Goal: Task Accomplishment & Management: Manage account settings

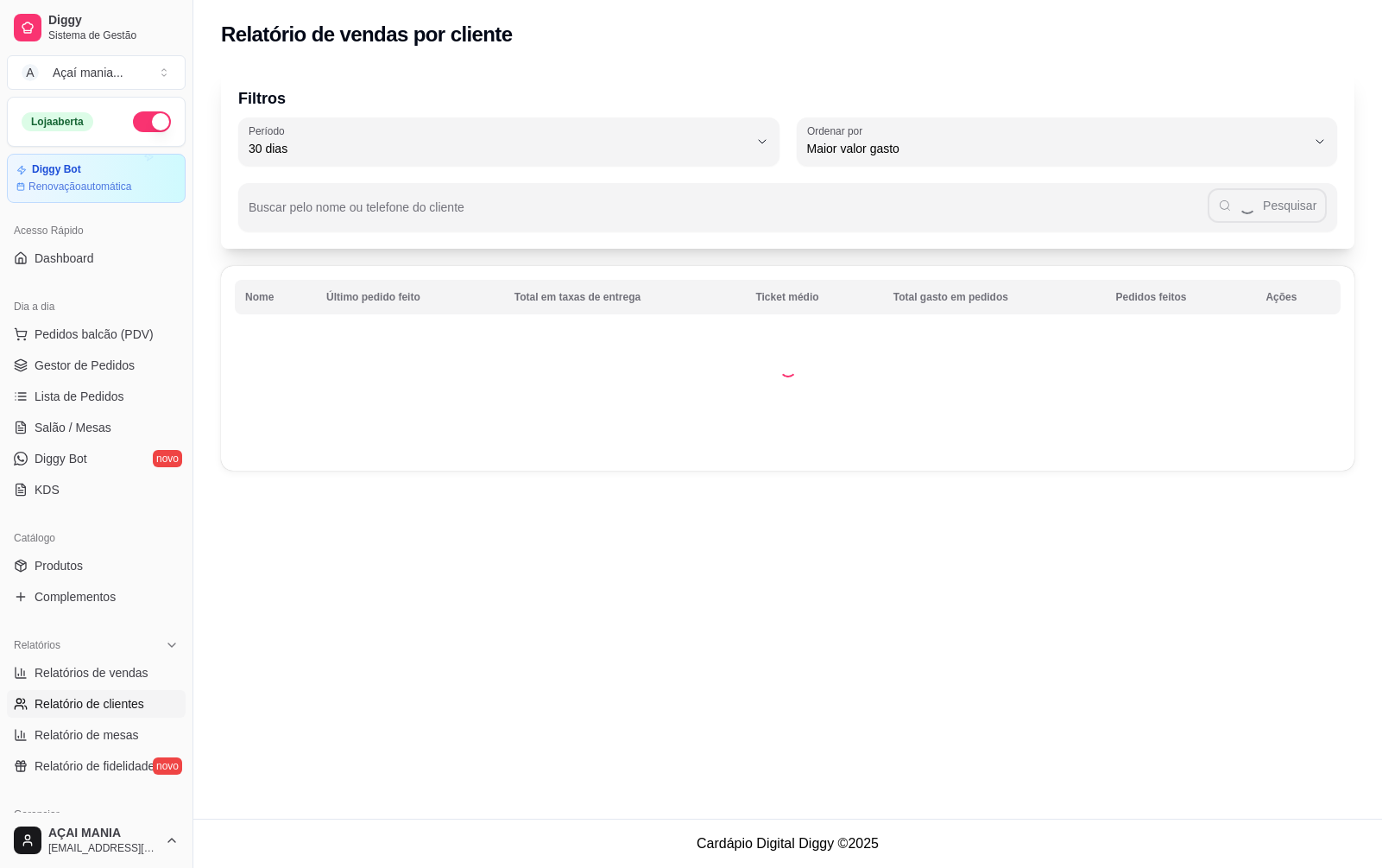
select select "30"
select select "HIGHEST_TOTAL_SPENT_WITH_ORDERS"
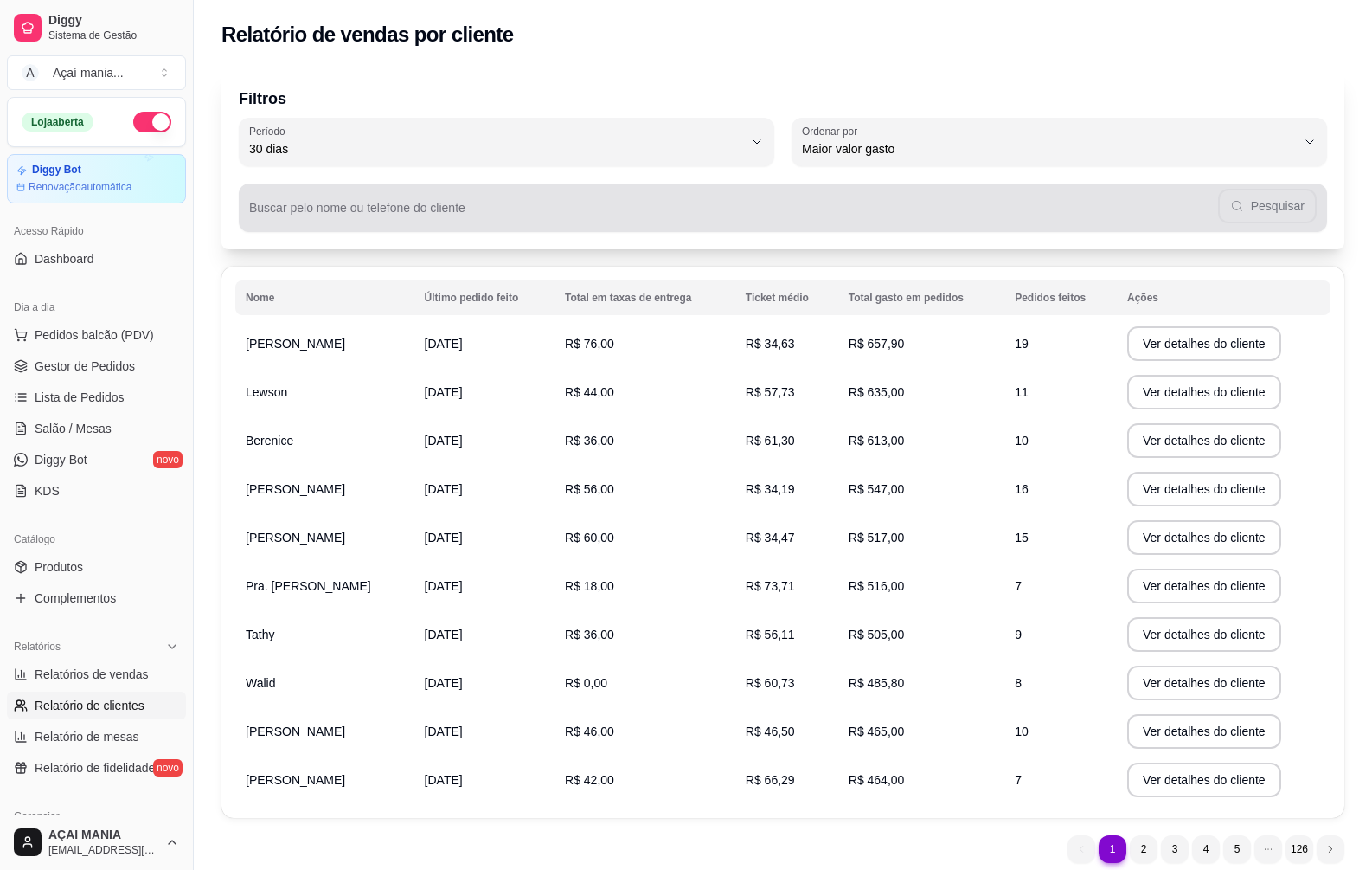
click at [517, 204] on div "Pesquisar" at bounding box center [783, 207] width 1068 height 35
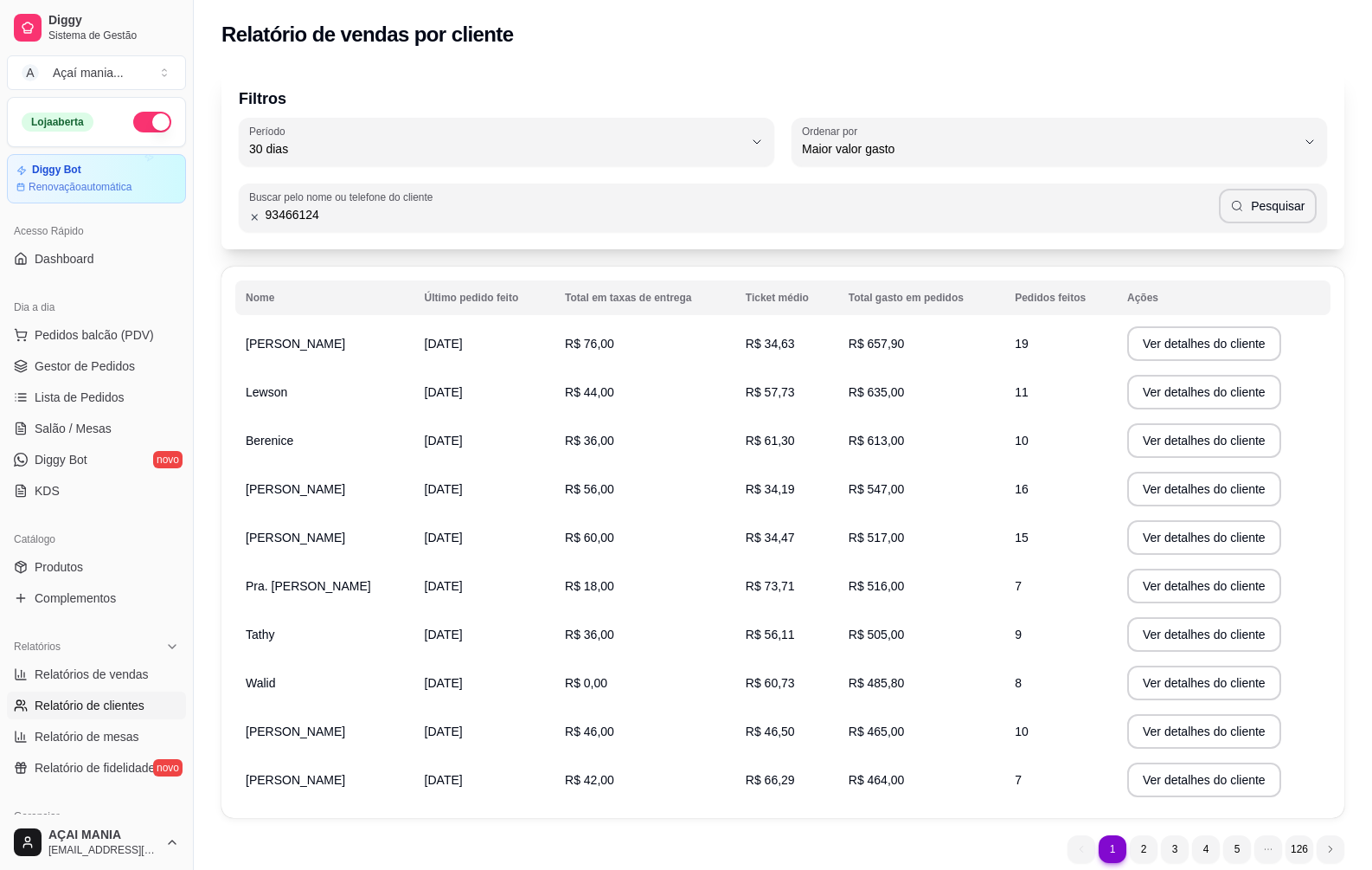
type input "93466124"
click at [1263, 215] on button "Pesquisar" at bounding box center [1268, 206] width 97 height 35
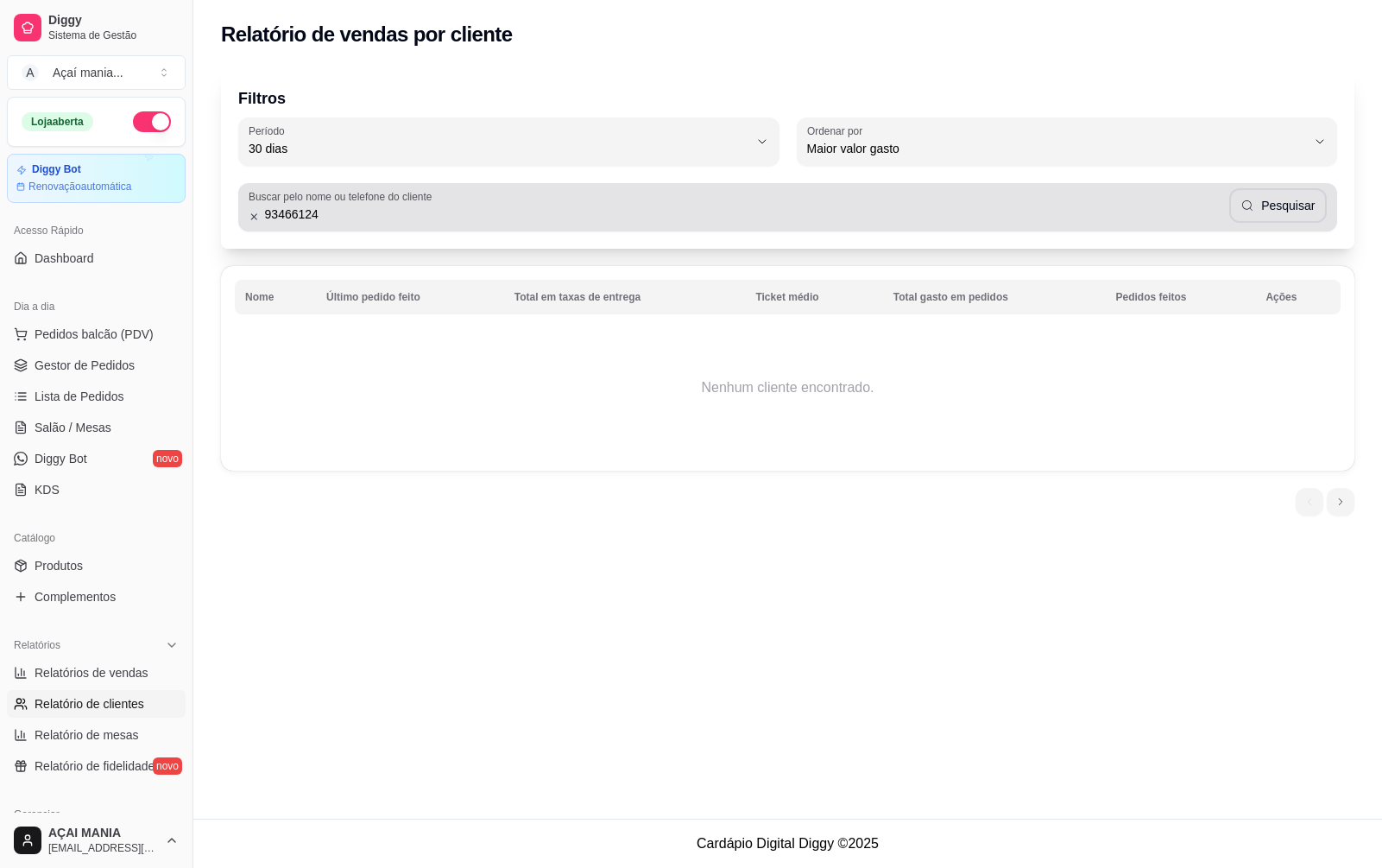
drag, startPoint x: 255, startPoint y: 203, endPoint x: 251, endPoint y: 220, distance: 17.5
click at [253, 211] on div "93466124 Pesquisar" at bounding box center [788, 206] width 1078 height 35
click at [251, 220] on icon at bounding box center [254, 216] width 11 height 12
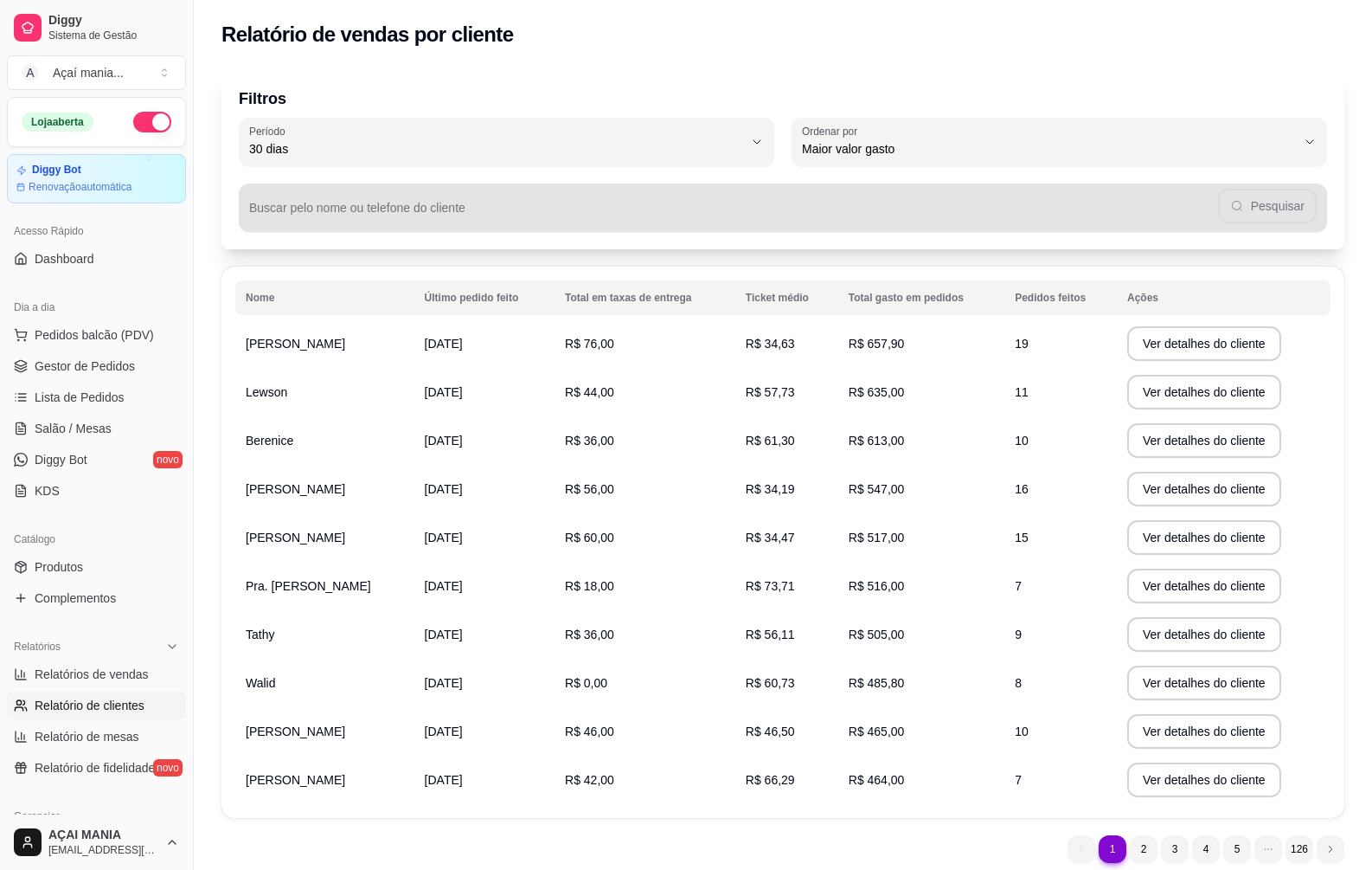
click at [1258, 210] on div "Pesquisar" at bounding box center [783, 207] width 1068 height 35
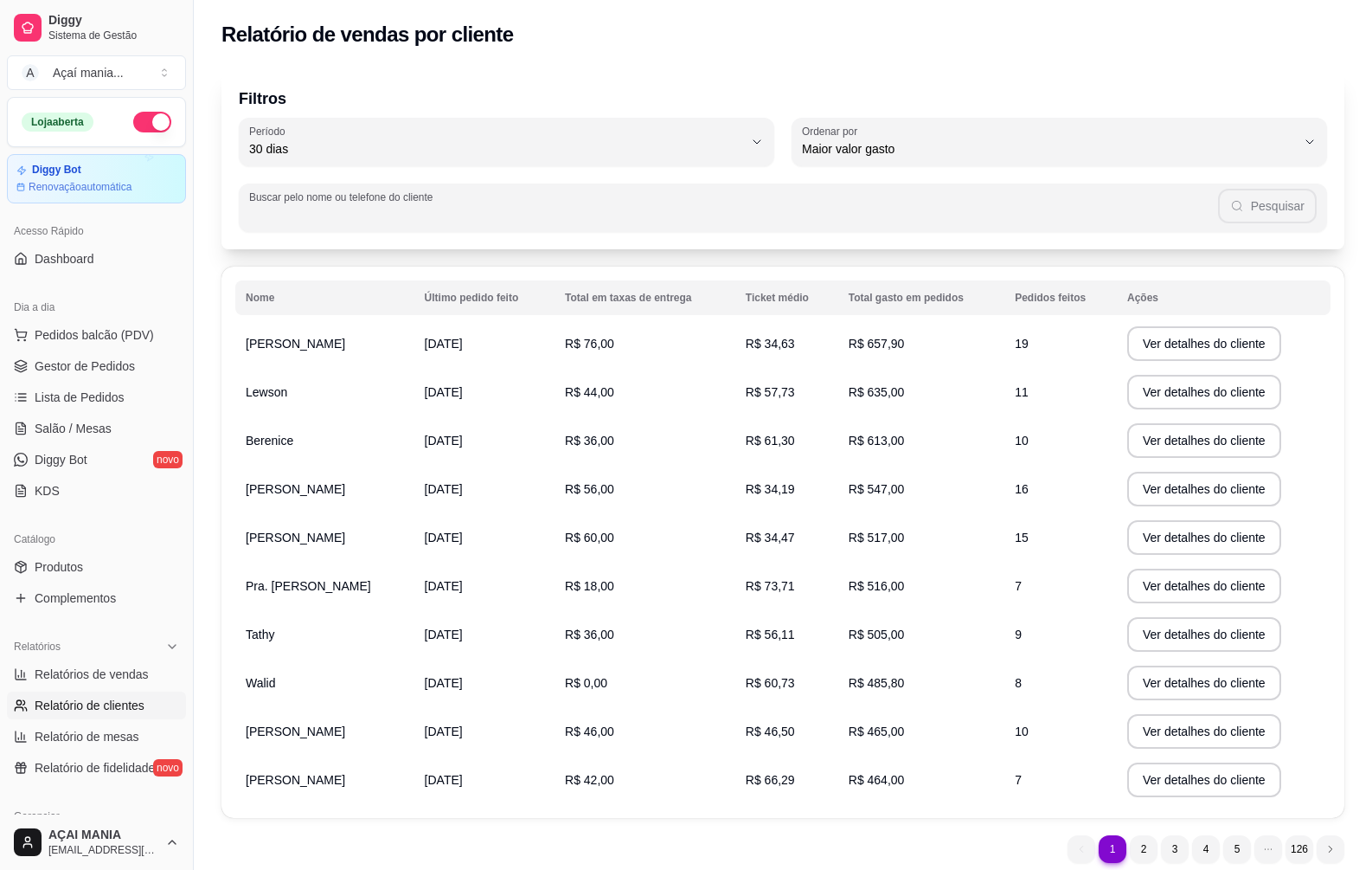
click at [535, 208] on input "Buscar pelo nome ou telefone do cliente" at bounding box center [734, 214] width 969 height 17
type input "934661424"
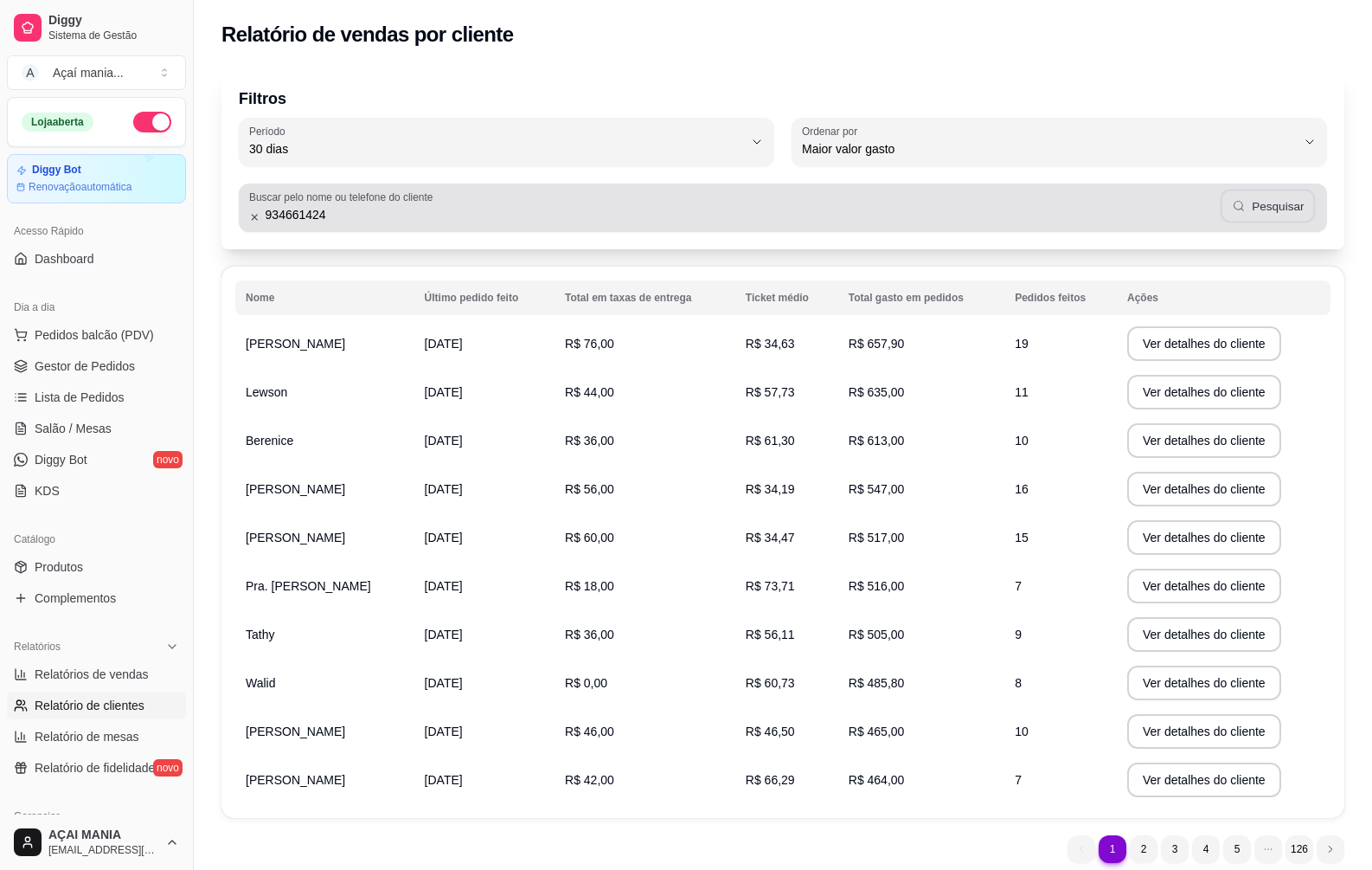
click at [1245, 207] on icon "button" at bounding box center [1238, 206] width 14 height 14
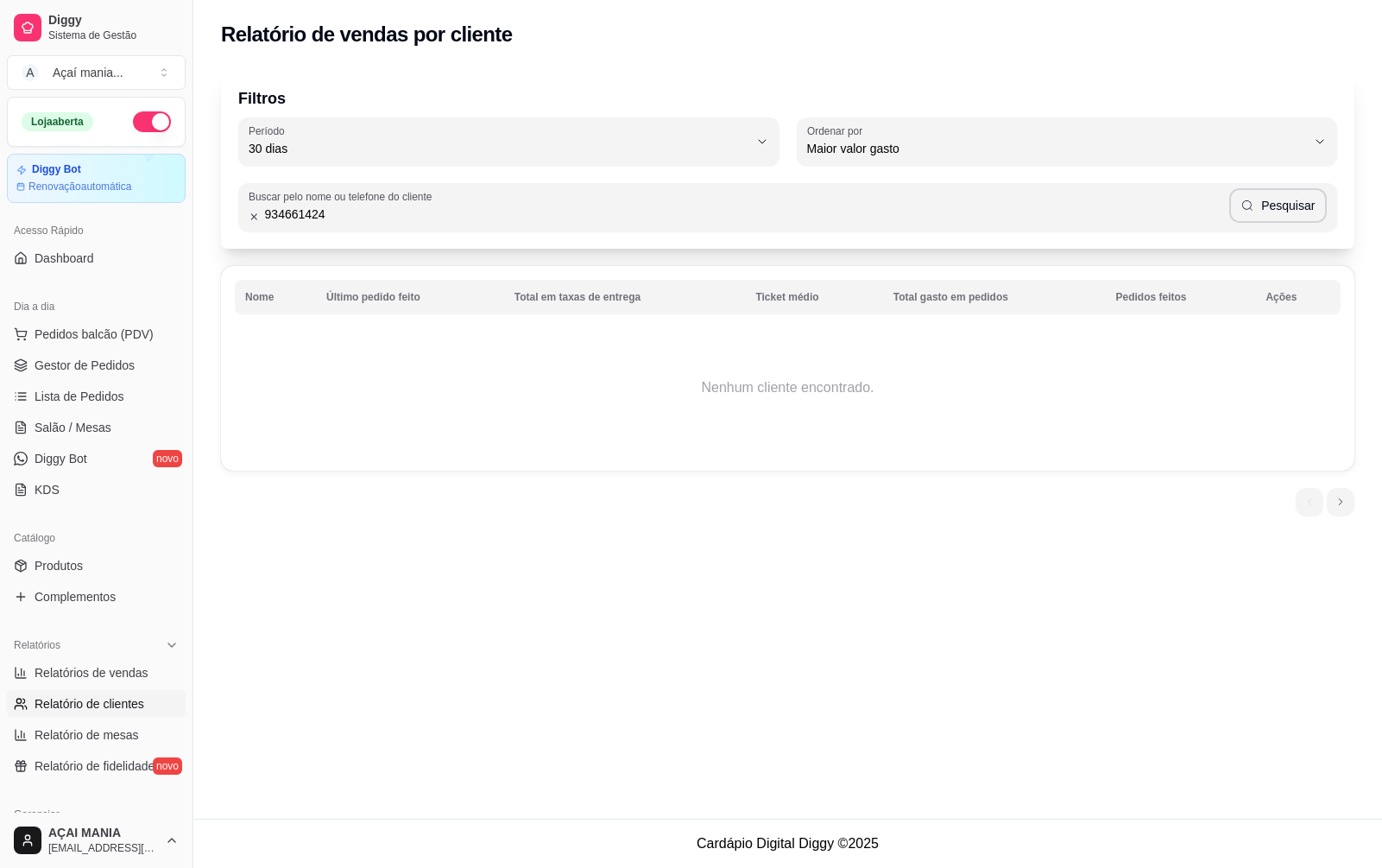
drag, startPoint x: 415, startPoint y: 211, endPoint x: 224, endPoint y: 220, distance: 191.2
click at [264, 215] on input "934661424" at bounding box center [744, 213] width 969 height 17
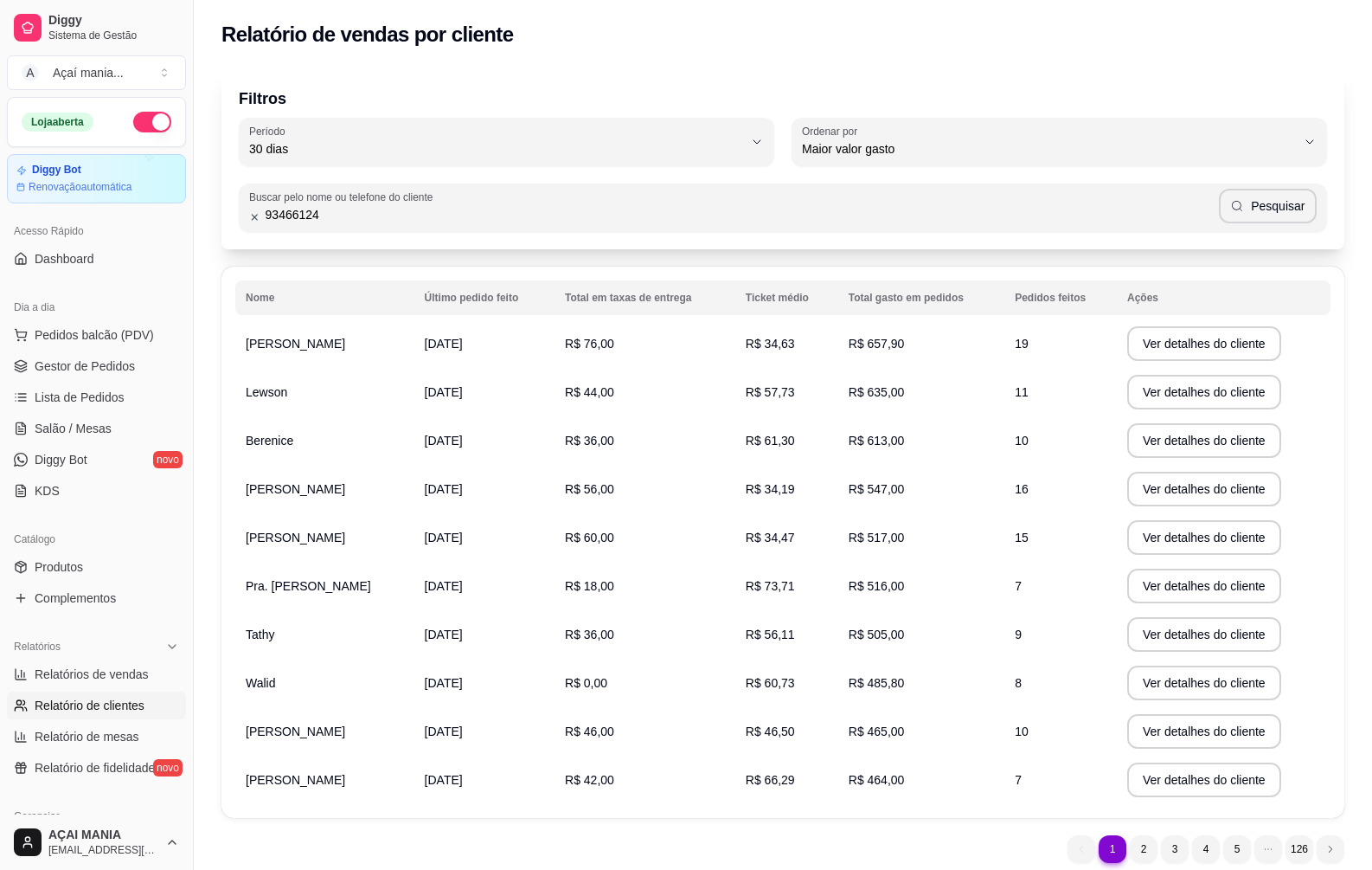
type input "93466124"
click at [1272, 203] on button "Pesquisar" at bounding box center [1268, 206] width 97 height 35
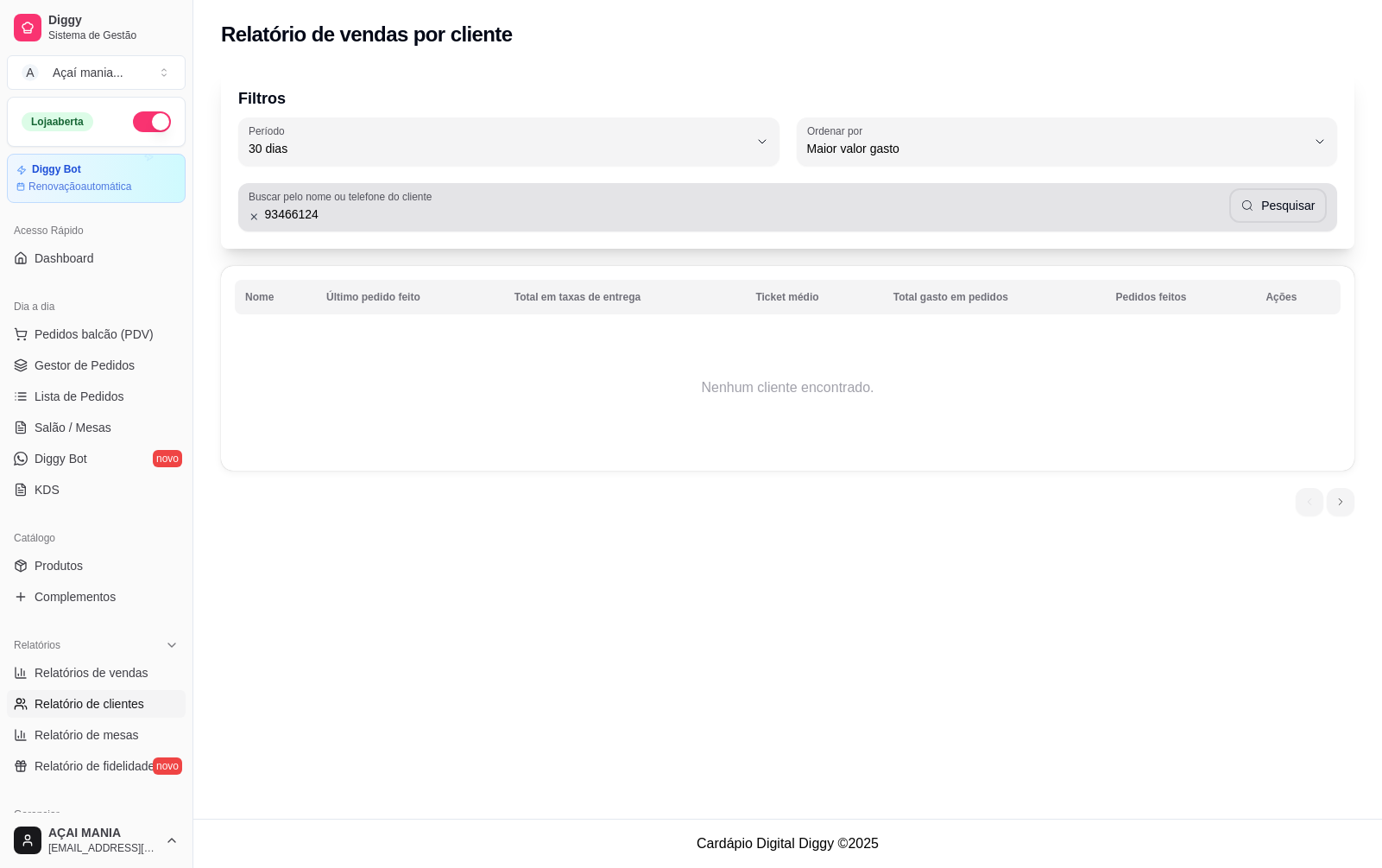
drag, startPoint x: 390, startPoint y: 227, endPoint x: 261, endPoint y: 216, distance: 129.5
click at [276, 225] on div "Buscar pelo nome ou telefone do cliente [PHONE_NUMBER] Pesquisar" at bounding box center [788, 206] width 1099 height 49
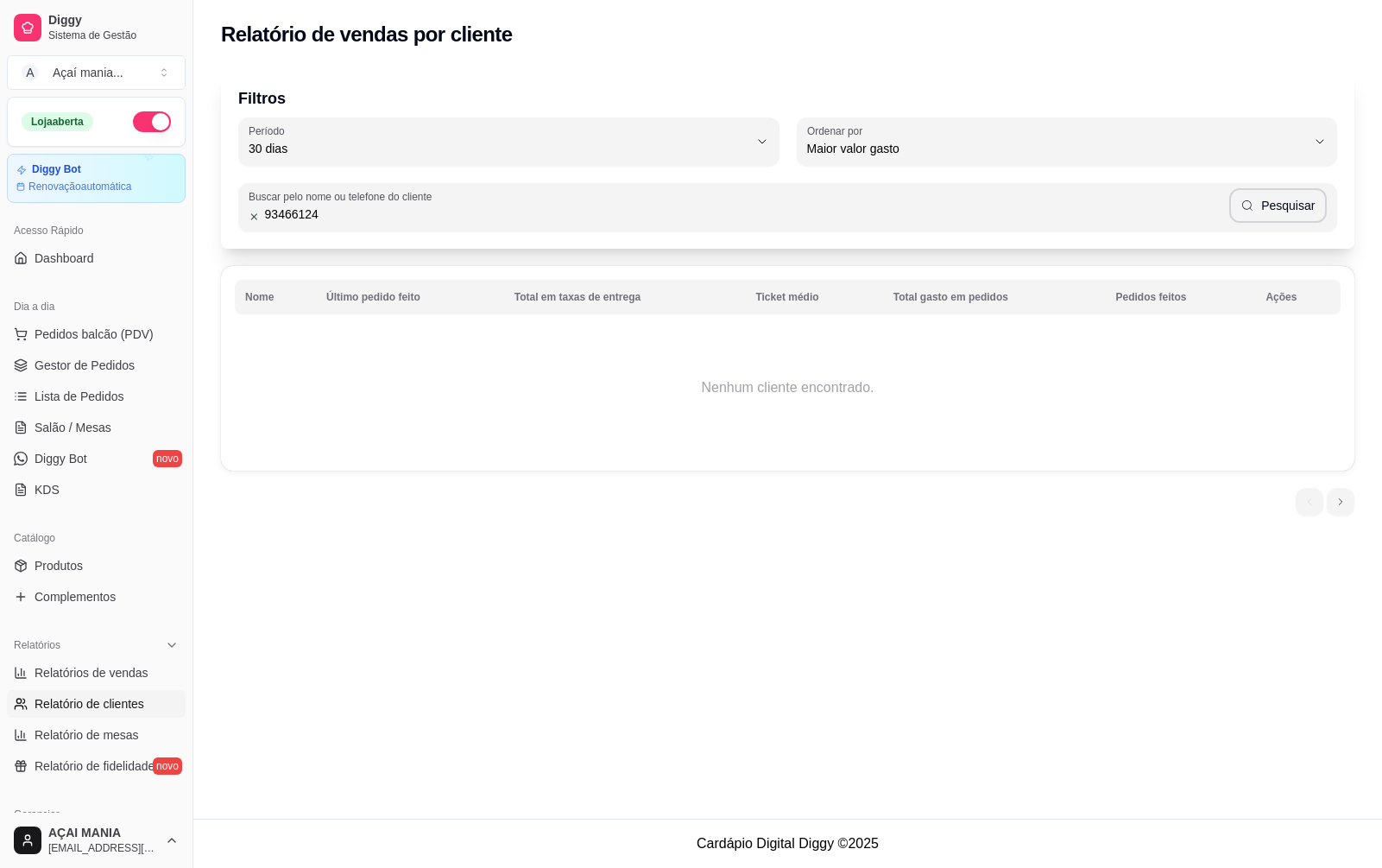
drag, startPoint x: 321, startPoint y: 211, endPoint x: 241, endPoint y: 215, distance: 80.1
click at [241, 215] on div "Buscar pelo nome ou telefone do cliente [PHONE_NUMBER] Pesquisar" at bounding box center [788, 206] width 1099 height 49
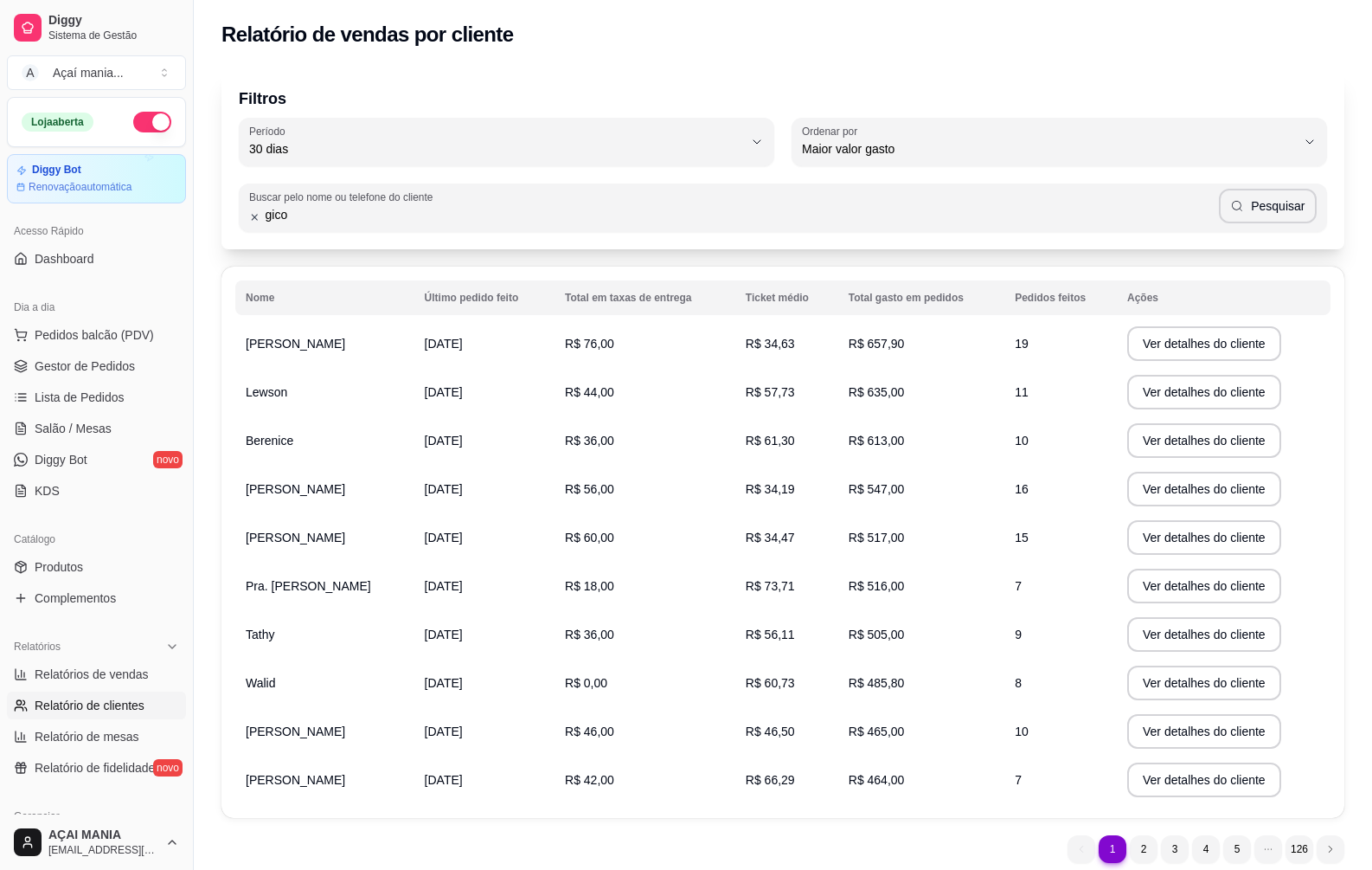
type input "gico"
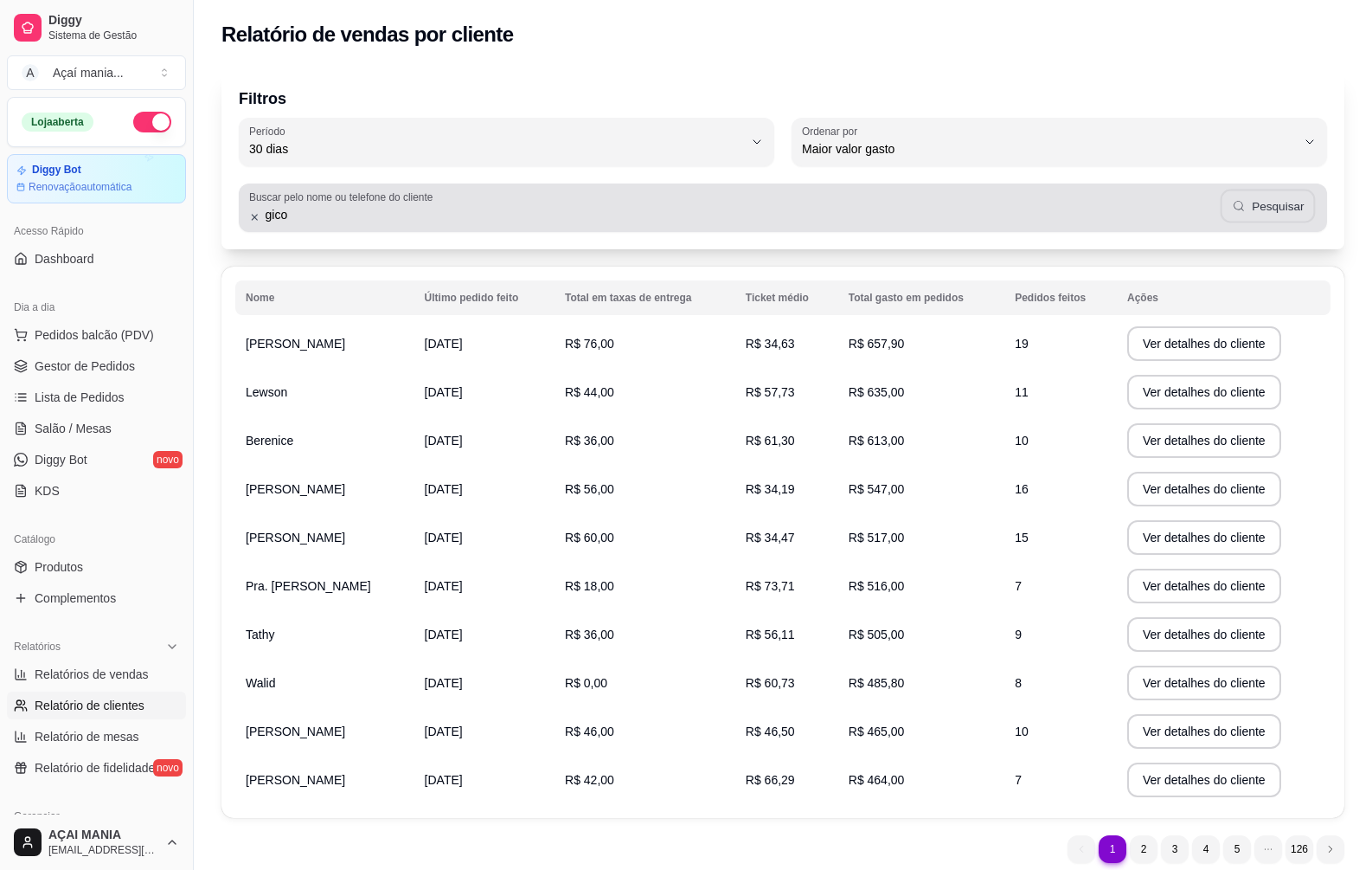
click at [1292, 202] on button "Pesquisar" at bounding box center [1268, 207] width 95 height 34
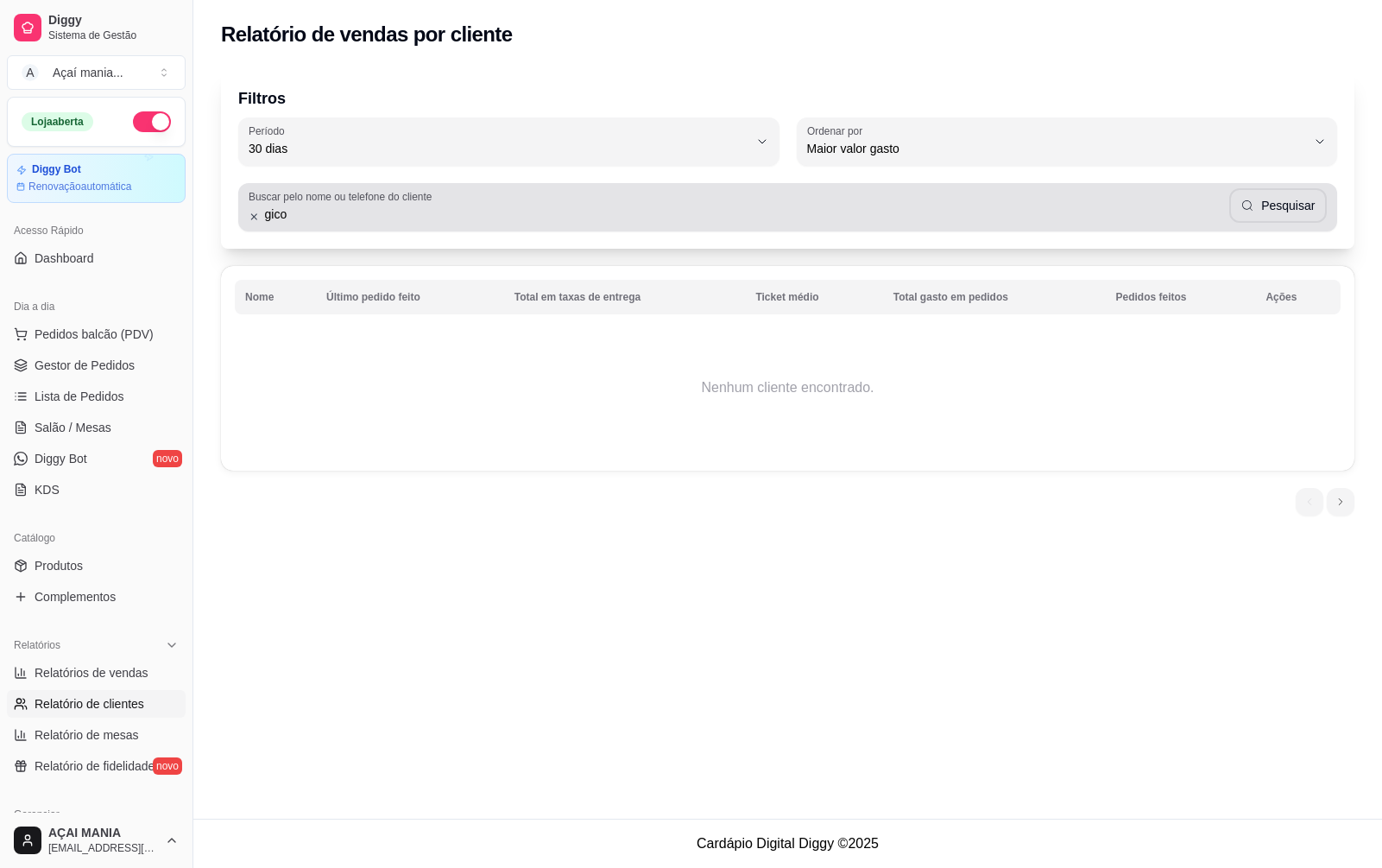
drag, startPoint x: 322, startPoint y: 205, endPoint x: 278, endPoint y: 211, distance: 44.4
click at [278, 211] on input "gico" at bounding box center [744, 213] width 969 height 17
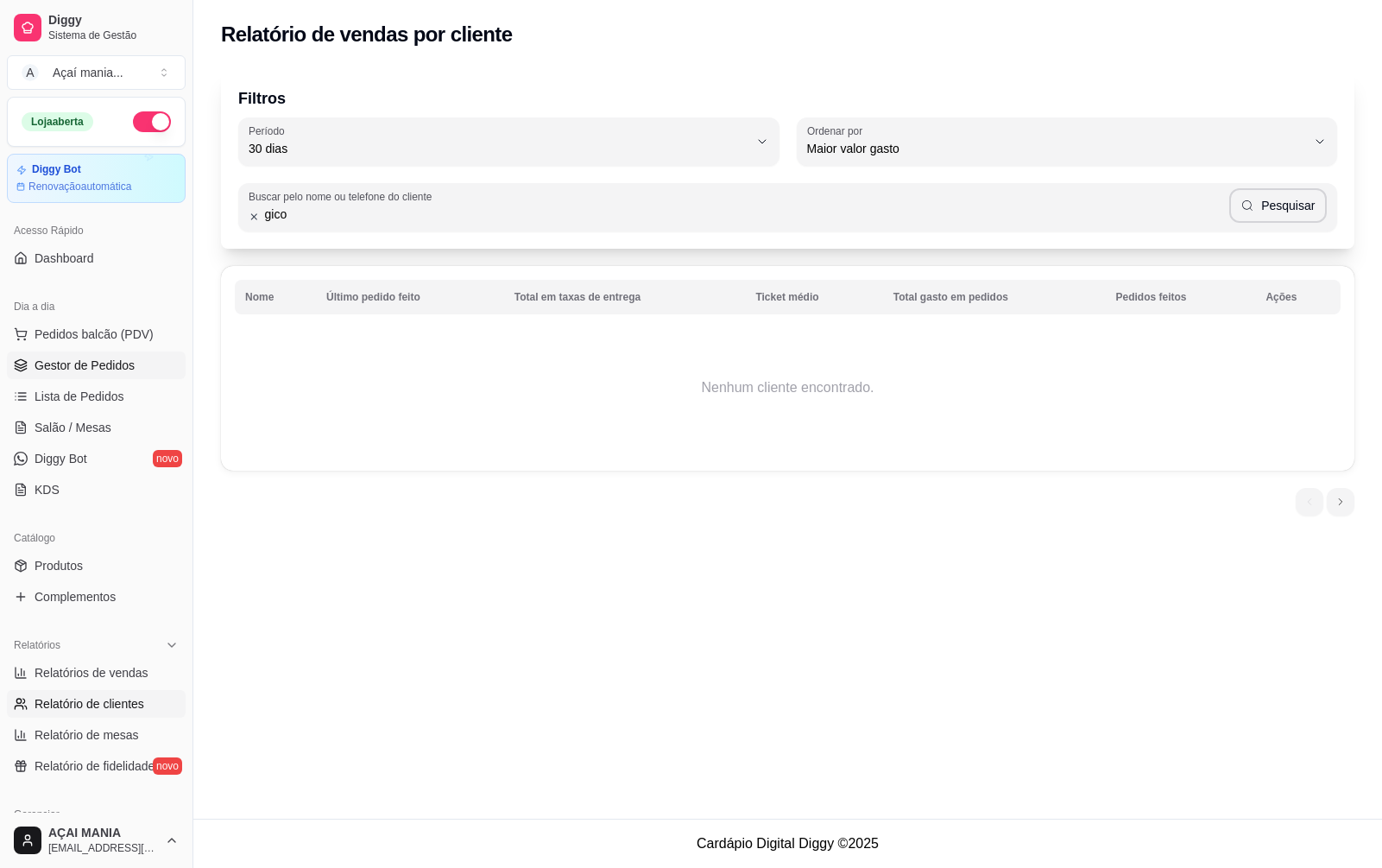
click at [120, 369] on span "Gestor de Pedidos" at bounding box center [84, 364] width 100 height 17
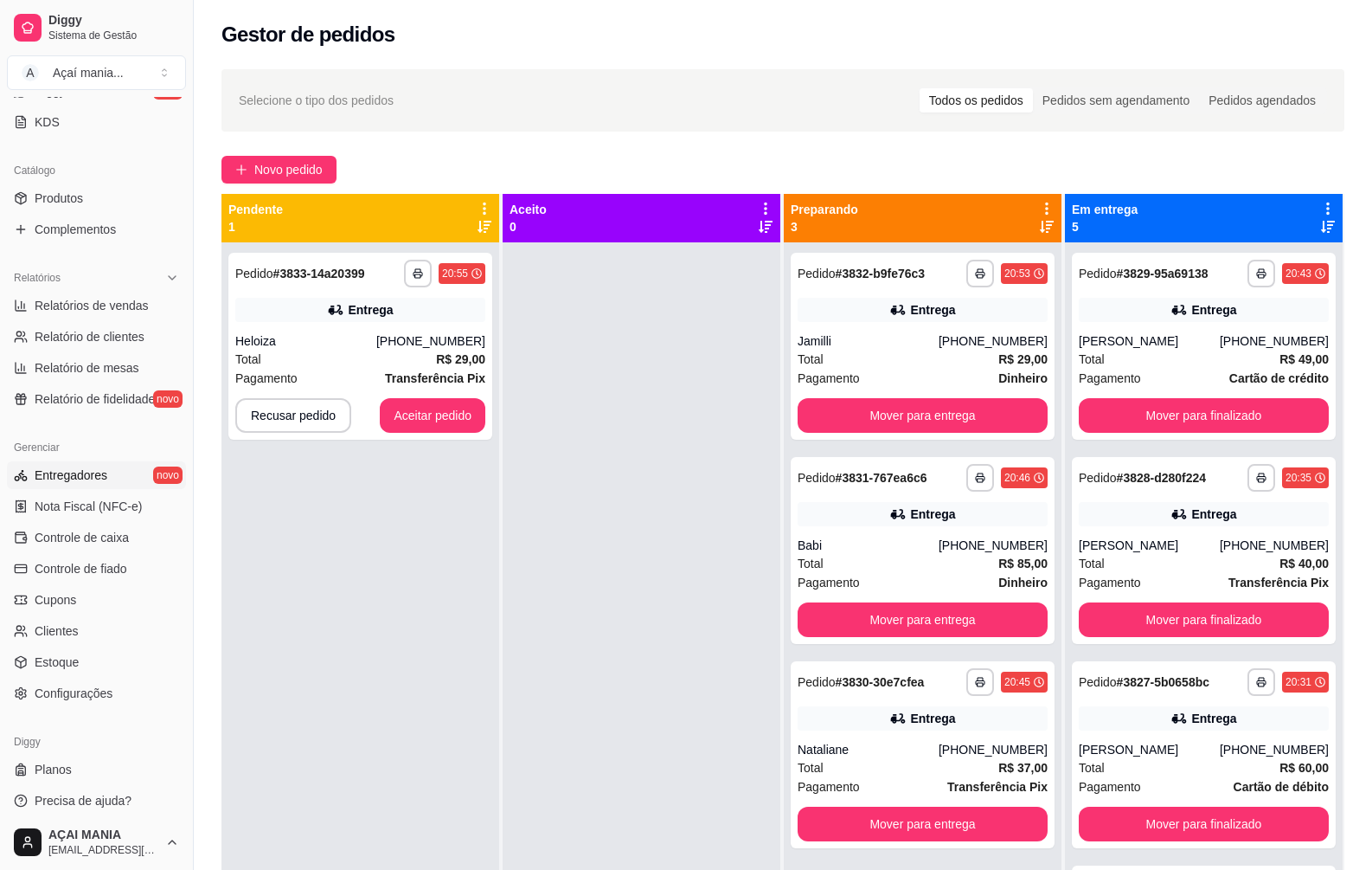
scroll to position [376, 0]
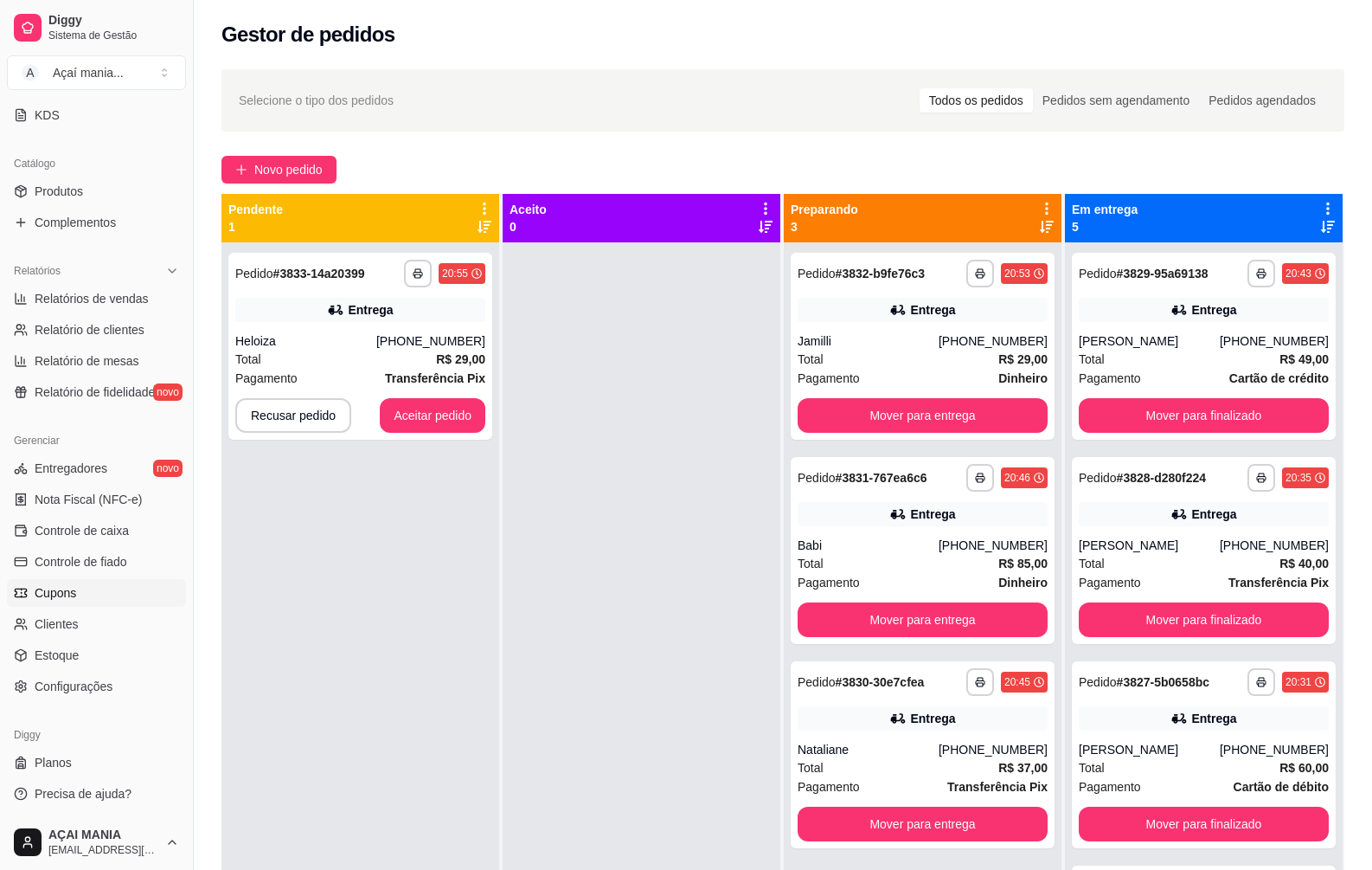
click at [94, 604] on link "Cupons" at bounding box center [96, 593] width 179 height 28
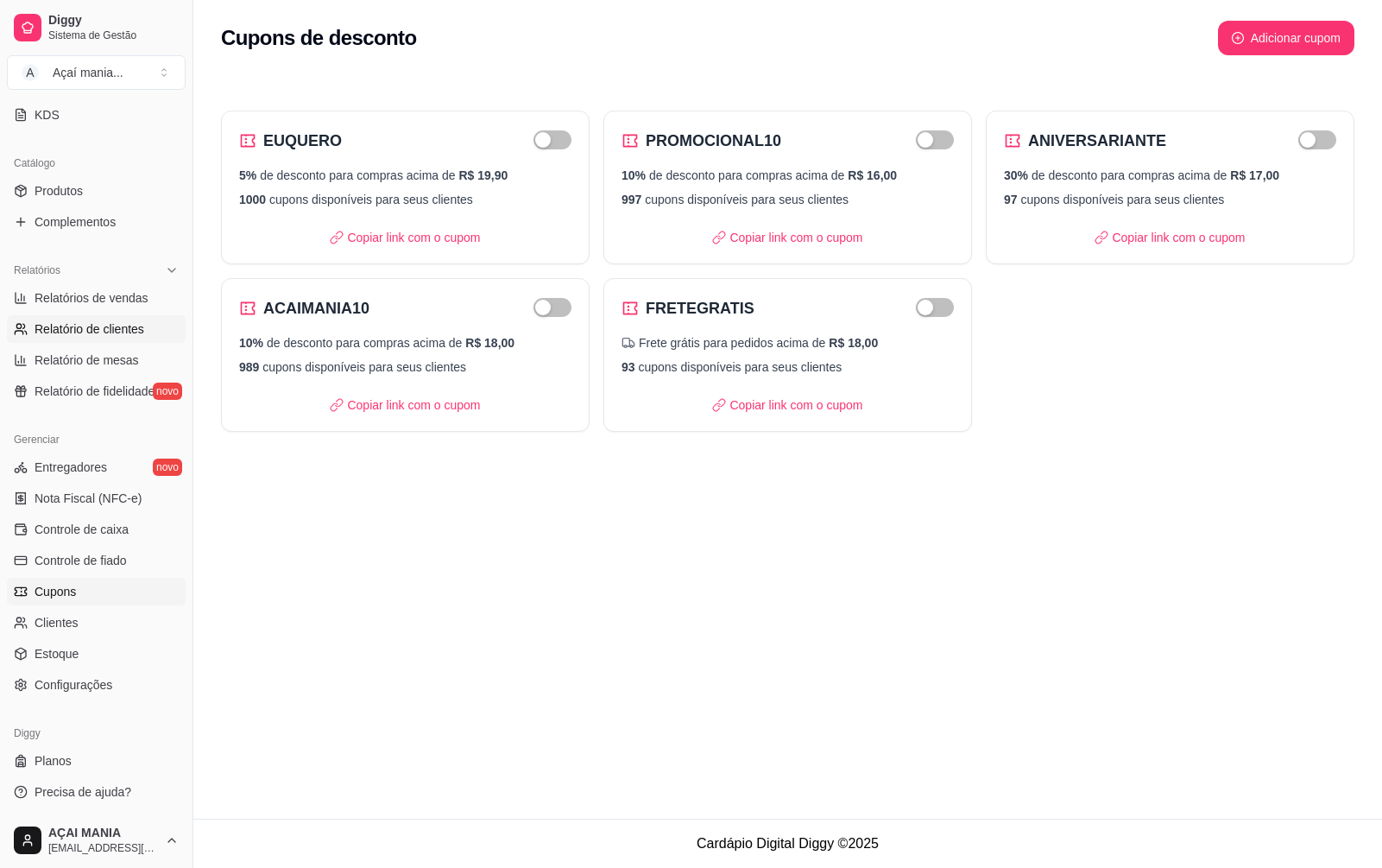
click at [48, 335] on span "Relatório de clientes" at bounding box center [89, 328] width 110 height 17
select select "30"
select select "HIGHEST_TOTAL_SPENT_WITH_ORDERS"
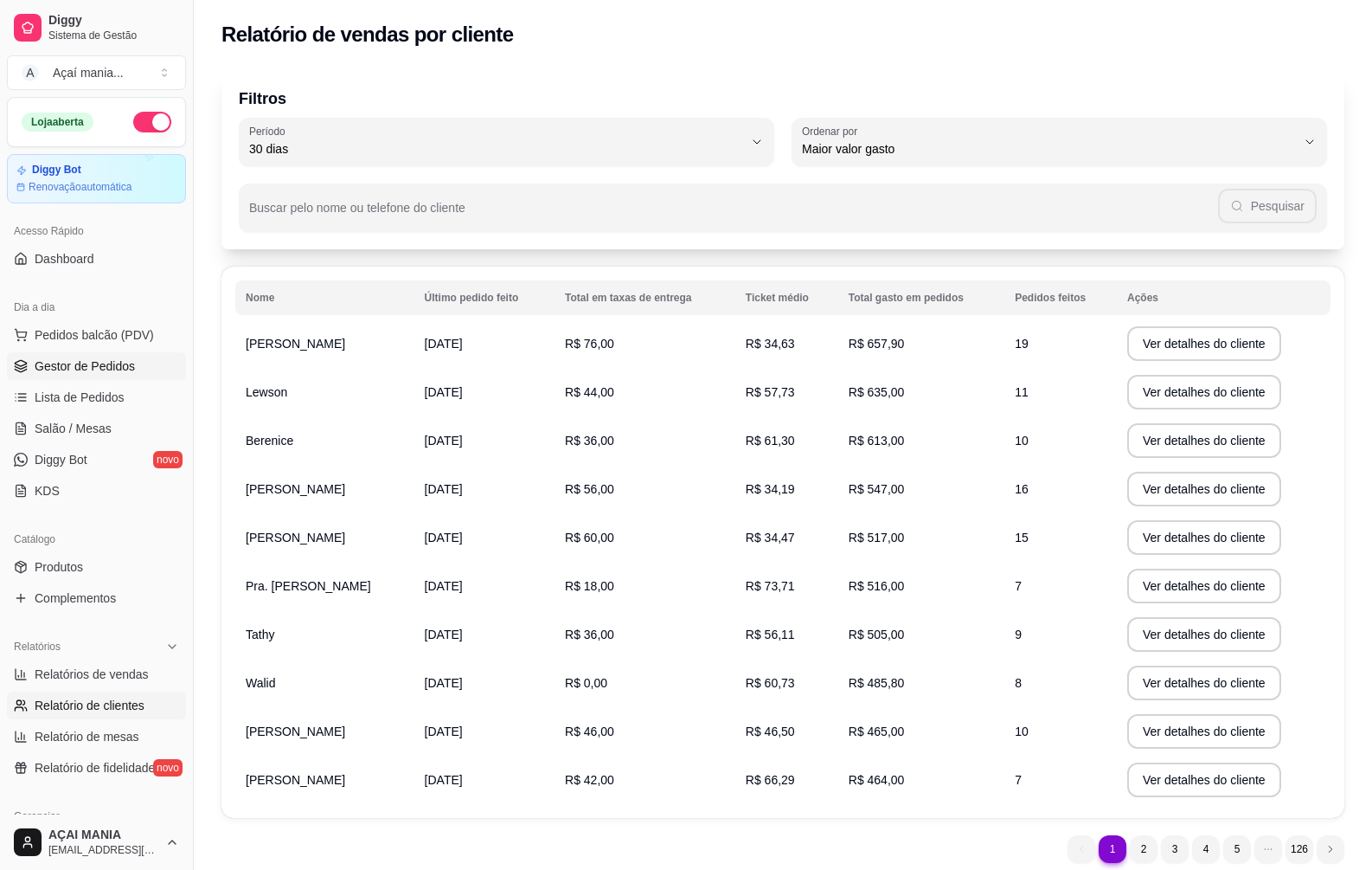
click at [83, 375] on link "Gestor de Pedidos" at bounding box center [96, 366] width 179 height 28
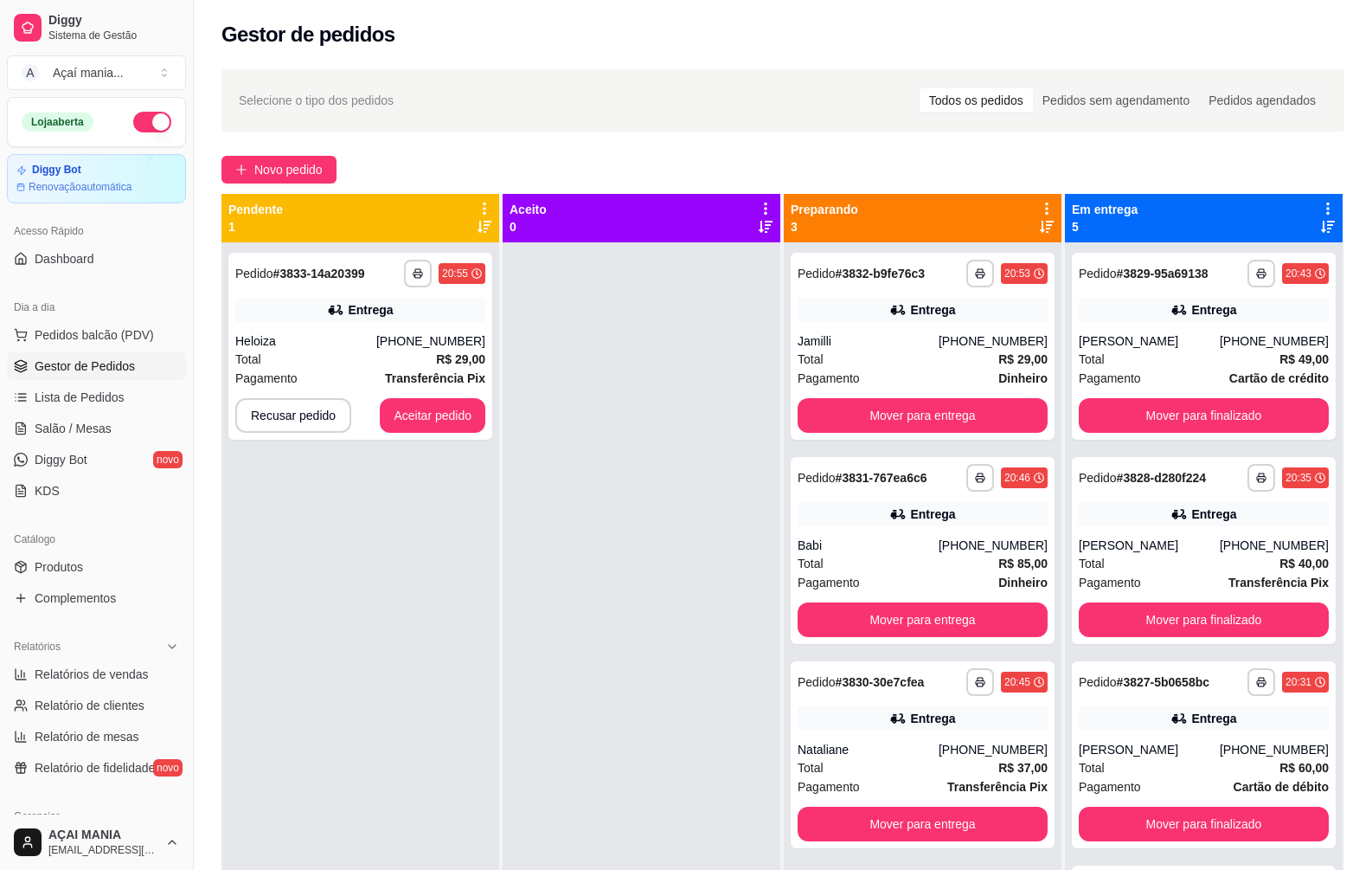
drag, startPoint x: 506, startPoint y: 574, endPoint x: 503, endPoint y: 603, distance: 29.2
click at [506, 586] on div at bounding box center [641, 677] width 277 height 870
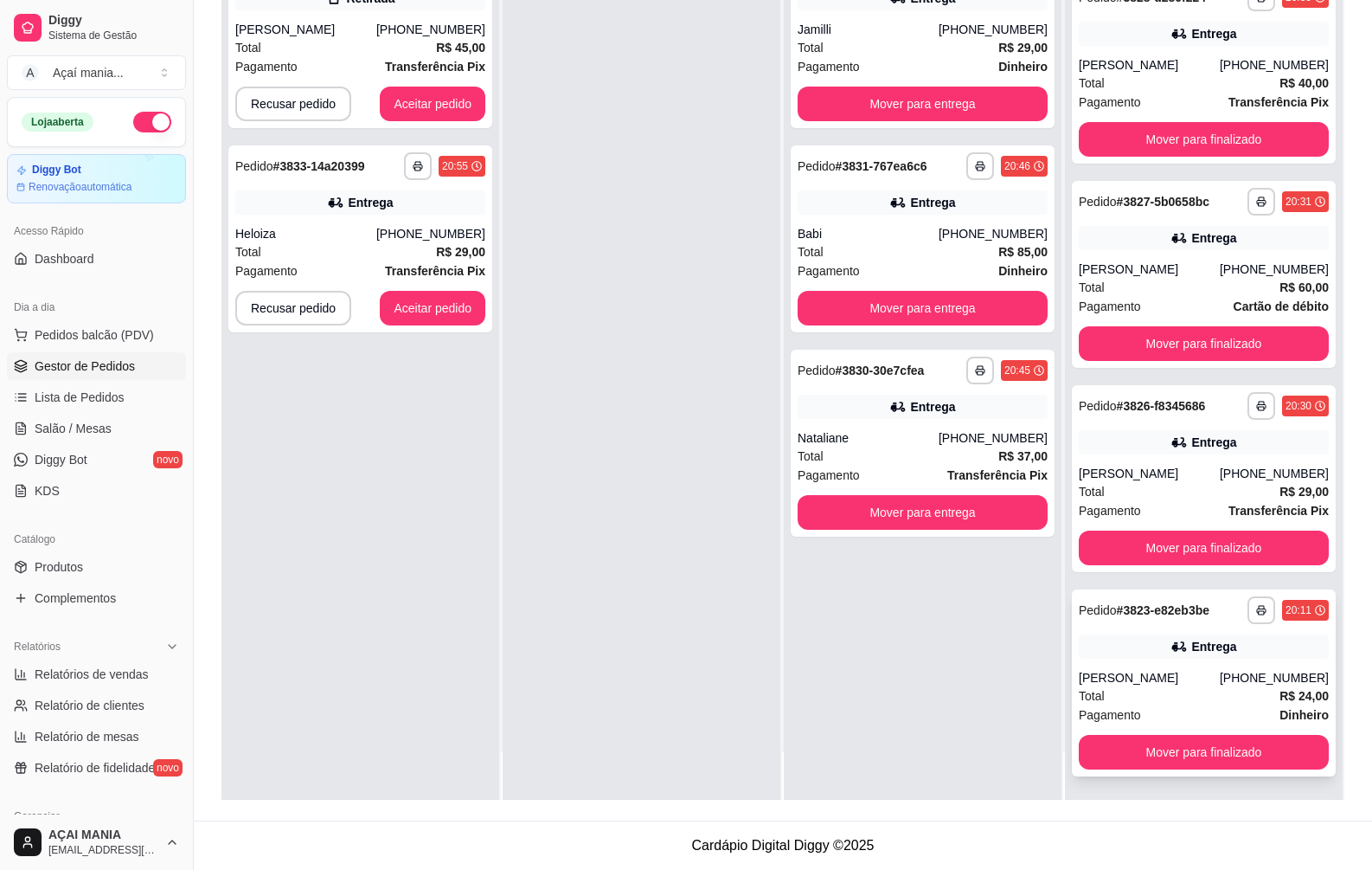
scroll to position [49, 0]
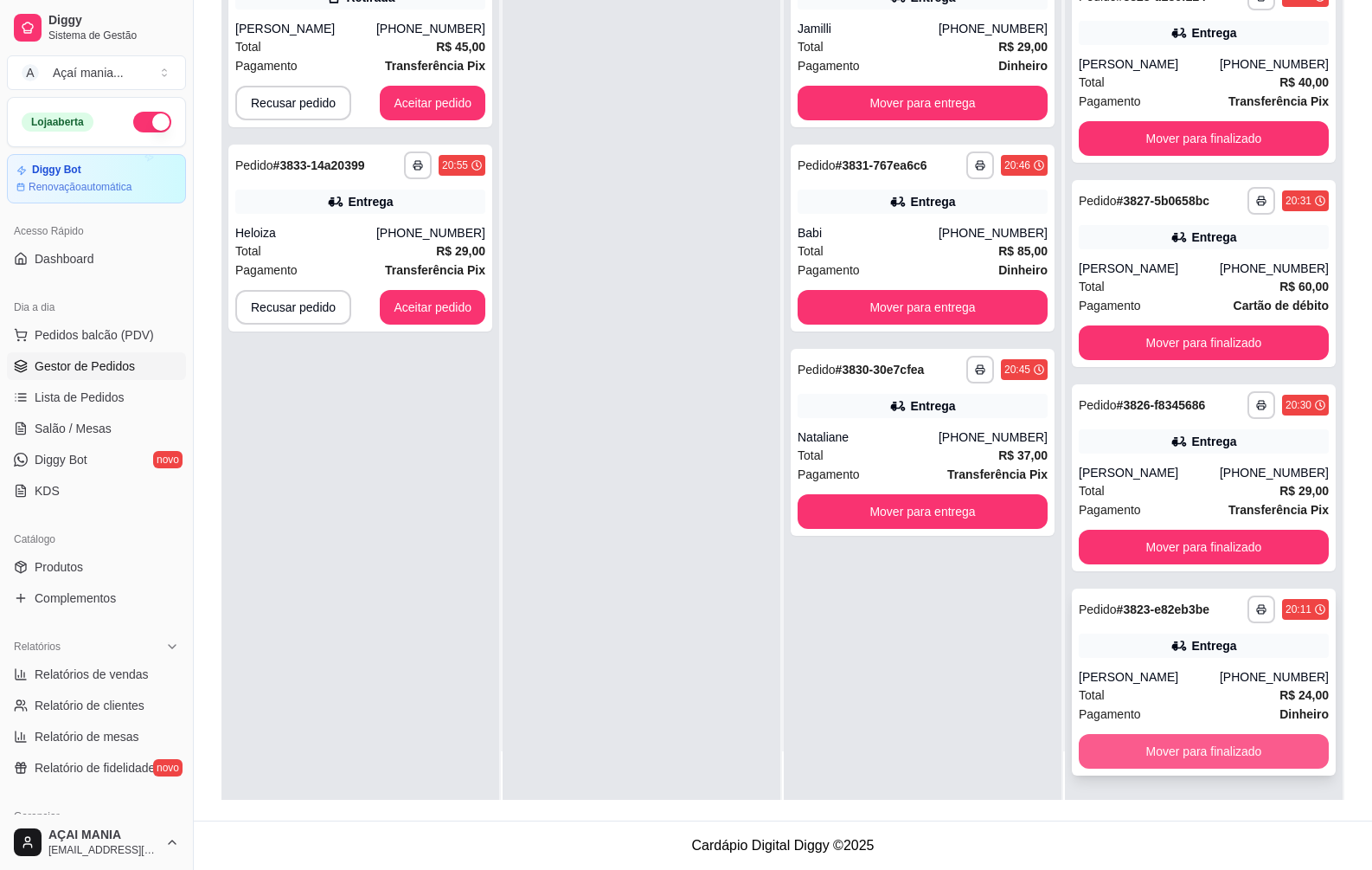
click at [1210, 763] on button "Mover para finalizado" at bounding box center [1204, 751] width 251 height 35
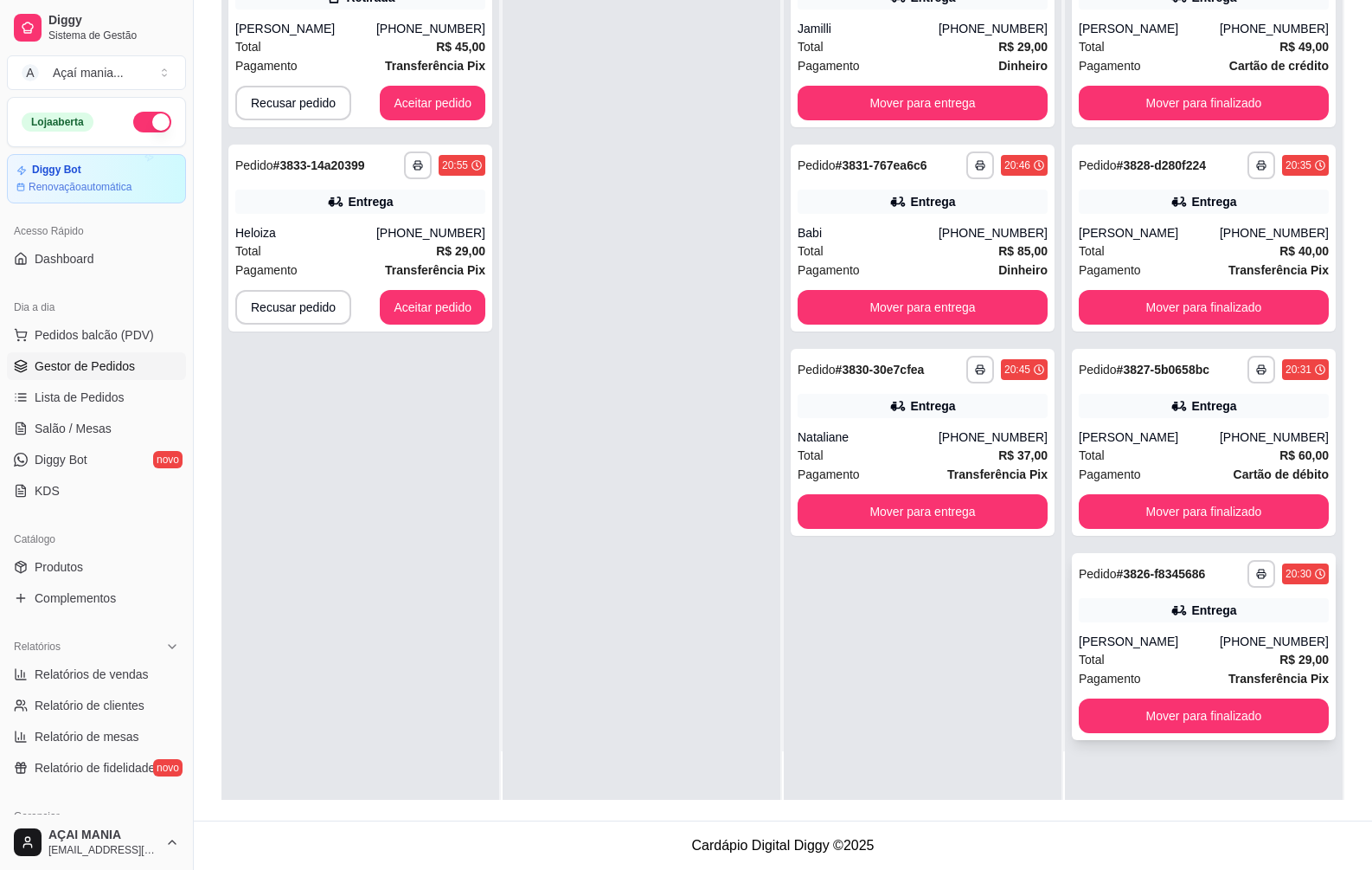
scroll to position [0, 0]
click at [1232, 711] on button "Mover para finalizado" at bounding box center [1204, 715] width 251 height 35
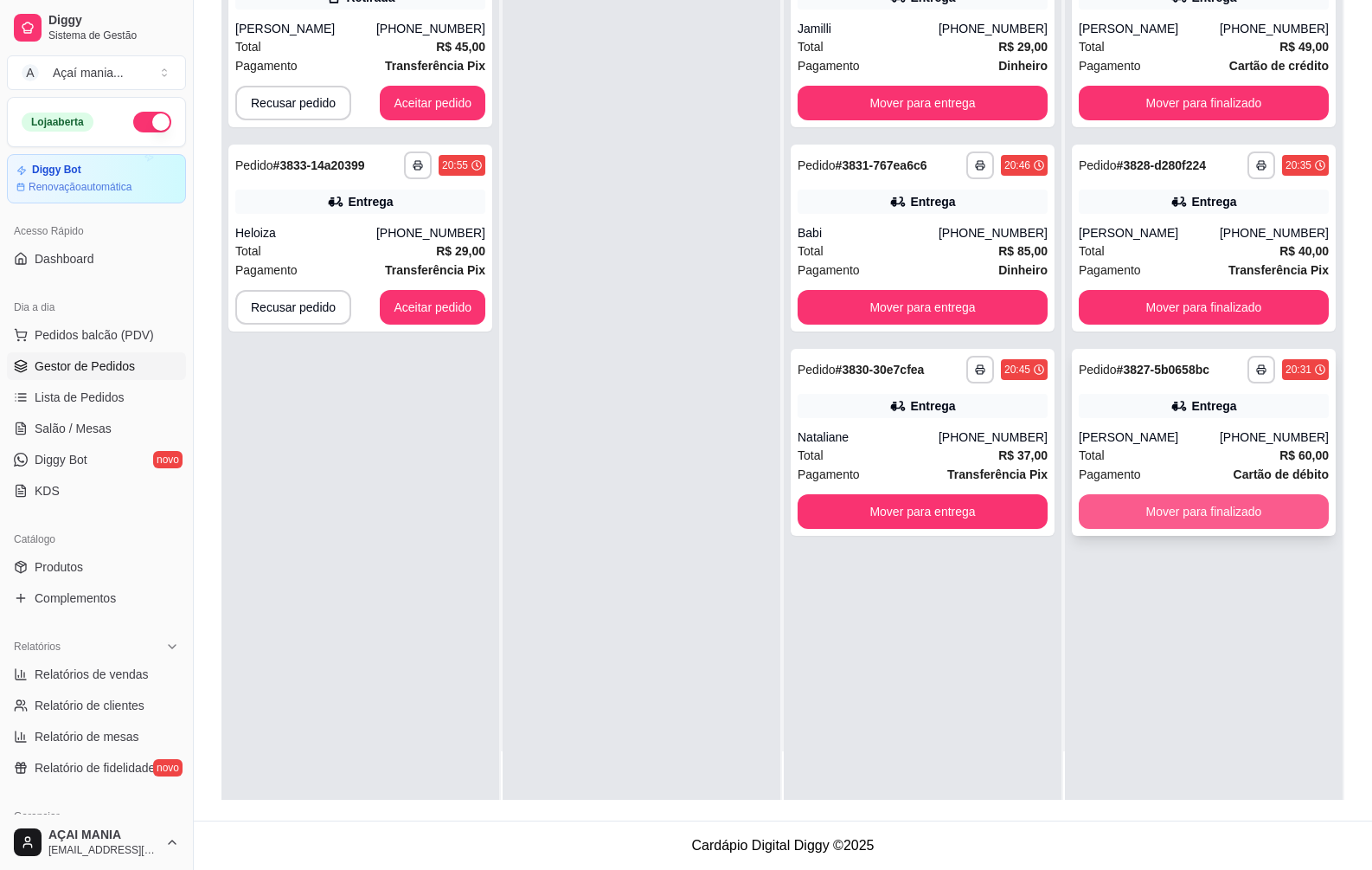
click at [1286, 510] on button "Mover para finalizado" at bounding box center [1204, 511] width 251 height 35
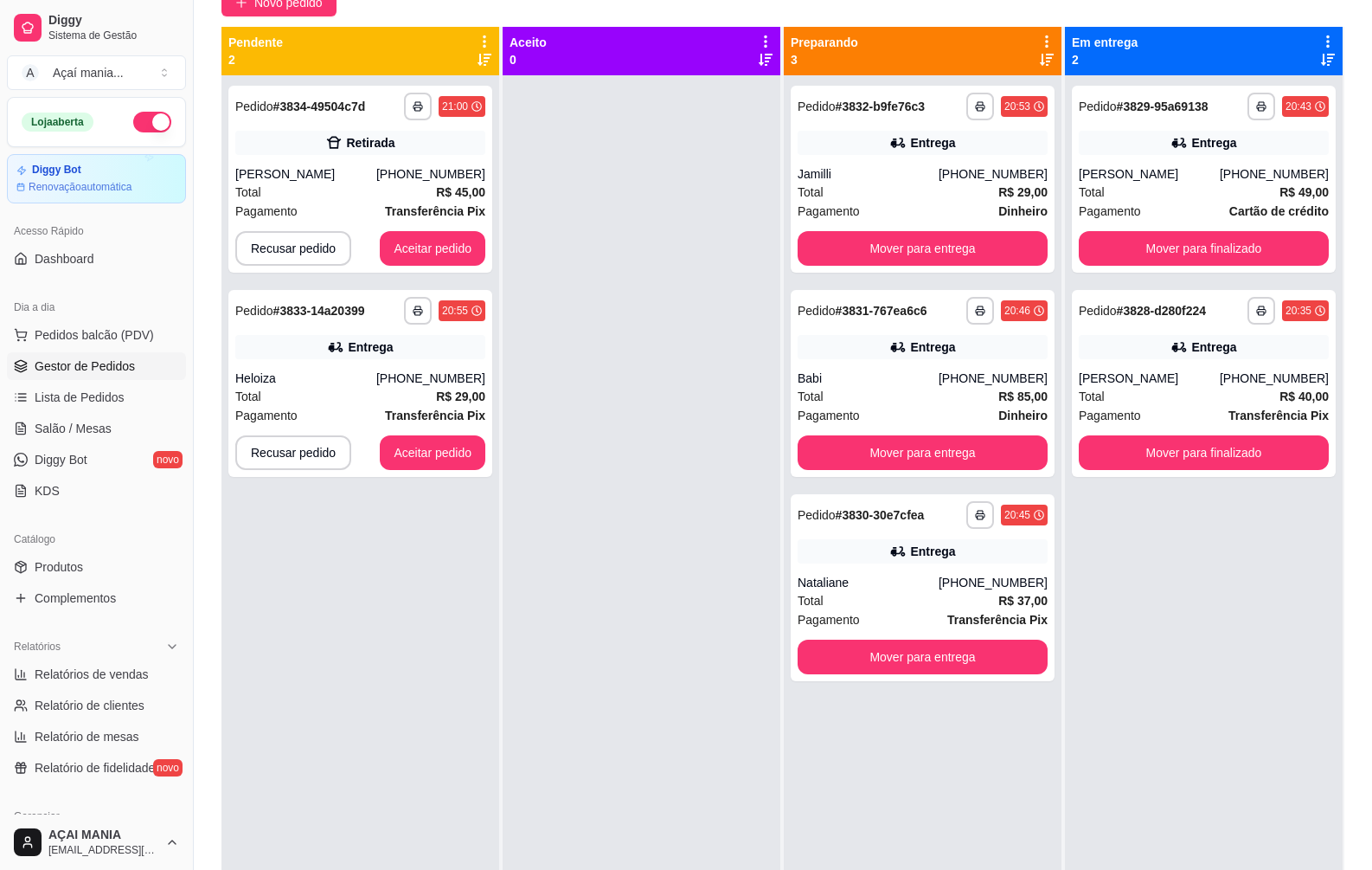
scroll to position [4, 0]
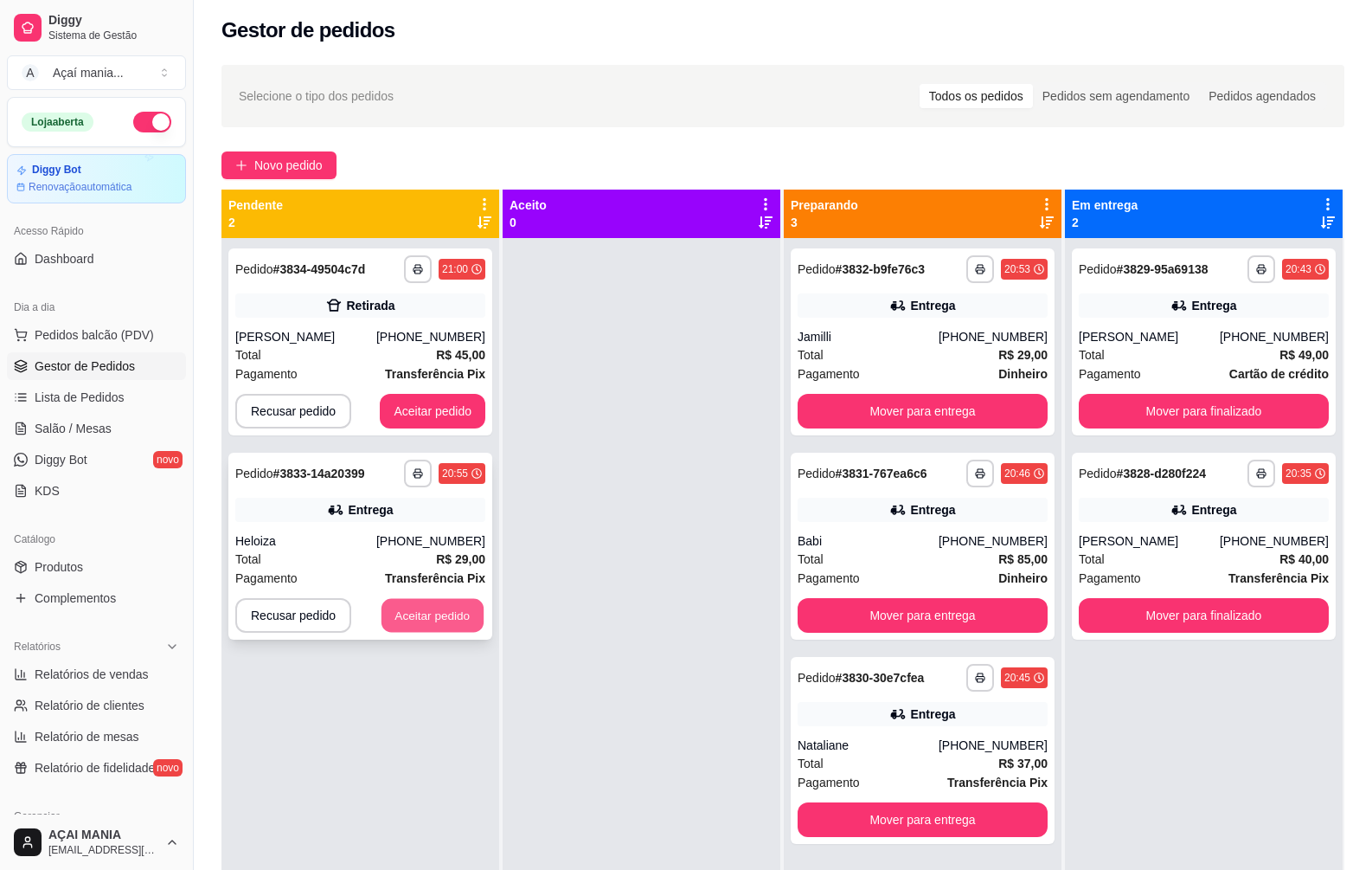
click at [402, 616] on button "Aceitar pedido" at bounding box center [432, 615] width 102 height 34
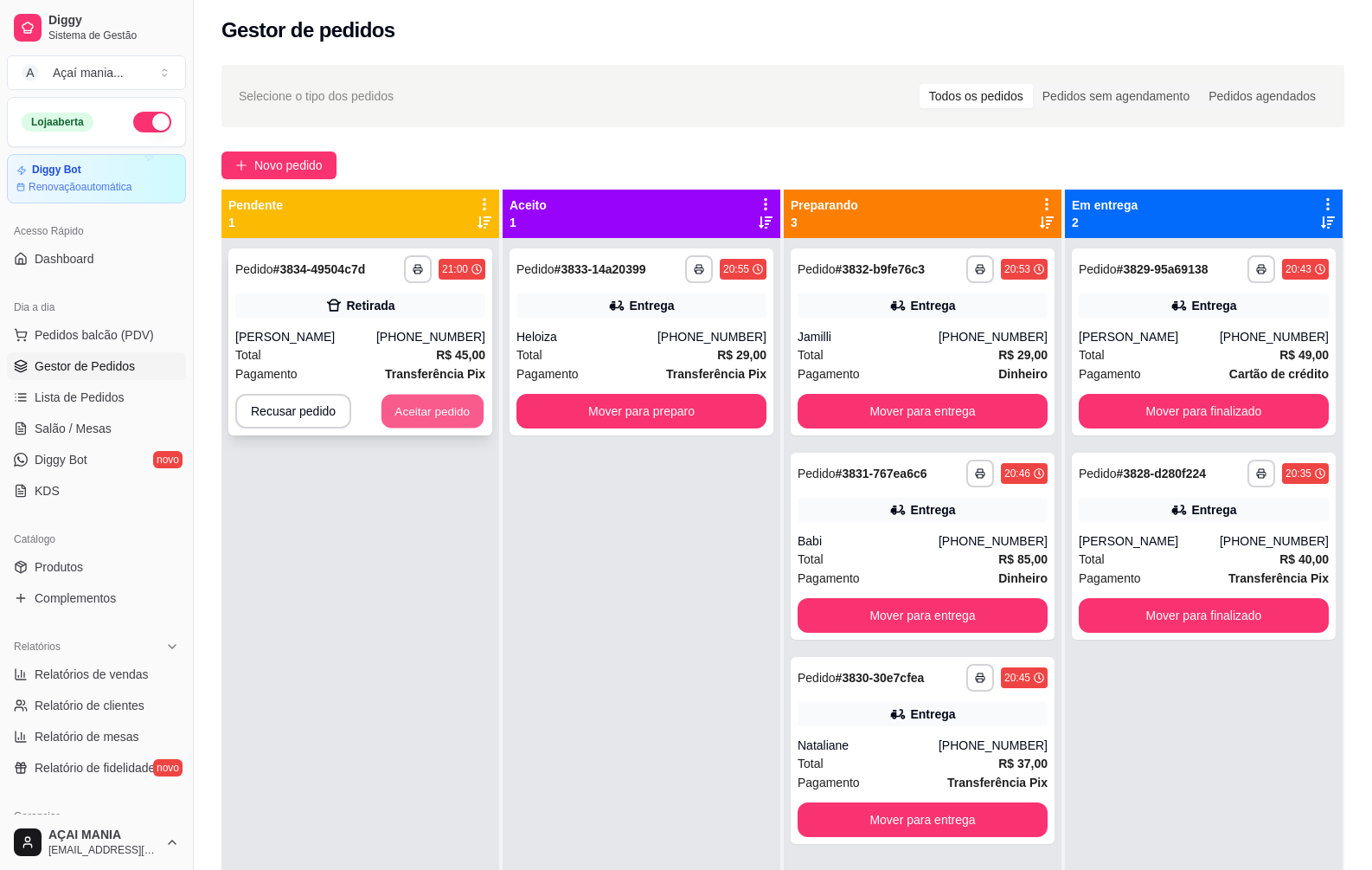
click at [392, 404] on button "Aceitar pedido" at bounding box center [432, 412] width 102 height 34
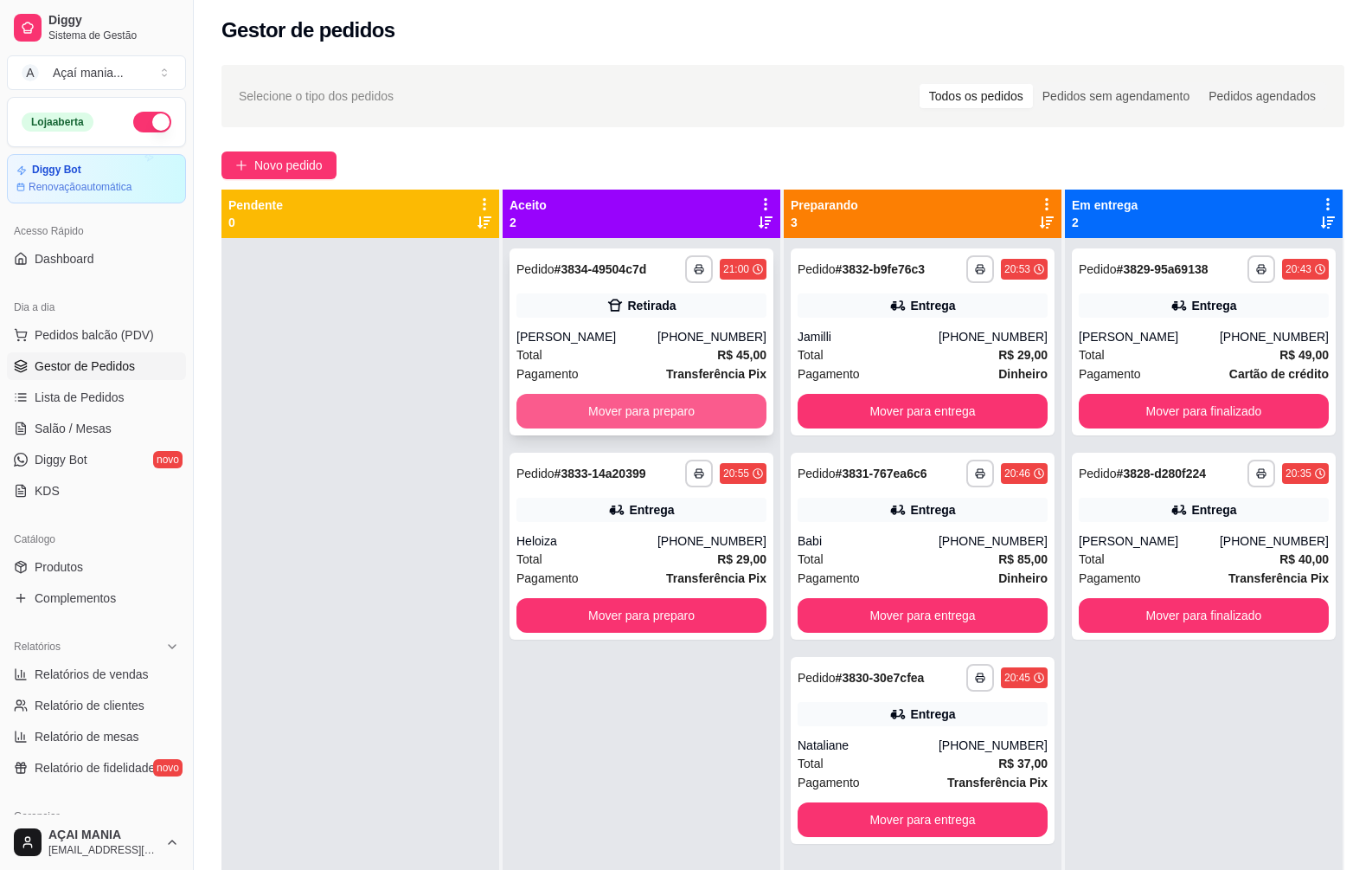
click at [682, 421] on button "Mover para preparo" at bounding box center [642, 411] width 251 height 35
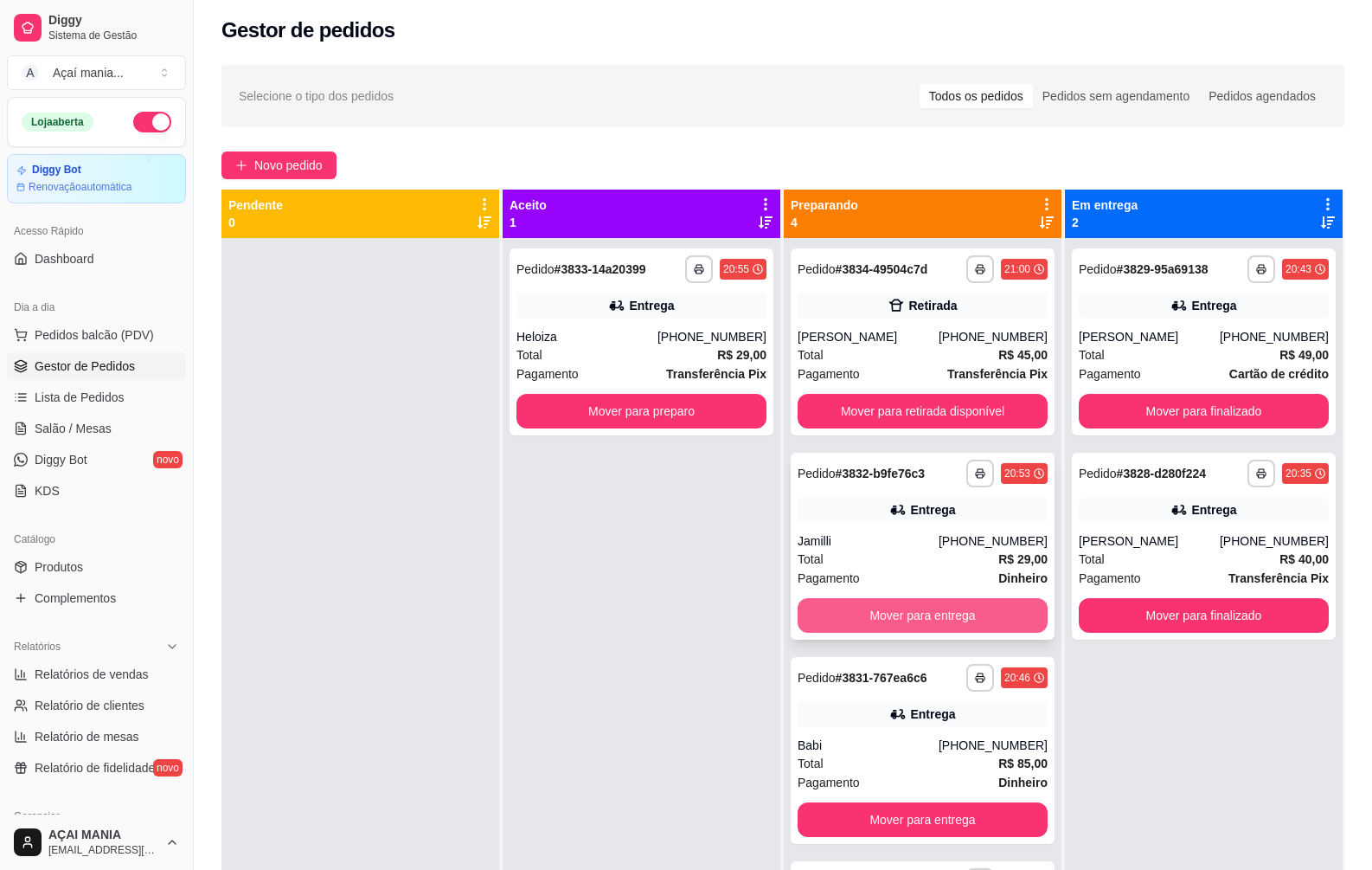
click at [884, 611] on button "Mover para entrega" at bounding box center [923, 614] width 251 height 35
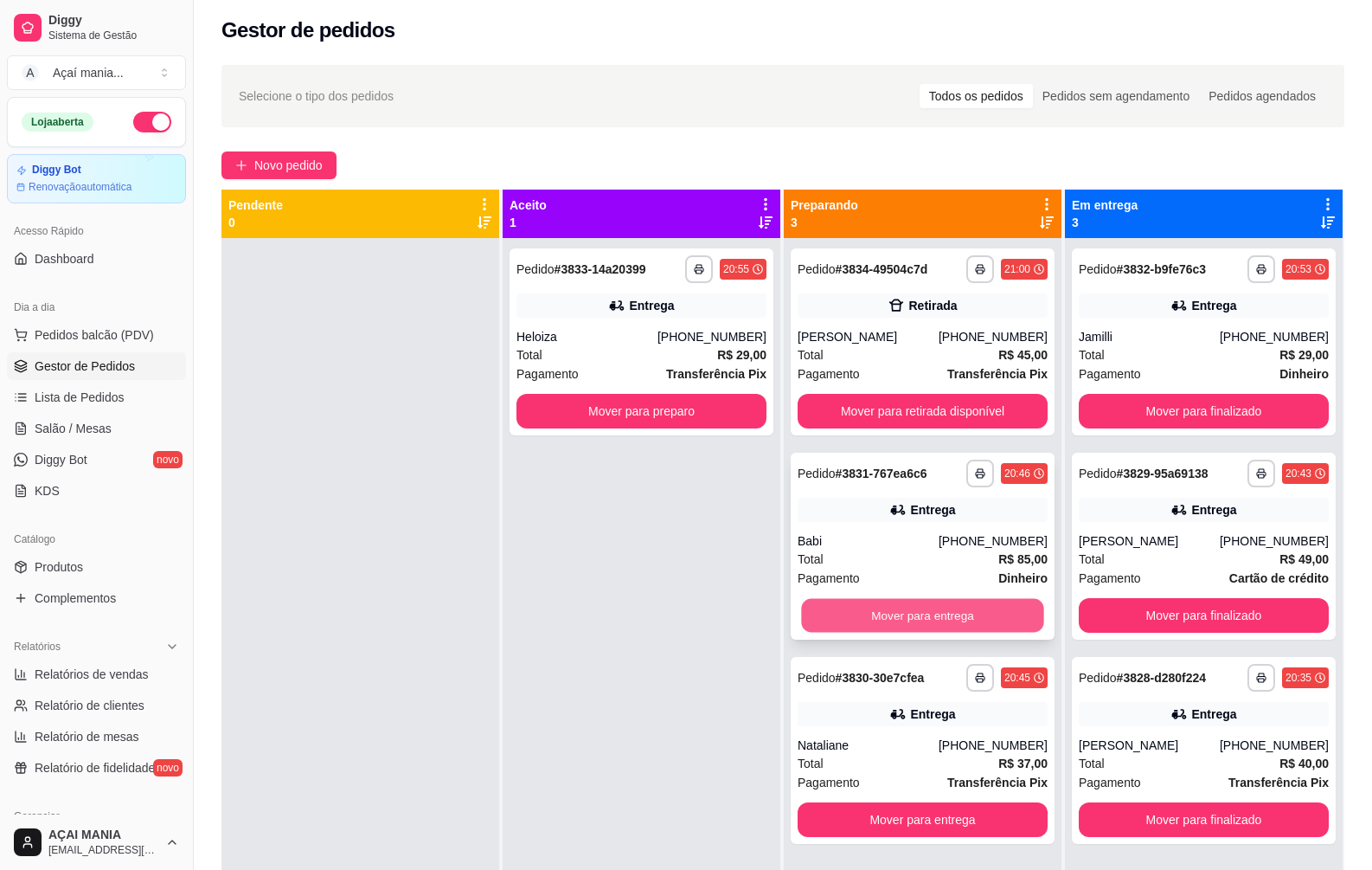
click at [881, 614] on button "Mover para entrega" at bounding box center [923, 615] width 243 height 34
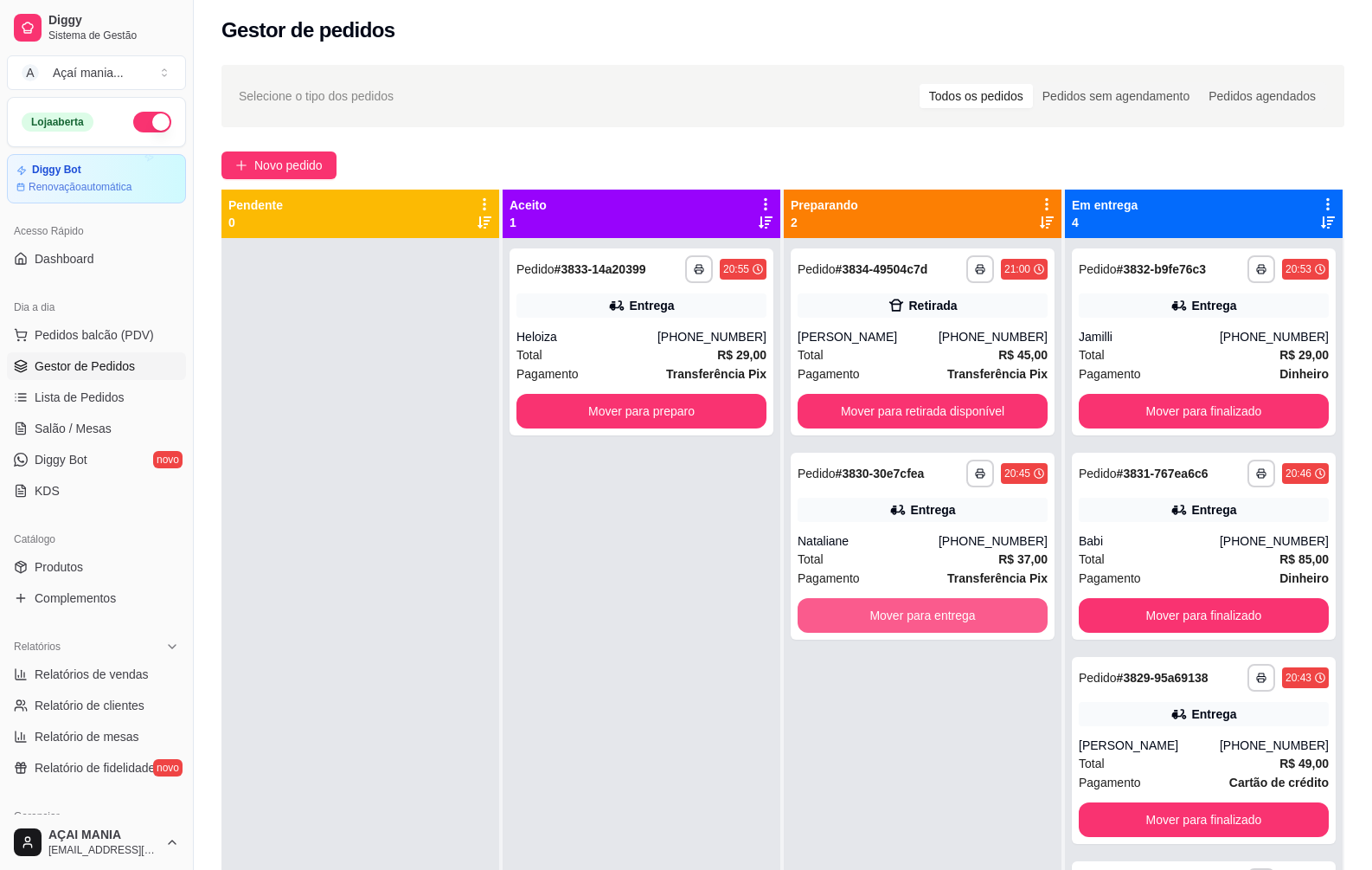
click at [880, 617] on button "Mover para entrega" at bounding box center [923, 614] width 251 height 35
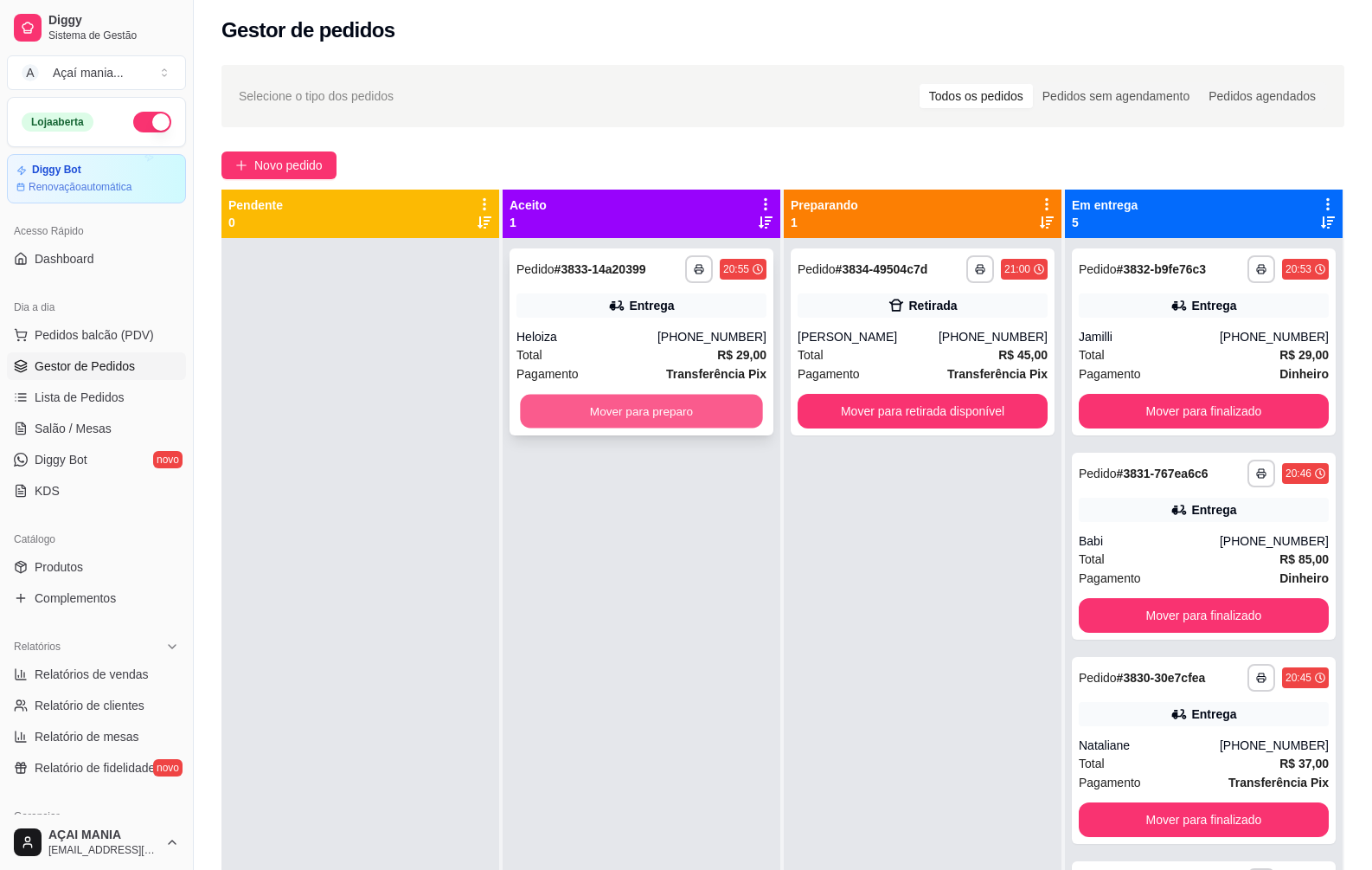
click at [616, 410] on button "Mover para preparo" at bounding box center [641, 412] width 243 height 34
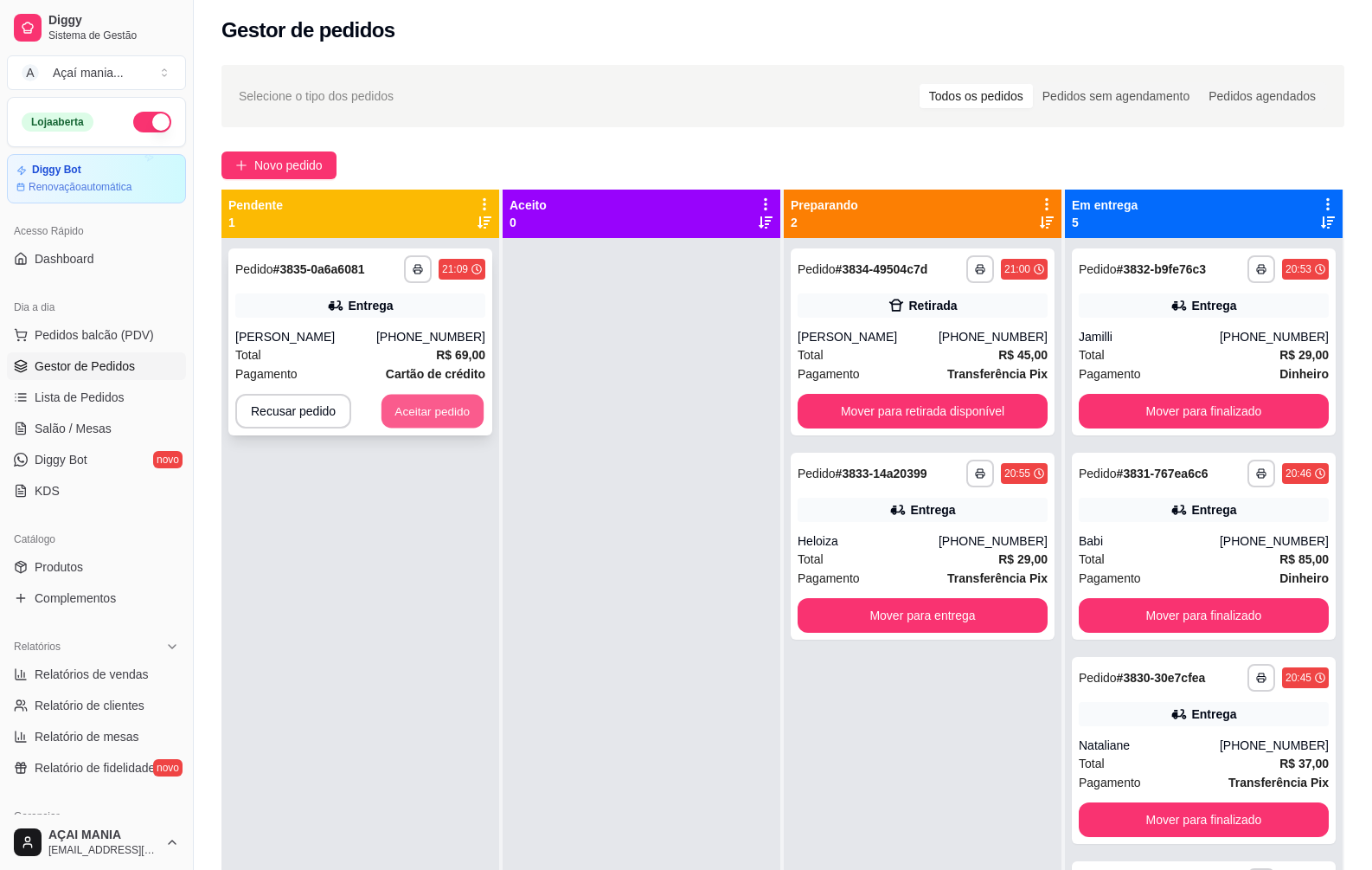
click at [450, 417] on button "Aceitar pedido" at bounding box center [432, 412] width 102 height 34
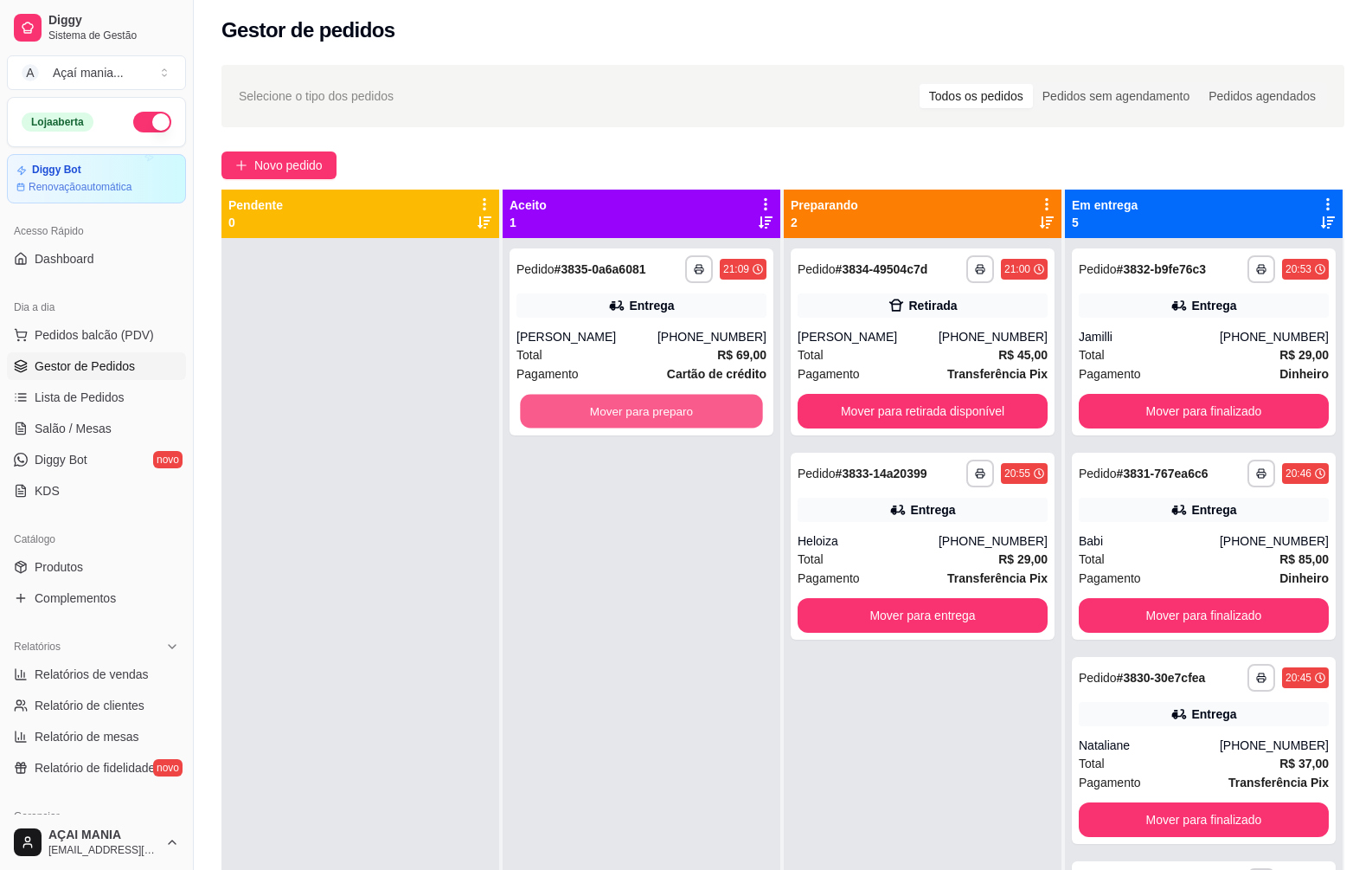
click at [584, 411] on button "Mover para preparo" at bounding box center [641, 412] width 243 height 34
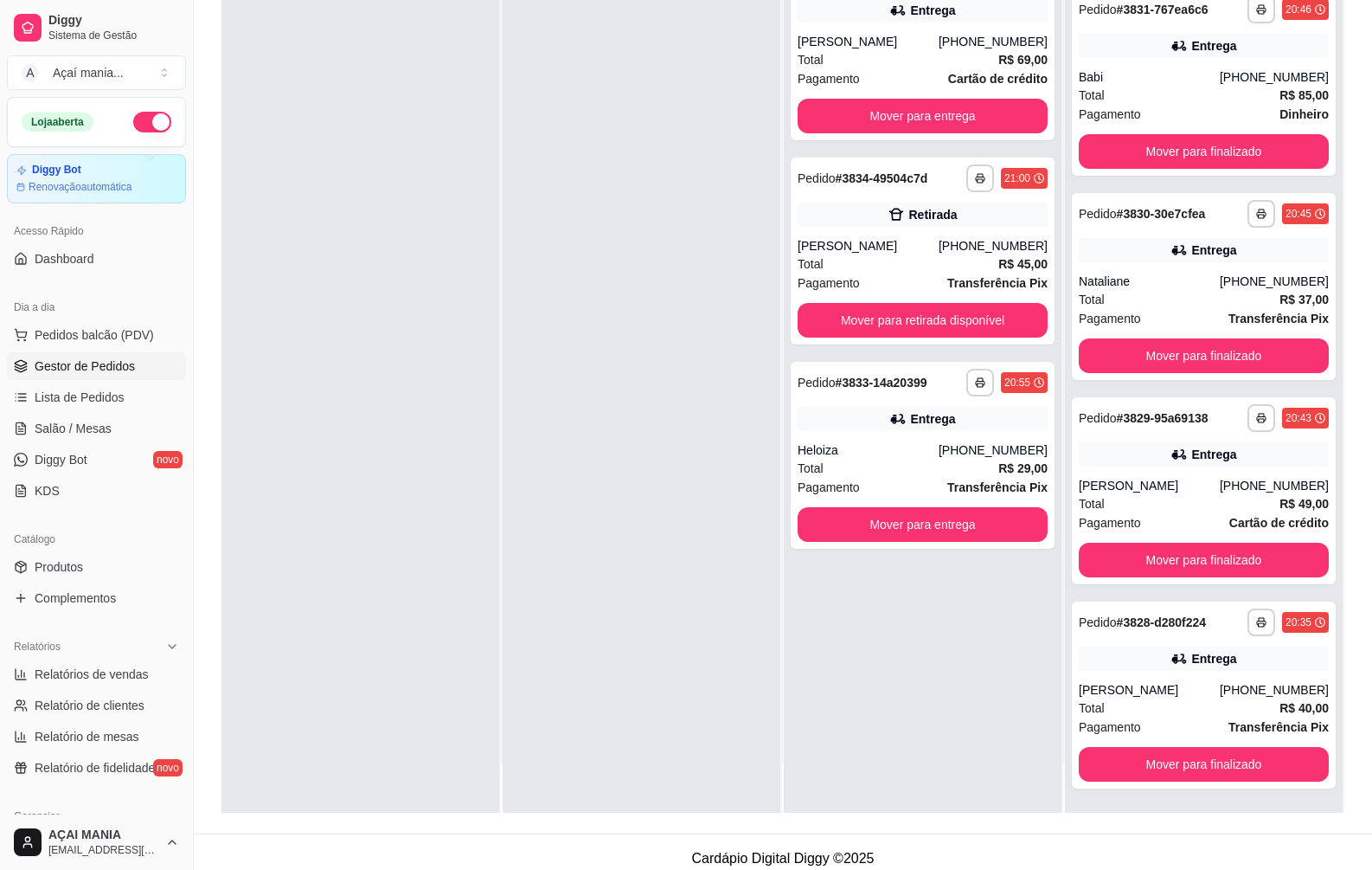
scroll to position [263, 0]
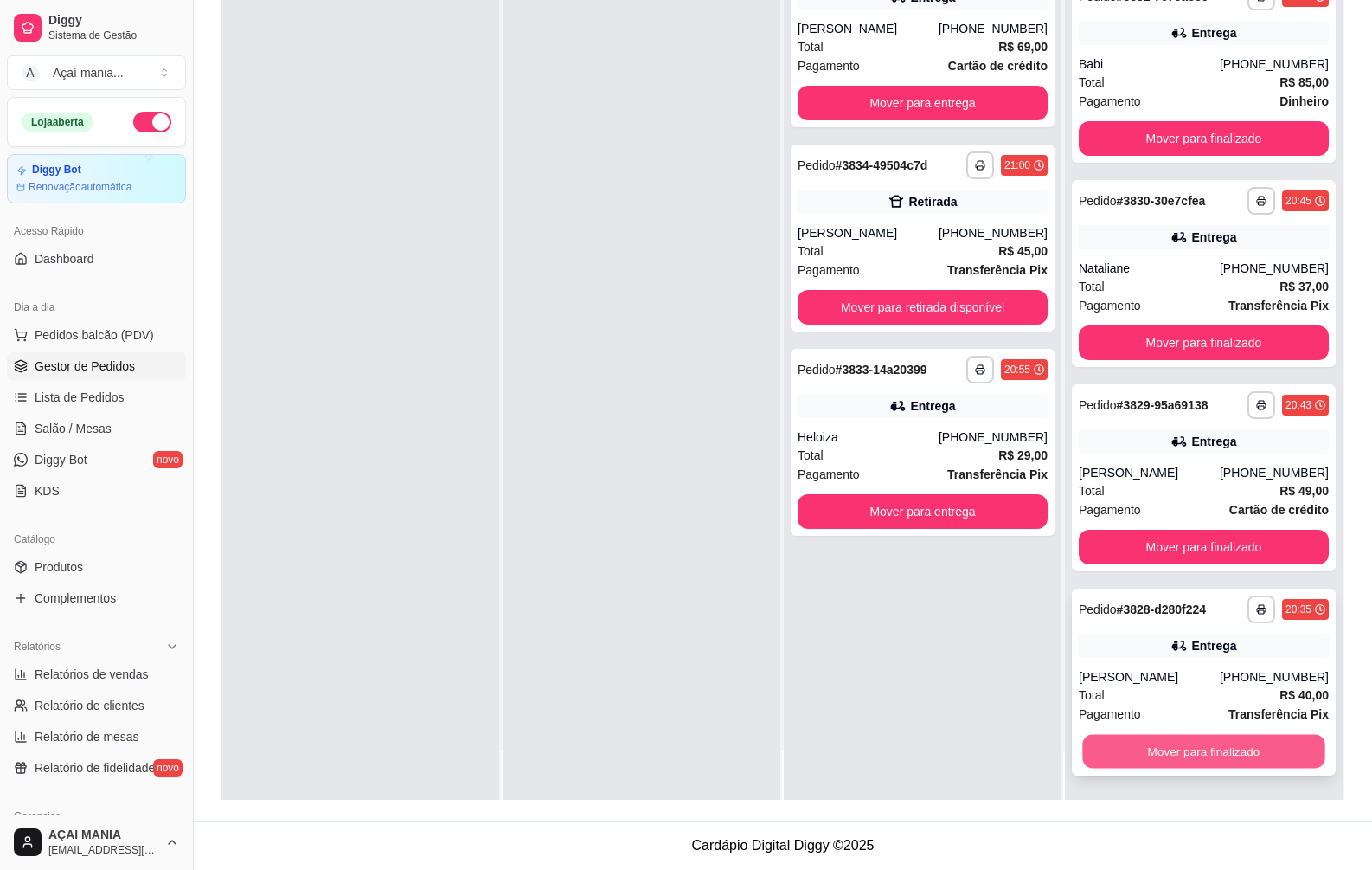
click at [1201, 749] on button "Mover para finalizado" at bounding box center [1204, 752] width 243 height 34
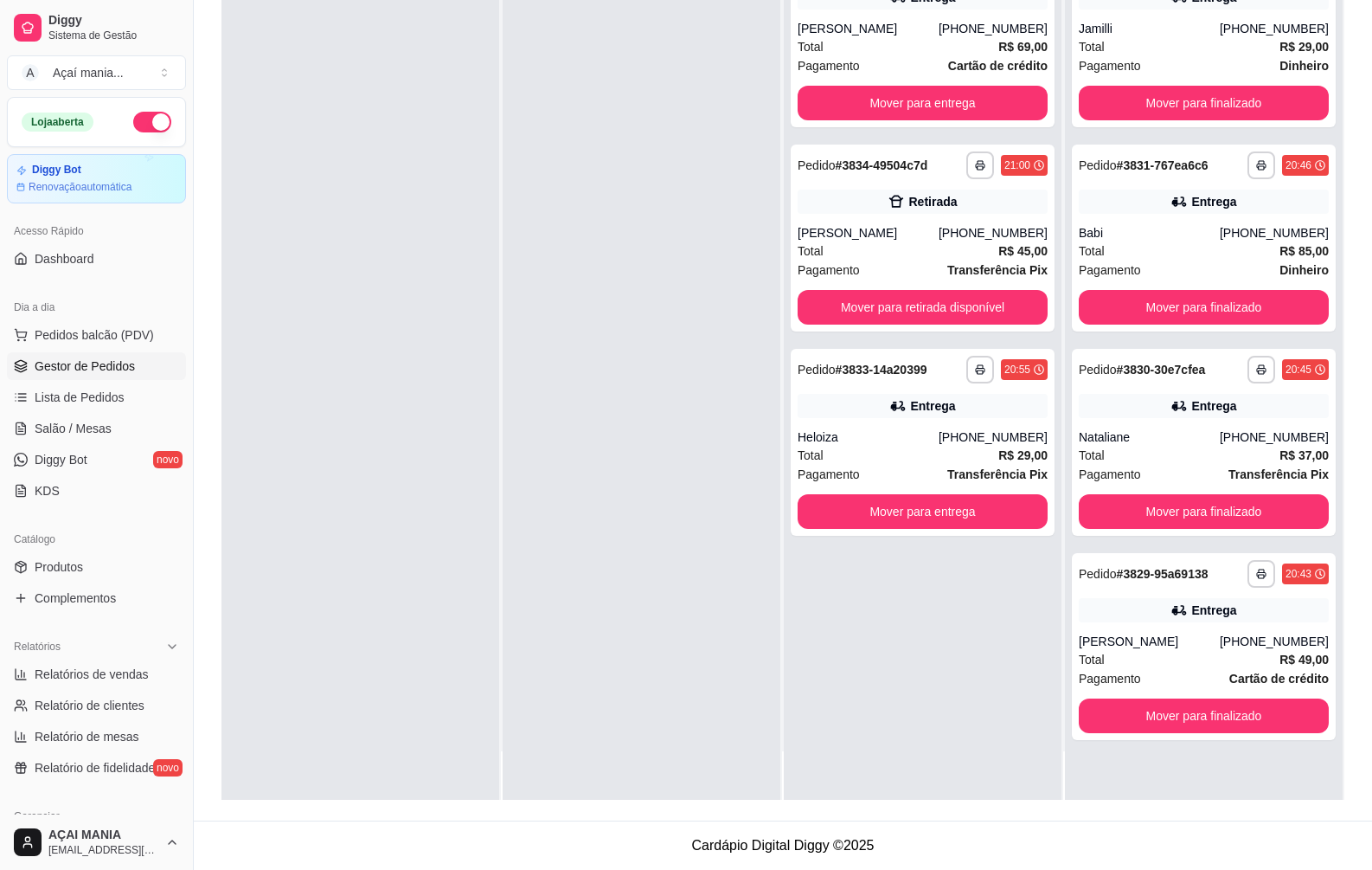
scroll to position [0, 0]
click at [1199, 713] on button "Mover para finalizado" at bounding box center [1204, 716] width 243 height 34
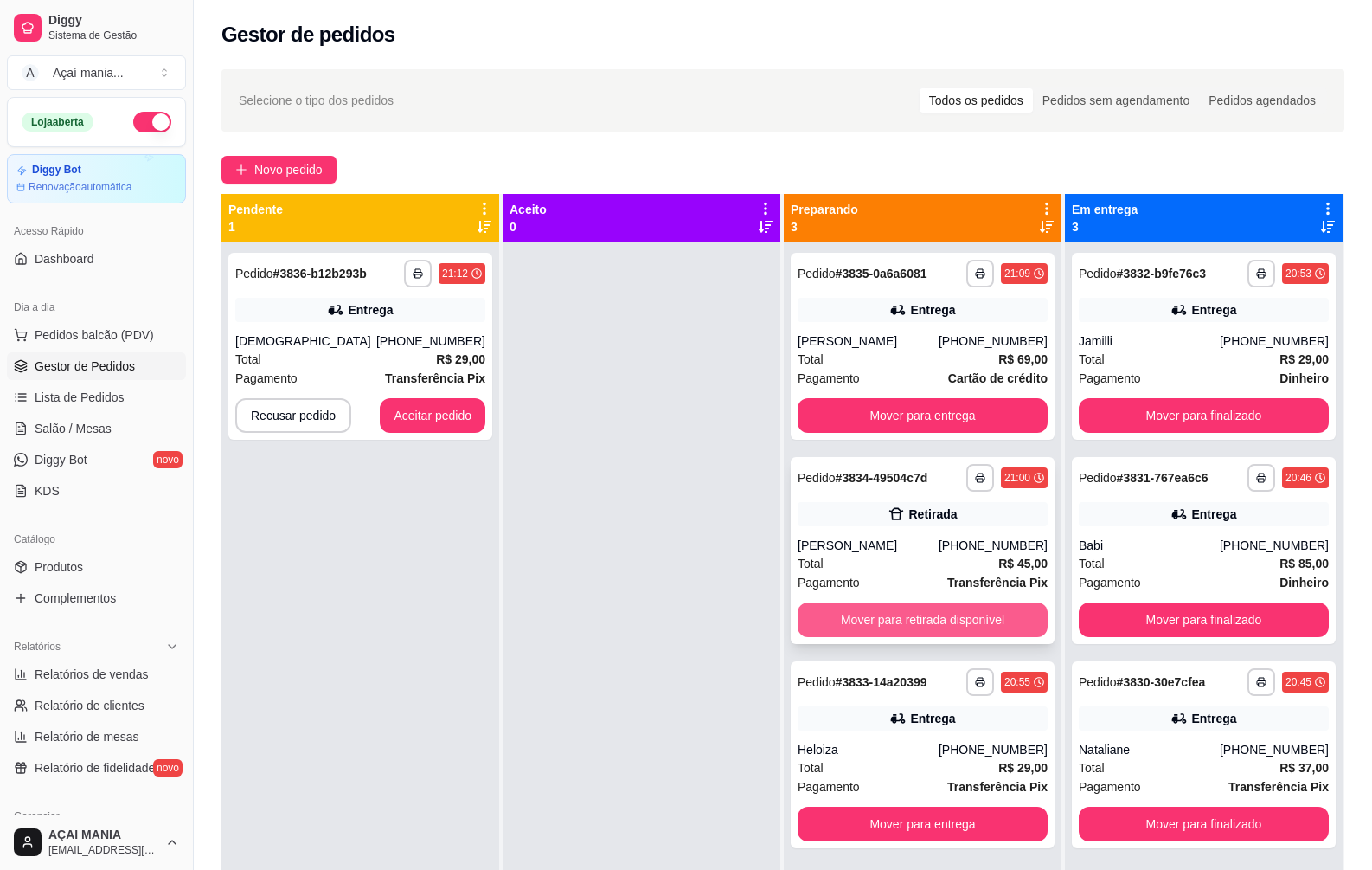
click at [814, 623] on button "Mover para retirada disponível" at bounding box center [923, 619] width 251 height 35
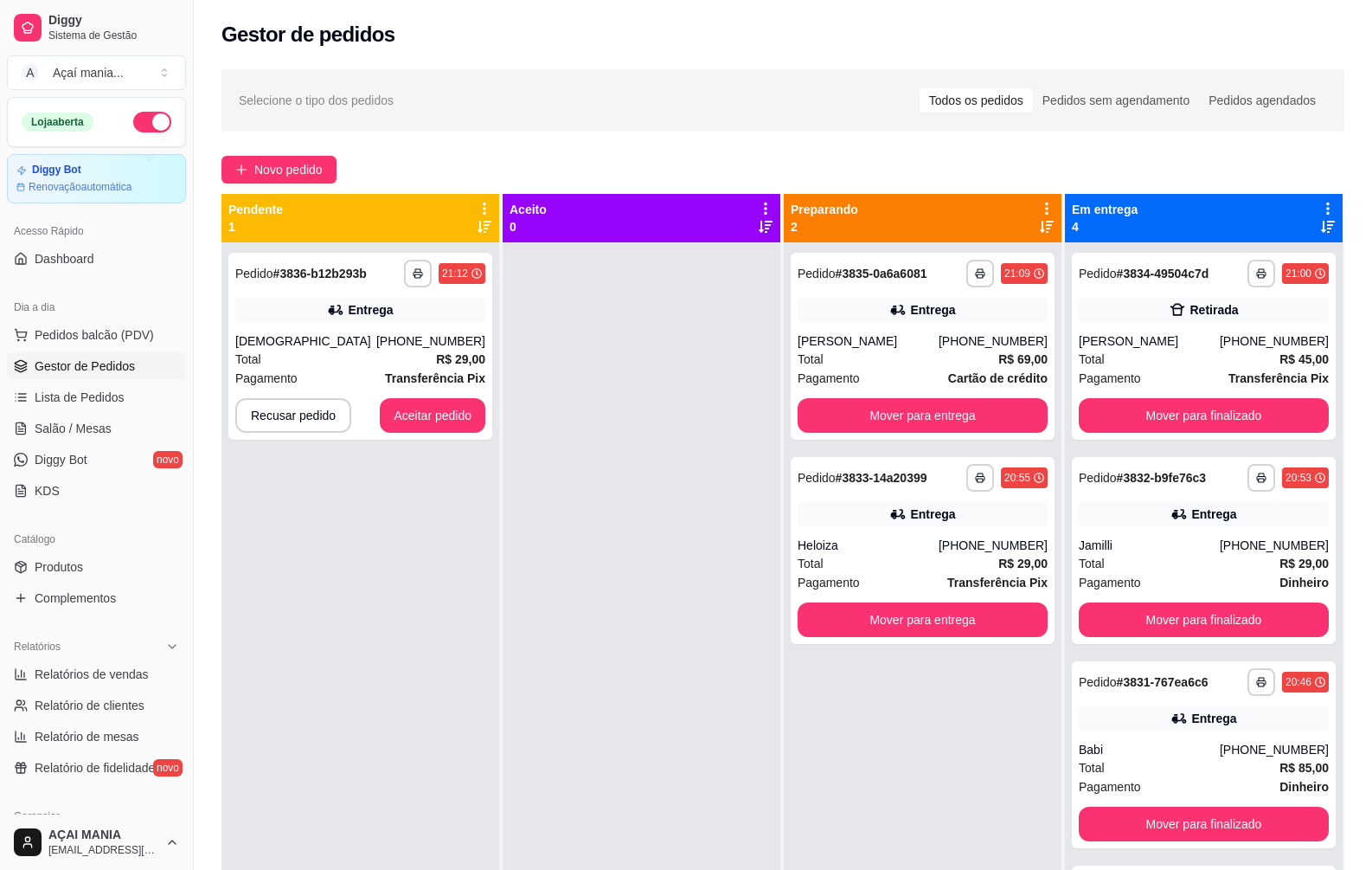
click at [352, 486] on div "**********" at bounding box center [360, 677] width 277 height 870
click at [433, 406] on button "Aceitar pedido" at bounding box center [432, 415] width 105 height 35
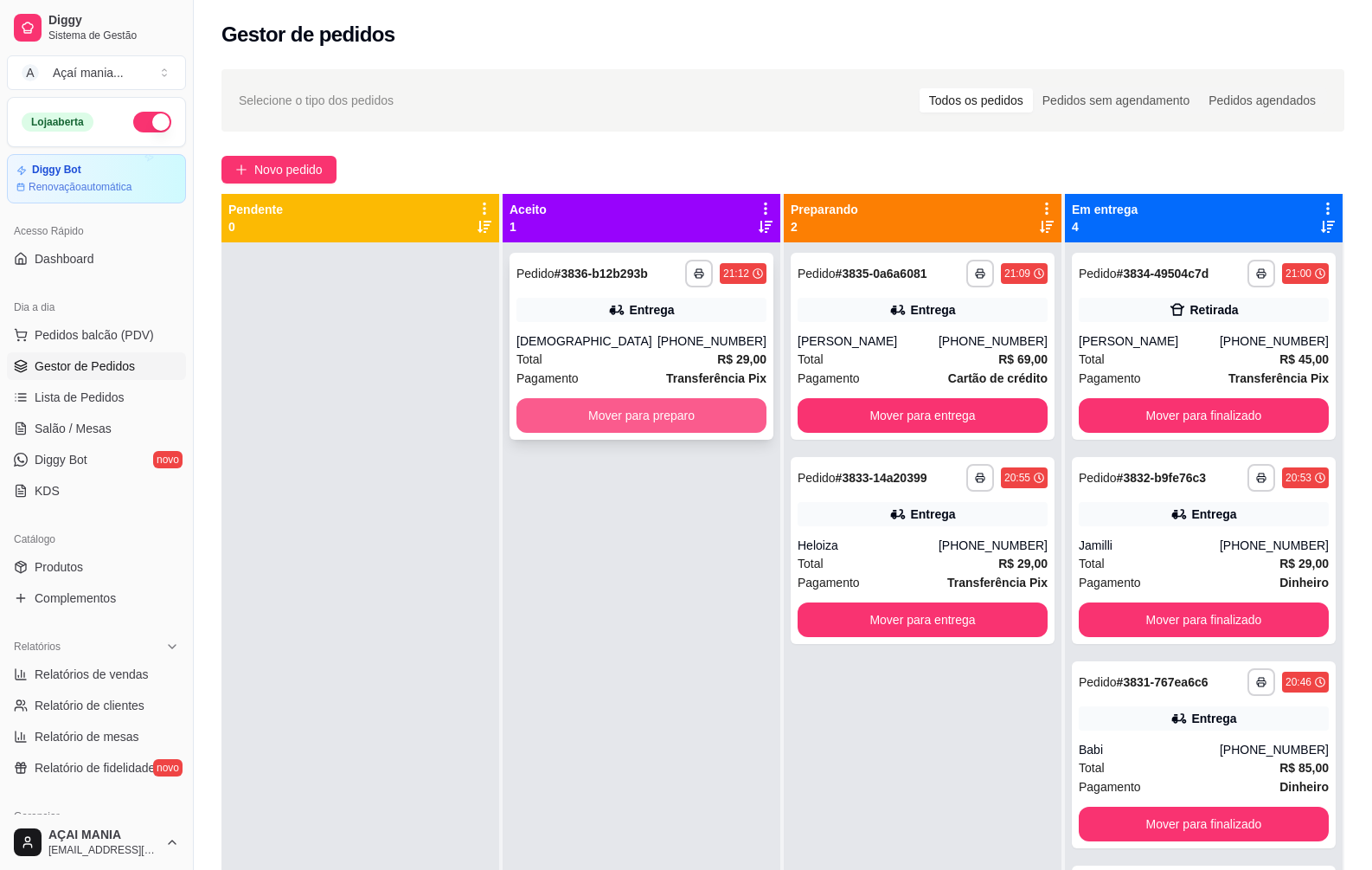
click at [609, 428] on button "Mover para preparo" at bounding box center [642, 415] width 251 height 35
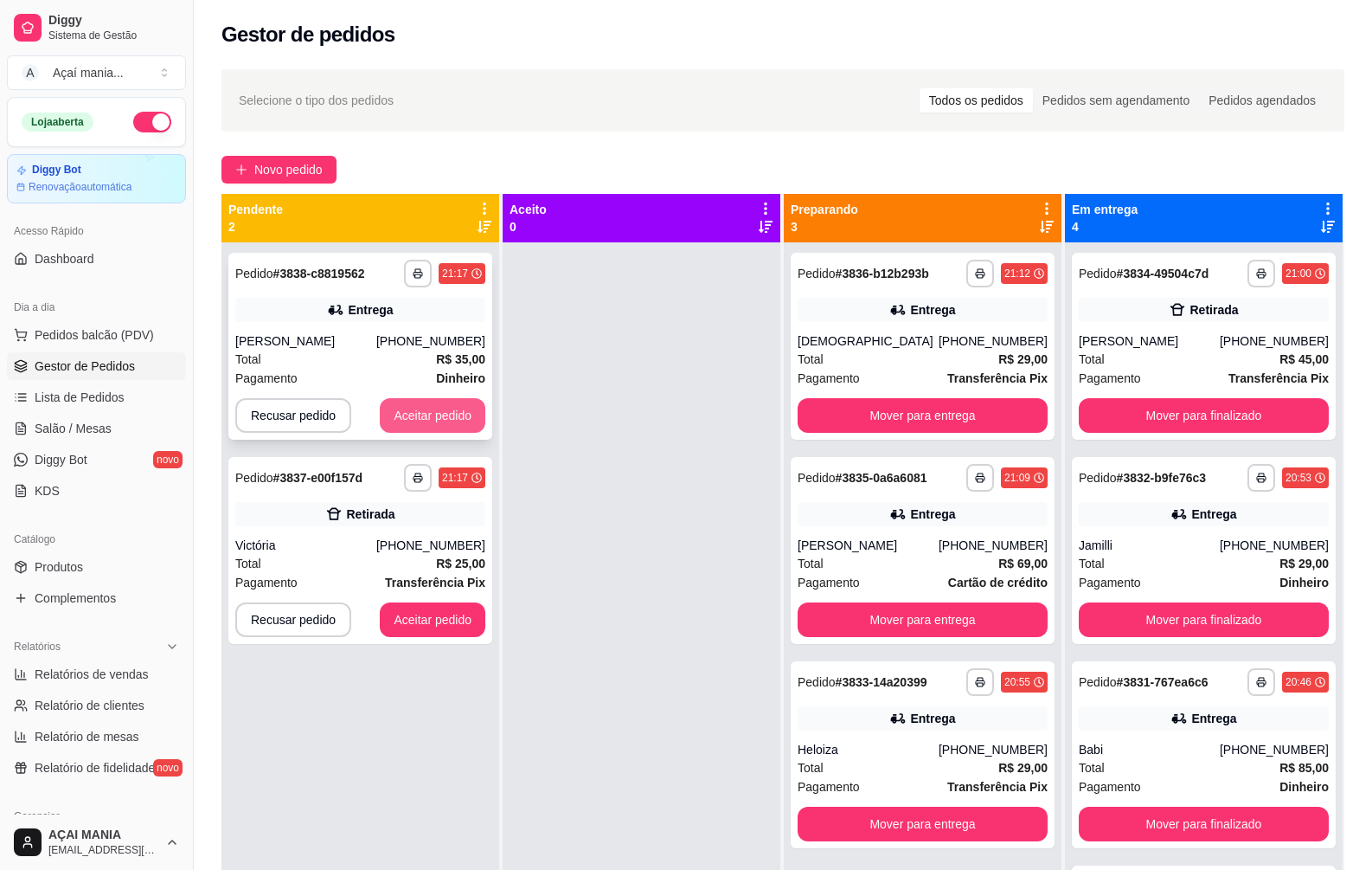
click at [404, 417] on button "Aceitar pedido" at bounding box center [432, 415] width 105 height 35
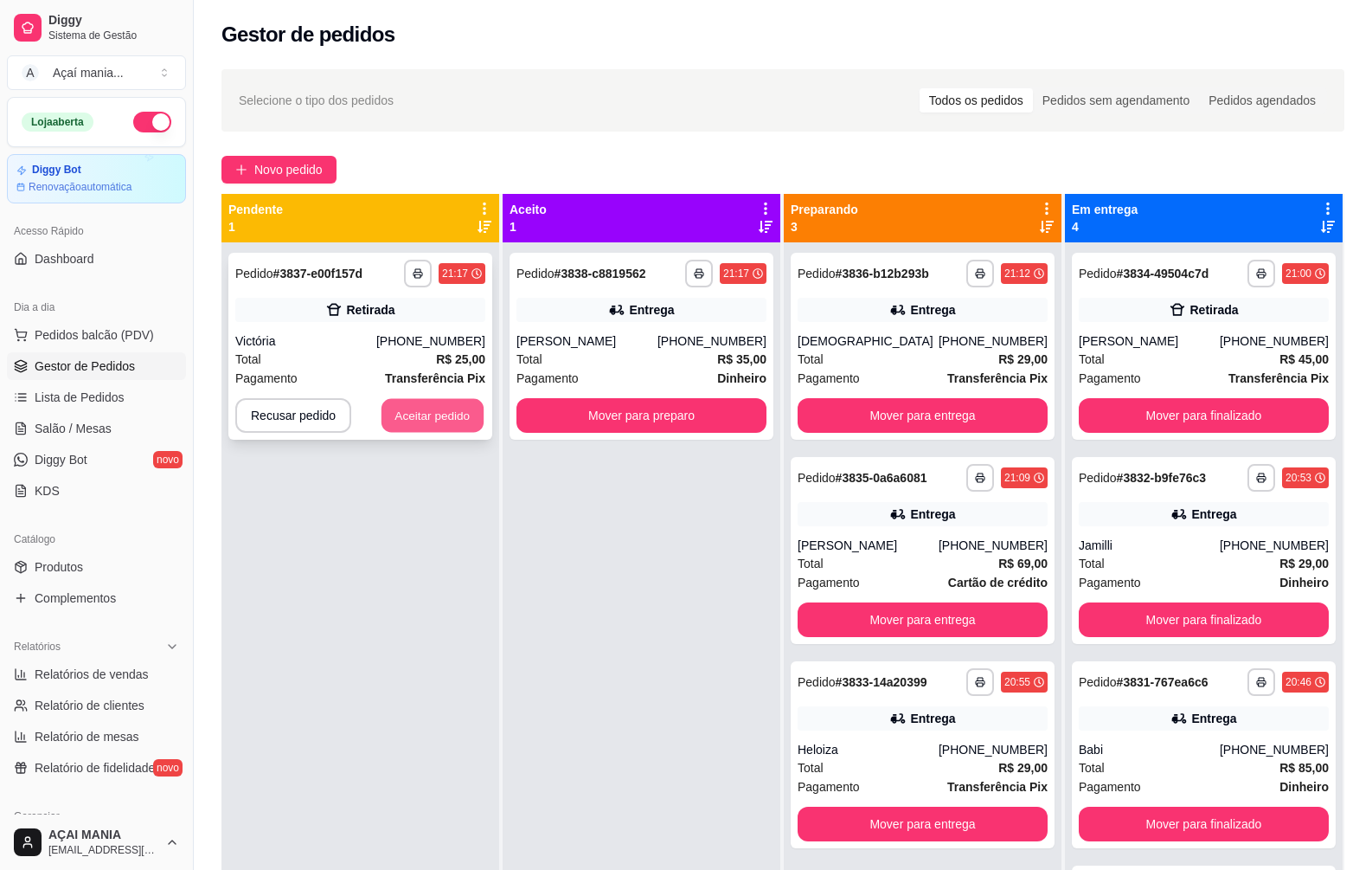
click at [437, 424] on button "Aceitar pedido" at bounding box center [432, 416] width 102 height 34
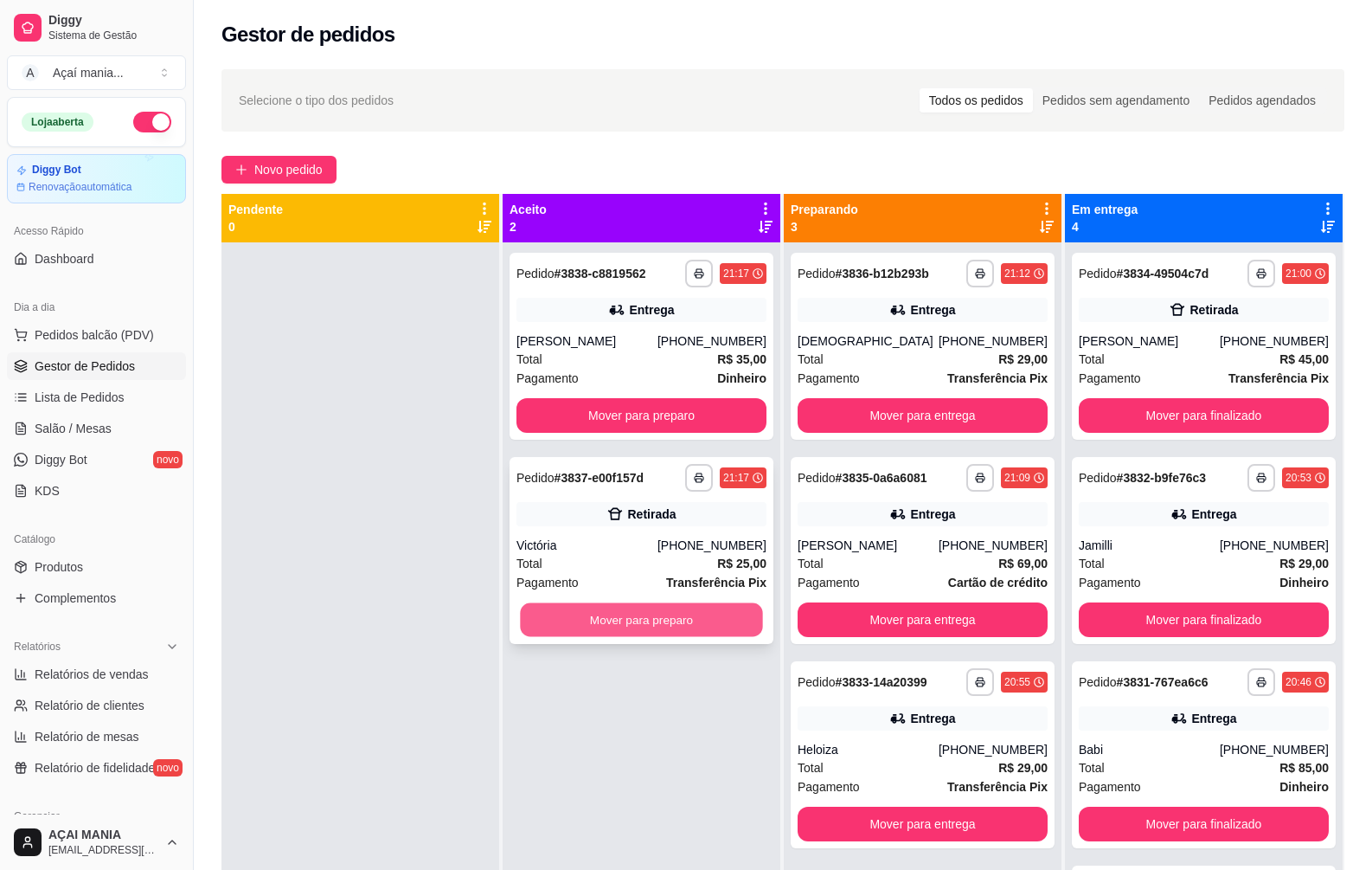
click at [699, 616] on button "Mover para preparo" at bounding box center [641, 620] width 243 height 34
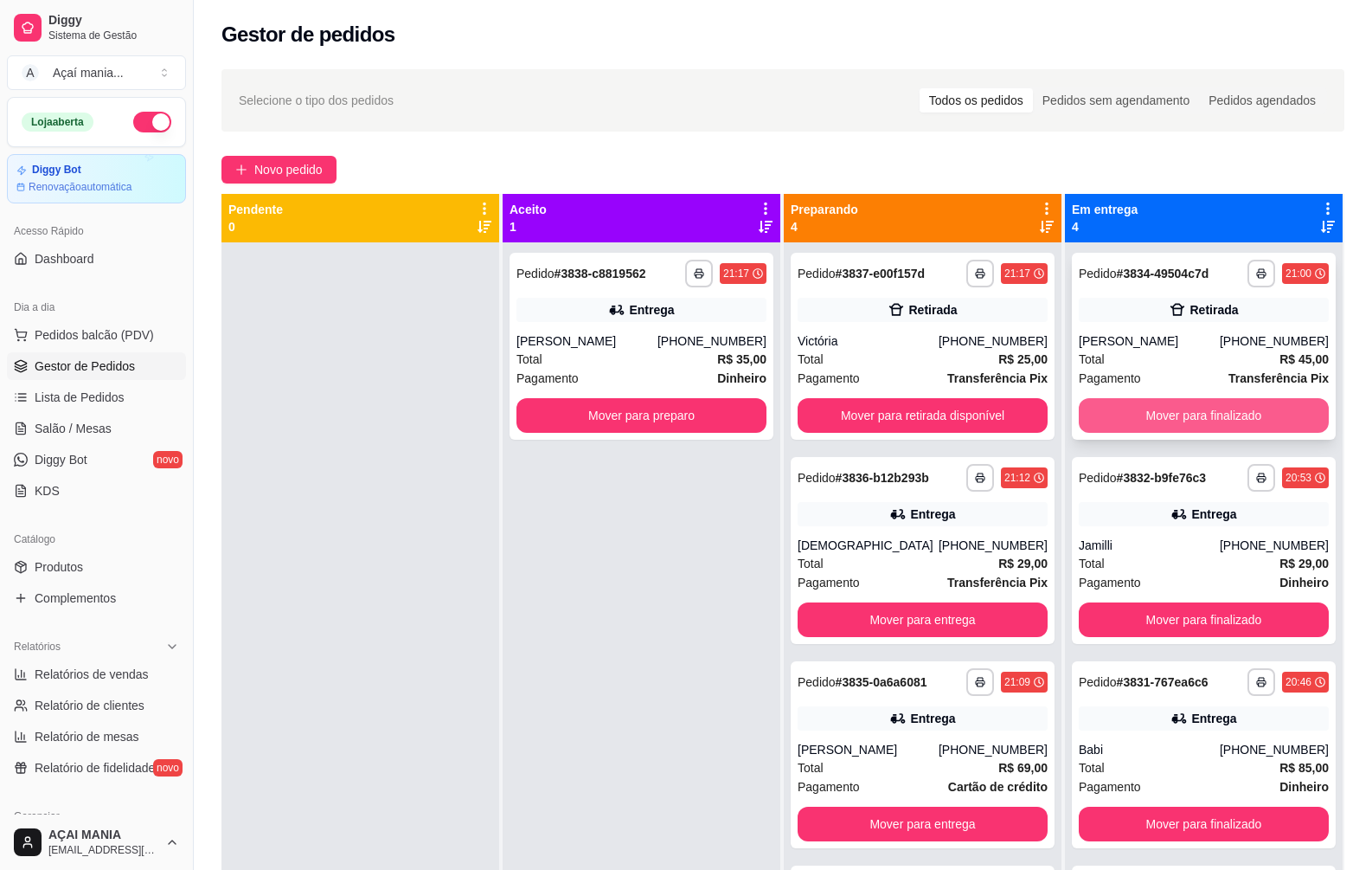
click at [1137, 410] on button "Mover para finalizado" at bounding box center [1204, 415] width 251 height 35
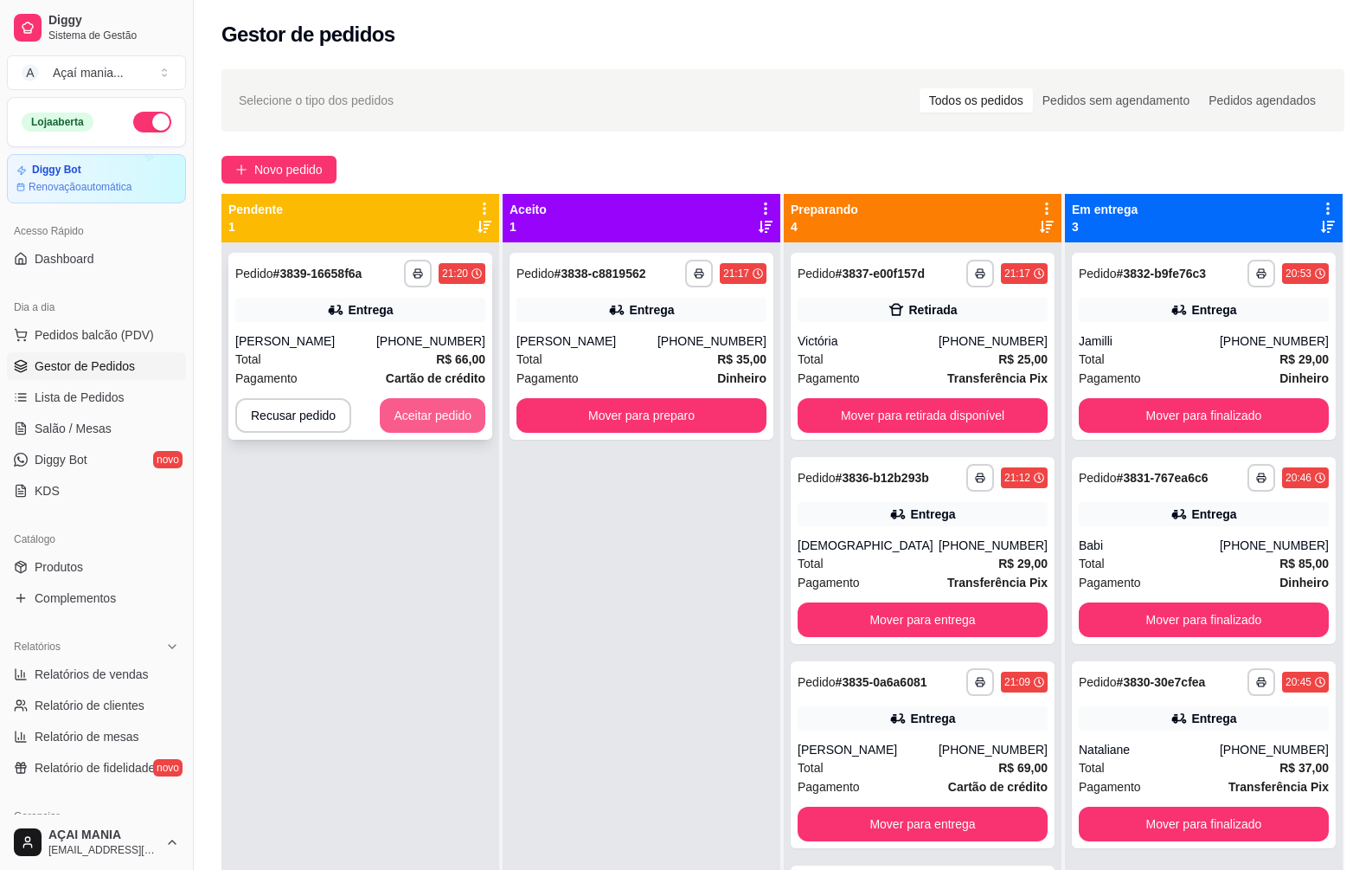
click at [425, 412] on button "Aceitar pedido" at bounding box center [432, 415] width 105 height 35
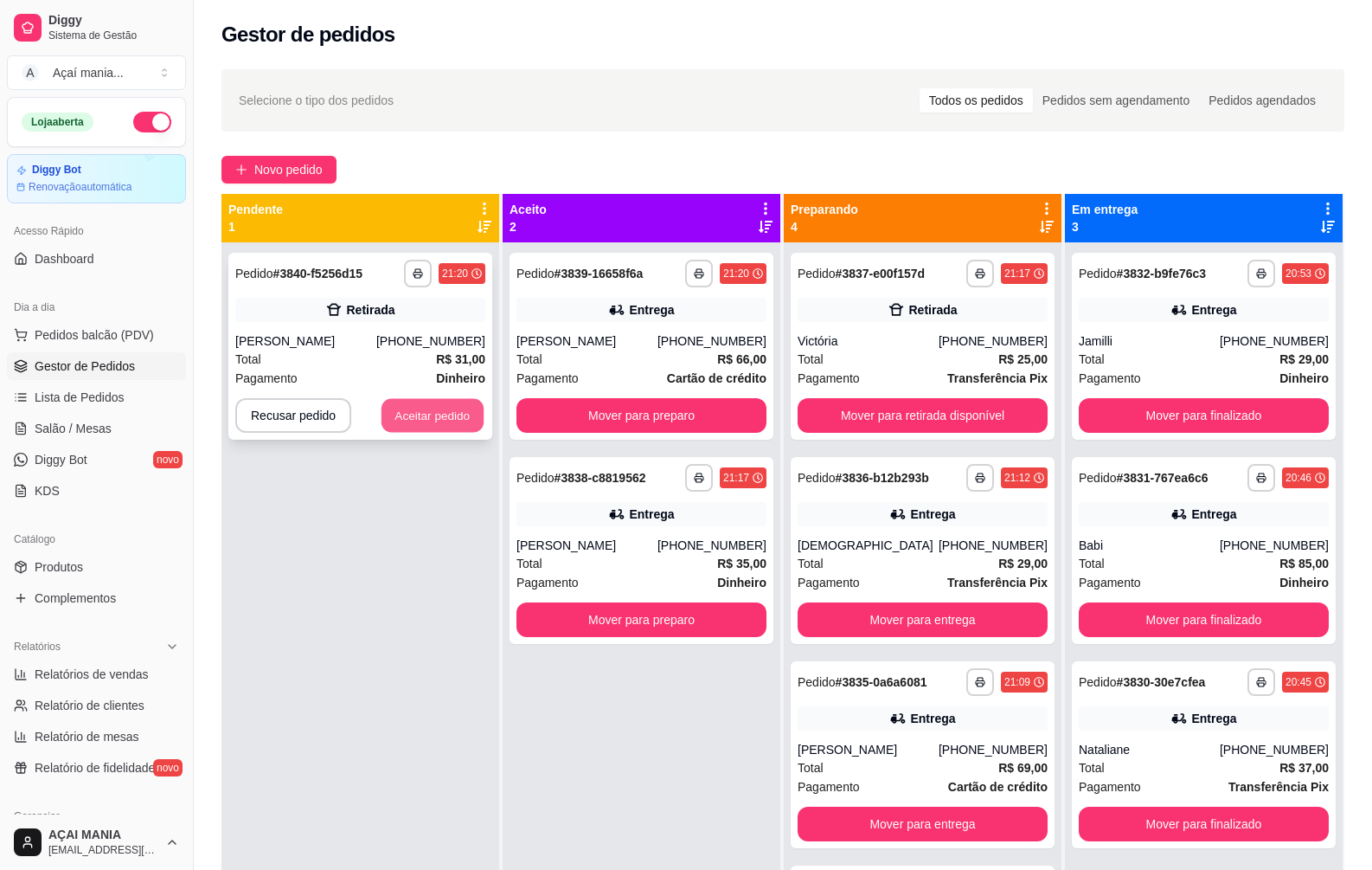
click at [432, 417] on button "Aceitar pedido" at bounding box center [432, 416] width 102 height 34
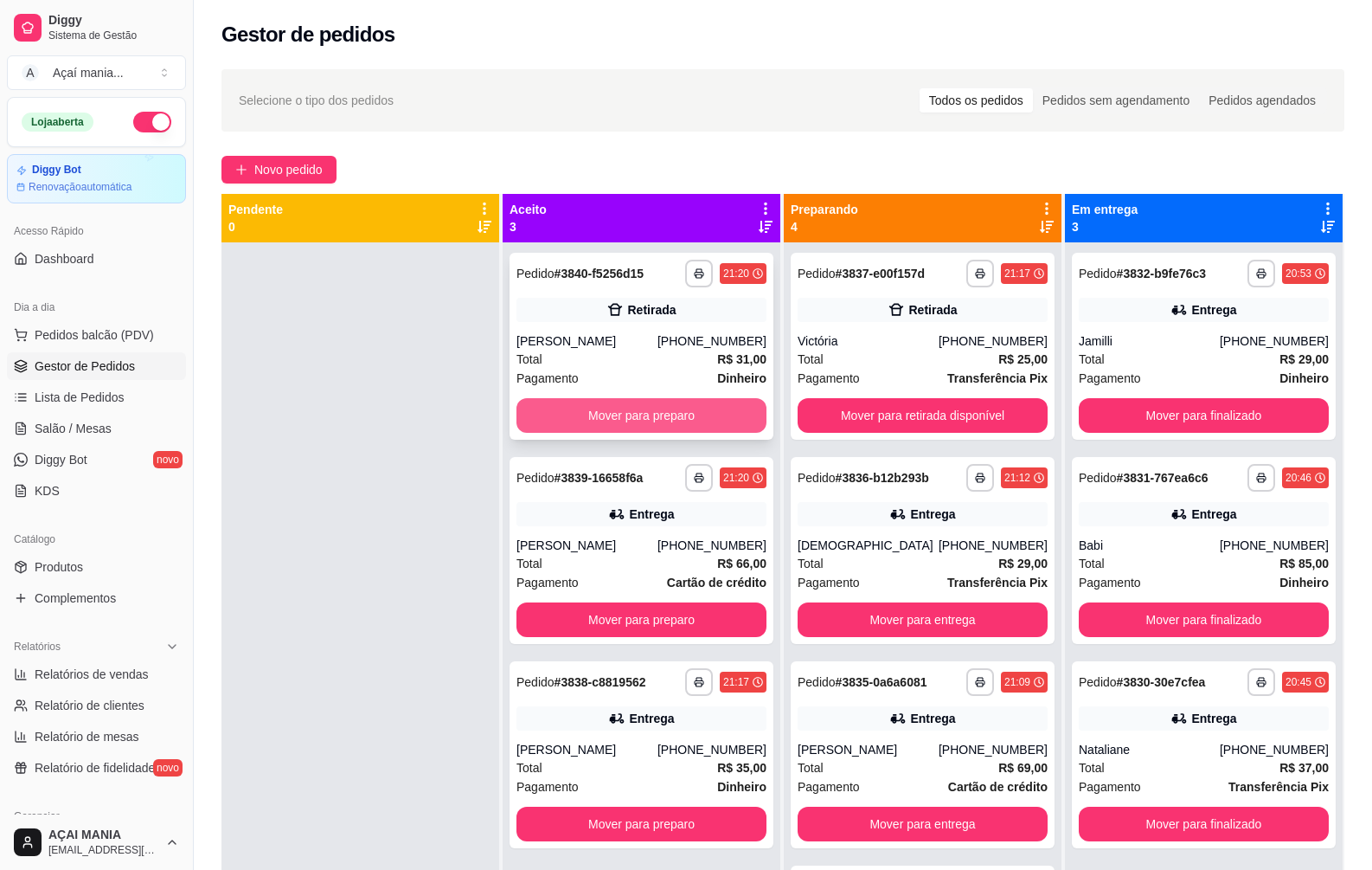
click at [685, 426] on button "Mover para preparo" at bounding box center [642, 415] width 251 height 35
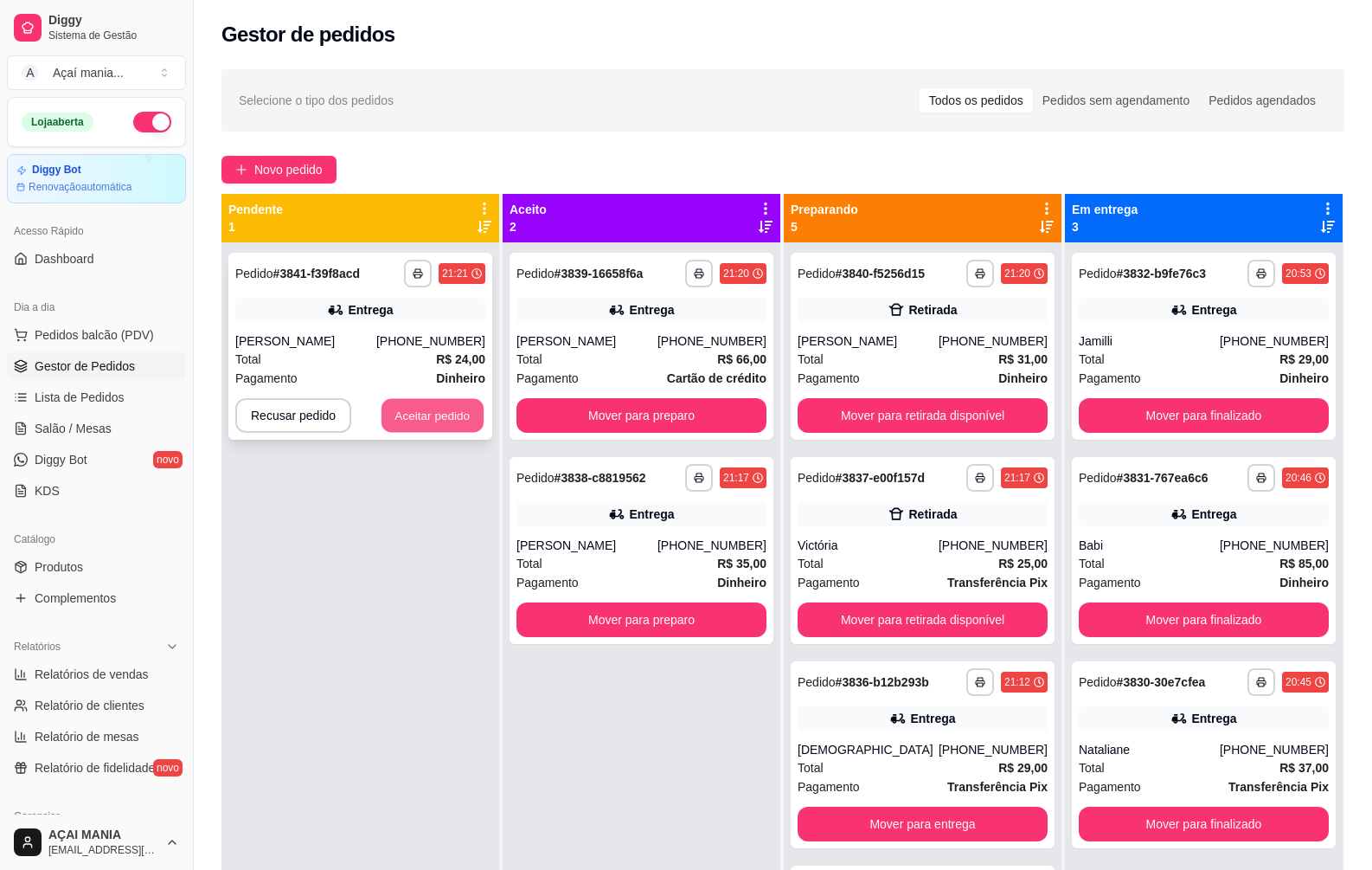
click at [456, 421] on button "Aceitar pedido" at bounding box center [432, 416] width 102 height 34
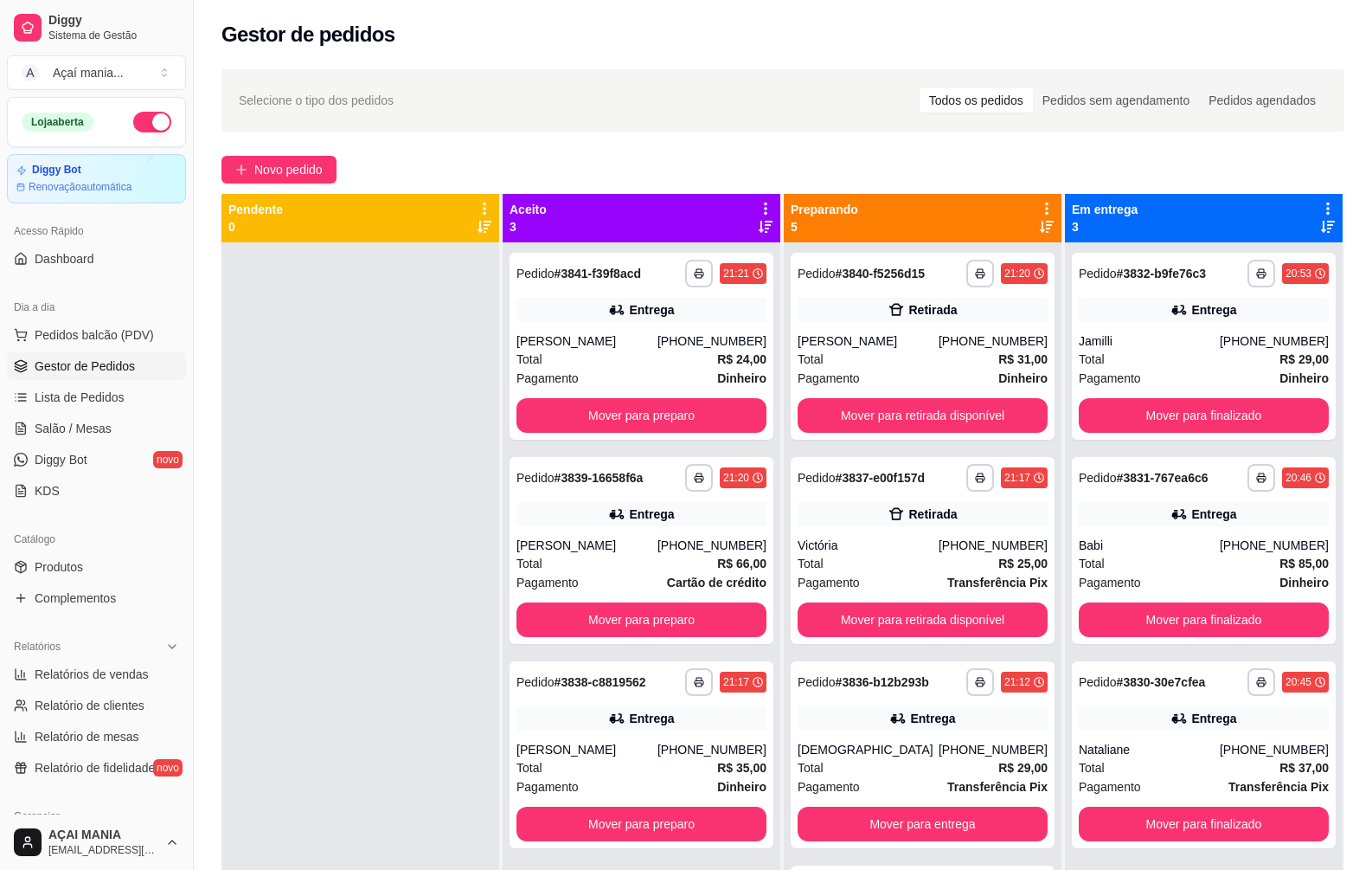
scroll to position [49, 0]
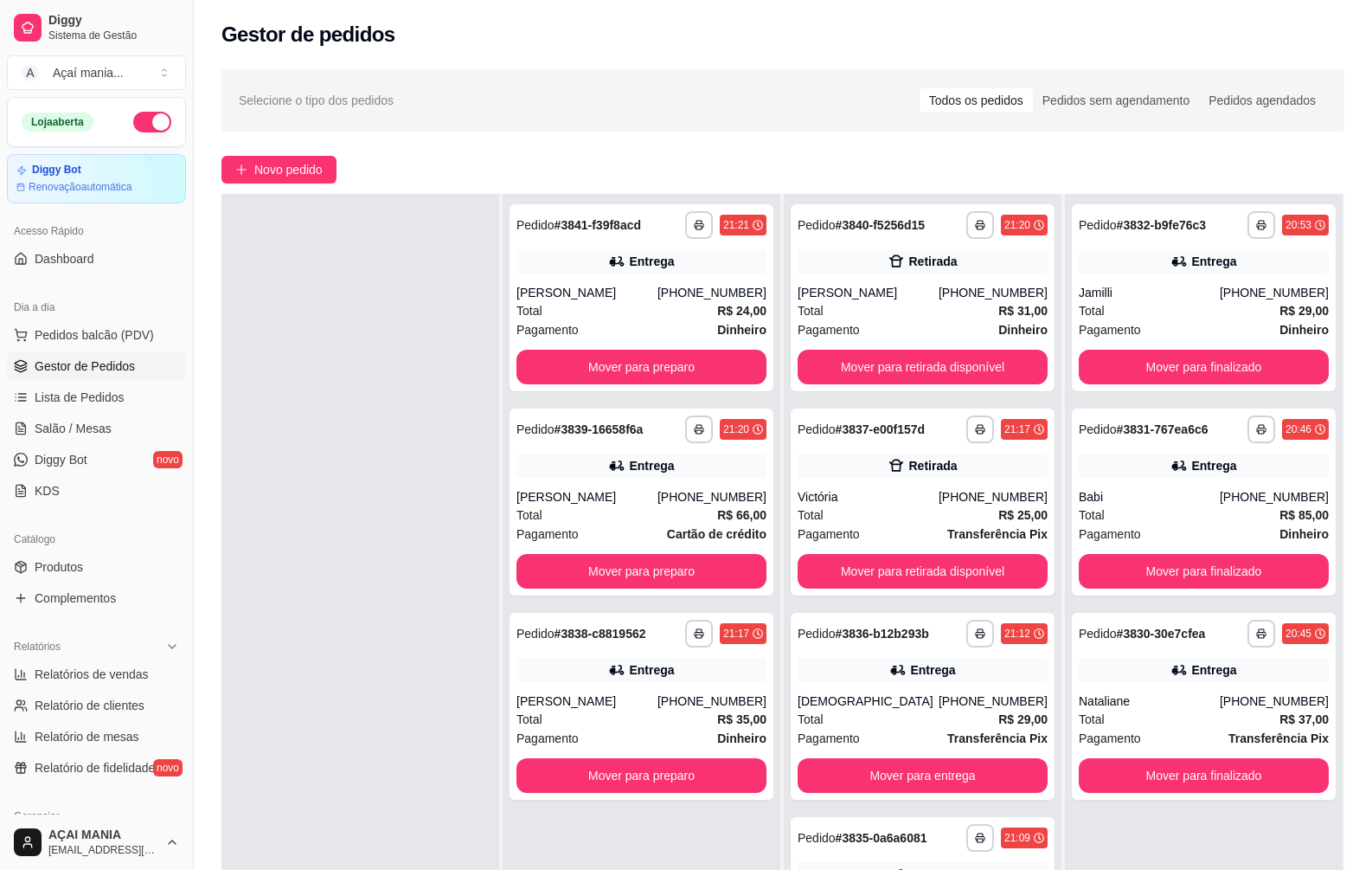
click at [373, 370] on div at bounding box center [360, 628] width 277 height 870
drag, startPoint x: 443, startPoint y: 751, endPoint x: 416, endPoint y: 756, distance: 27.5
click at [441, 752] on div at bounding box center [360, 628] width 277 height 870
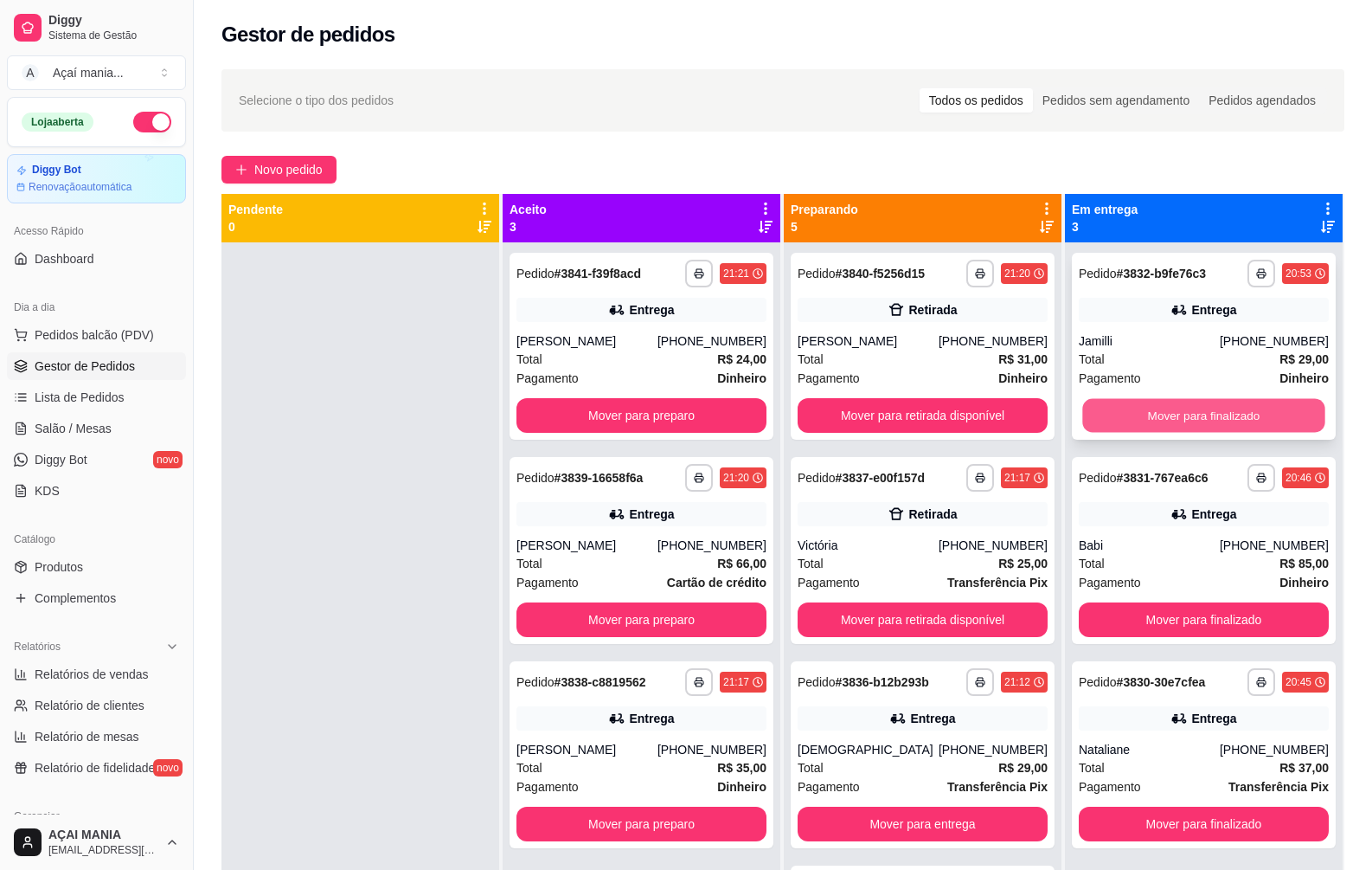
click at [1244, 417] on button "Mover para finalizado" at bounding box center [1204, 416] width 243 height 34
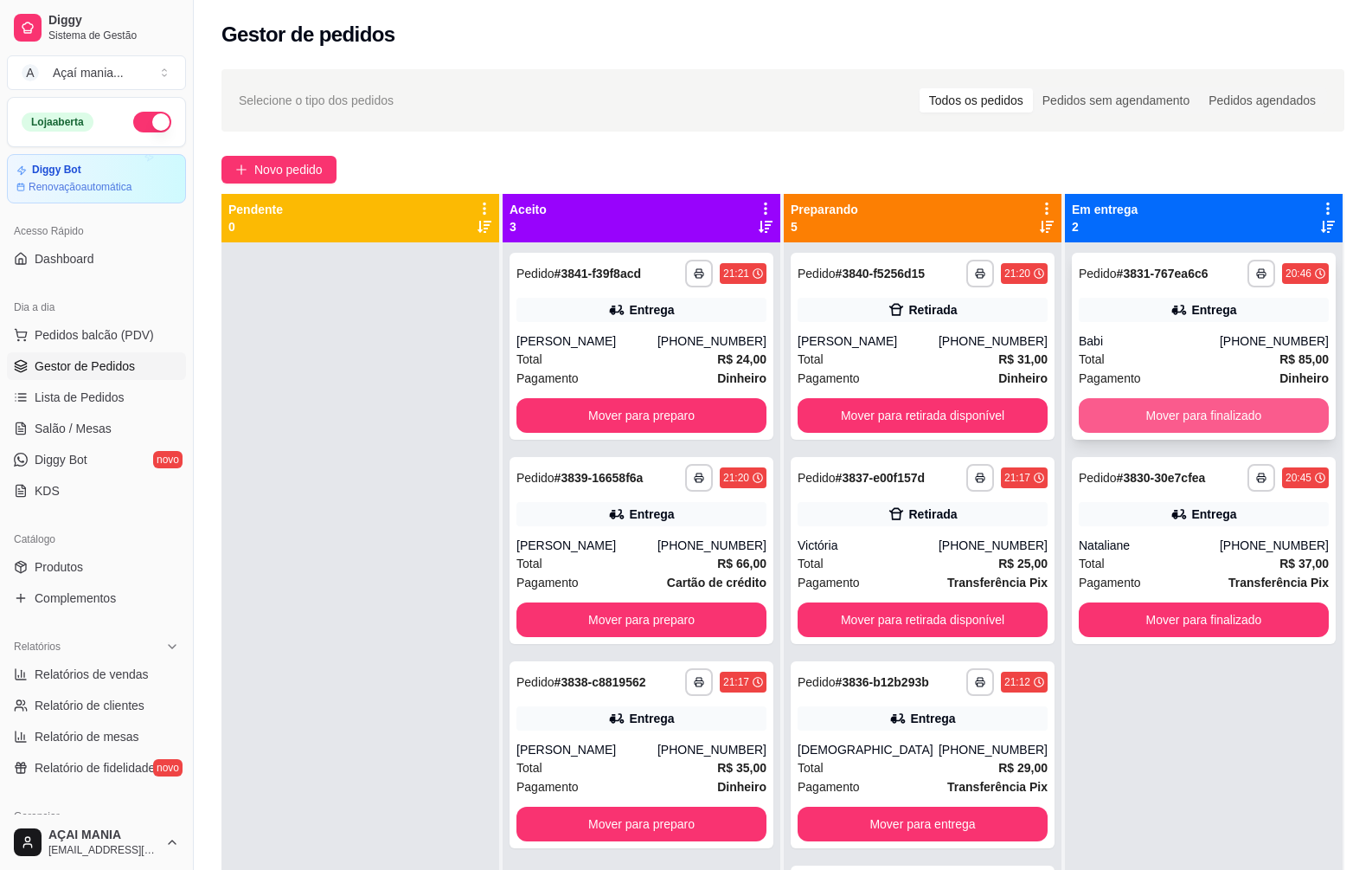
click at [1184, 418] on button "Mover para finalizado" at bounding box center [1204, 415] width 251 height 35
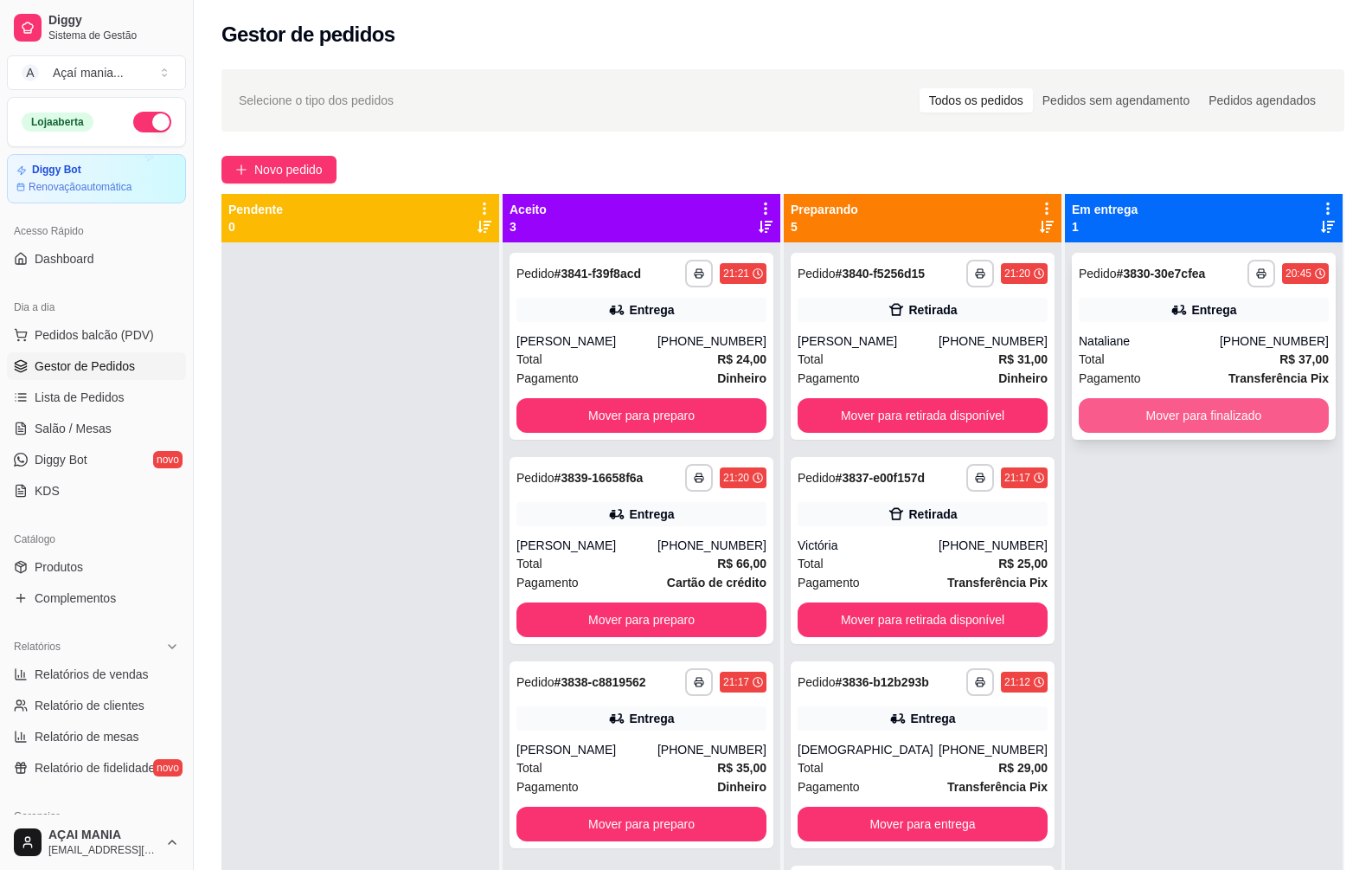
click at [1175, 417] on button "Mover para finalizado" at bounding box center [1204, 415] width 251 height 35
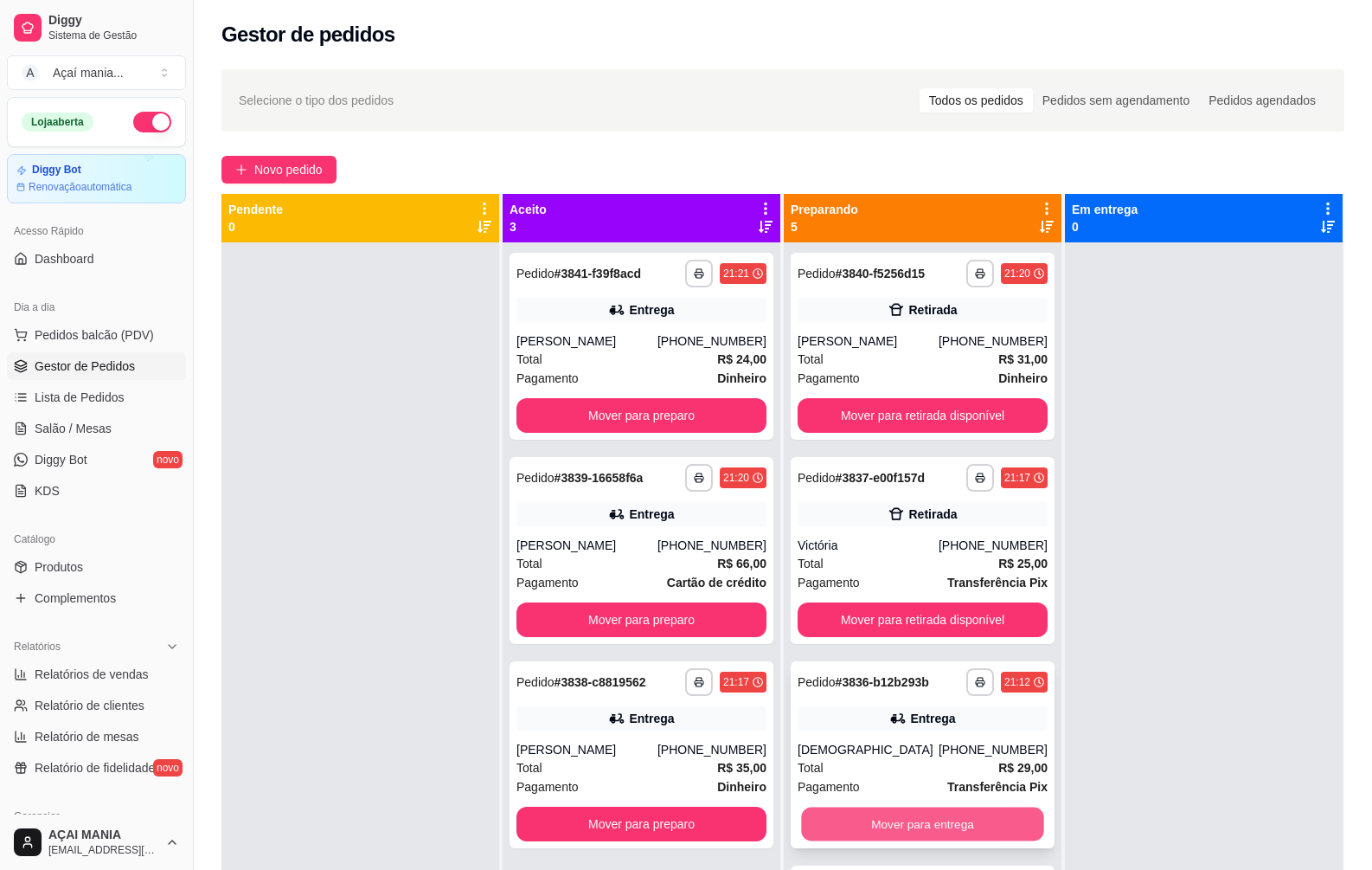
click at [933, 818] on button "Mover para entrega" at bounding box center [923, 824] width 243 height 34
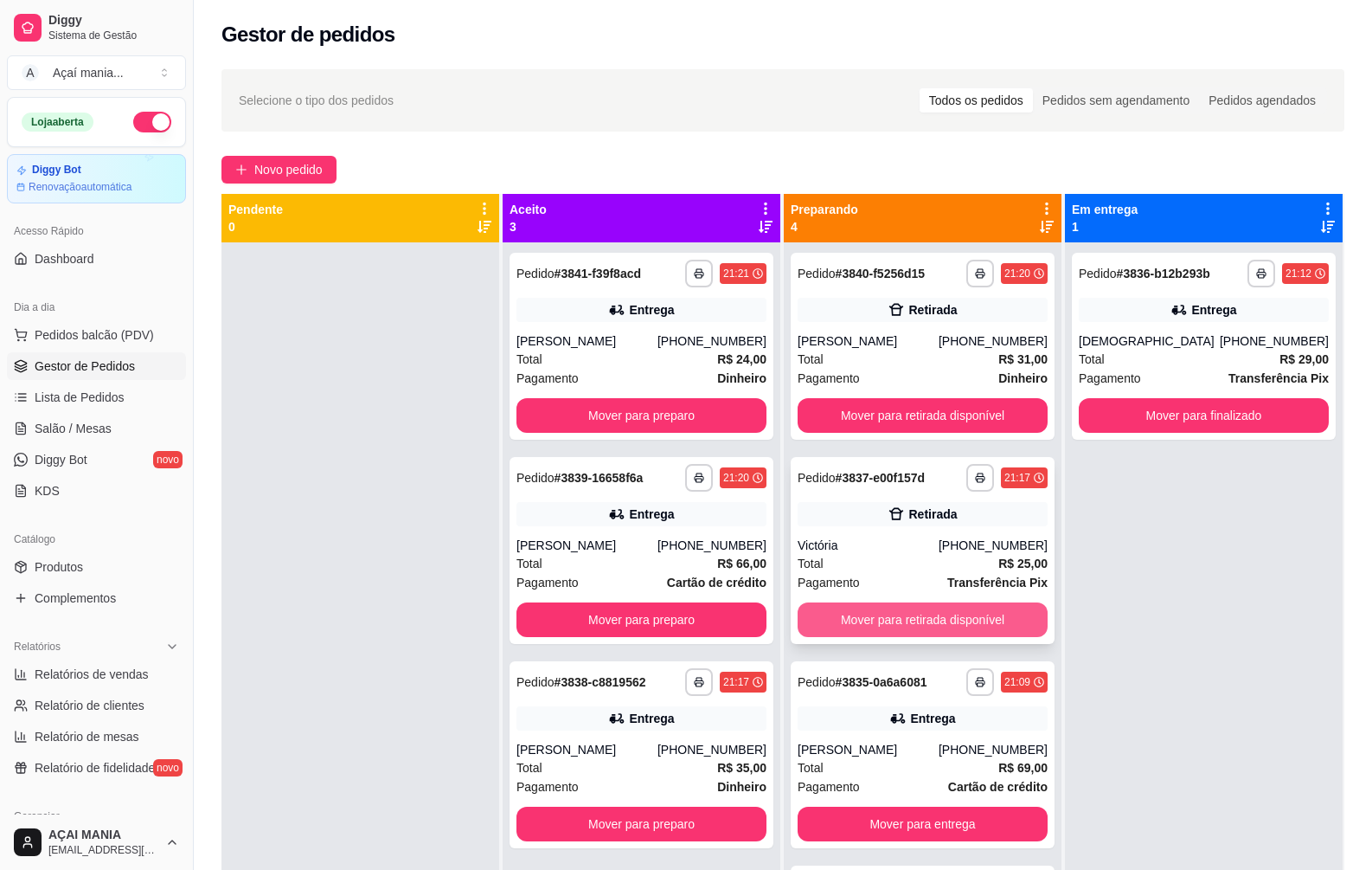
click at [941, 623] on button "Mover para retirada disponível" at bounding box center [923, 619] width 251 height 35
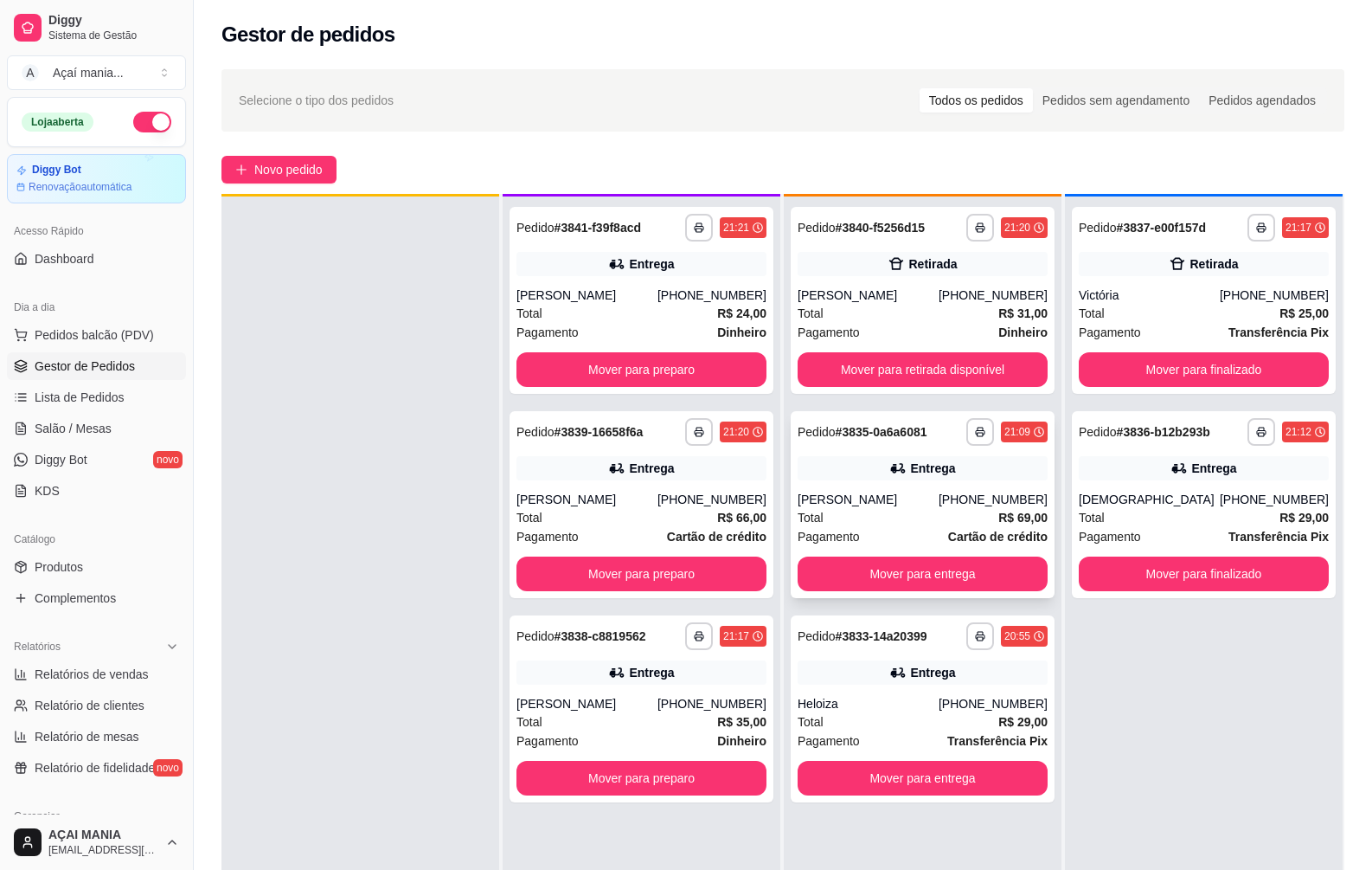
scroll to position [49, 0]
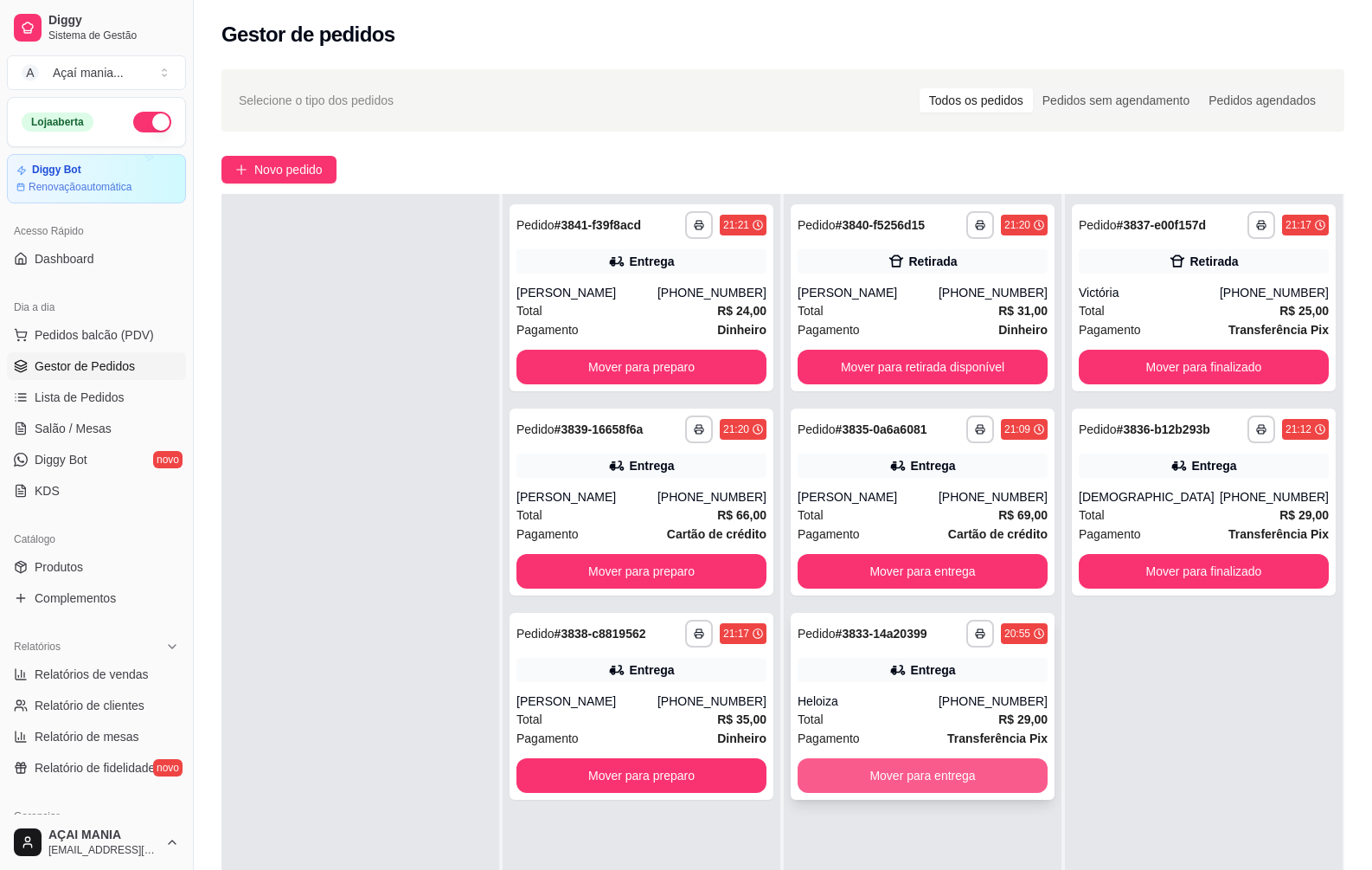
click at [885, 771] on button "Mover para entrega" at bounding box center [923, 775] width 251 height 35
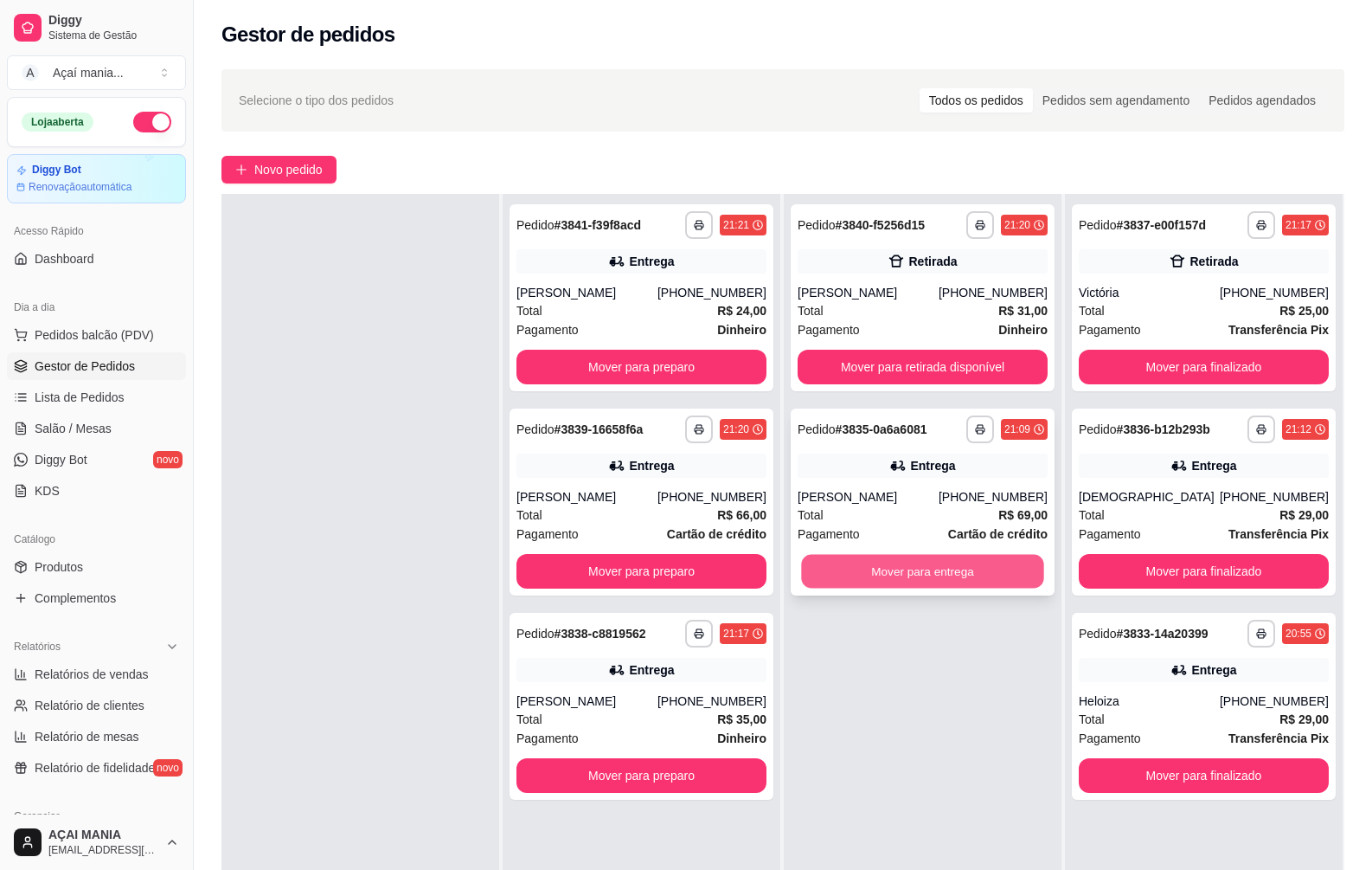
click at [858, 564] on button "Mover para entrega" at bounding box center [923, 572] width 243 height 34
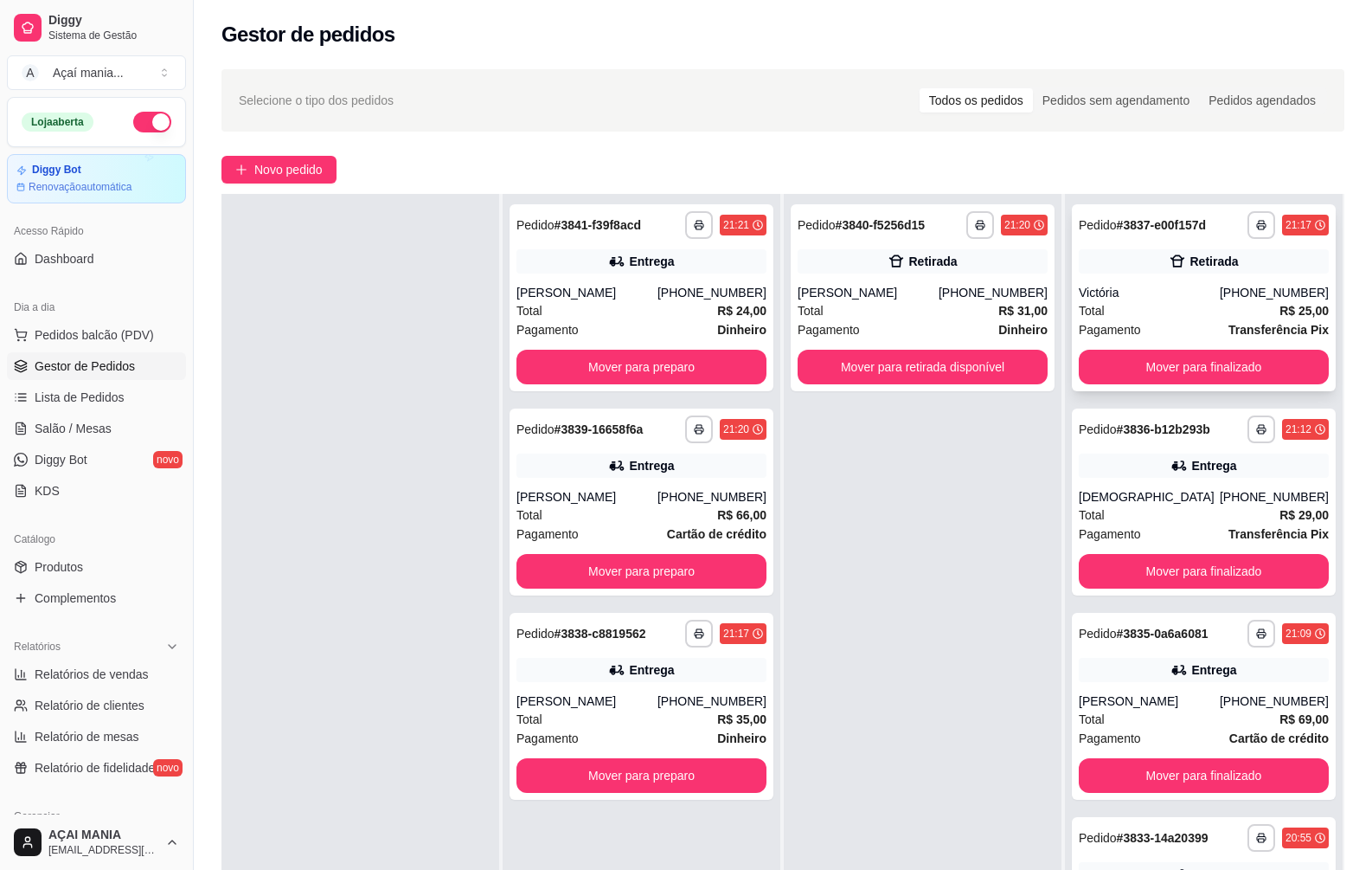
click at [1220, 290] on div "Victória" at bounding box center [1149, 291] width 141 height 17
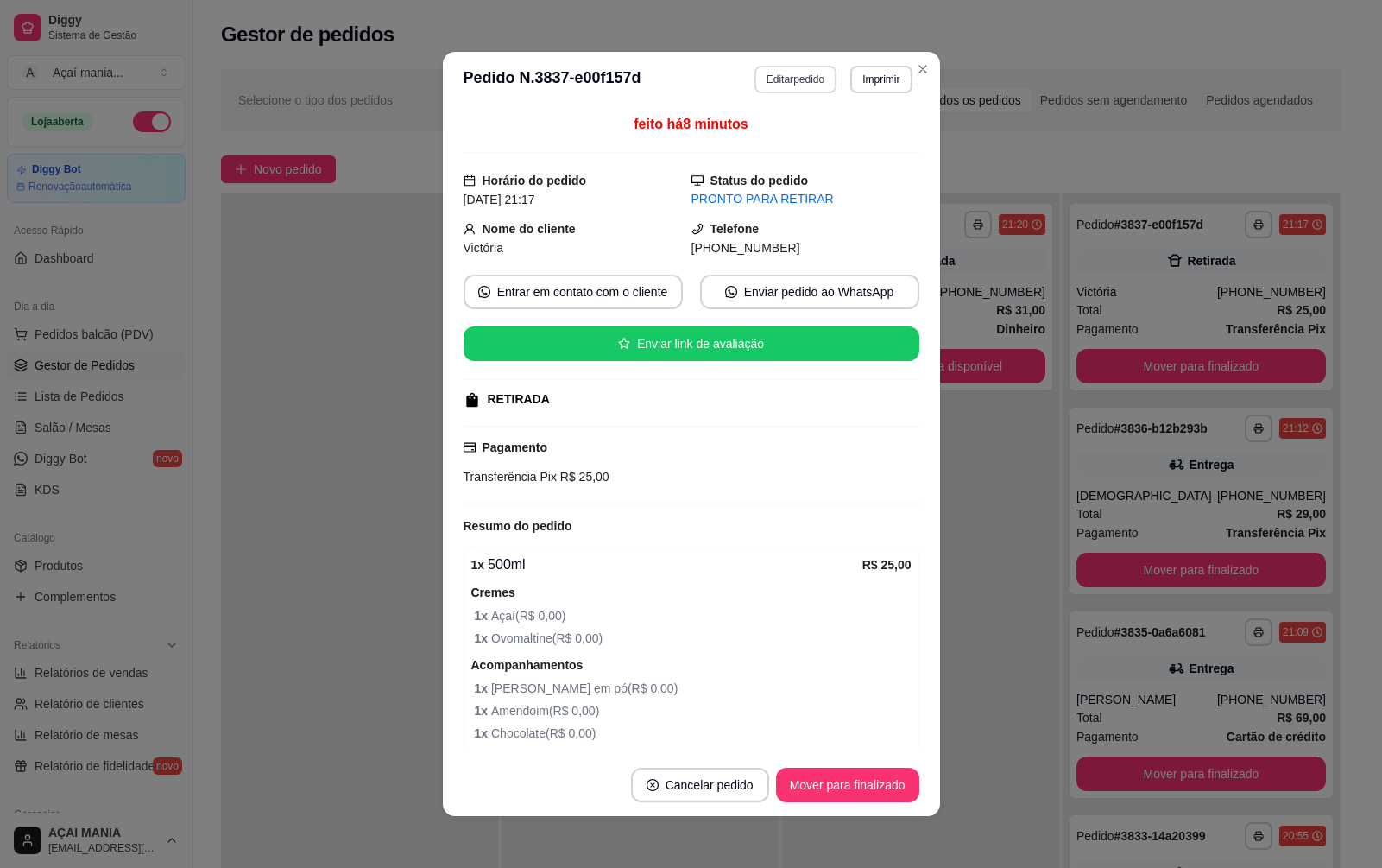
click at [805, 69] on button "Editar pedido" at bounding box center [796, 79] width 82 height 28
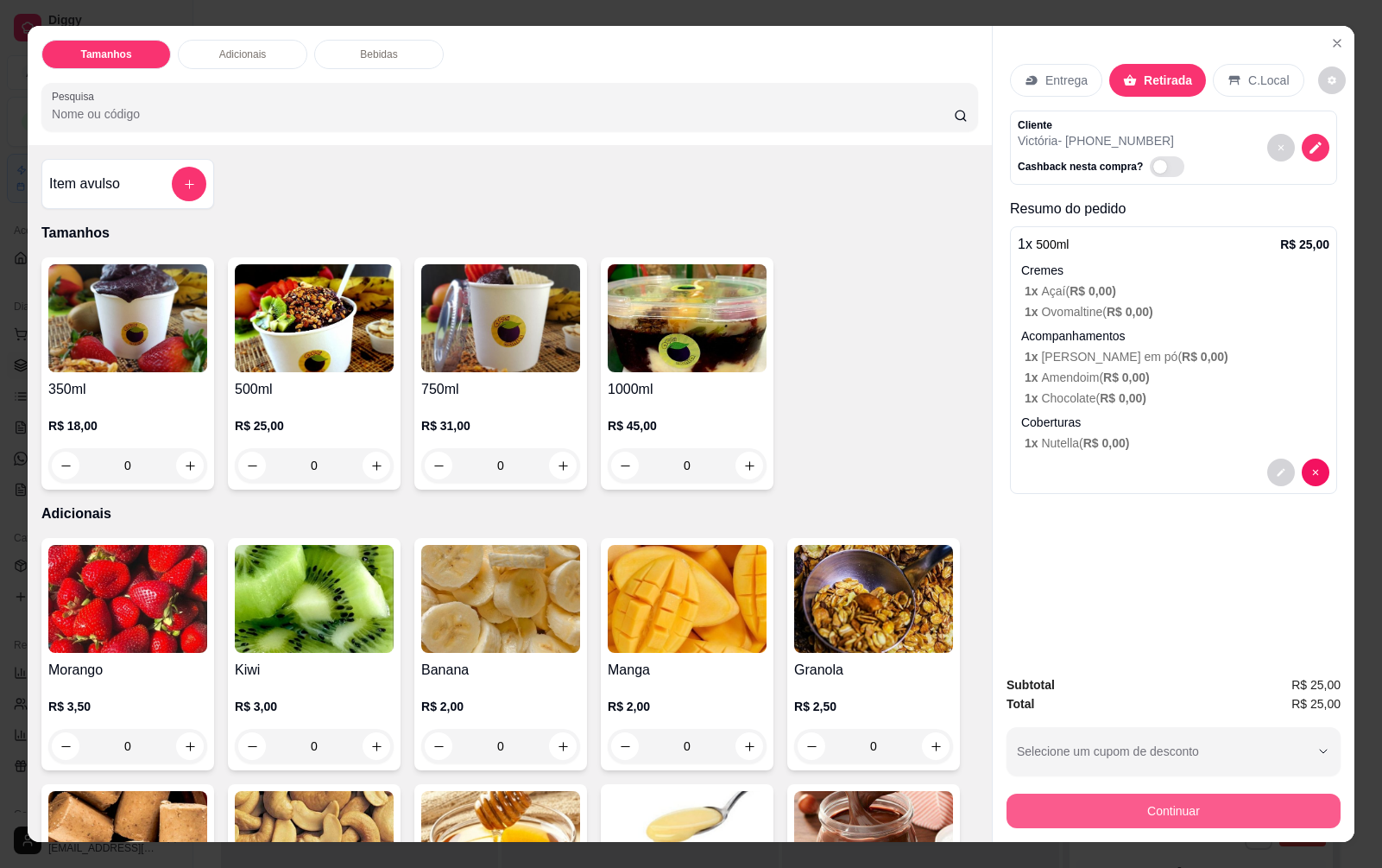
click at [1155, 806] on button "Continuar" at bounding box center [1174, 810] width 334 height 35
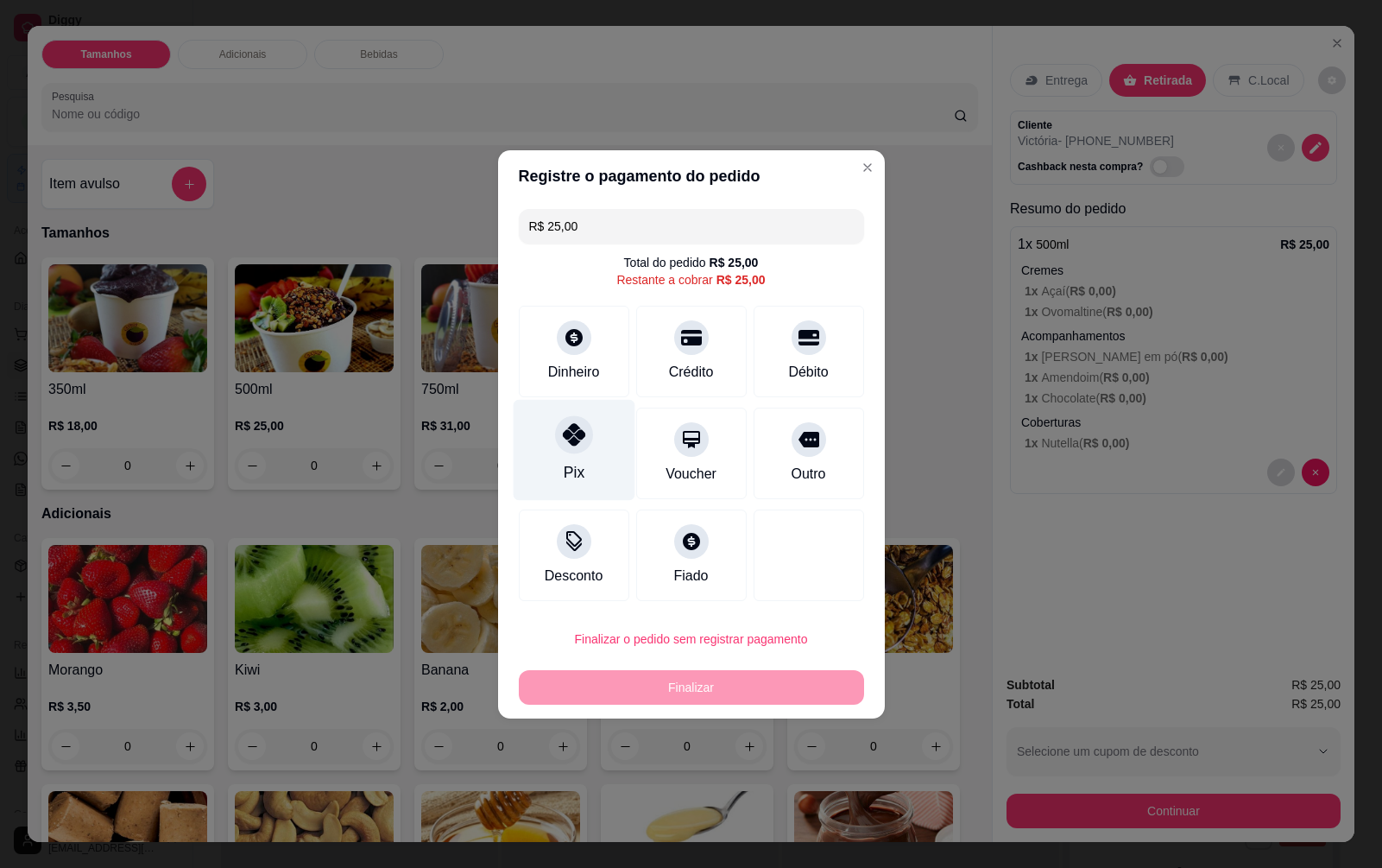
click at [568, 439] on icon at bounding box center [573, 434] width 23 height 23
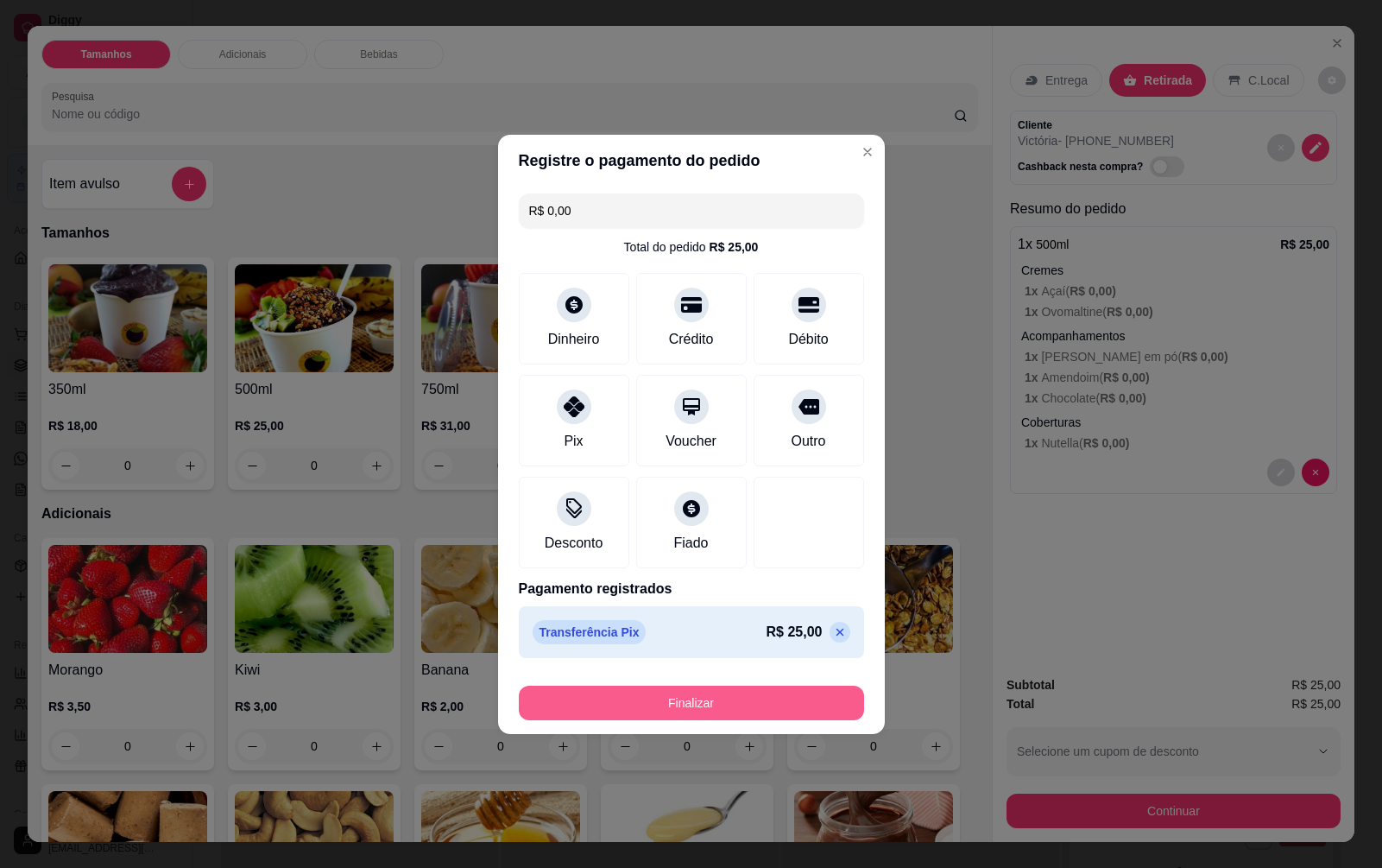
click at [739, 698] on button "Finalizar" at bounding box center [691, 702] width 345 height 35
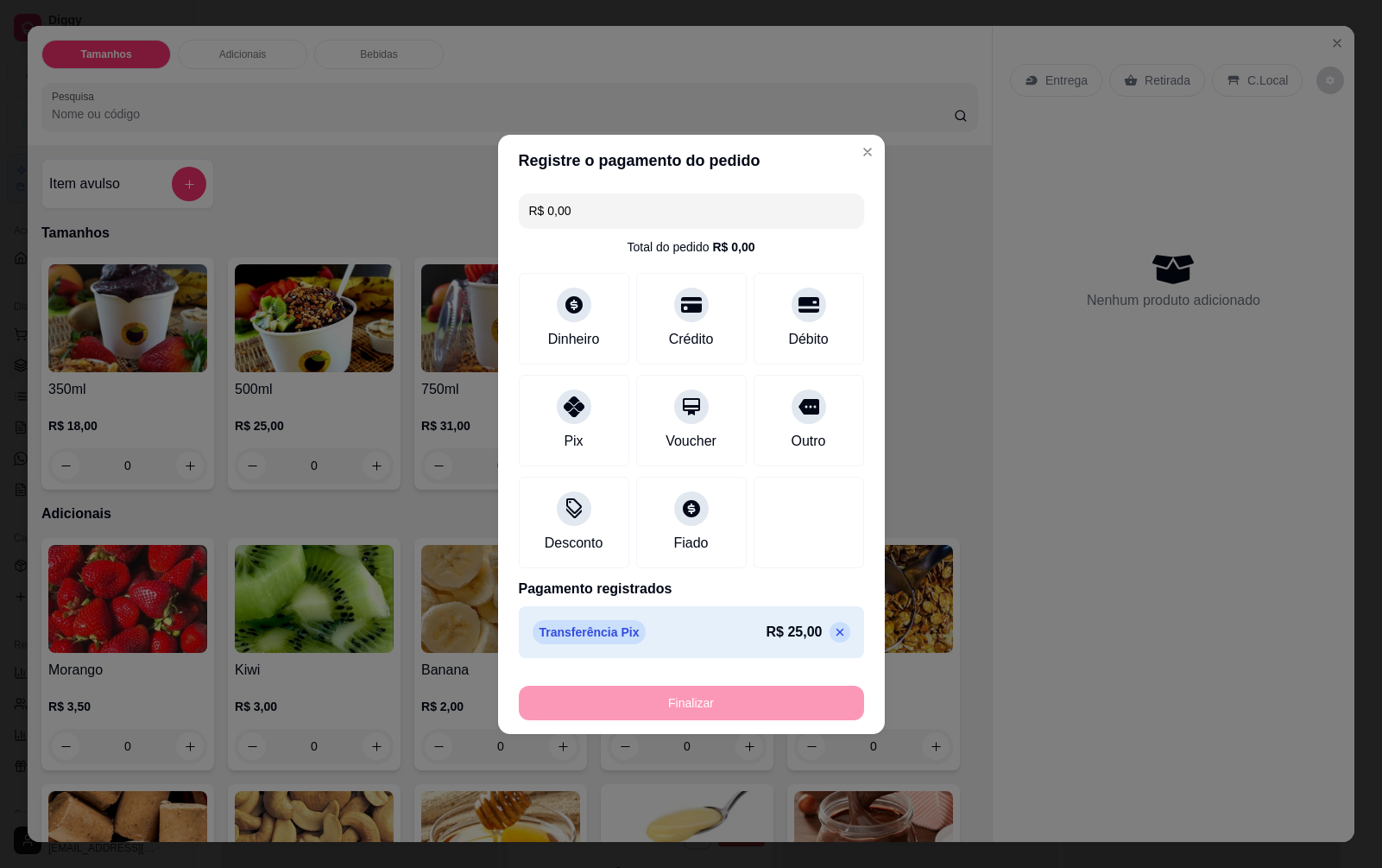
type input "-R$ 25,00"
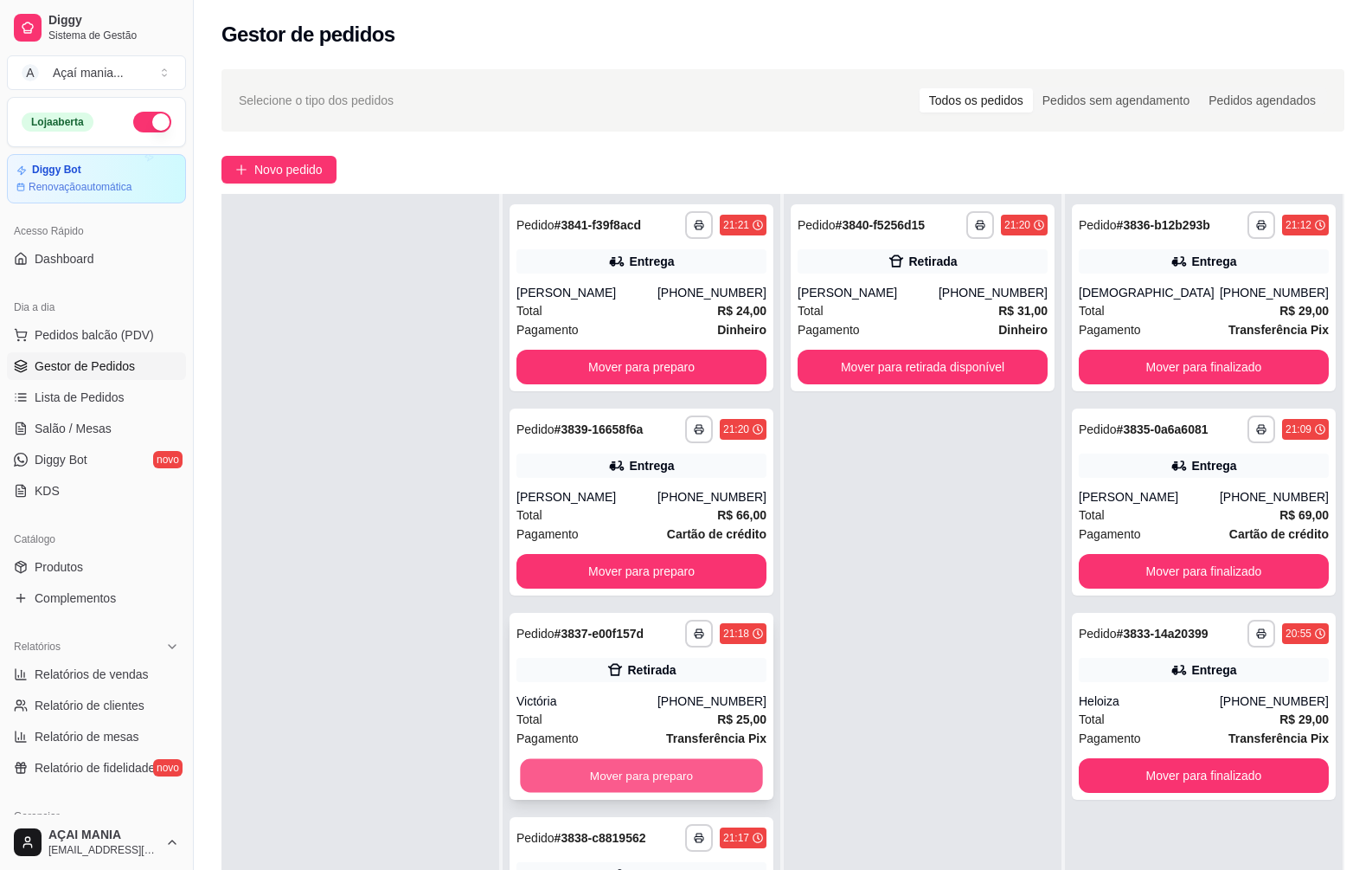
click at [641, 771] on button "Mover para preparo" at bounding box center [641, 776] width 243 height 34
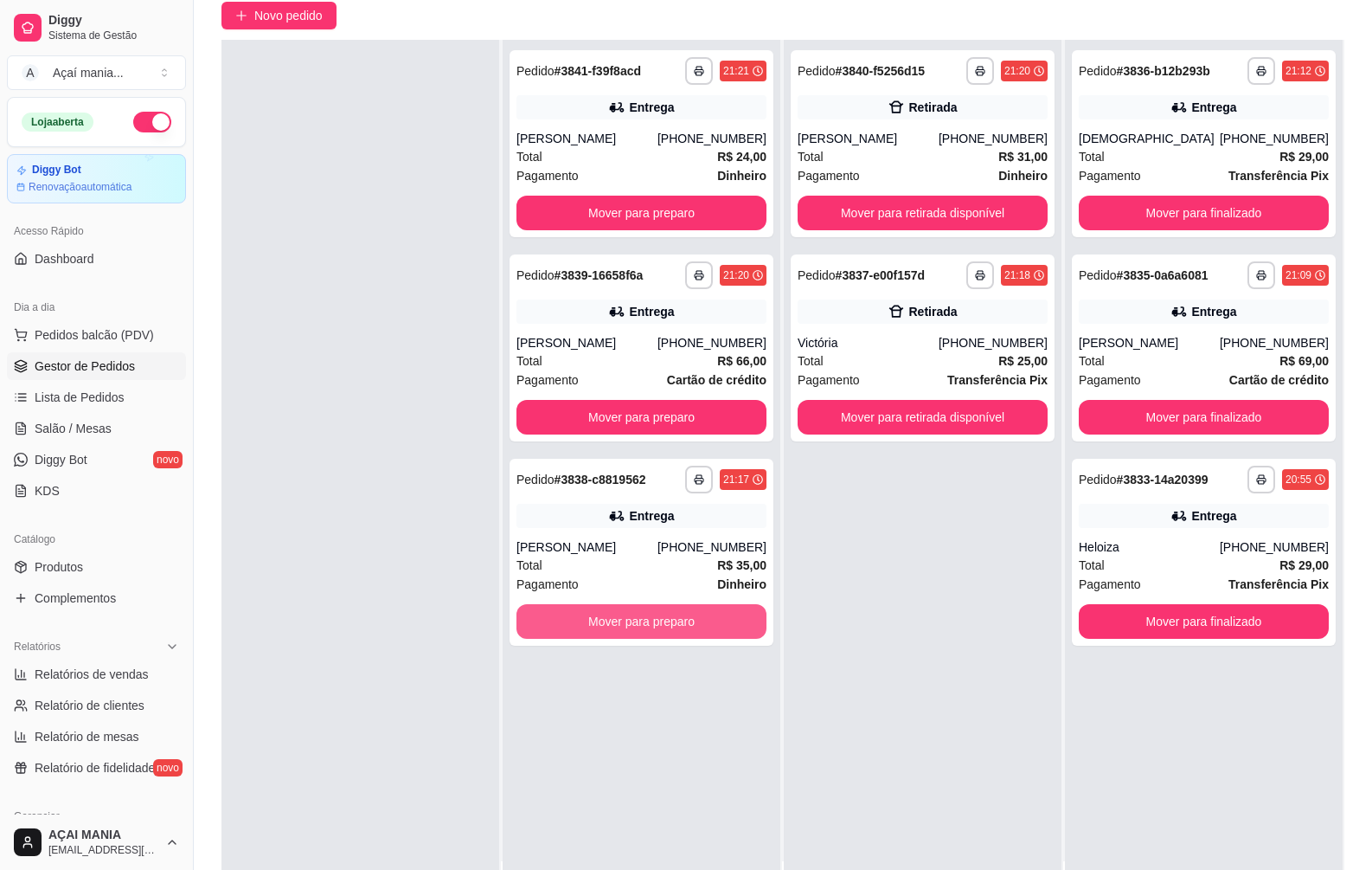
scroll to position [173, 0]
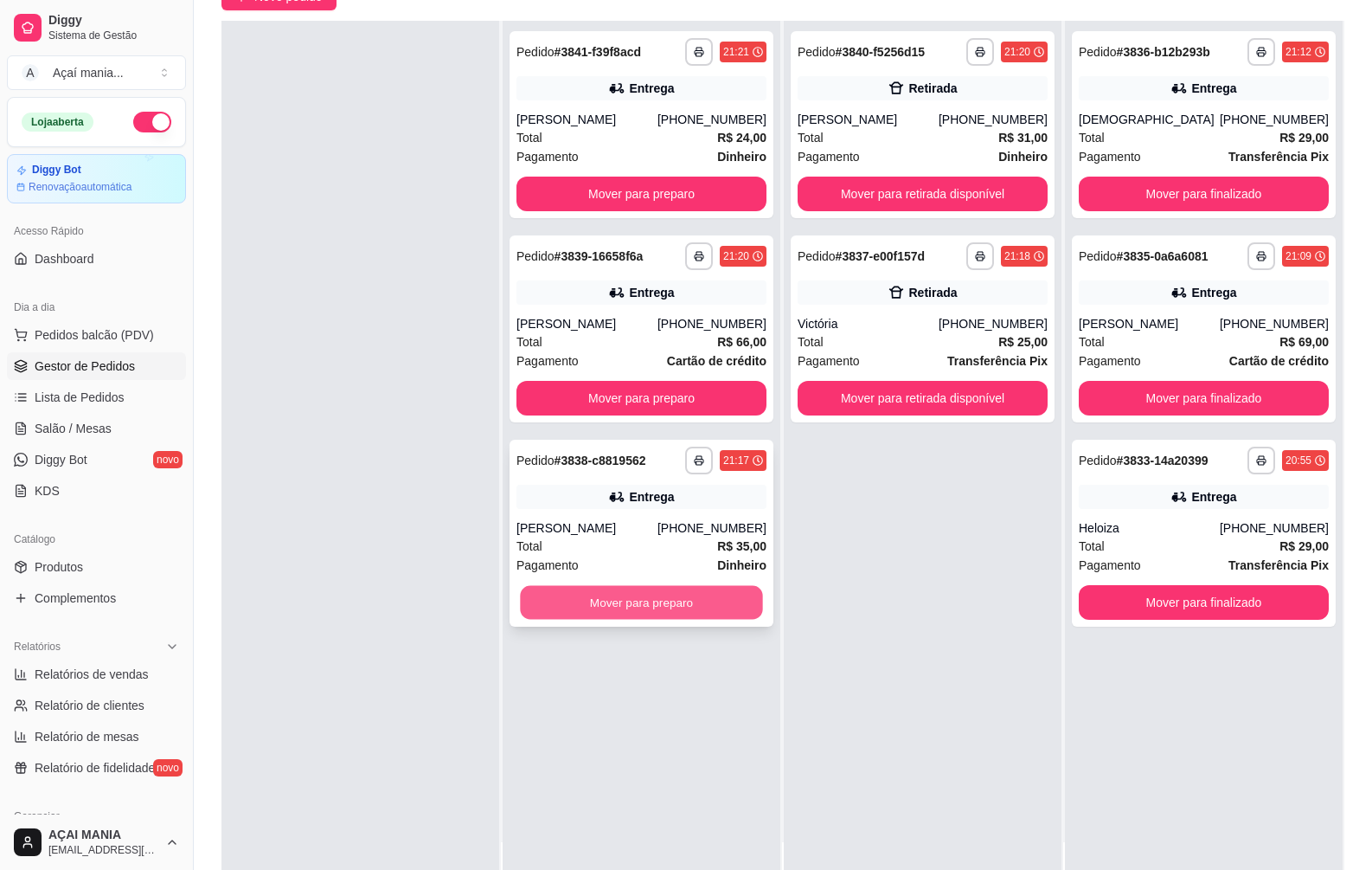
click at [705, 612] on button "Mover para preparo" at bounding box center [641, 603] width 243 height 34
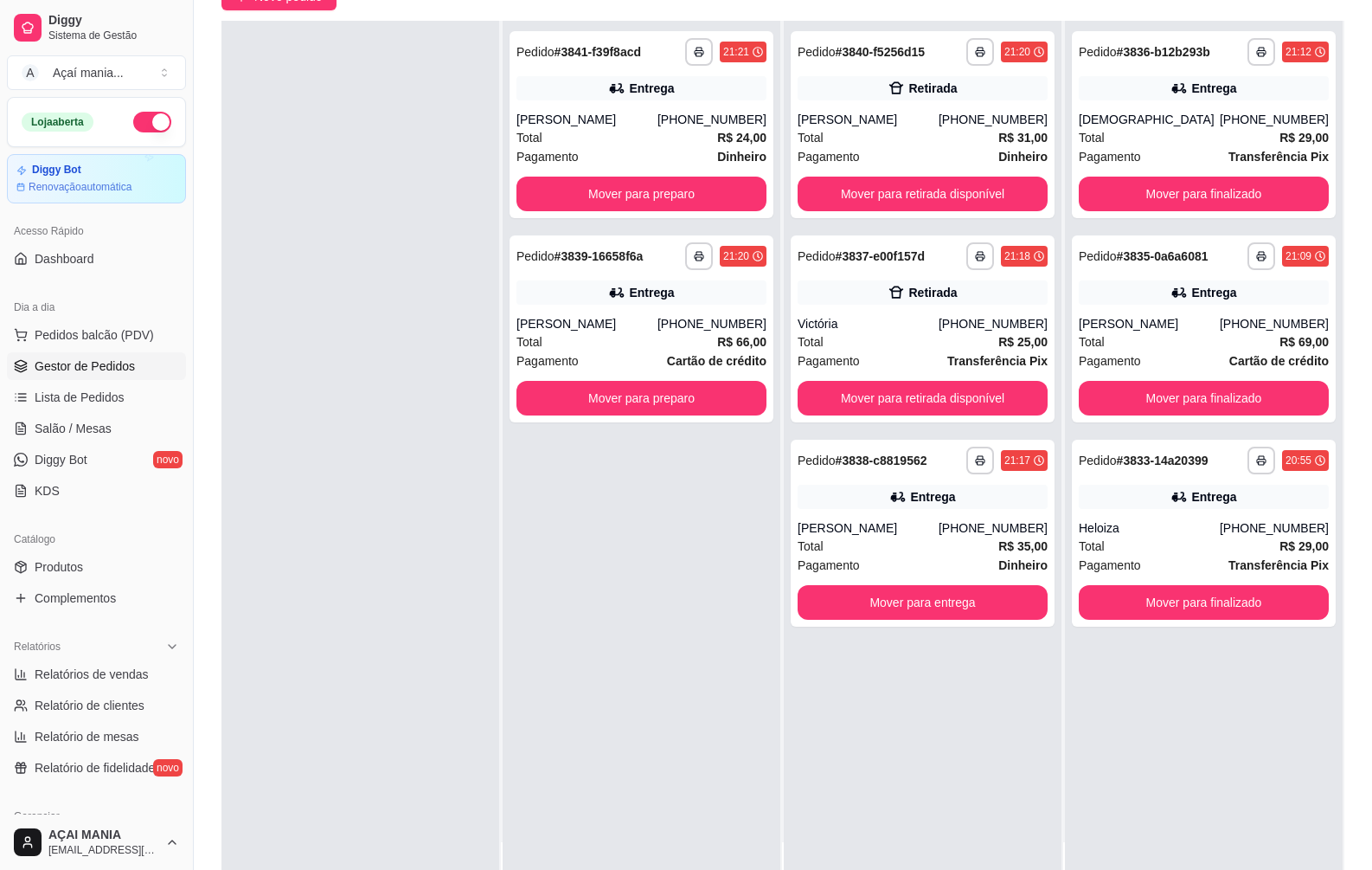
scroll to position [0, 0]
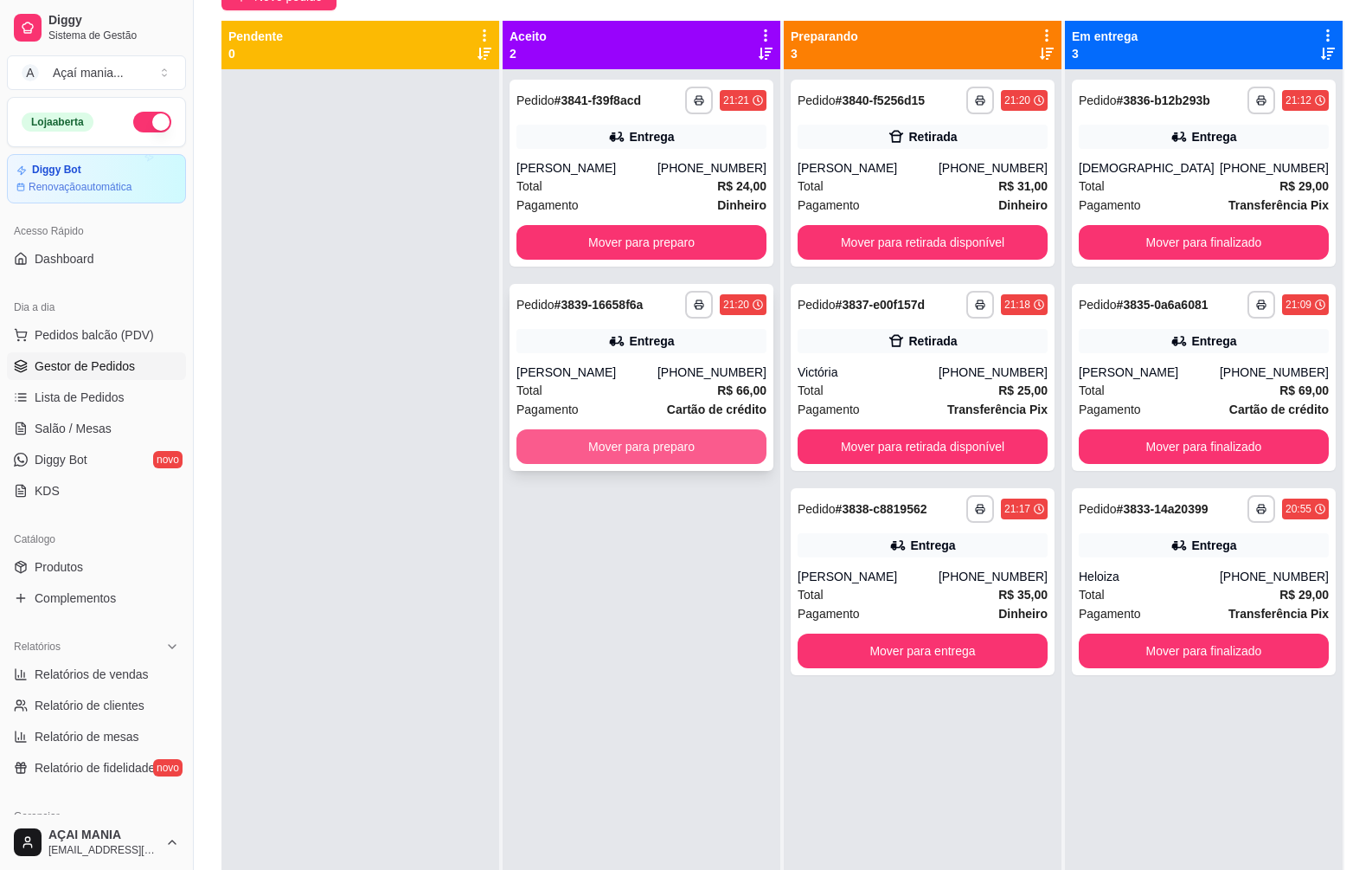
click at [688, 450] on button "Mover para preparo" at bounding box center [642, 446] width 251 height 35
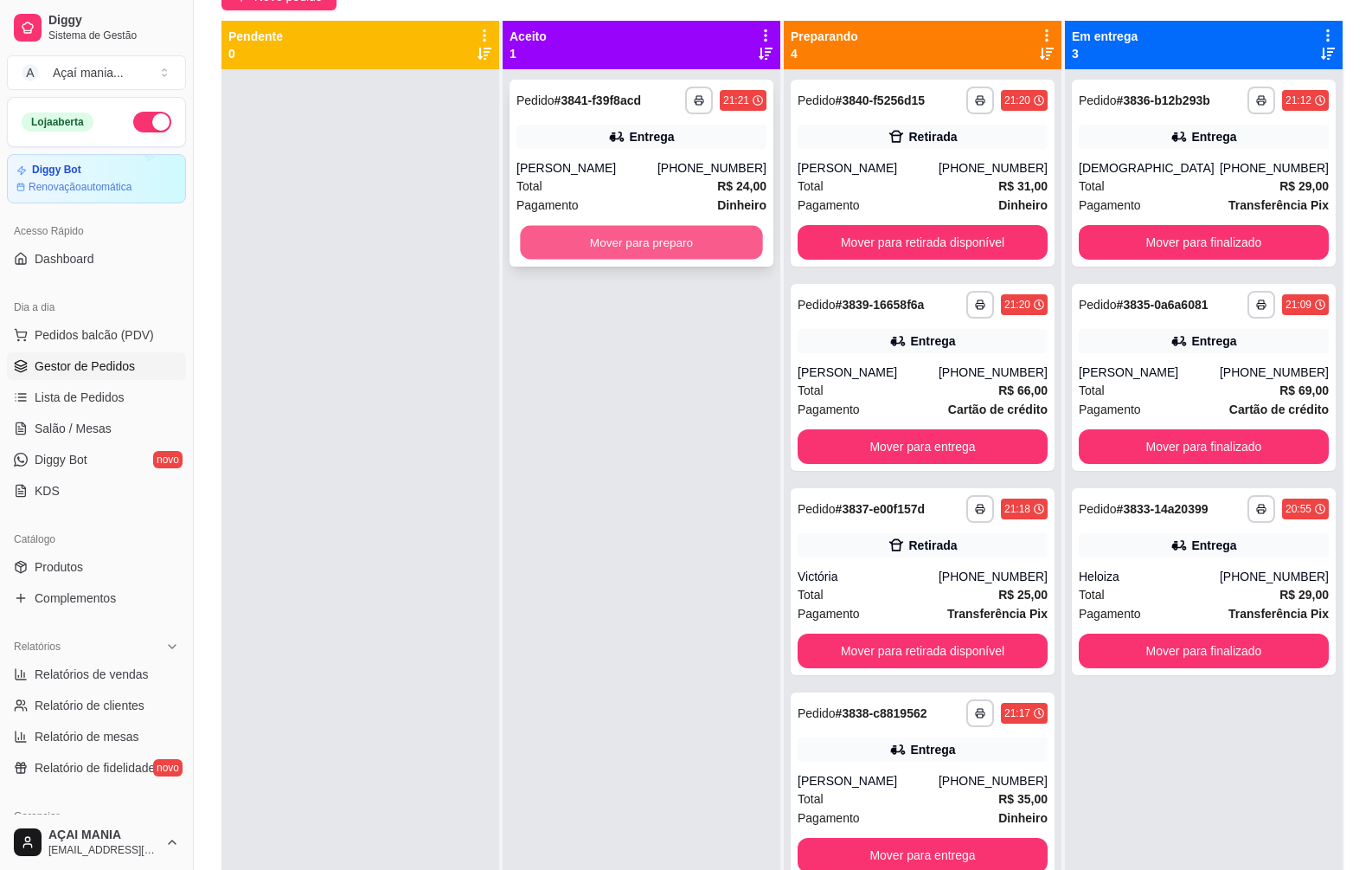
click at [687, 240] on button "Mover para preparo" at bounding box center [641, 243] width 243 height 34
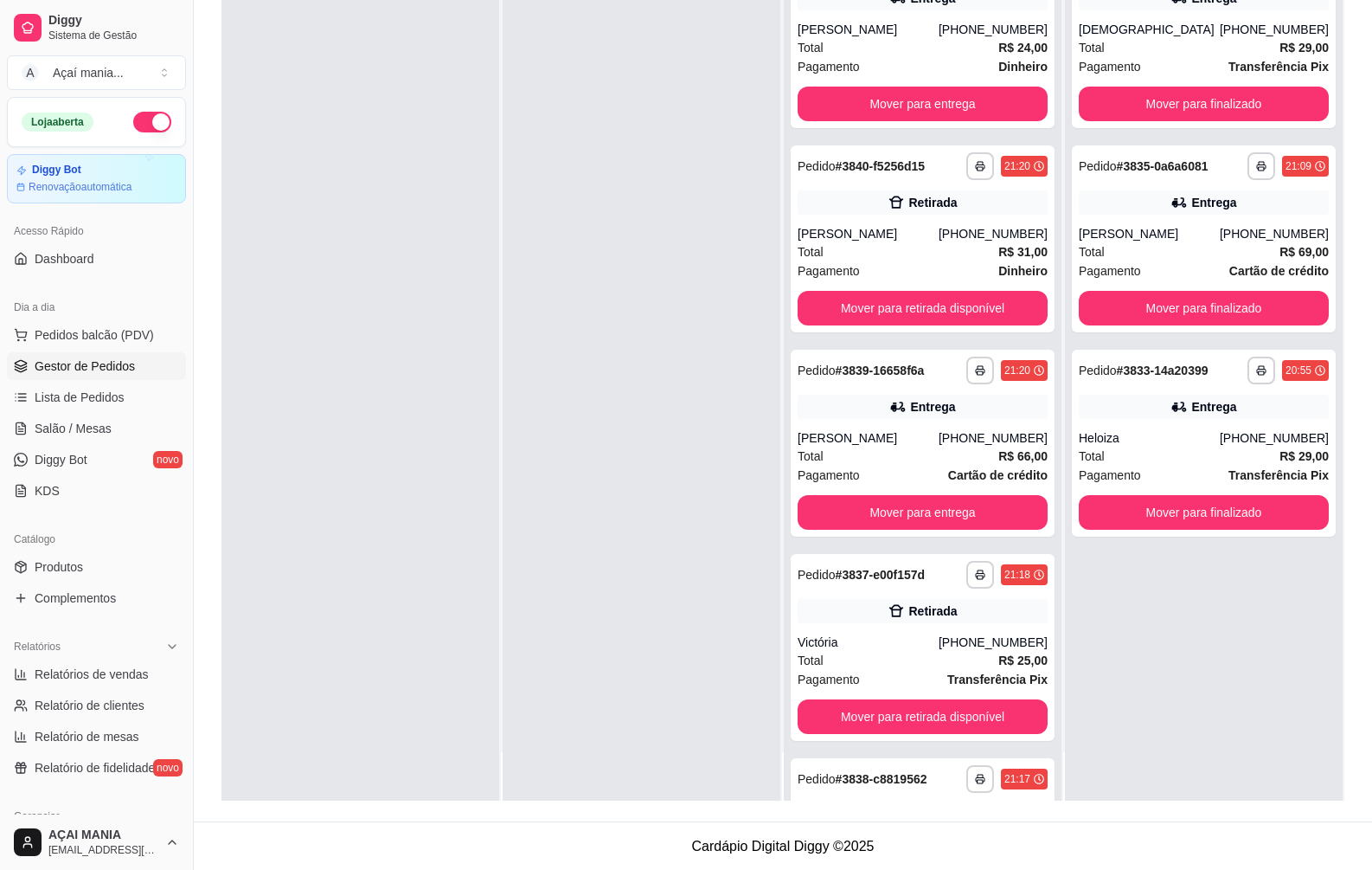
scroll to position [263, 0]
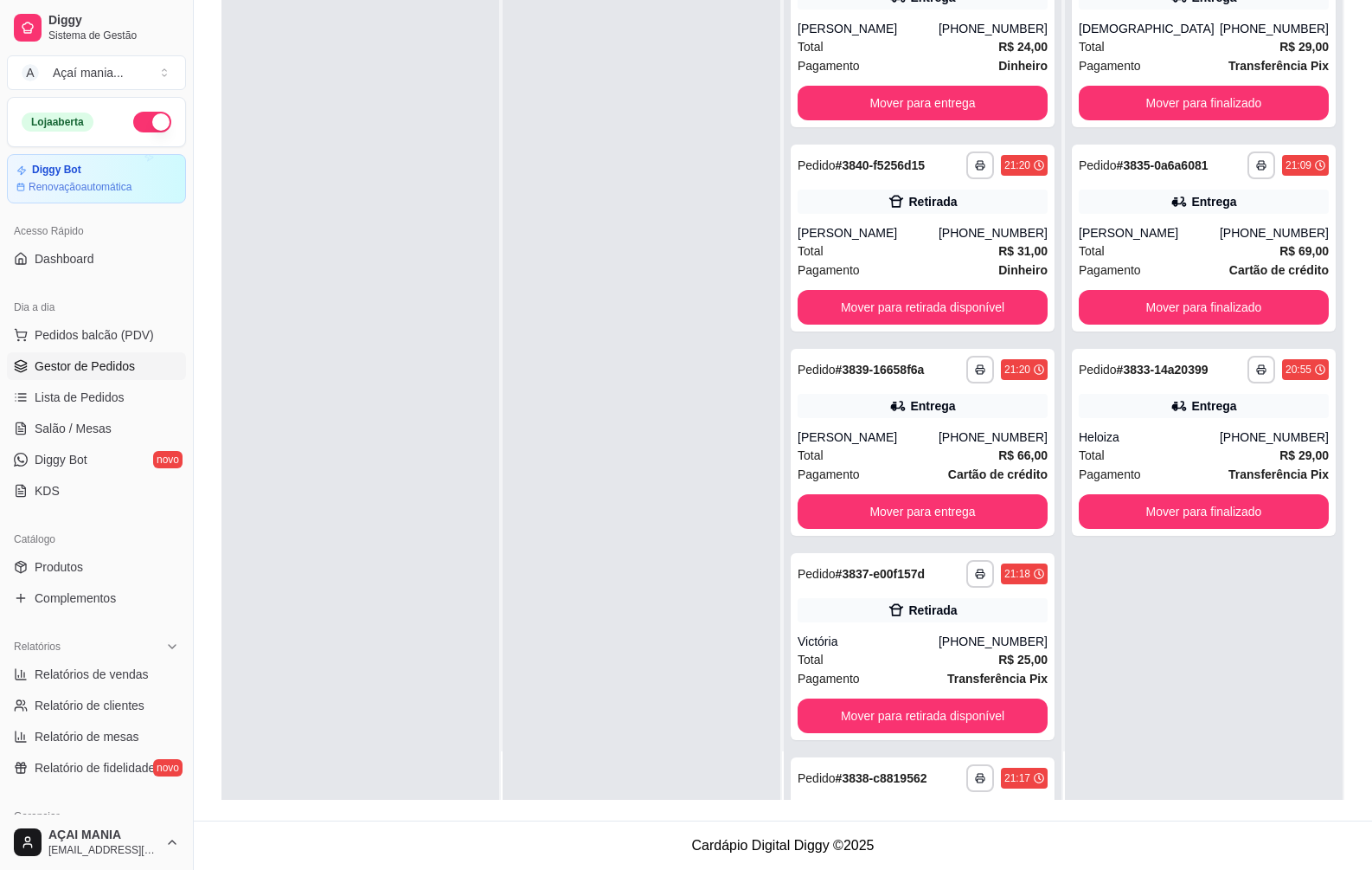
click at [472, 643] on div at bounding box center [360, 365] width 277 height 870
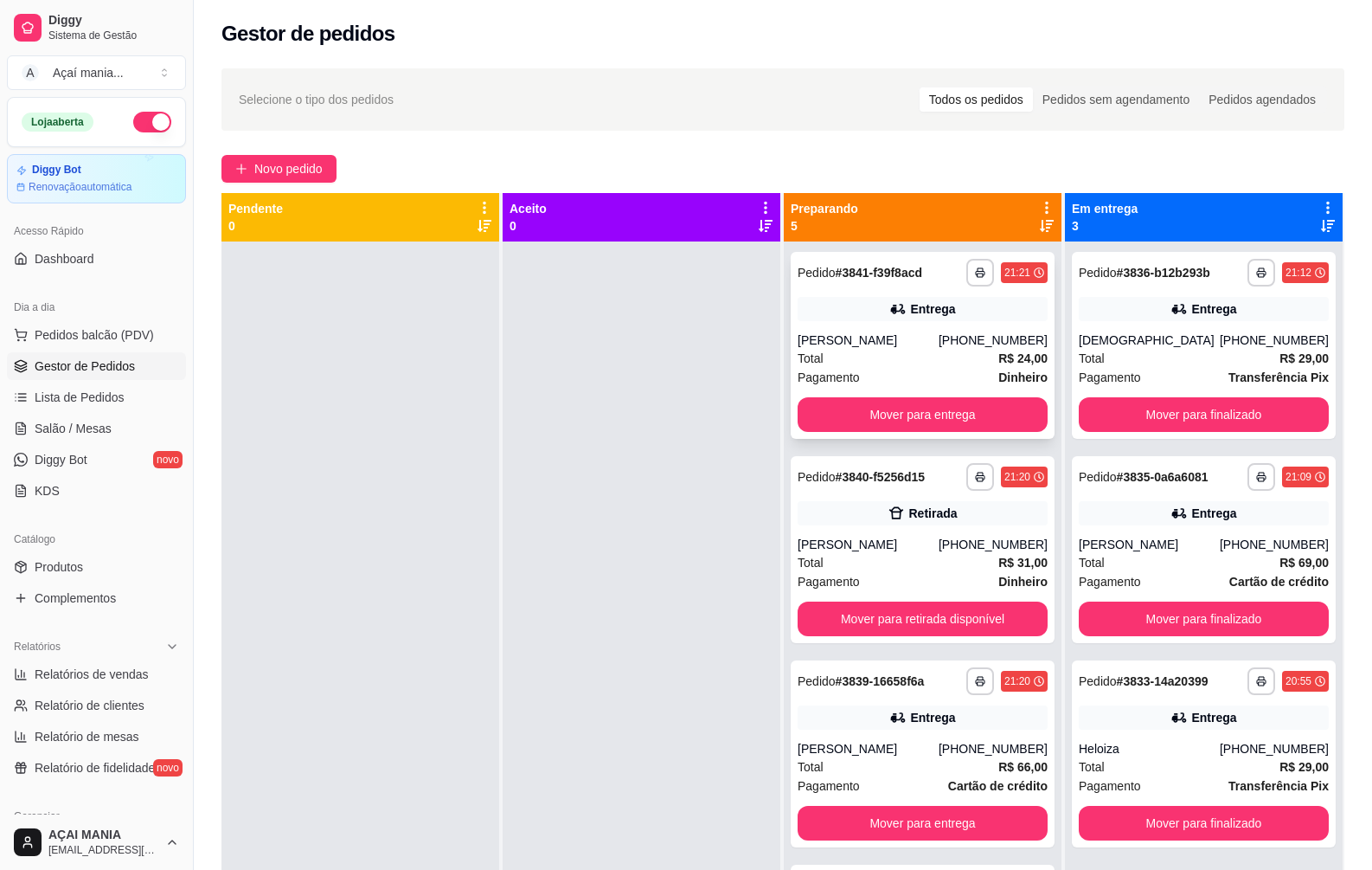
scroll to position [0, 0]
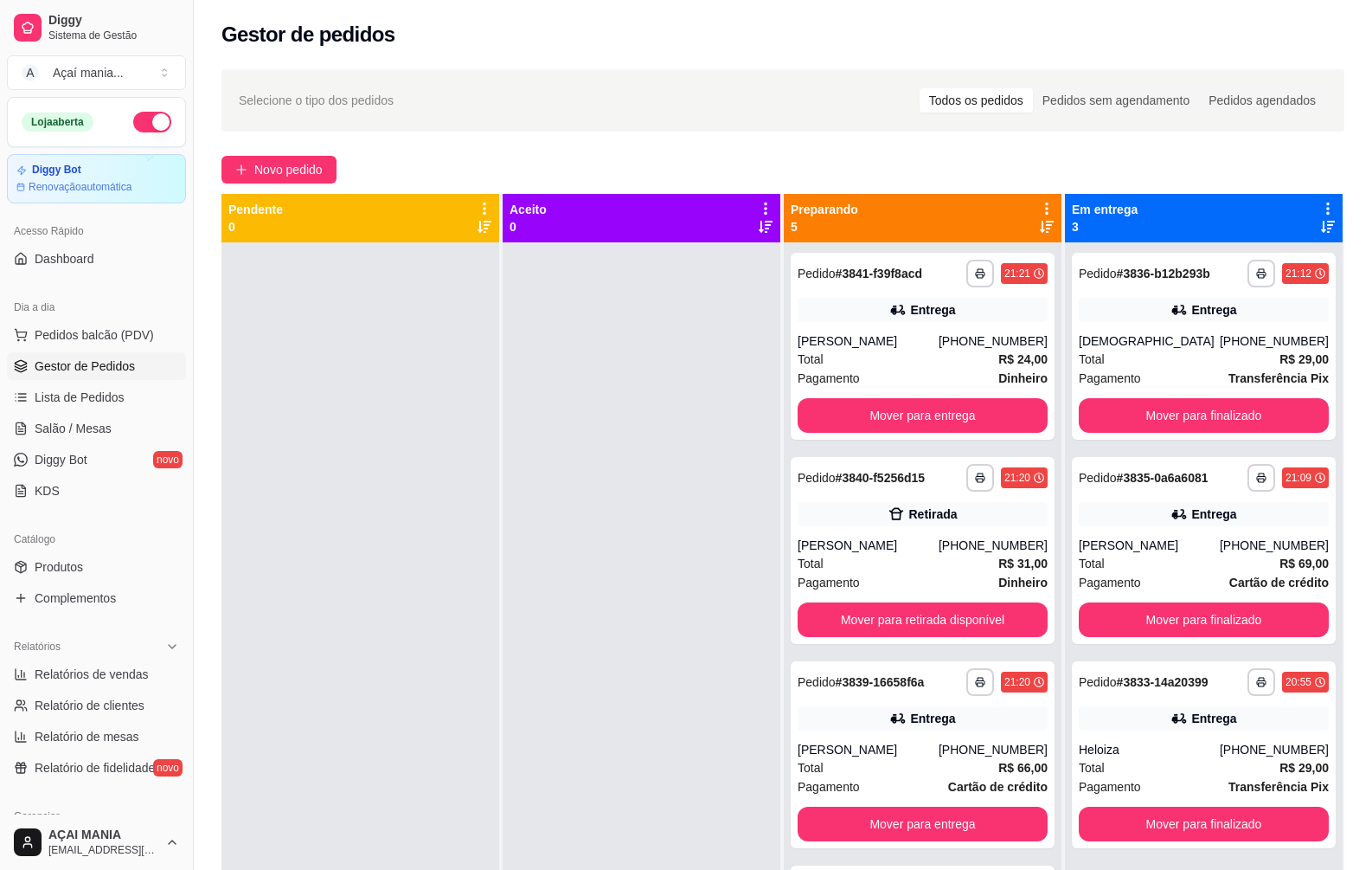
click at [450, 449] on div at bounding box center [360, 677] width 277 height 870
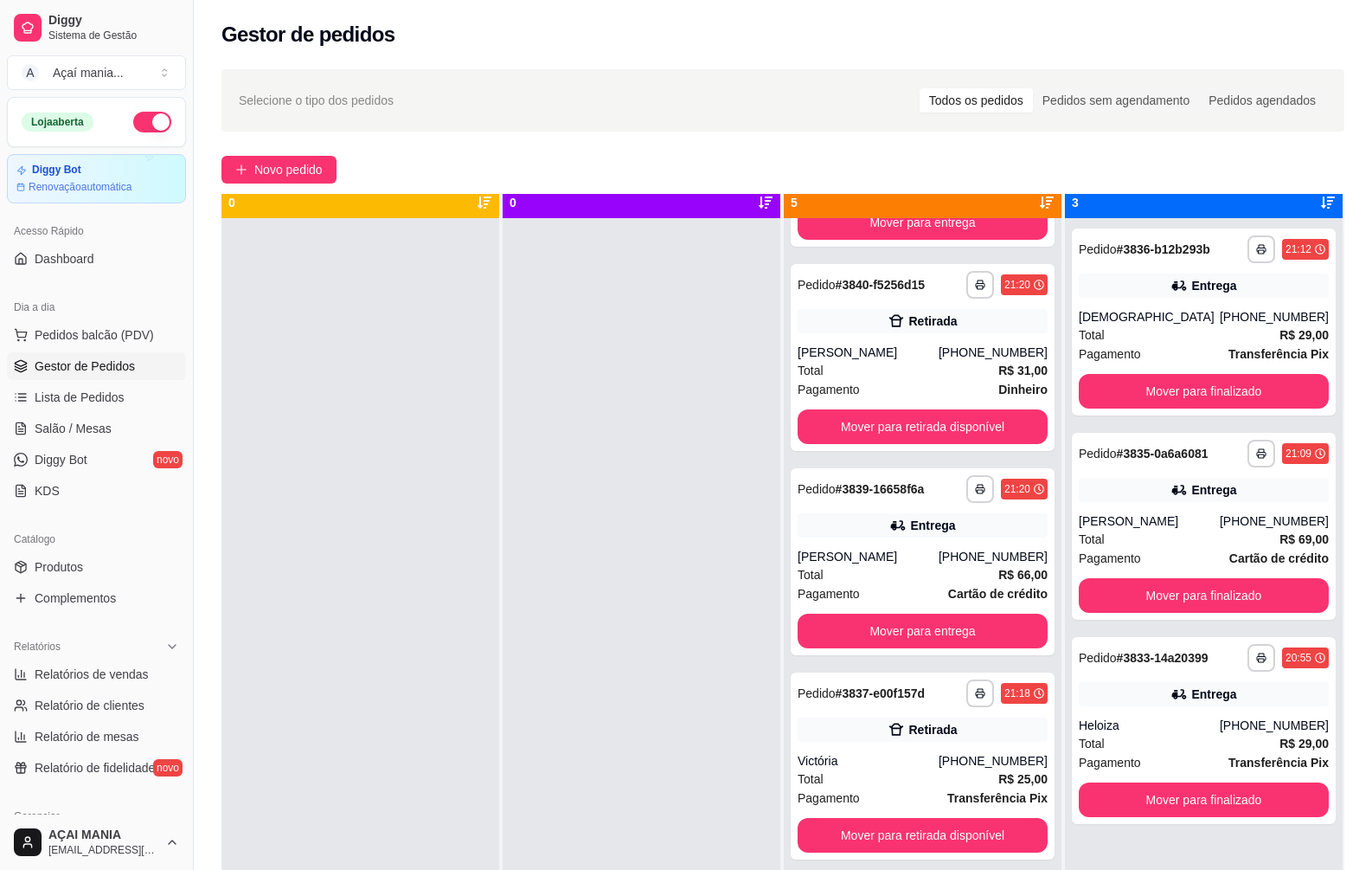
scroll to position [49, 0]
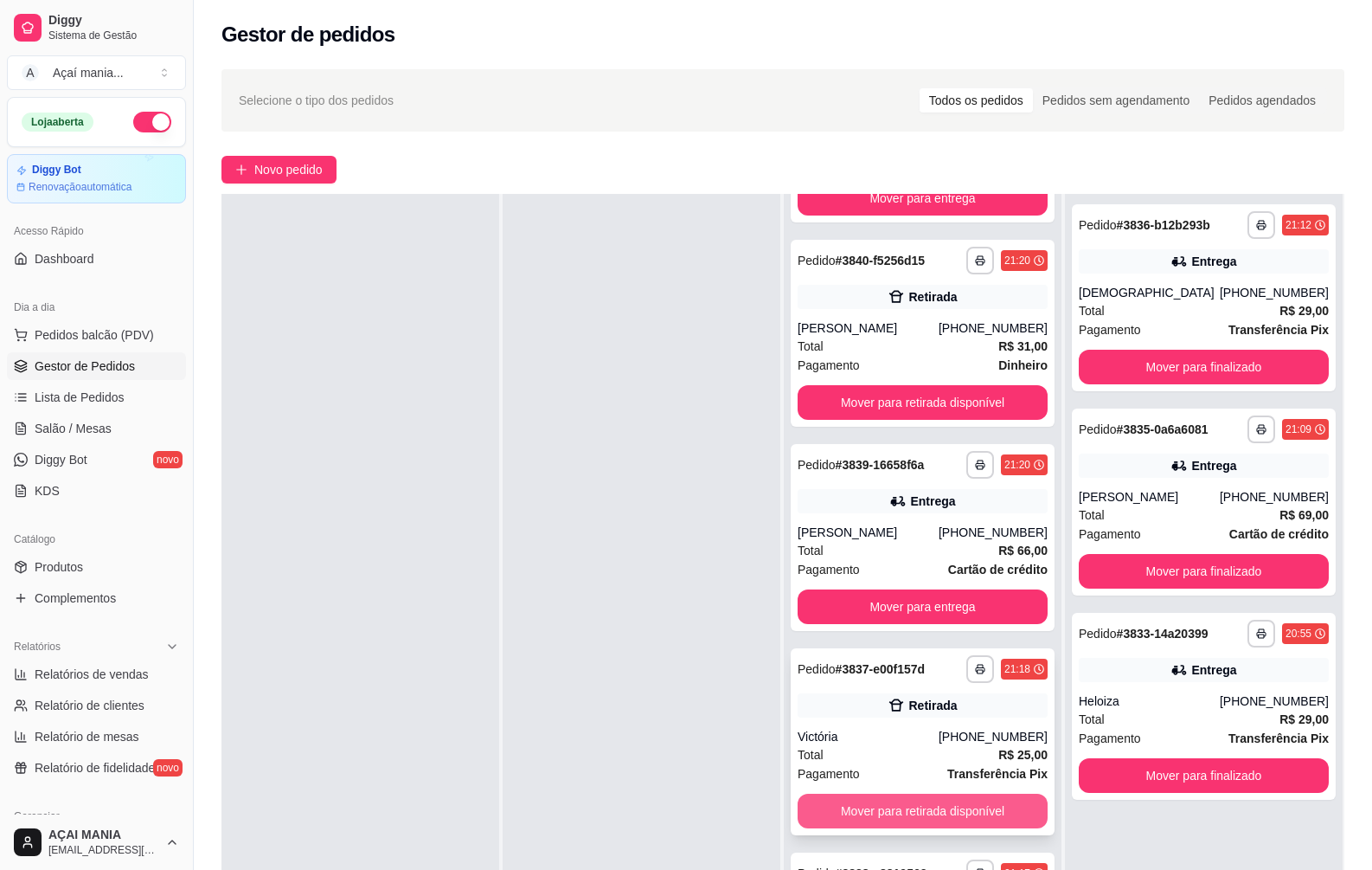
click at [931, 809] on button "Mover para retirada disponível" at bounding box center [923, 810] width 251 height 35
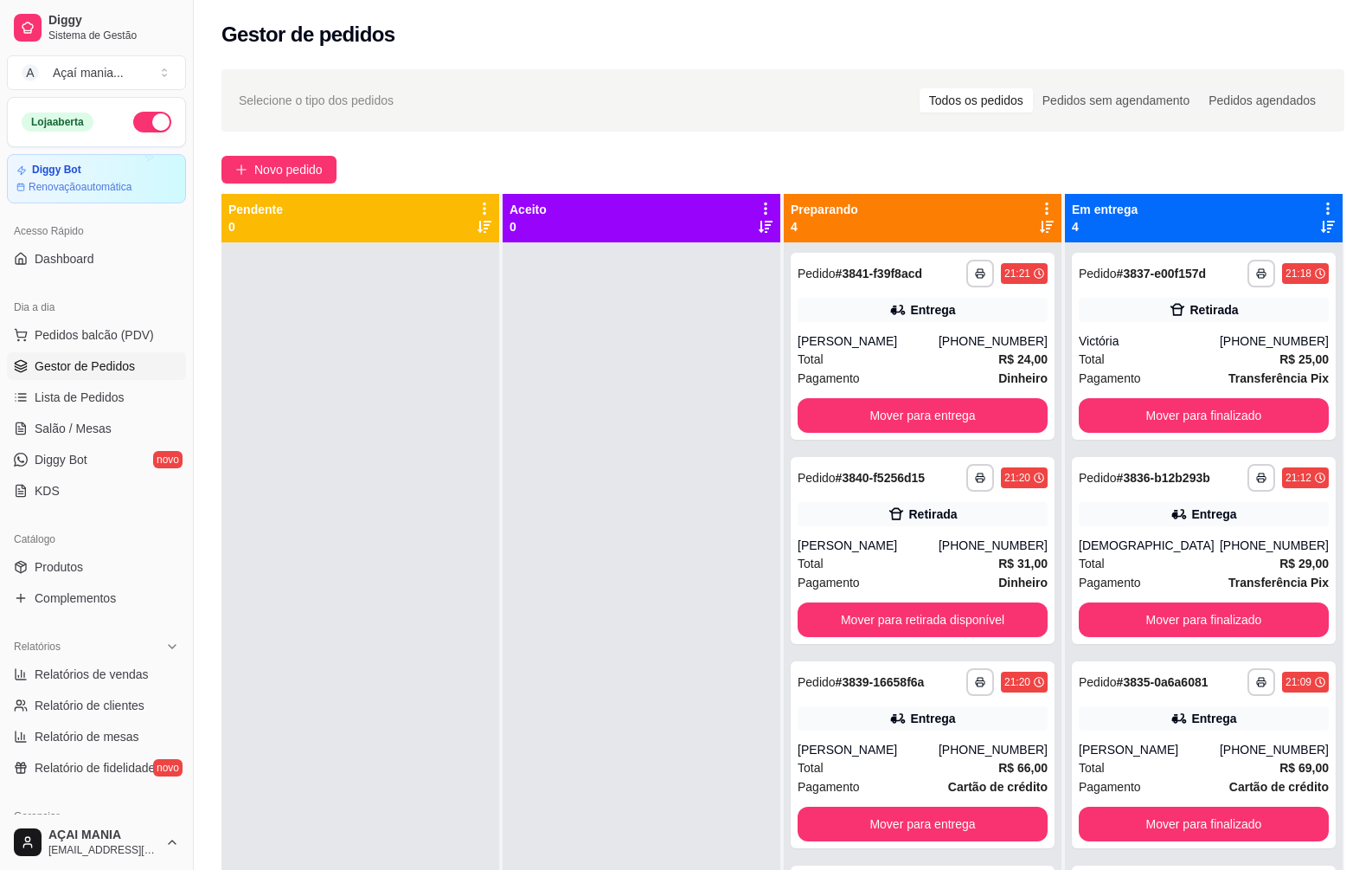
scroll to position [0, 0]
drag, startPoint x: 564, startPoint y: 603, endPoint x: 564, endPoint y: 623, distance: 20.0
click at [564, 623] on div at bounding box center [641, 677] width 277 height 870
click at [1278, 422] on button "Mover para finalizado" at bounding box center [1204, 416] width 243 height 34
click at [563, 653] on div at bounding box center [641, 677] width 277 height 870
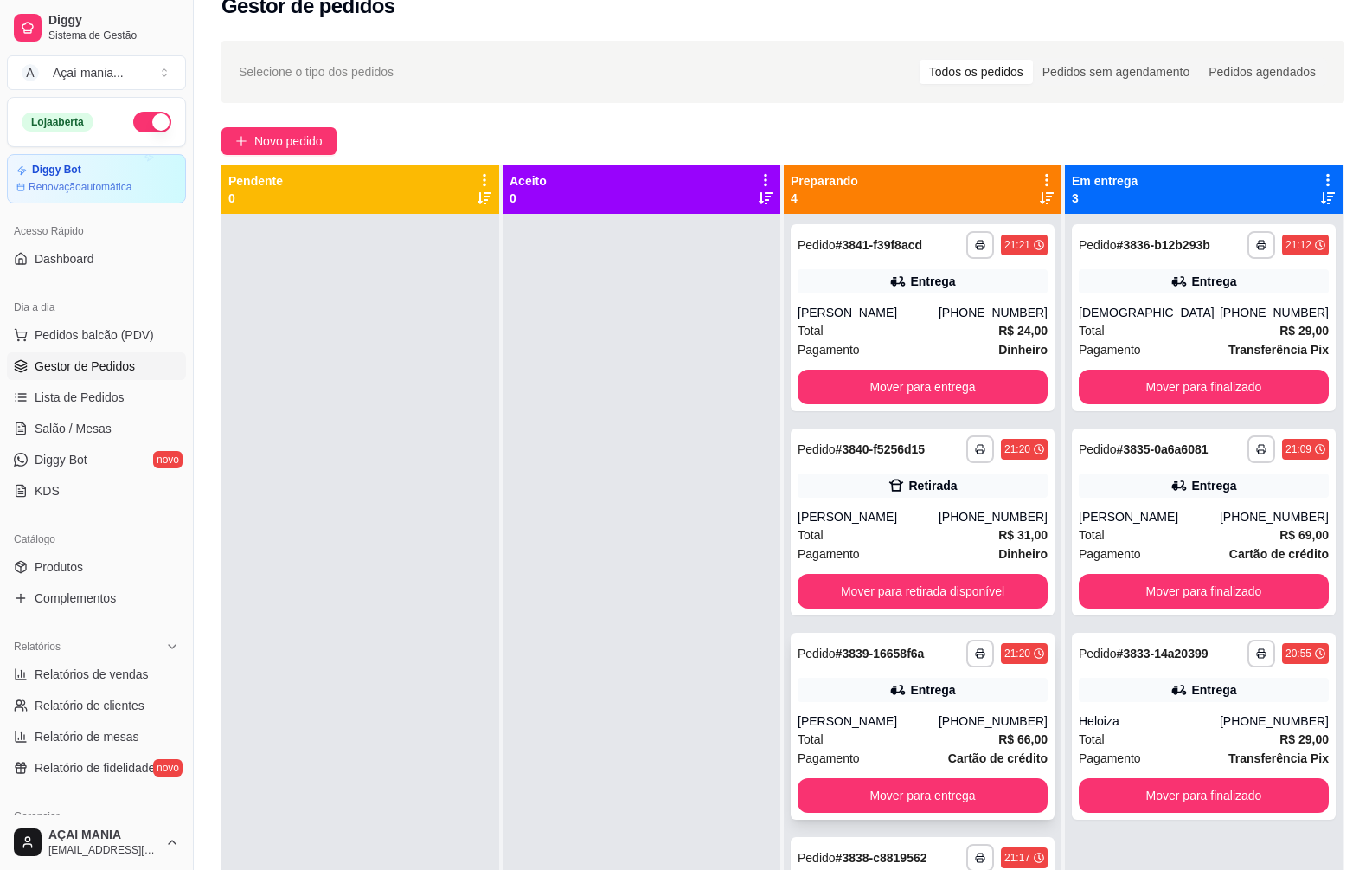
scroll to position [4, 0]
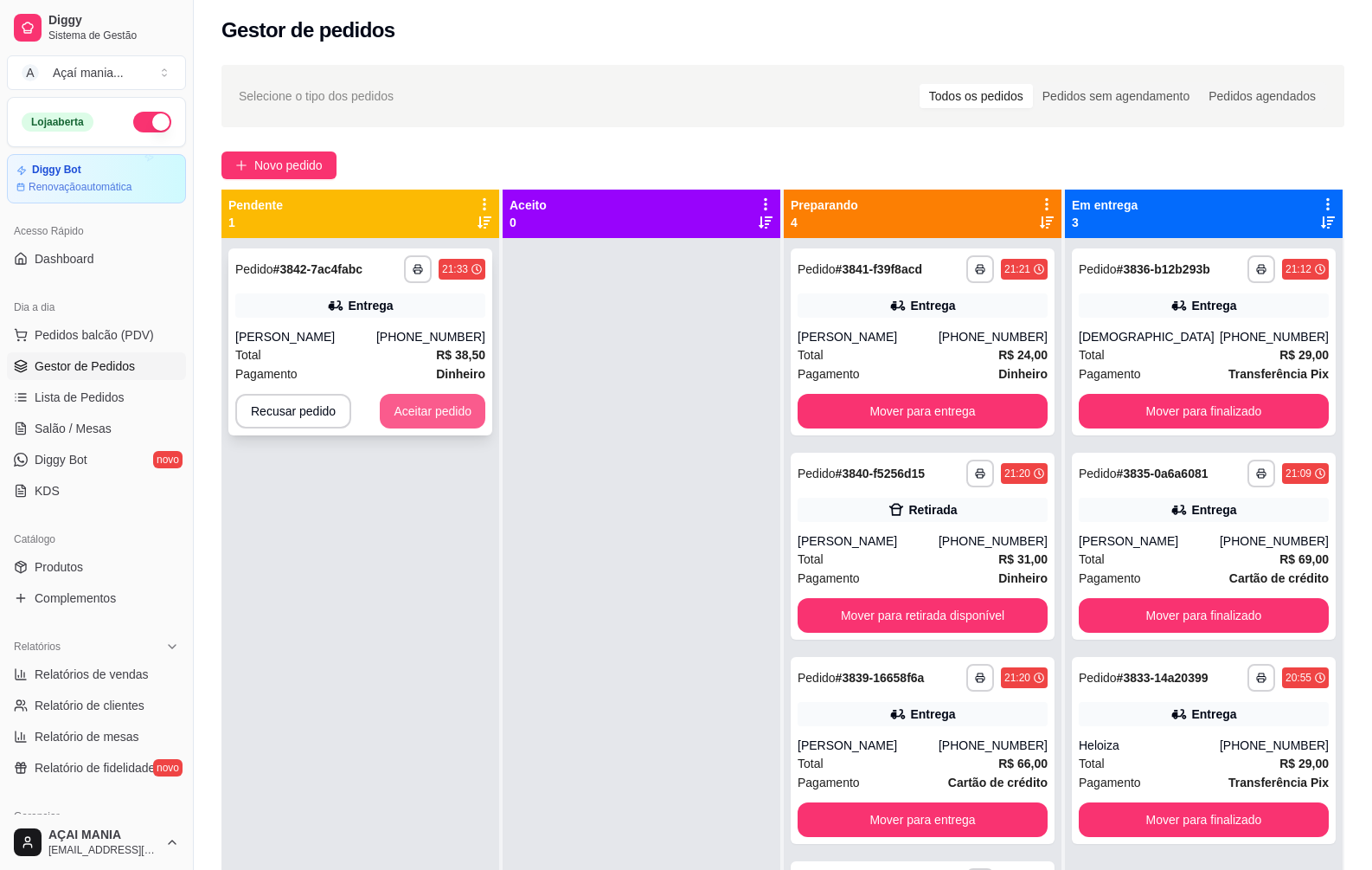
click at [453, 407] on button "Aceitar pedido" at bounding box center [432, 411] width 105 height 35
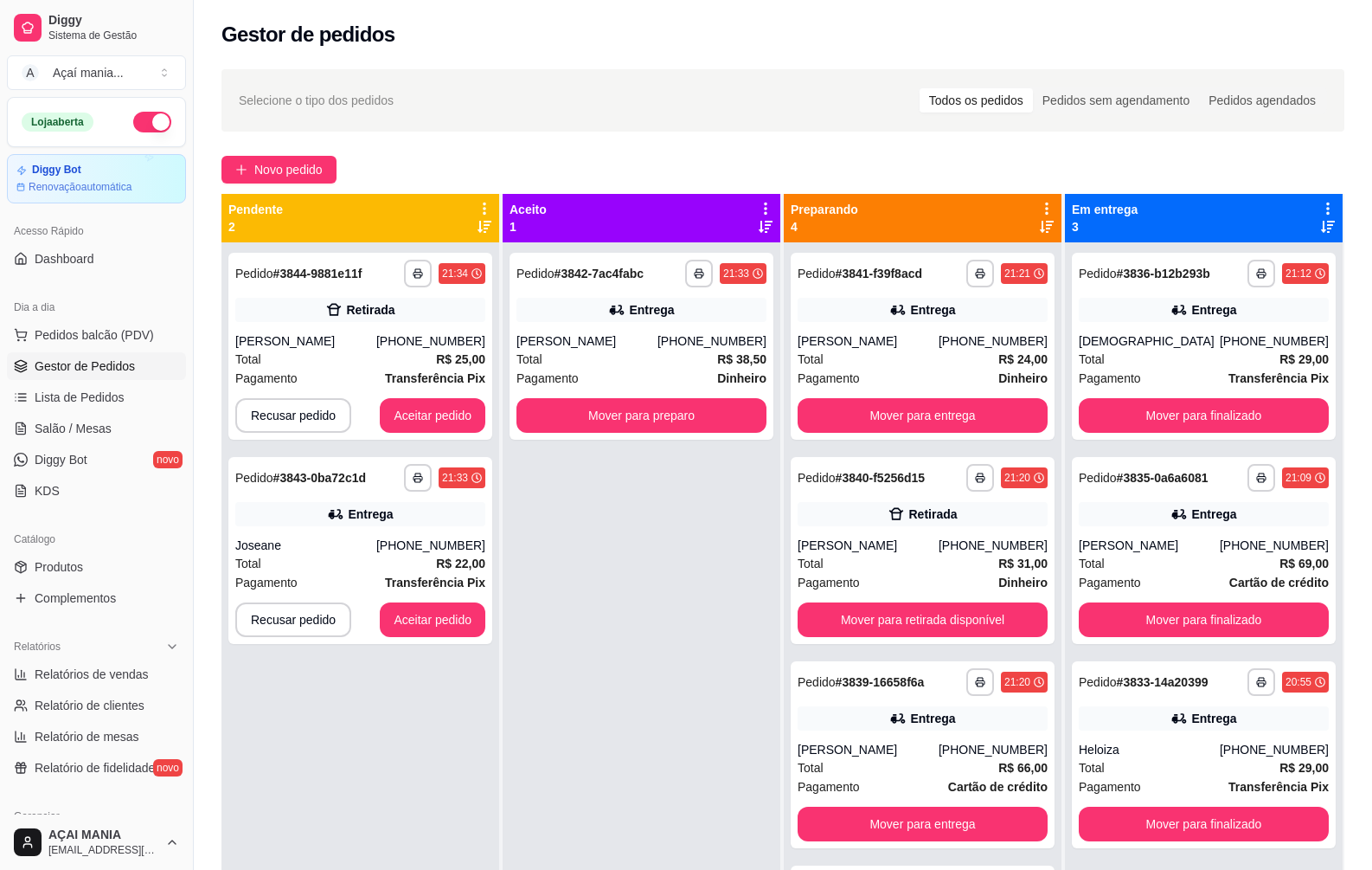
scroll to position [49, 0]
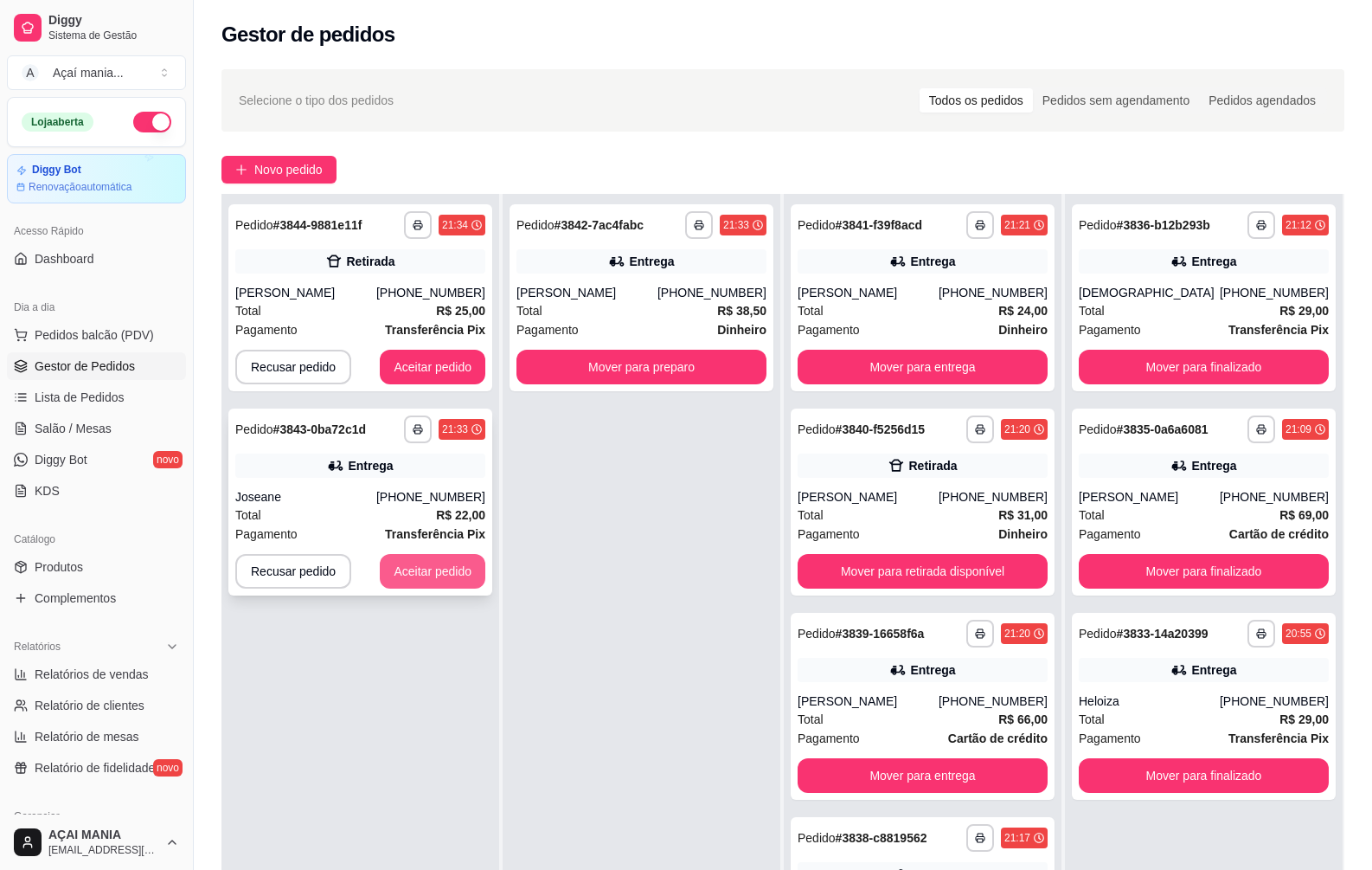
click at [463, 572] on button "Aceitar pedido" at bounding box center [432, 571] width 105 height 35
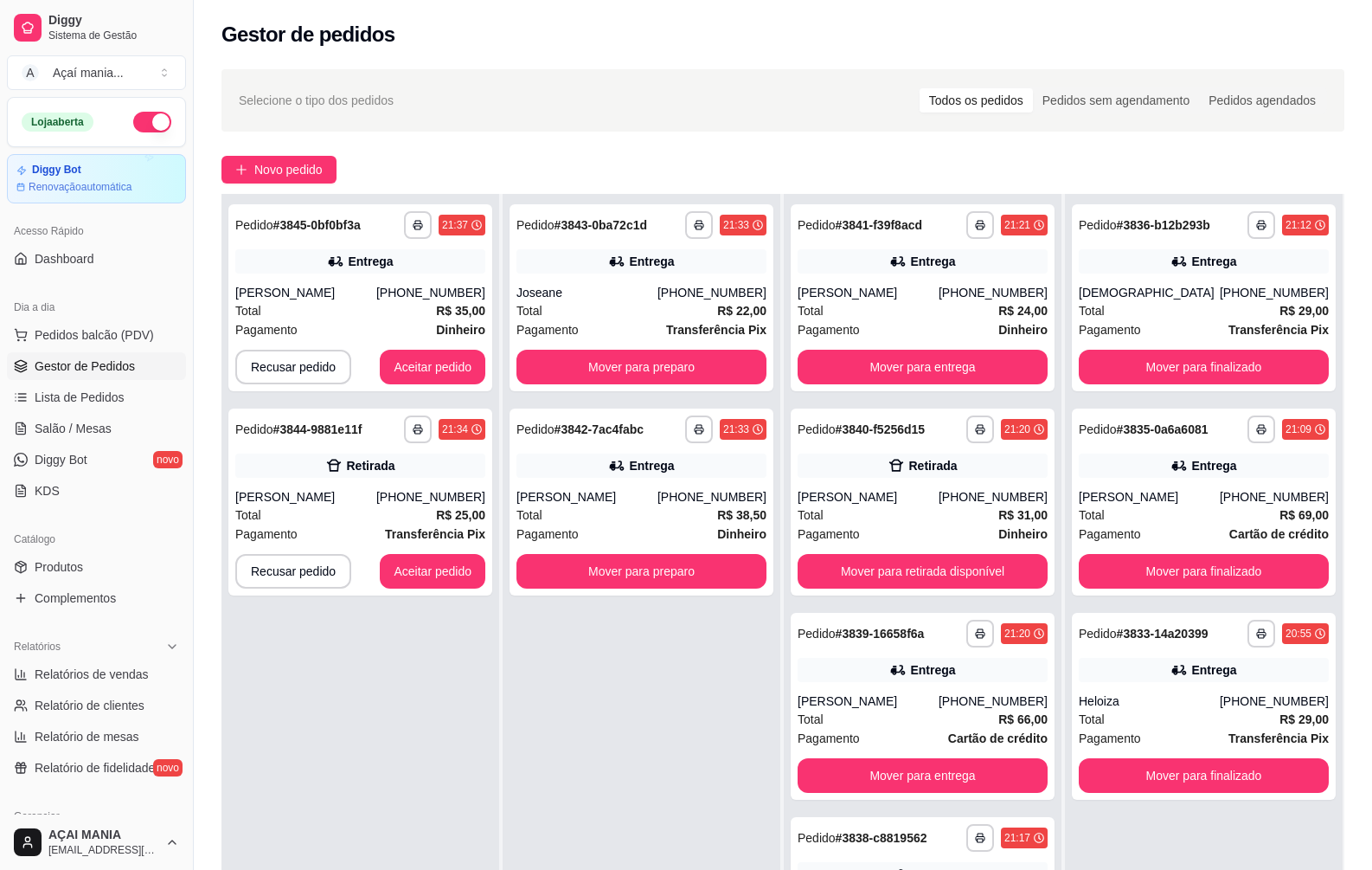
click at [623, 782] on div "**********" at bounding box center [641, 628] width 277 height 870
click at [397, 373] on button "Aceitar pedido" at bounding box center [432, 367] width 102 height 34
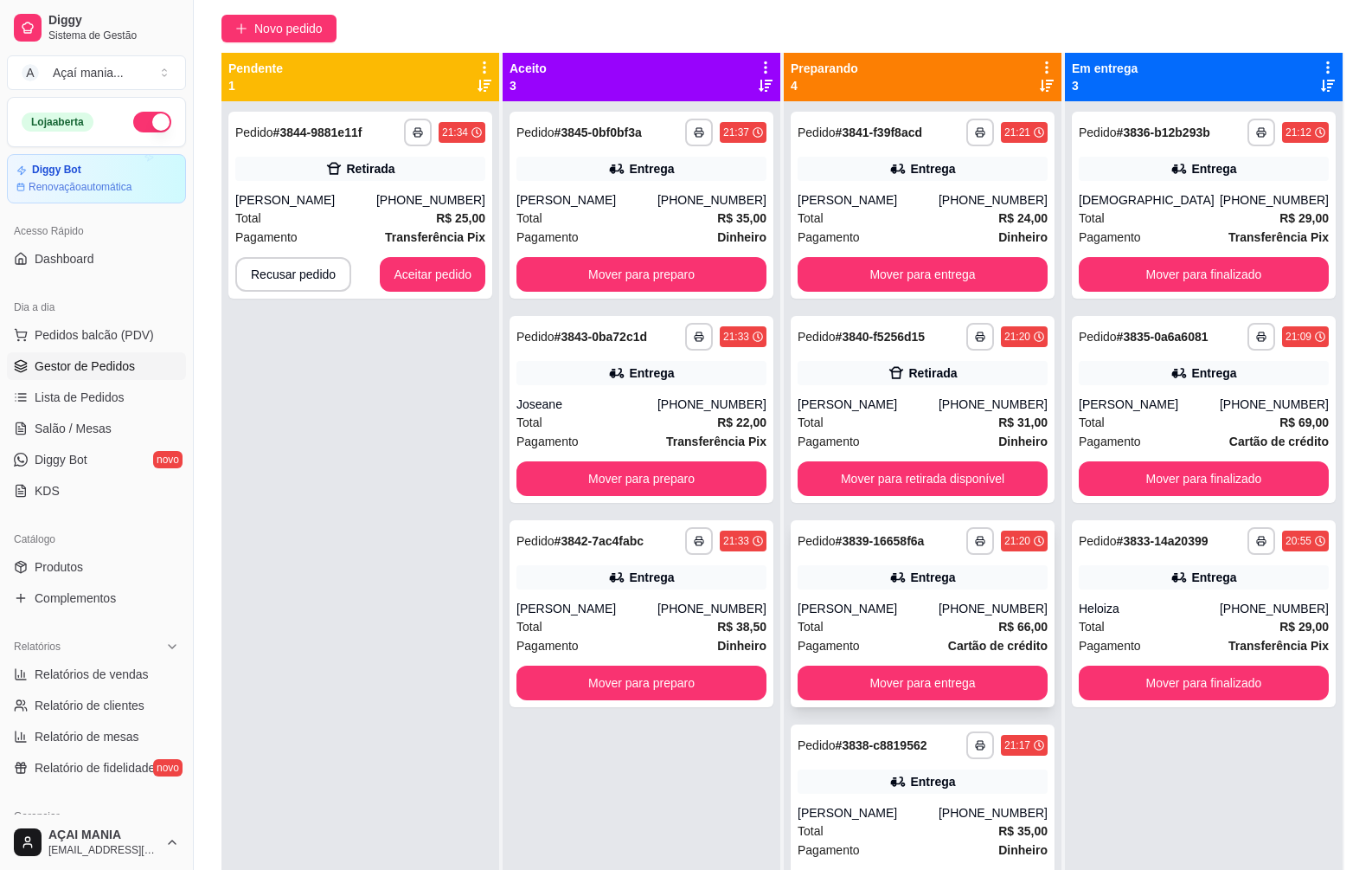
scroll to position [0, 0]
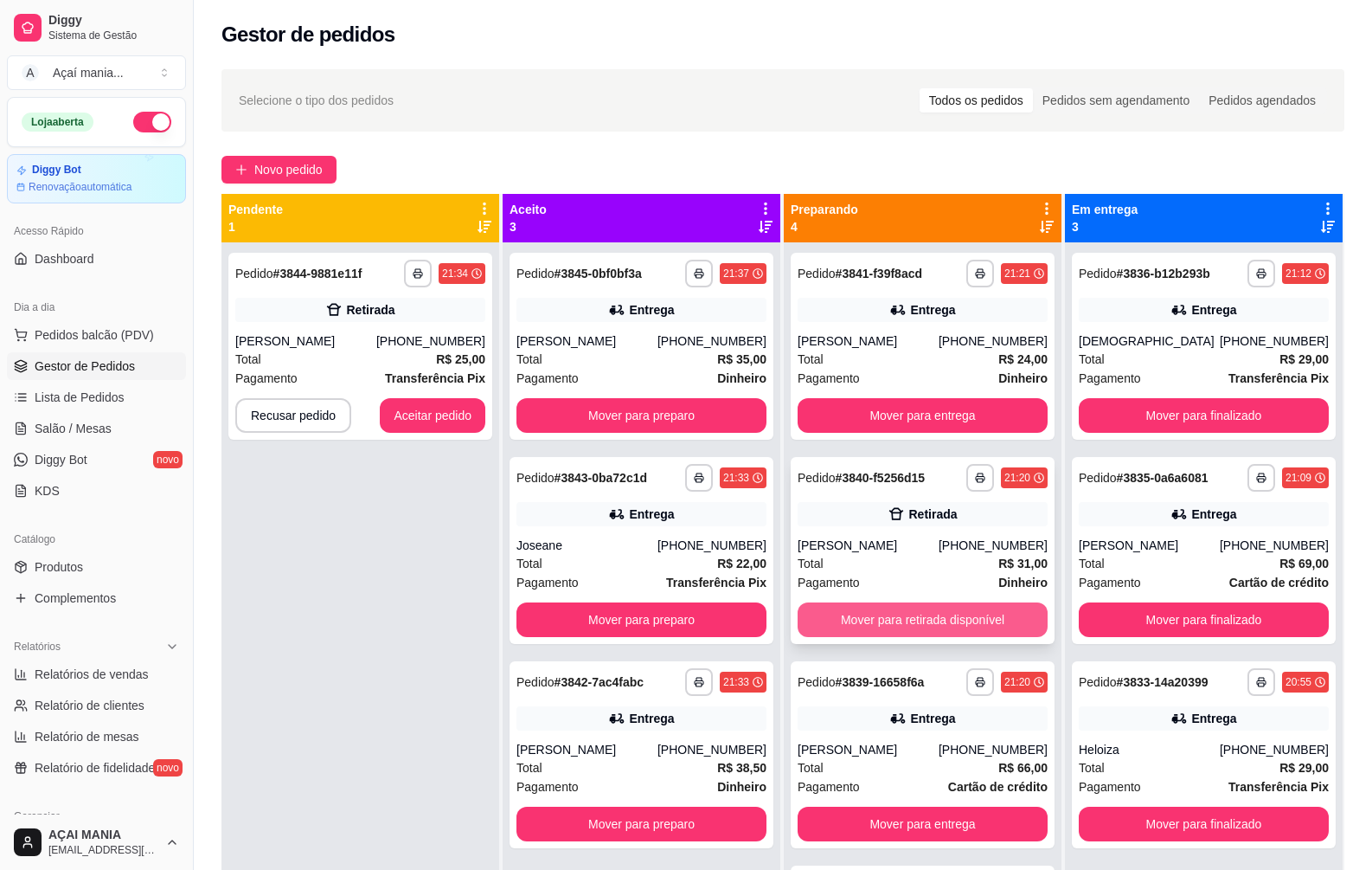
click at [929, 632] on button "Mover para retirada disponível" at bounding box center [923, 619] width 251 height 35
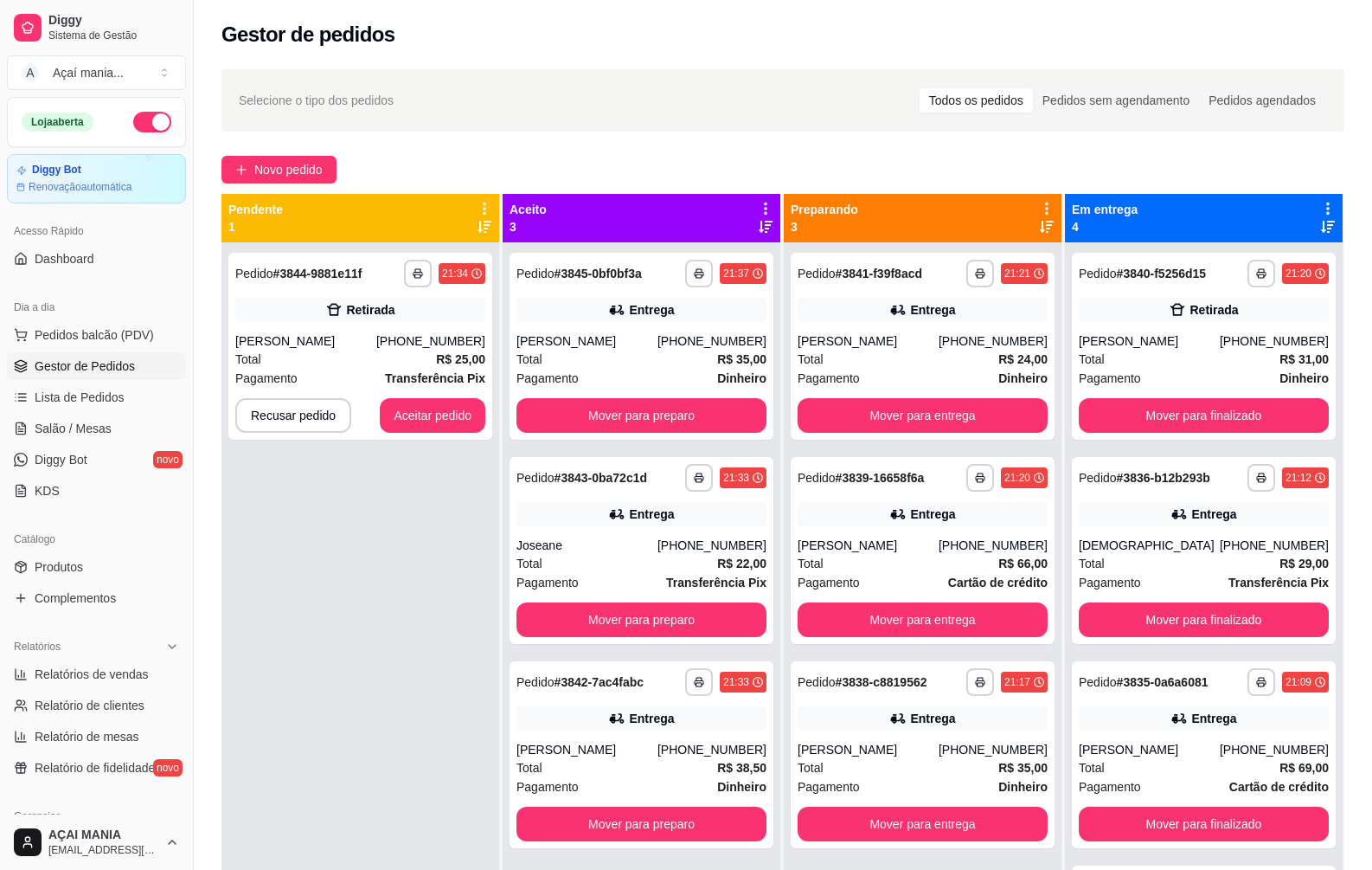
click at [312, 517] on div "**********" at bounding box center [360, 677] width 277 height 870
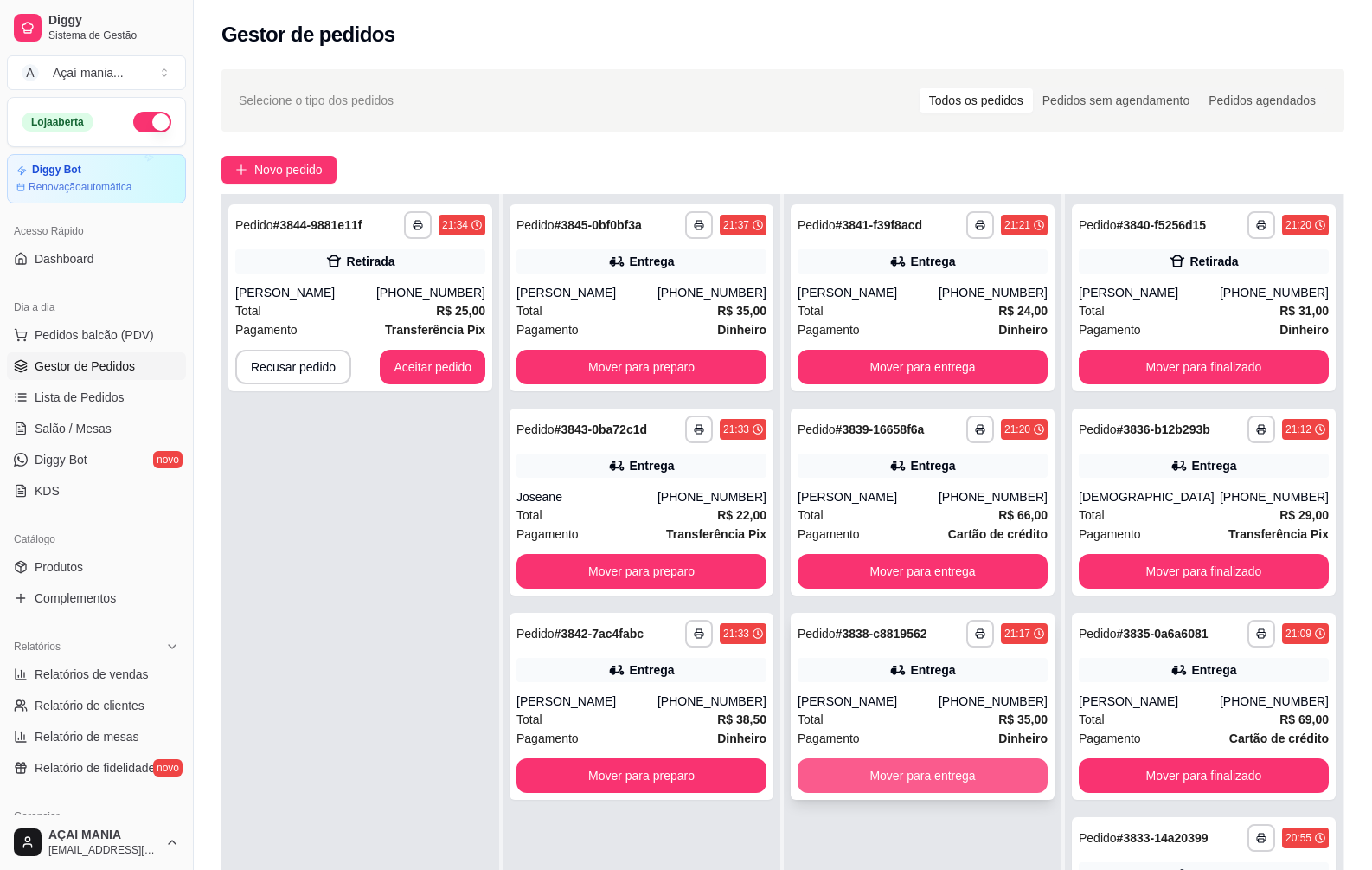
click at [889, 772] on button "Mover para entrega" at bounding box center [923, 775] width 251 height 35
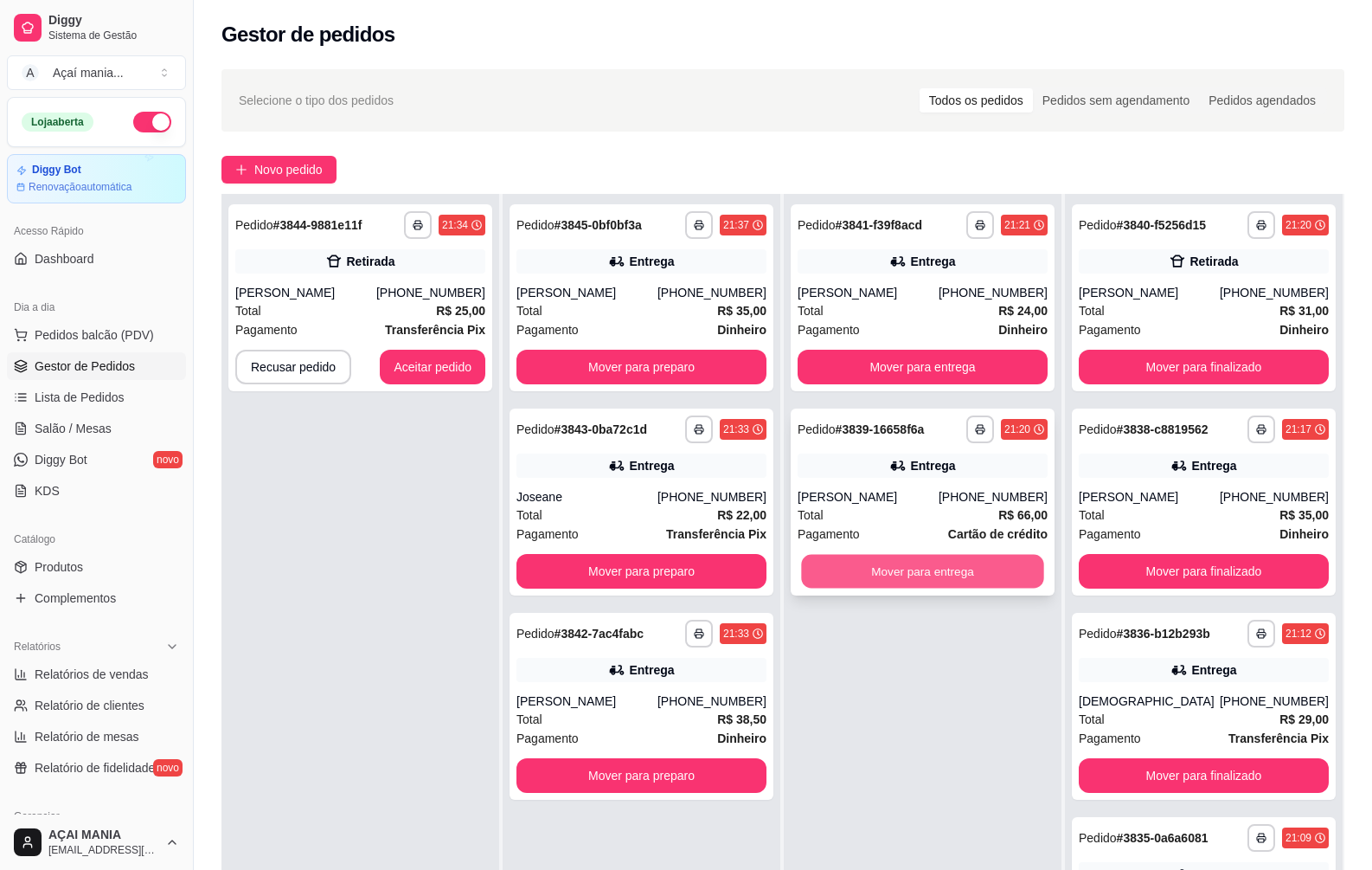
click at [875, 576] on button "Mover para entrega" at bounding box center [923, 572] width 243 height 34
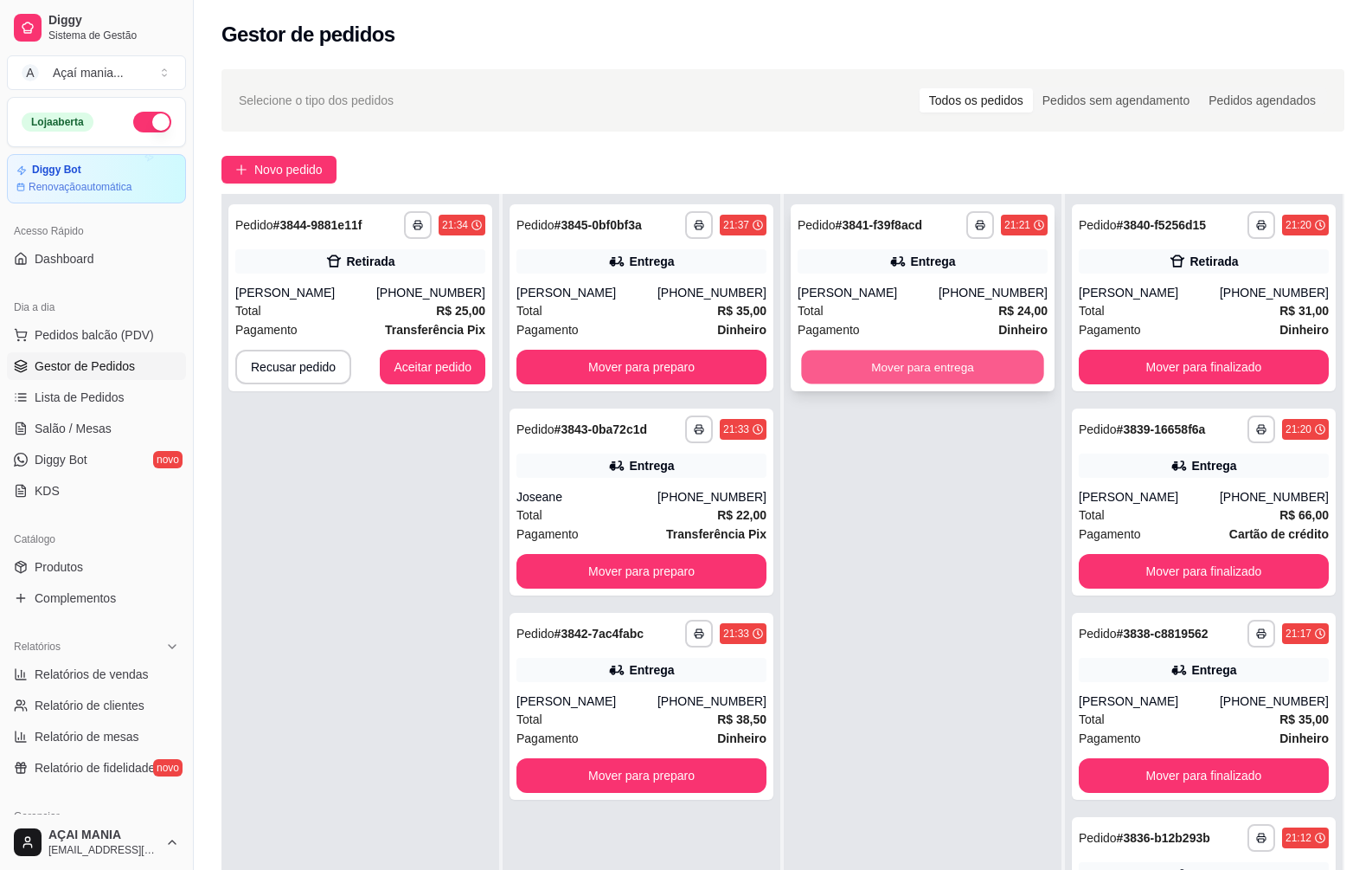
click at [832, 368] on button "Mover para entrega" at bounding box center [923, 367] width 243 height 34
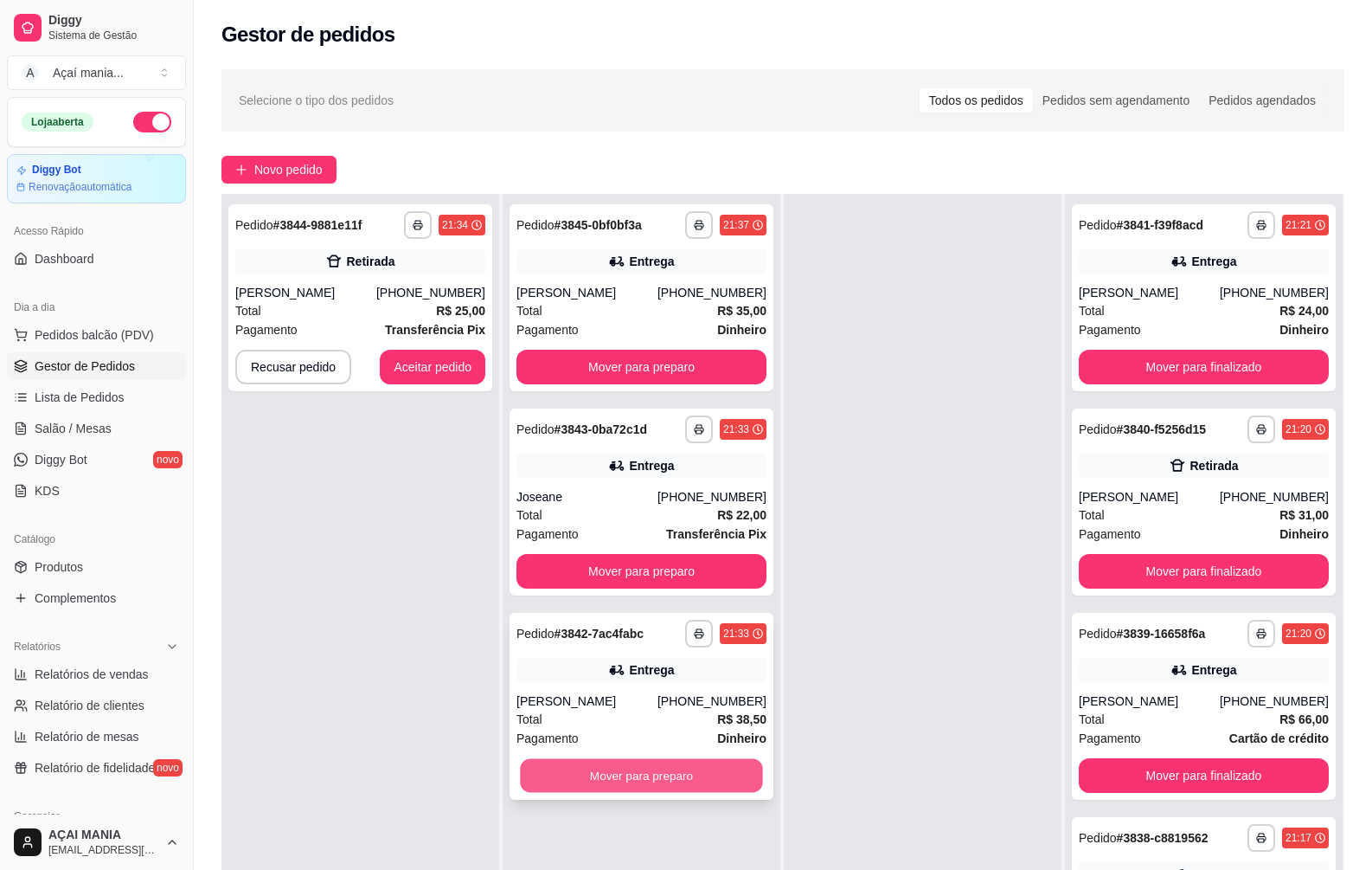
click at [727, 765] on button "Mover para preparo" at bounding box center [641, 776] width 243 height 34
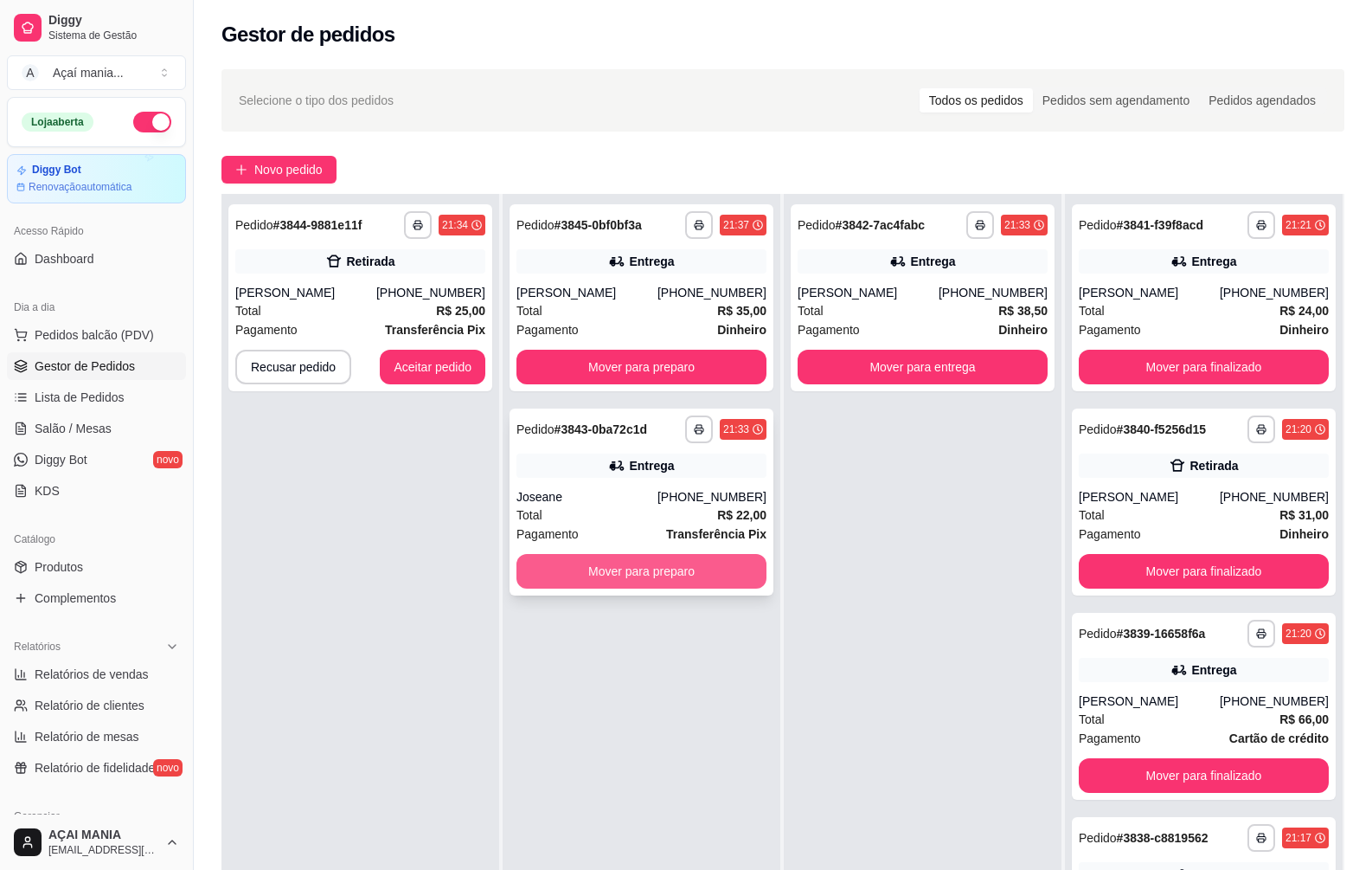
click at [696, 570] on button "Mover para preparo" at bounding box center [642, 571] width 251 height 35
click at [678, 370] on button "Mover para preparo" at bounding box center [642, 367] width 251 height 35
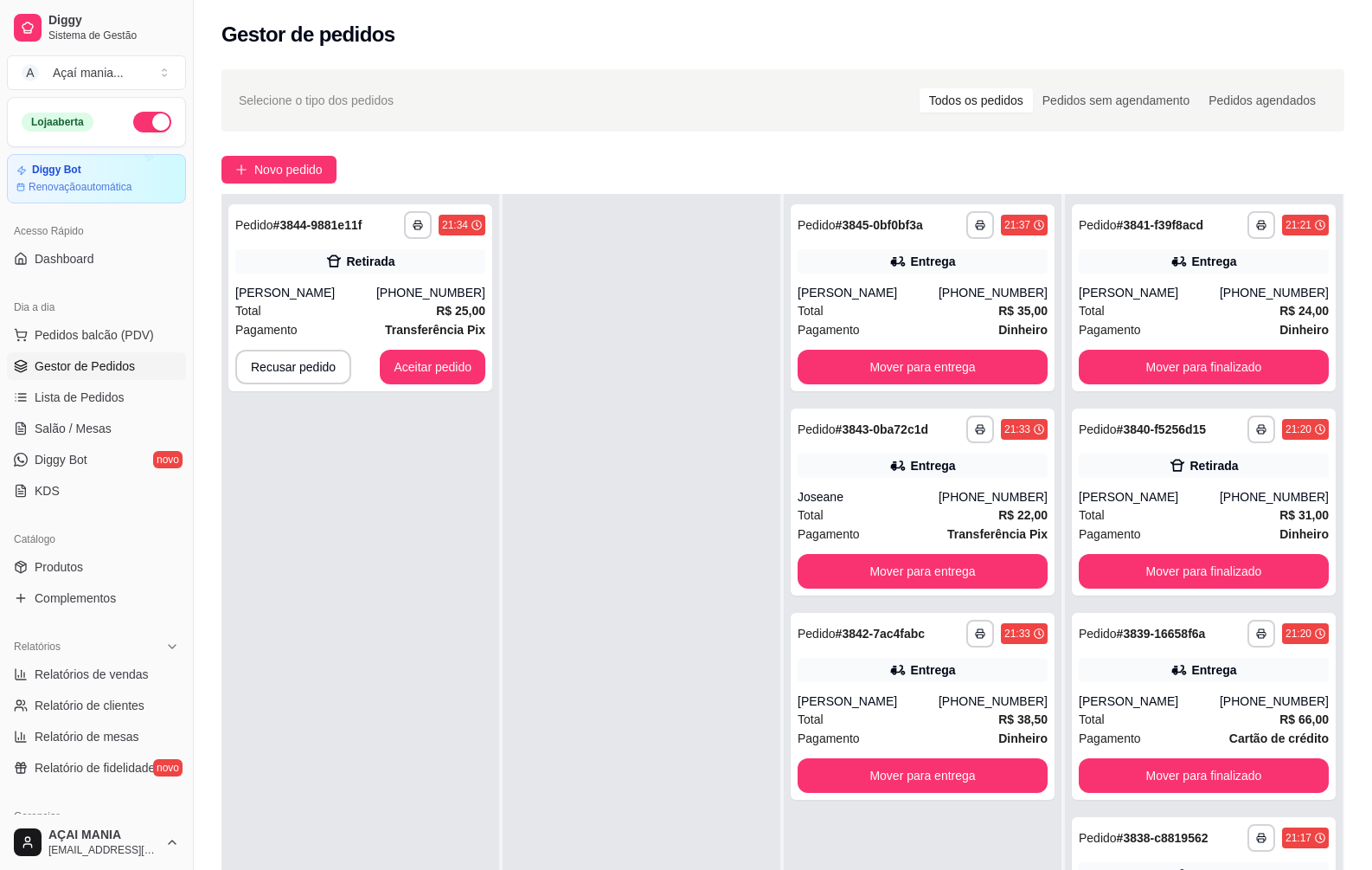
click at [434, 620] on div "**********" at bounding box center [360, 628] width 277 height 870
click at [1108, 583] on button "Mover para finalizado" at bounding box center [1204, 572] width 243 height 34
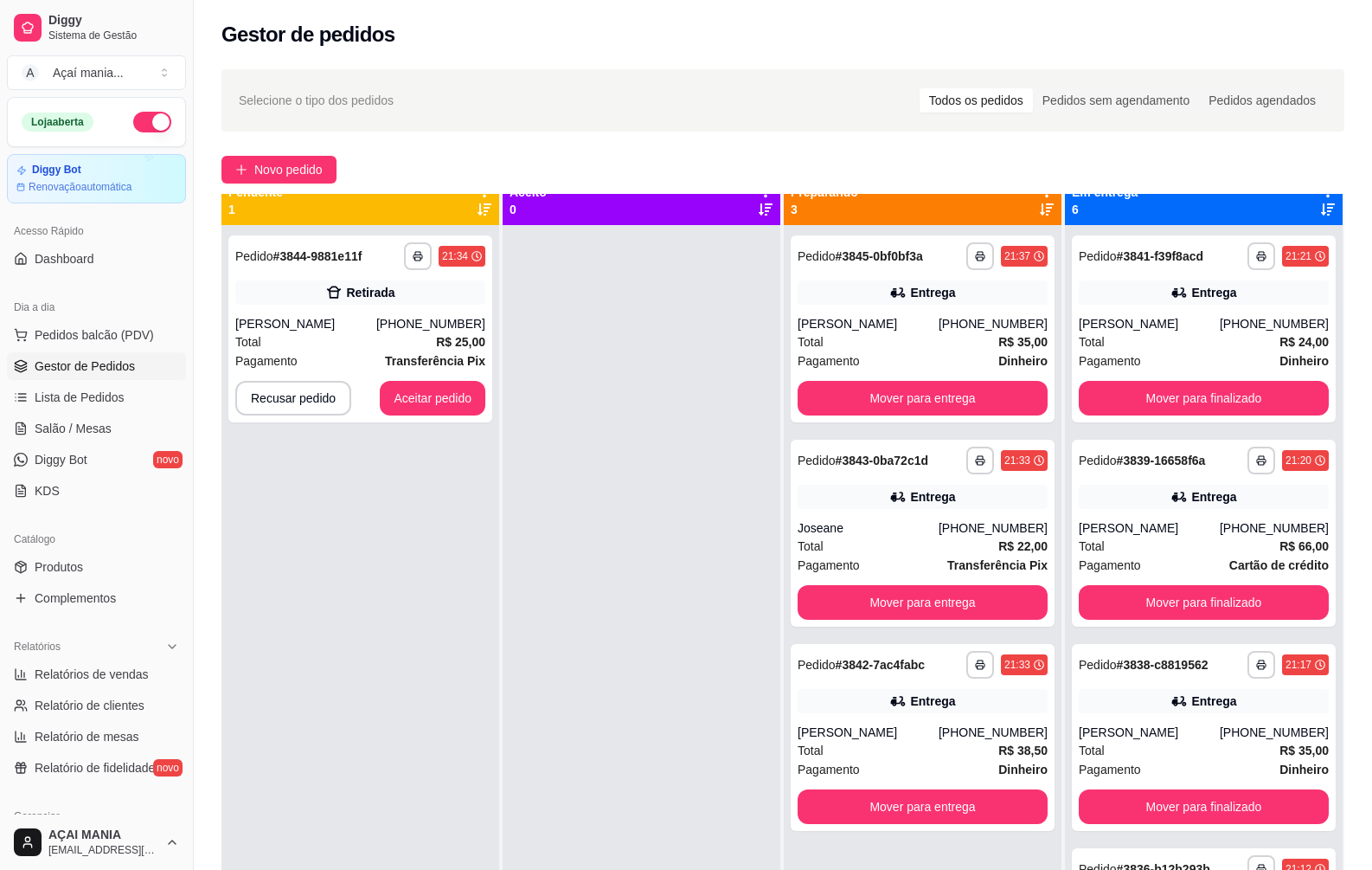
scroll to position [0, 0]
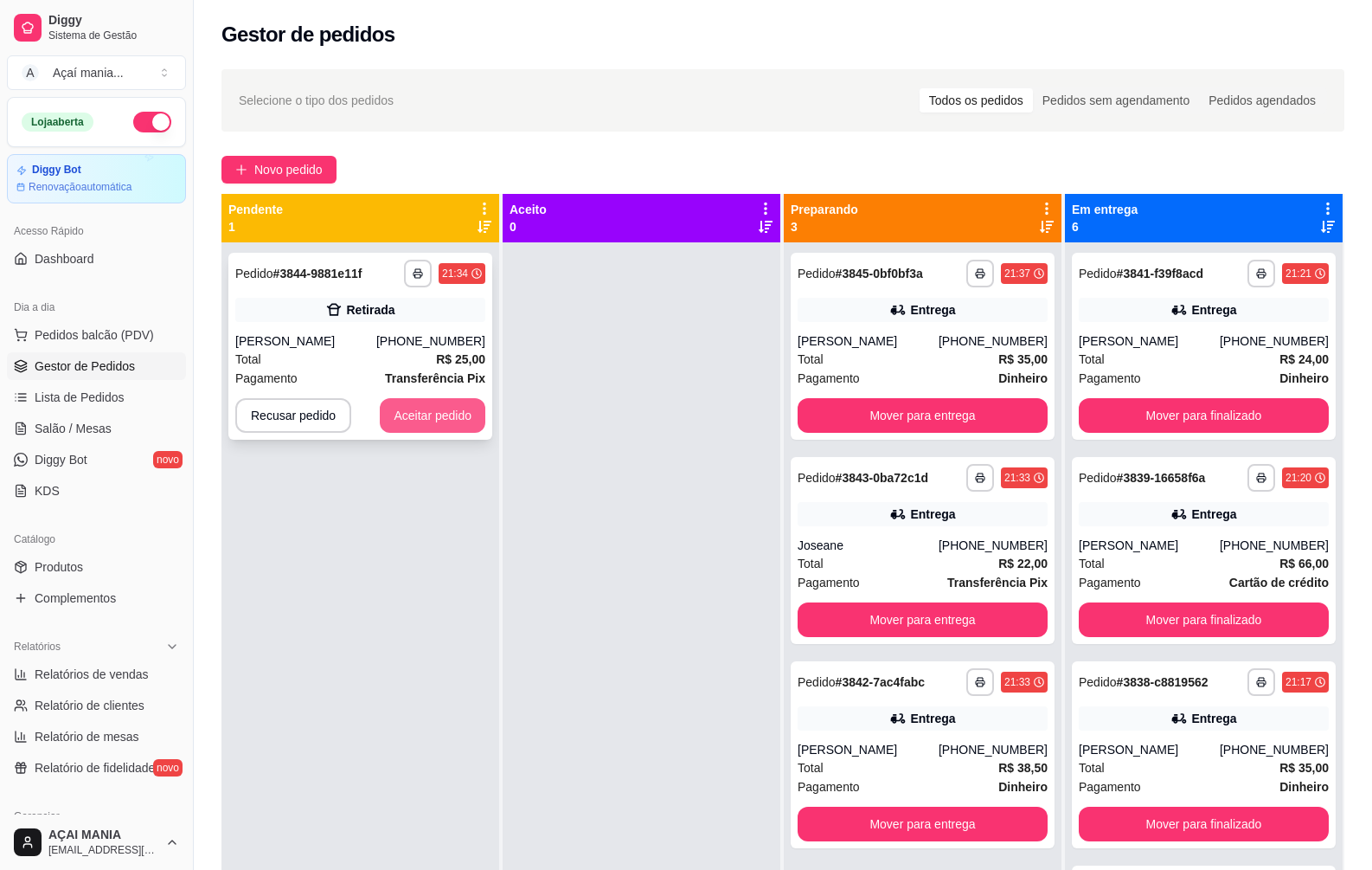
click at [444, 425] on button "Aceitar pedido" at bounding box center [432, 415] width 105 height 35
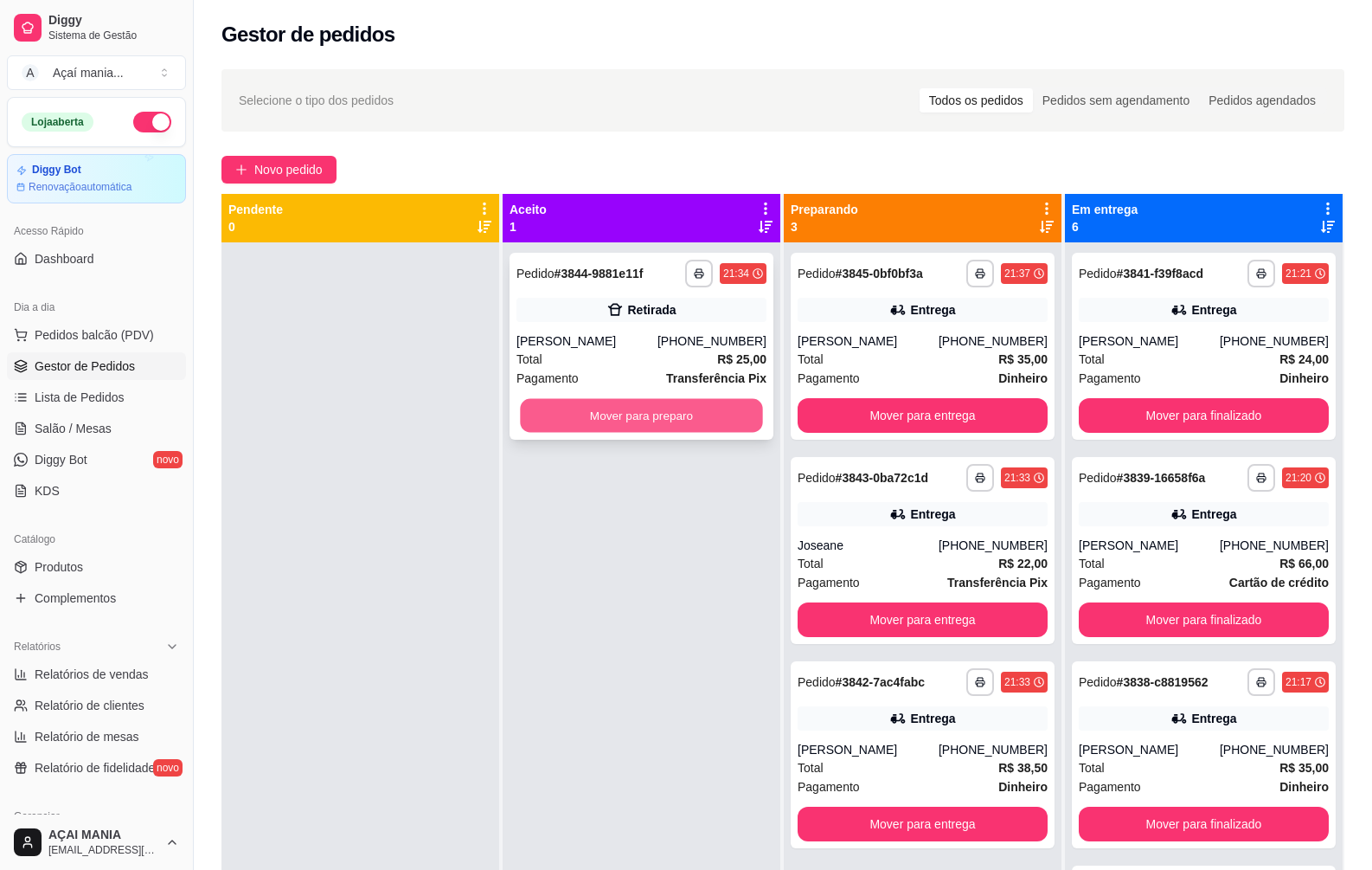
click at [638, 417] on button "Mover para preparo" at bounding box center [641, 416] width 243 height 34
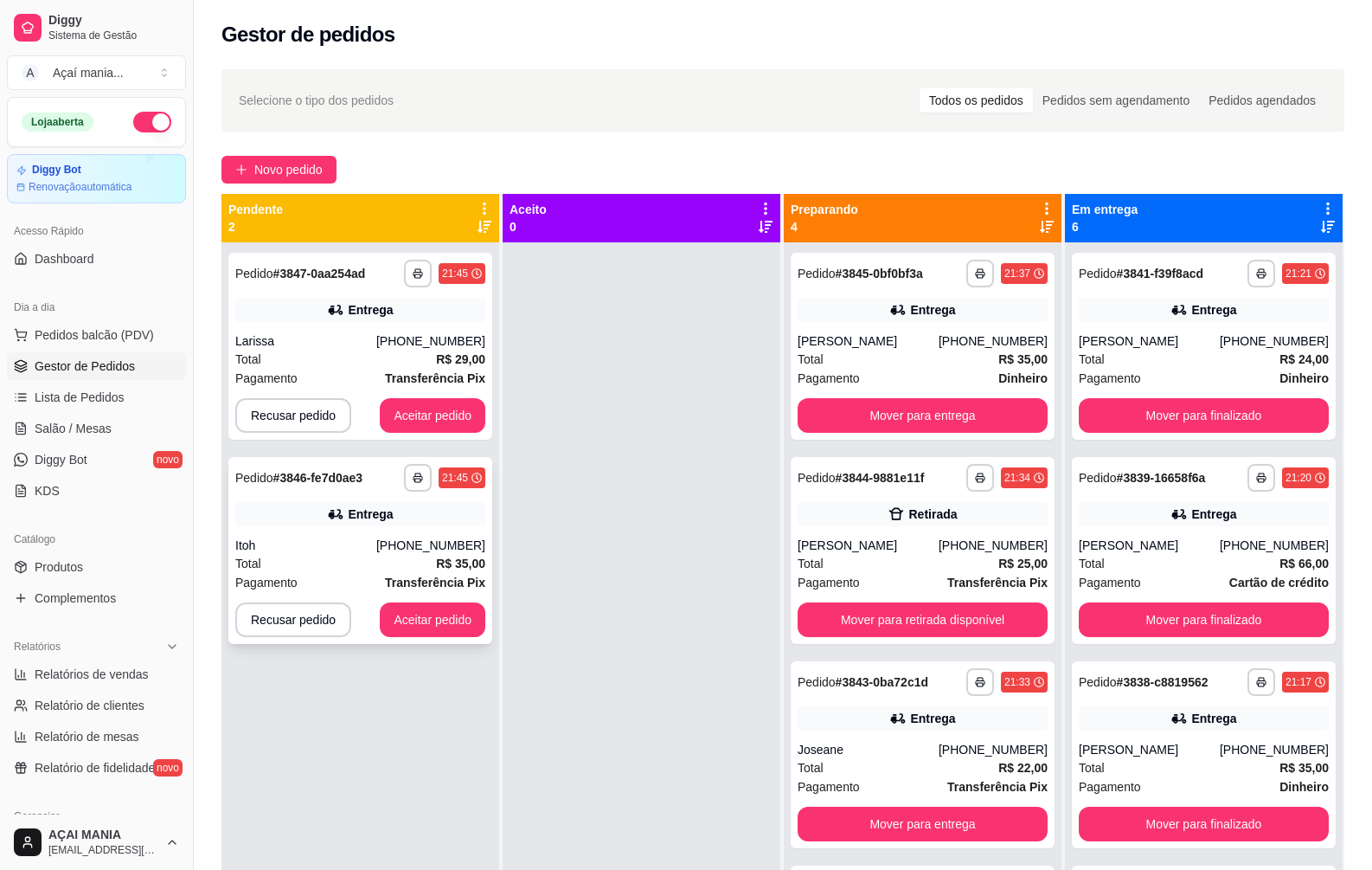
drag, startPoint x: 411, startPoint y: 594, endPoint x: 421, endPoint y: 596, distance: 10.2
click at [421, 596] on div "**********" at bounding box center [360, 550] width 263 height 187
click at [429, 622] on button "Aceitar pedido" at bounding box center [432, 619] width 105 height 35
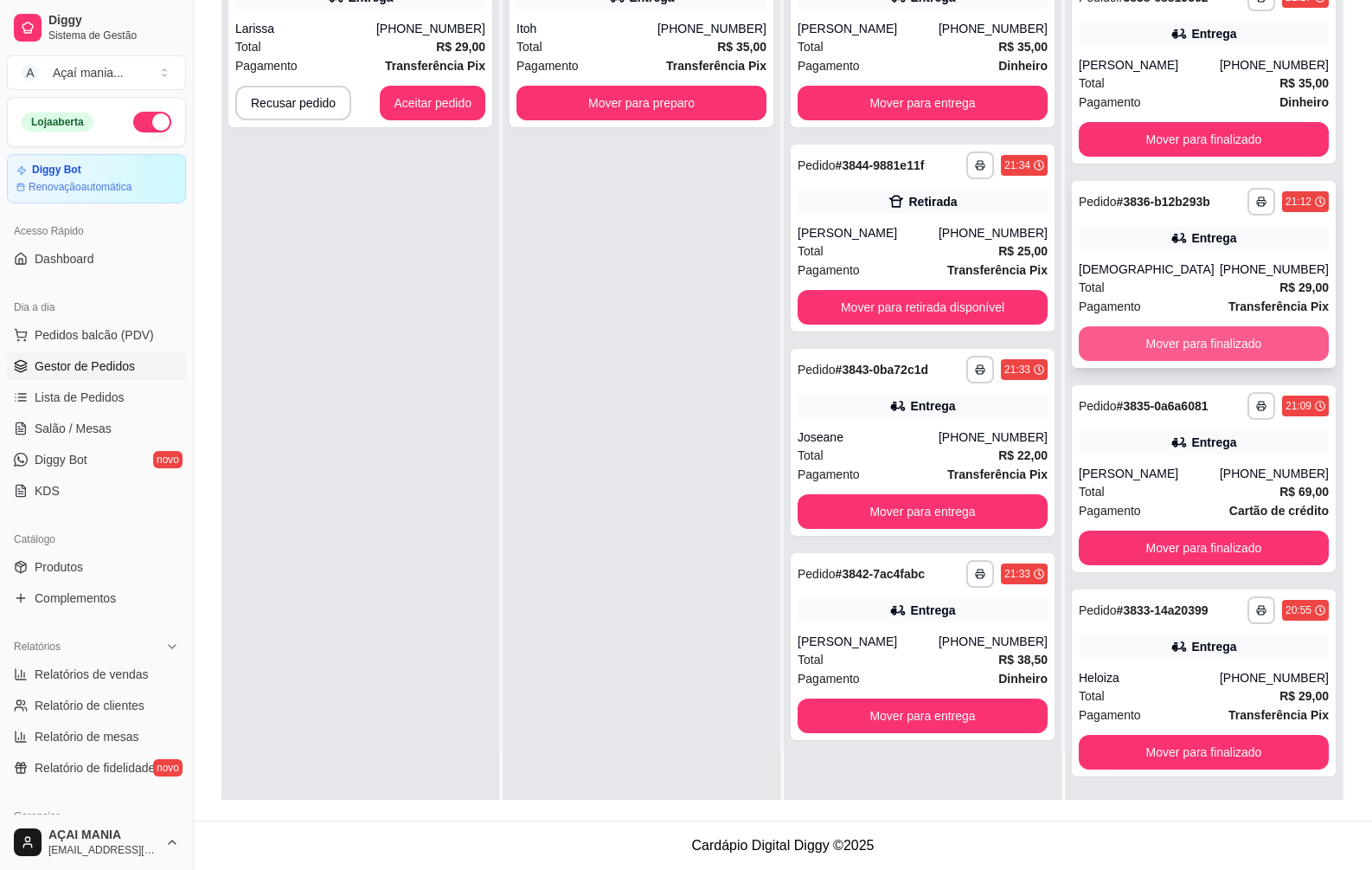
scroll to position [373, 0]
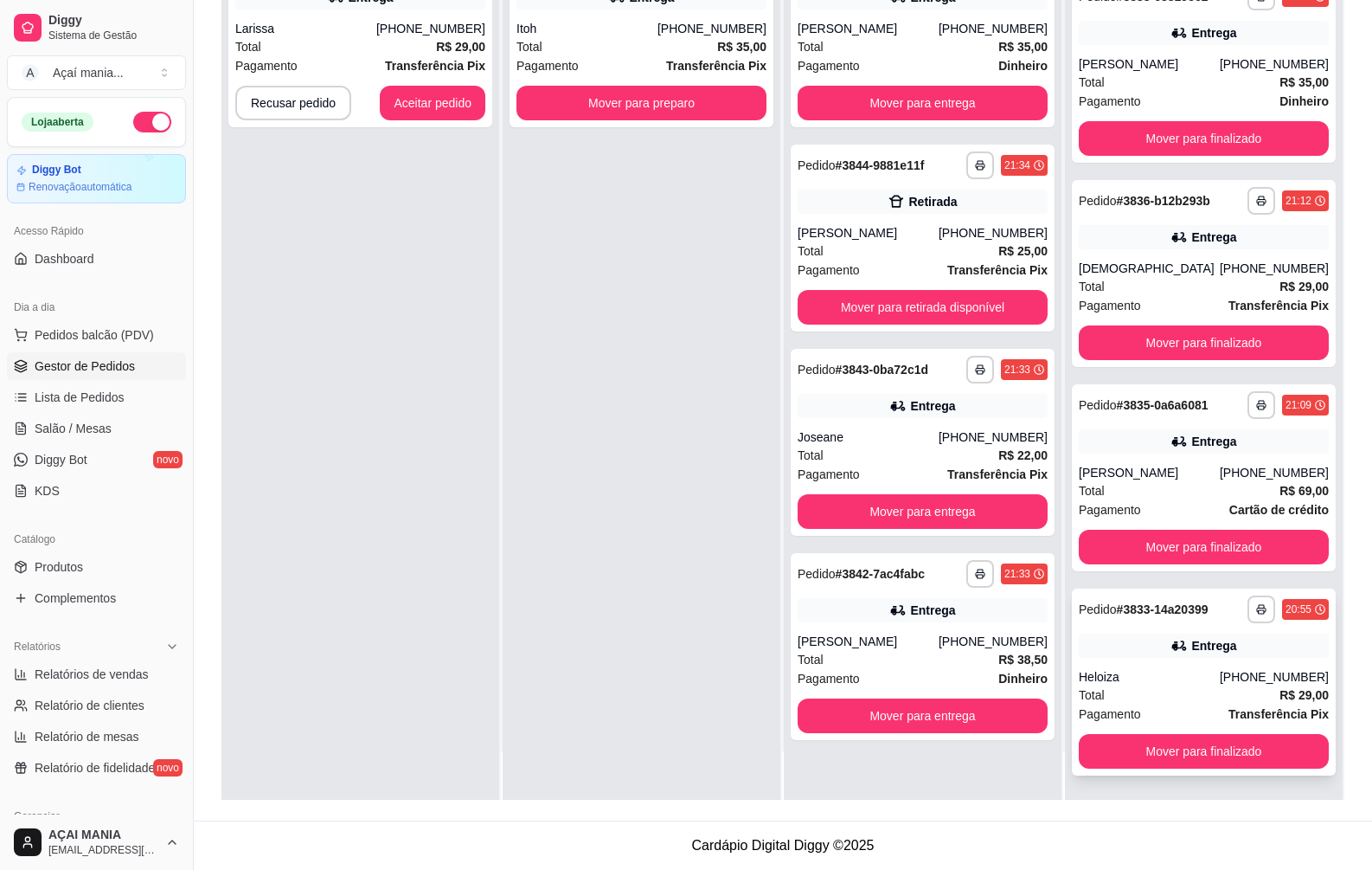
click at [1299, 731] on div "**********" at bounding box center [1203, 682] width 263 height 187
click at [1296, 754] on button "Mover para finalizado" at bounding box center [1204, 752] width 243 height 34
click at [1173, 742] on button "Mover para finalizado" at bounding box center [1204, 752] width 243 height 34
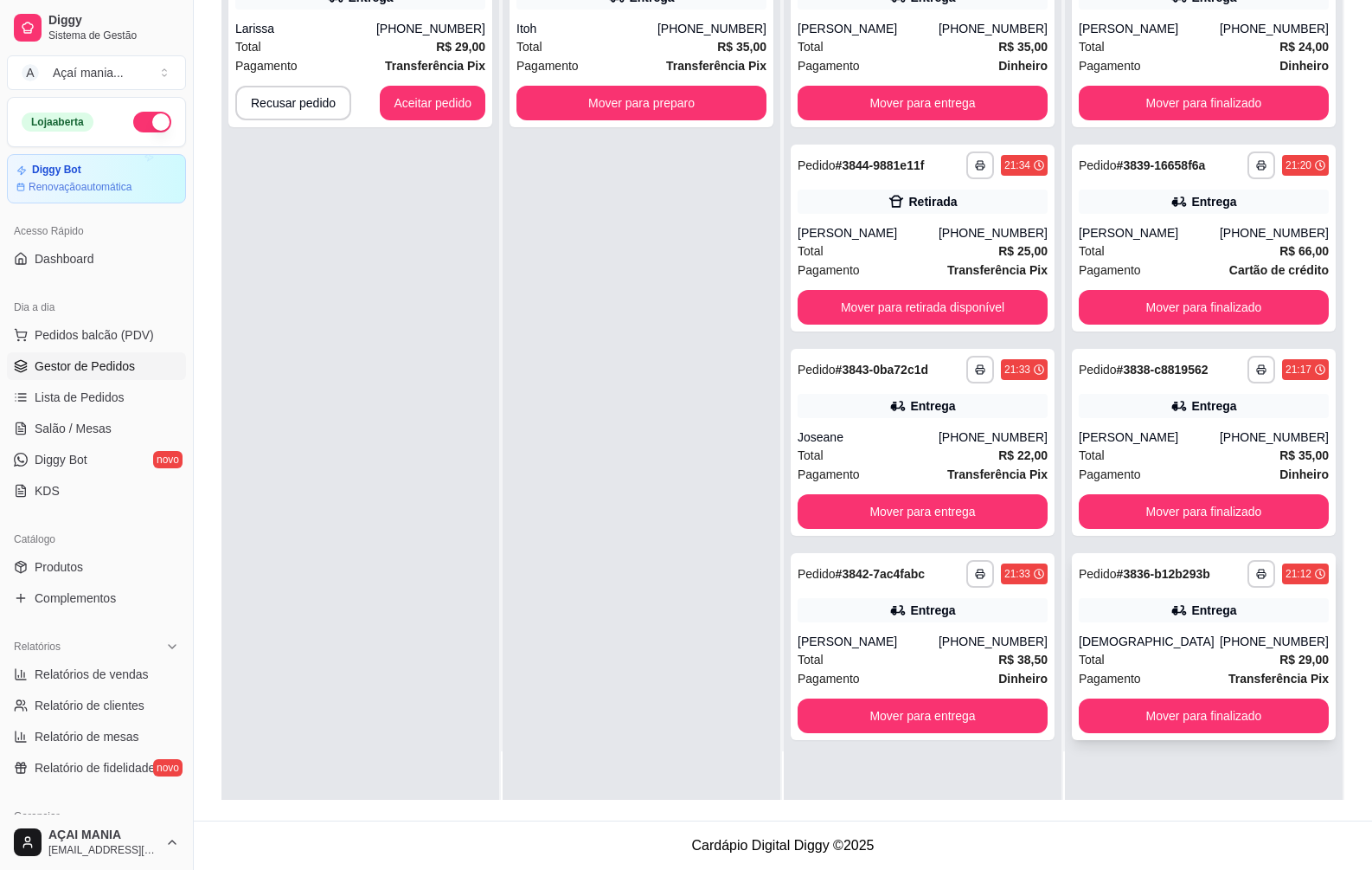
scroll to position [0, 0]
click at [1136, 714] on button "Mover para finalizado" at bounding box center [1204, 715] width 251 height 35
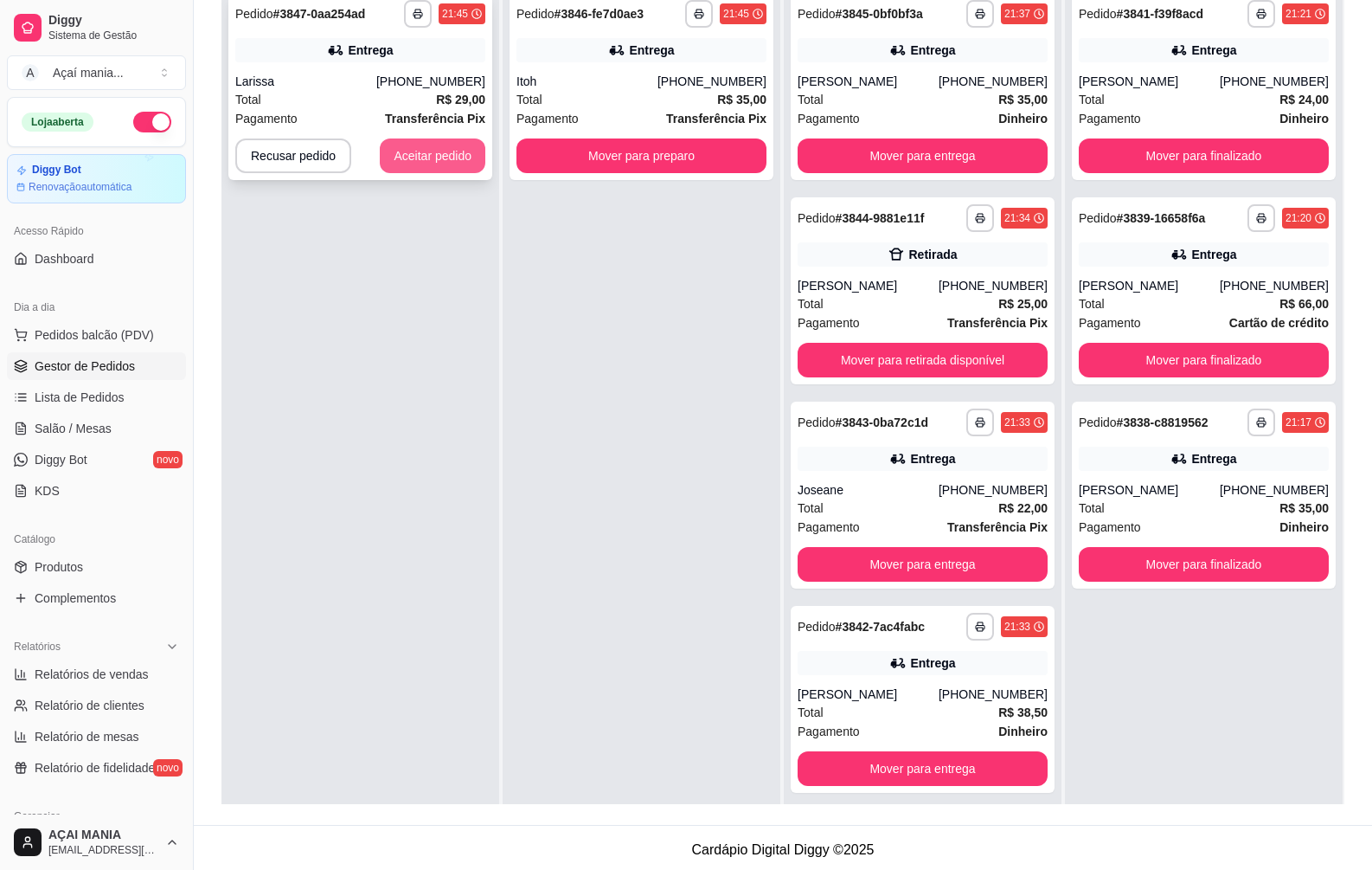
click at [387, 150] on button "Aceitar pedido" at bounding box center [432, 155] width 105 height 35
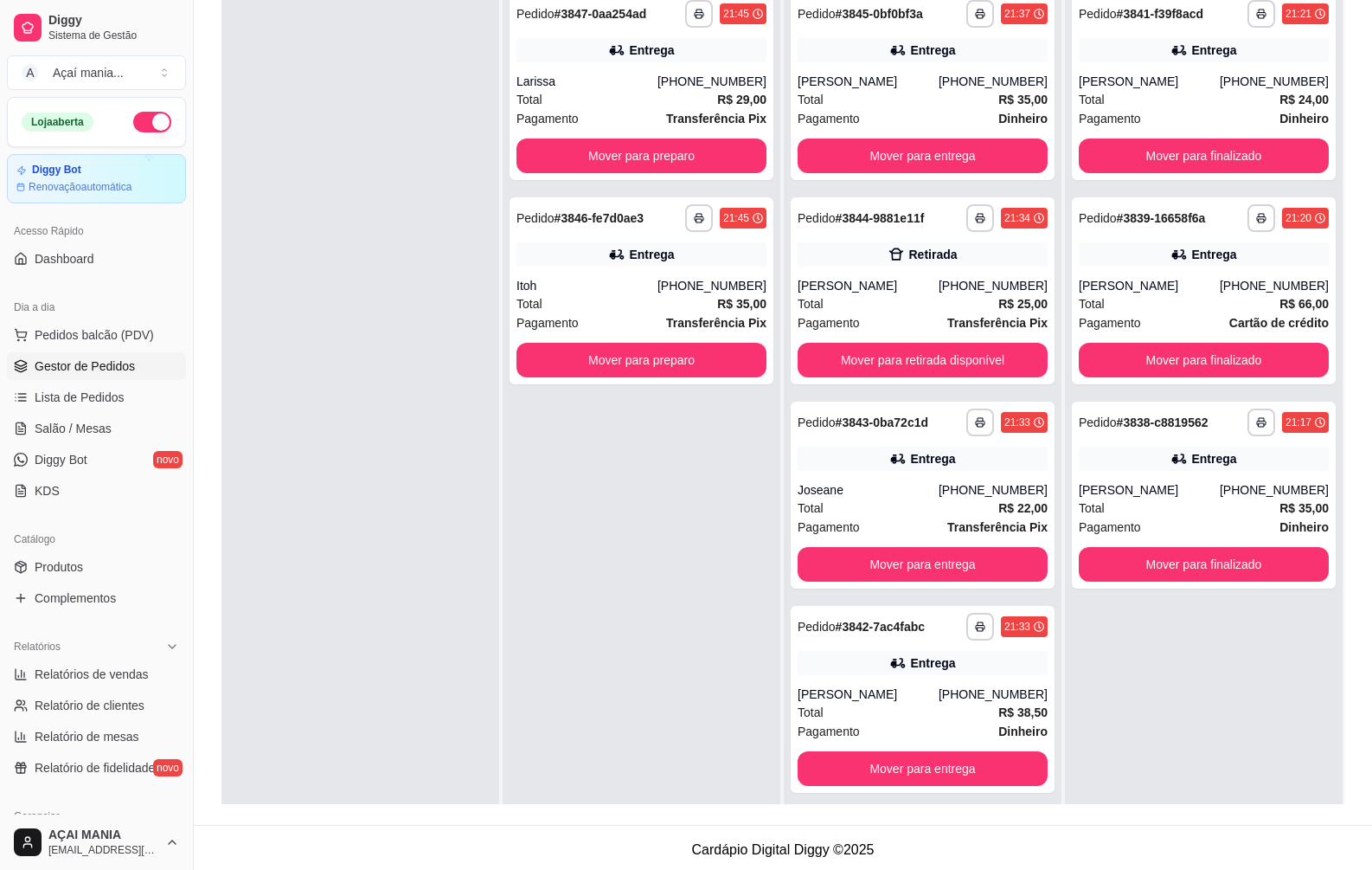
drag, startPoint x: 957, startPoint y: 120, endPoint x: 880, endPoint y: 396, distance: 286.5
drag, startPoint x: 880, startPoint y: 396, endPoint x: 417, endPoint y: 724, distance: 567.4
click at [417, 724] on div at bounding box center [360, 418] width 277 height 870
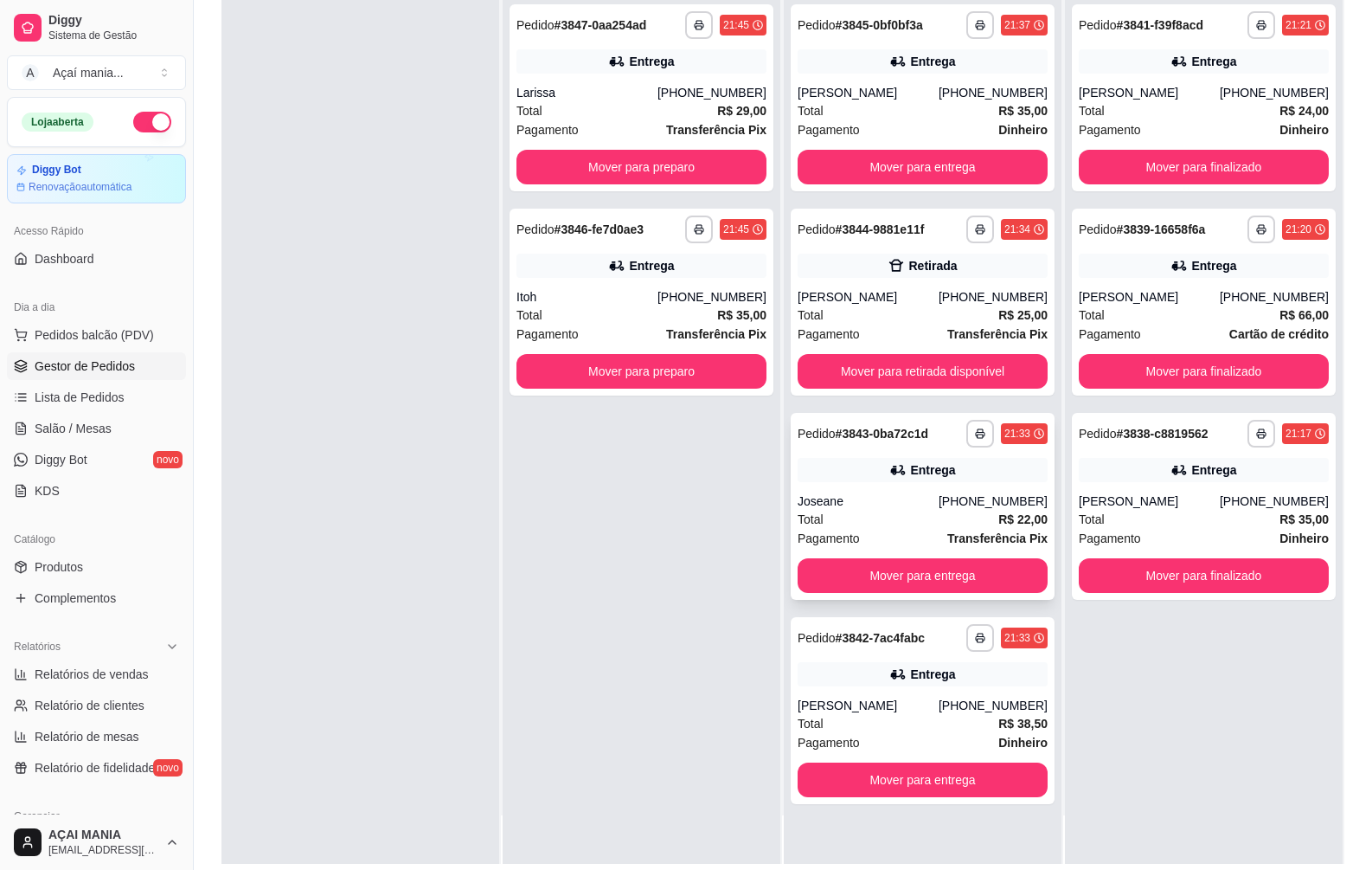
scroll to position [173, 0]
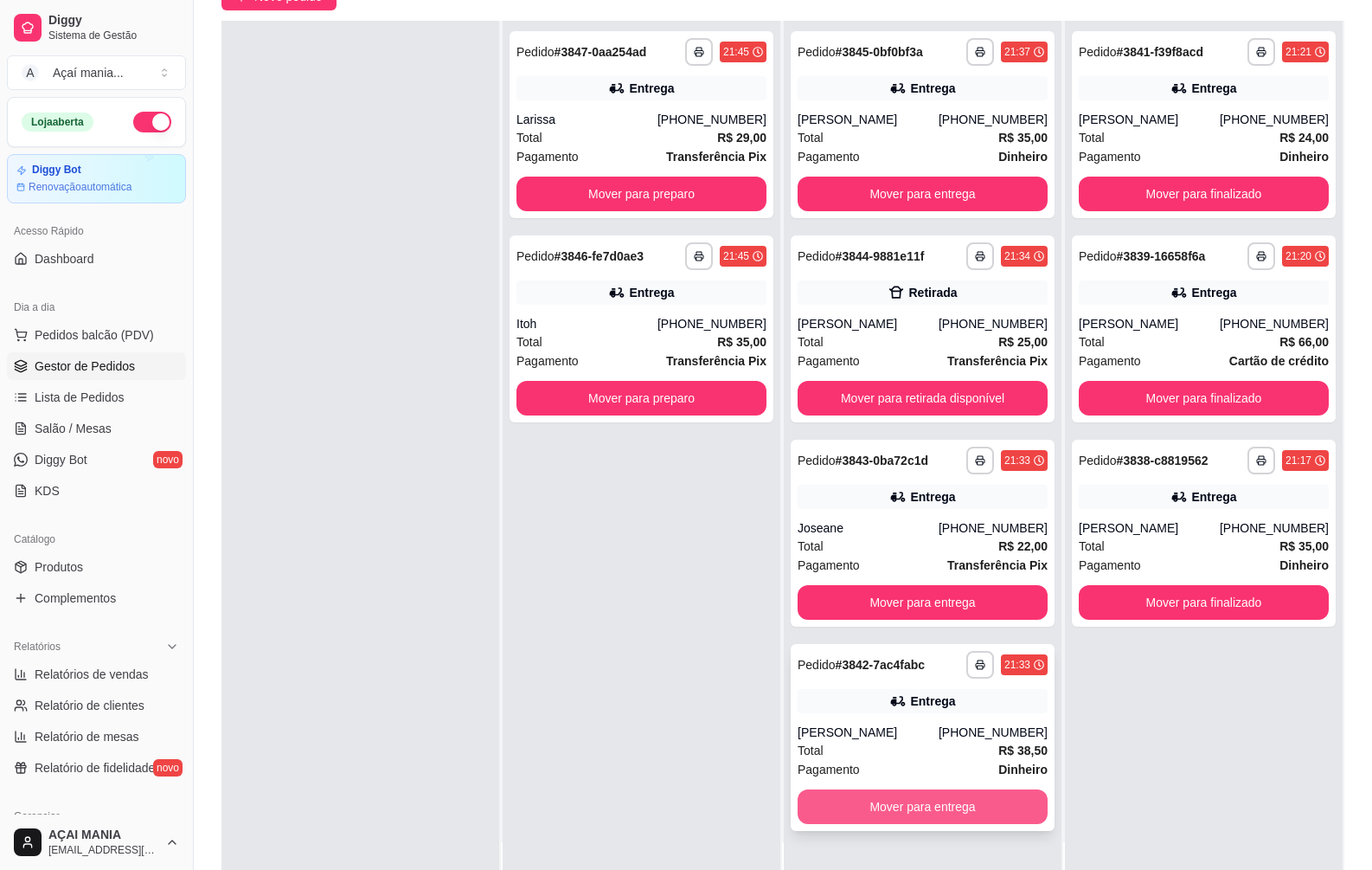
click at [874, 815] on button "Mover para entrega" at bounding box center [923, 806] width 251 height 35
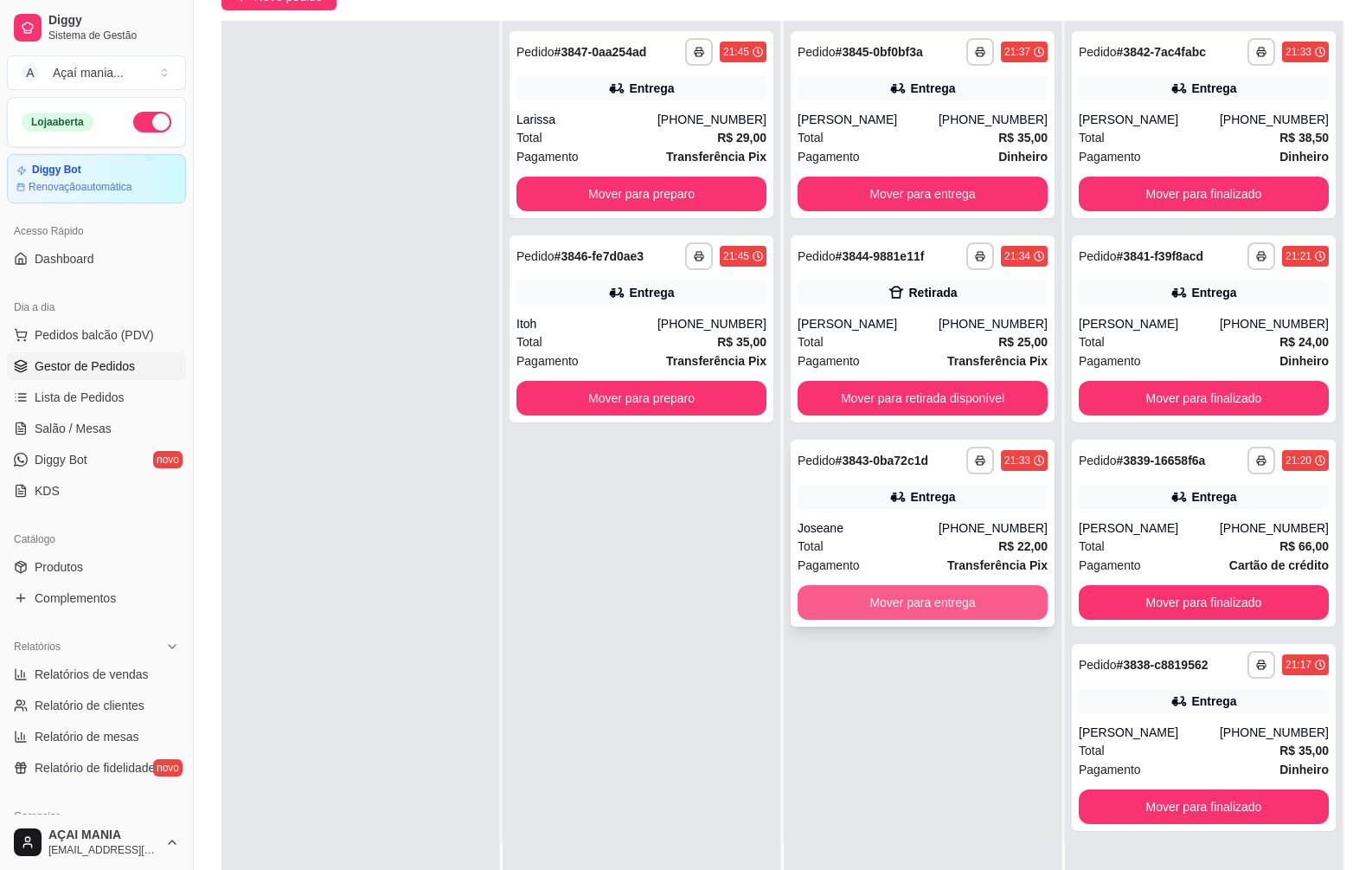
click at [924, 601] on button "Mover para entrega" at bounding box center [923, 602] width 251 height 35
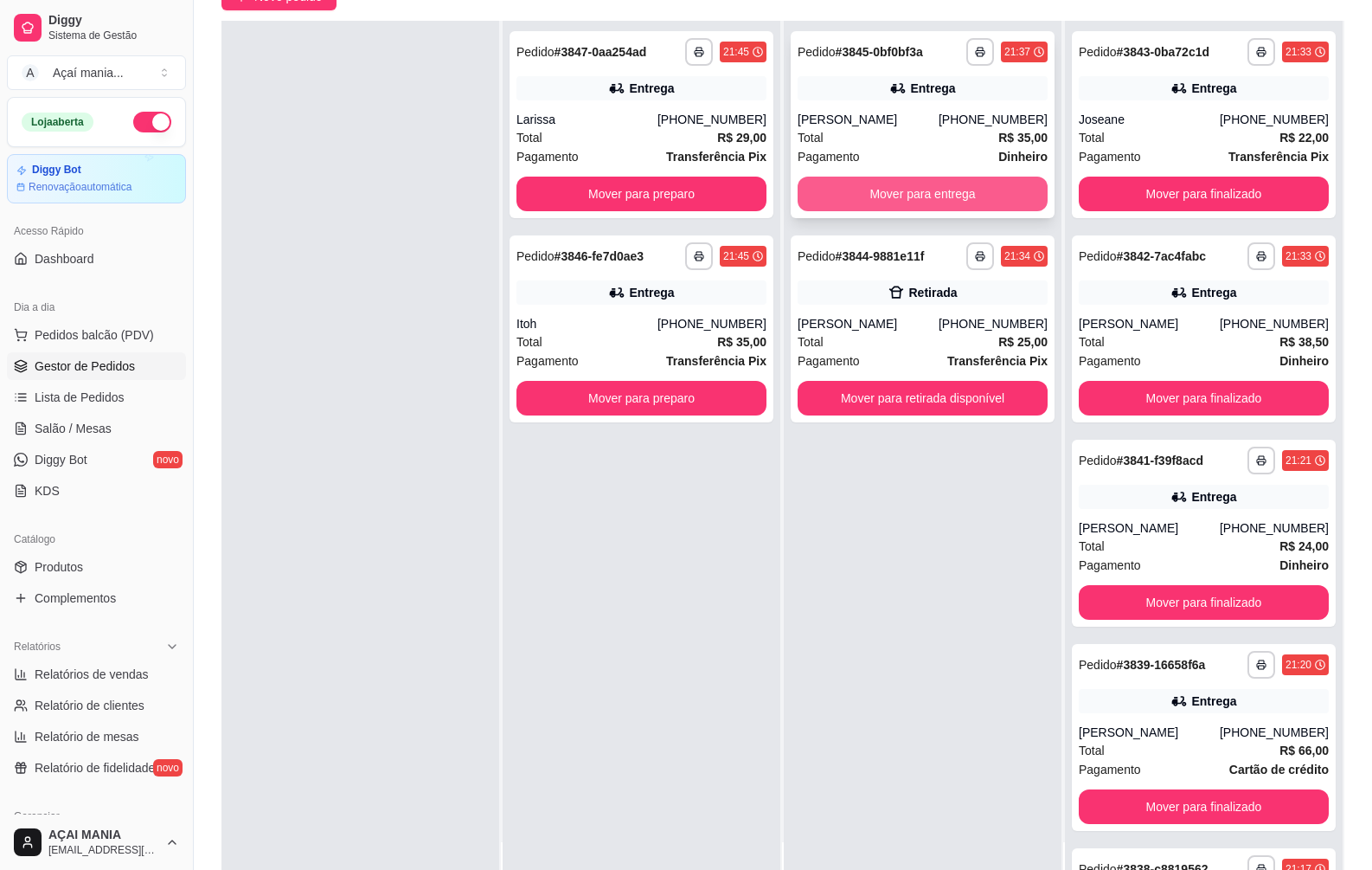
click at [891, 200] on button "Mover para entrega" at bounding box center [923, 194] width 251 height 35
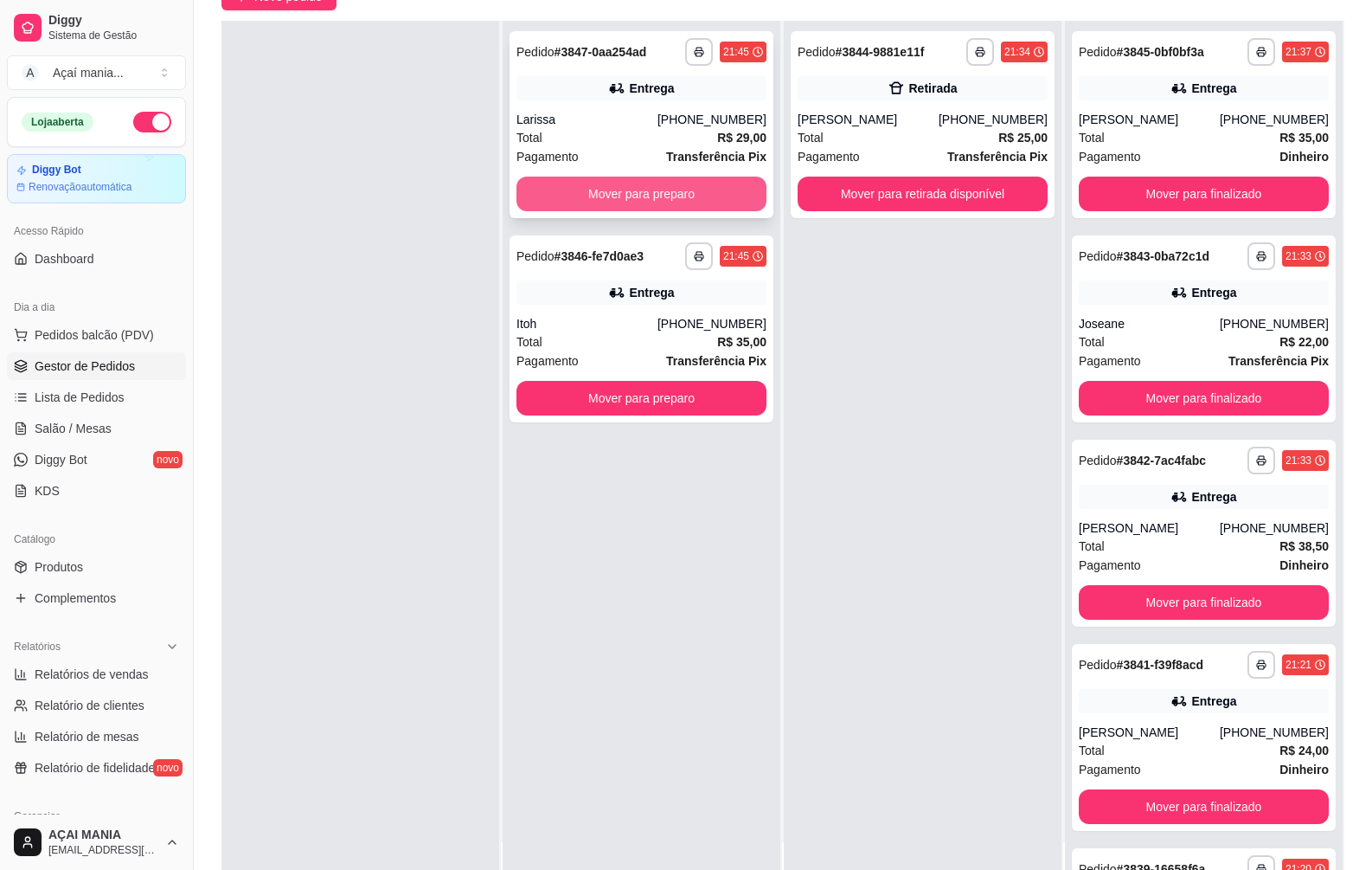
click at [717, 182] on button "Mover para preparo" at bounding box center [642, 194] width 251 height 35
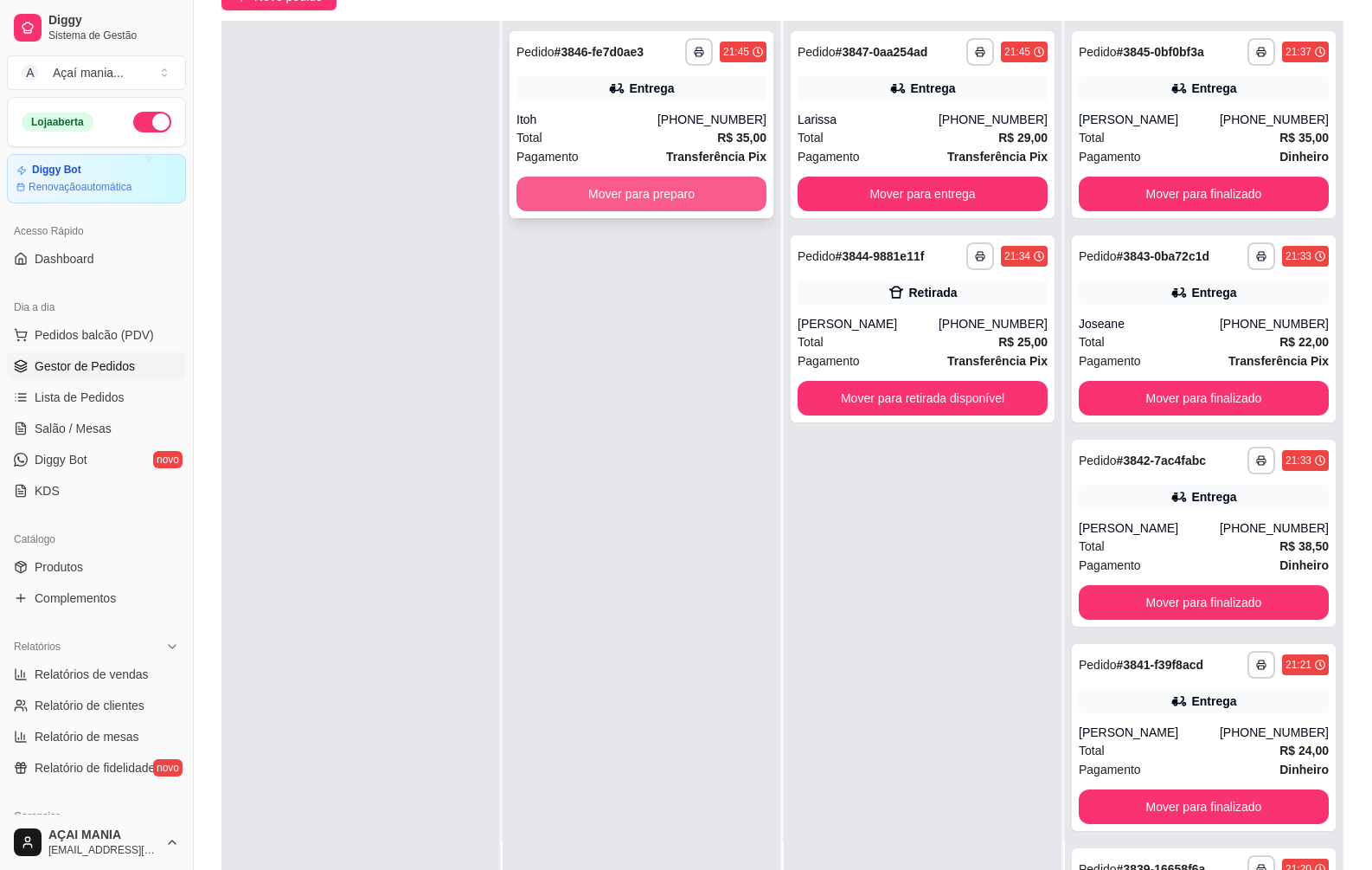
click at [733, 190] on button "Mover para preparo" at bounding box center [642, 194] width 251 height 35
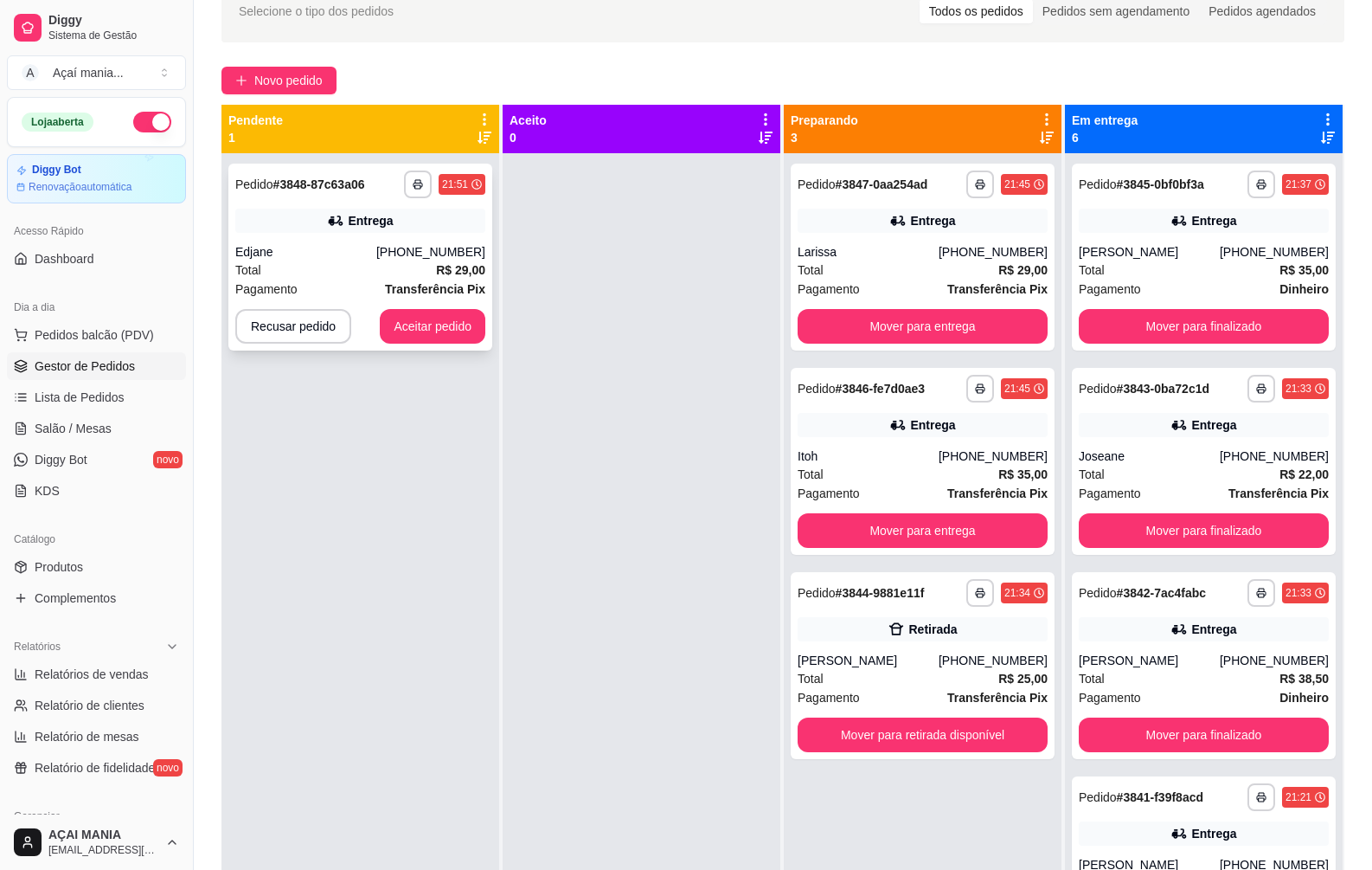
scroll to position [0, 0]
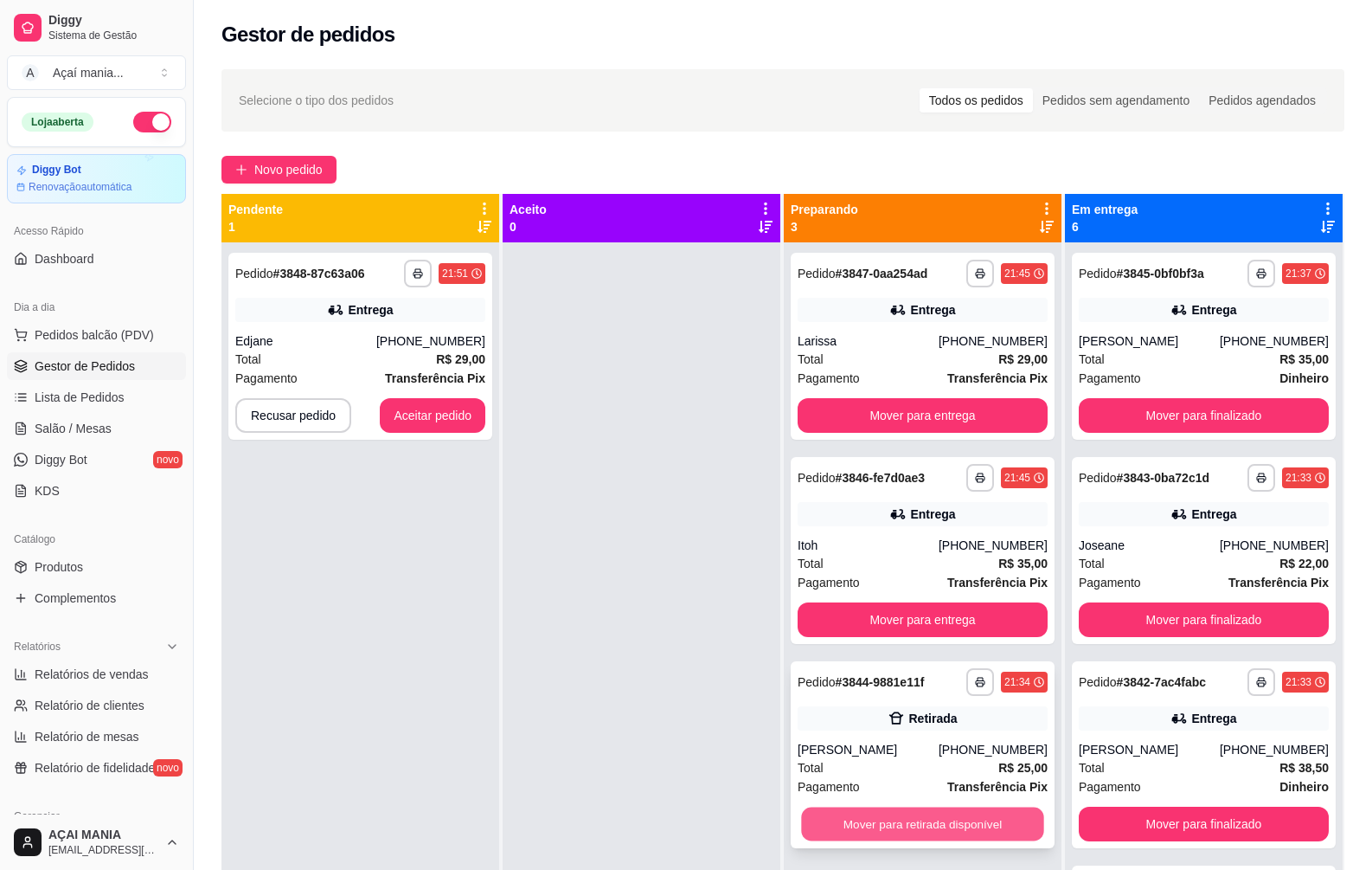
click at [874, 829] on button "Mover para retirada disponível" at bounding box center [923, 824] width 243 height 34
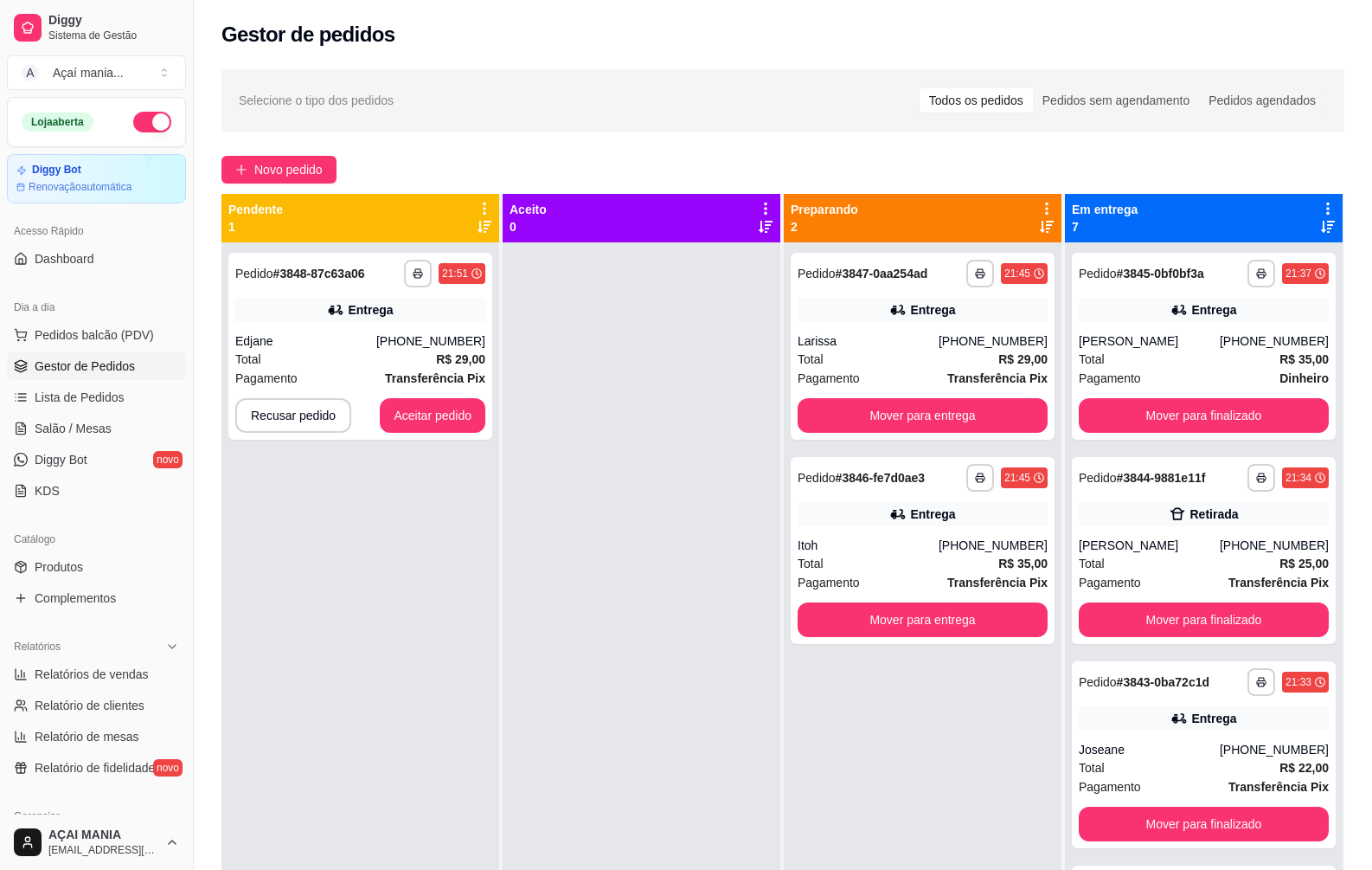
drag, startPoint x: 637, startPoint y: 700, endPoint x: 623, endPoint y: 688, distance: 18.4
click at [636, 697] on div at bounding box center [641, 677] width 277 height 870
click at [1143, 600] on div "**********" at bounding box center [1203, 550] width 263 height 187
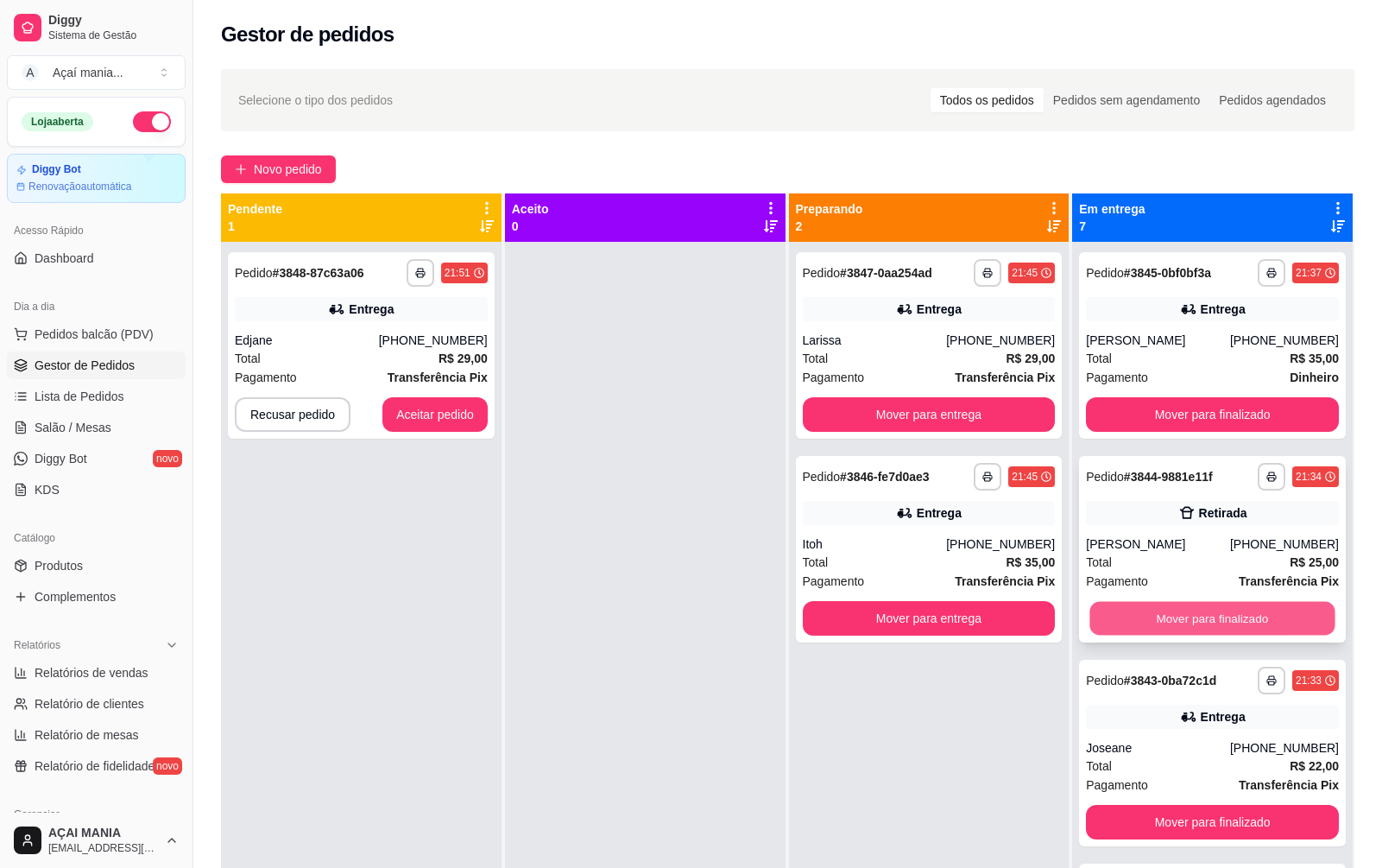
click at [1135, 621] on button "Mover para finalizado" at bounding box center [1212, 619] width 245 height 34
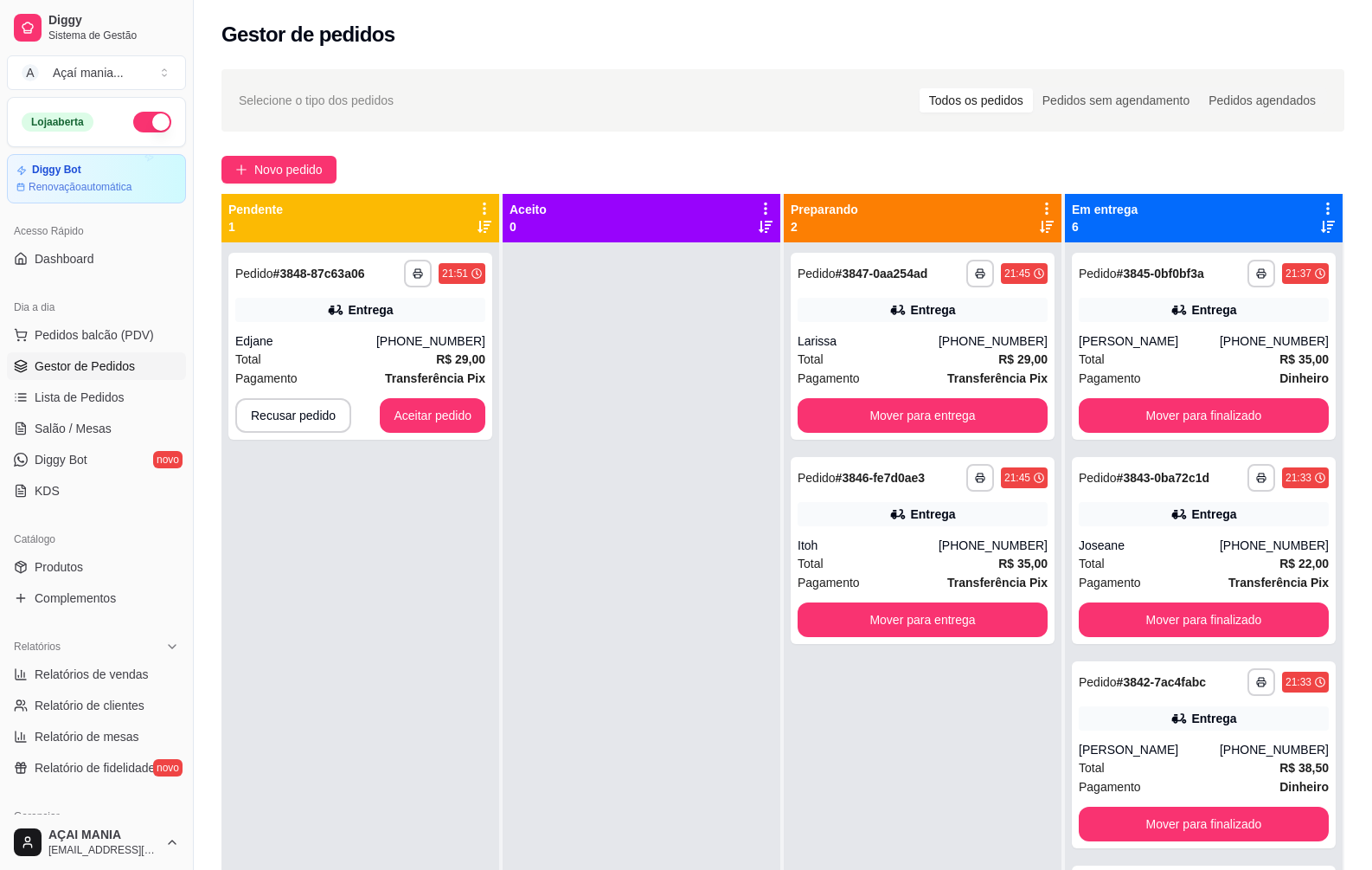
click at [655, 577] on div at bounding box center [641, 677] width 277 height 870
click at [420, 406] on button "Aceitar pedido" at bounding box center [432, 416] width 102 height 34
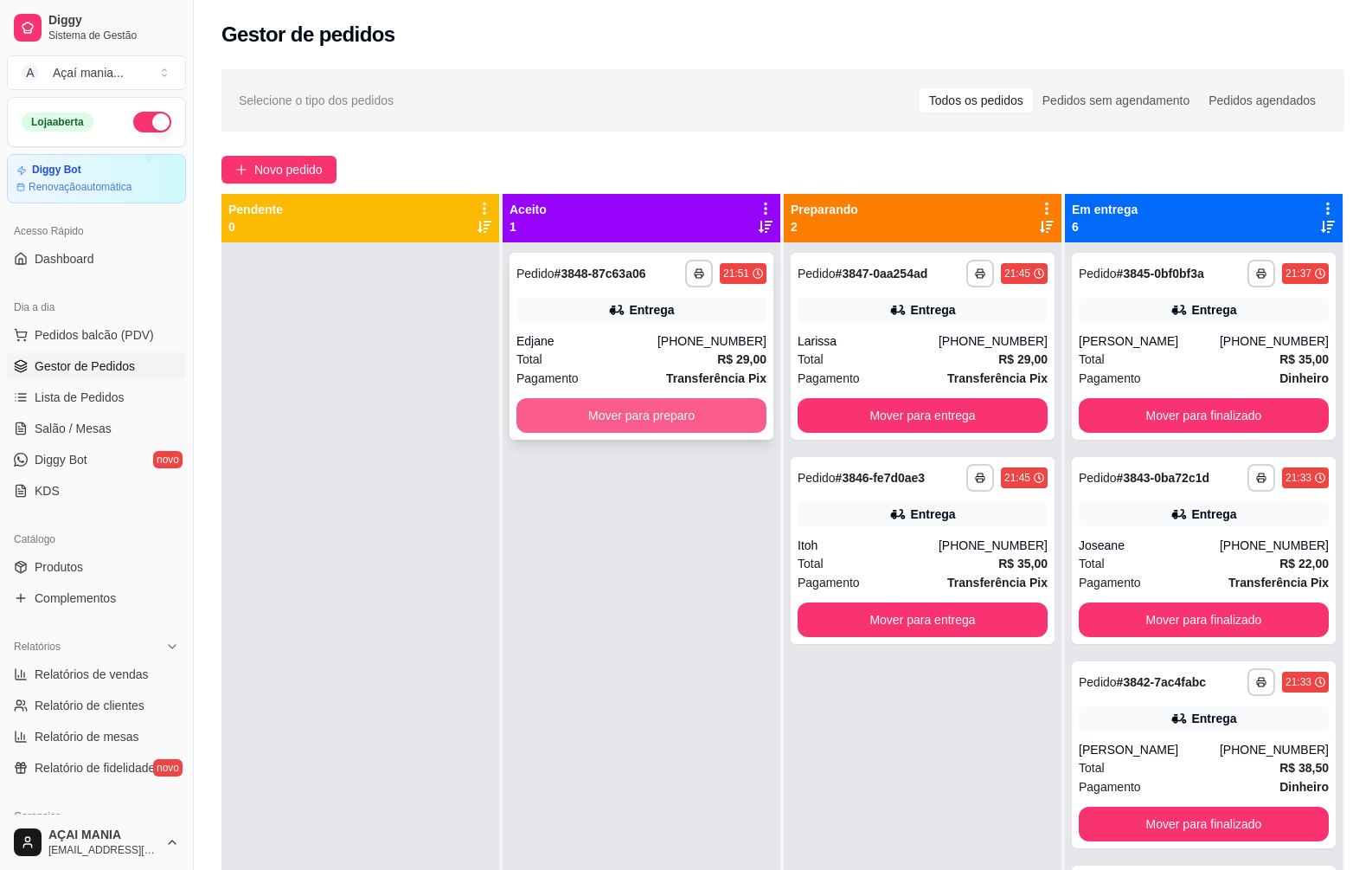
click at [657, 424] on button "Mover para preparo" at bounding box center [642, 415] width 251 height 35
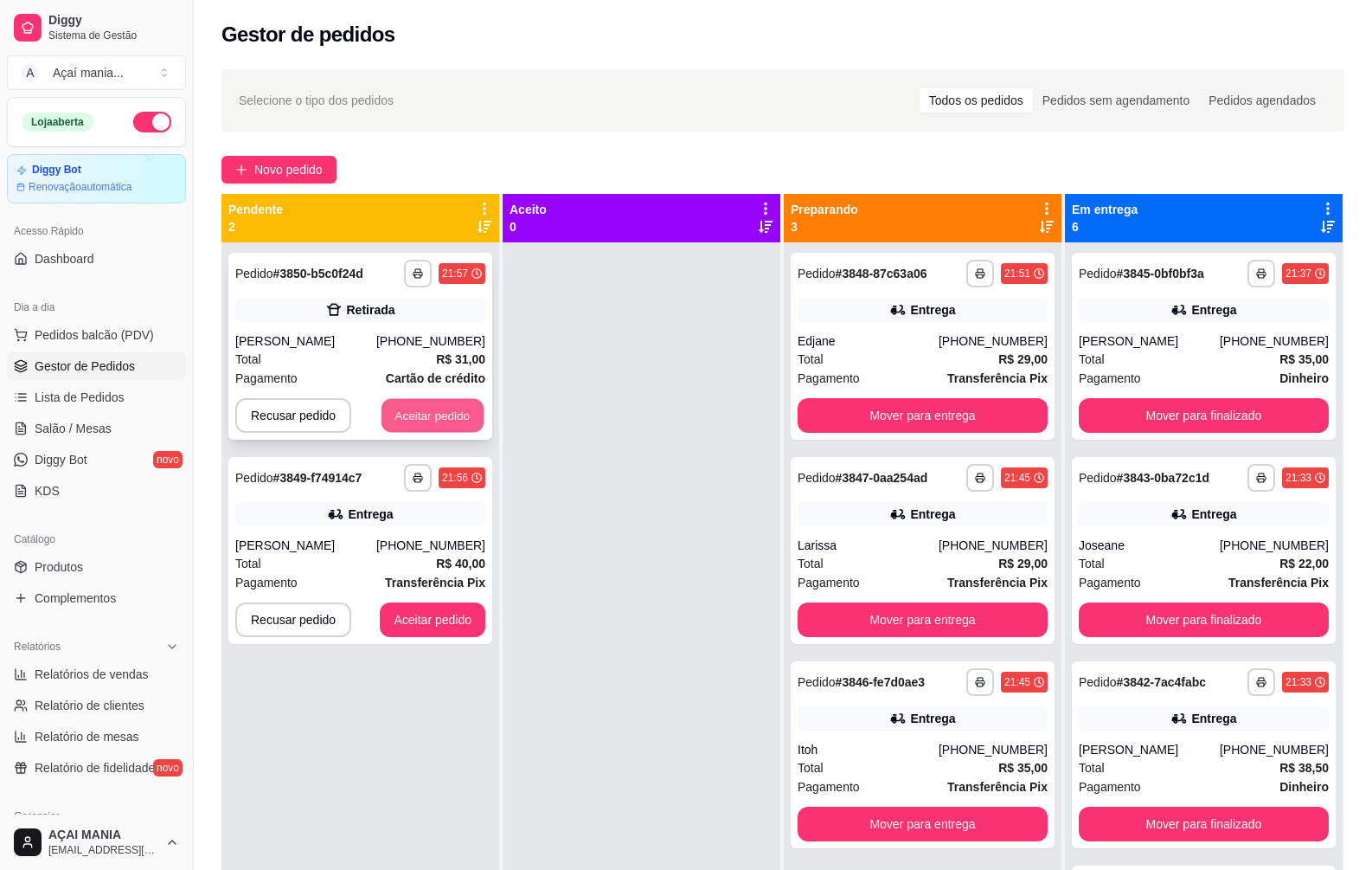
click at [469, 411] on button "Aceitar pedido" at bounding box center [432, 416] width 102 height 34
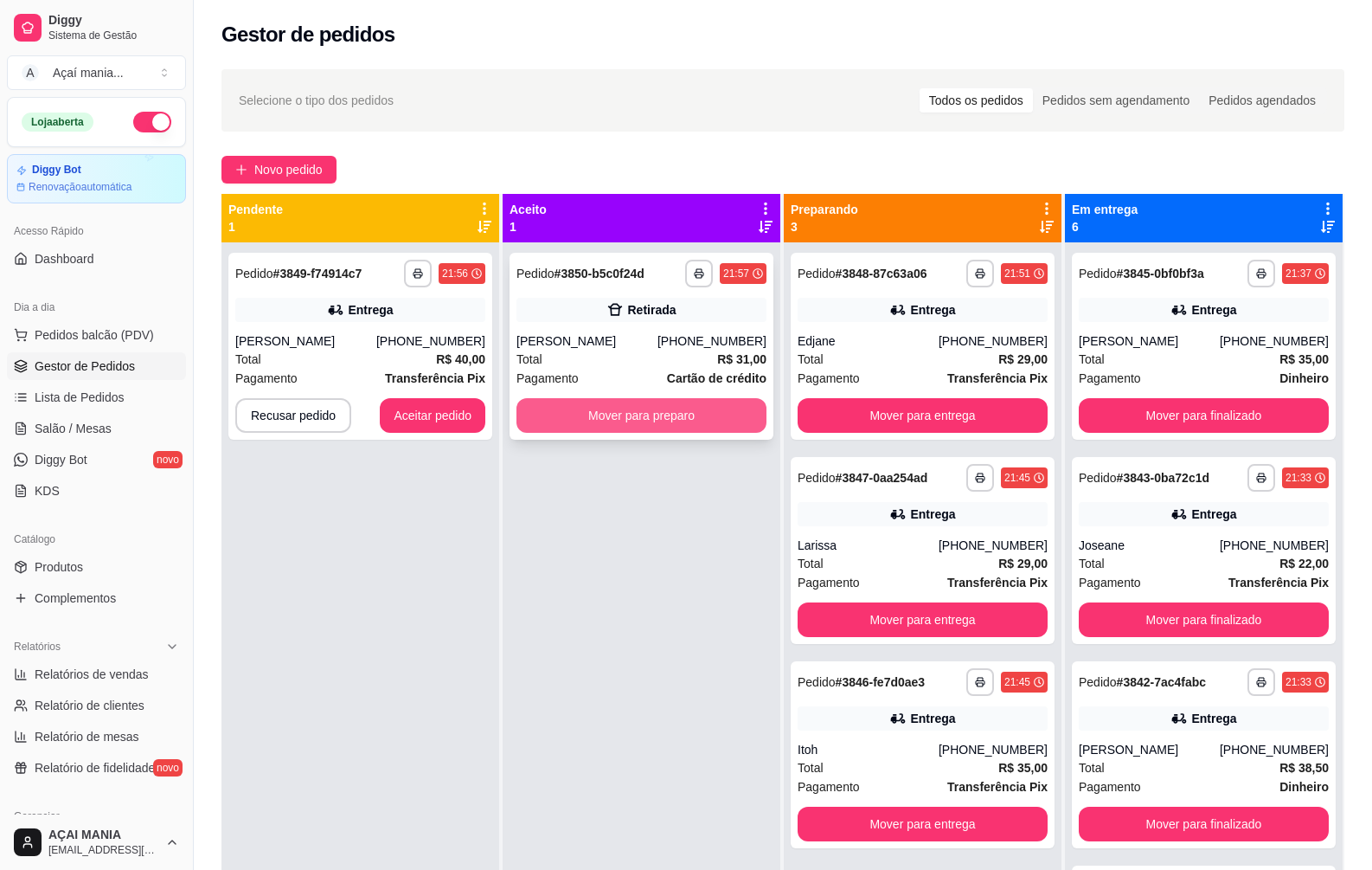
click at [591, 411] on button "Mover para preparo" at bounding box center [642, 415] width 251 height 35
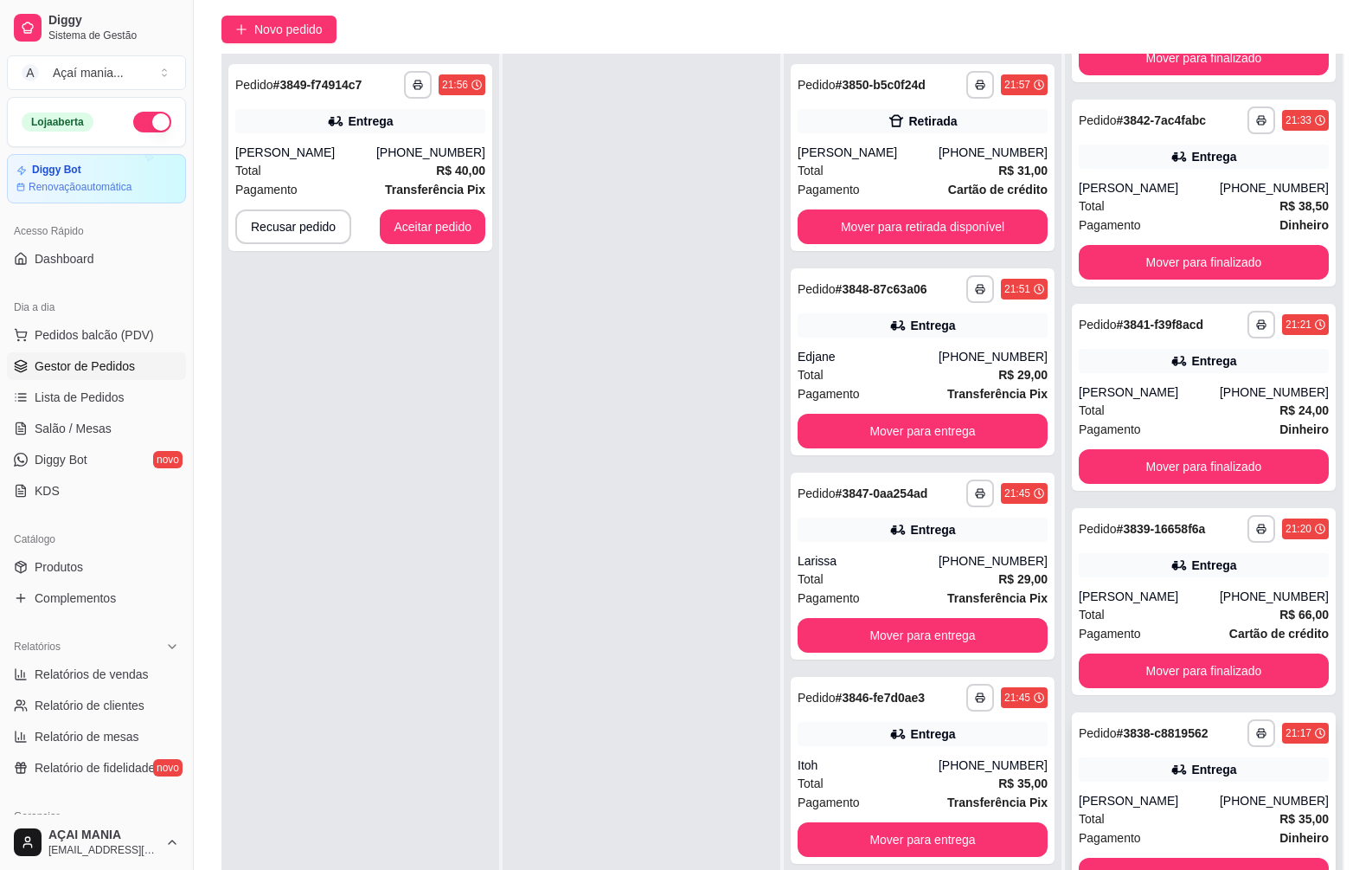
scroll to position [263, 0]
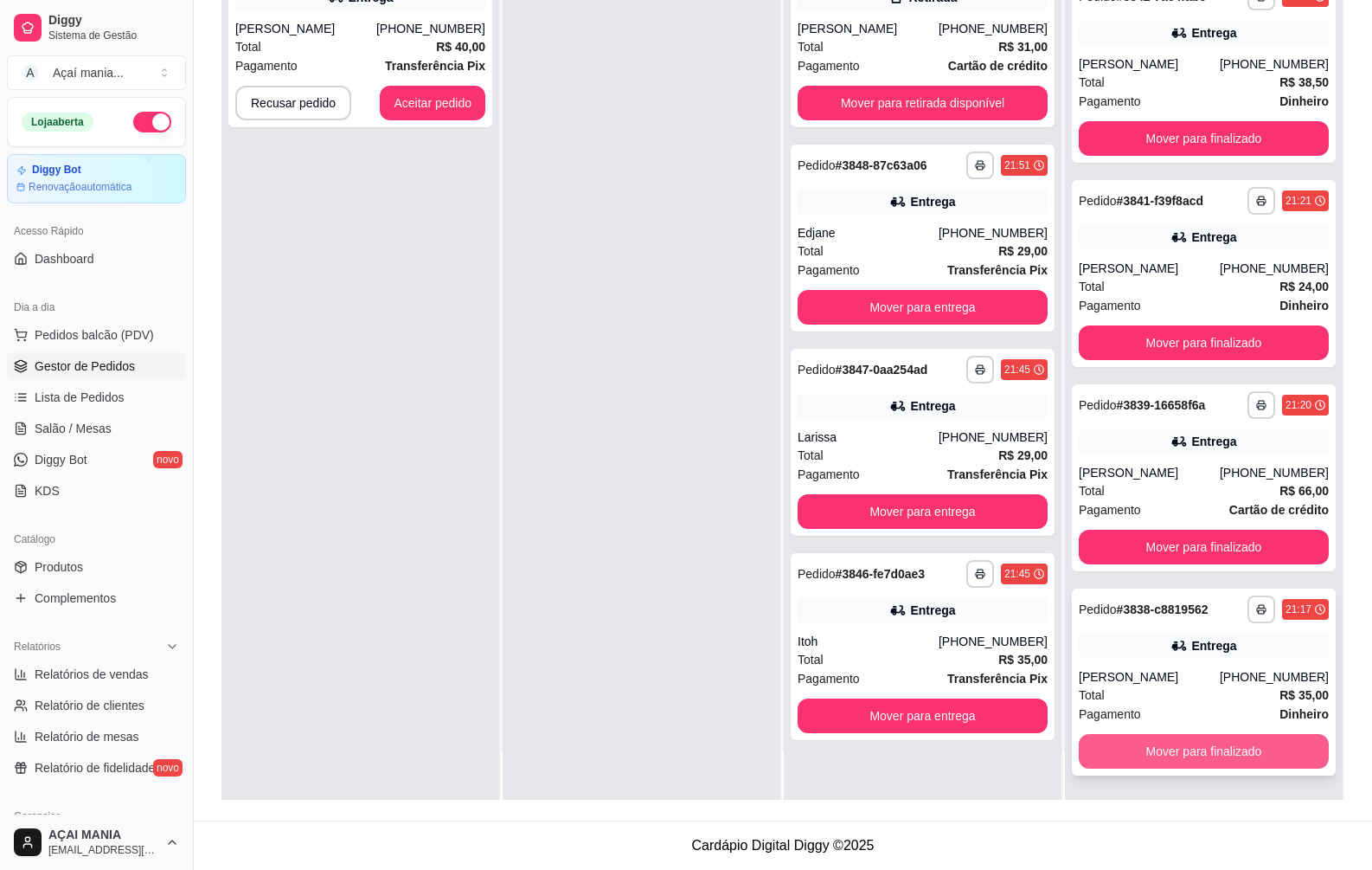
click at [1238, 744] on button "Mover para finalizado" at bounding box center [1204, 751] width 251 height 35
click at [1238, 744] on button "Mover para finalizado" at bounding box center [1204, 752] width 243 height 34
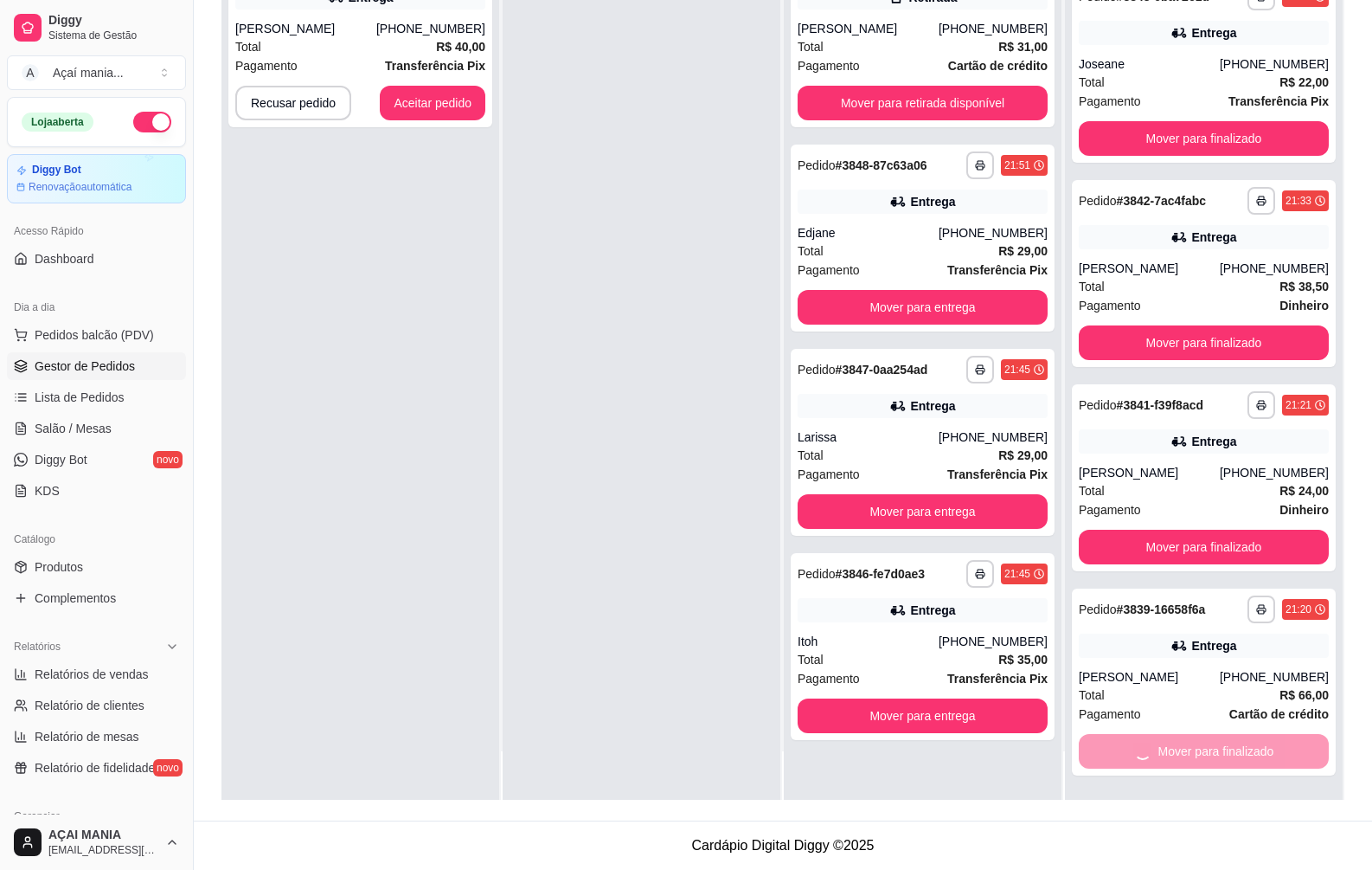
scroll to position [0, 0]
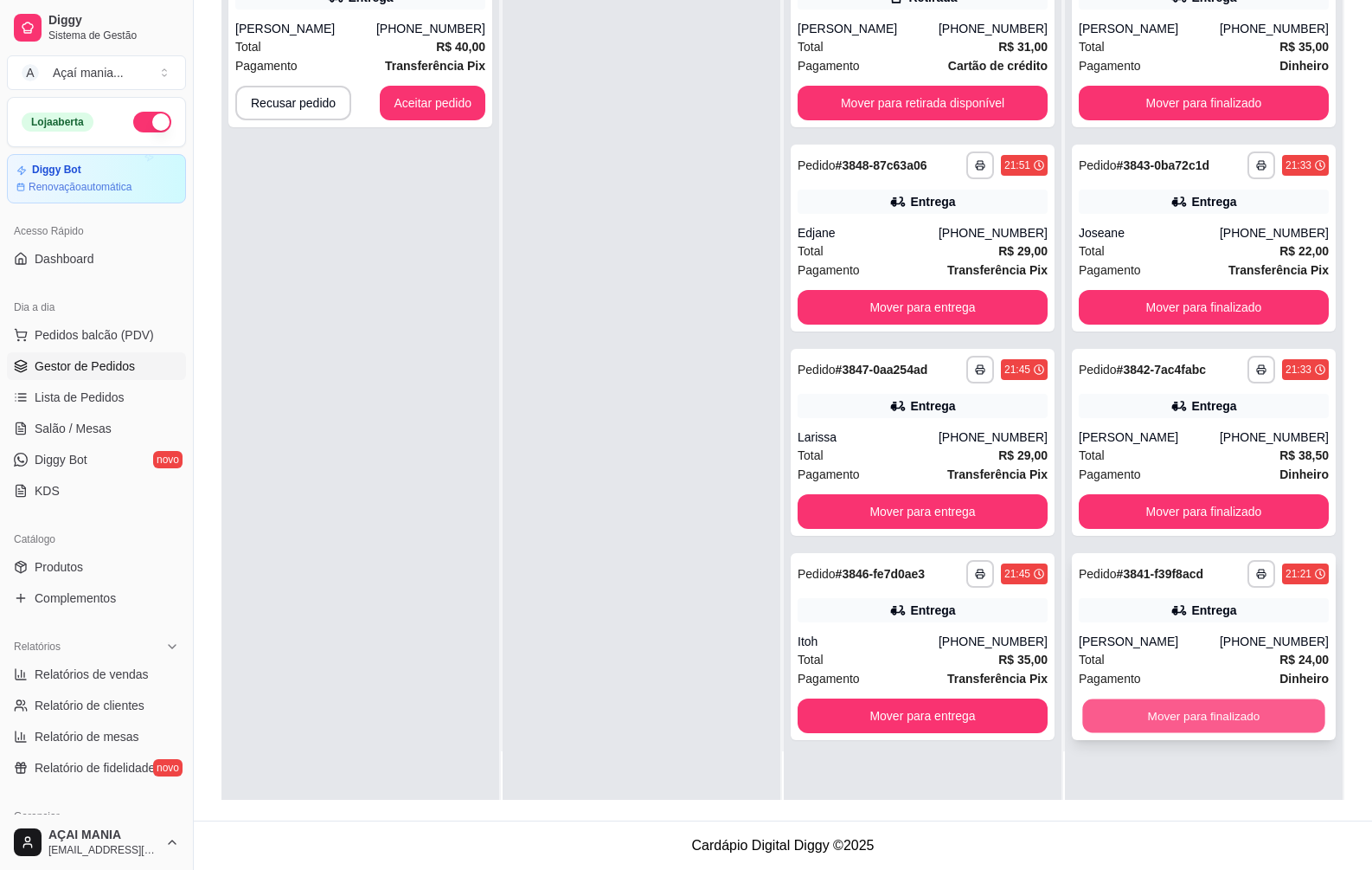
click at [1271, 717] on button "Mover para finalizado" at bounding box center [1204, 716] width 243 height 34
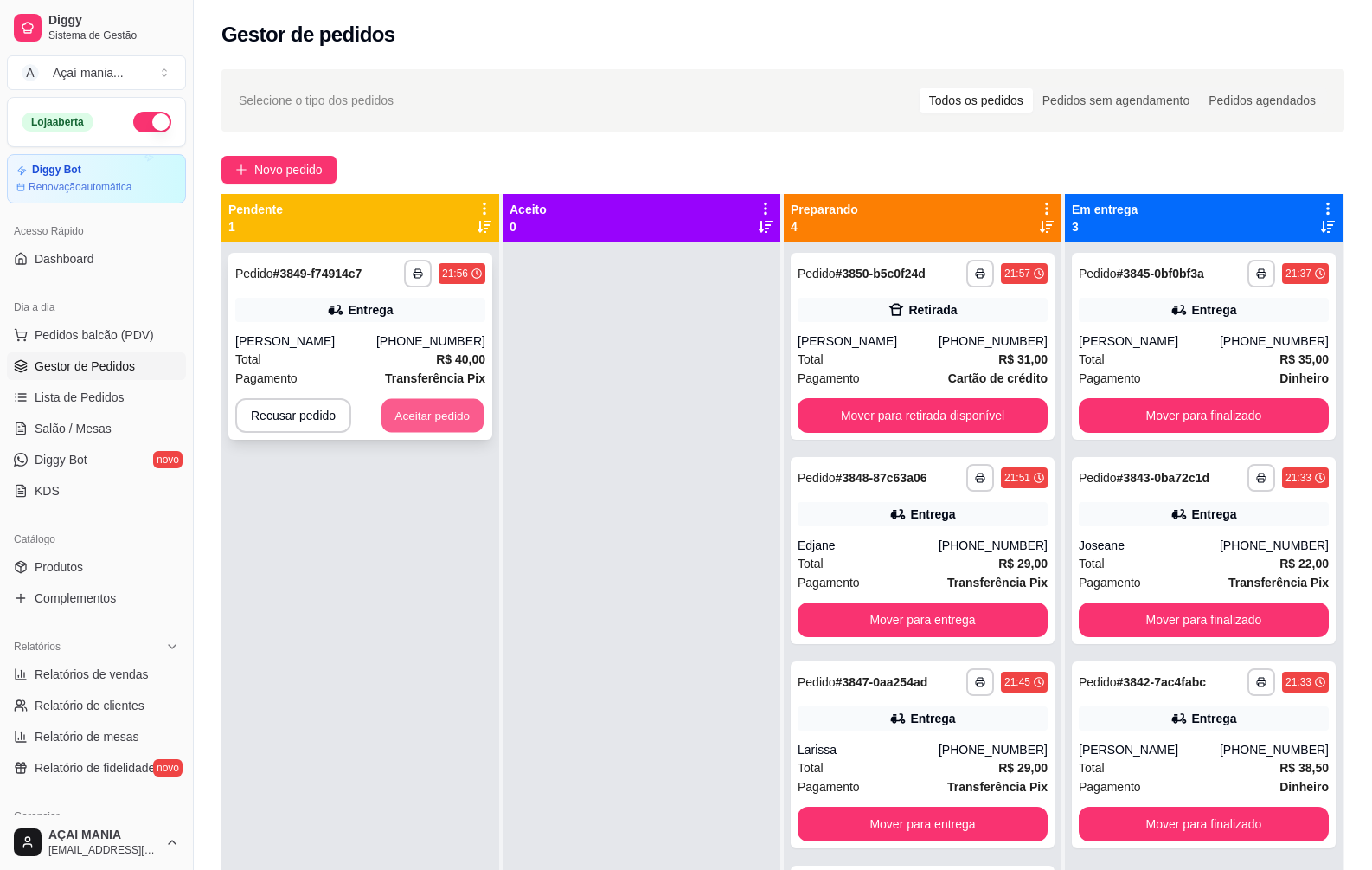
click at [459, 409] on button "Aceitar pedido" at bounding box center [432, 416] width 102 height 34
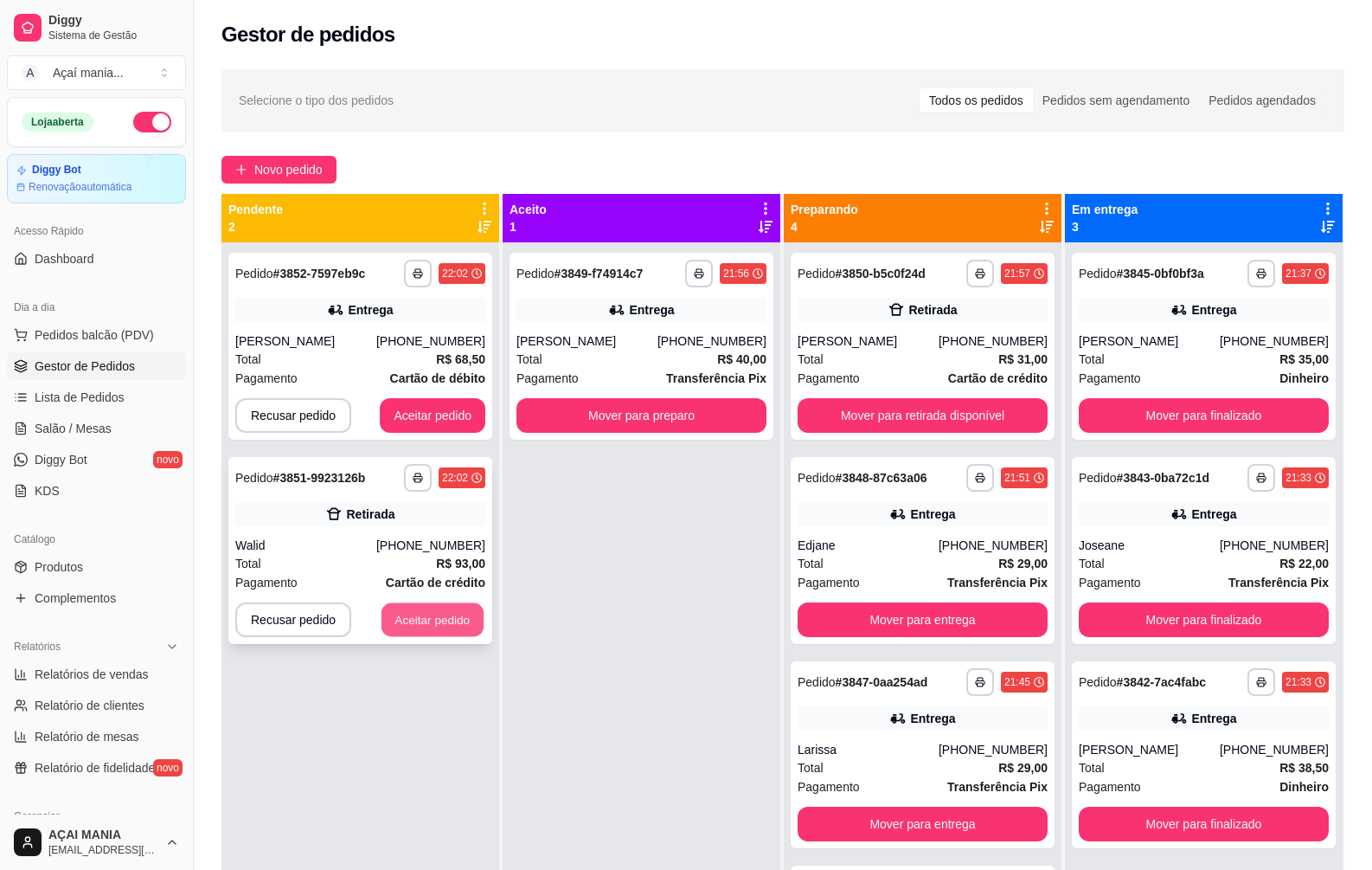
click at [411, 617] on button "Aceitar pedido" at bounding box center [432, 620] width 102 height 34
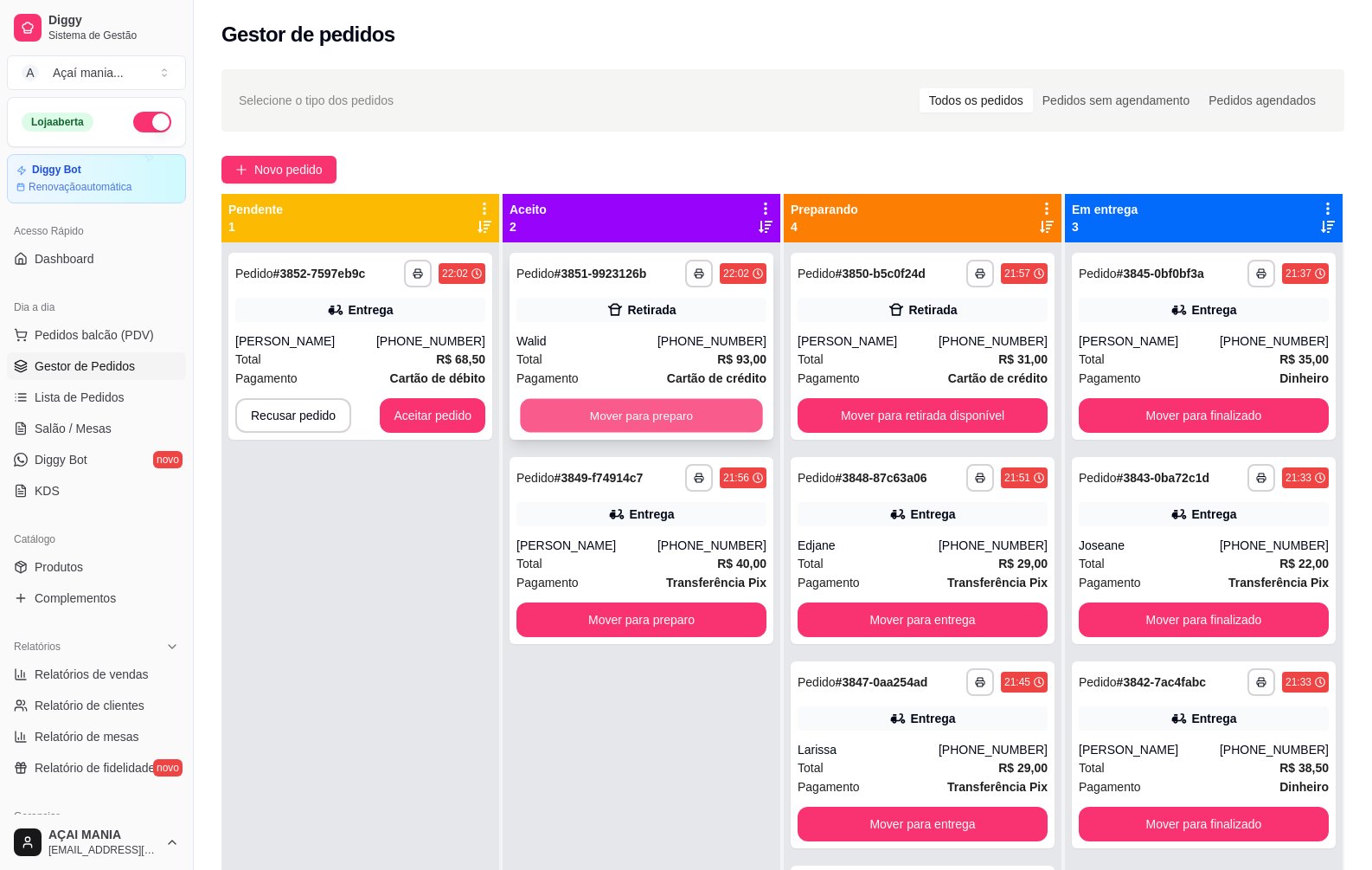
click at [557, 411] on button "Mover para preparo" at bounding box center [641, 416] width 243 height 34
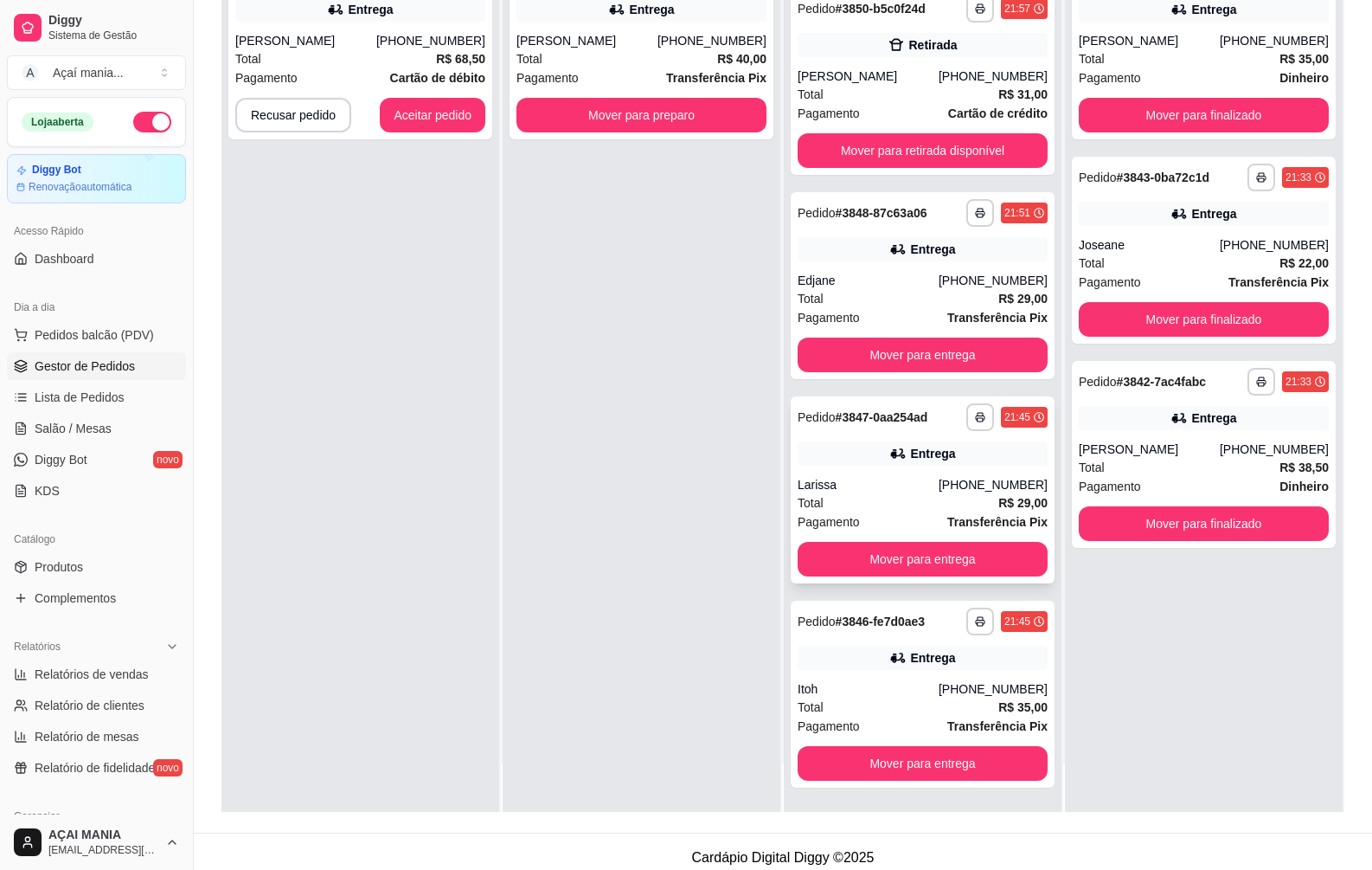
scroll to position [263, 0]
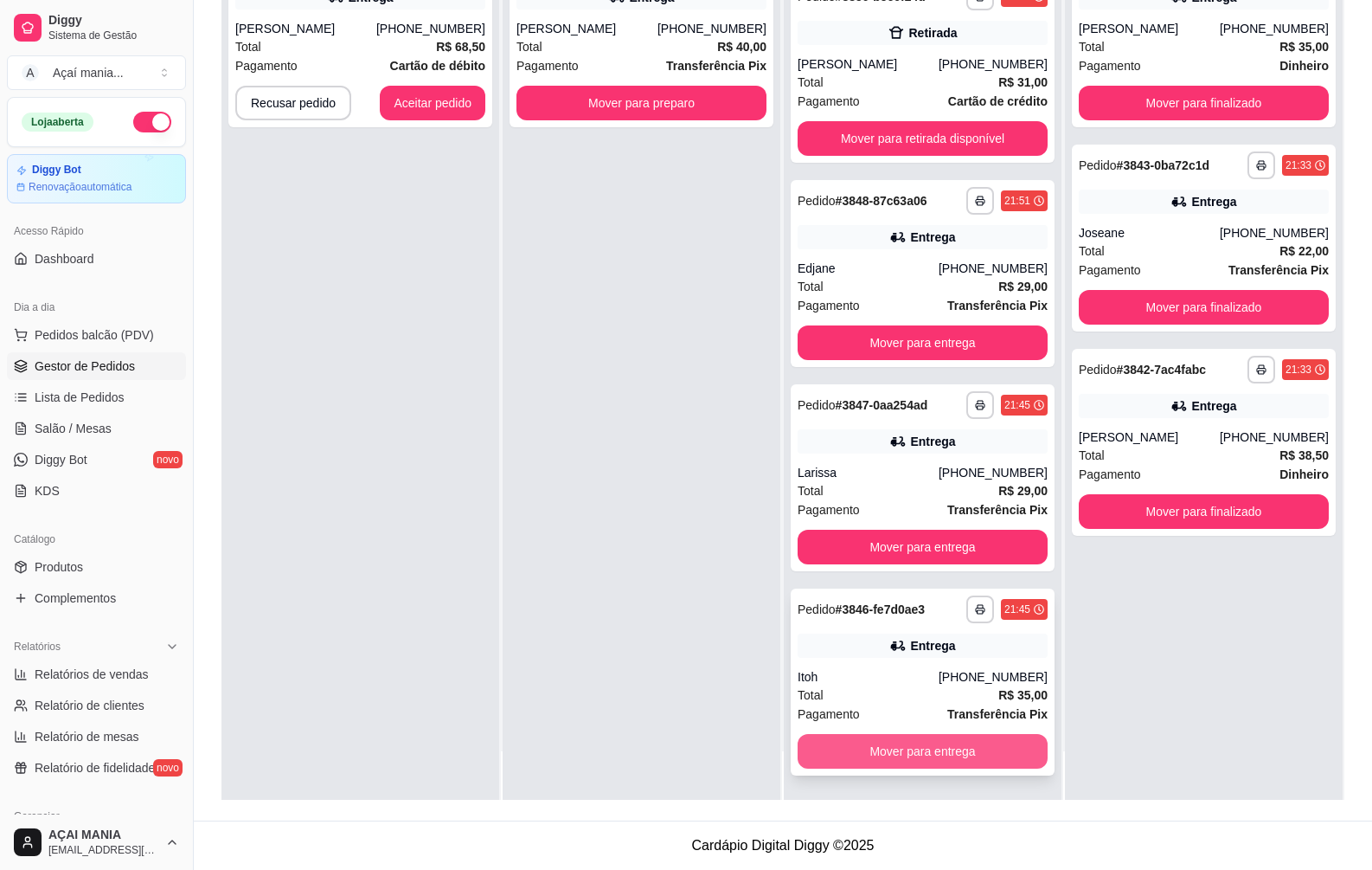
click at [849, 757] on button "Mover para entrega" at bounding box center [923, 751] width 251 height 35
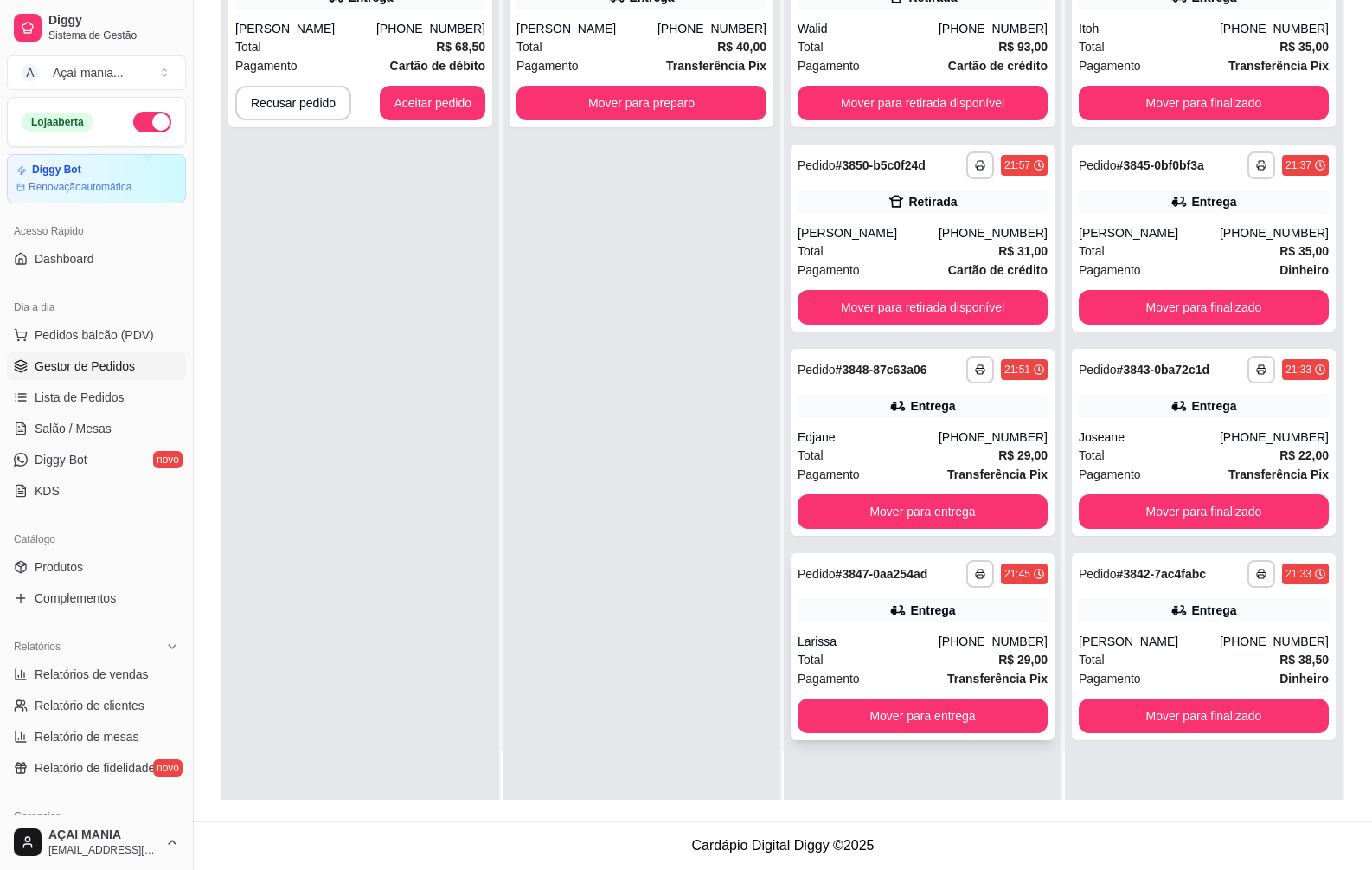
scroll to position [0, 0]
click at [868, 718] on button "Mover para entrega" at bounding box center [923, 715] width 251 height 35
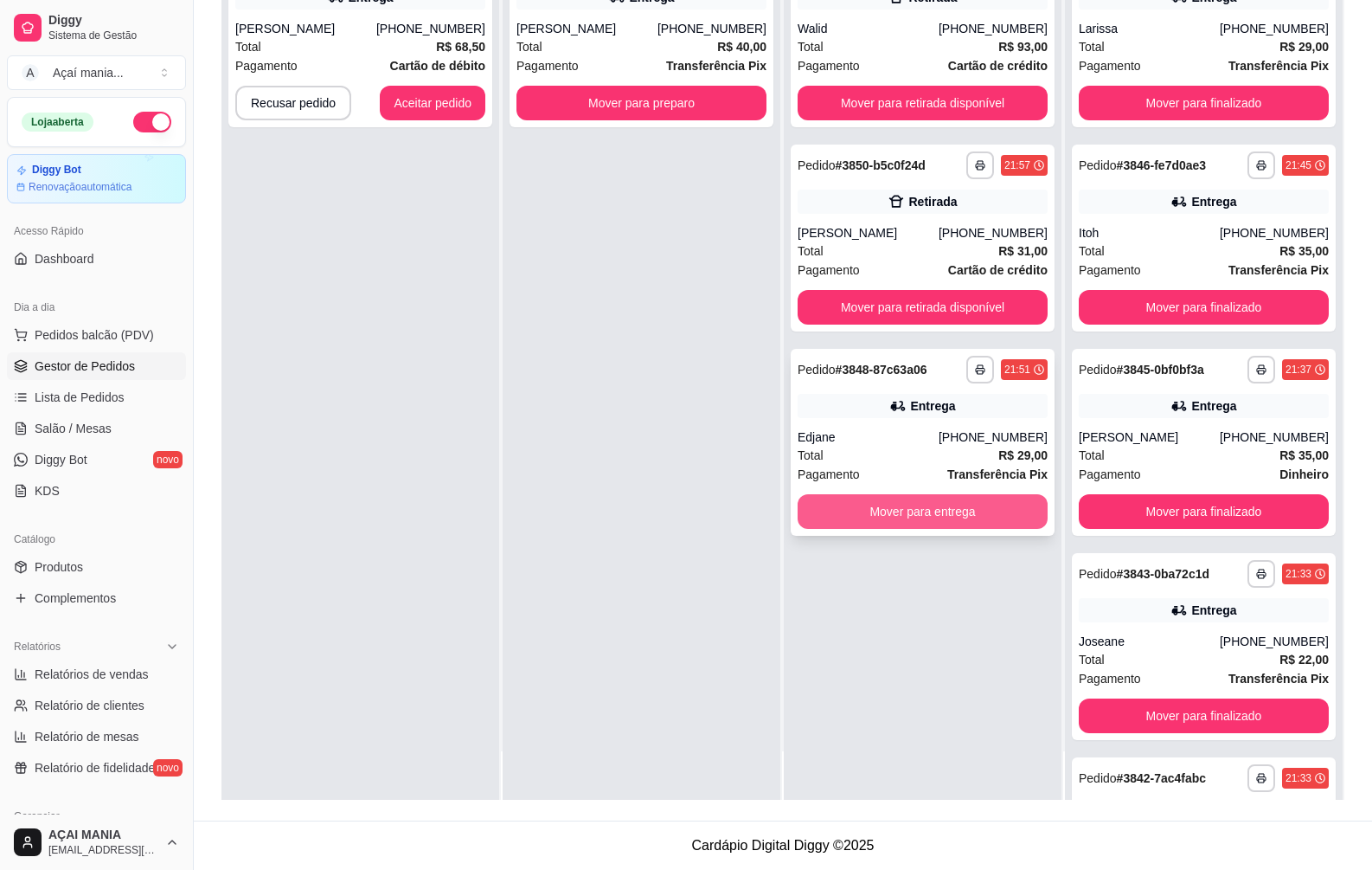
click at [889, 507] on button "Mover para entrega" at bounding box center [923, 511] width 251 height 35
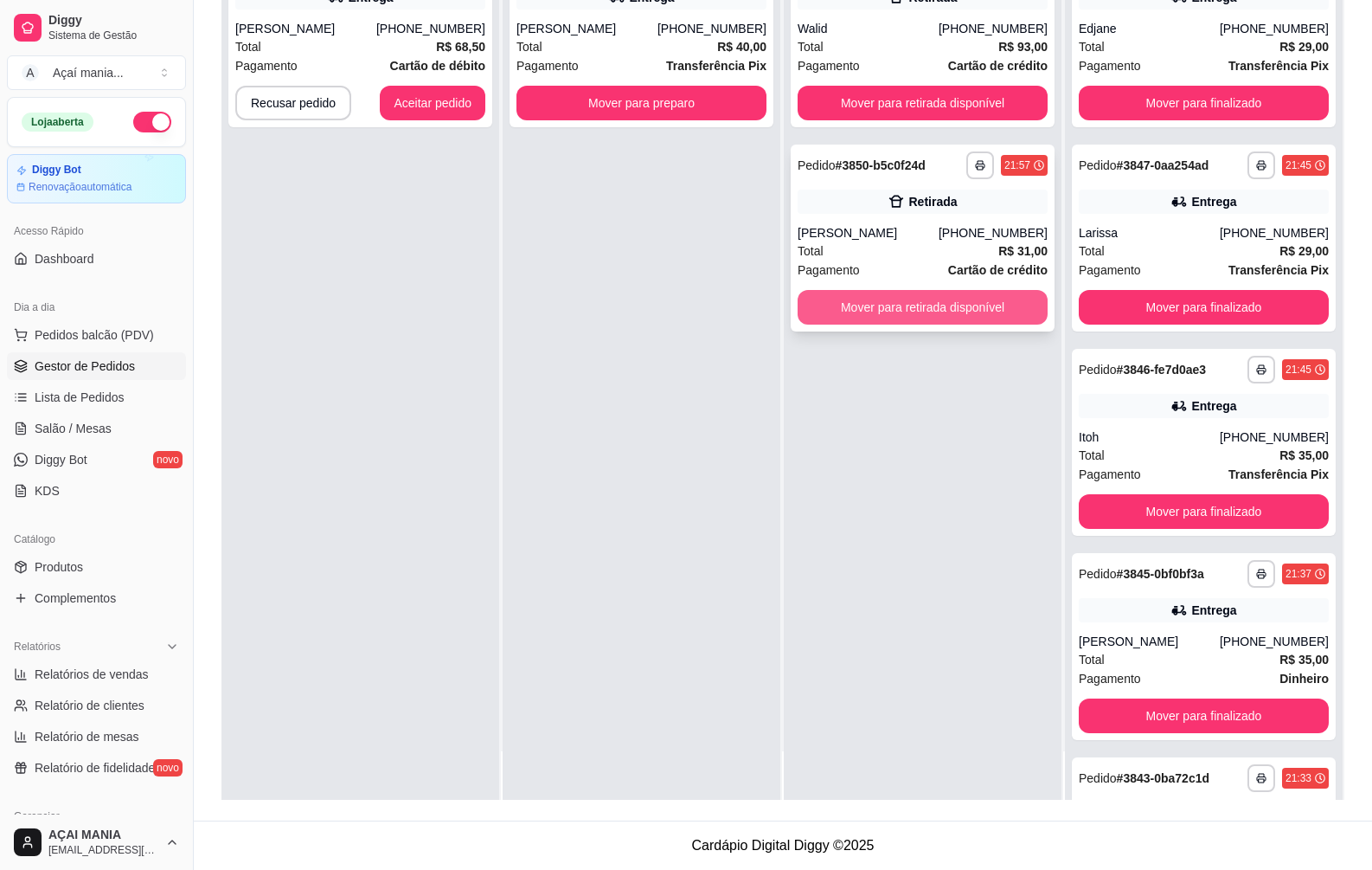
click at [882, 300] on button "Mover para retirada disponível" at bounding box center [923, 307] width 251 height 35
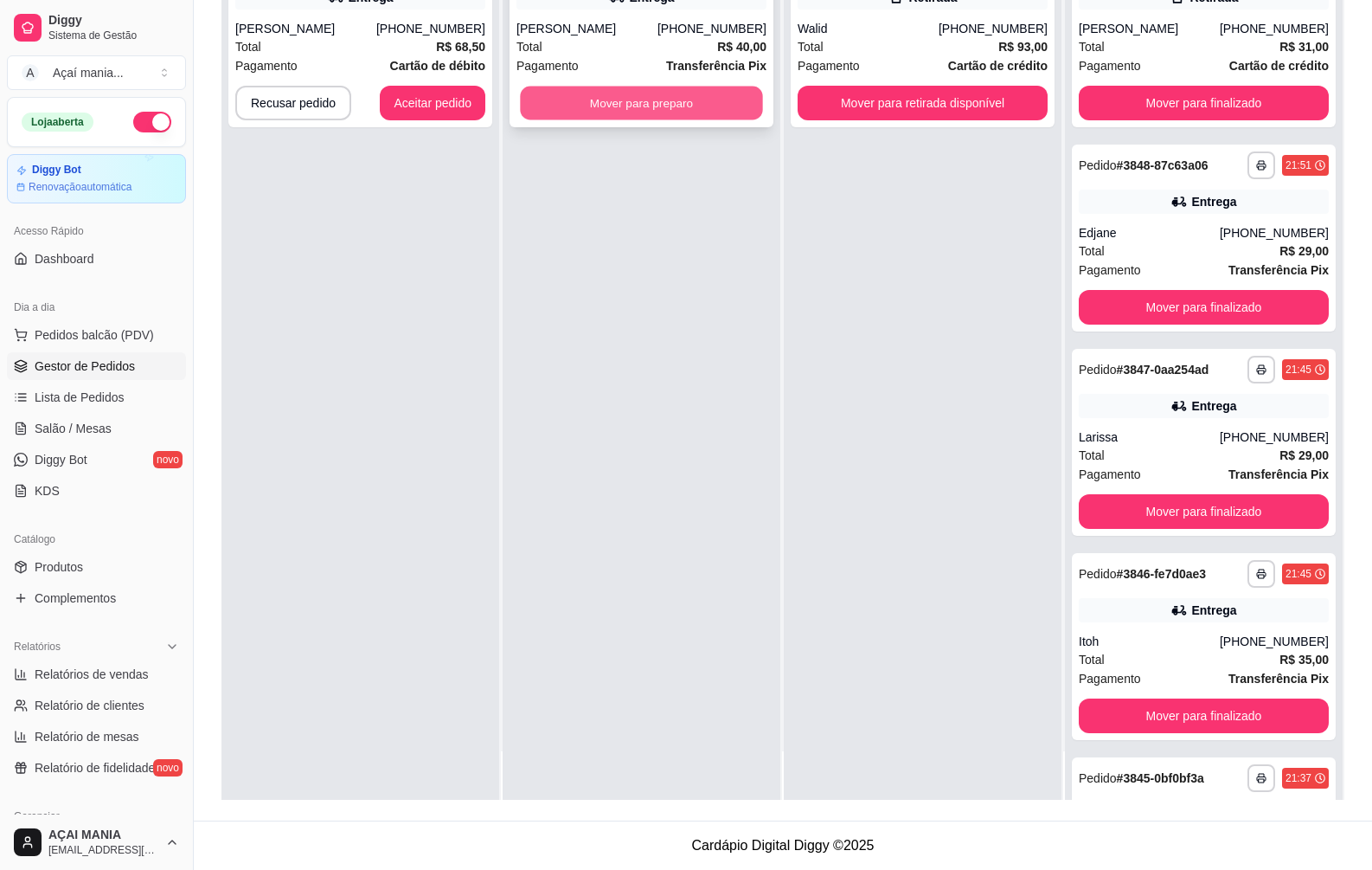
click at [709, 90] on button "Mover para preparo" at bounding box center [641, 103] width 243 height 34
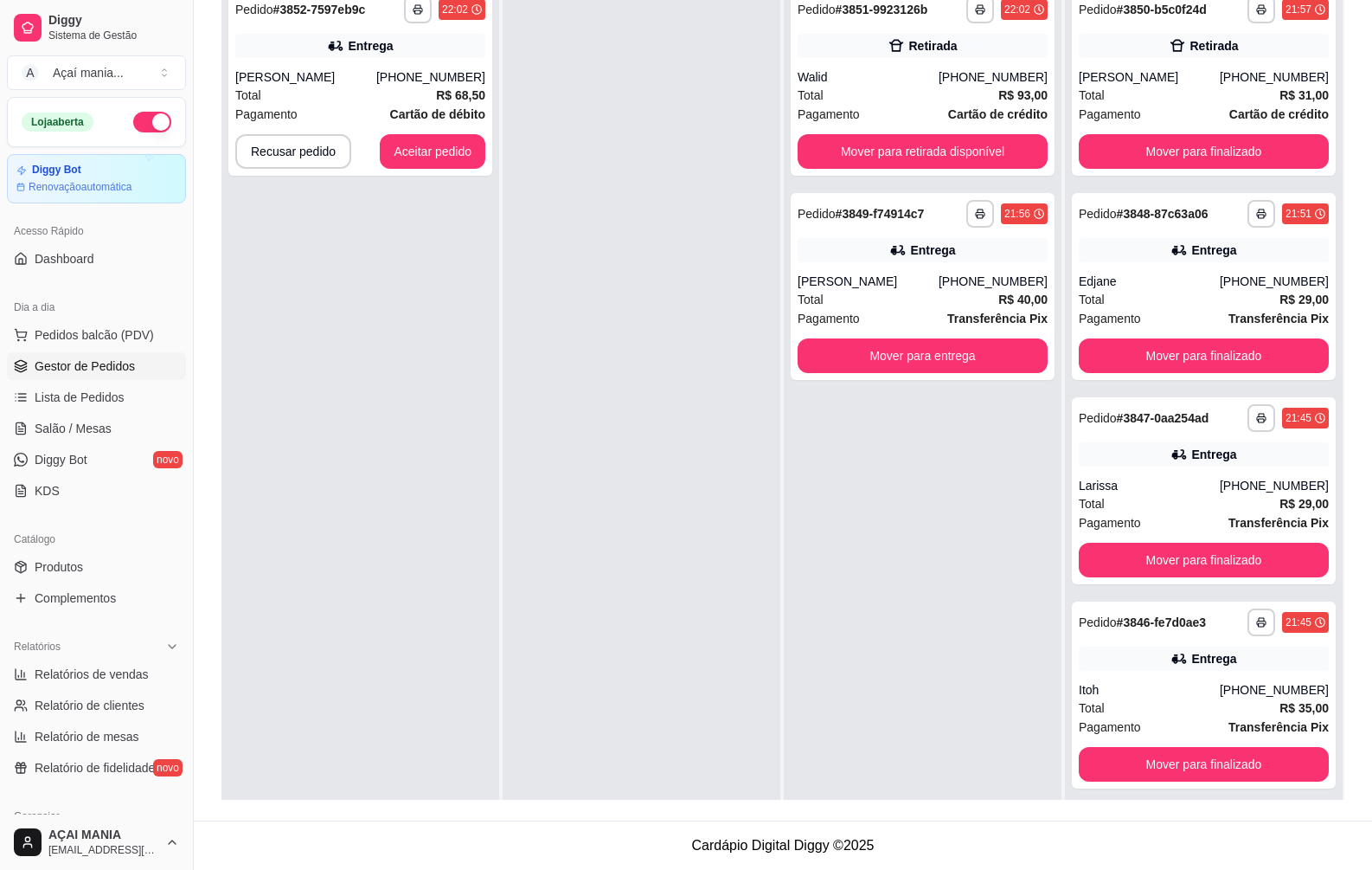
scroll to position [4, 0]
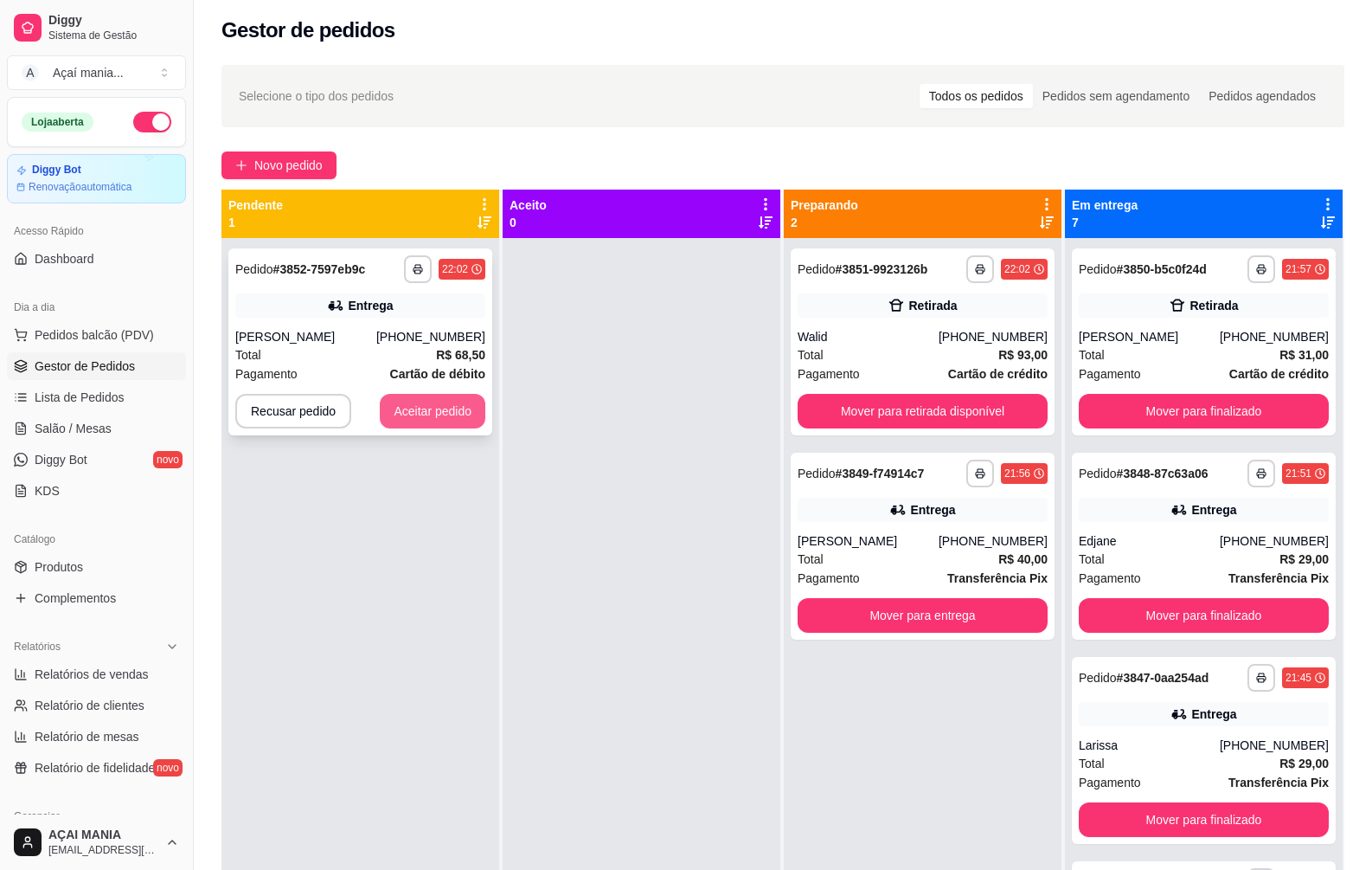
click at [436, 413] on button "Aceitar pedido" at bounding box center [432, 411] width 105 height 35
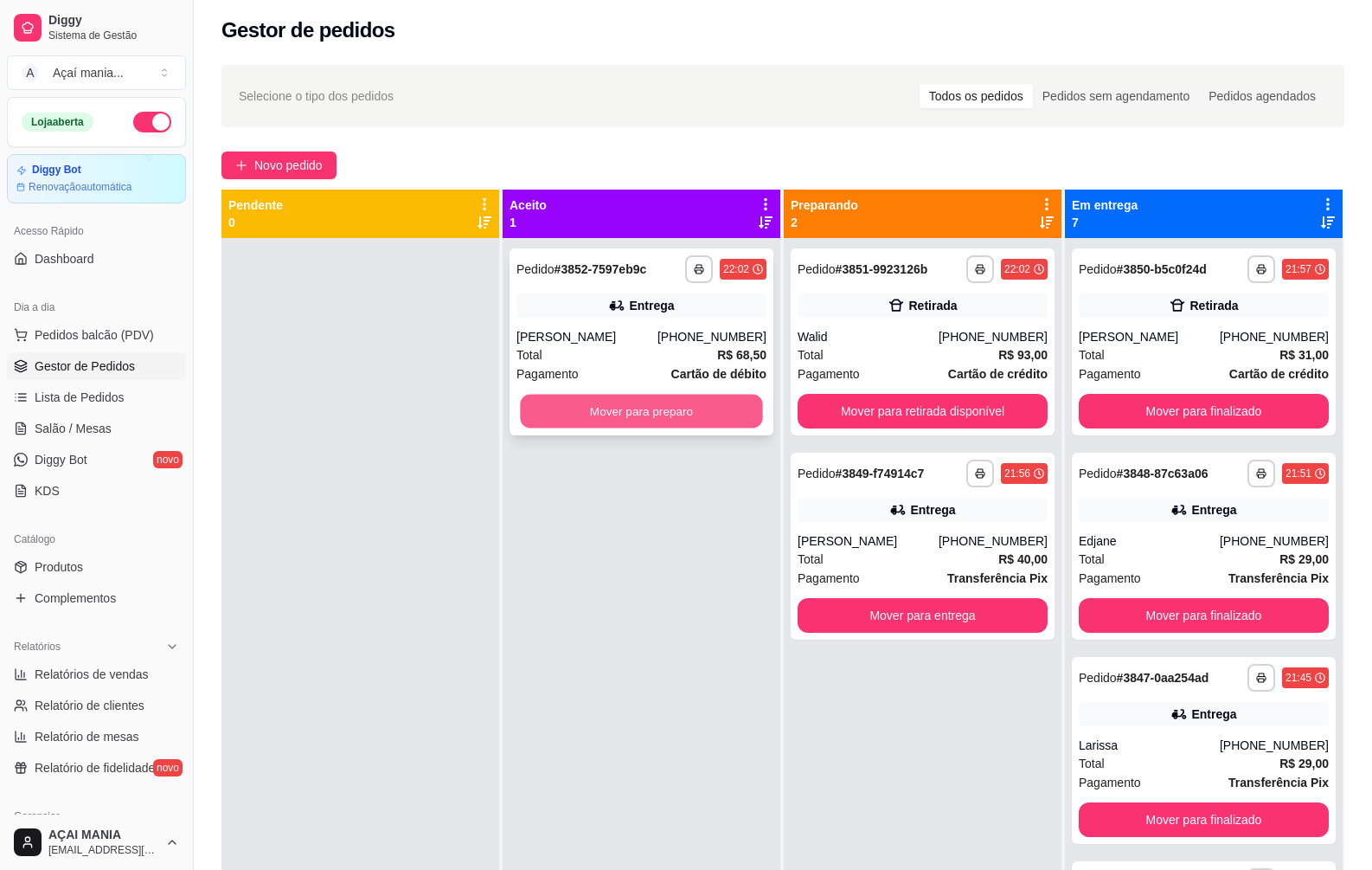
click at [552, 401] on button "Mover para preparo" at bounding box center [641, 412] width 243 height 34
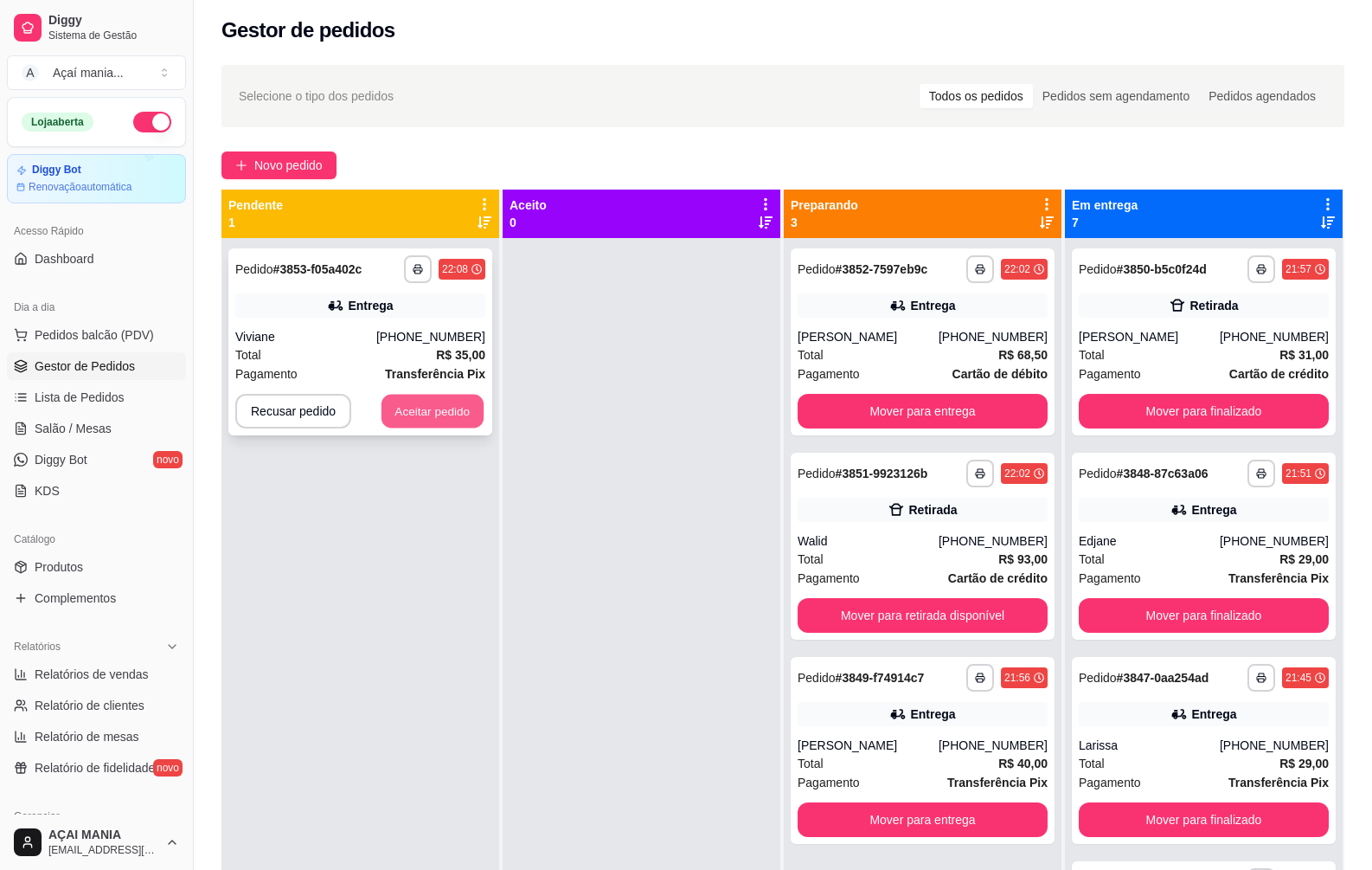
click at [469, 416] on button "Aceitar pedido" at bounding box center [432, 412] width 102 height 34
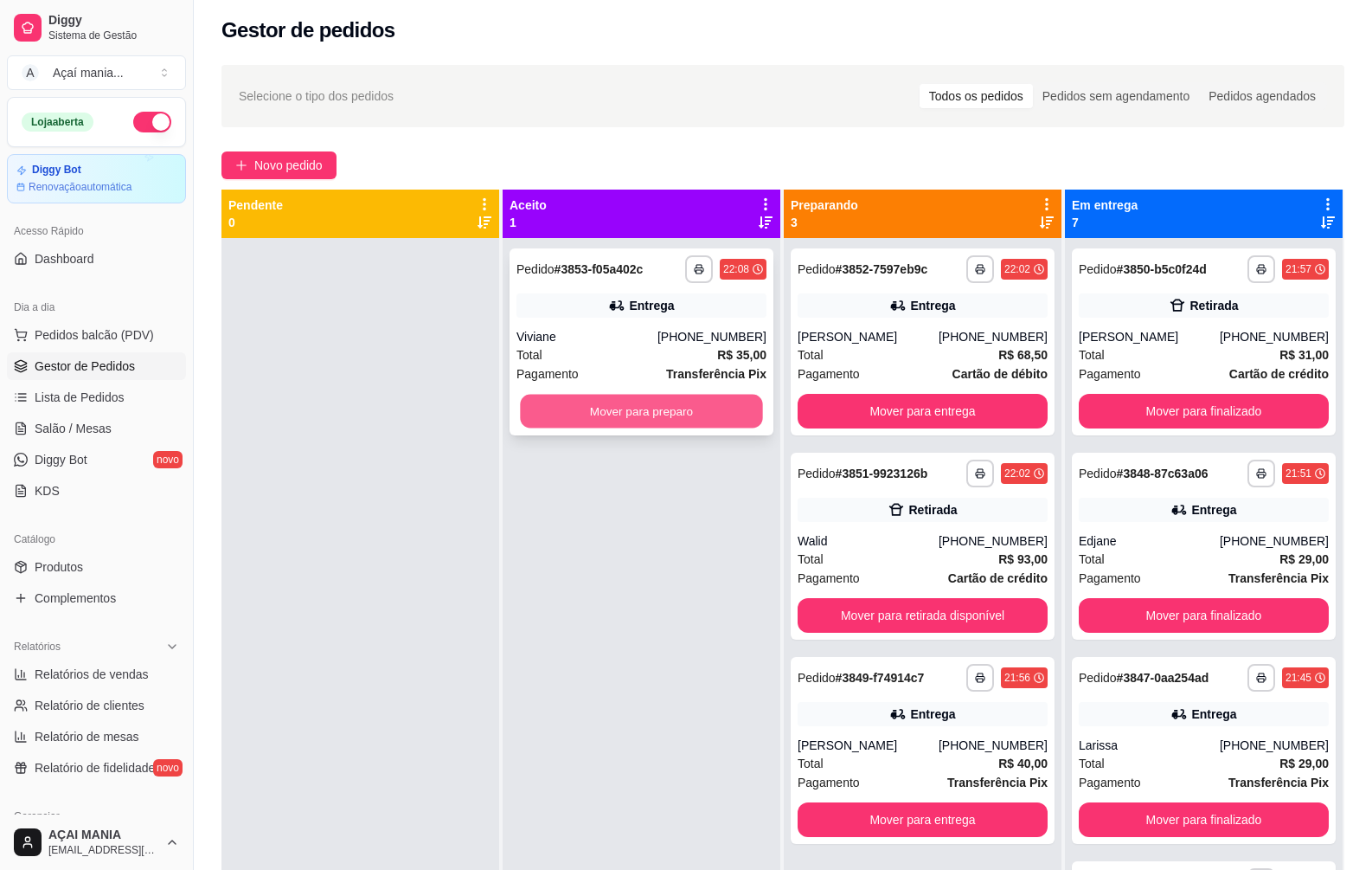
click at [563, 411] on button "Mover para preparo" at bounding box center [641, 412] width 243 height 34
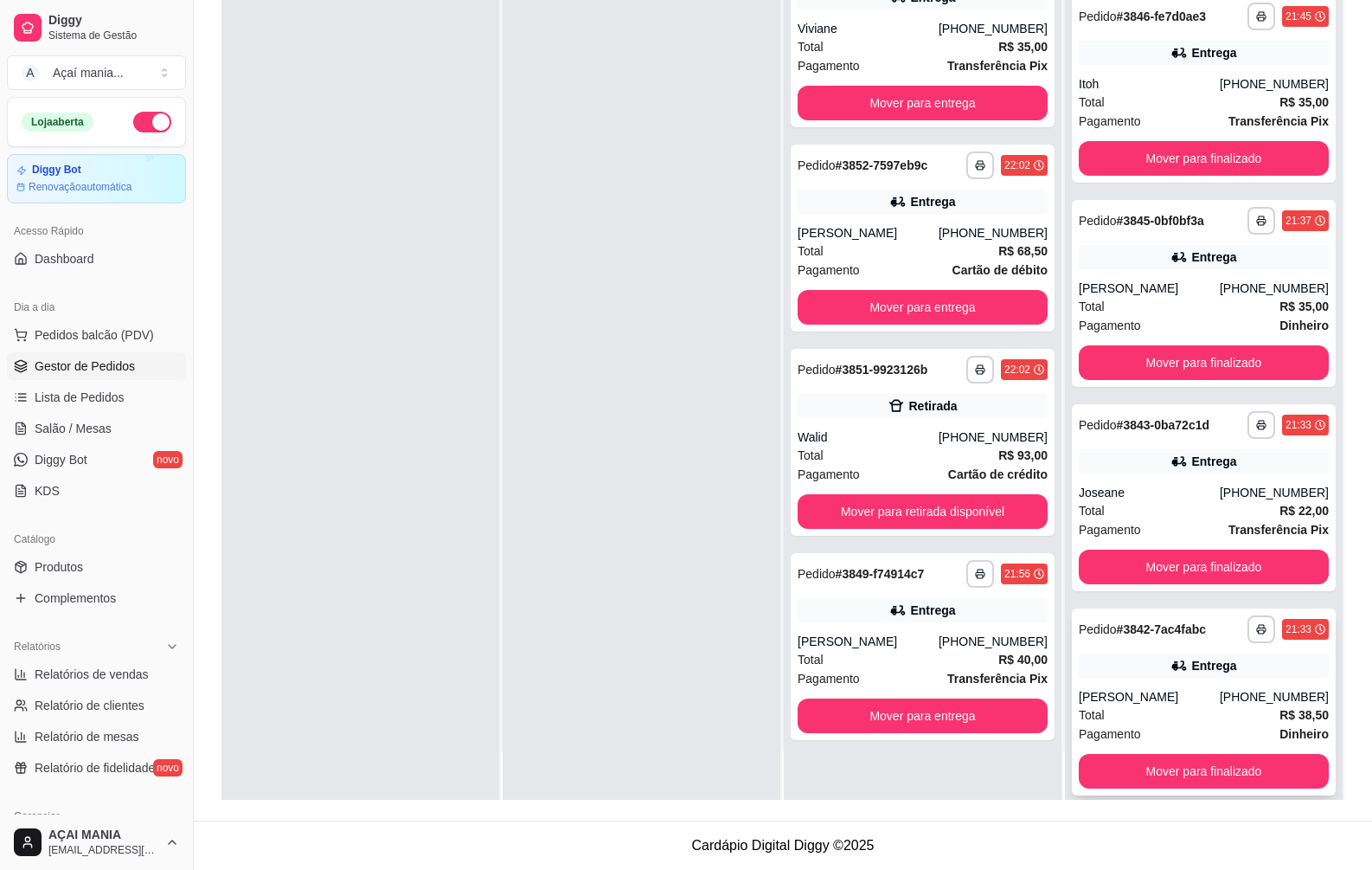
scroll to position [577, 0]
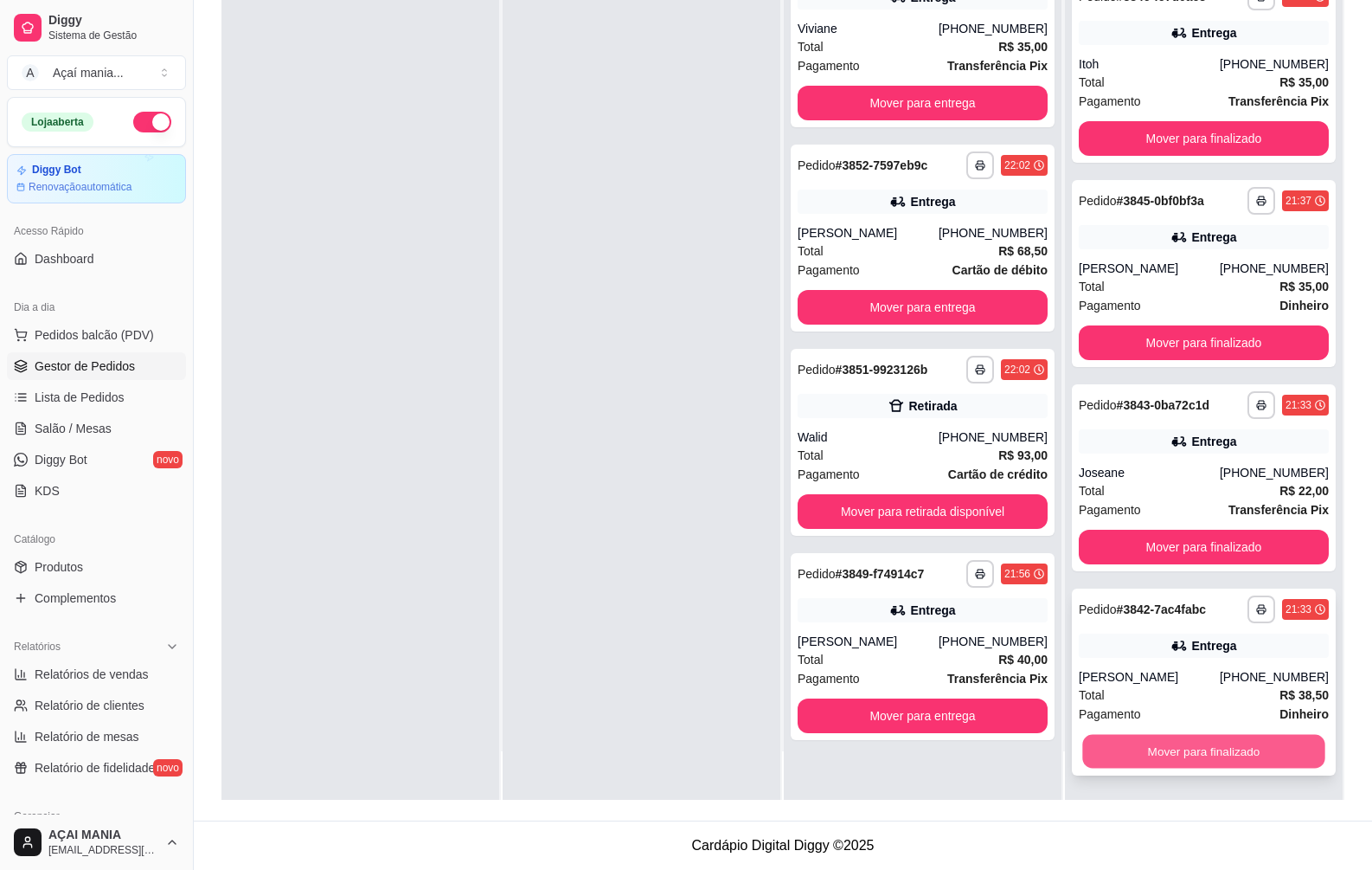
click at [1247, 757] on button "Mover para finalizado" at bounding box center [1204, 752] width 243 height 34
click at [1244, 757] on button "Mover para finalizado" at bounding box center [1204, 751] width 251 height 35
click at [1236, 744] on button "Mover para finalizado" at bounding box center [1204, 752] width 243 height 34
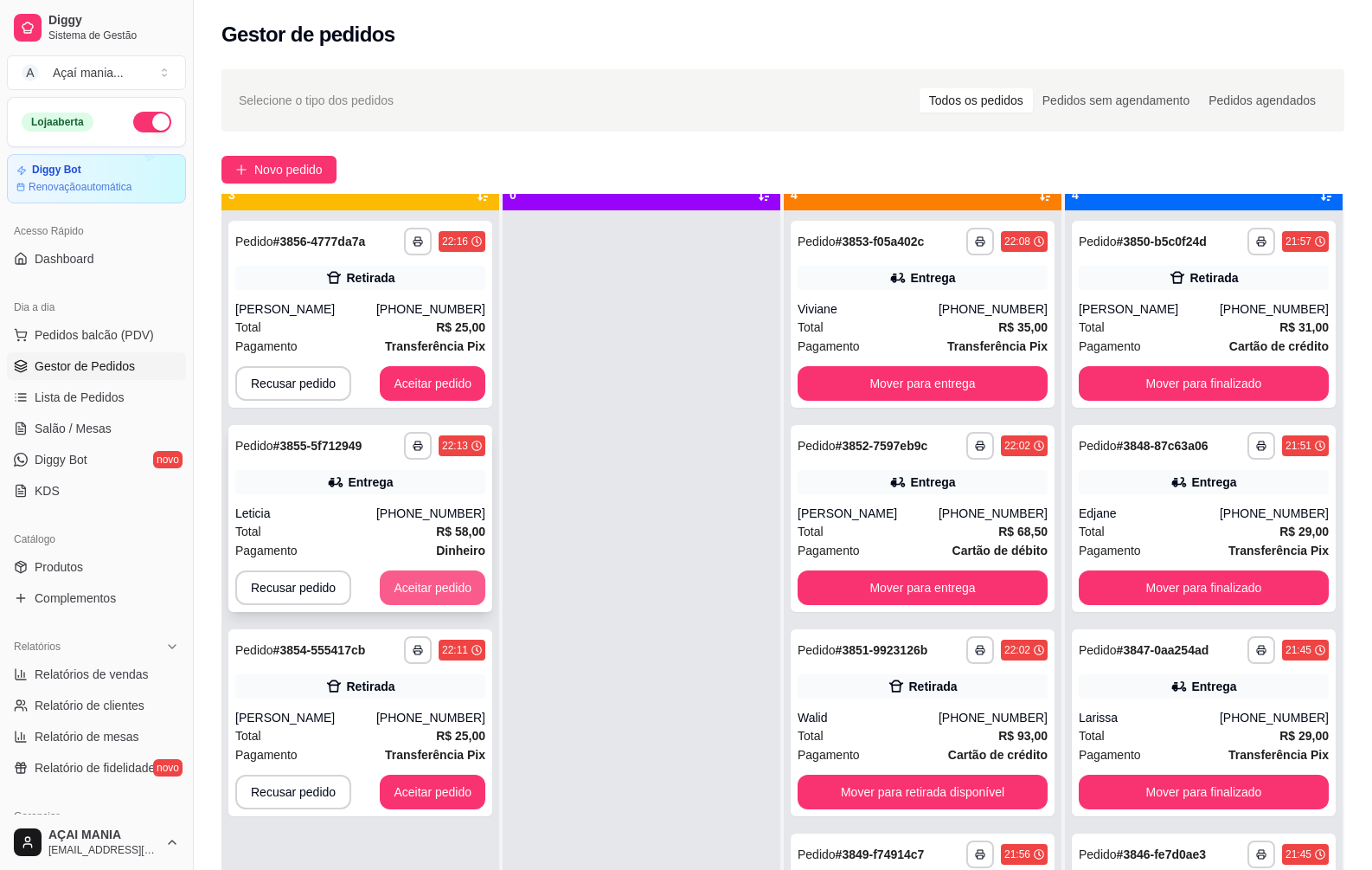
scroll to position [49, 0]
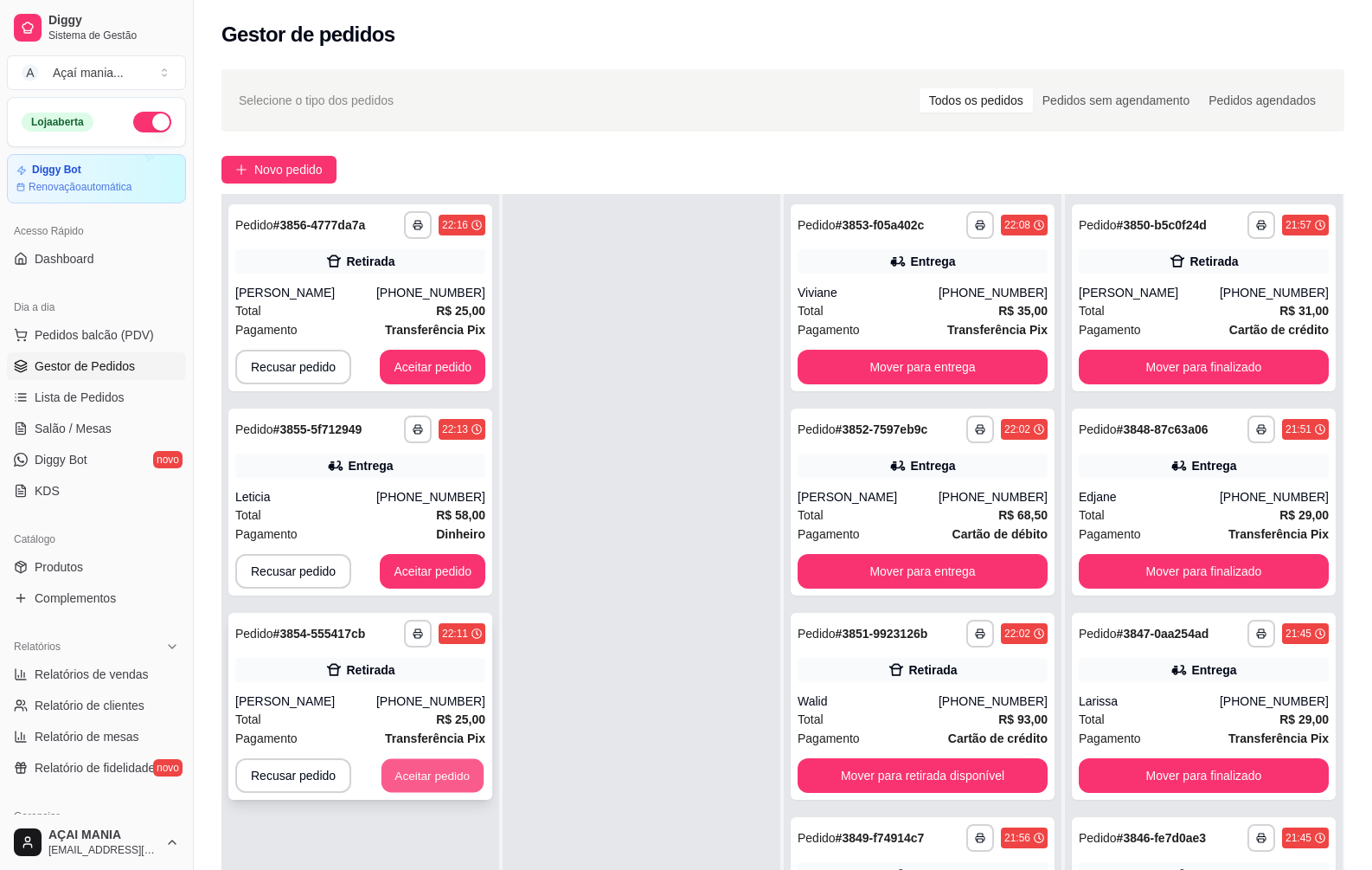
click at [430, 783] on button "Aceitar pedido" at bounding box center [432, 776] width 102 height 34
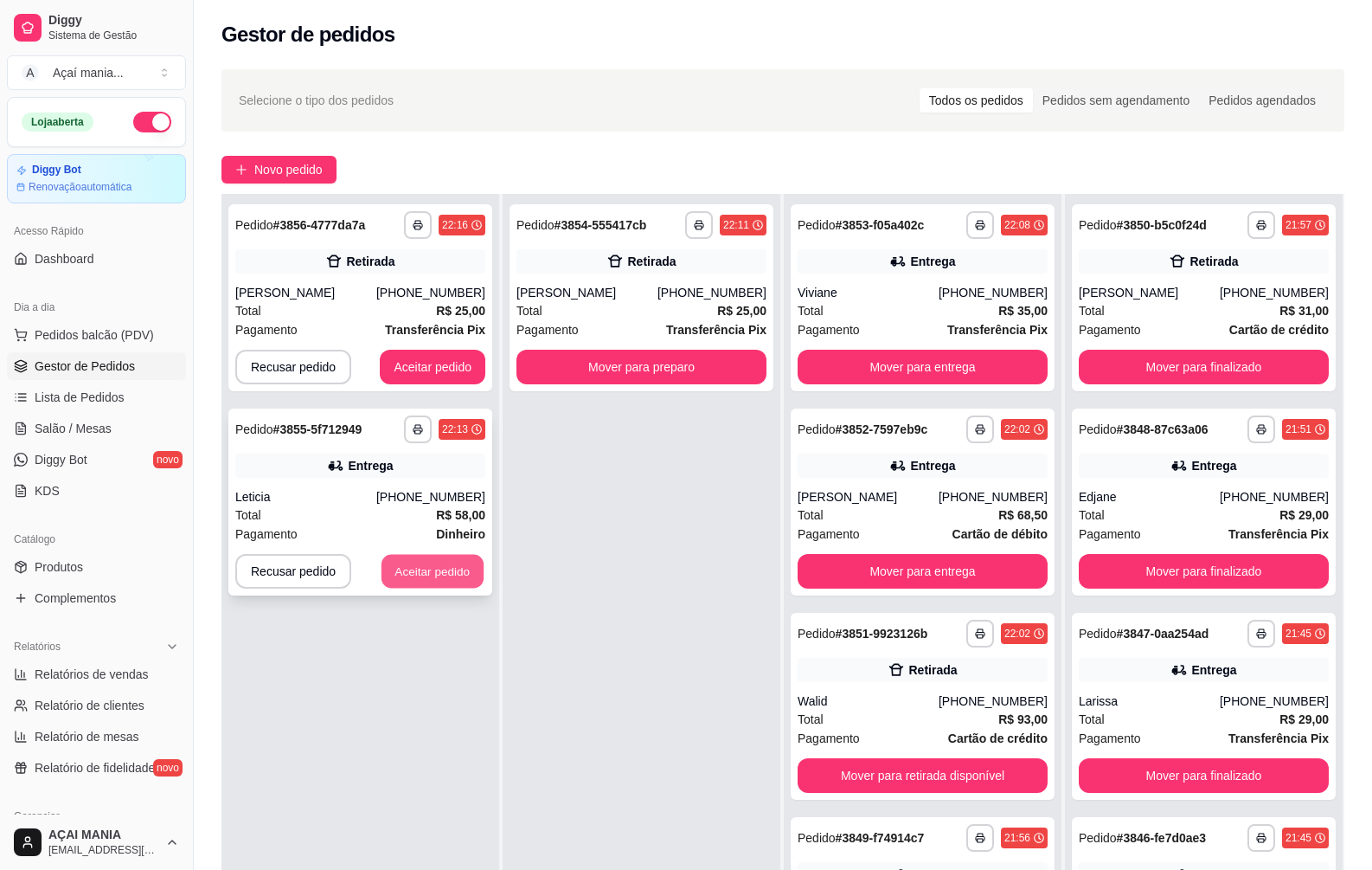
click at [404, 568] on button "Aceitar pedido" at bounding box center [432, 572] width 102 height 34
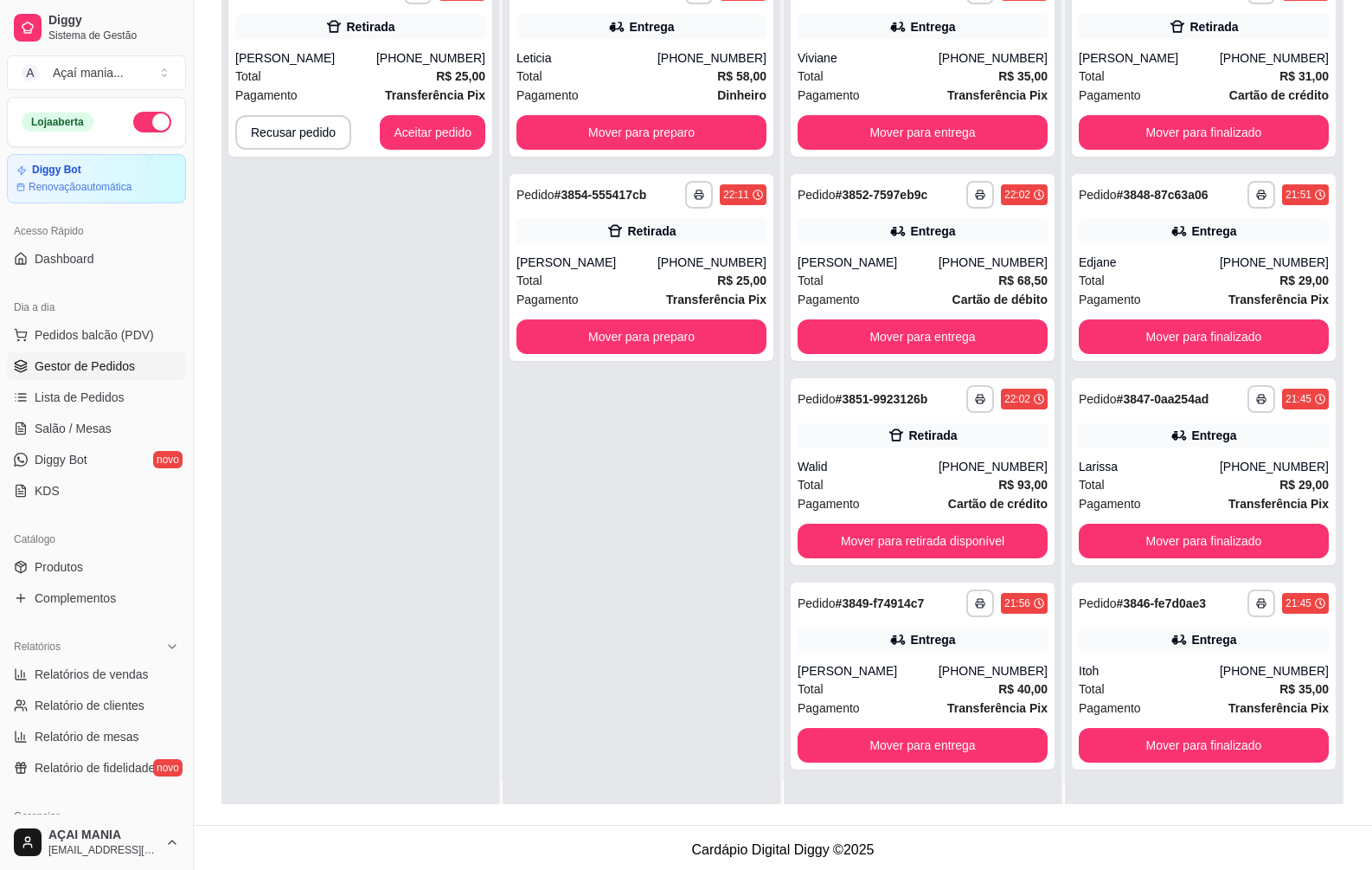
scroll to position [0, 0]
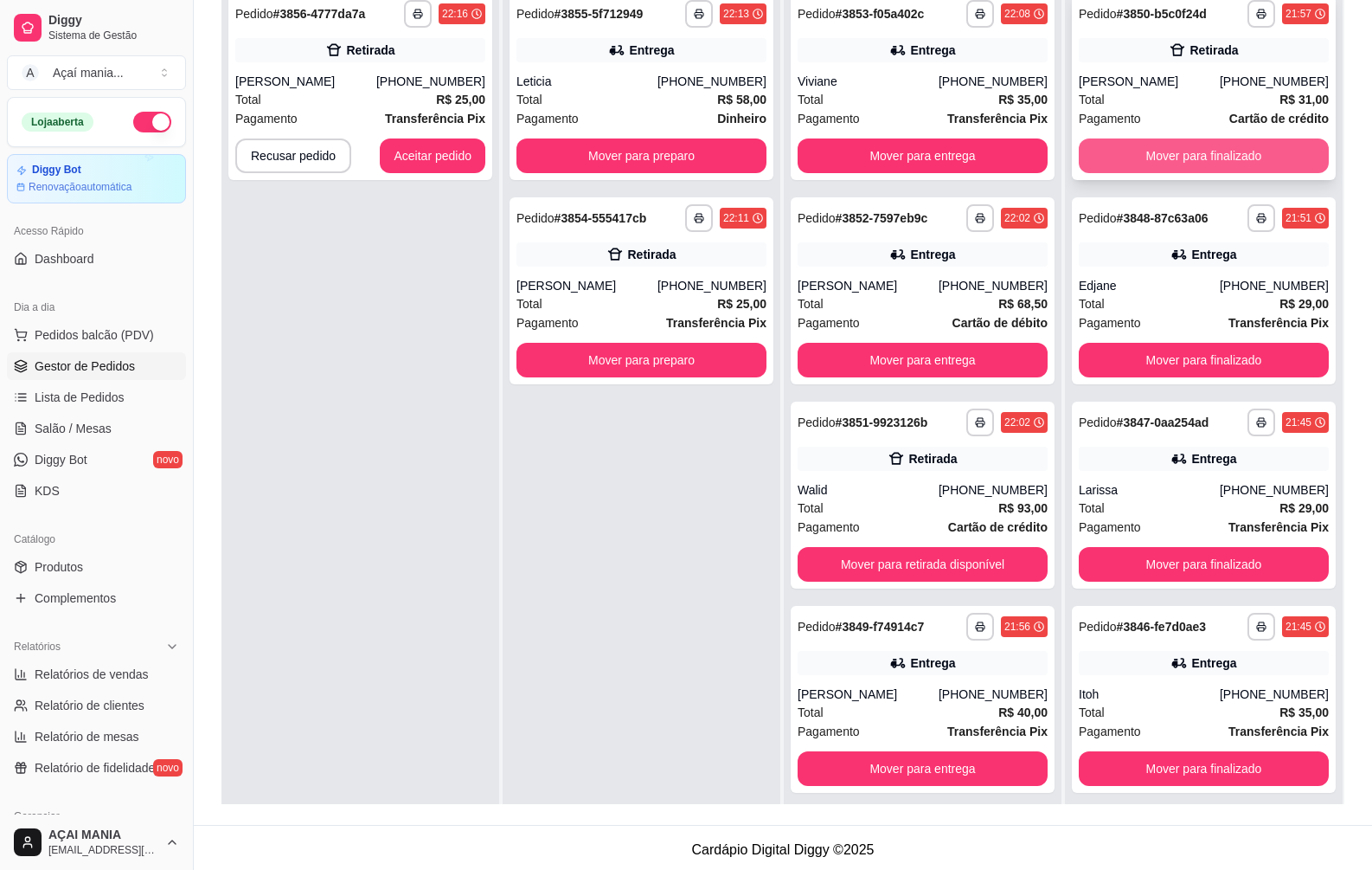
click at [1106, 154] on button "Mover para finalizado" at bounding box center [1204, 155] width 251 height 35
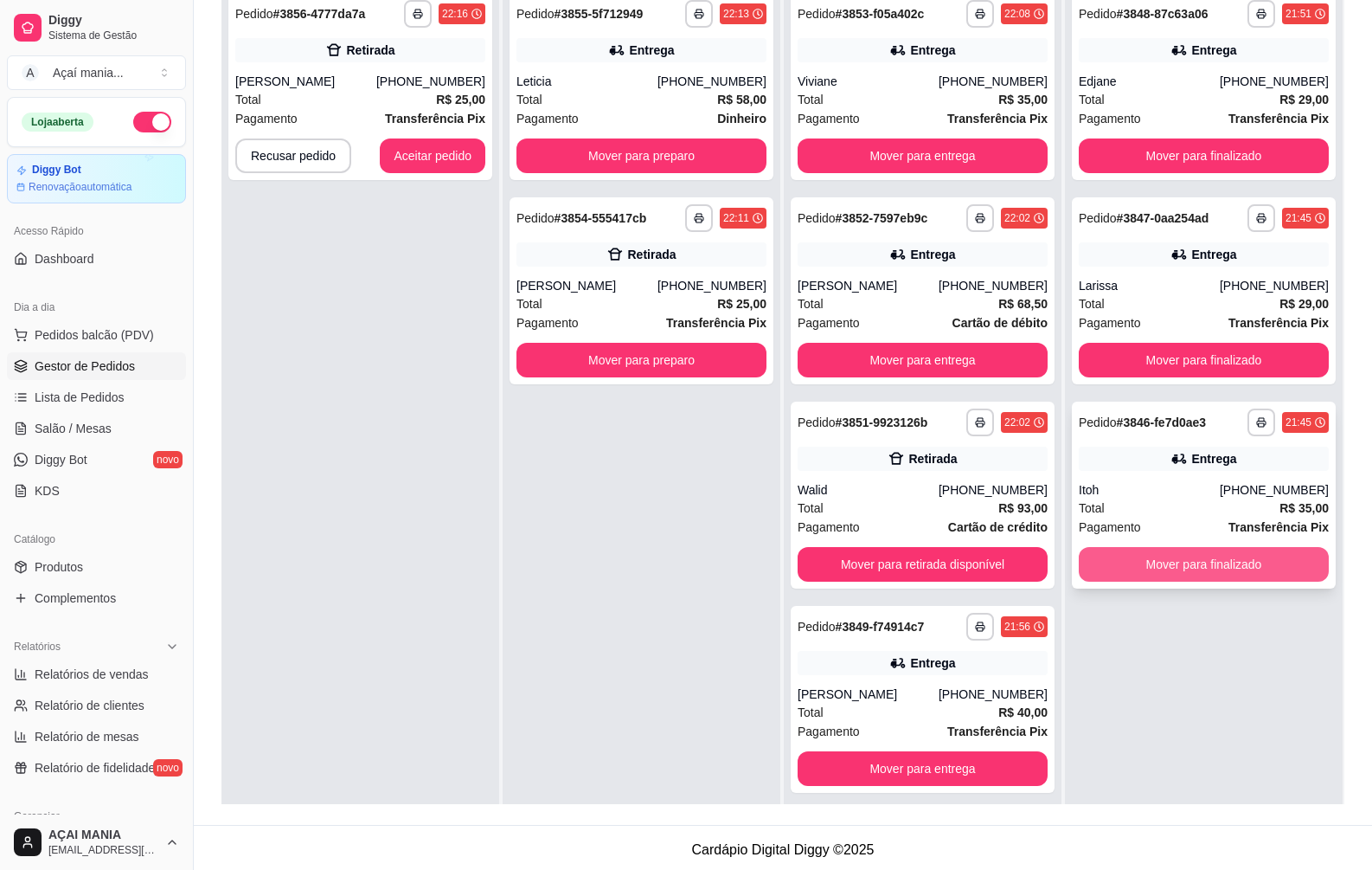
click at [1260, 559] on button "Mover para finalizado" at bounding box center [1204, 564] width 251 height 35
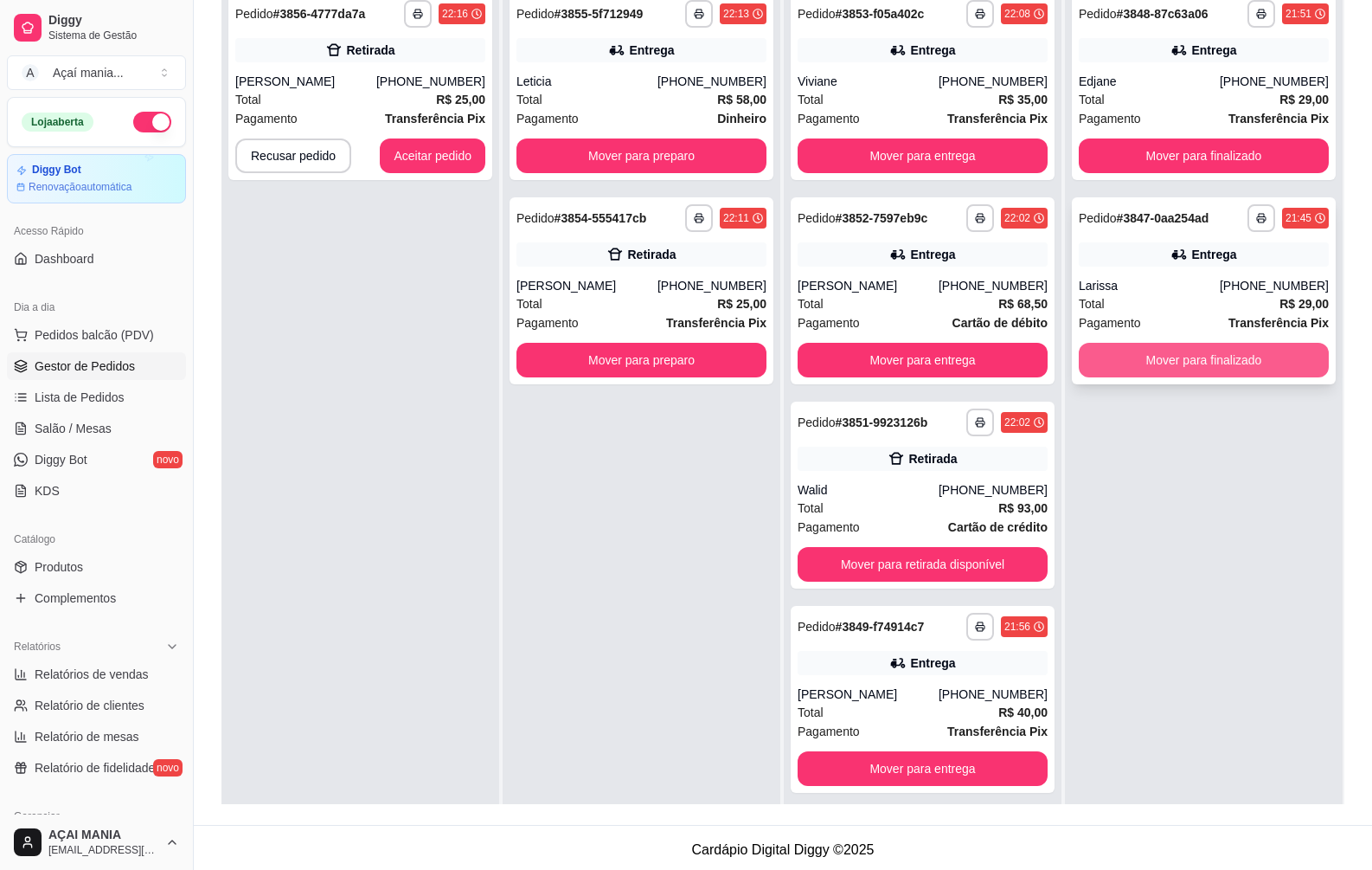
click at [1214, 350] on button "Mover para finalizado" at bounding box center [1204, 360] width 251 height 35
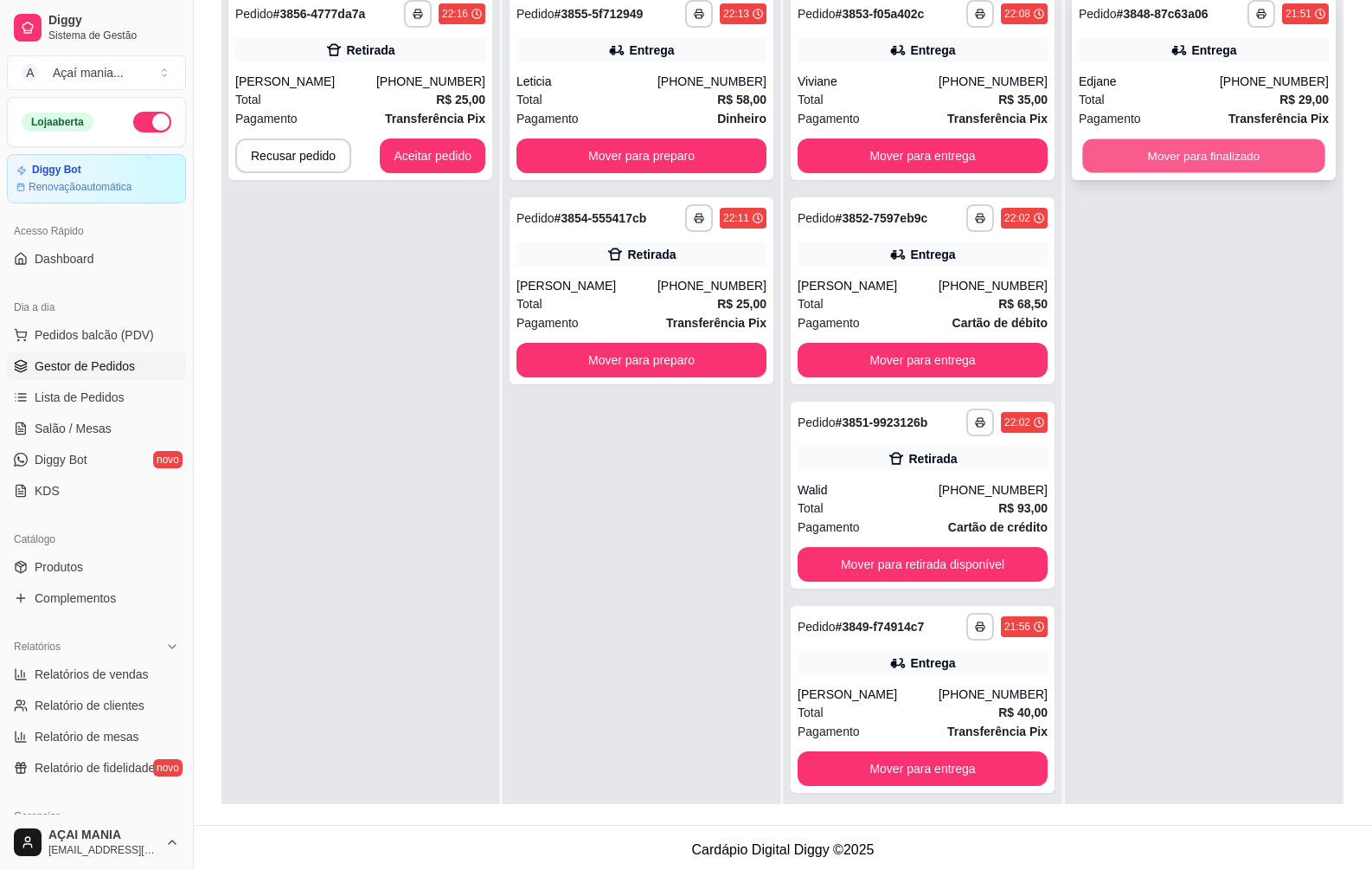
click at [1198, 149] on button "Mover para finalizado" at bounding box center [1204, 156] width 243 height 34
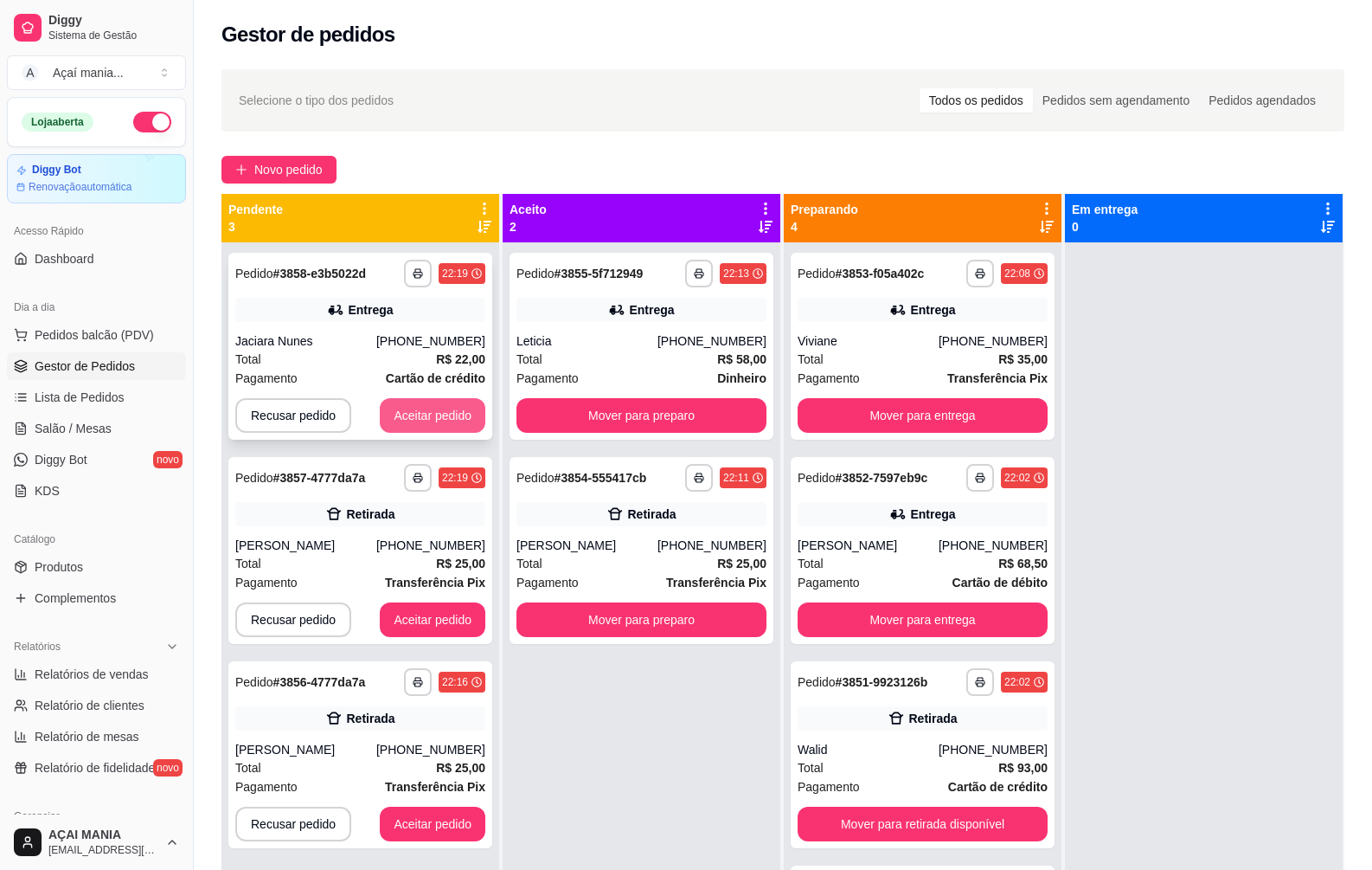
click at [466, 425] on button "Aceitar pedido" at bounding box center [432, 415] width 105 height 35
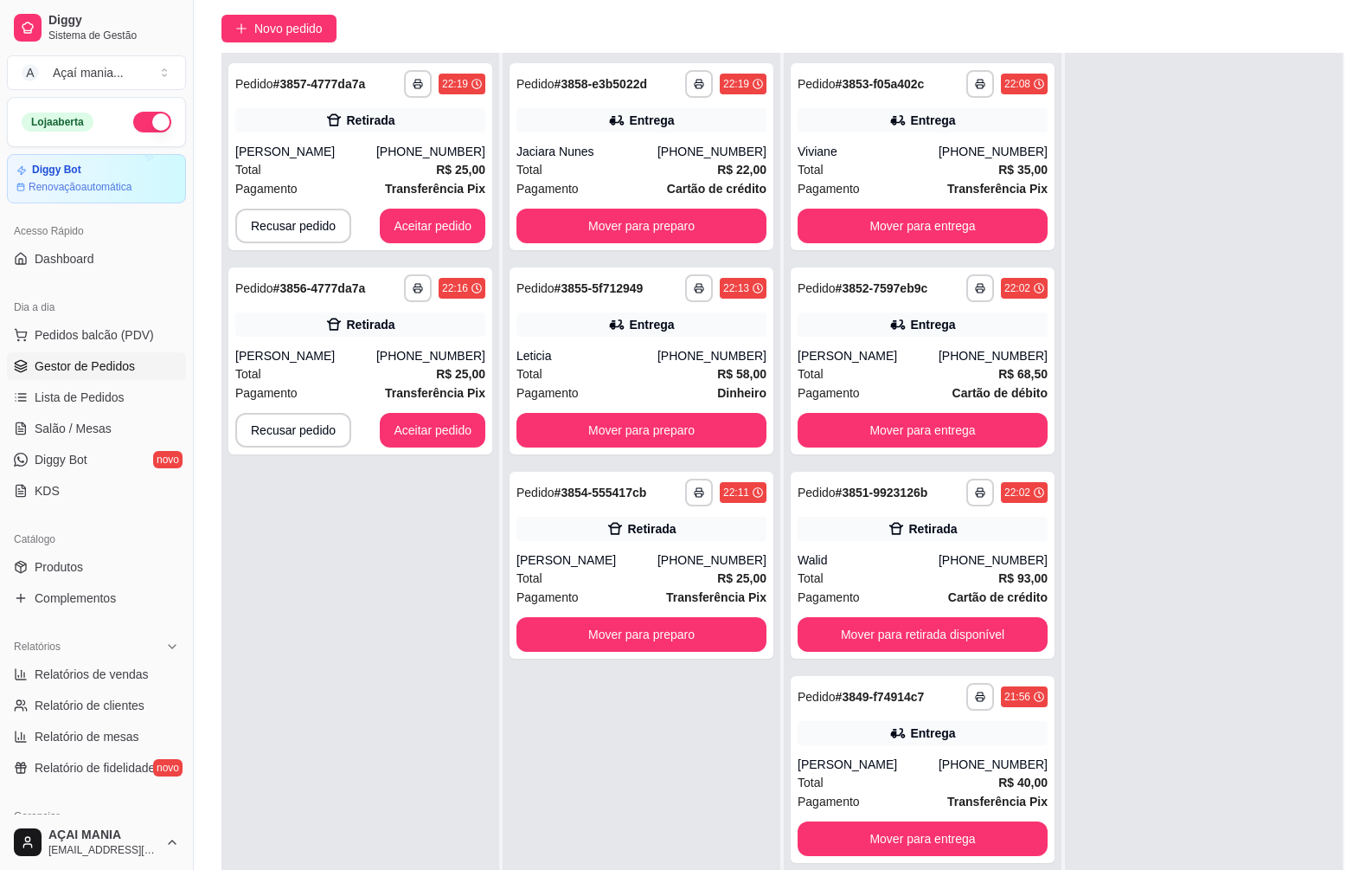
scroll to position [263, 0]
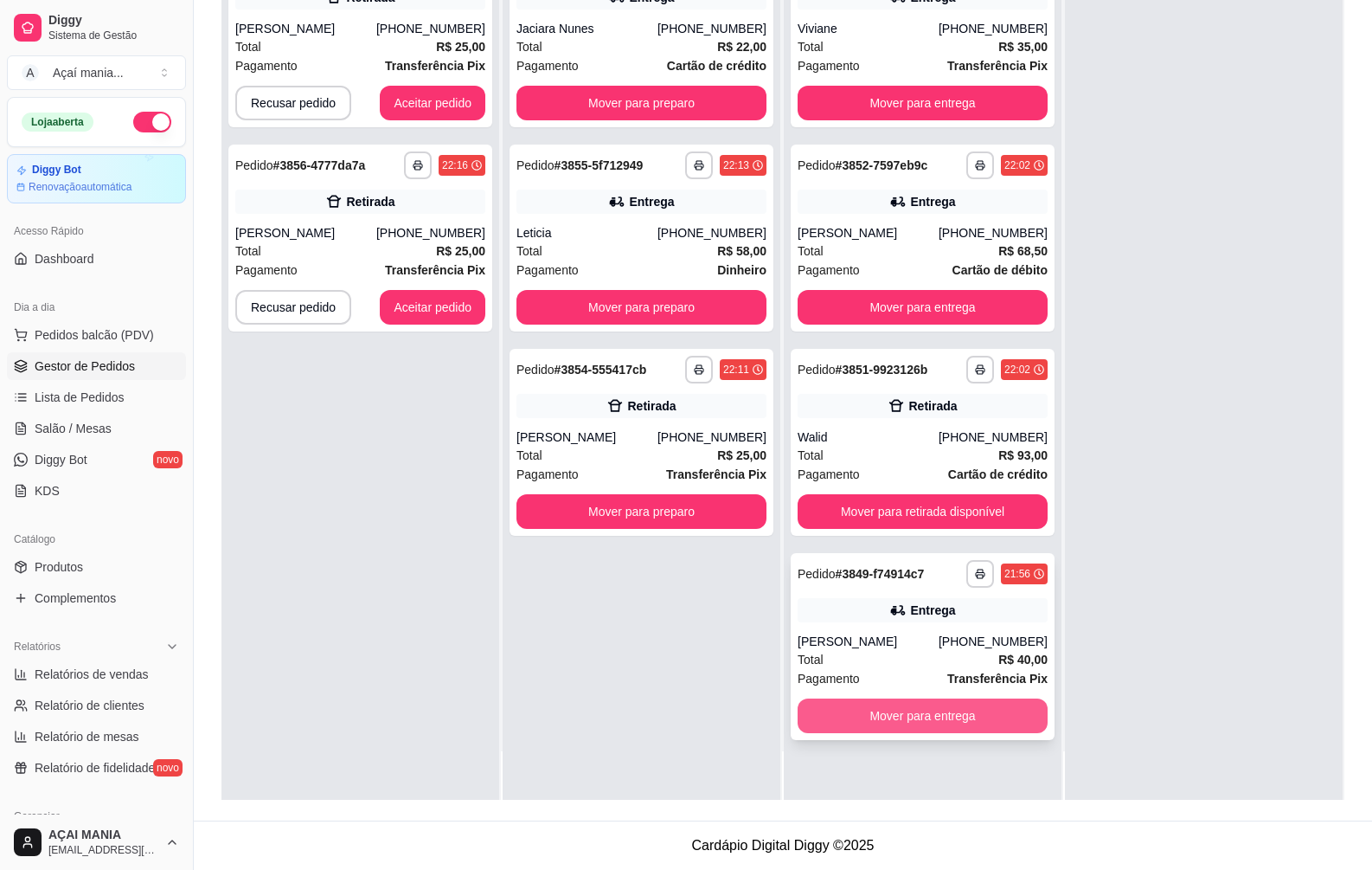
click at [915, 717] on button "Mover para entrega" at bounding box center [923, 715] width 251 height 35
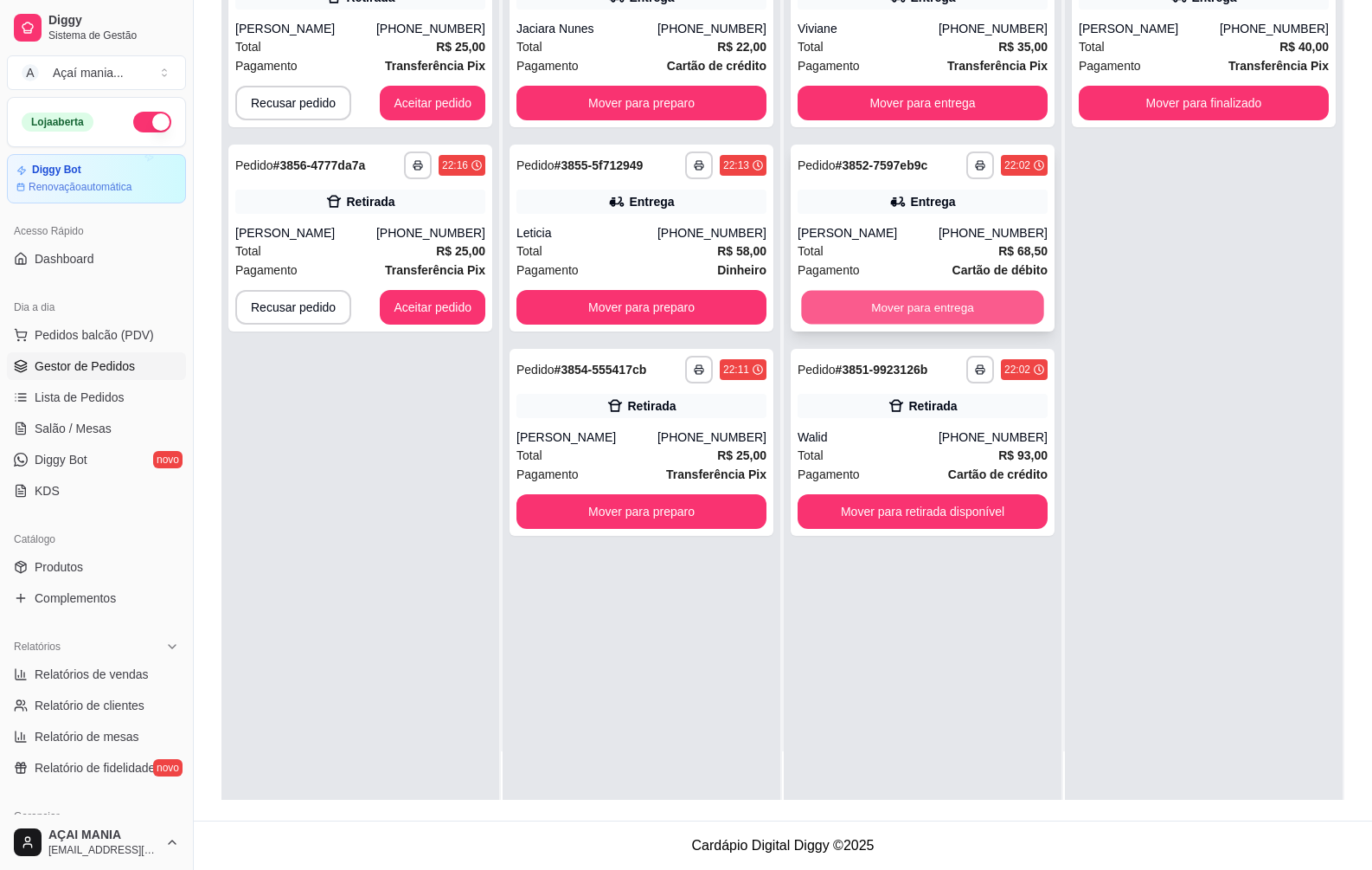
click at [810, 310] on button "Mover para entrega" at bounding box center [923, 307] width 243 height 34
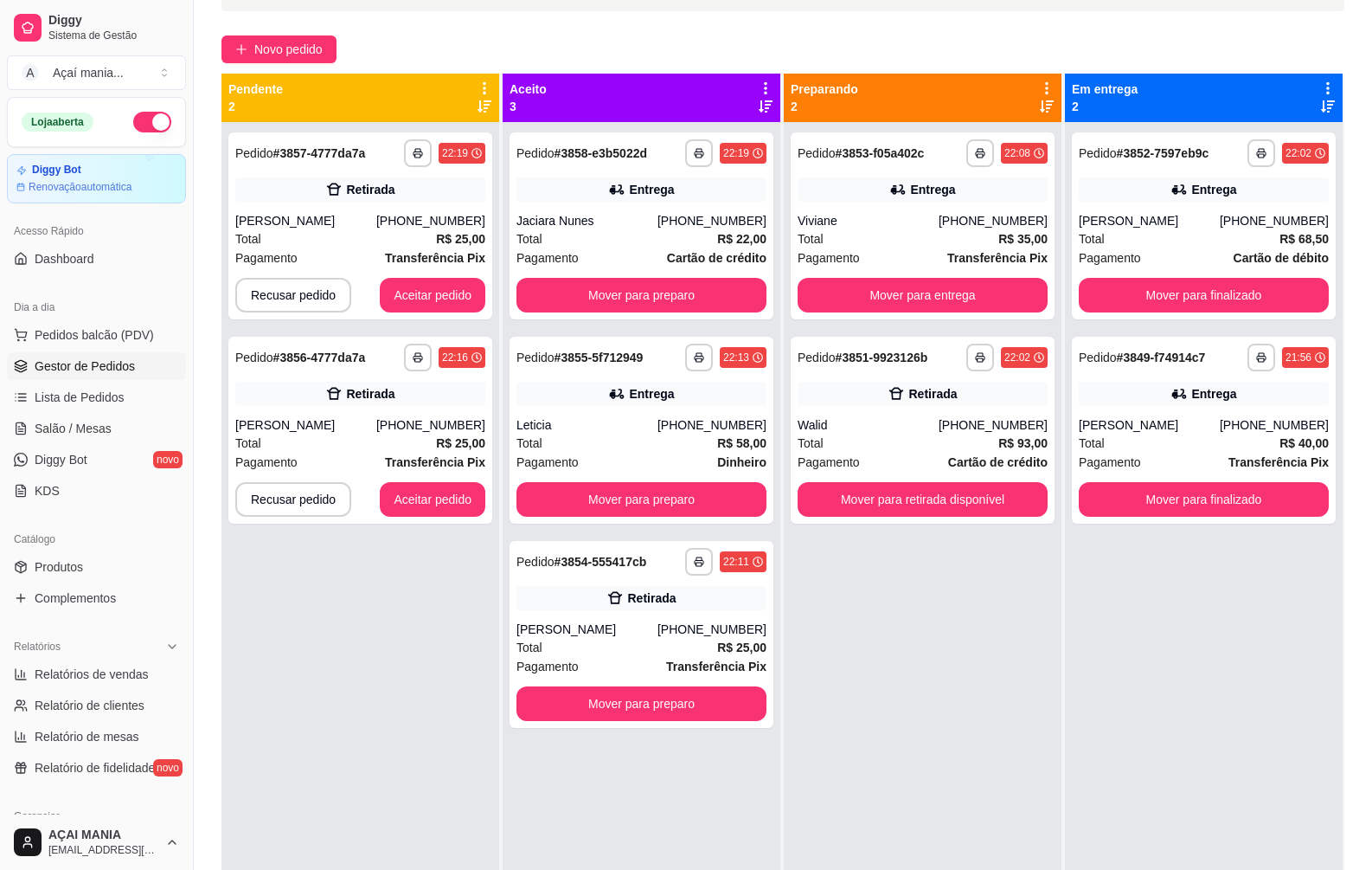
scroll to position [4, 0]
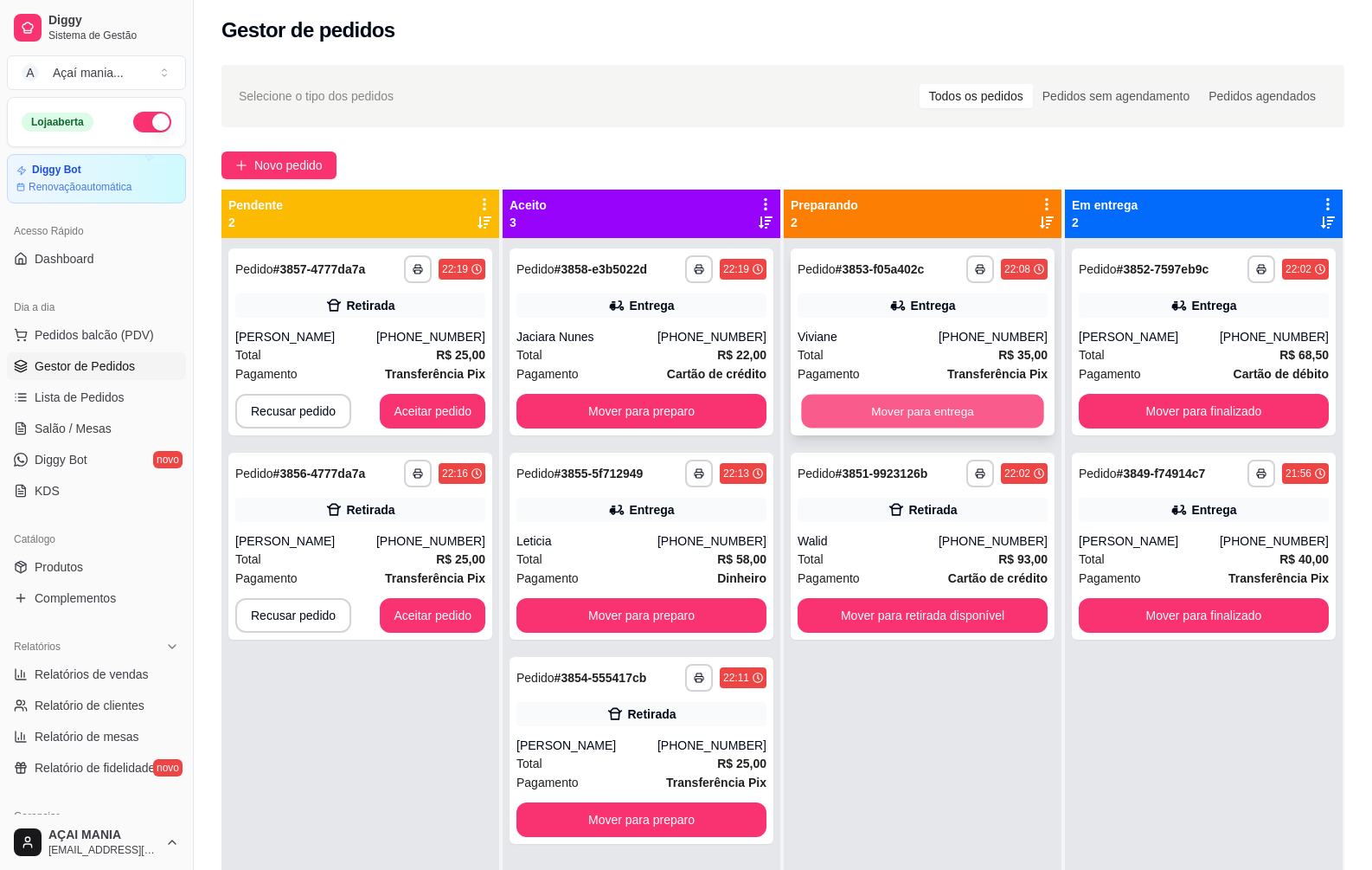
click at [865, 417] on button "Mover para entrega" at bounding box center [923, 412] width 243 height 34
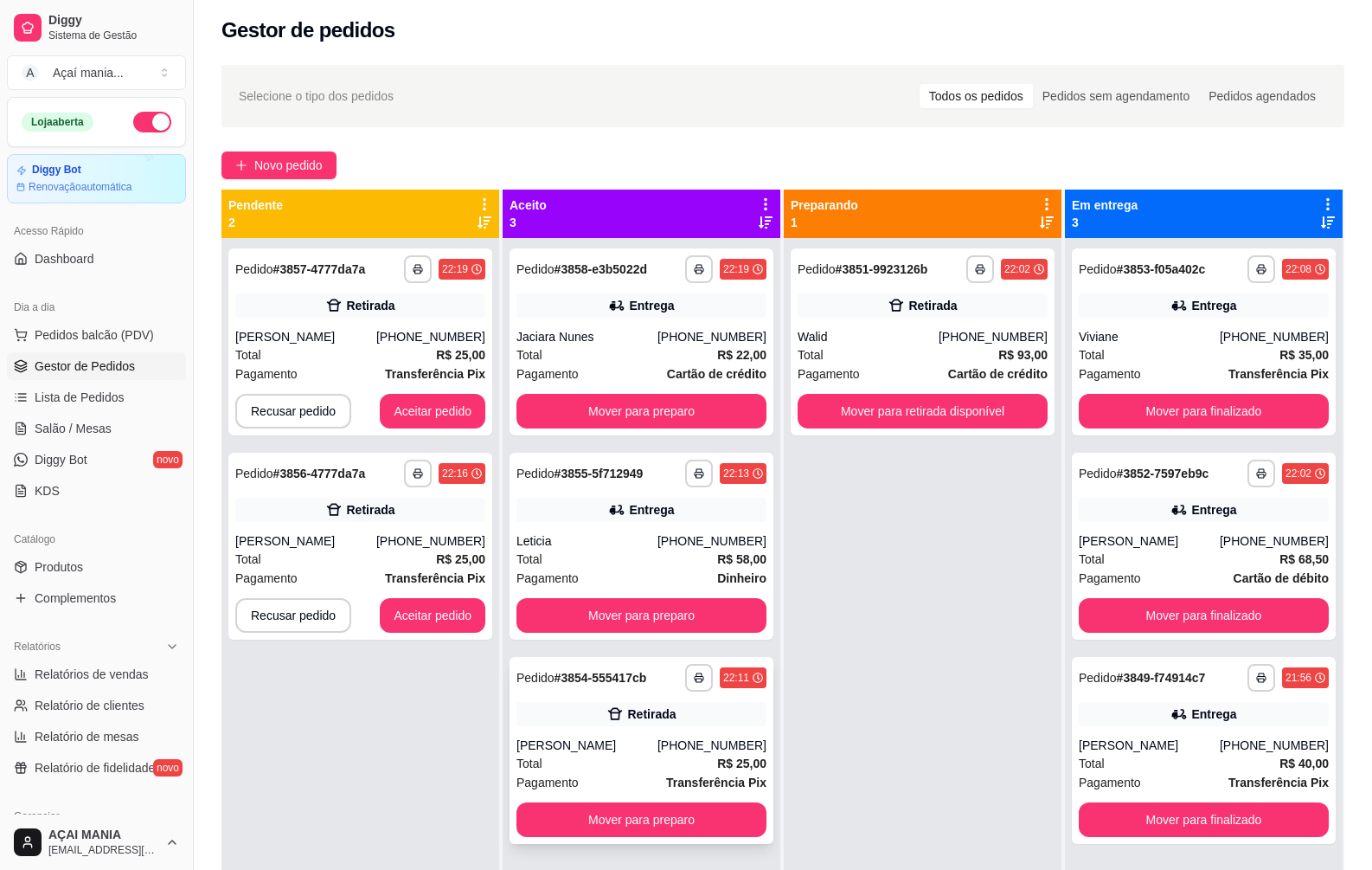
scroll to position [49, 0]
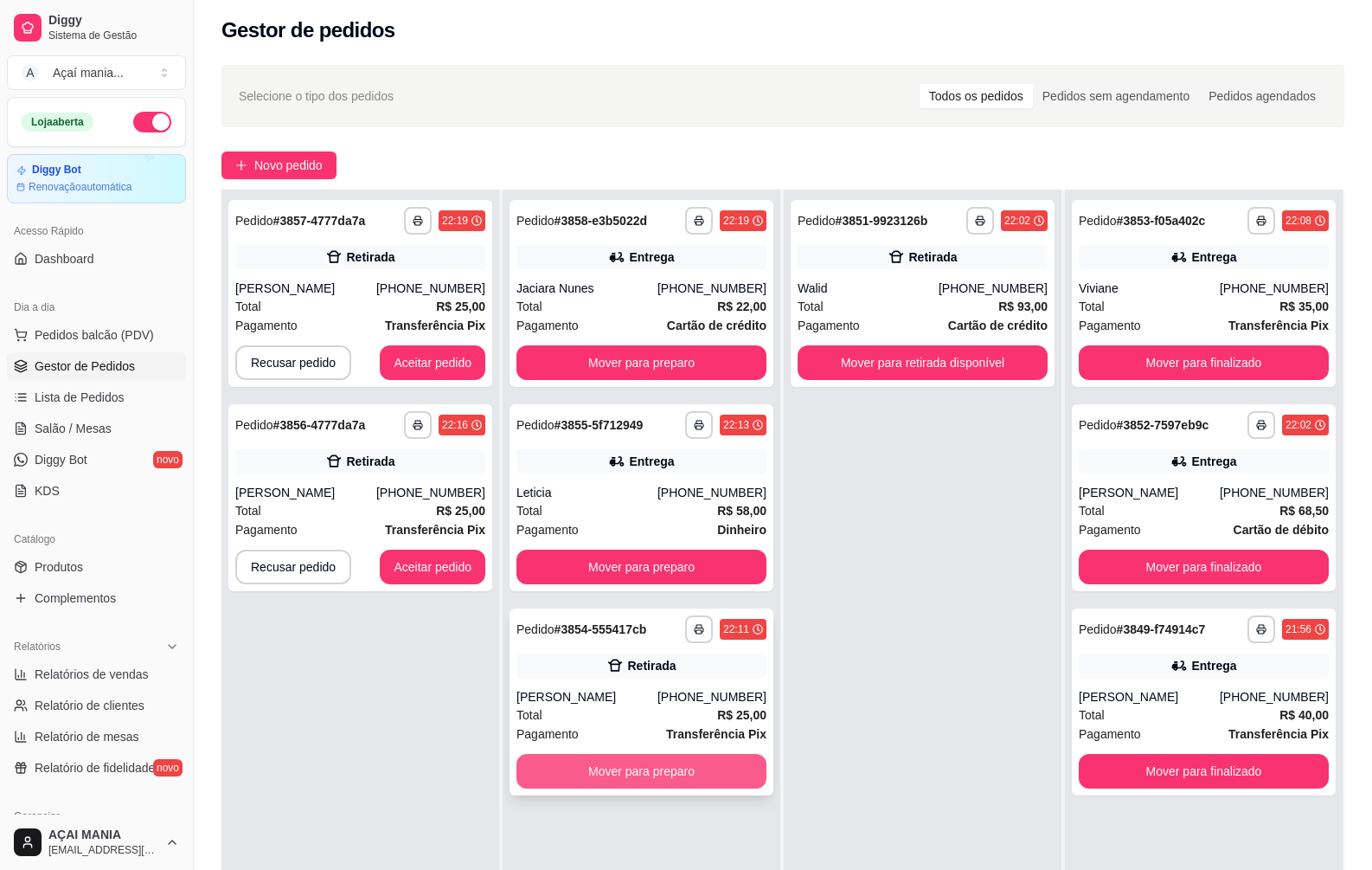
click at [689, 766] on button "Mover para preparo" at bounding box center [642, 771] width 251 height 35
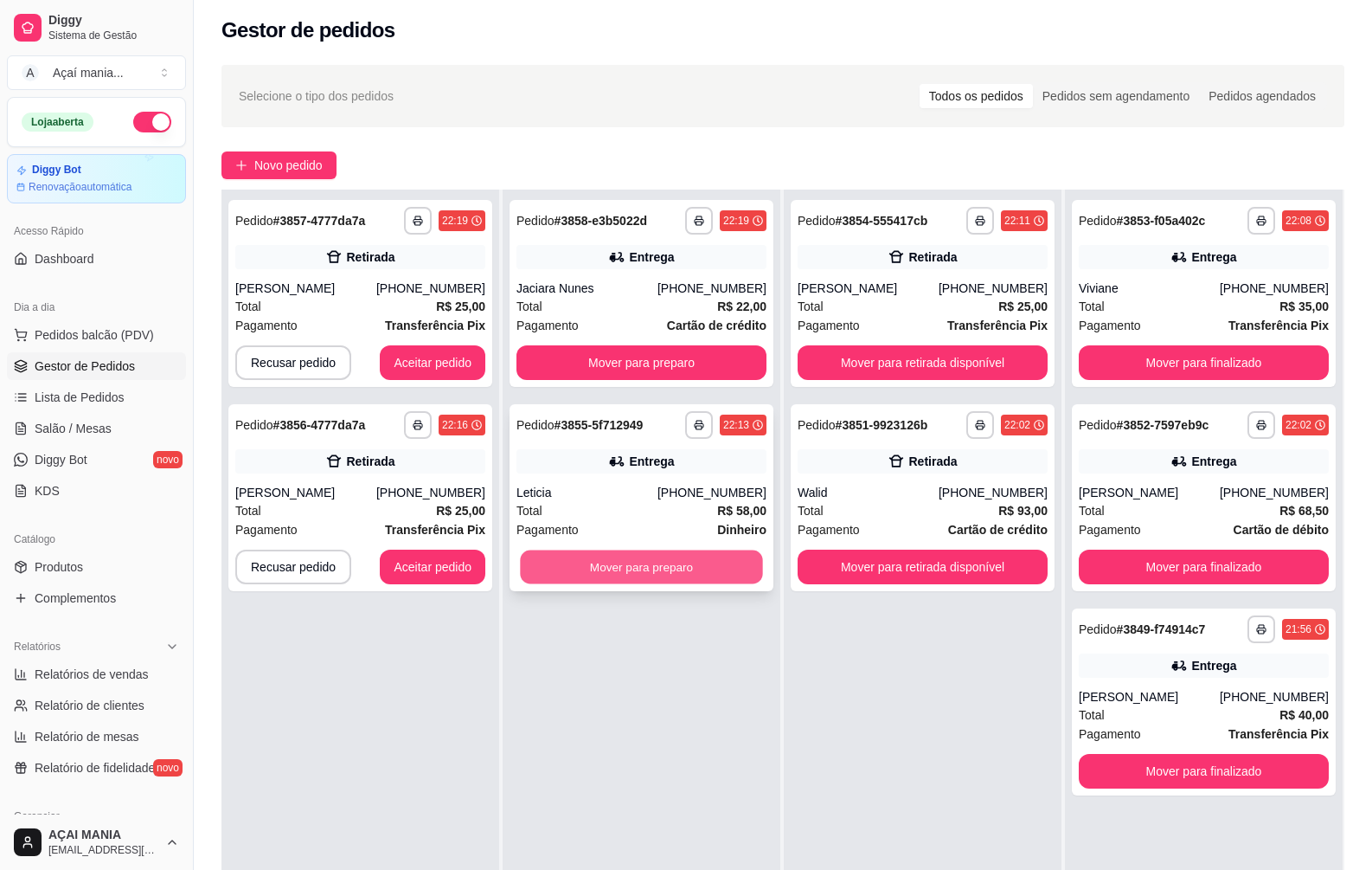
click at [677, 571] on button "Mover para preparo" at bounding box center [641, 567] width 243 height 34
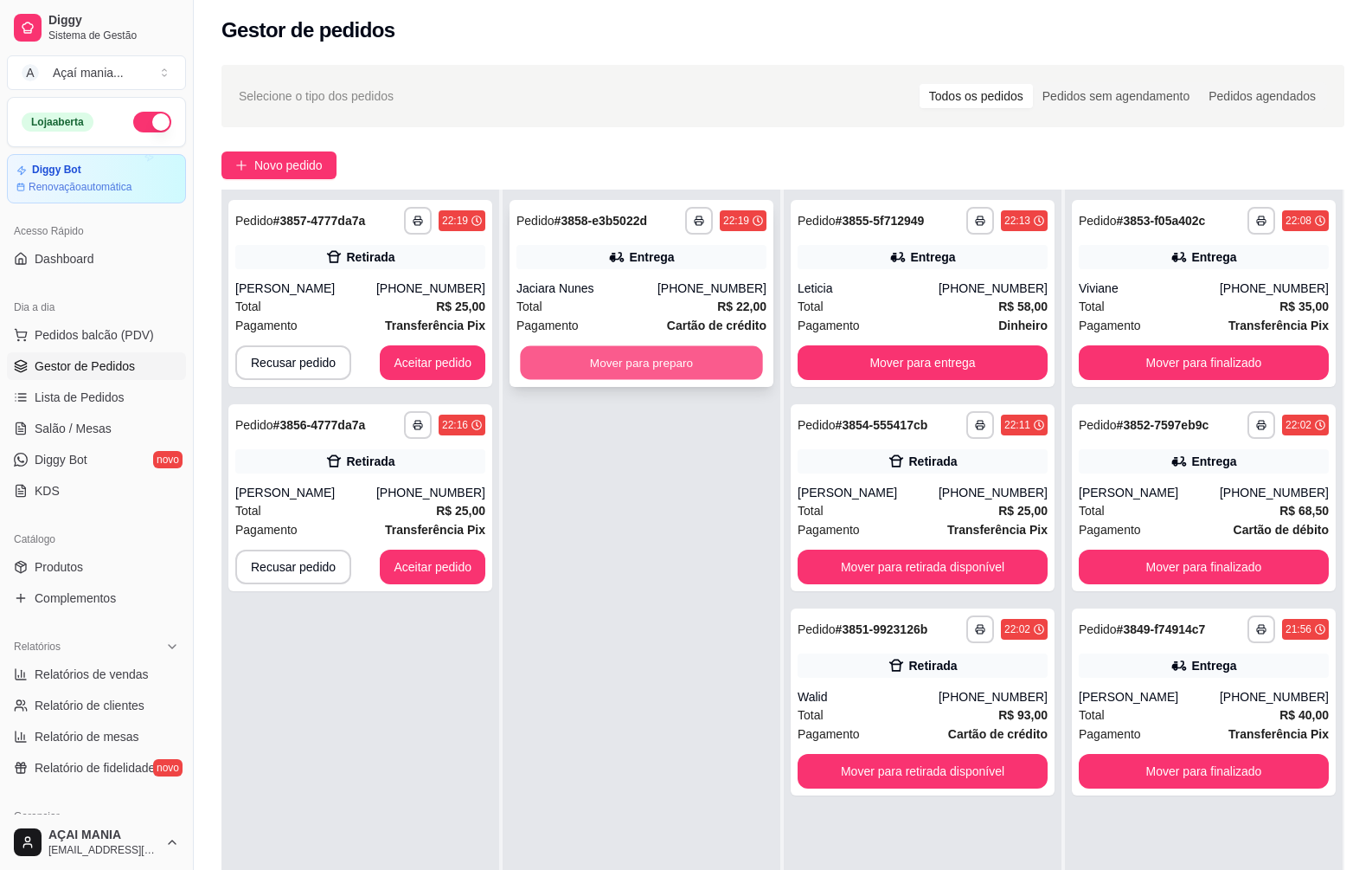
click at [681, 357] on button "Mover para preparo" at bounding box center [641, 363] width 243 height 34
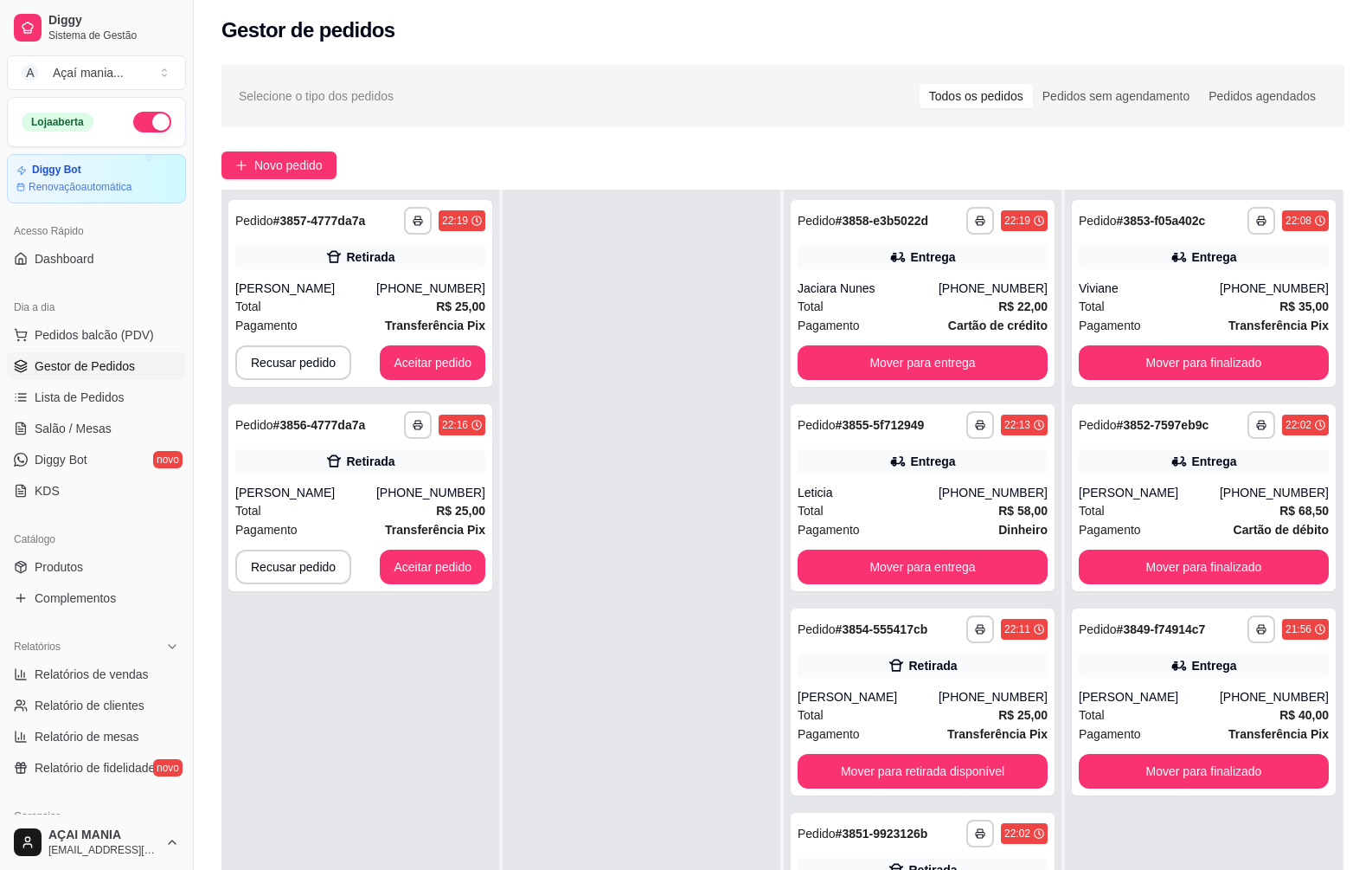
scroll to position [0, 0]
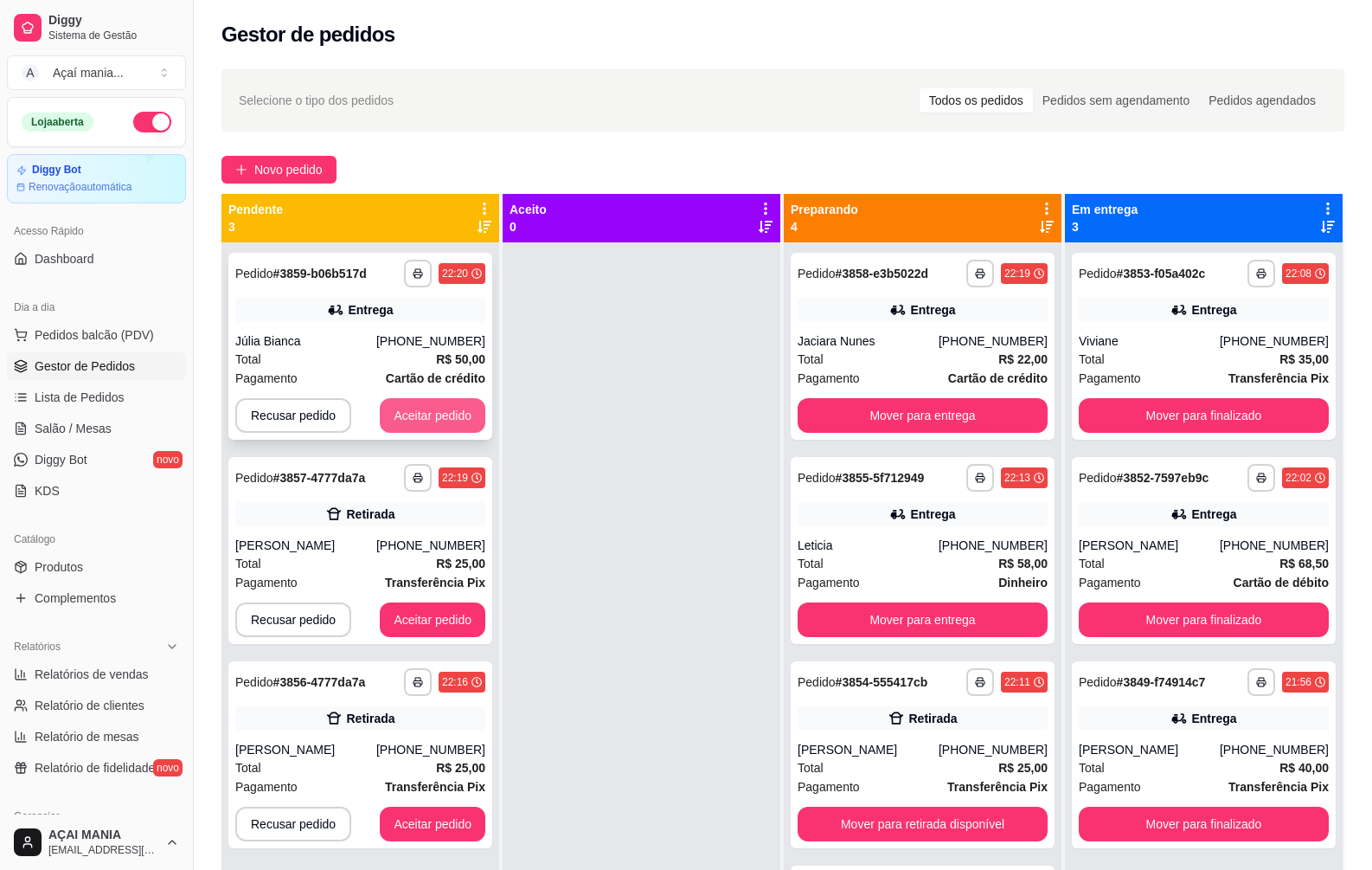
click at [410, 420] on button "Aceitar pedido" at bounding box center [432, 415] width 105 height 35
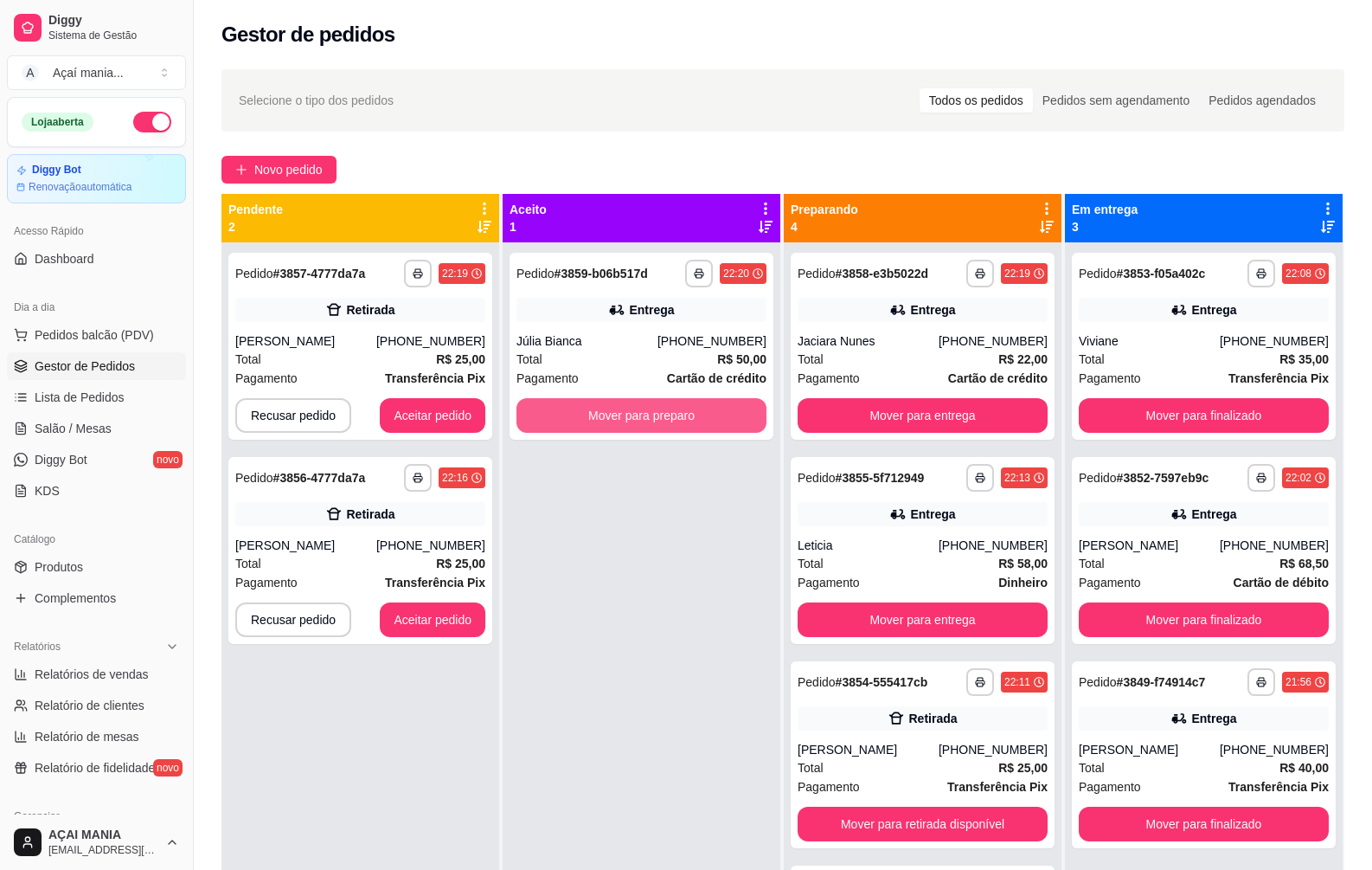
click at [626, 411] on button "Mover para preparo" at bounding box center [642, 415] width 251 height 35
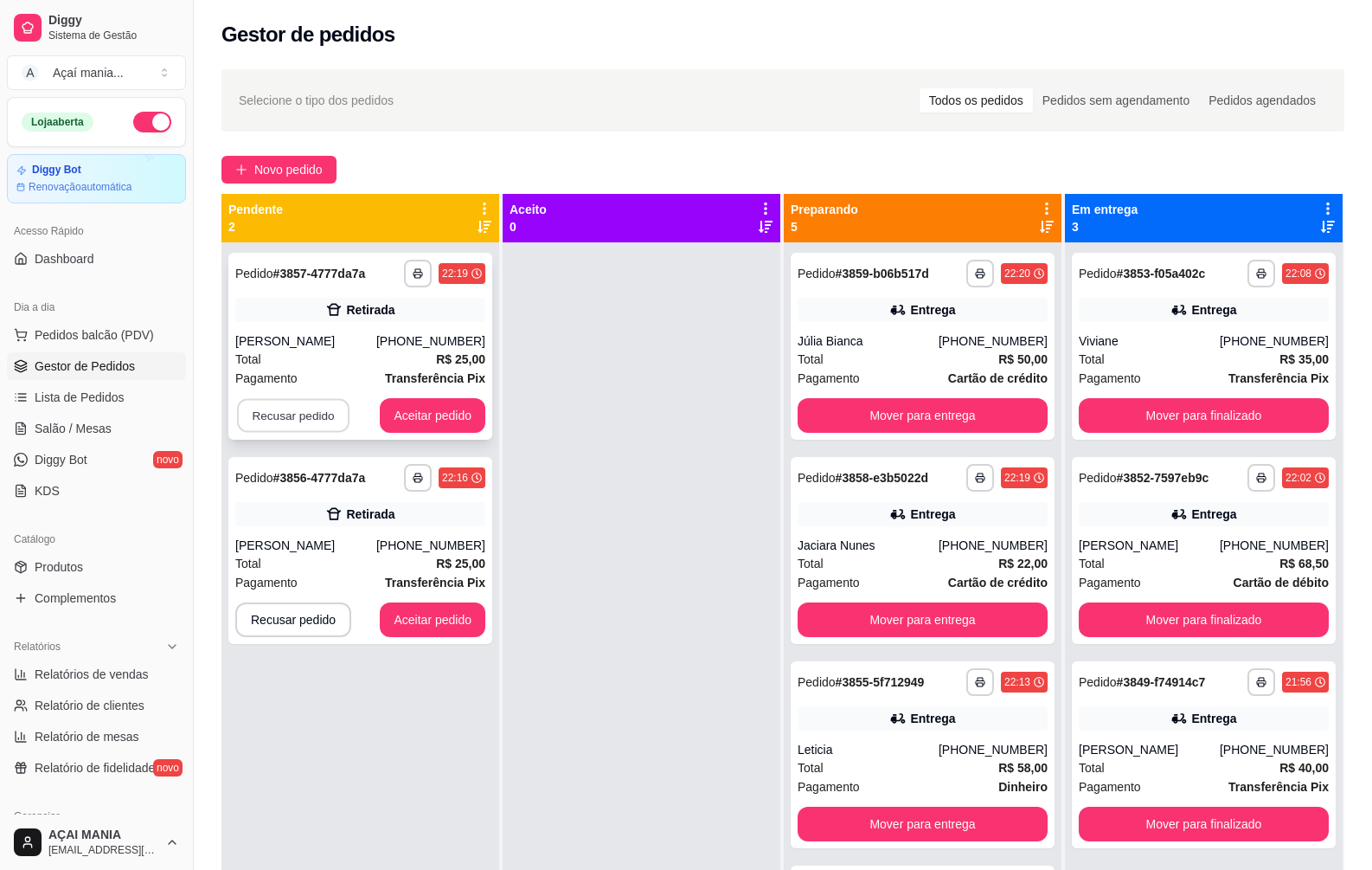
click at [299, 417] on button "Recusar pedido" at bounding box center [292, 416] width 112 height 34
click at [318, 370] on button "Sim" at bounding box center [340, 373] width 68 height 34
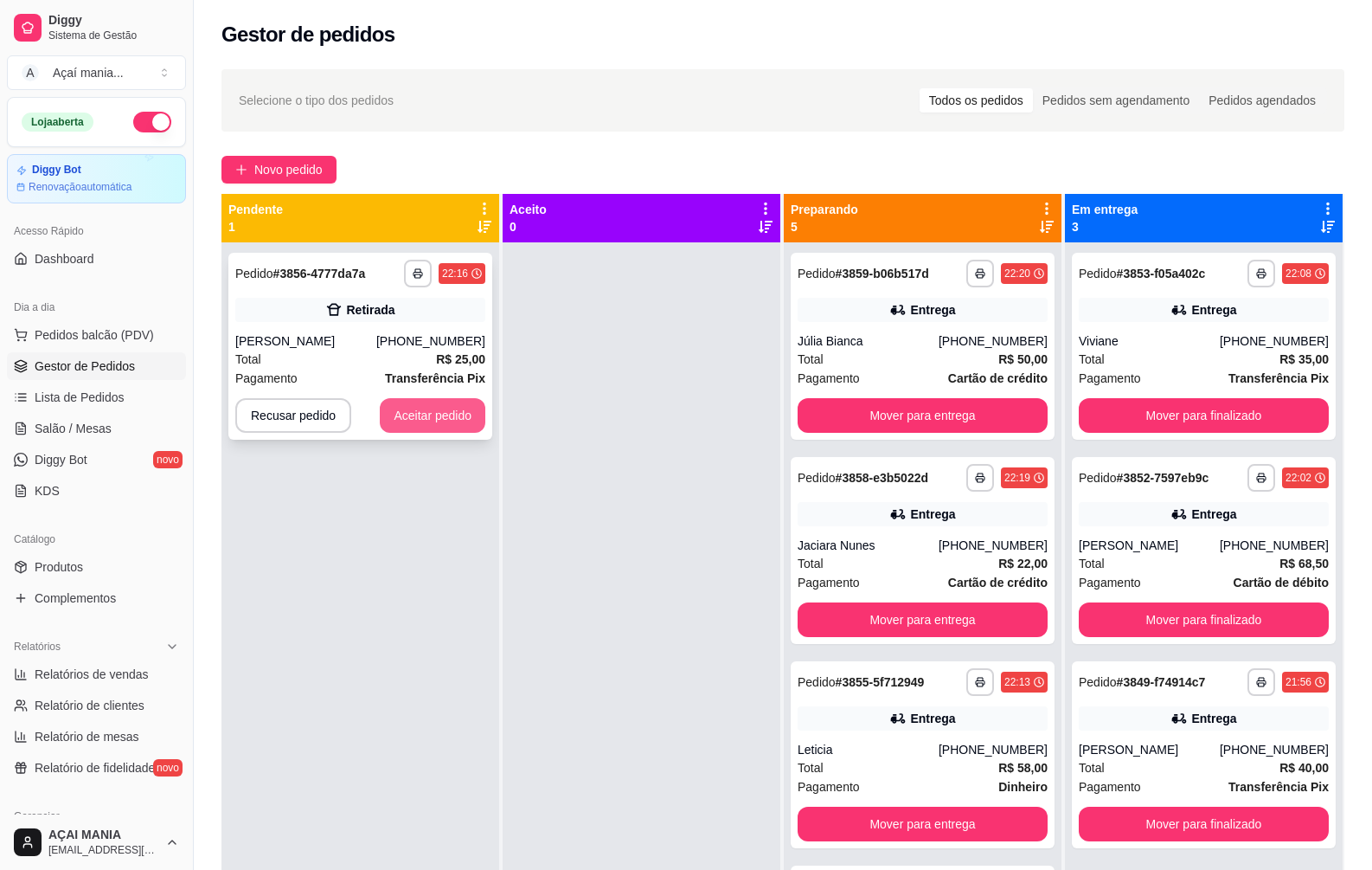
click at [416, 408] on button "Aceitar pedido" at bounding box center [432, 415] width 105 height 35
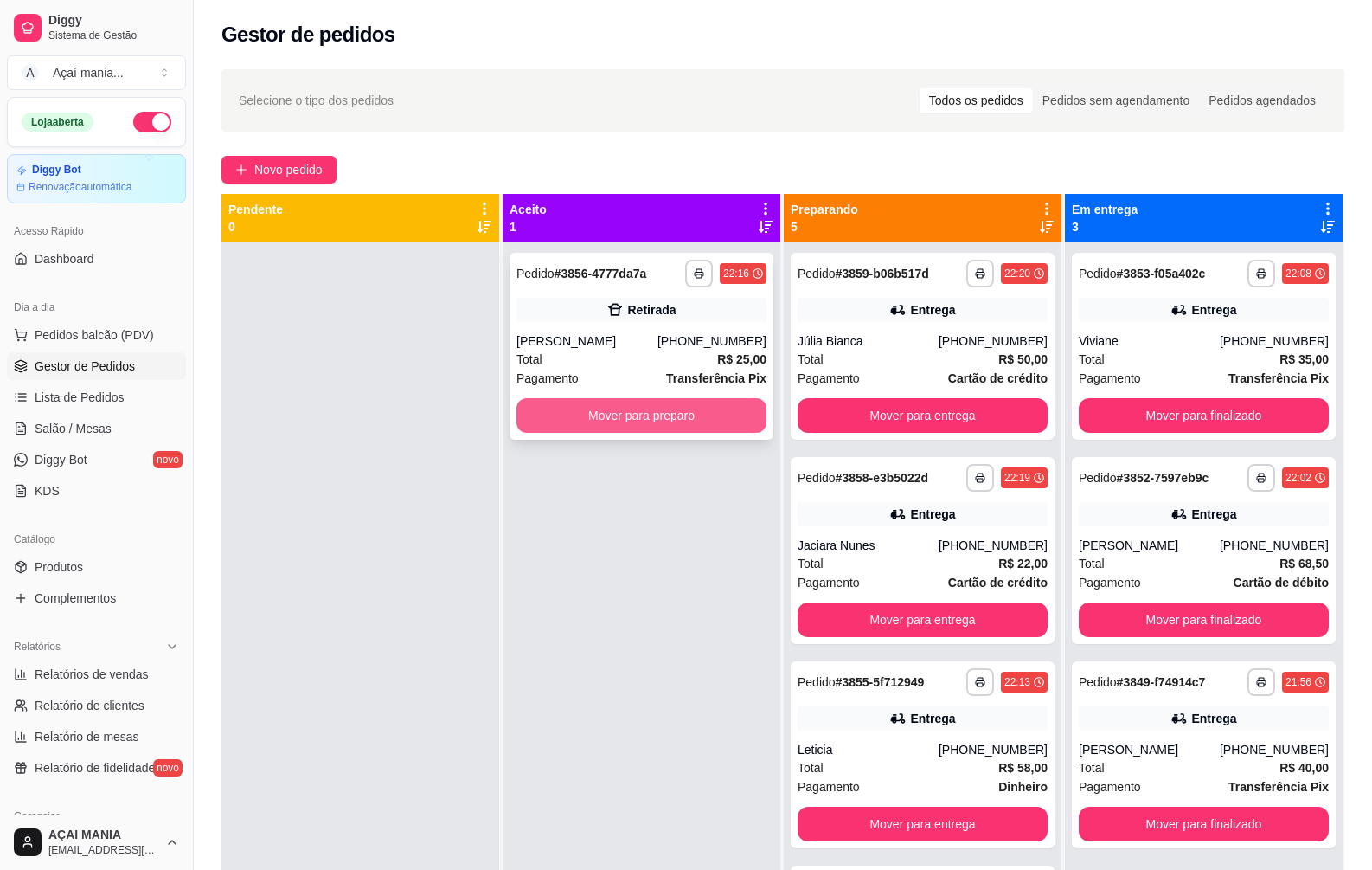
click at [568, 407] on button "Mover para preparo" at bounding box center [642, 415] width 251 height 35
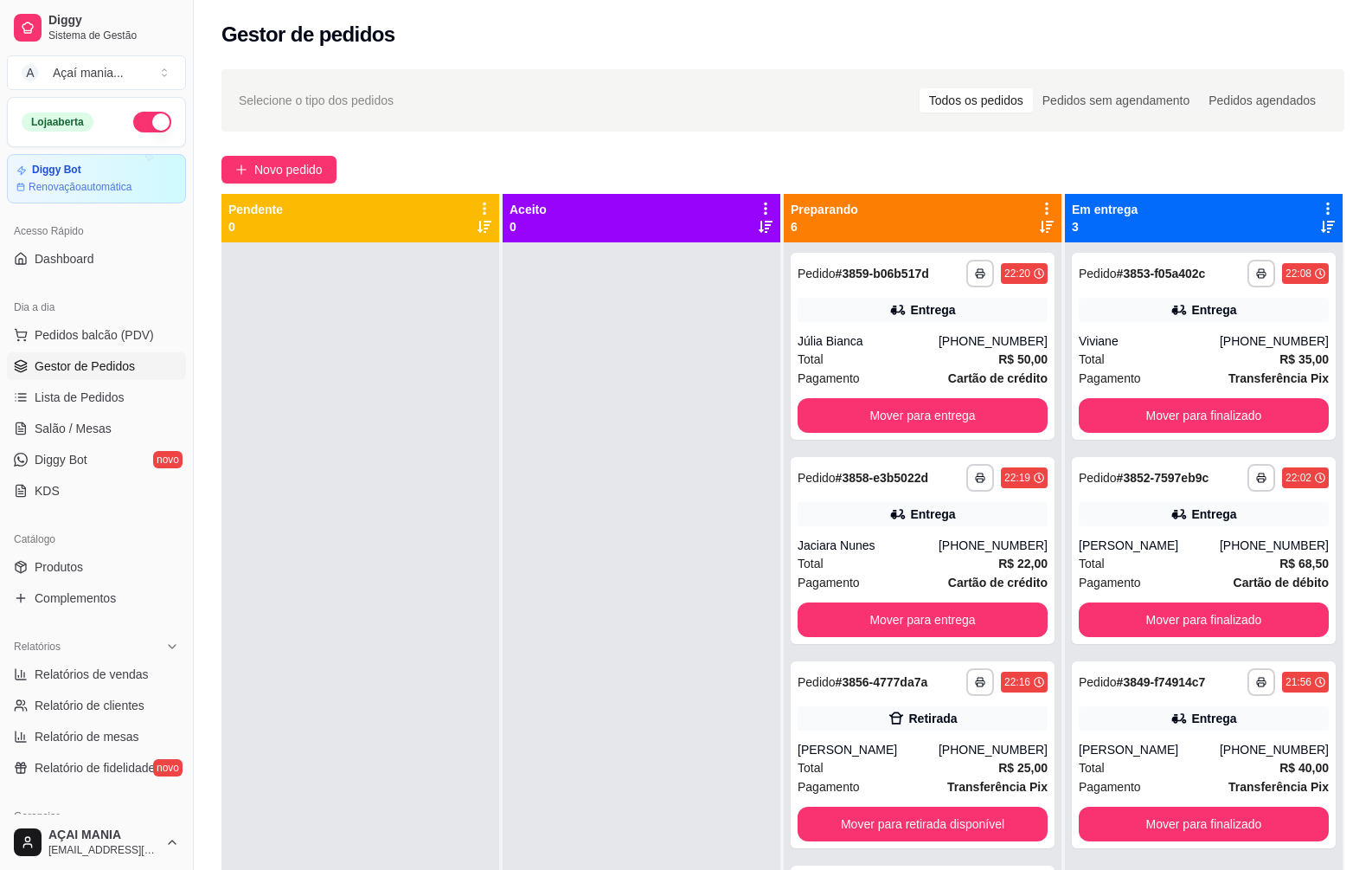
click at [630, 717] on div at bounding box center [641, 677] width 277 height 870
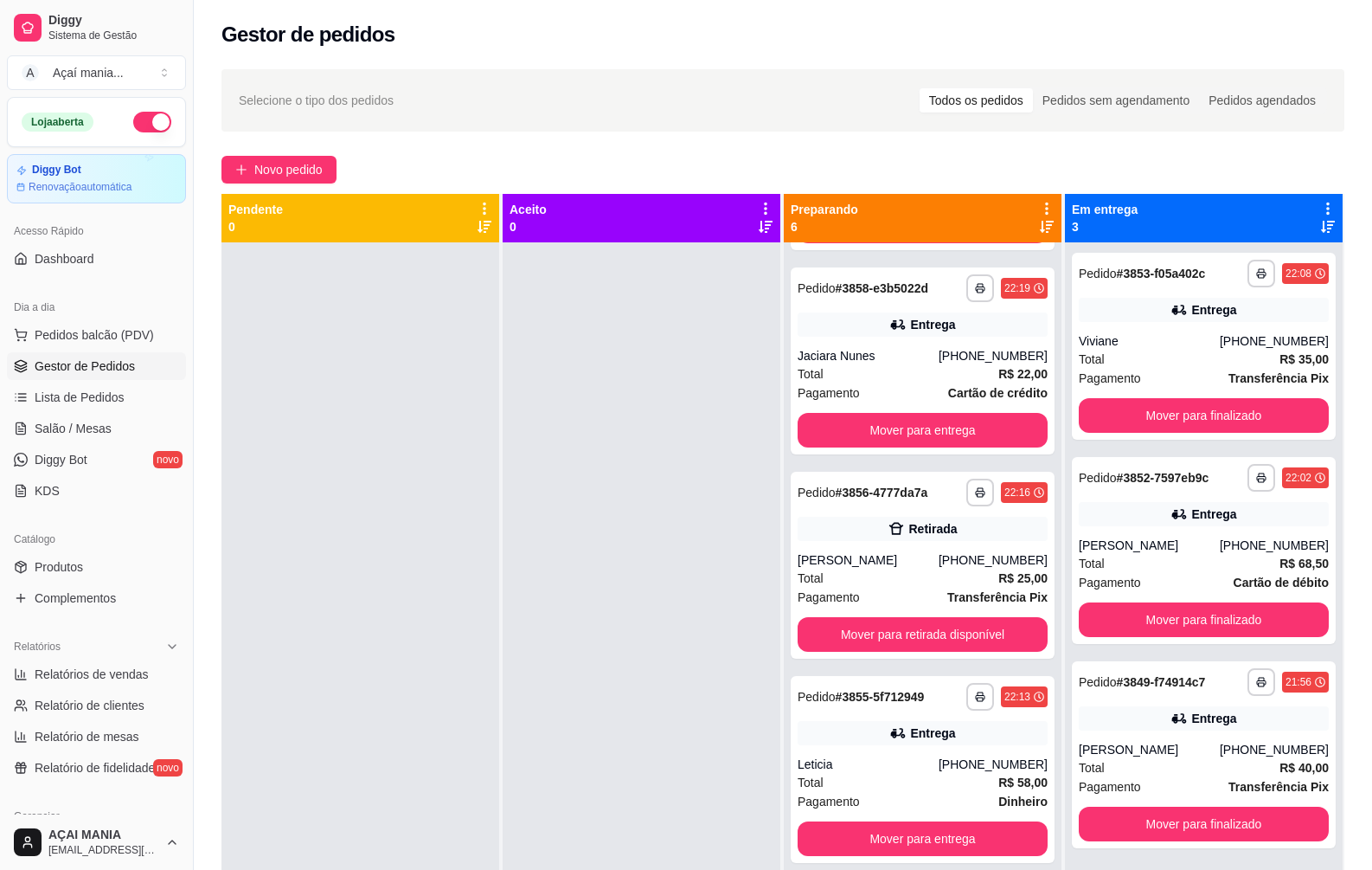
scroll to position [373, 0]
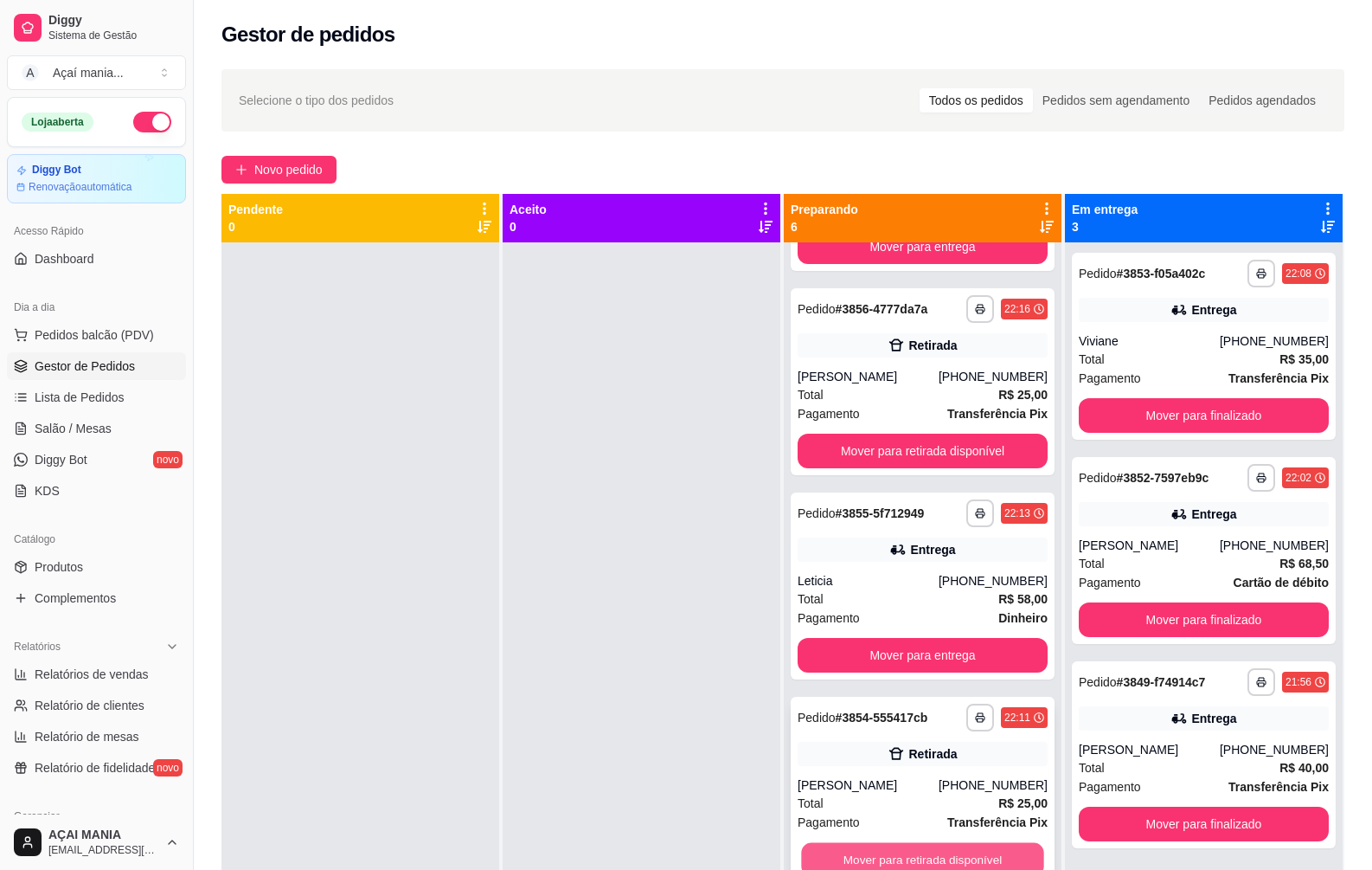
click at [896, 856] on button "Mover para retirada disponível" at bounding box center [923, 860] width 243 height 34
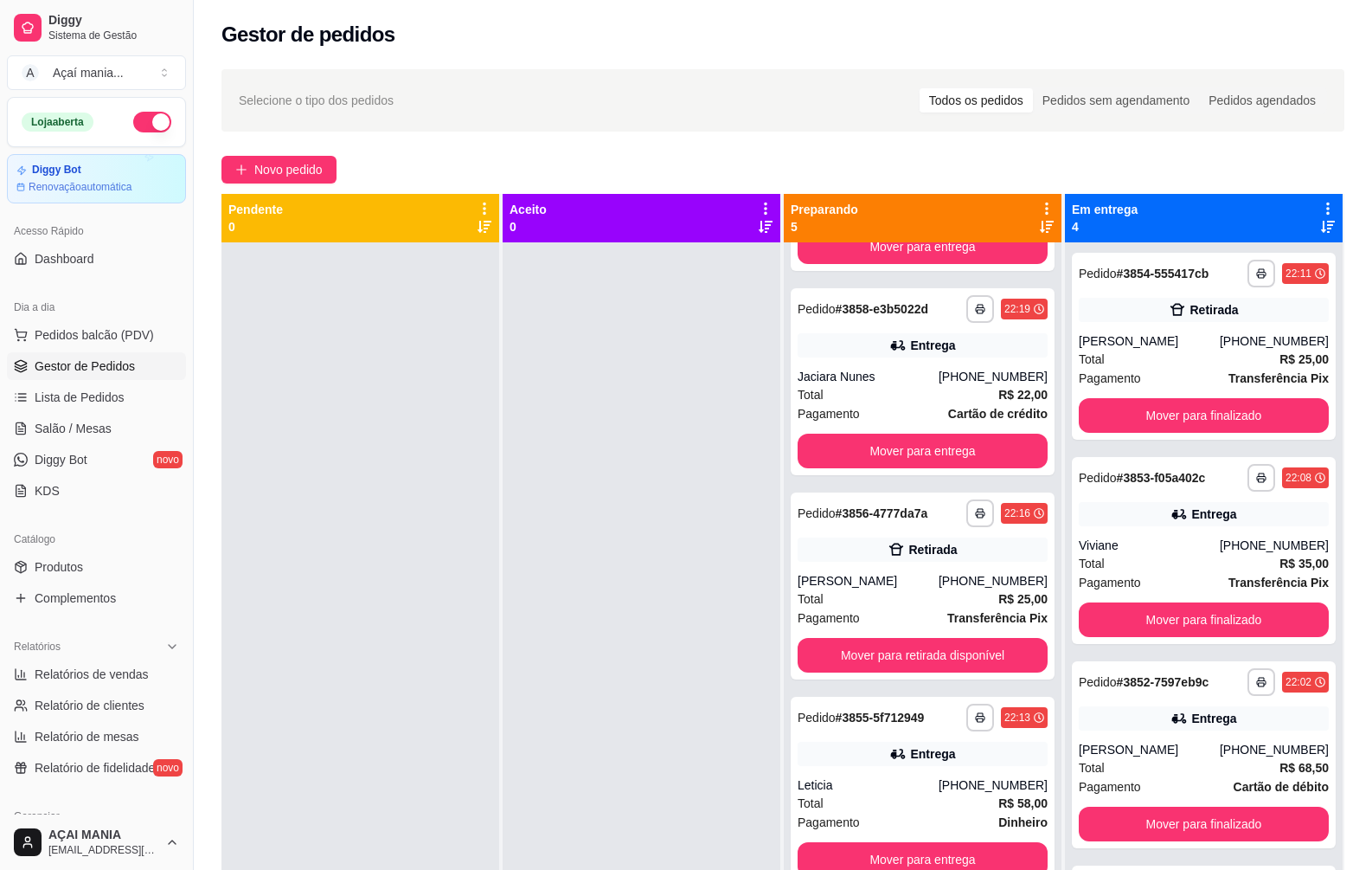
scroll to position [169, 0]
click at [524, 457] on div at bounding box center [641, 677] width 277 height 870
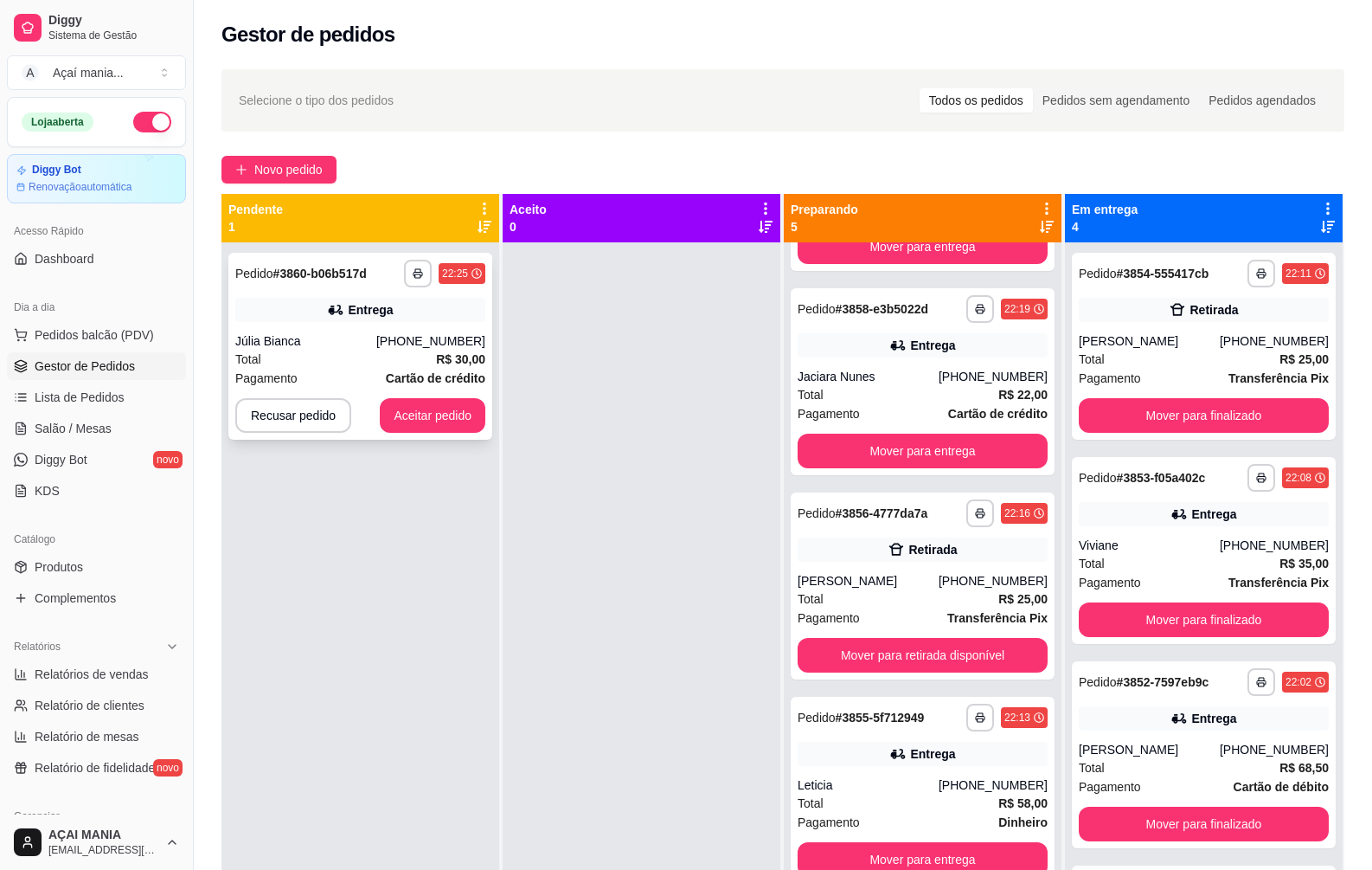
click at [419, 310] on div "Entrega" at bounding box center [361, 309] width 251 height 24
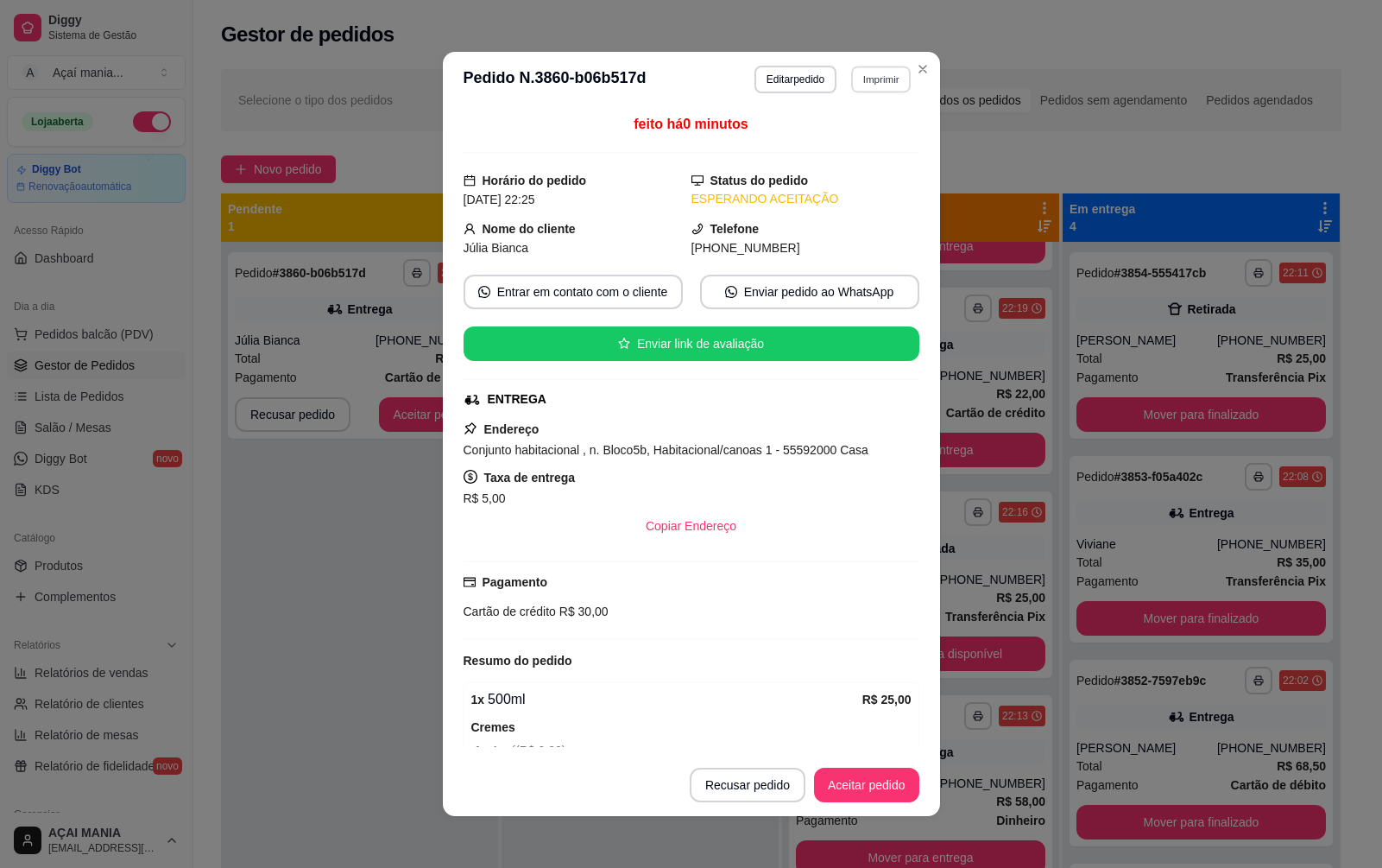
click at [874, 85] on button "Imprimir" at bounding box center [881, 78] width 60 height 27
click at [831, 144] on button "IMPRESSORA" at bounding box center [844, 139] width 121 height 27
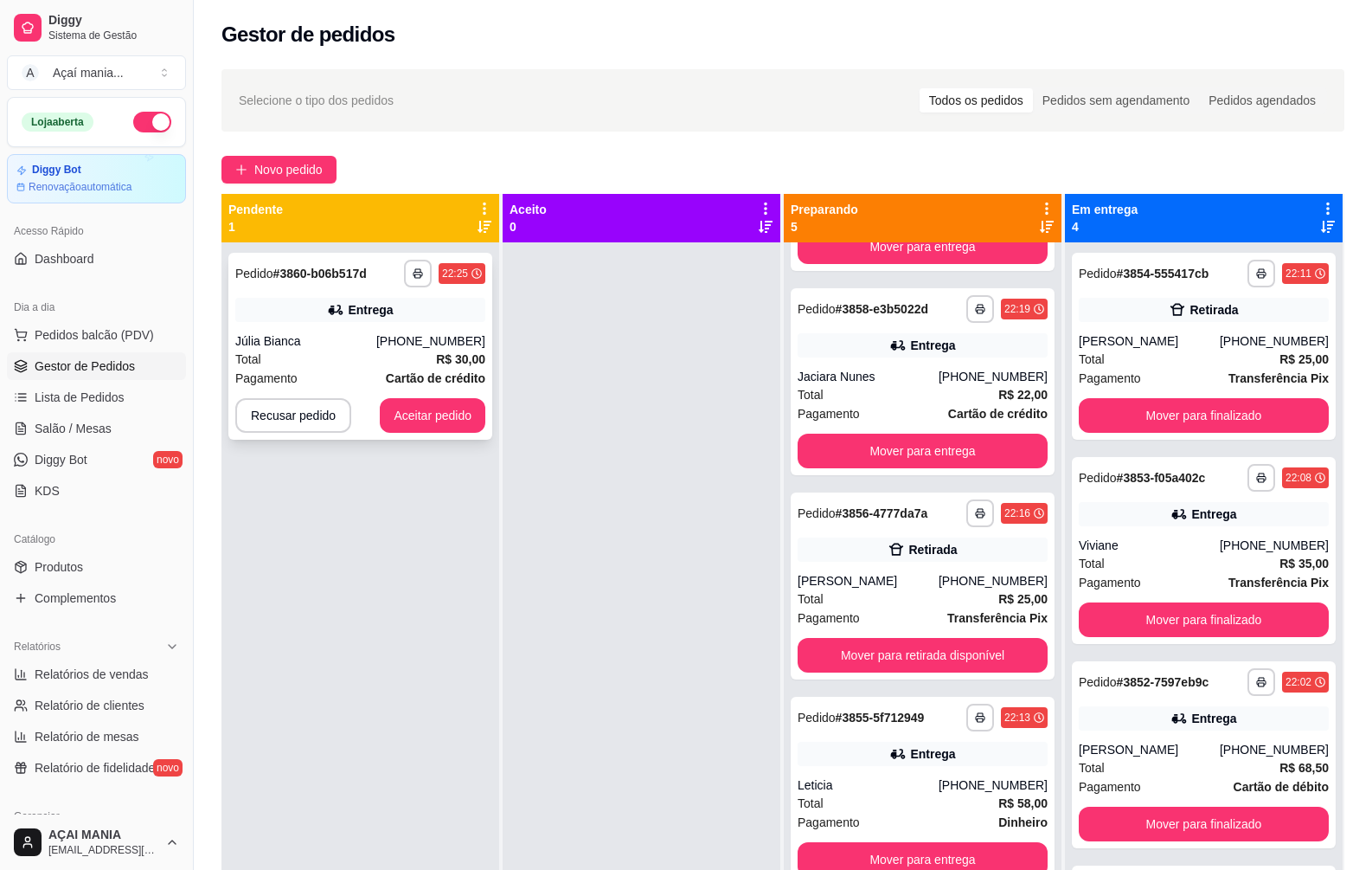
click at [402, 368] on div "Total R$ 30,00" at bounding box center [361, 359] width 251 height 19
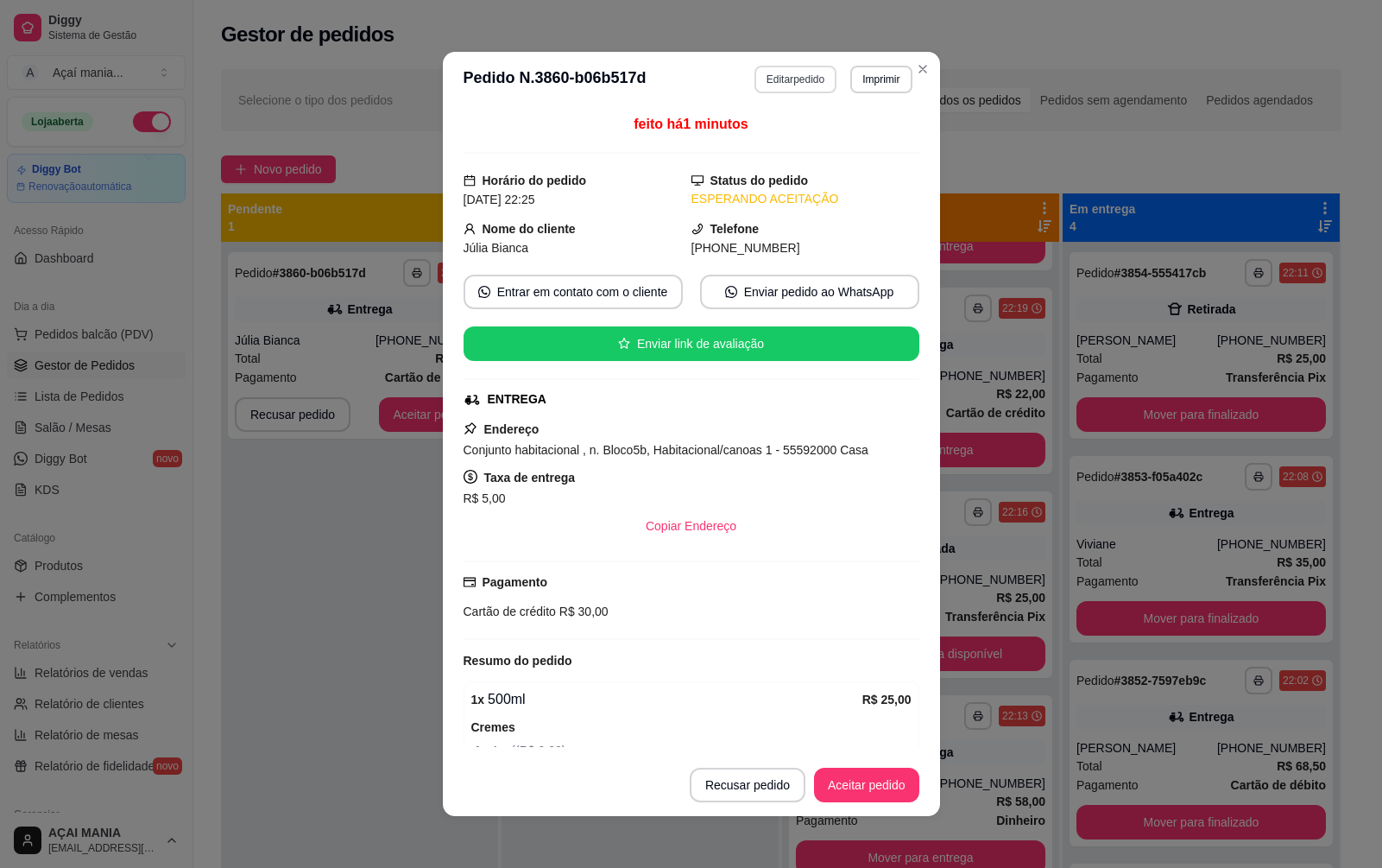
click at [806, 84] on button "Editar pedido" at bounding box center [796, 79] width 82 height 28
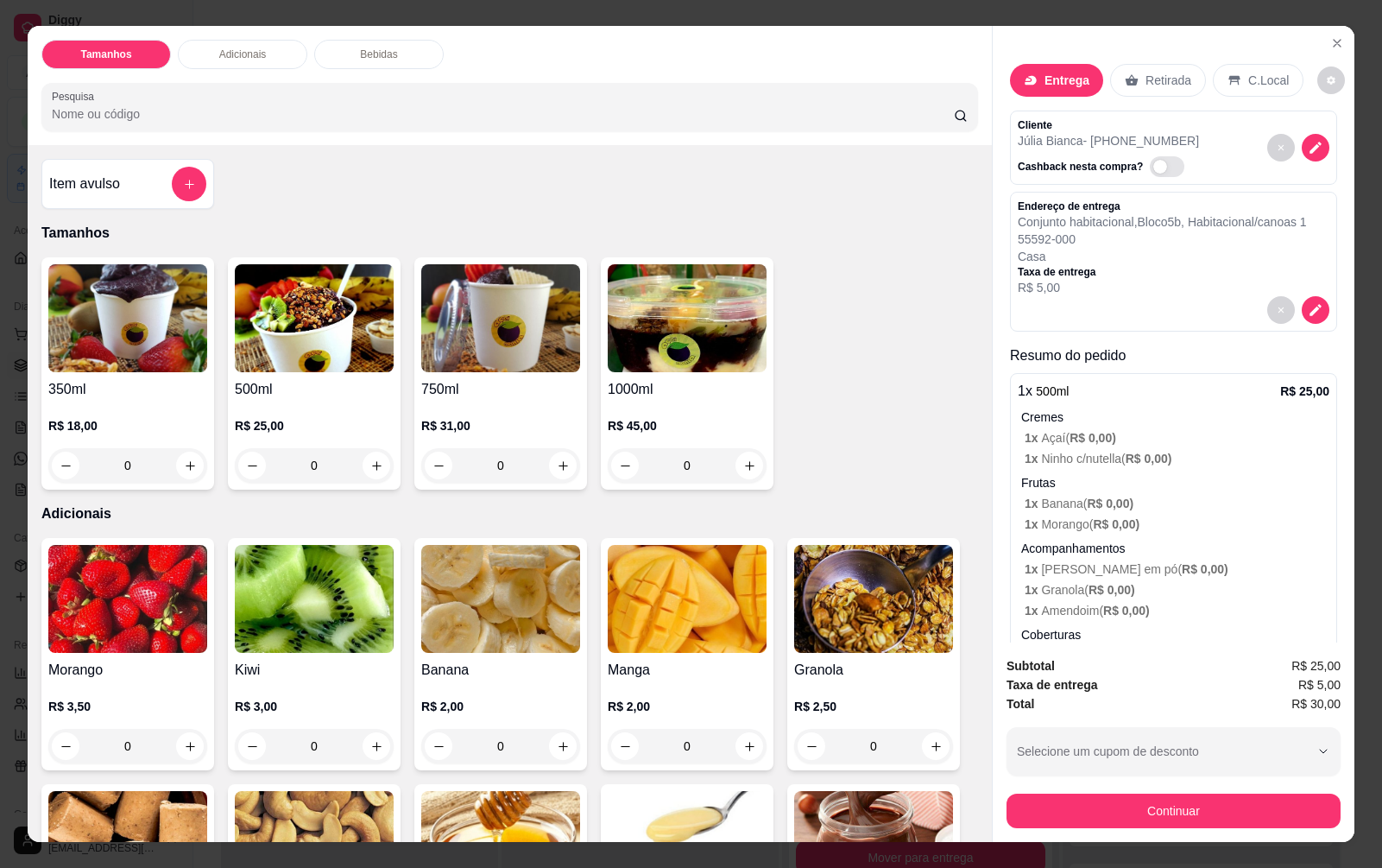
drag, startPoint x: 1168, startPoint y: 83, endPoint x: 1155, endPoint y: 88, distance: 13.9
click at [1168, 82] on p "Retirada" at bounding box center [1169, 79] width 46 height 17
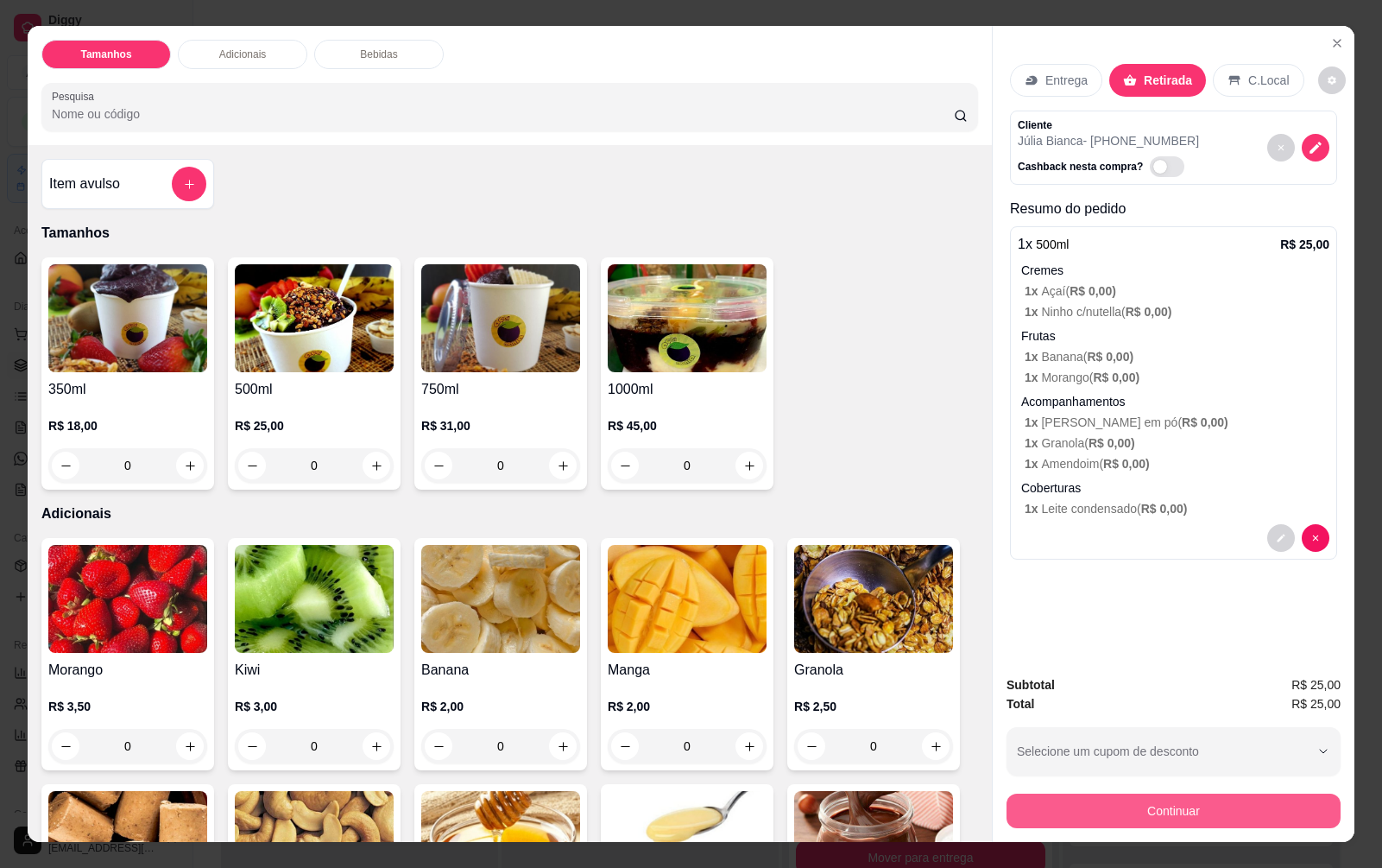
click at [1194, 815] on button "Continuar" at bounding box center [1174, 810] width 334 height 35
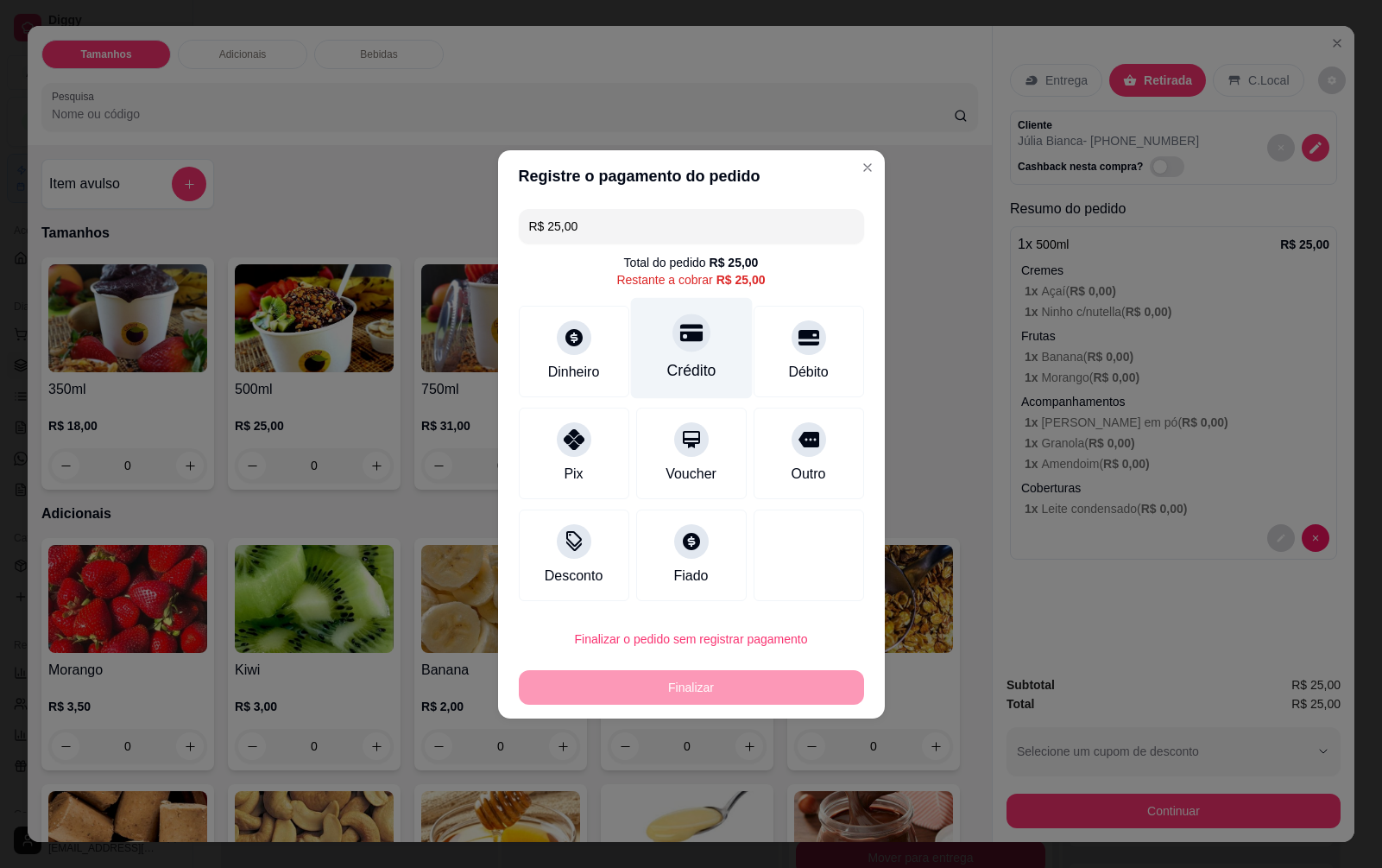
click at [696, 356] on div "Crédito" at bounding box center [691, 347] width 122 height 101
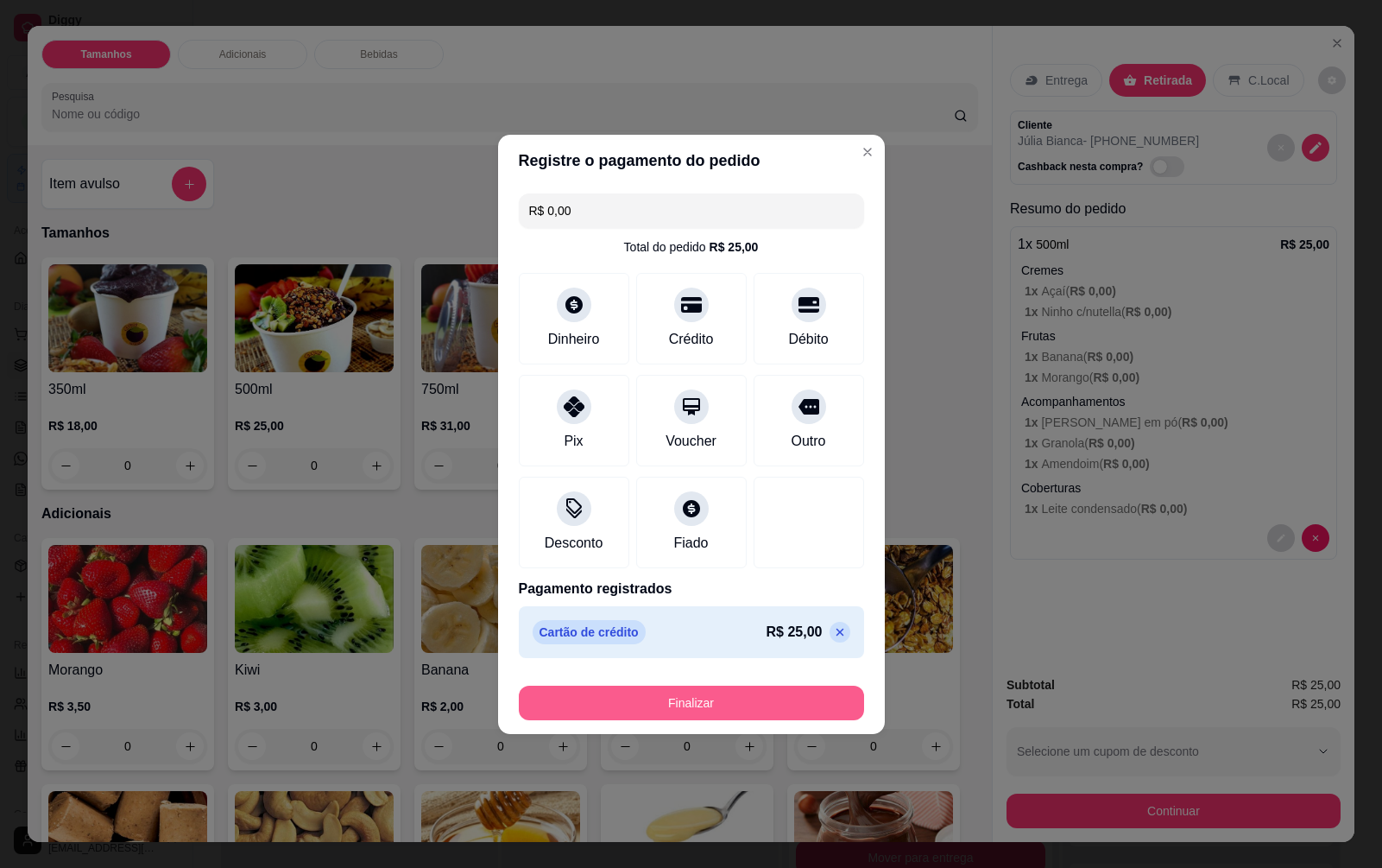
click at [715, 686] on button "Finalizar" at bounding box center [691, 702] width 345 height 35
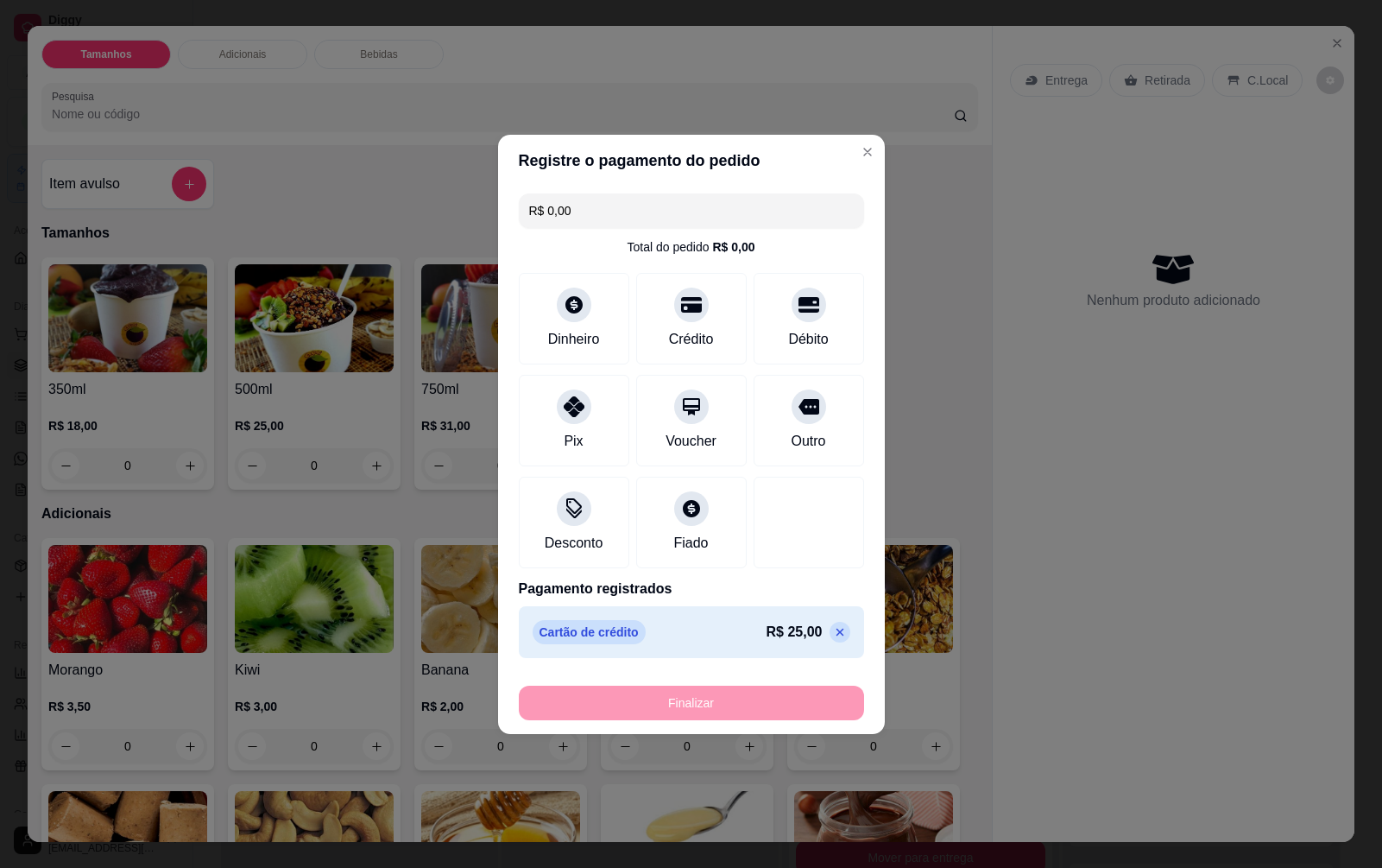
type input "-R$ 25,00"
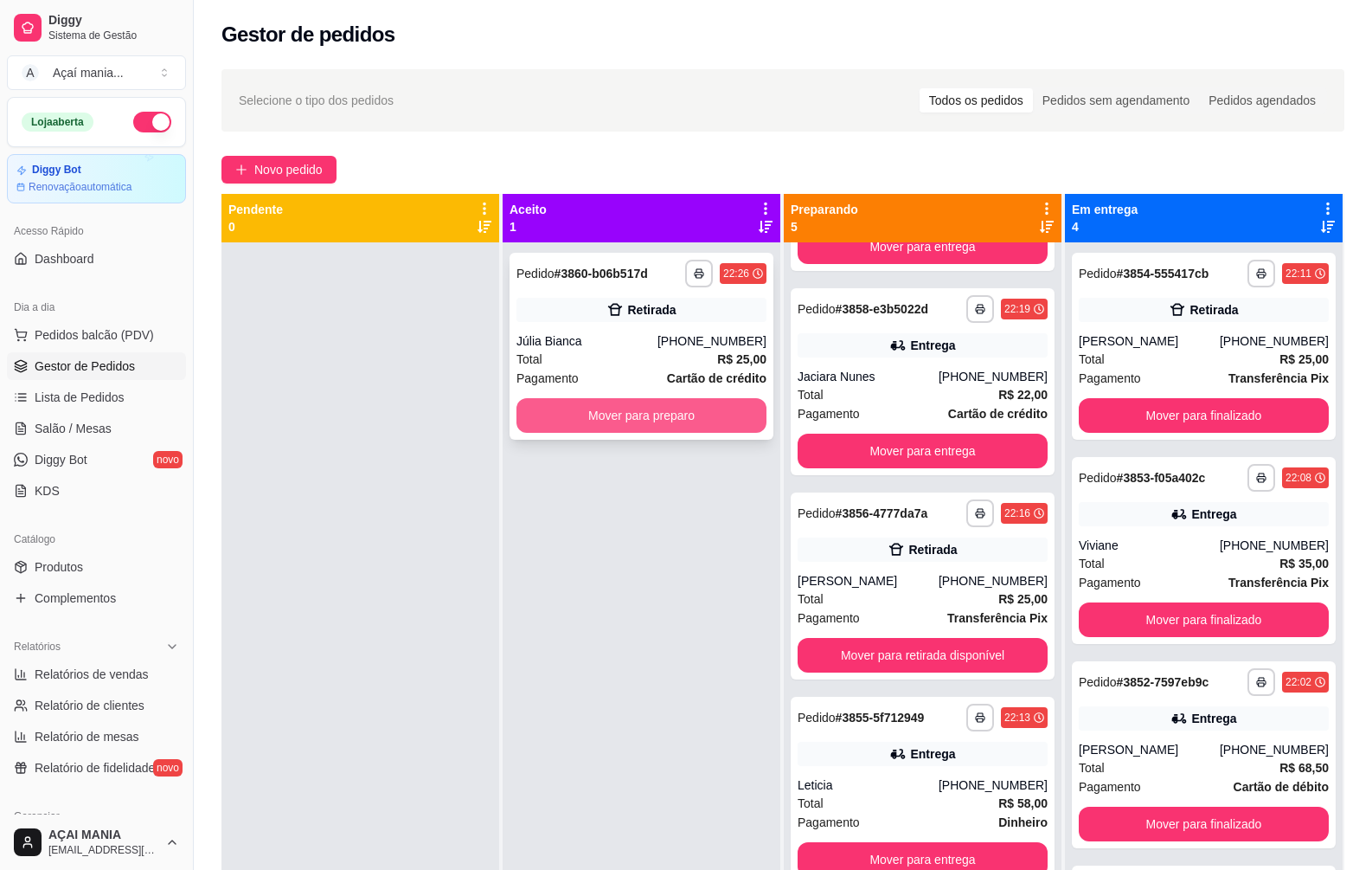
click at [716, 411] on button "Mover para preparo" at bounding box center [642, 415] width 251 height 35
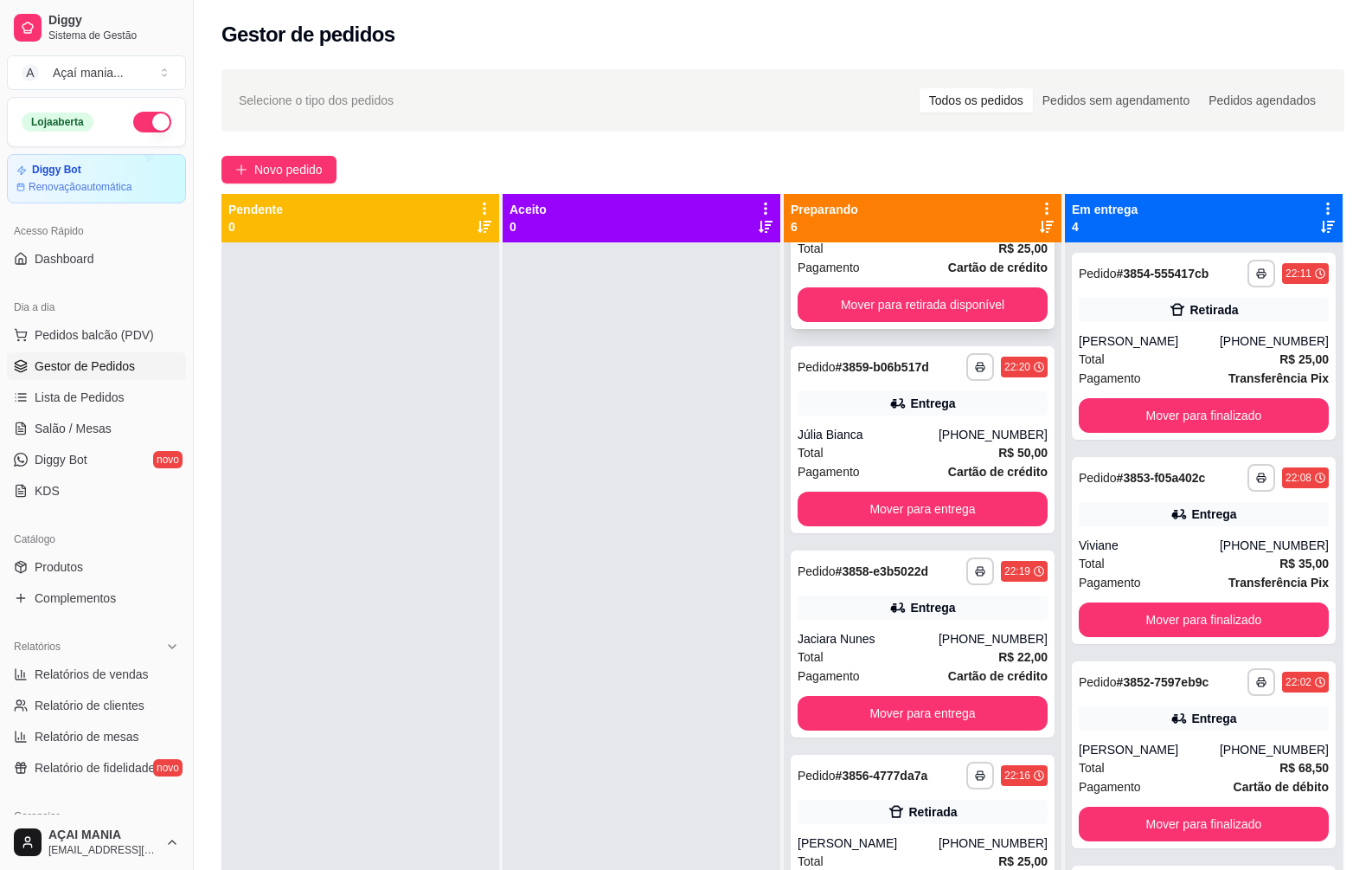
scroll to position [0, 0]
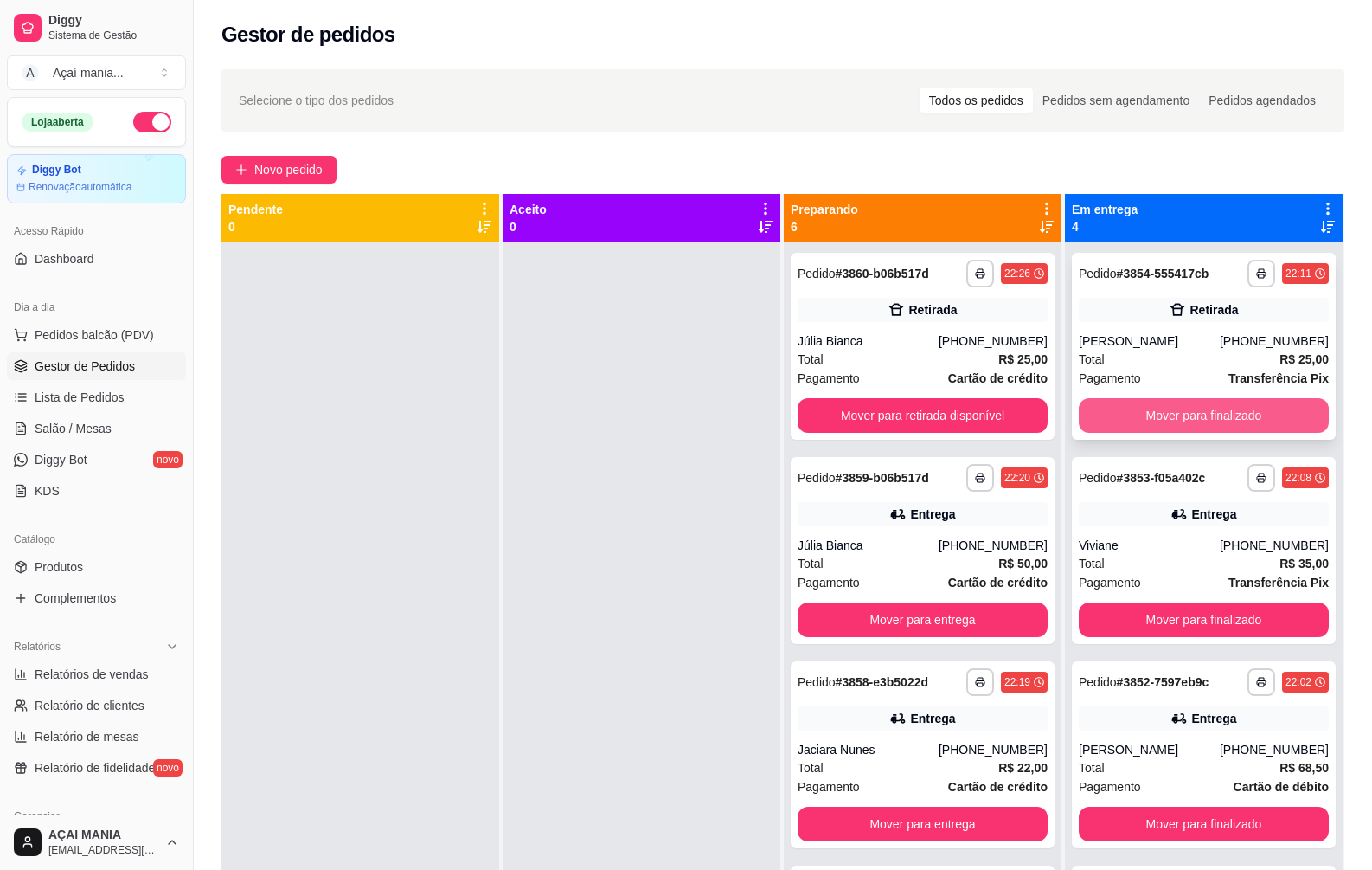
click at [1215, 411] on button "Mover para finalizado" at bounding box center [1204, 415] width 251 height 35
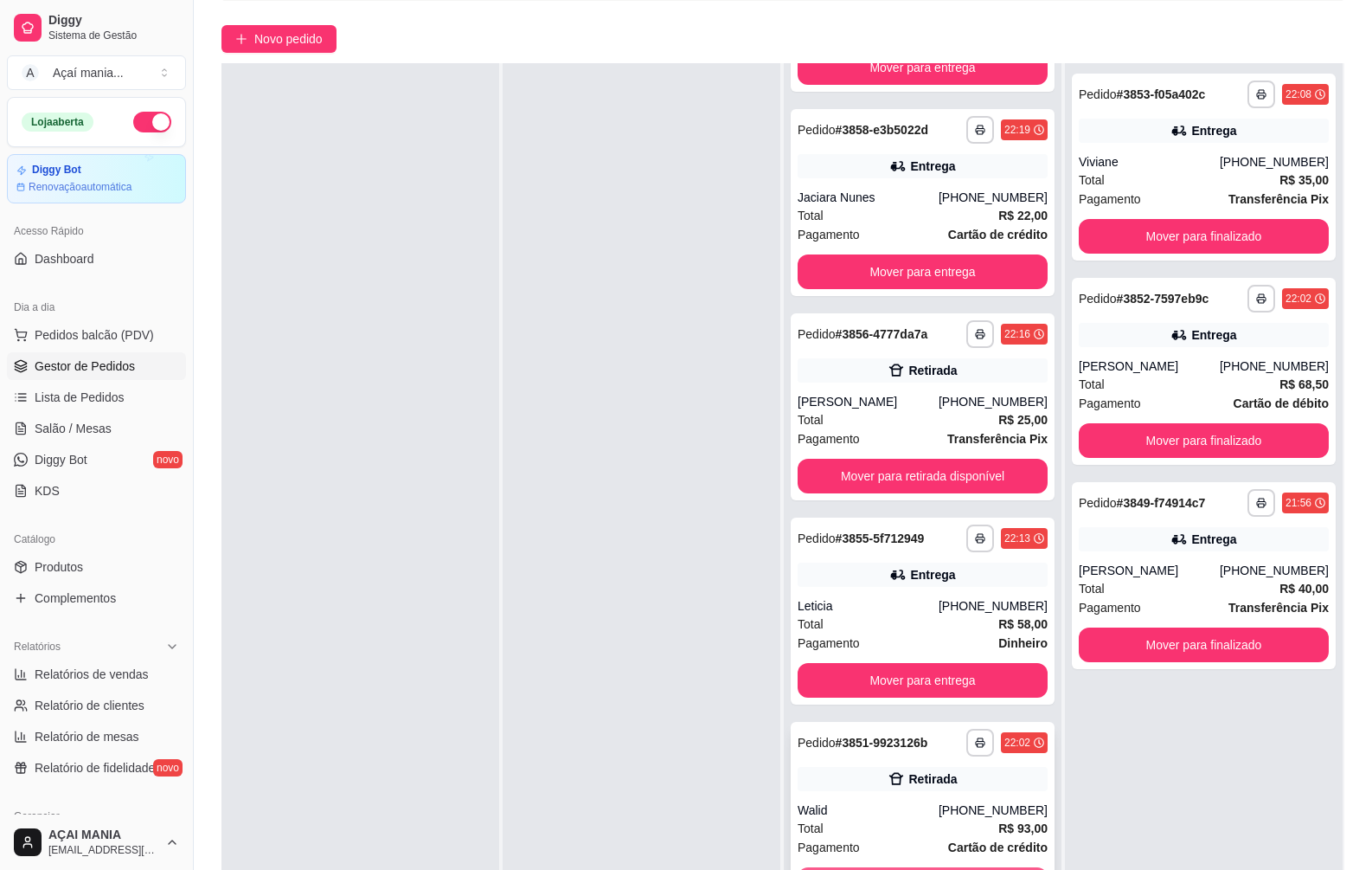
scroll to position [263, 0]
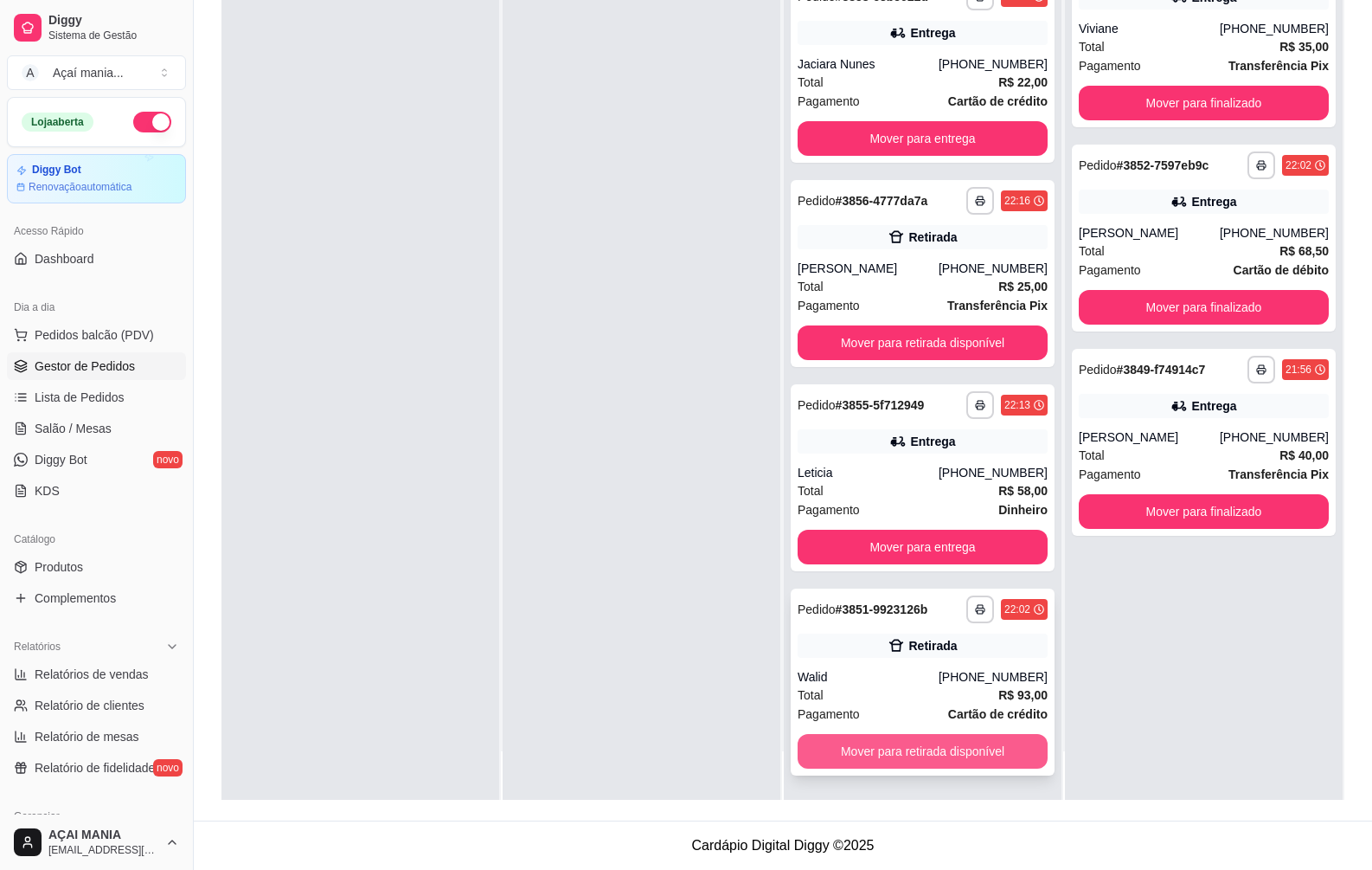
click at [890, 753] on button "Mover para retirada disponível" at bounding box center [923, 751] width 251 height 35
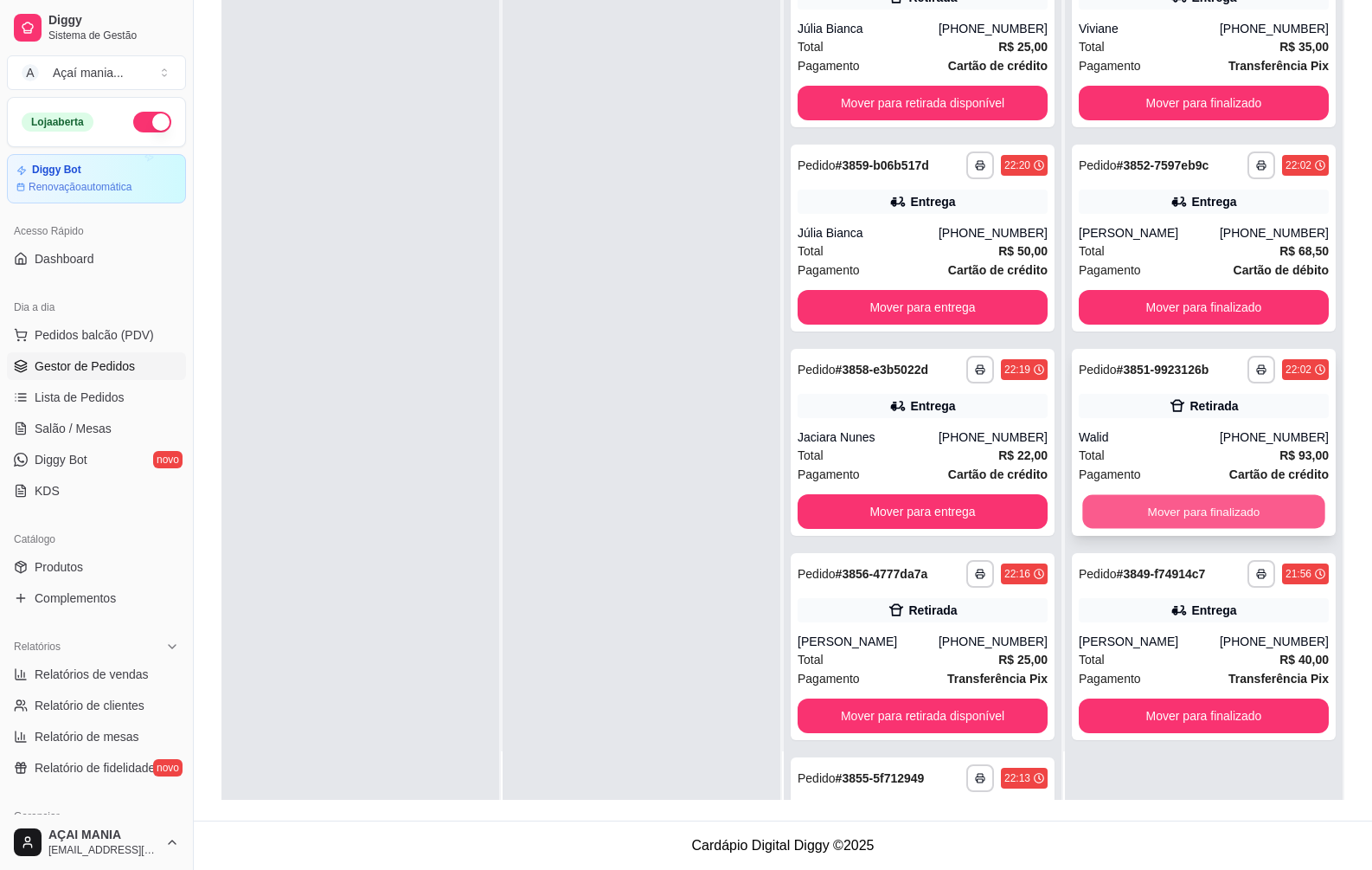
click at [1154, 505] on button "Mover para finalizado" at bounding box center [1204, 512] width 243 height 34
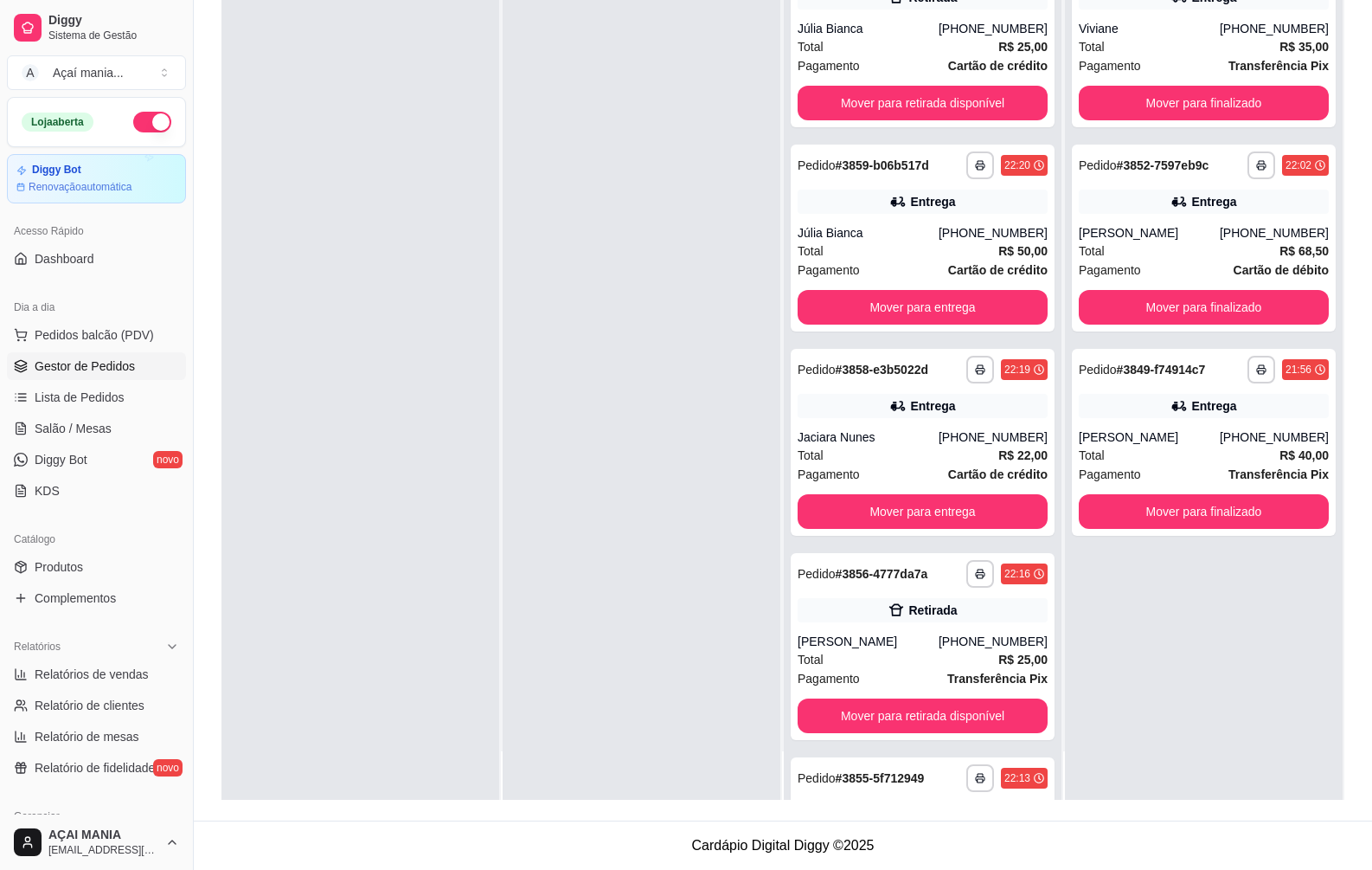
click at [391, 389] on div at bounding box center [360, 365] width 277 height 870
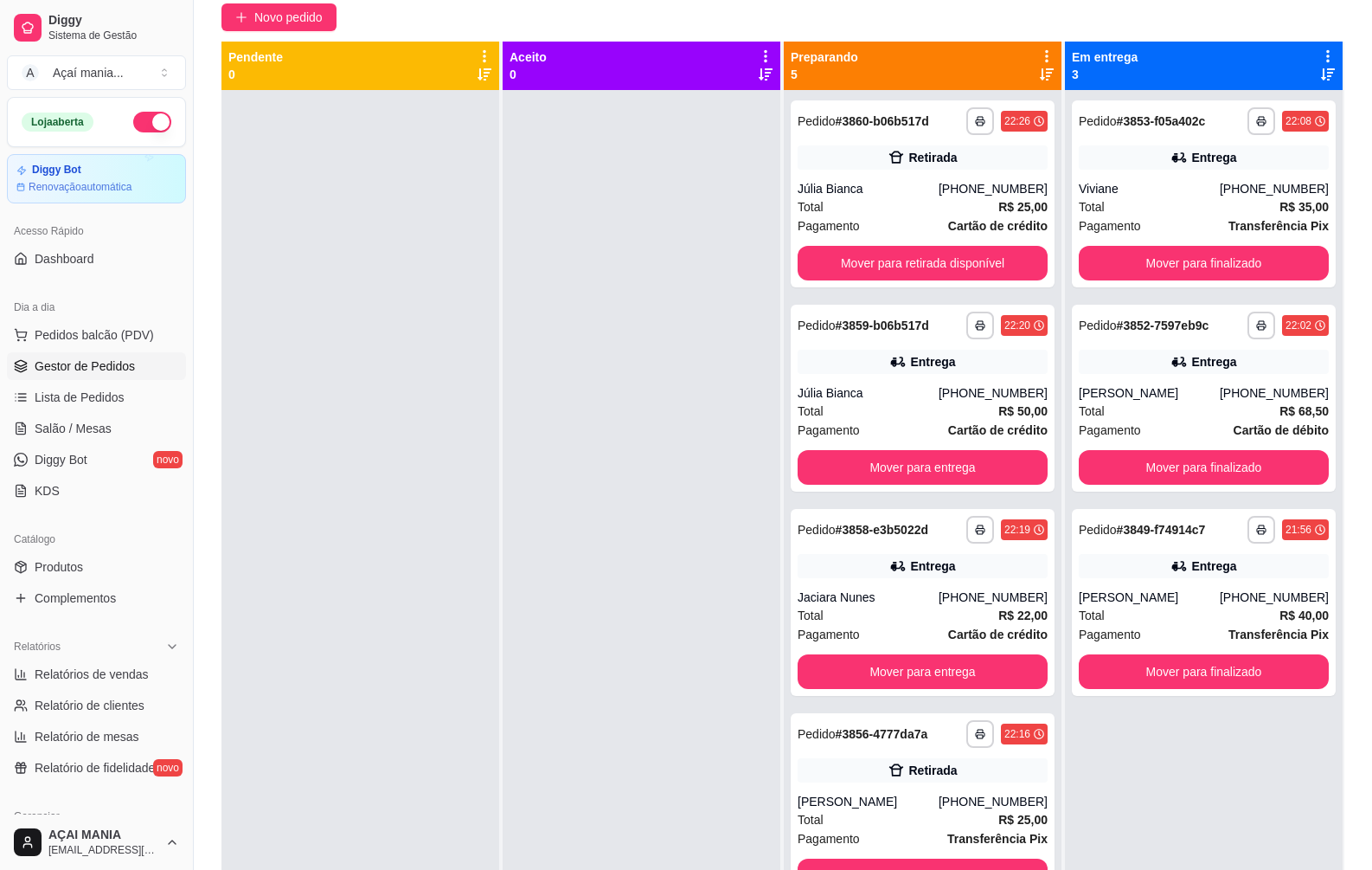
scroll to position [4, 0]
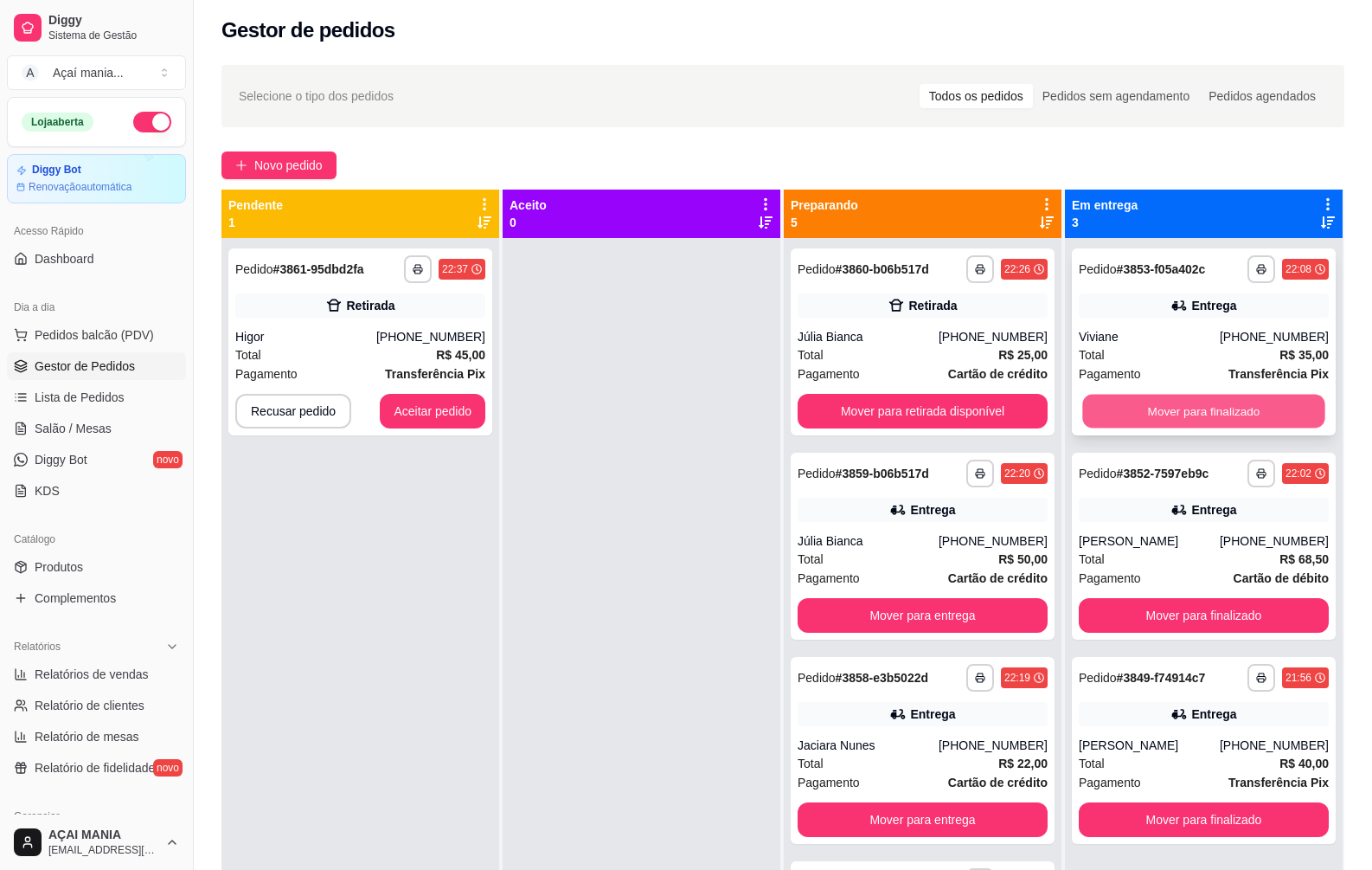
click at [1150, 419] on button "Mover para finalizado" at bounding box center [1204, 412] width 243 height 34
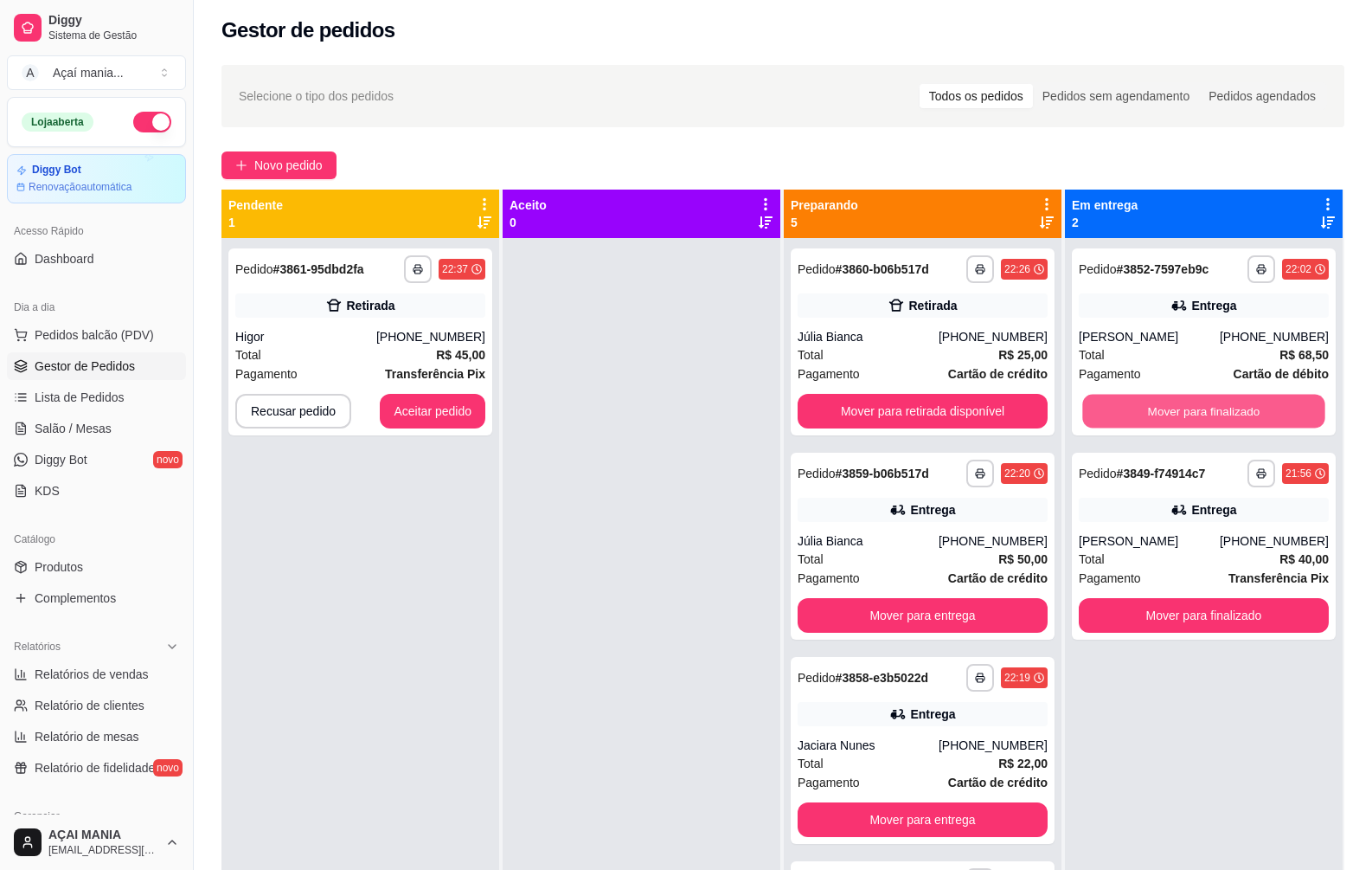
click at [1150, 419] on button "Mover para finalizado" at bounding box center [1204, 412] width 243 height 34
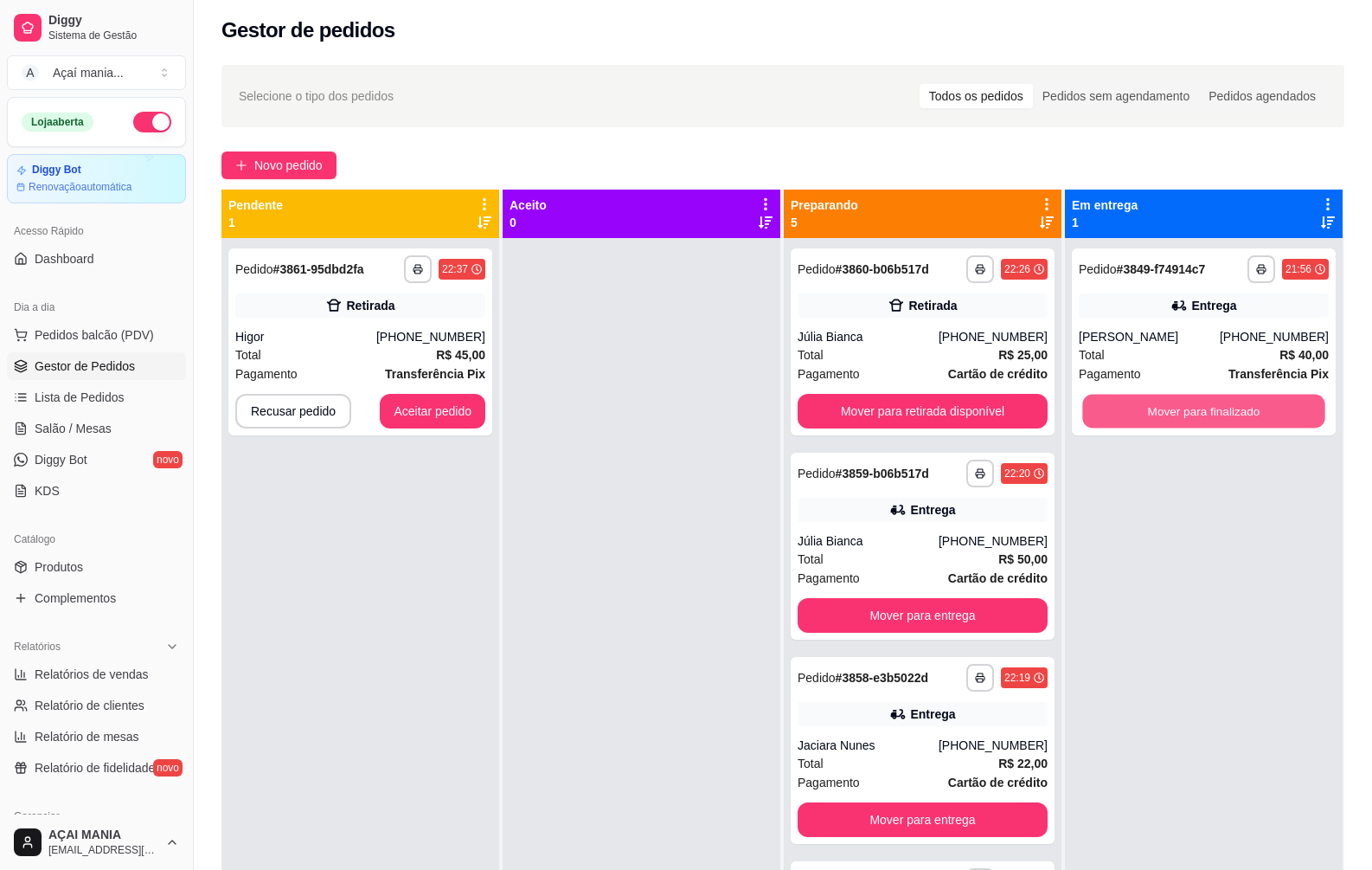
click at [1150, 419] on button "Mover para finalizado" at bounding box center [1204, 412] width 243 height 34
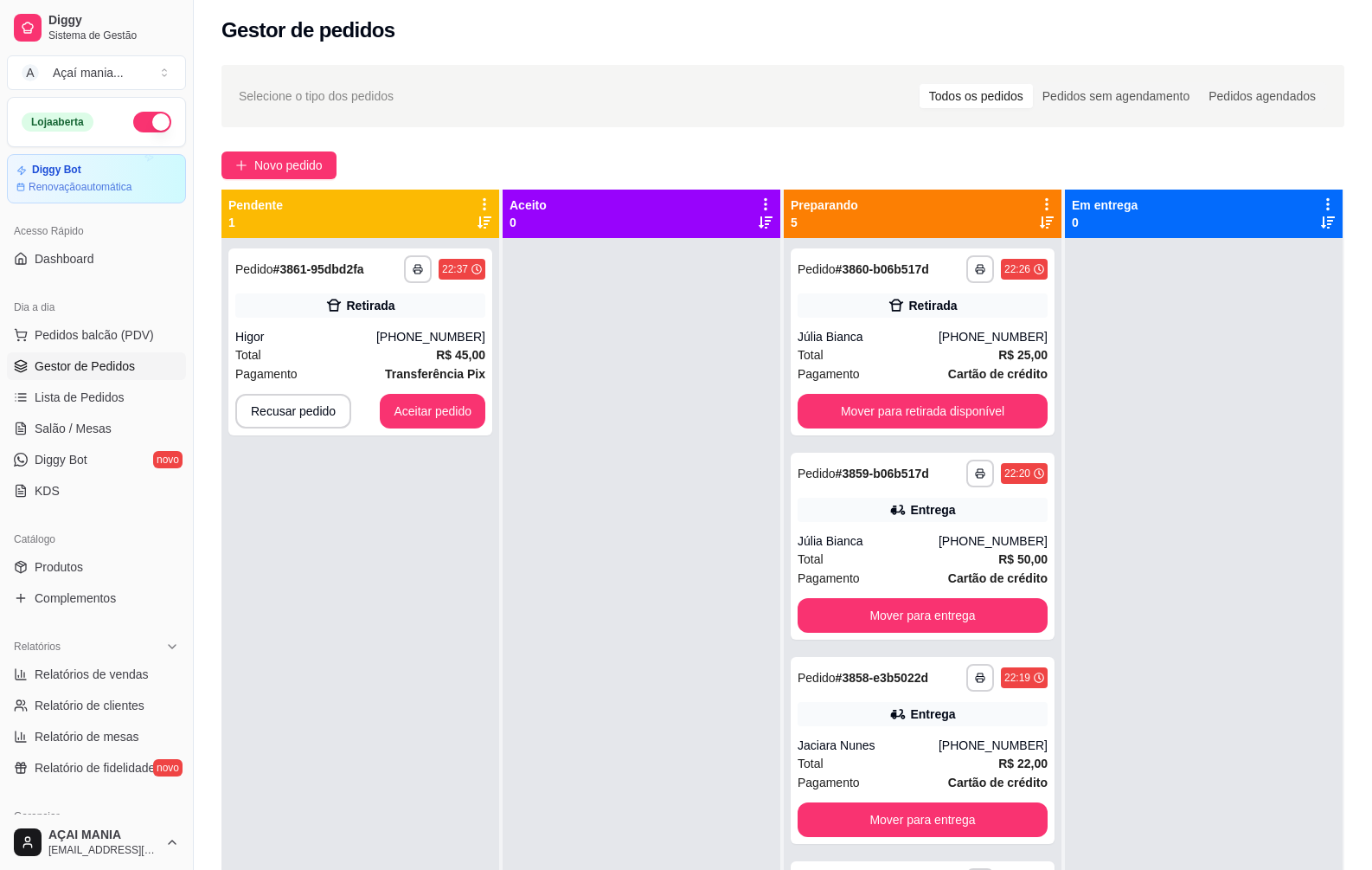
click at [616, 648] on div at bounding box center [641, 672] width 277 height 870
click at [462, 404] on button "Aceitar pedido" at bounding box center [432, 412] width 102 height 34
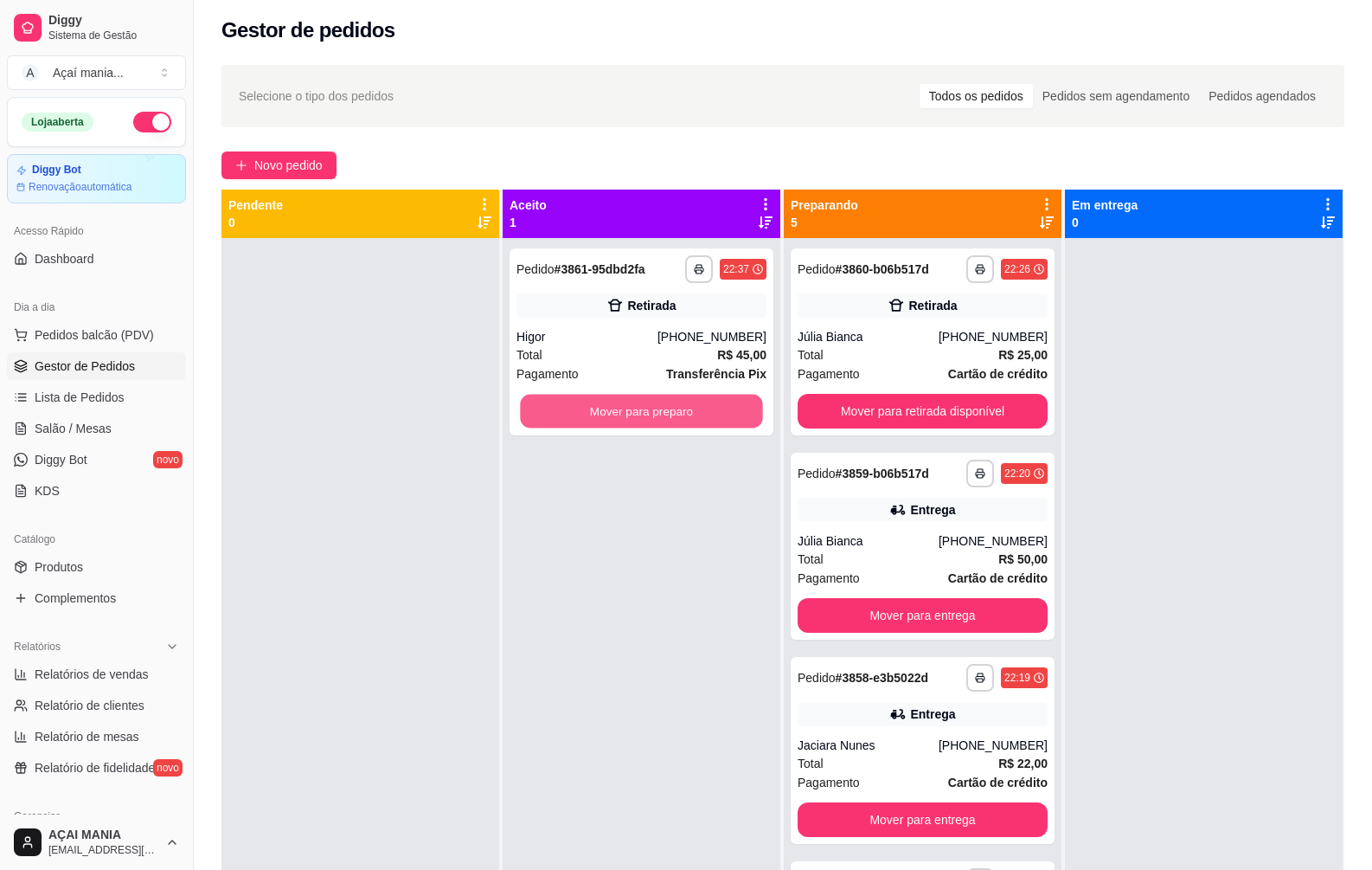
click at [568, 412] on button "Mover para preparo" at bounding box center [641, 412] width 243 height 34
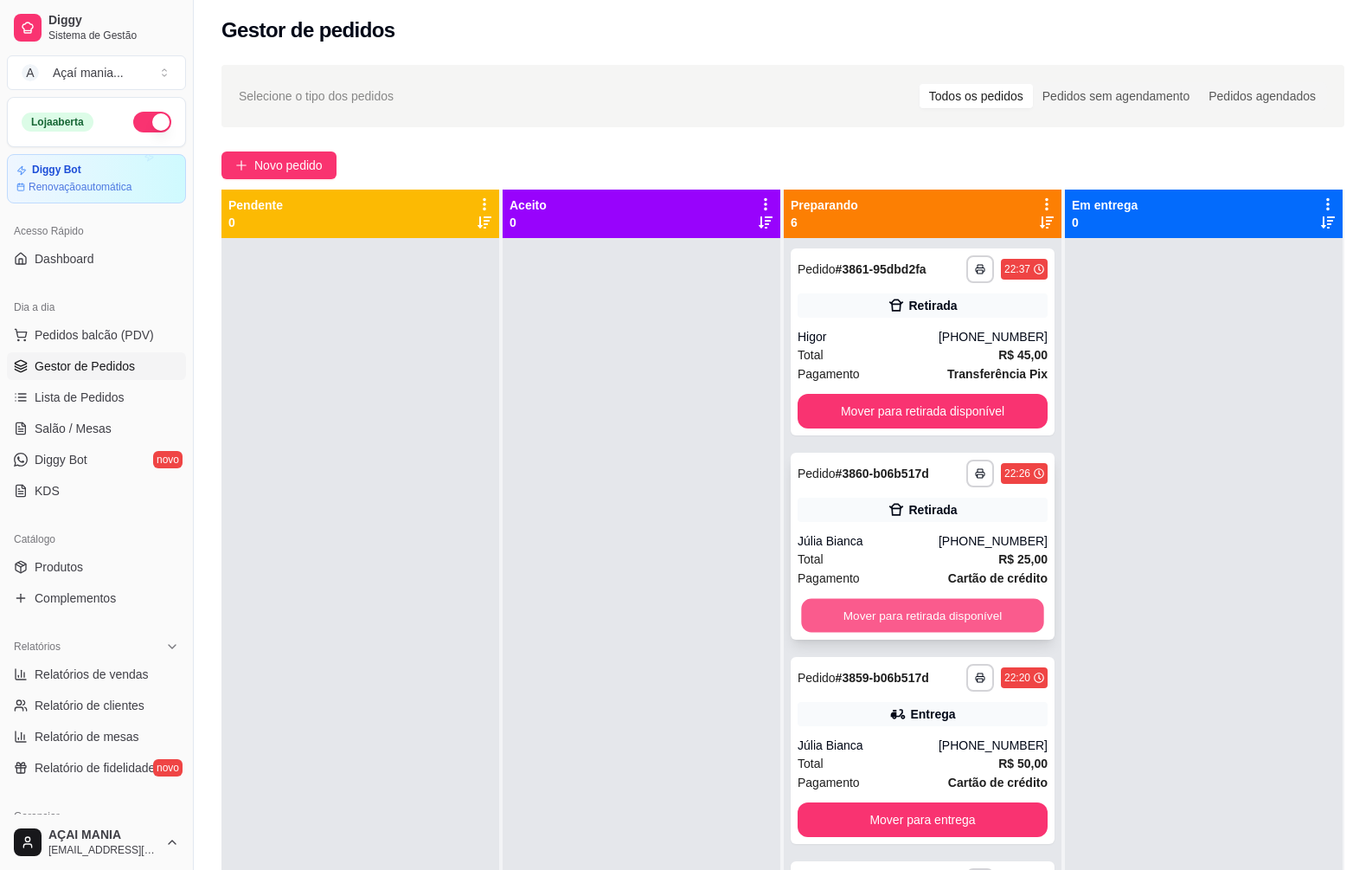
click at [962, 602] on button "Mover para retirada disponível" at bounding box center [923, 615] width 243 height 34
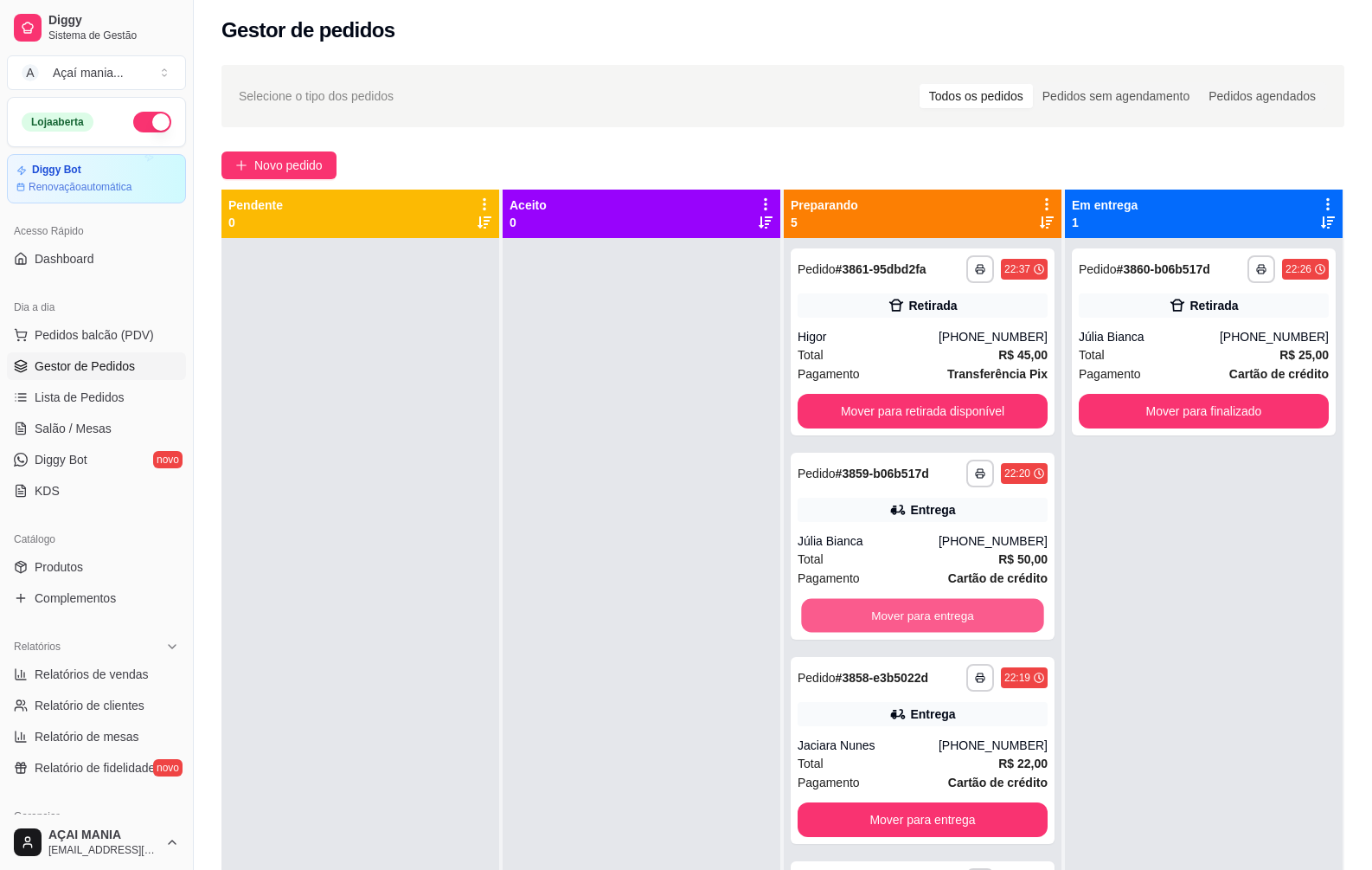
click at [961, 604] on button "Mover para entrega" at bounding box center [923, 615] width 243 height 34
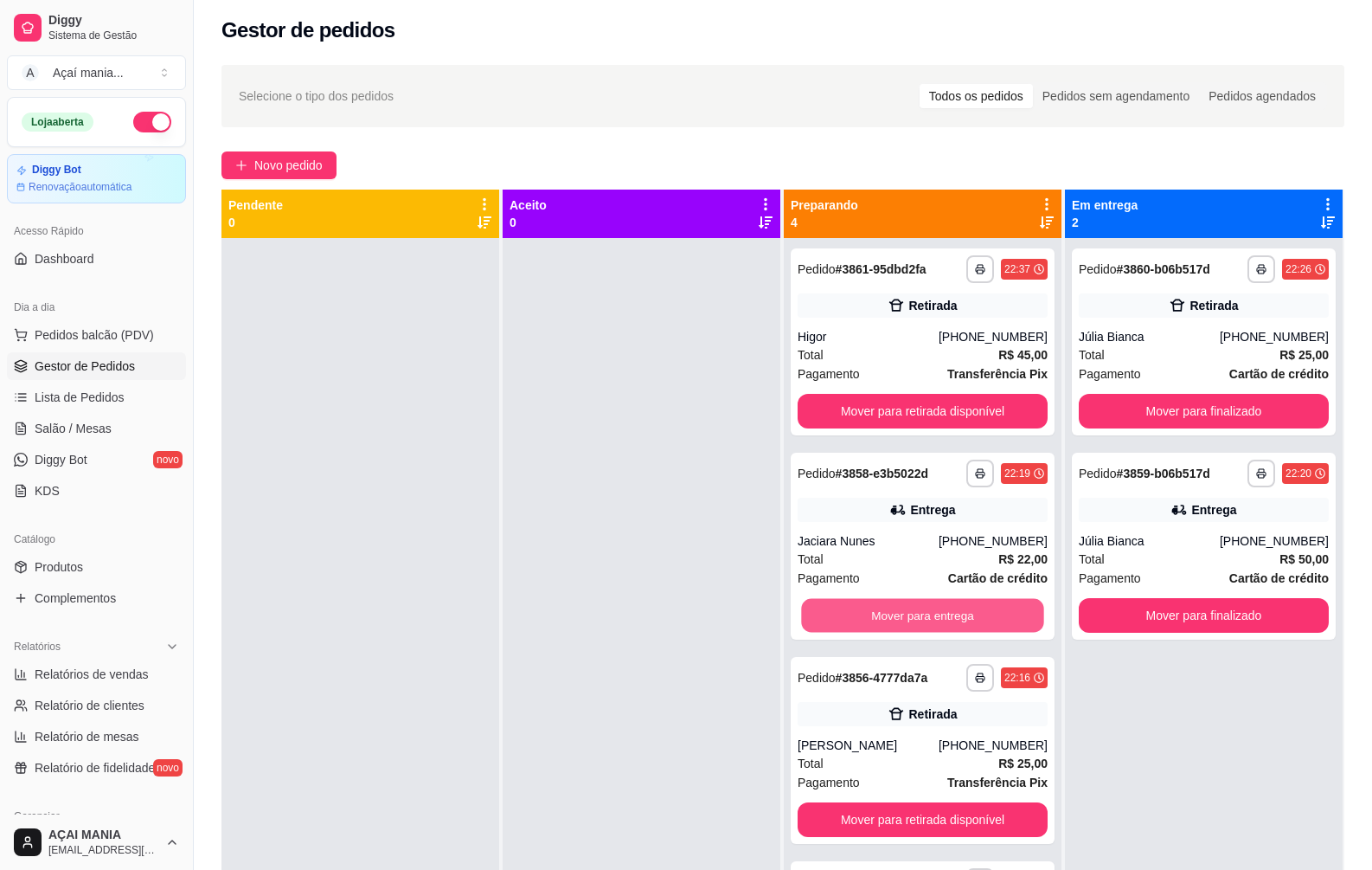
click at [961, 604] on button "Mover para entrega" at bounding box center [923, 615] width 243 height 34
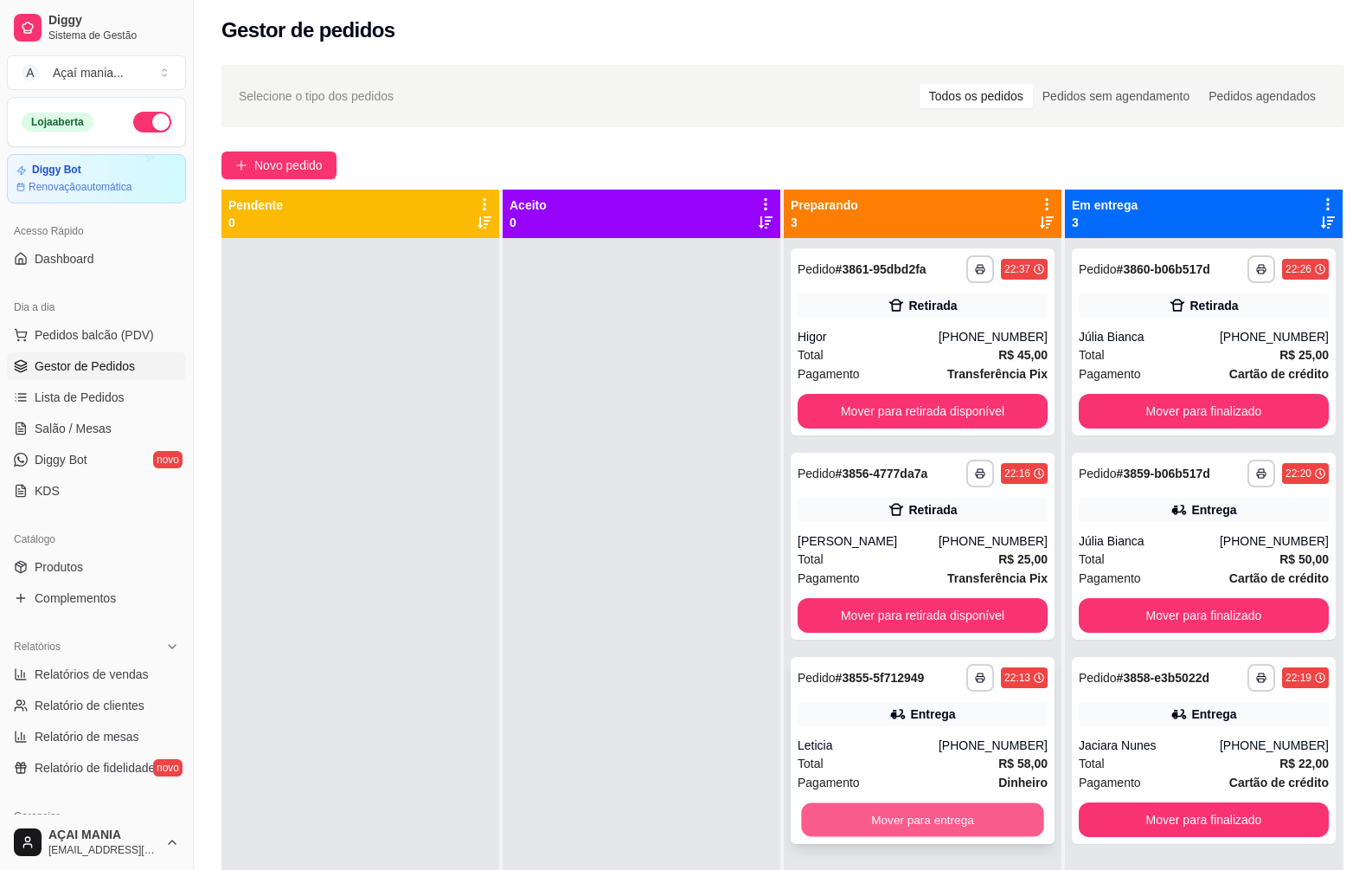
click at [875, 815] on button "Mover para entrega" at bounding box center [923, 820] width 243 height 34
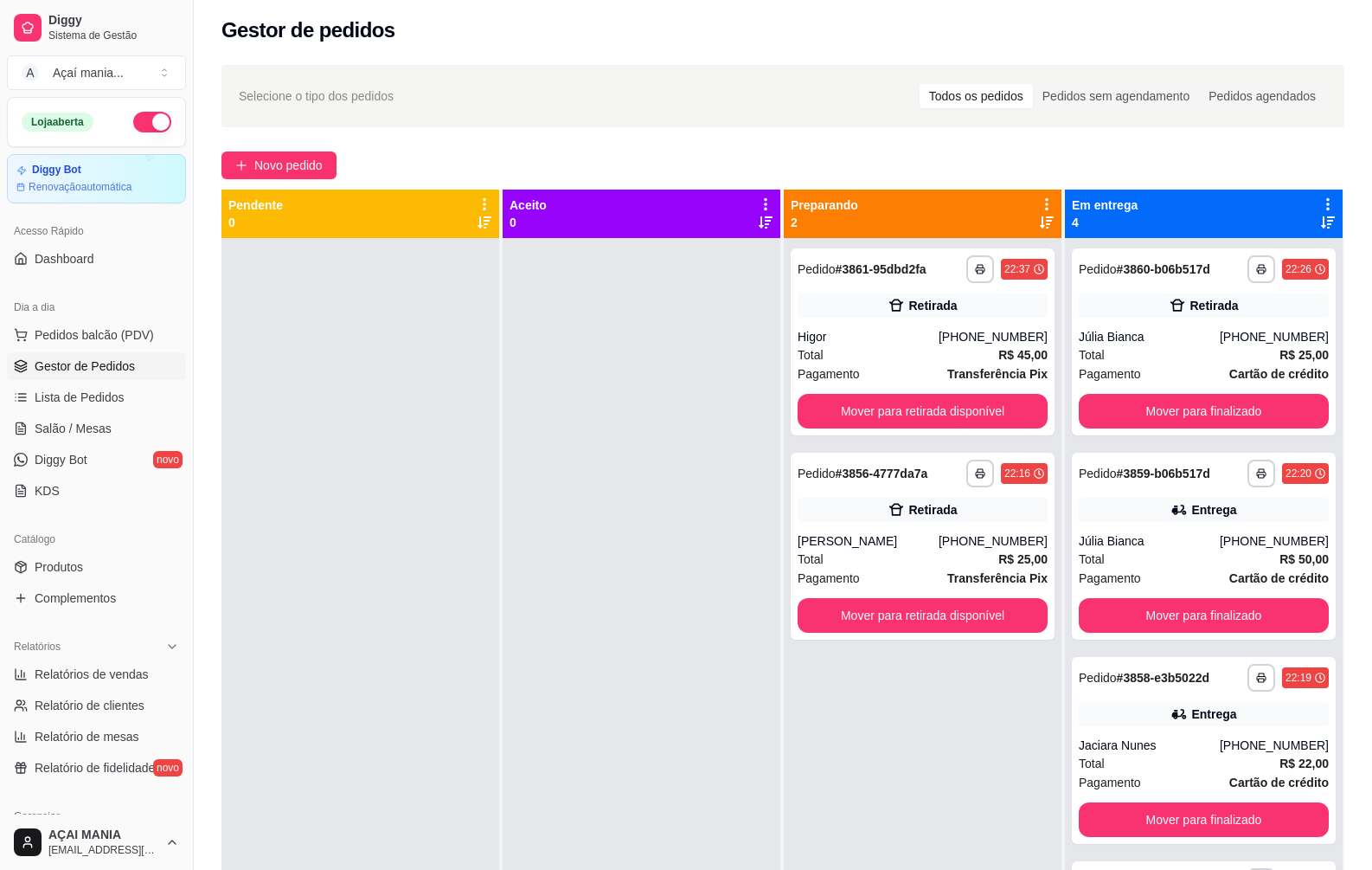
scroll to position [0, 0]
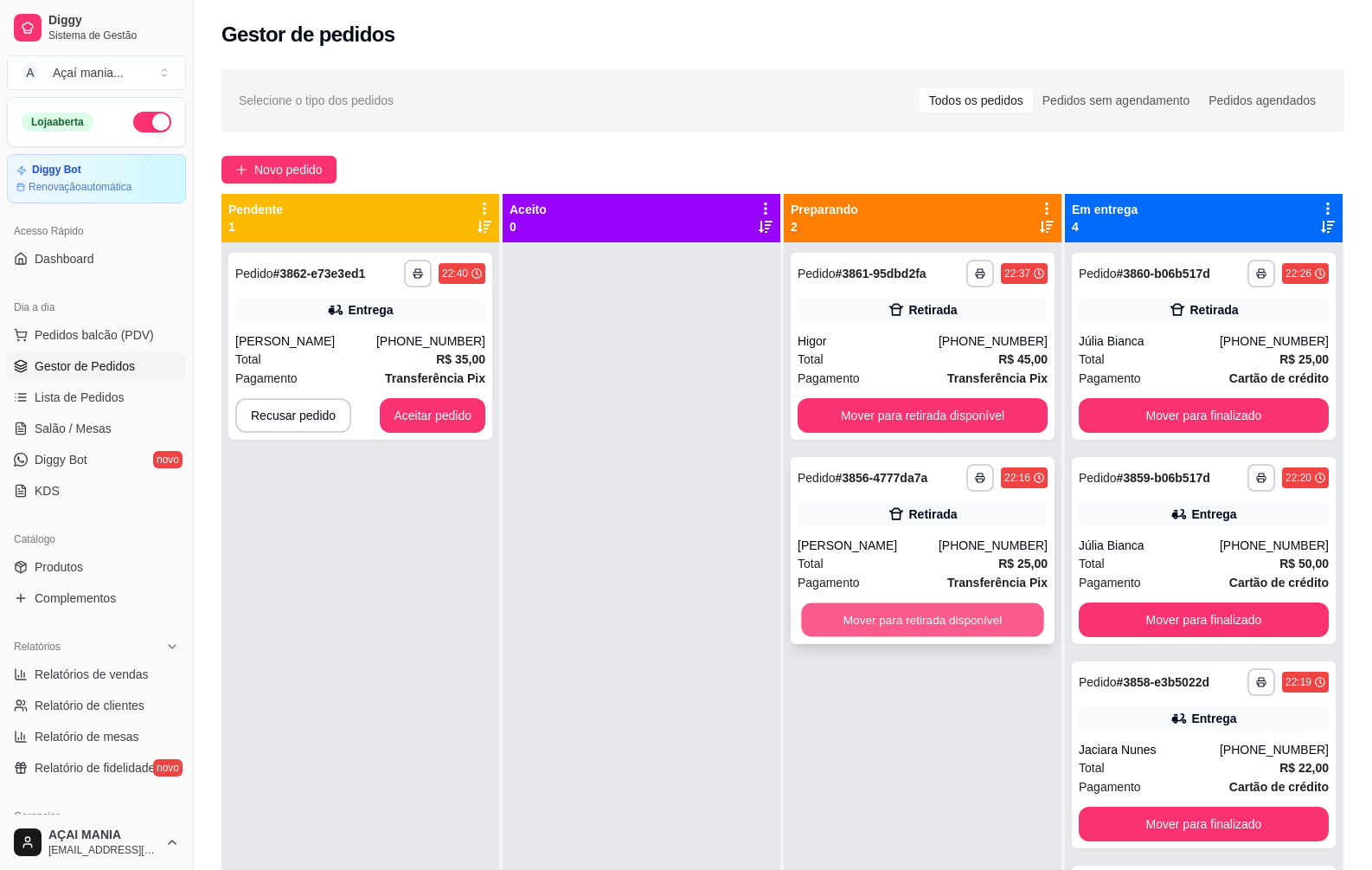
click at [942, 626] on button "Mover para retirada disponível" at bounding box center [923, 620] width 243 height 34
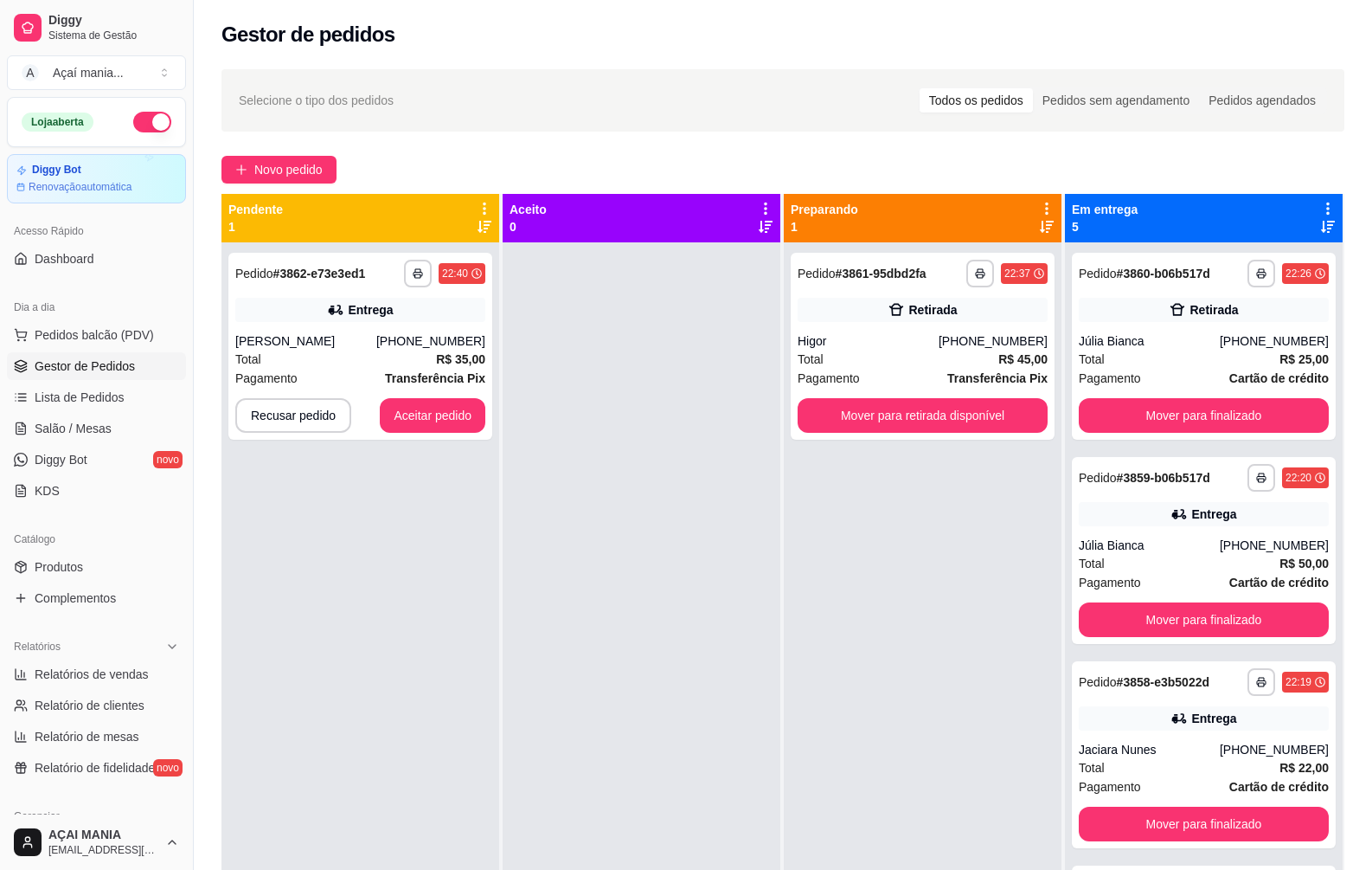
click at [654, 665] on div at bounding box center [641, 677] width 277 height 870
click at [448, 416] on button "Aceitar pedido" at bounding box center [432, 416] width 102 height 34
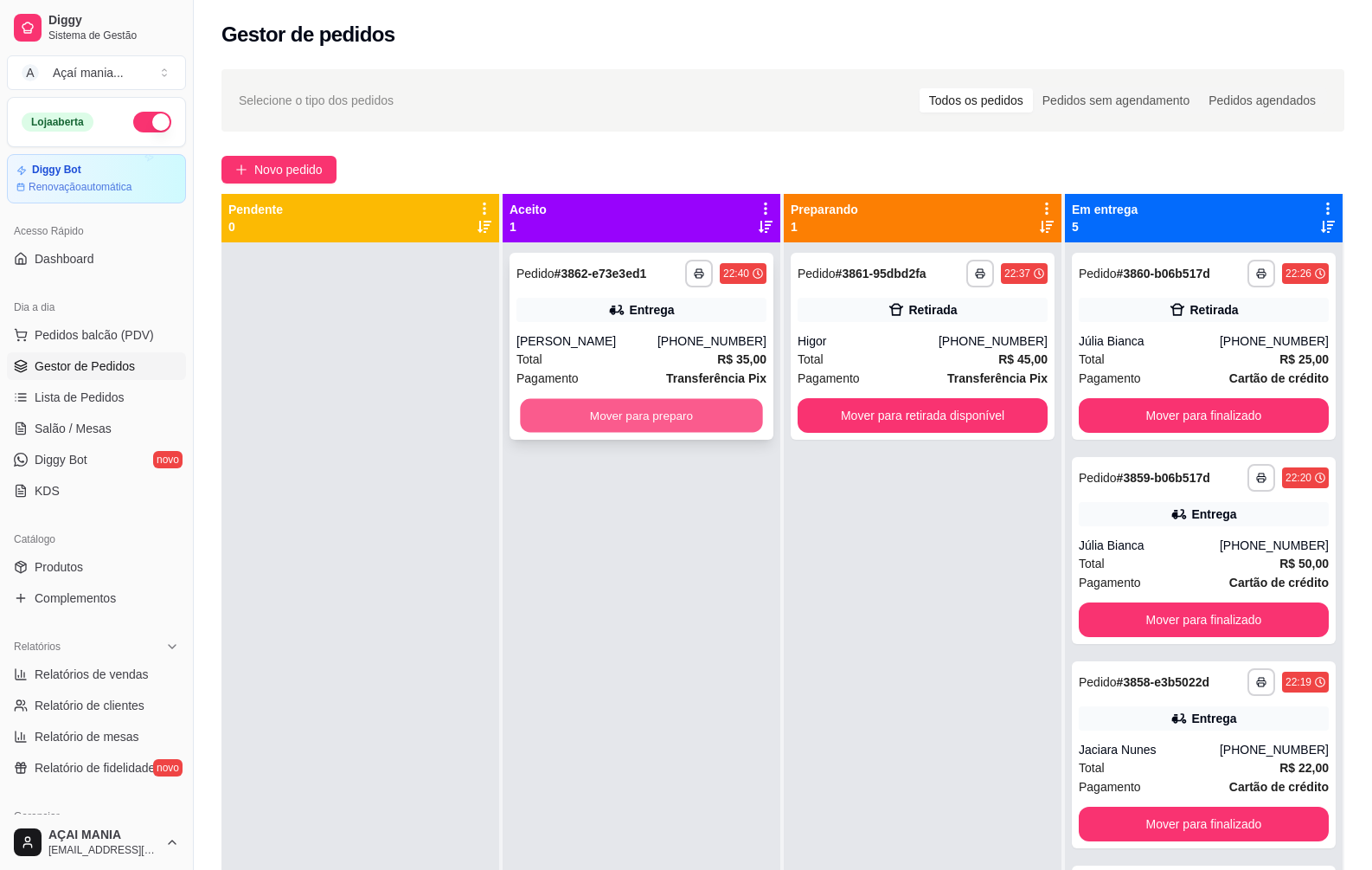
click at [637, 418] on button "Mover para preparo" at bounding box center [641, 416] width 243 height 34
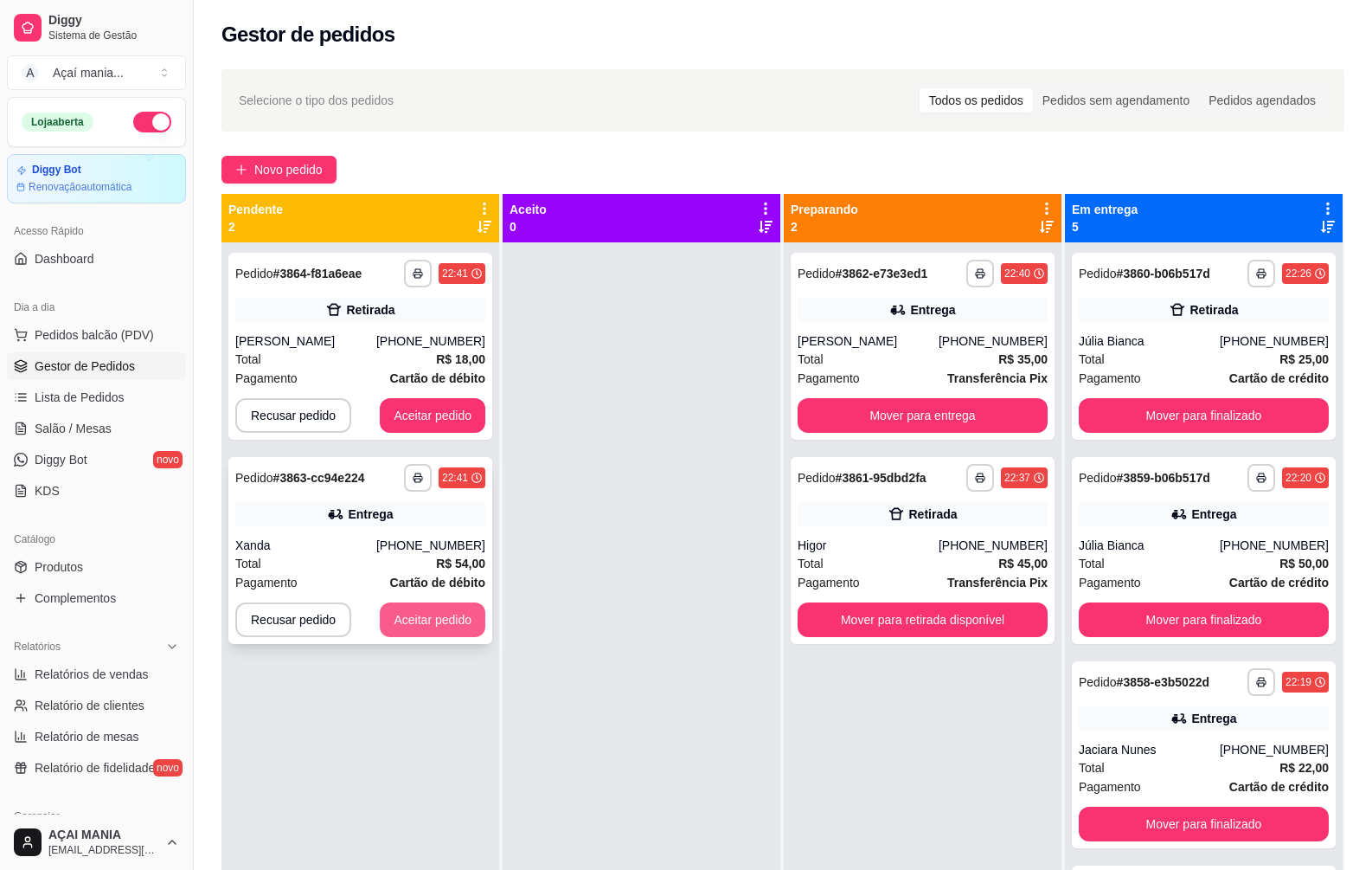
click at [451, 626] on button "Aceitar pedido" at bounding box center [432, 619] width 105 height 35
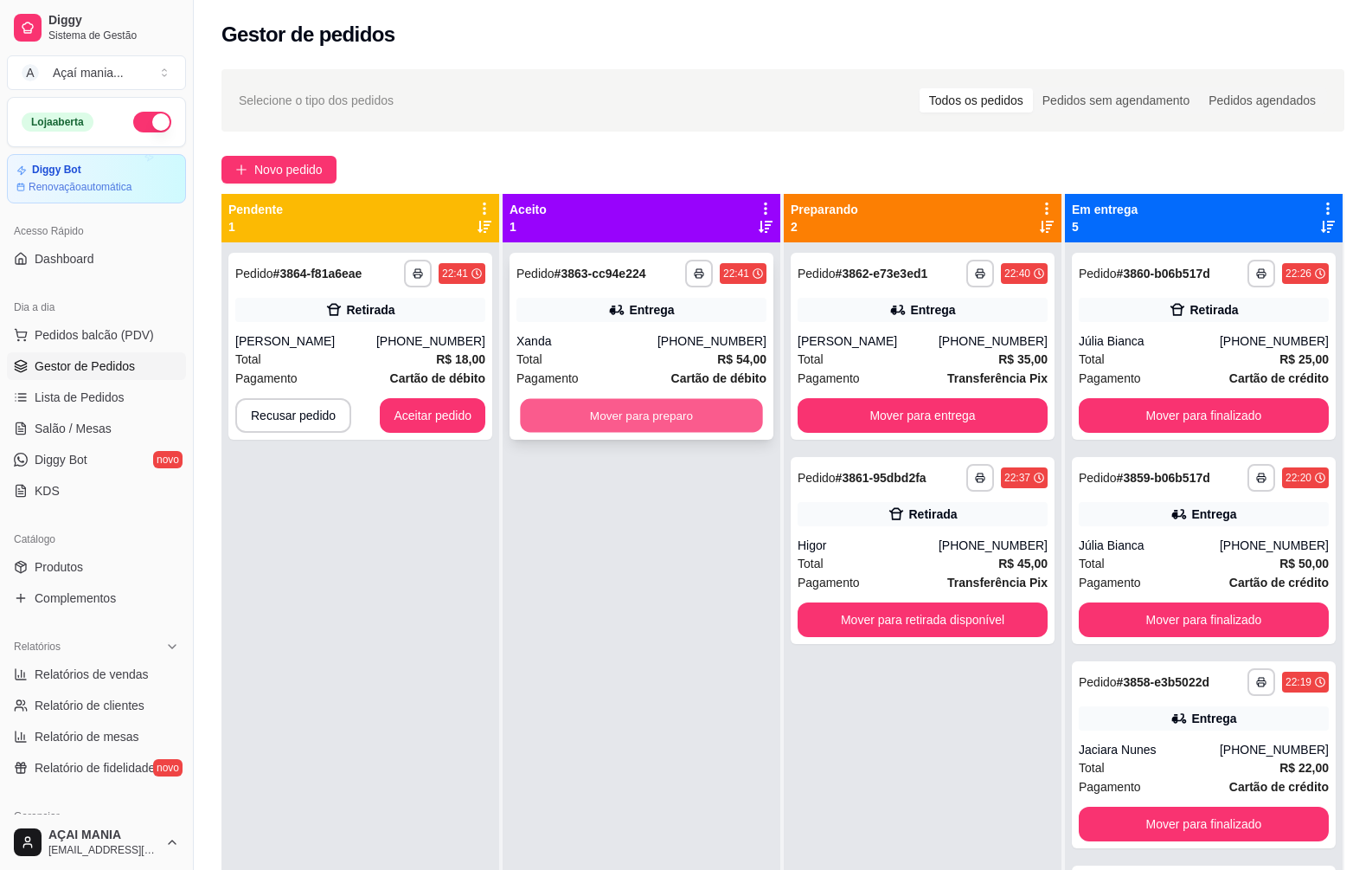
click at [630, 420] on button "Mover para preparo" at bounding box center [641, 416] width 243 height 34
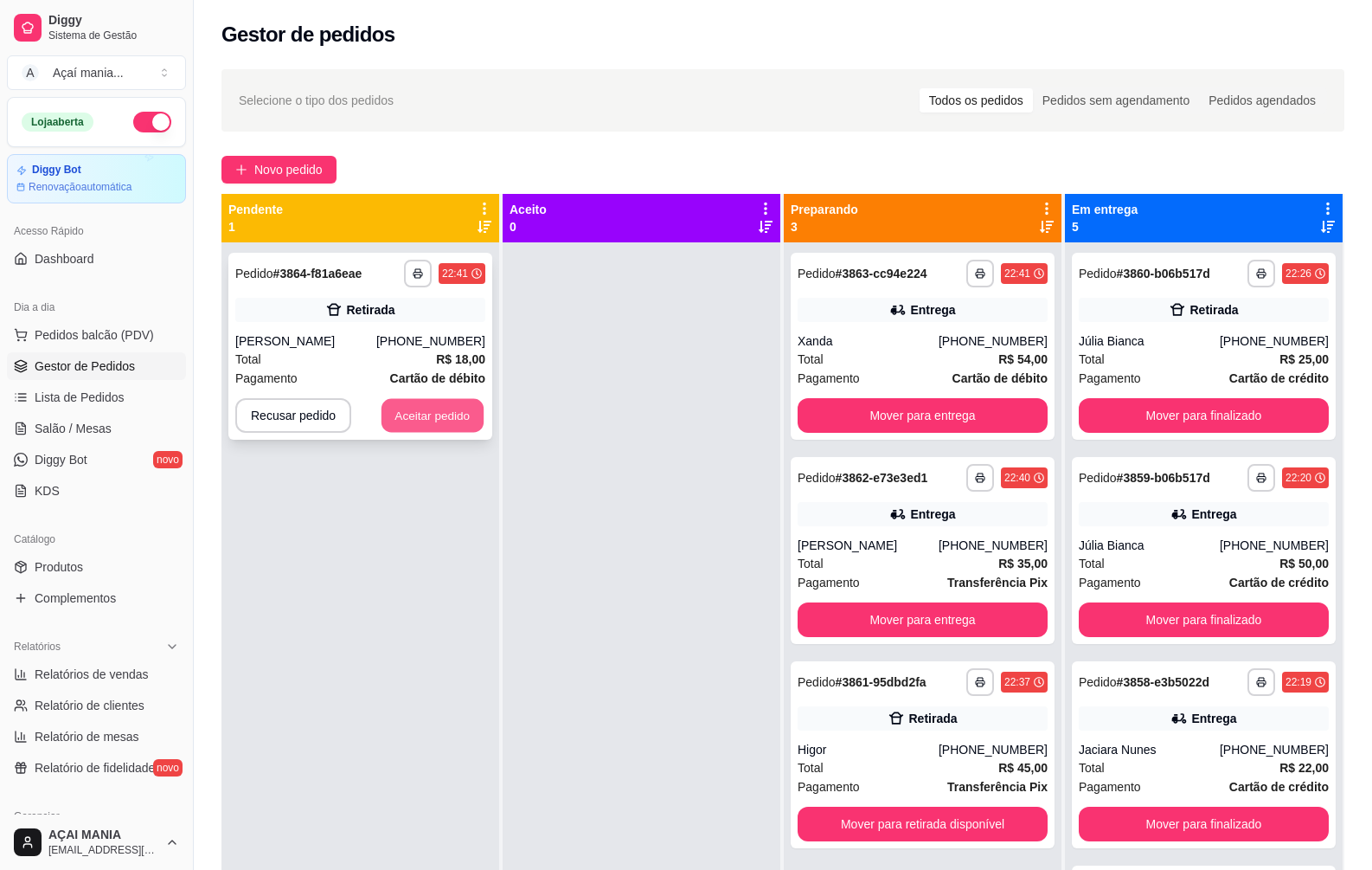
click at [456, 431] on button "Aceitar pedido" at bounding box center [432, 416] width 102 height 34
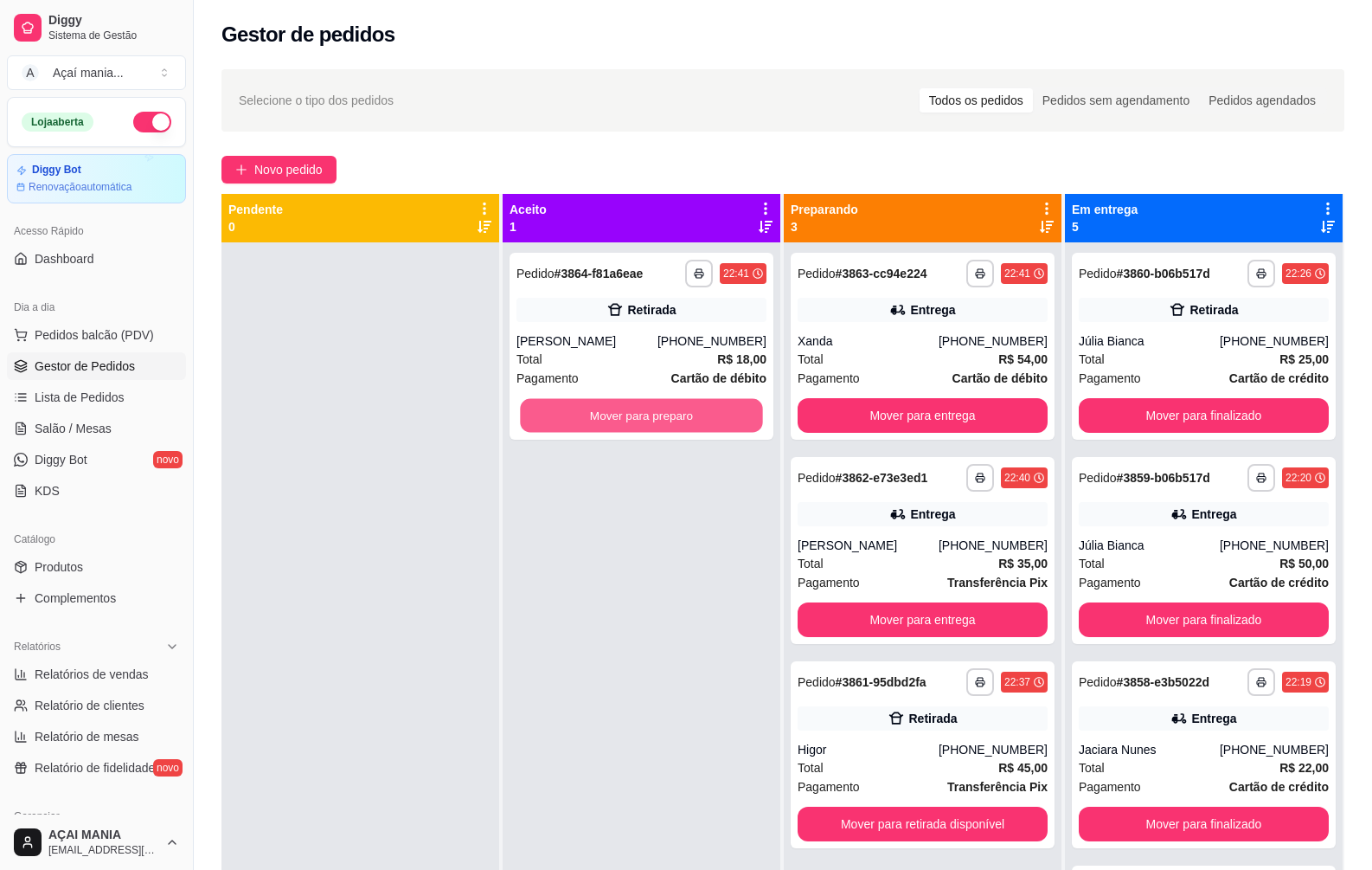
click at [721, 408] on button "Mover para preparo" at bounding box center [641, 416] width 243 height 34
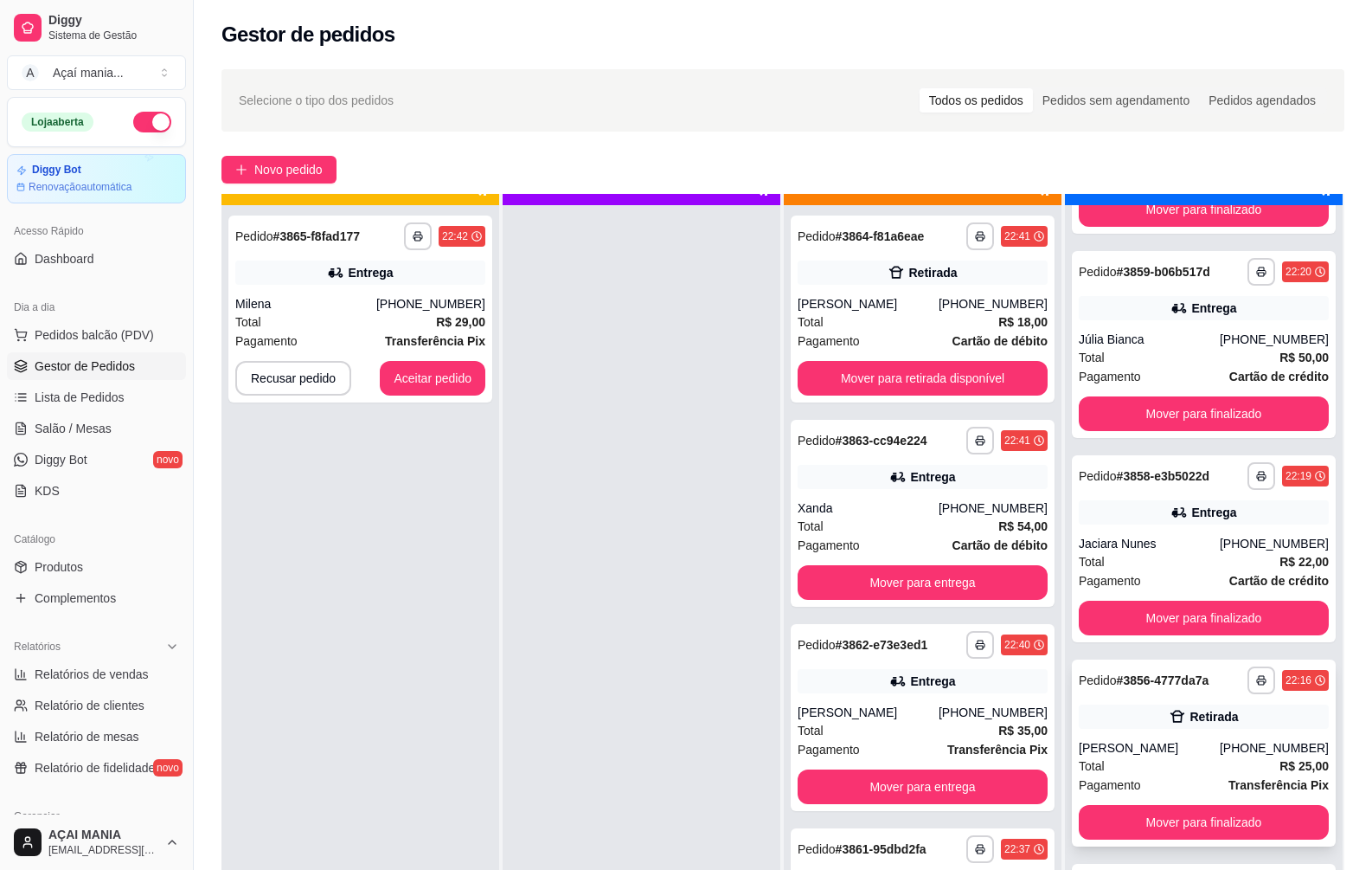
scroll to position [49, 0]
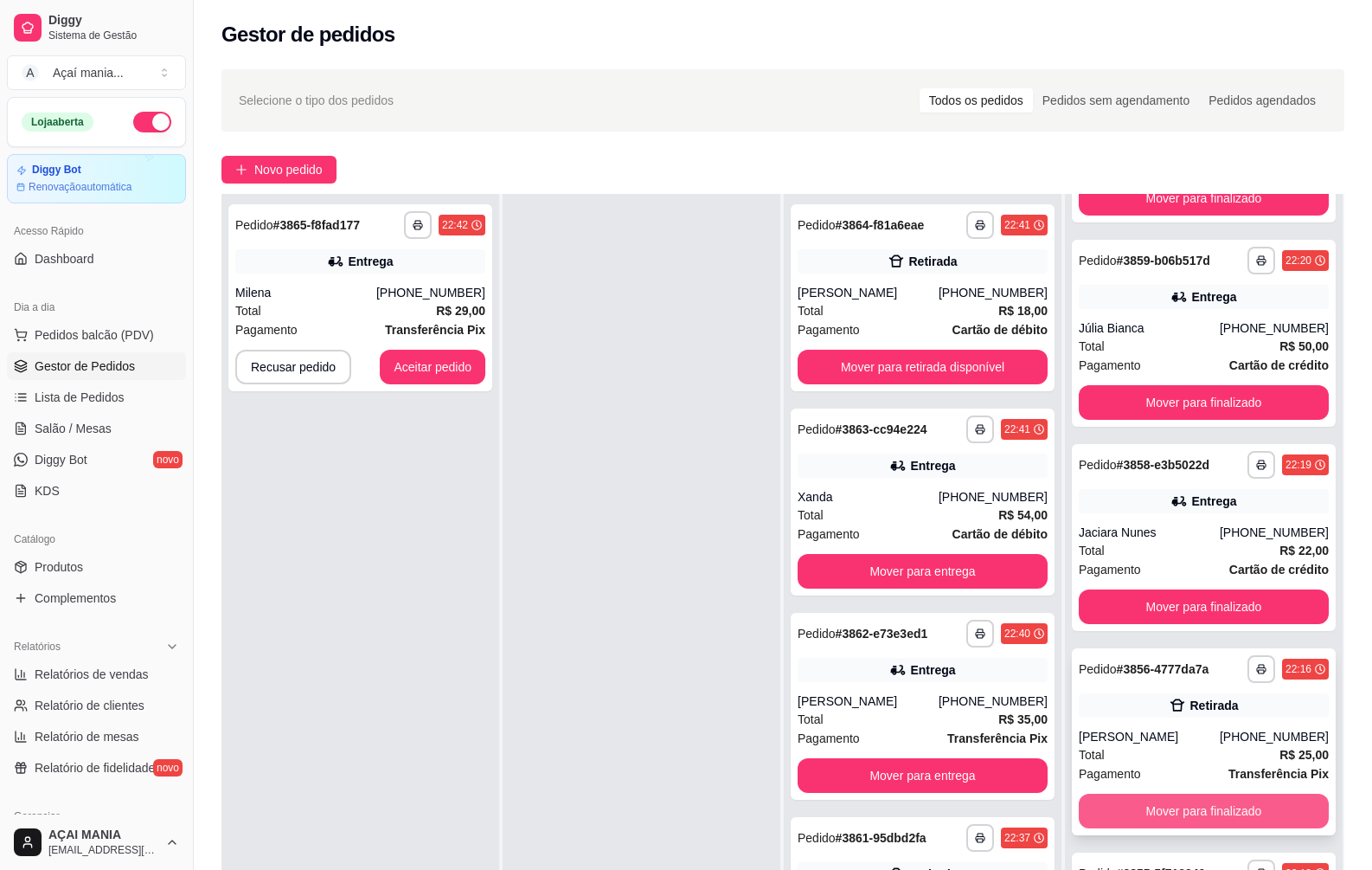
click at [1123, 800] on button "Mover para finalizado" at bounding box center [1204, 810] width 251 height 35
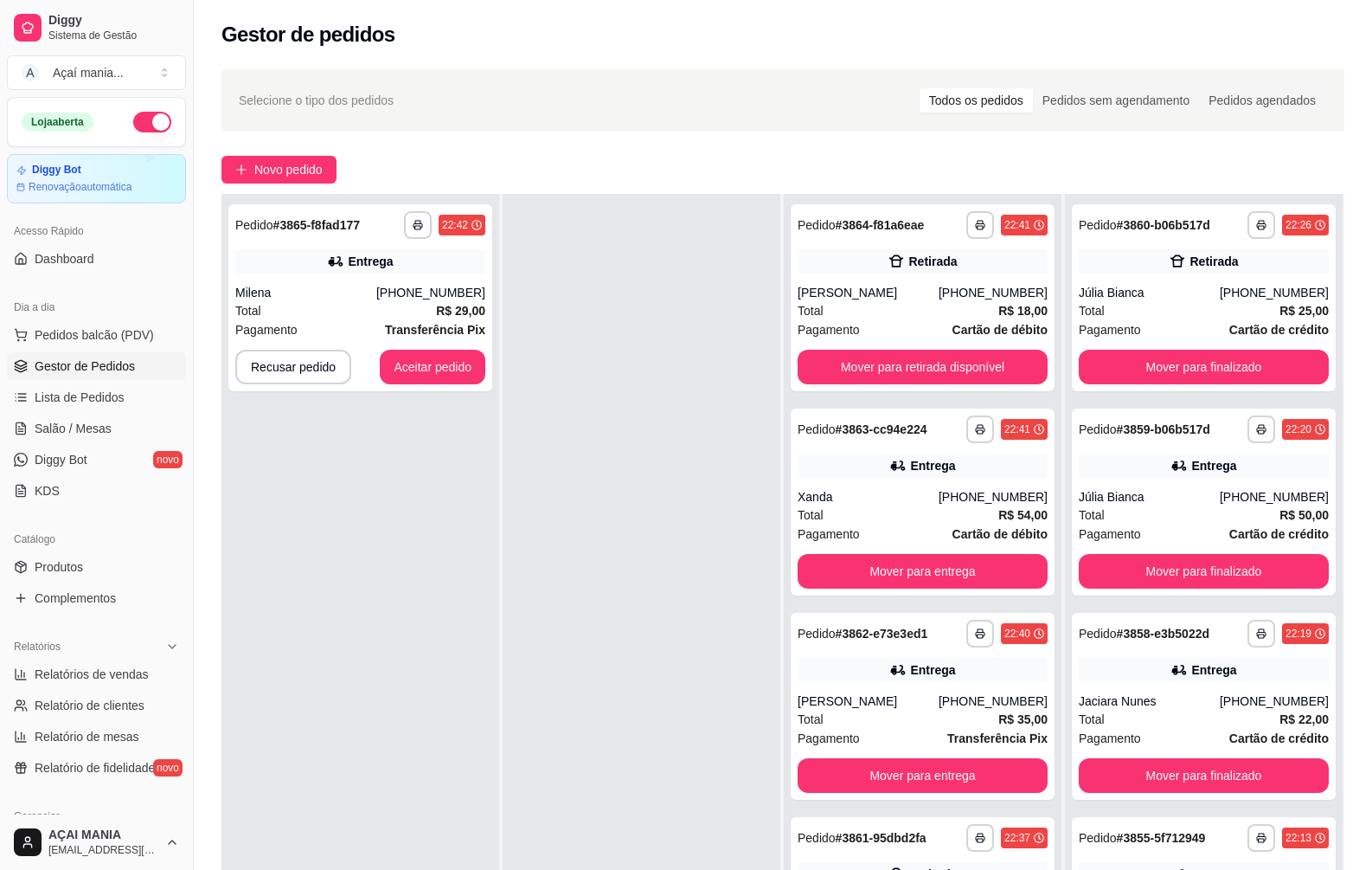
scroll to position [0, 0]
click at [424, 358] on button "Aceitar pedido" at bounding box center [432, 367] width 105 height 35
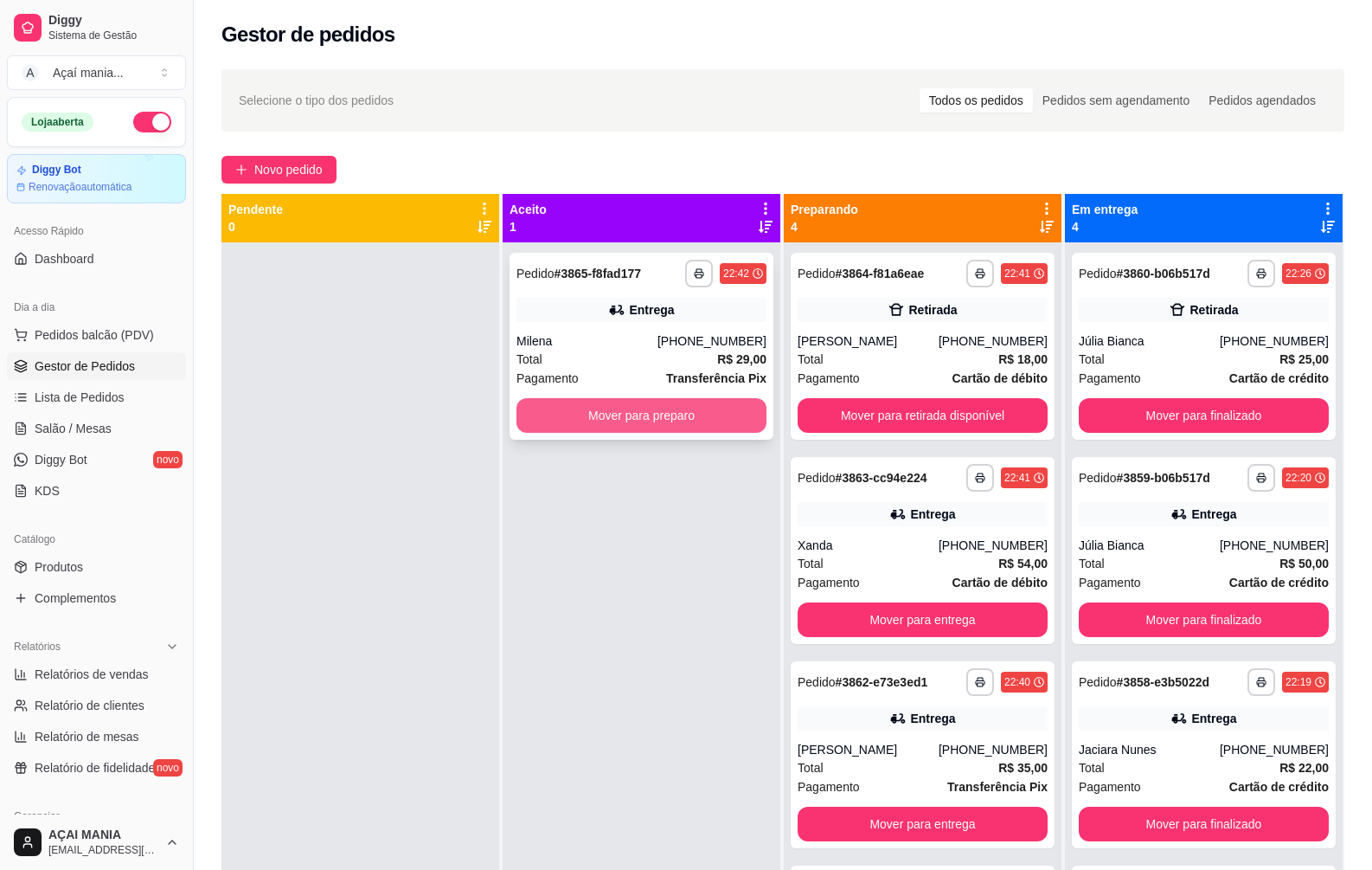
click at [672, 421] on button "Mover para preparo" at bounding box center [642, 415] width 251 height 35
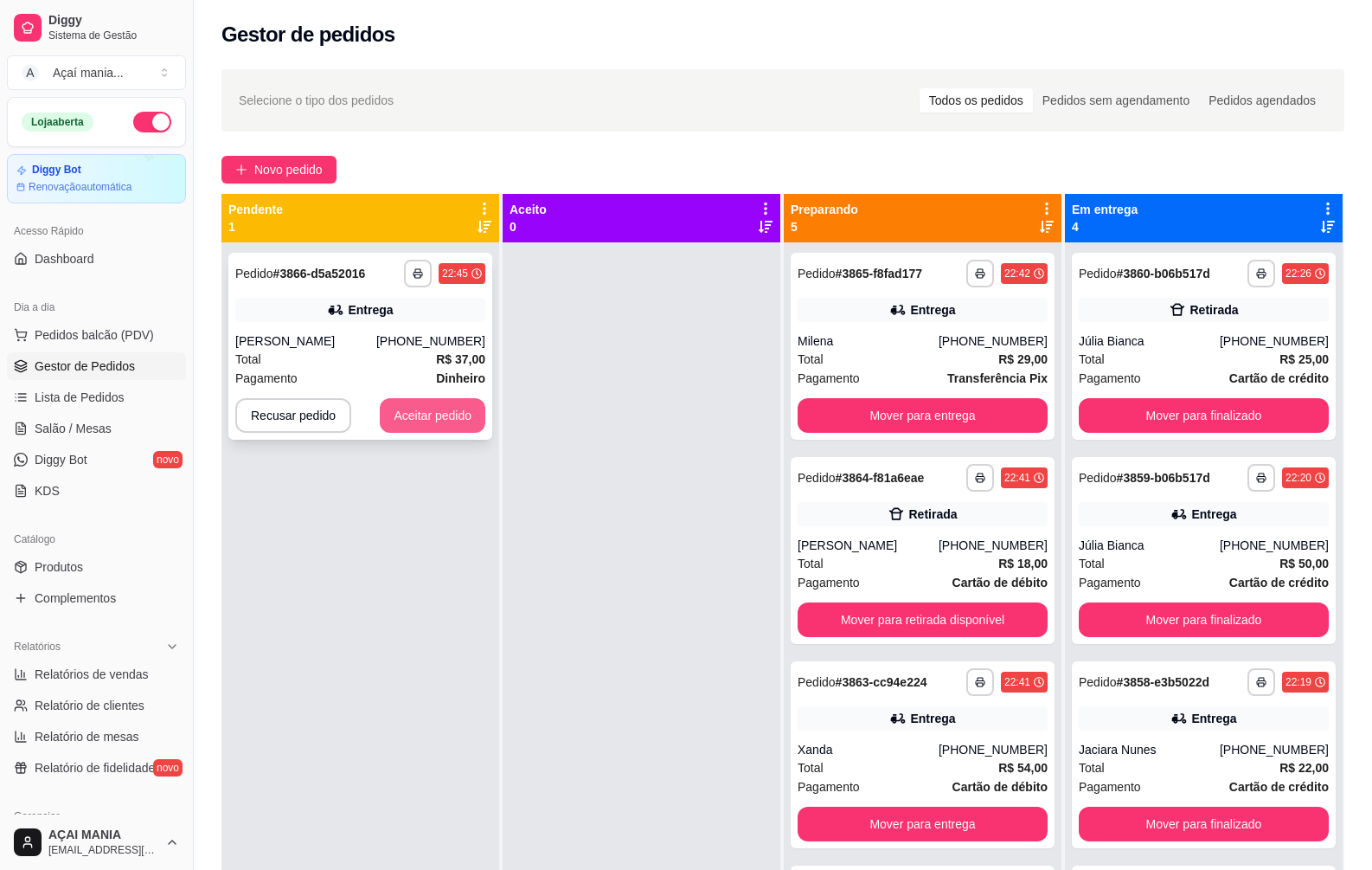
click at [456, 405] on button "Aceitar pedido" at bounding box center [432, 415] width 105 height 35
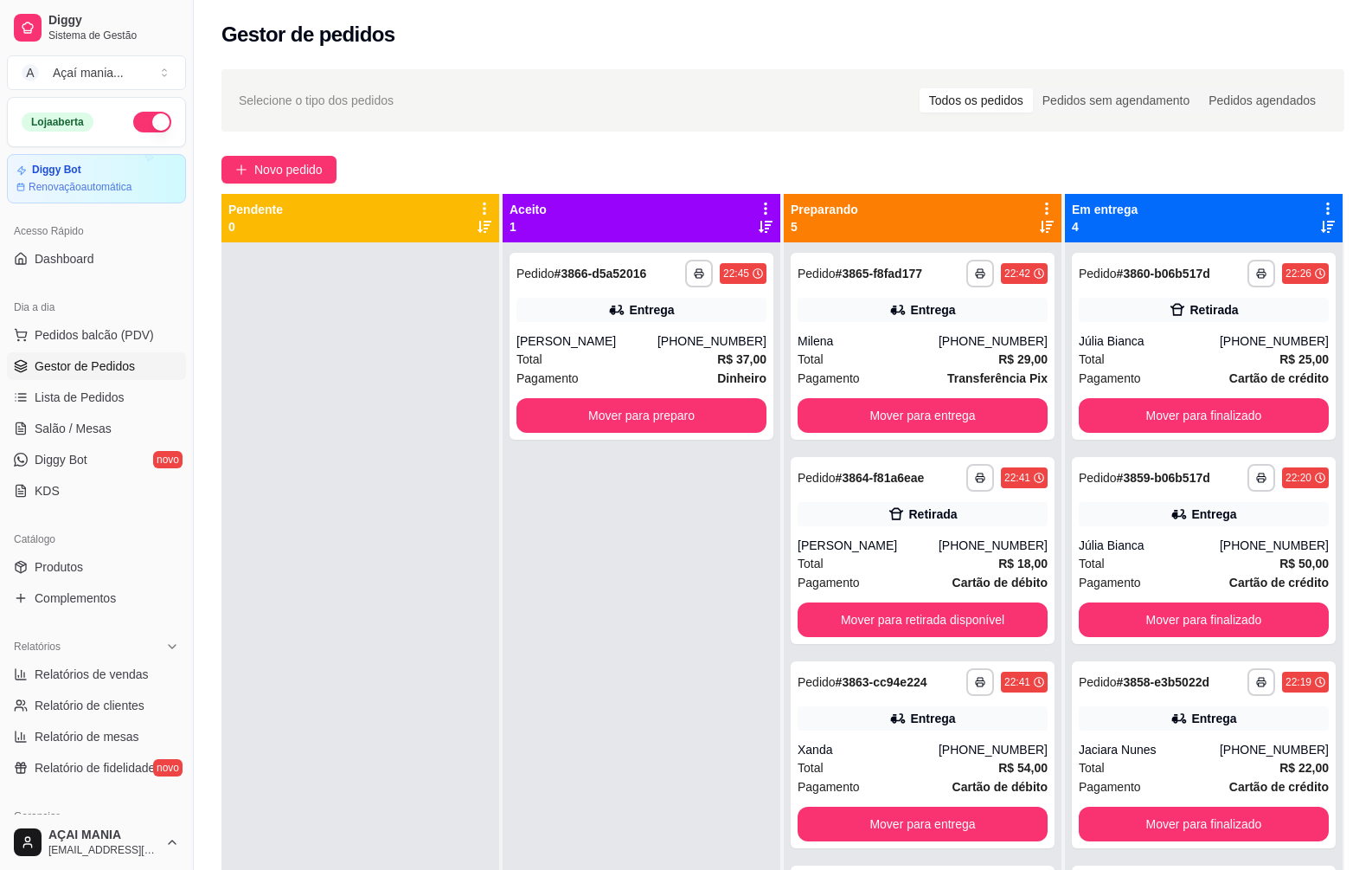
click at [596, 529] on div "**********" at bounding box center [641, 677] width 277 height 870
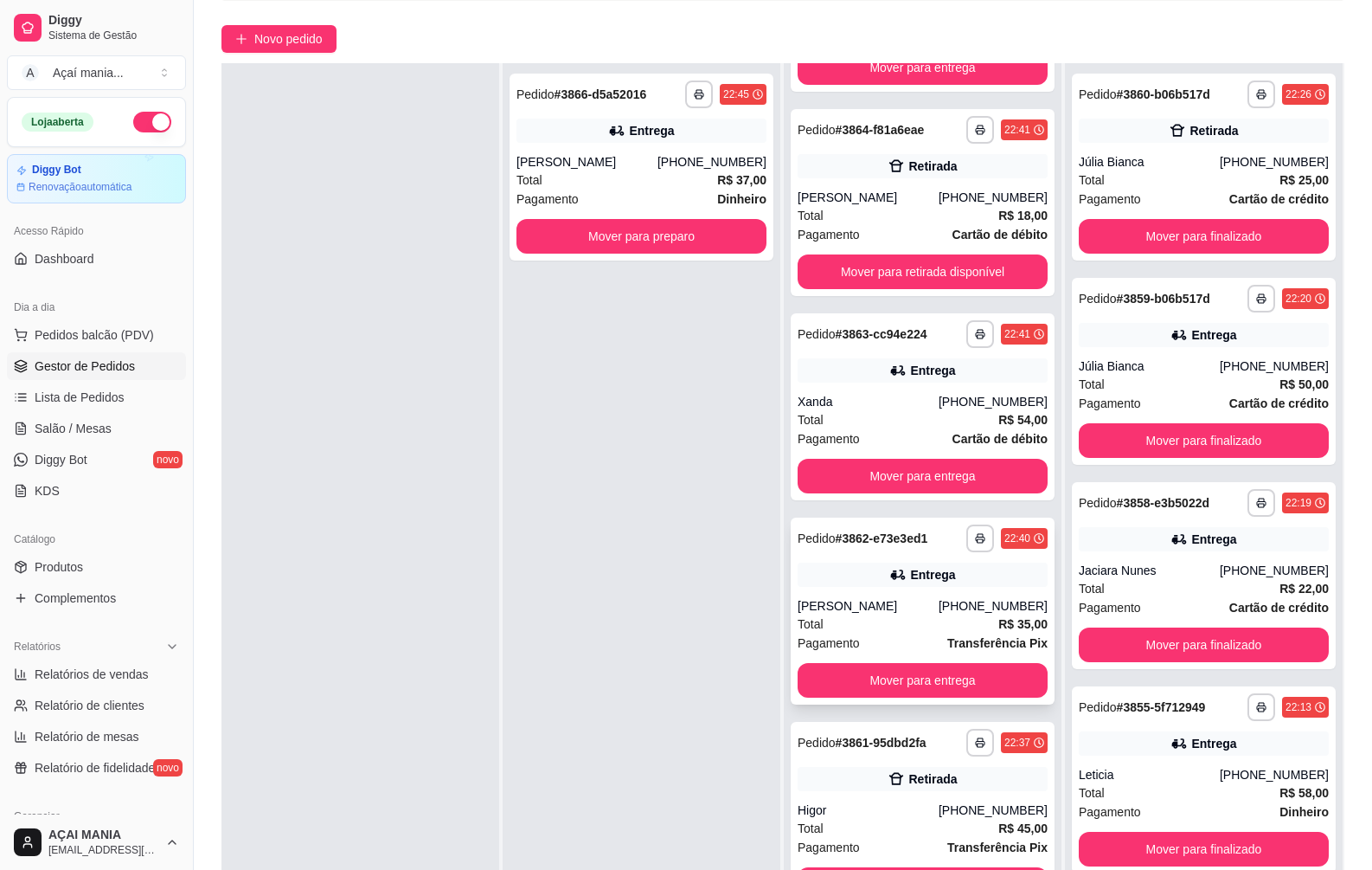
scroll to position [260, 0]
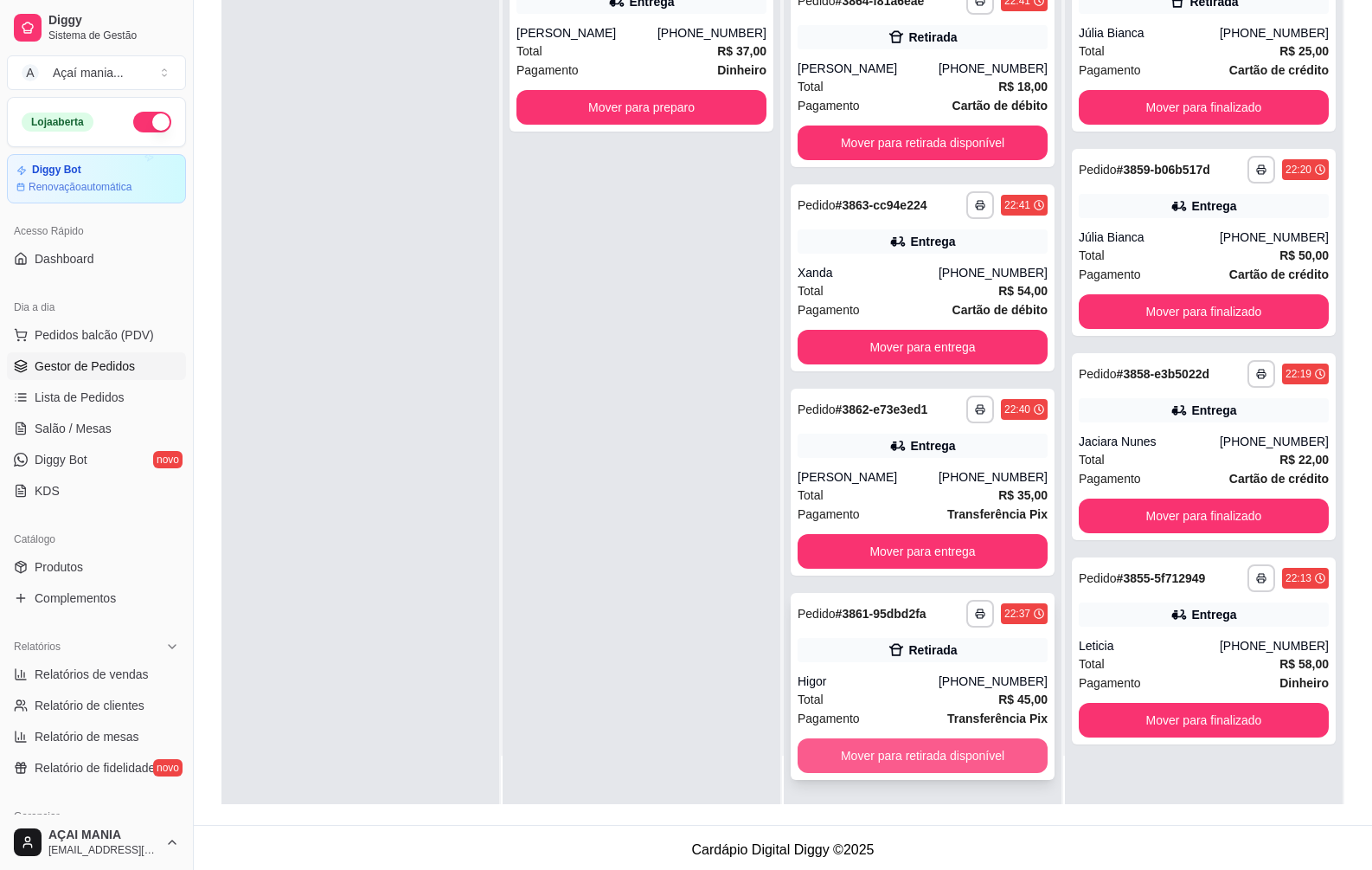
click at [919, 762] on button "Mover para retirada disponível" at bounding box center [923, 755] width 251 height 35
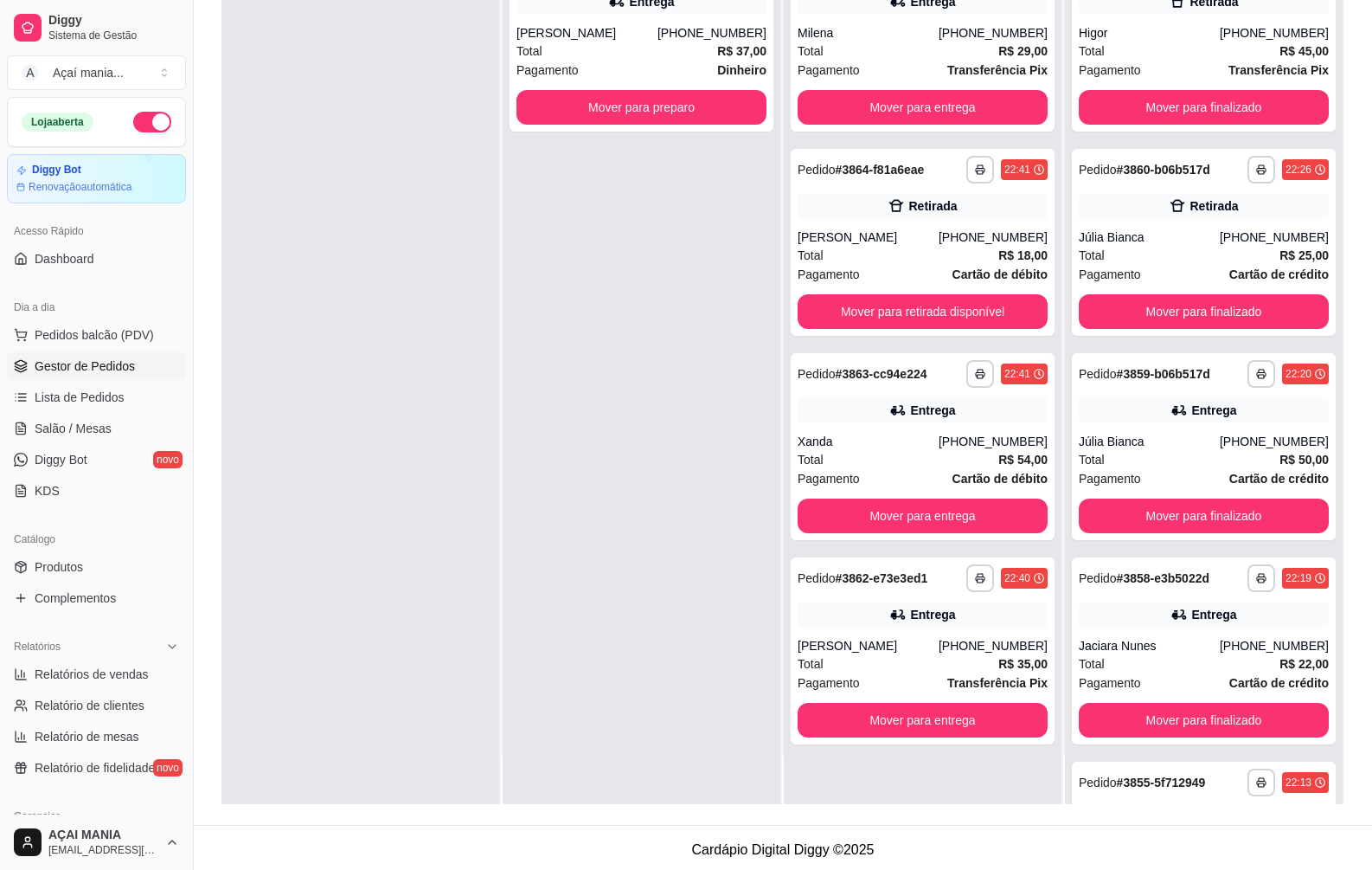
scroll to position [0, 0]
click at [674, 621] on div "**********" at bounding box center [641, 369] width 277 height 870
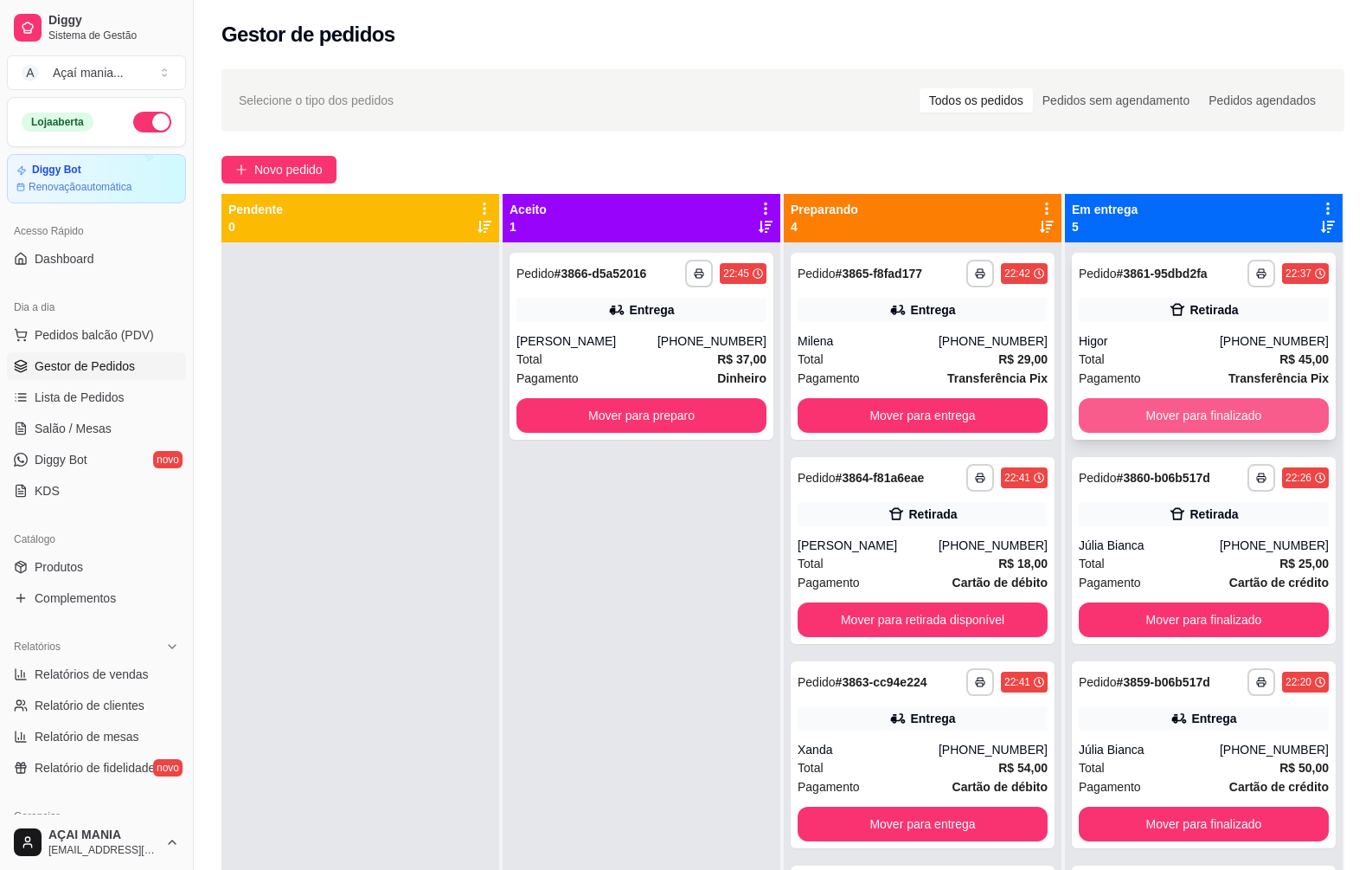
click at [1127, 417] on button "Mover para finalizado" at bounding box center [1204, 415] width 251 height 35
click at [660, 680] on div "**********" at bounding box center [641, 677] width 277 height 870
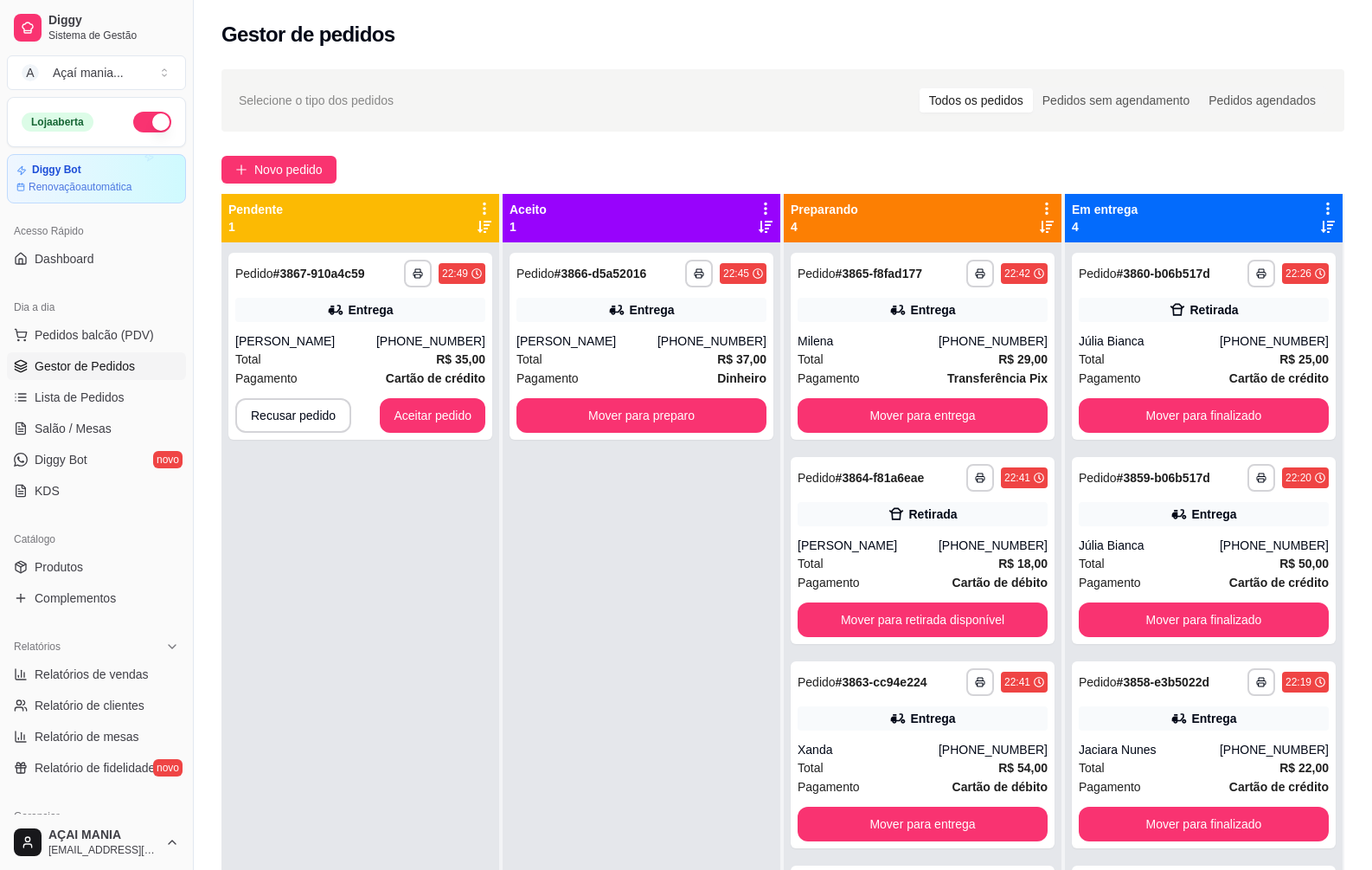
click at [432, 579] on div "**********" at bounding box center [360, 677] width 277 height 870
click at [440, 419] on button "Aceitar pedido" at bounding box center [432, 415] width 105 height 35
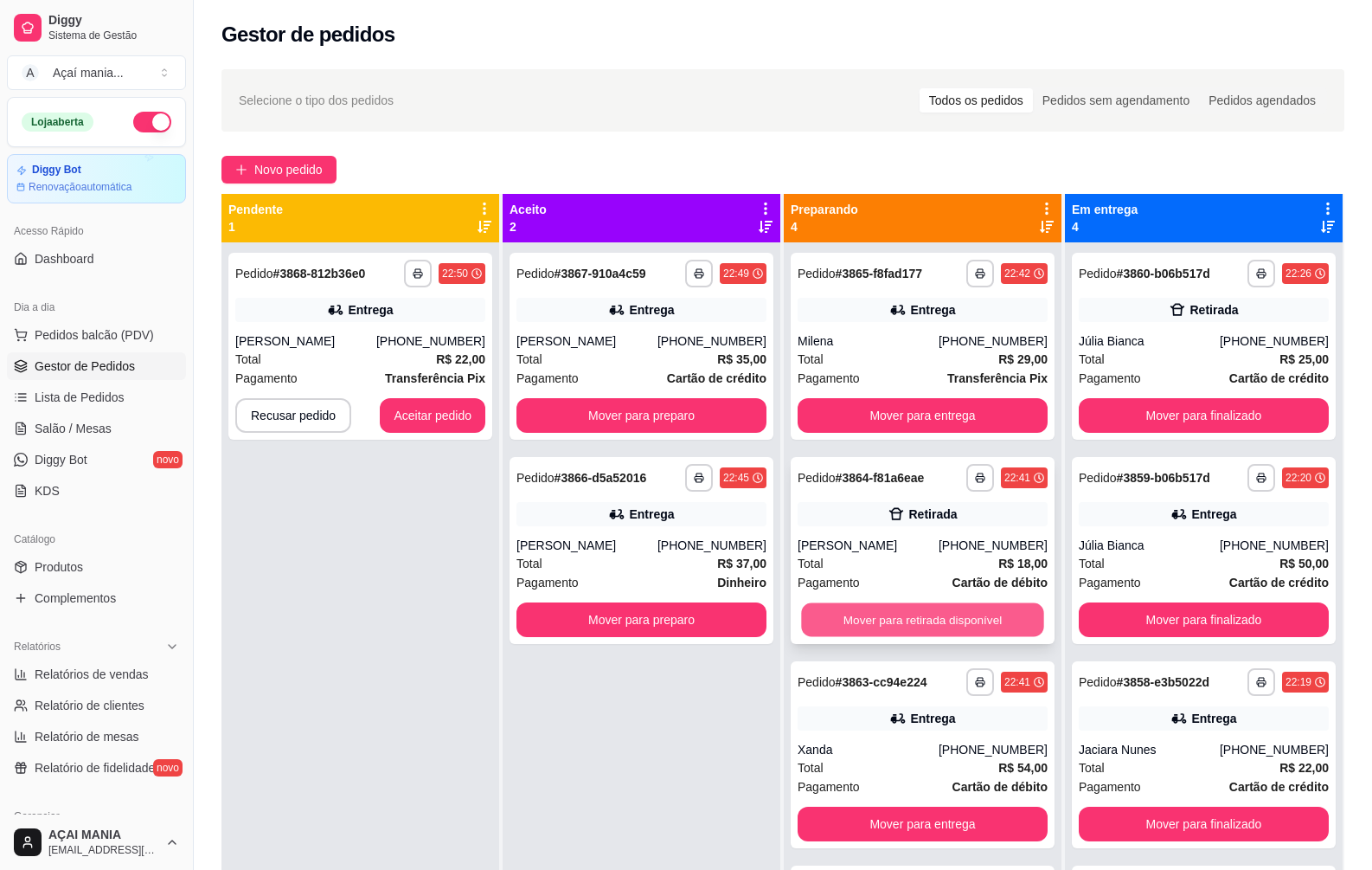
click at [953, 610] on button "Mover para retirada disponível" at bounding box center [923, 620] width 243 height 34
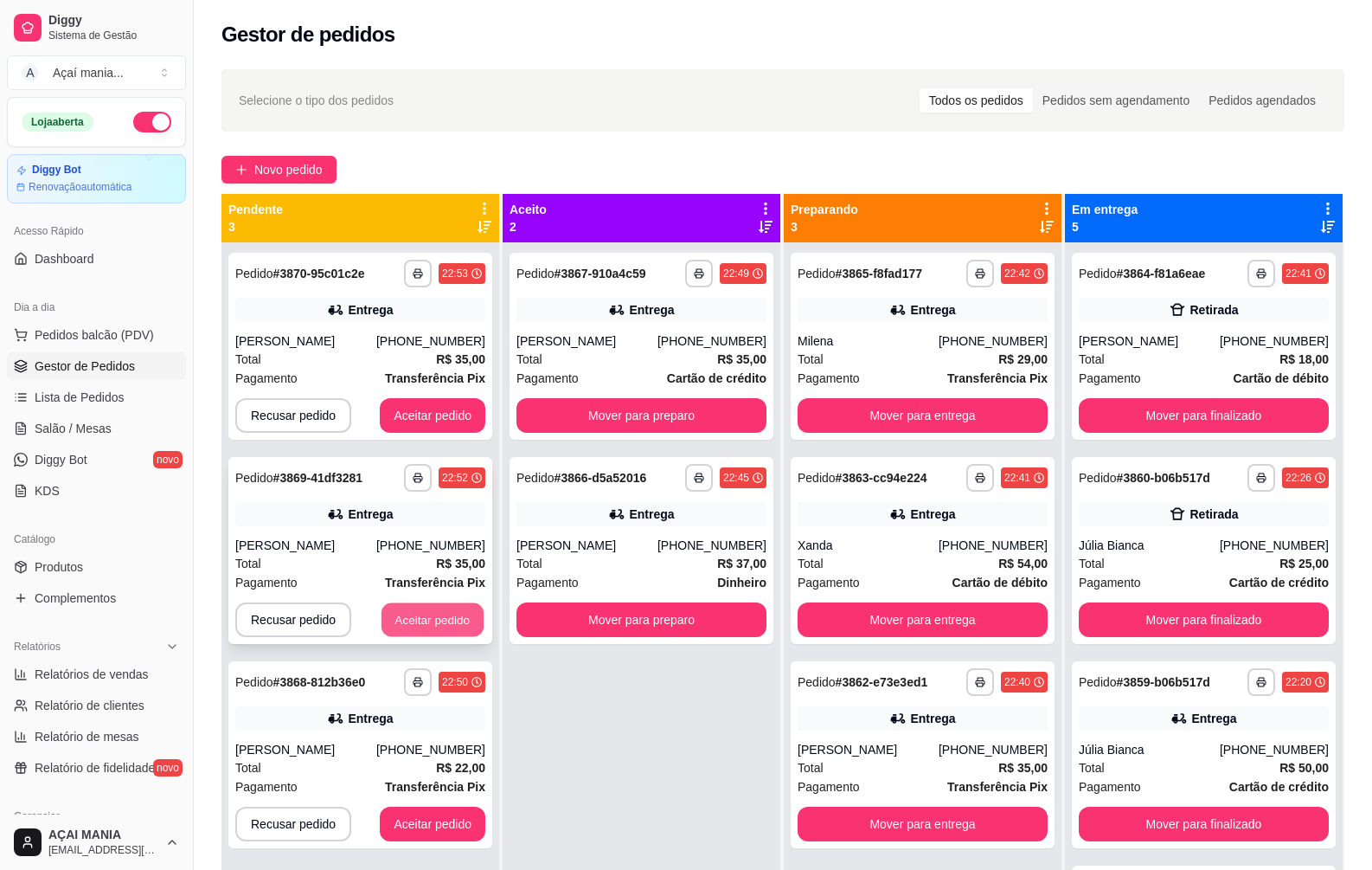
click at [470, 614] on button "Aceitar pedido" at bounding box center [432, 620] width 102 height 34
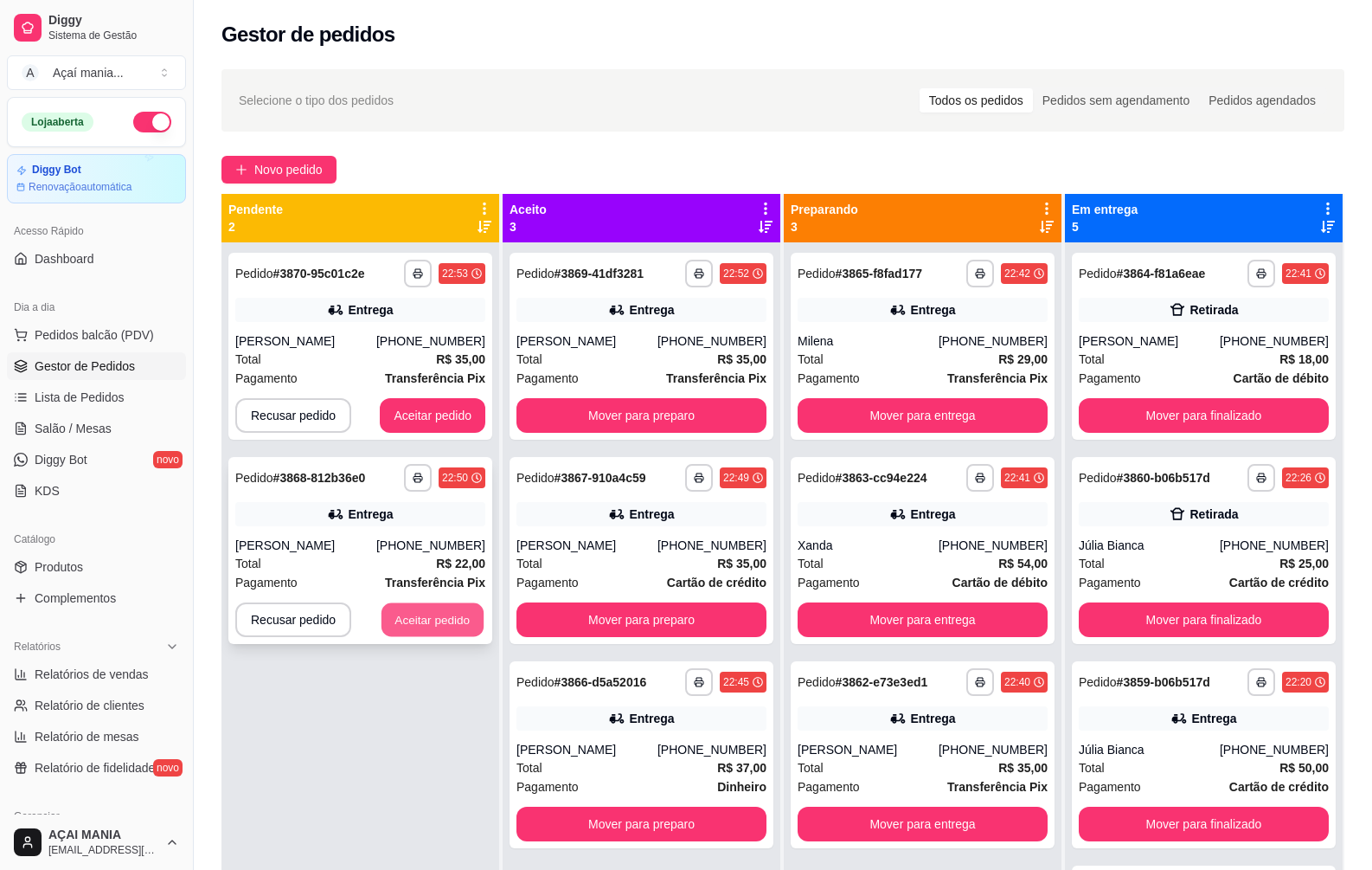
click at [414, 604] on button "Aceitar pedido" at bounding box center [432, 620] width 102 height 34
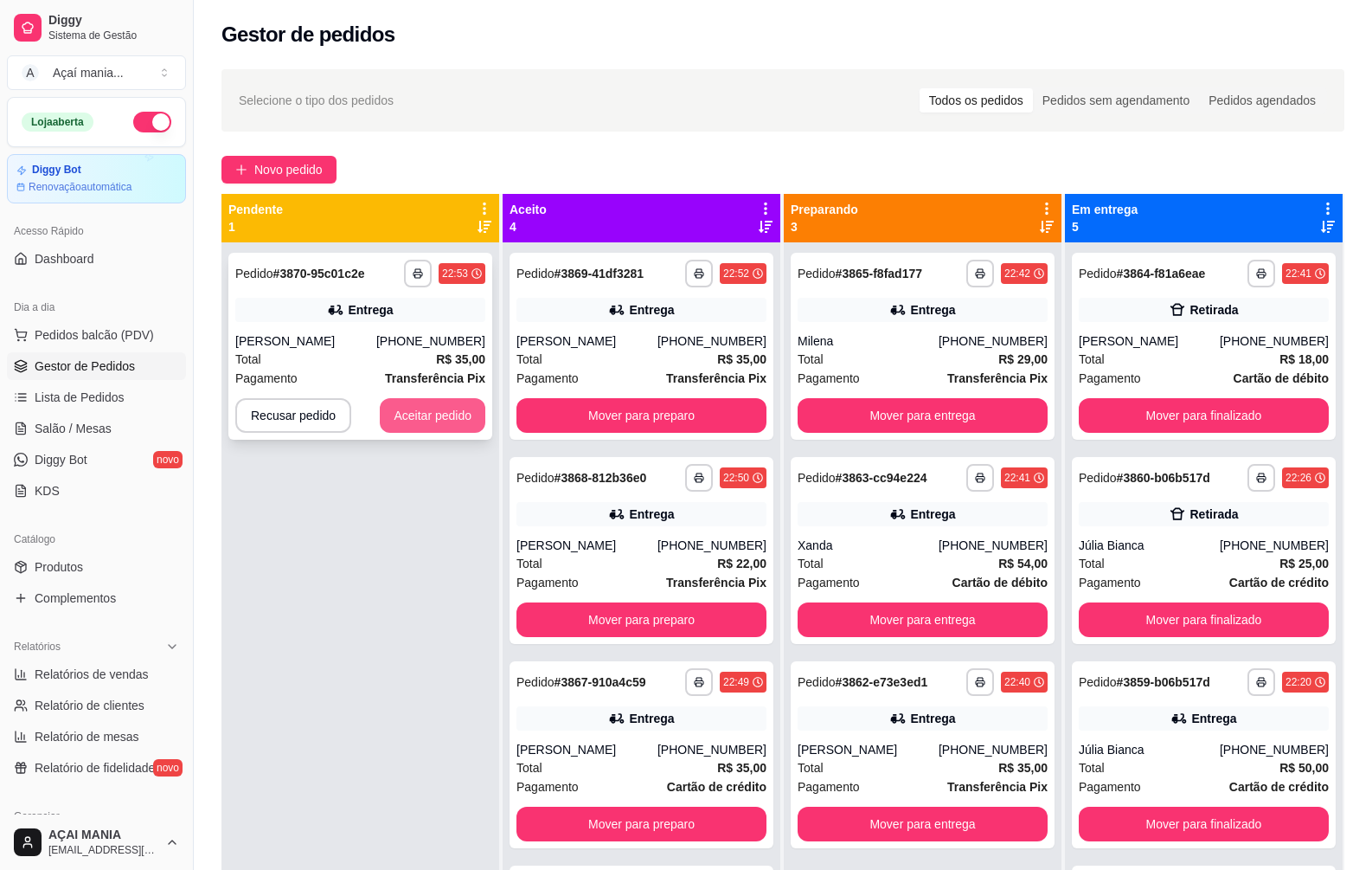
click at [450, 420] on button "Aceitar pedido" at bounding box center [432, 415] width 105 height 35
click at [450, 404] on button "Aceitar pedido" at bounding box center [432, 416] width 102 height 34
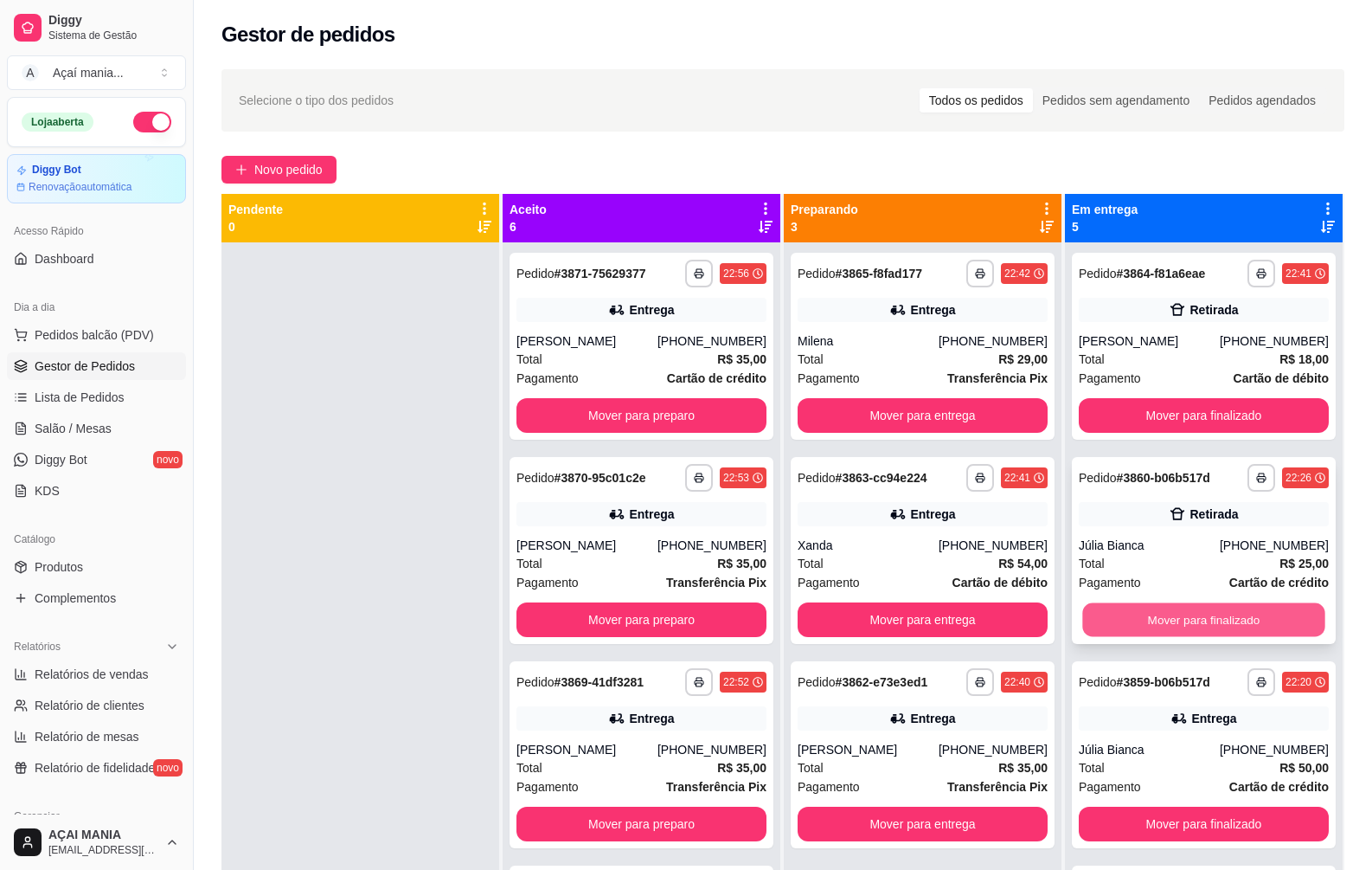
click at [1169, 616] on button "Mover para finalizado" at bounding box center [1204, 620] width 243 height 34
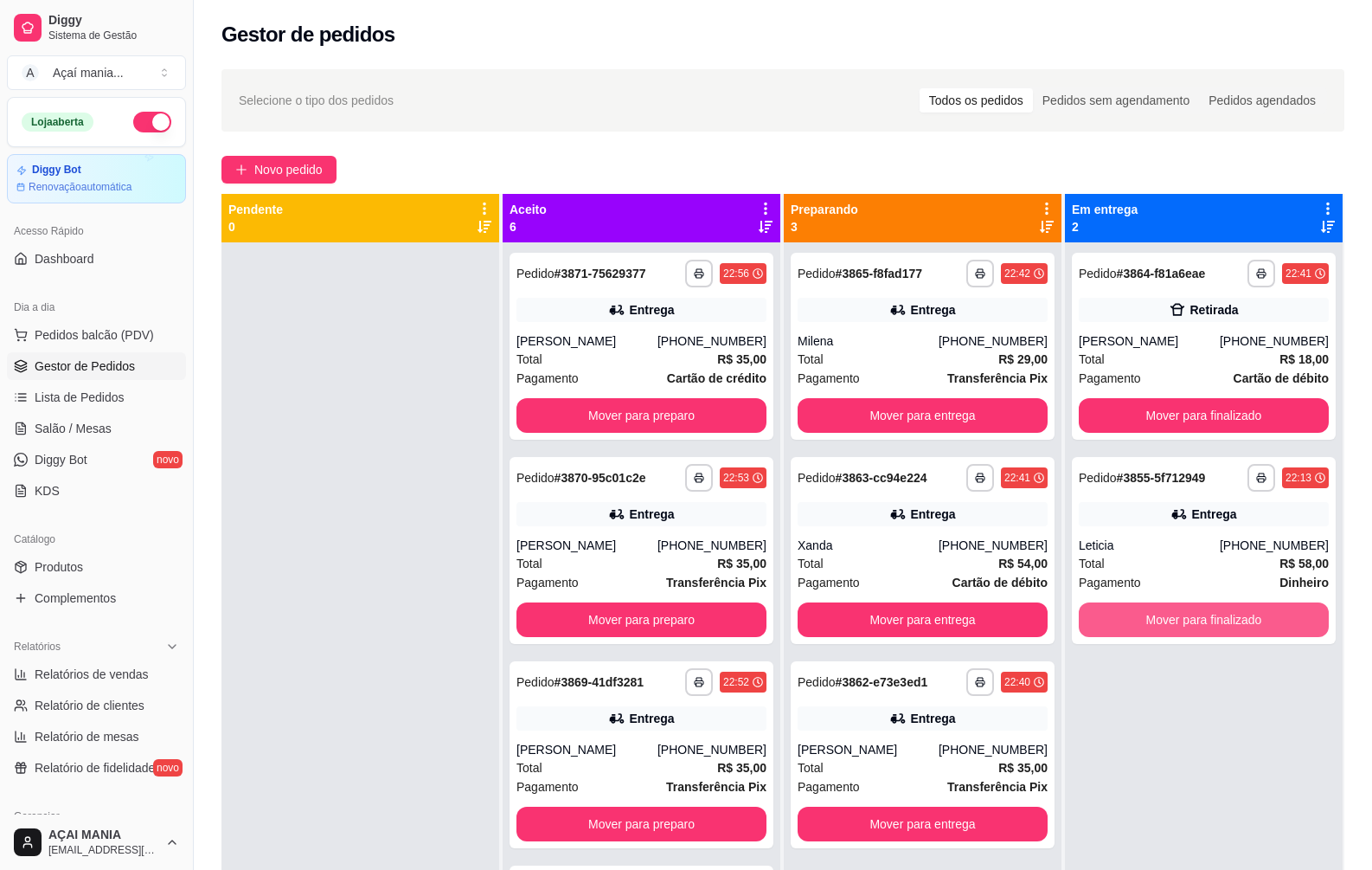
click at [1169, 616] on button "Mover para finalizado" at bounding box center [1204, 619] width 251 height 35
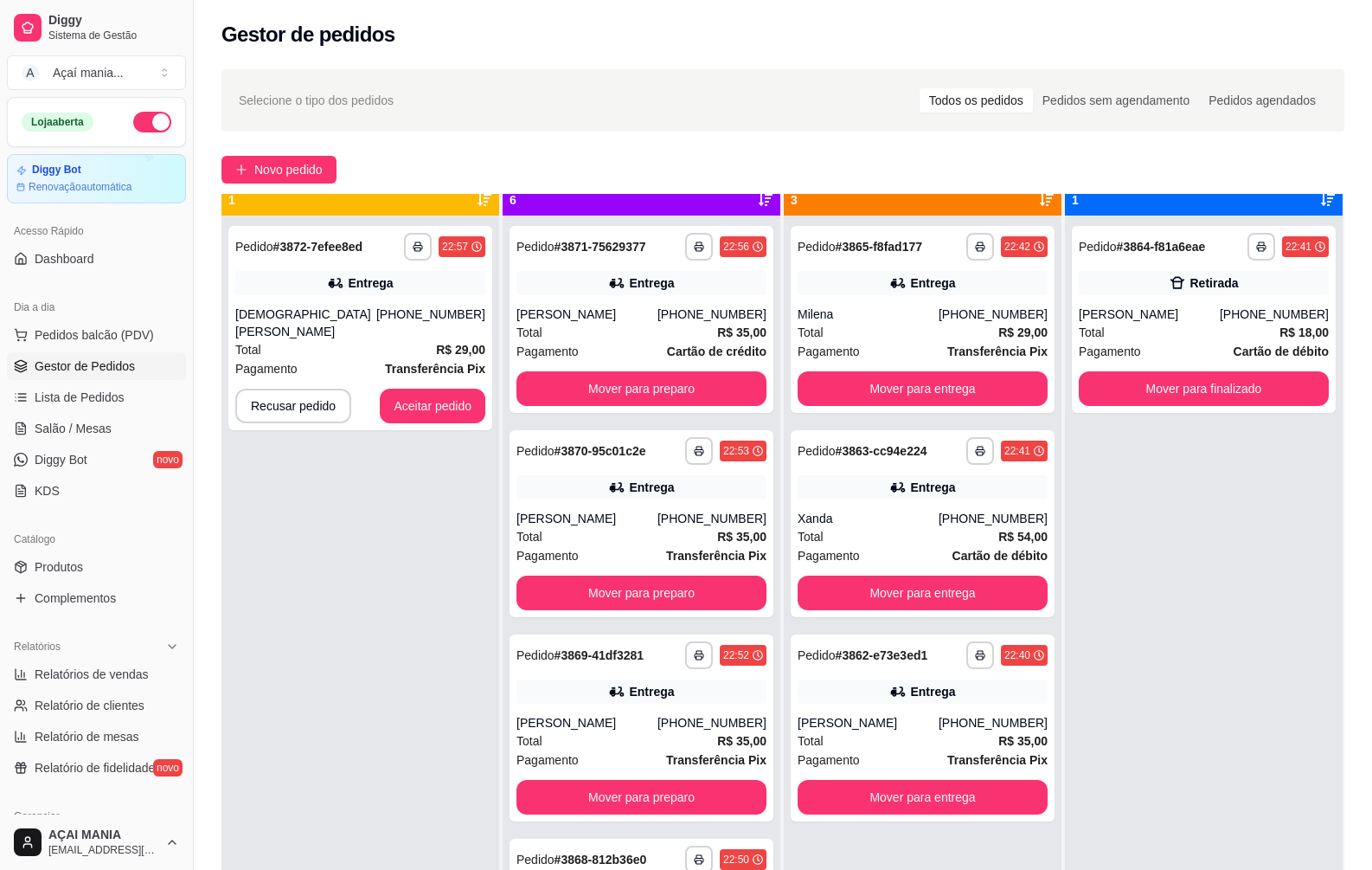
scroll to position [49, 0]
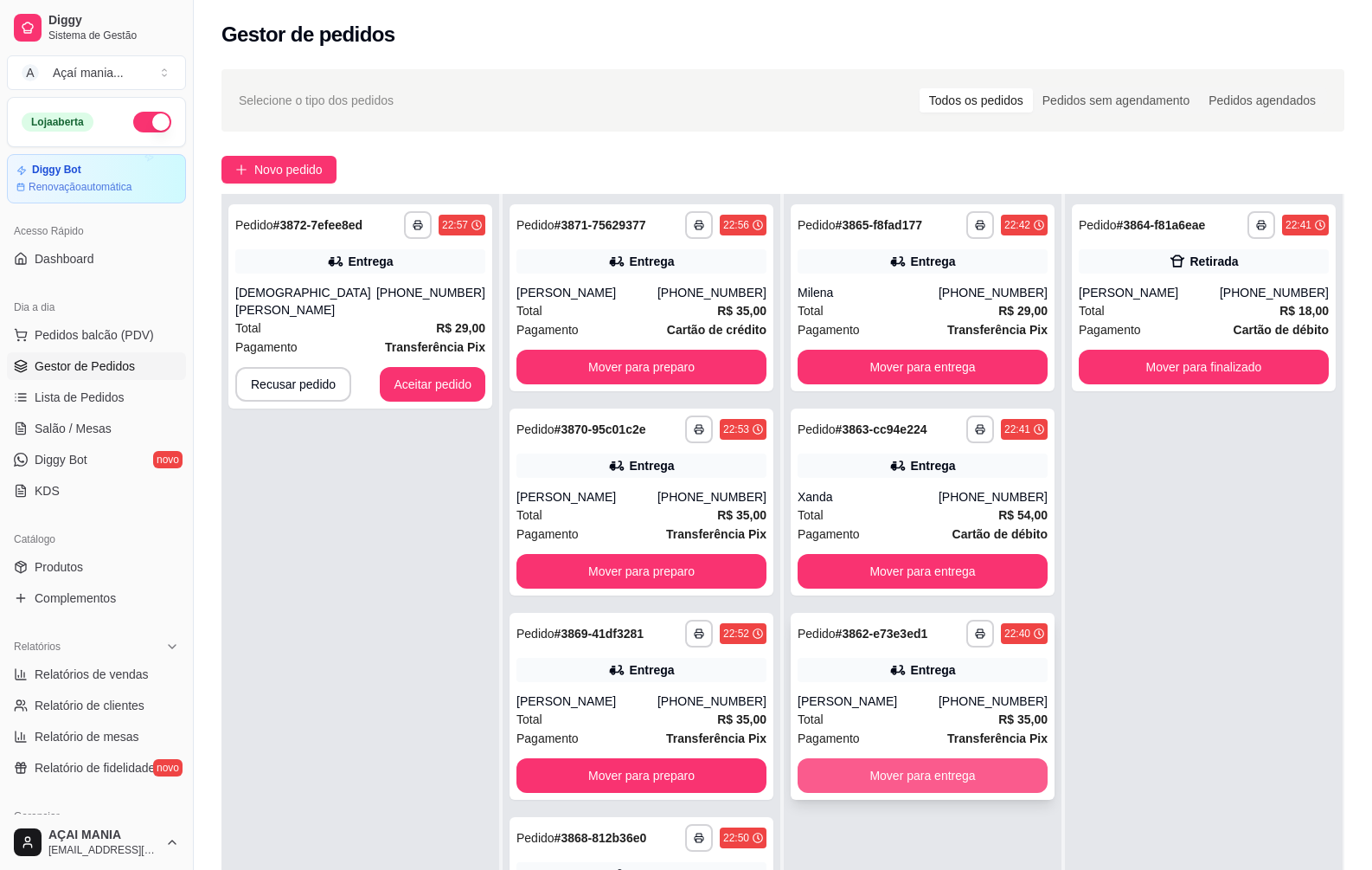
click at [971, 776] on button "Mover para entrega" at bounding box center [923, 775] width 251 height 35
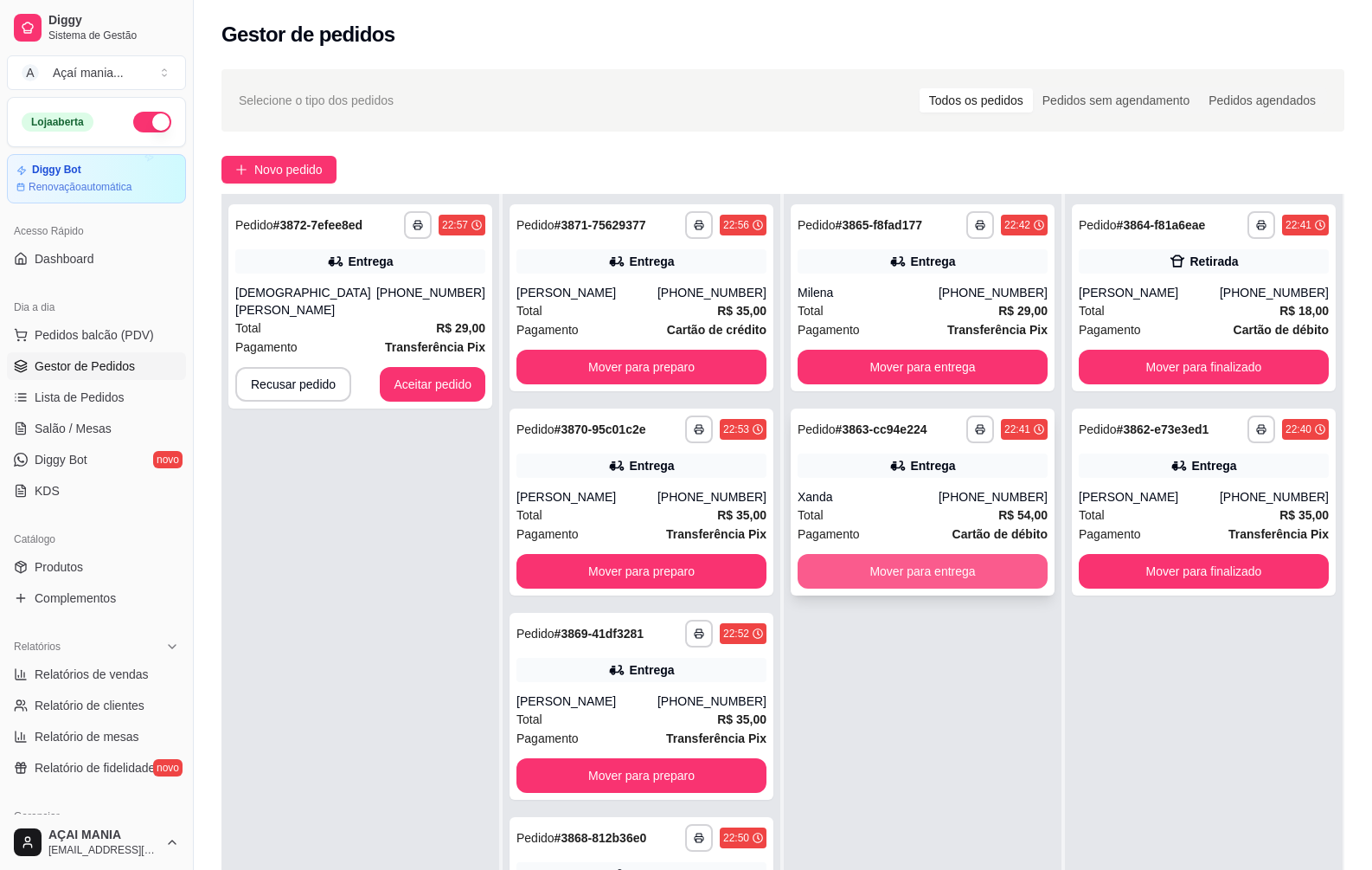
click at [909, 572] on button "Mover para entrega" at bounding box center [923, 571] width 251 height 35
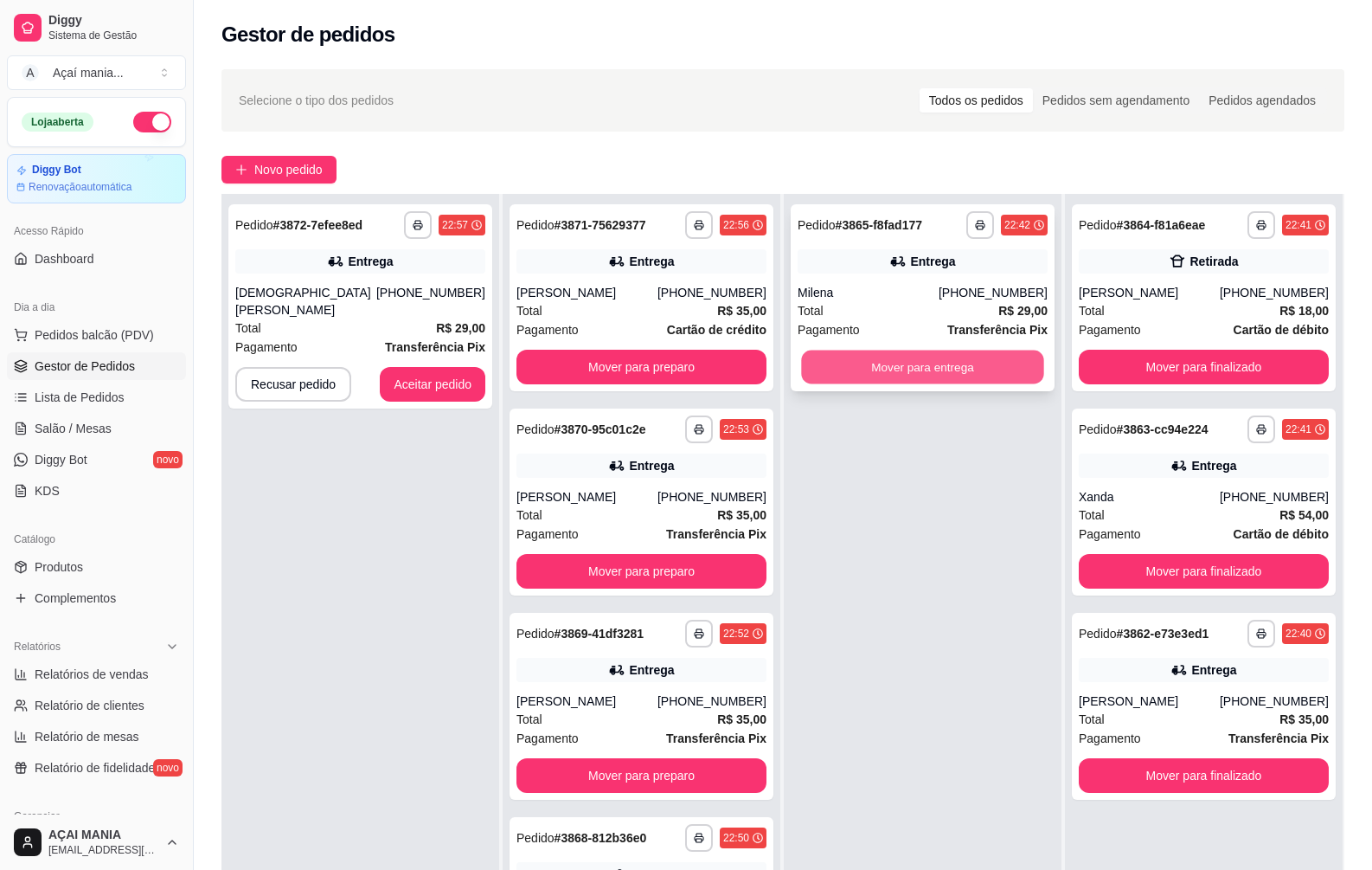
click at [895, 367] on button "Mover para entrega" at bounding box center [923, 367] width 243 height 34
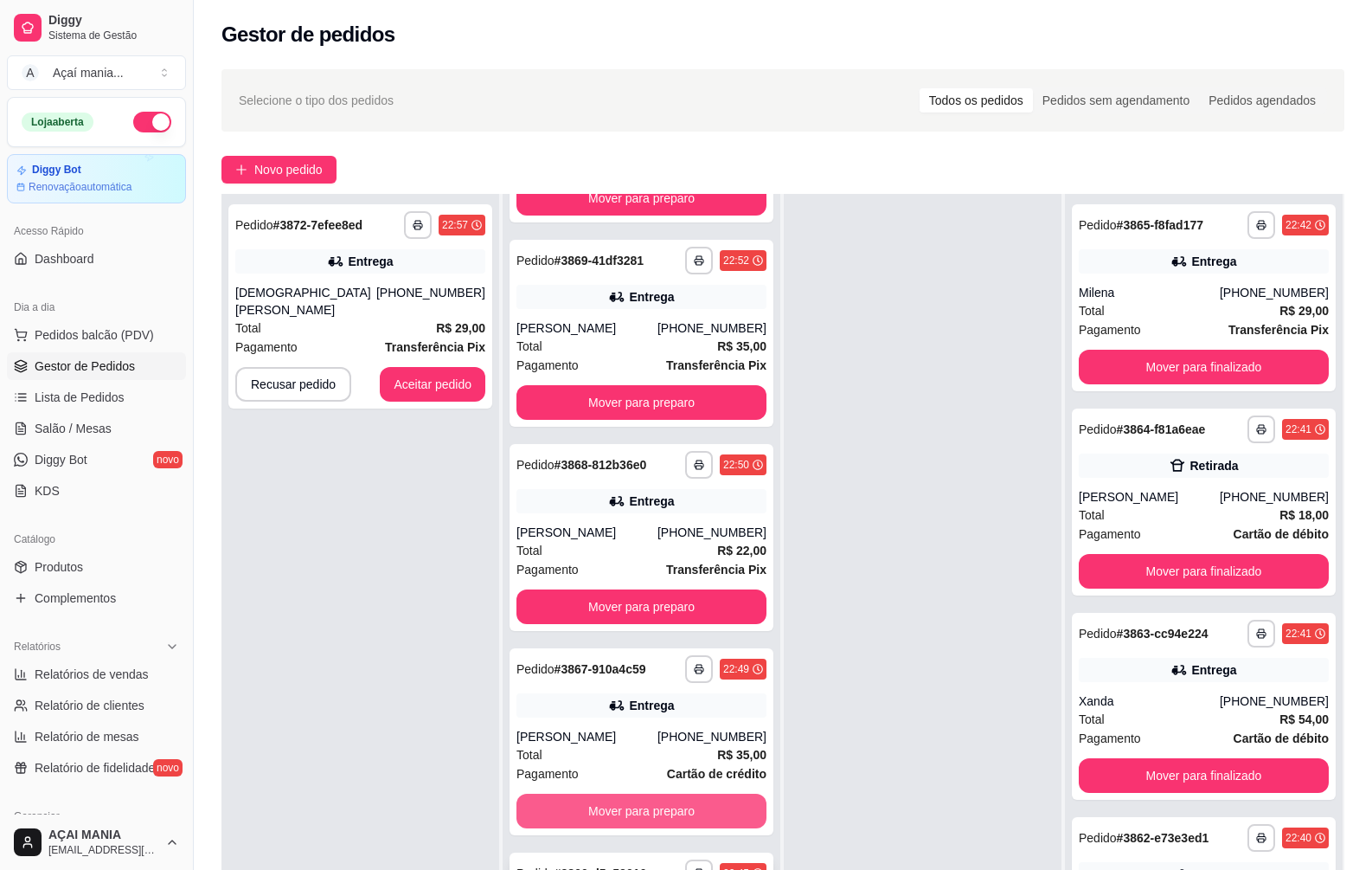
scroll to position [263, 0]
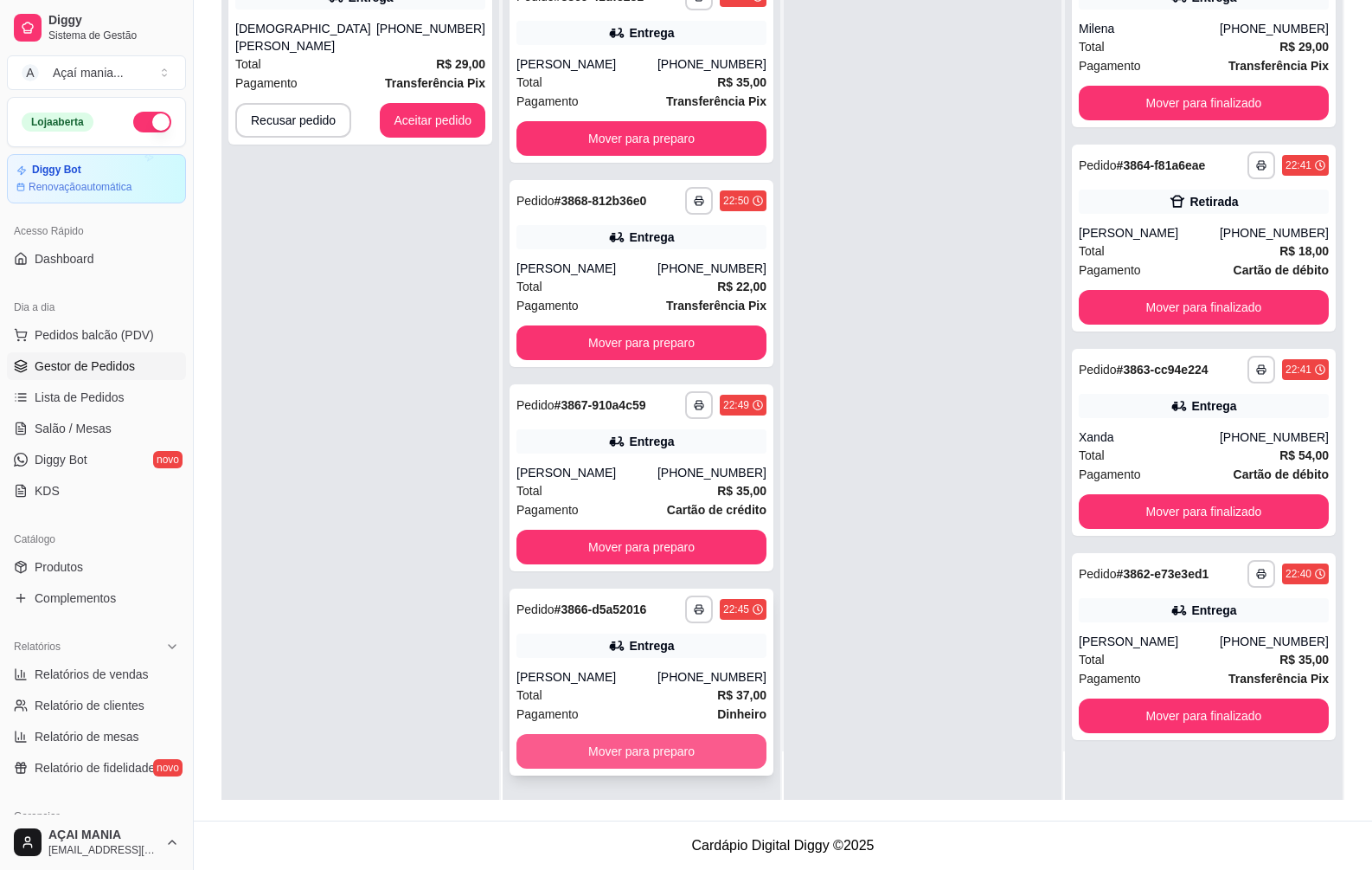
click at [650, 747] on button "Mover para preparo" at bounding box center [642, 751] width 251 height 35
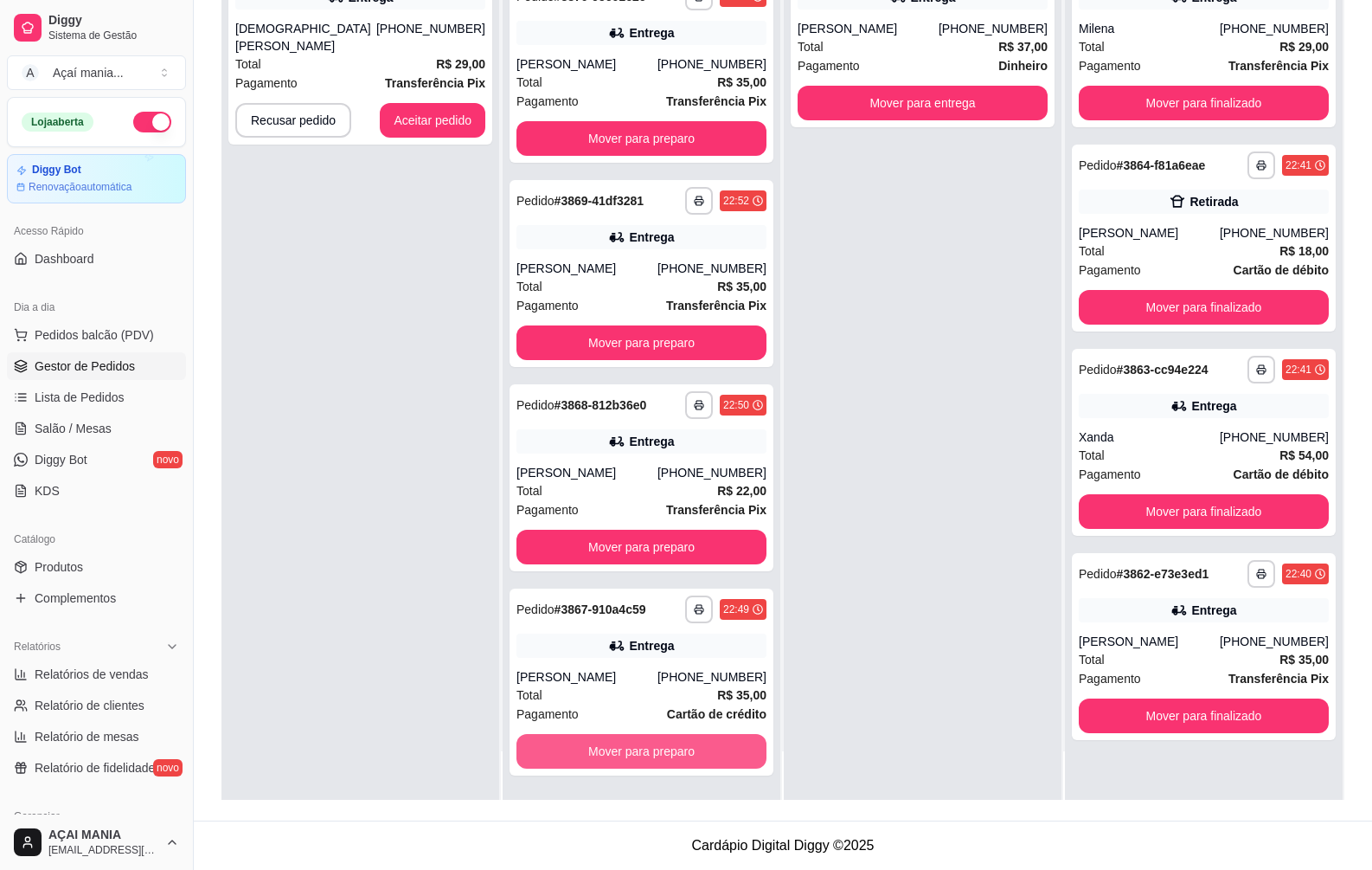
scroll to position [169, 0]
click at [648, 744] on button "Mover para preparo" at bounding box center [642, 751] width 251 height 35
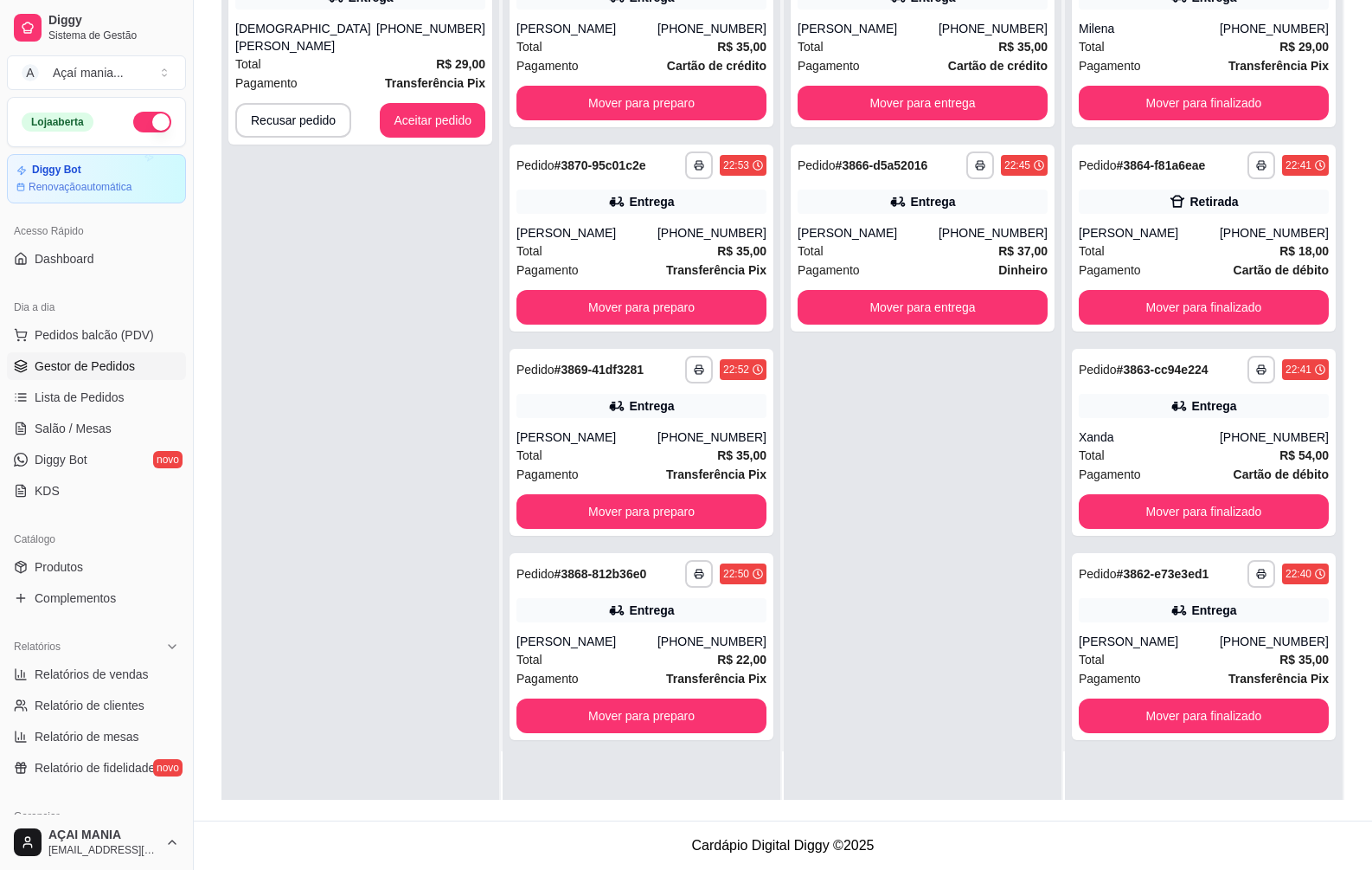
scroll to position [0, 0]
click at [634, 502] on button "Mover para preparo" at bounding box center [641, 512] width 243 height 34
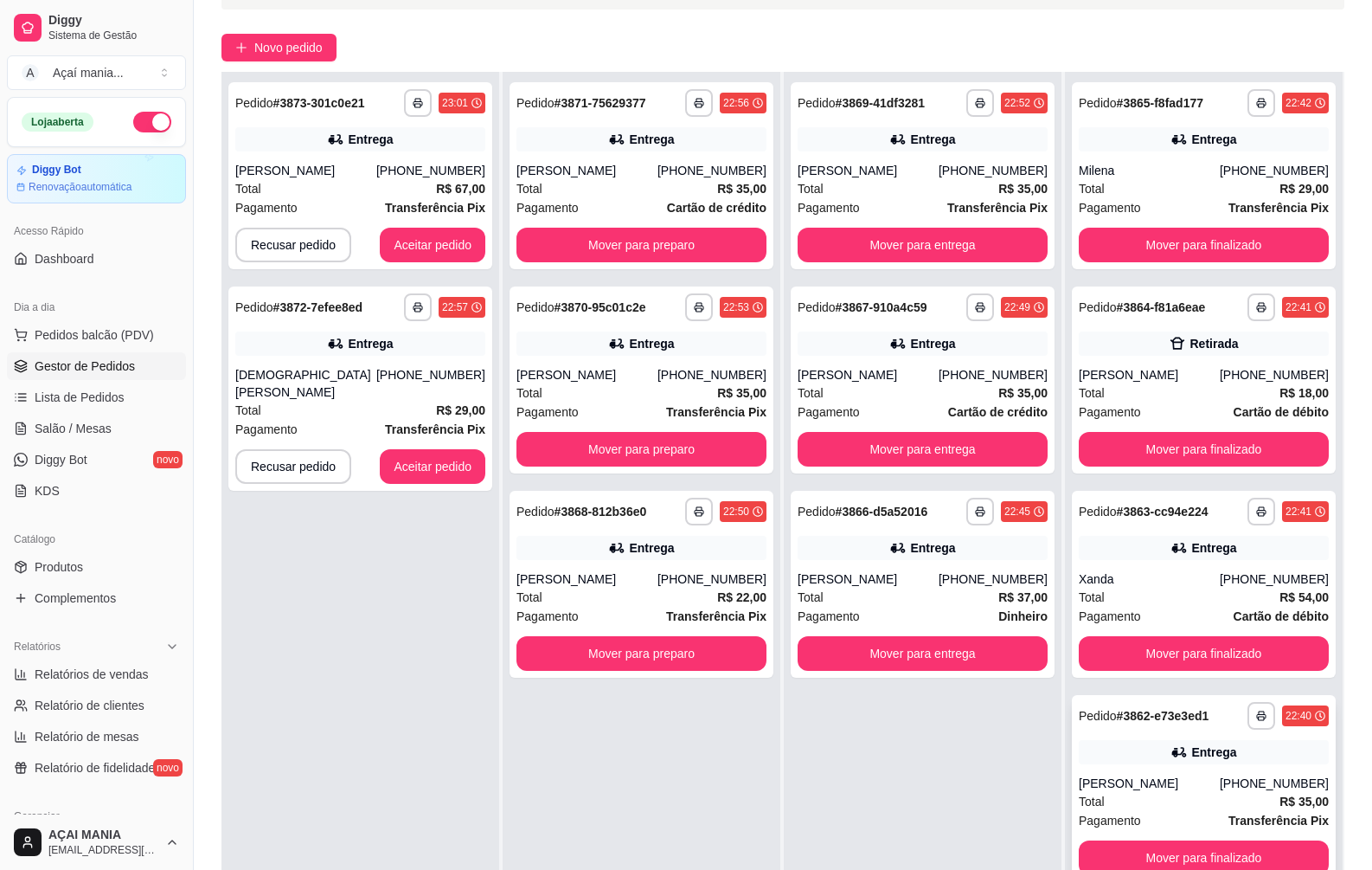
scroll to position [263, 0]
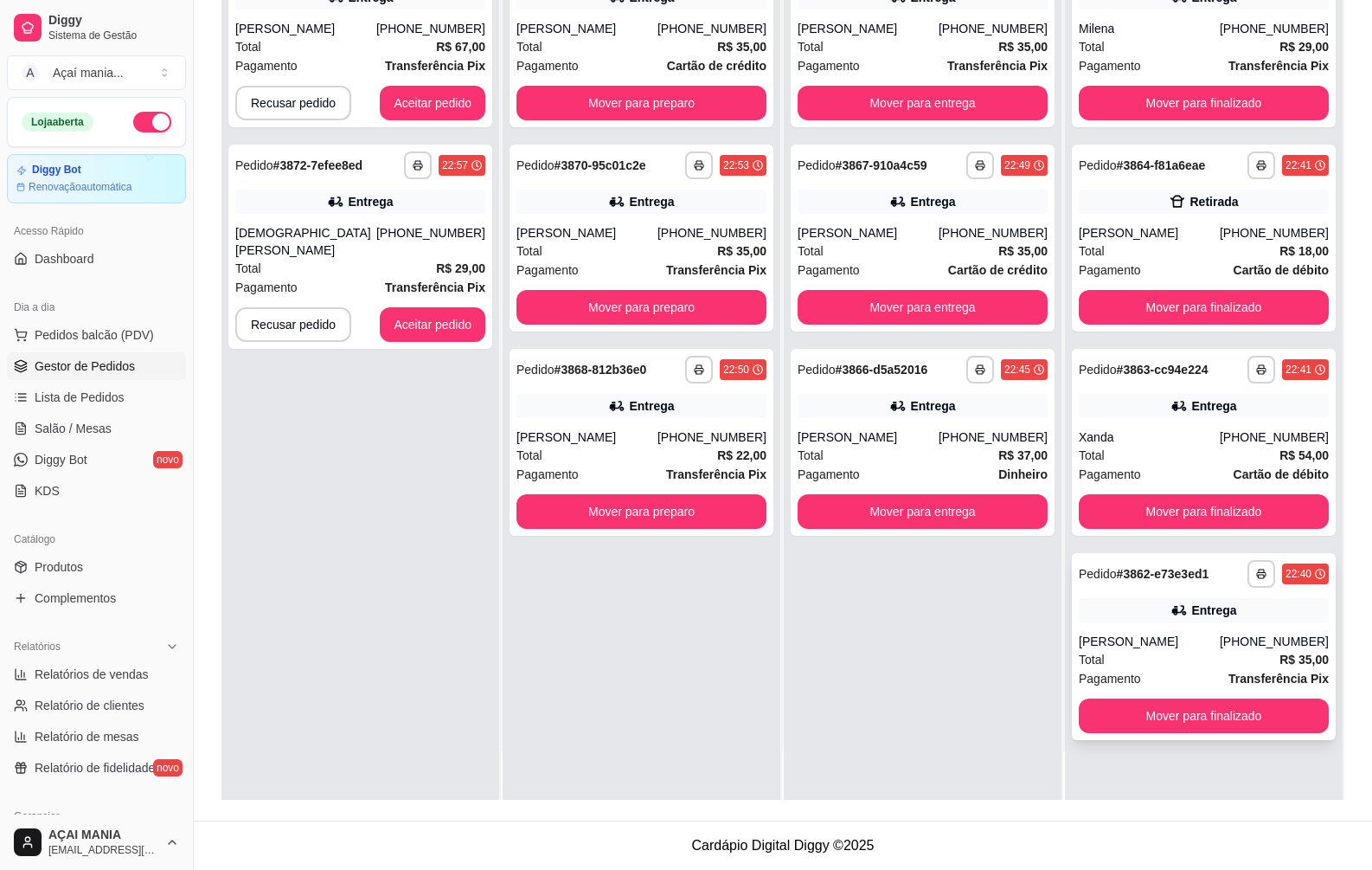
click at [1189, 663] on div "Total R$ 35,00" at bounding box center [1204, 659] width 251 height 19
click at [1195, 455] on div "Total R$ 54,00" at bounding box center [1204, 454] width 251 height 19
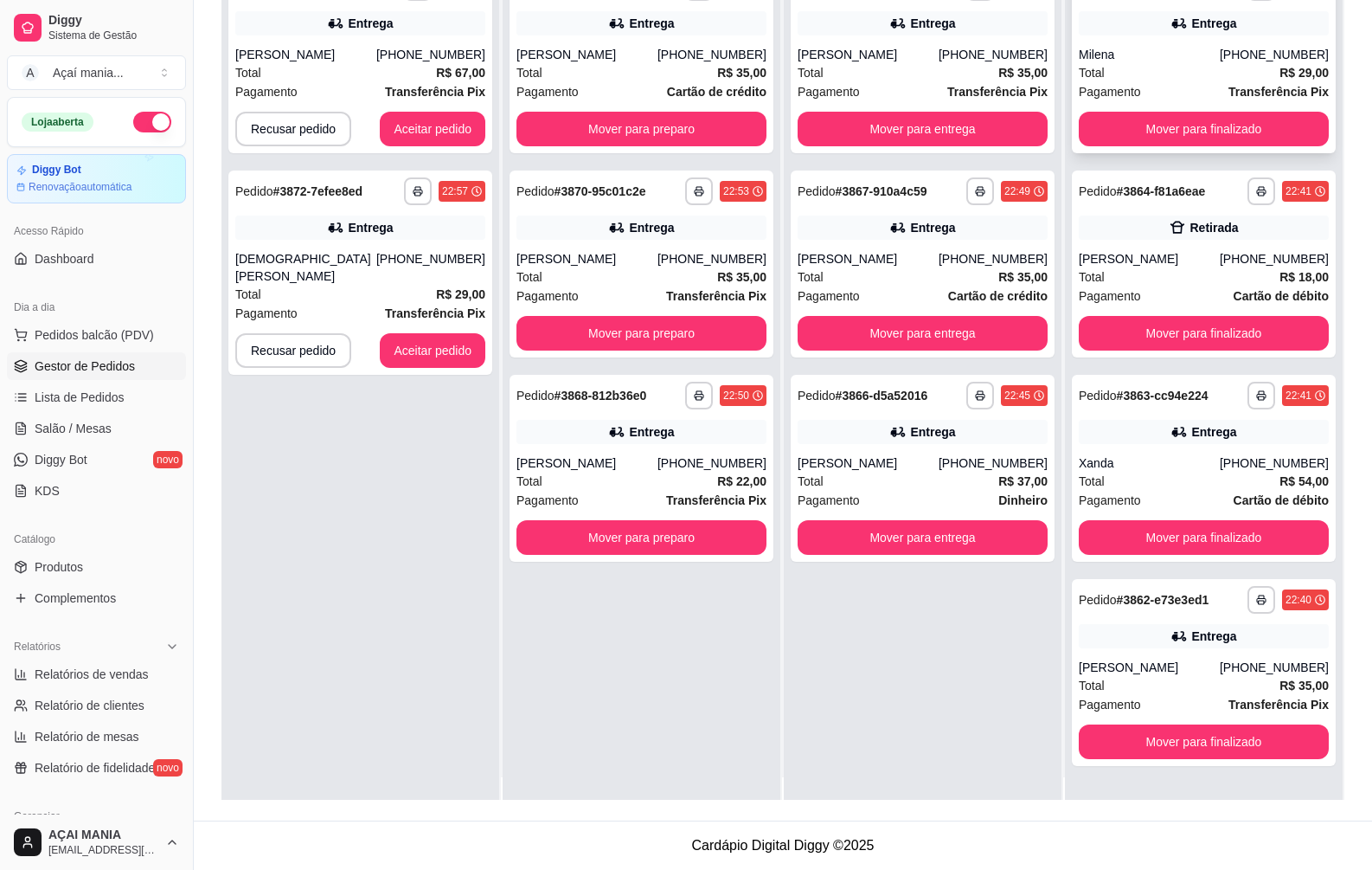
scroll to position [0, 0]
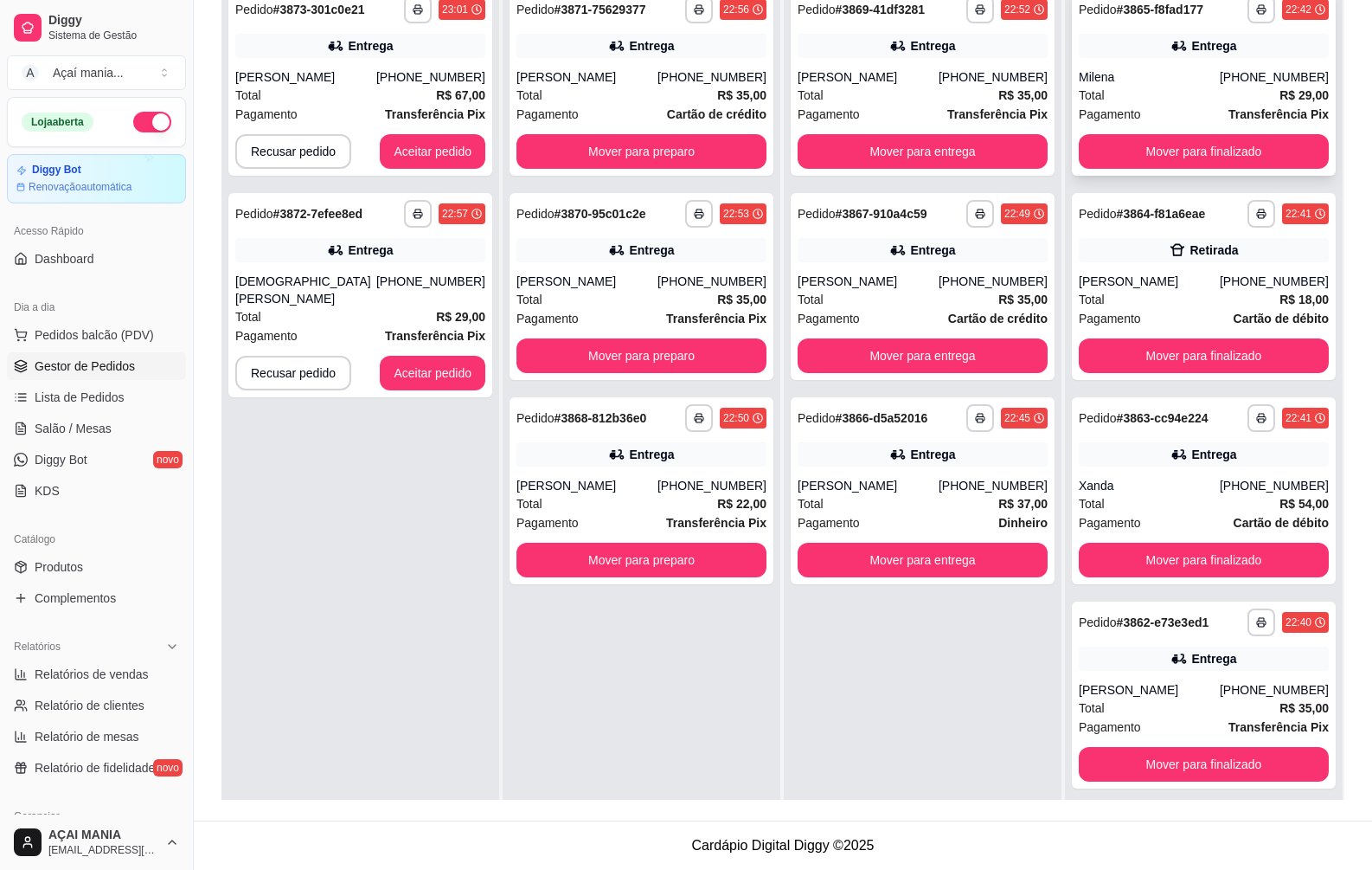
click at [1148, 103] on div "Total R$ 29,00" at bounding box center [1204, 94] width 251 height 19
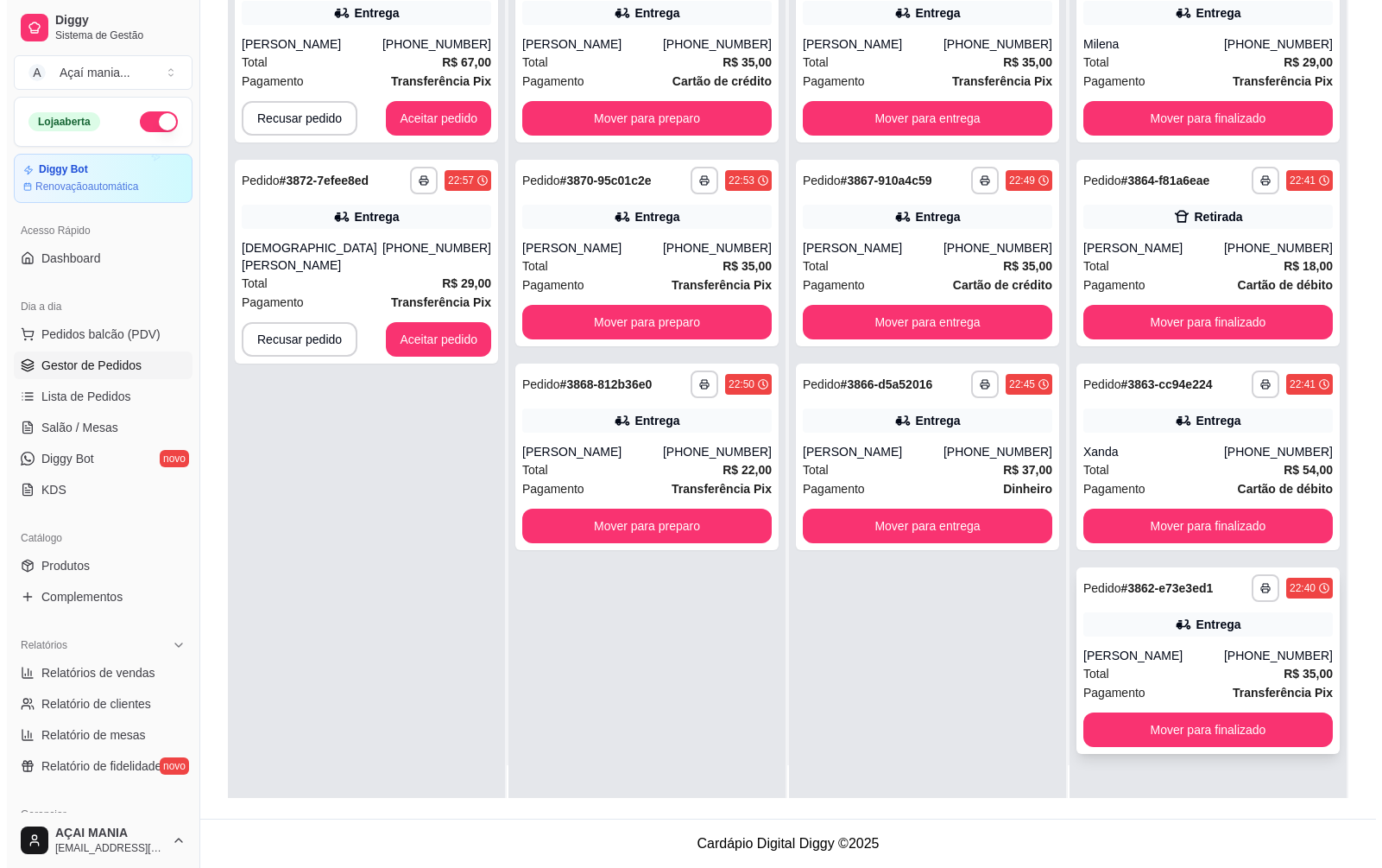
scroll to position [49, 0]
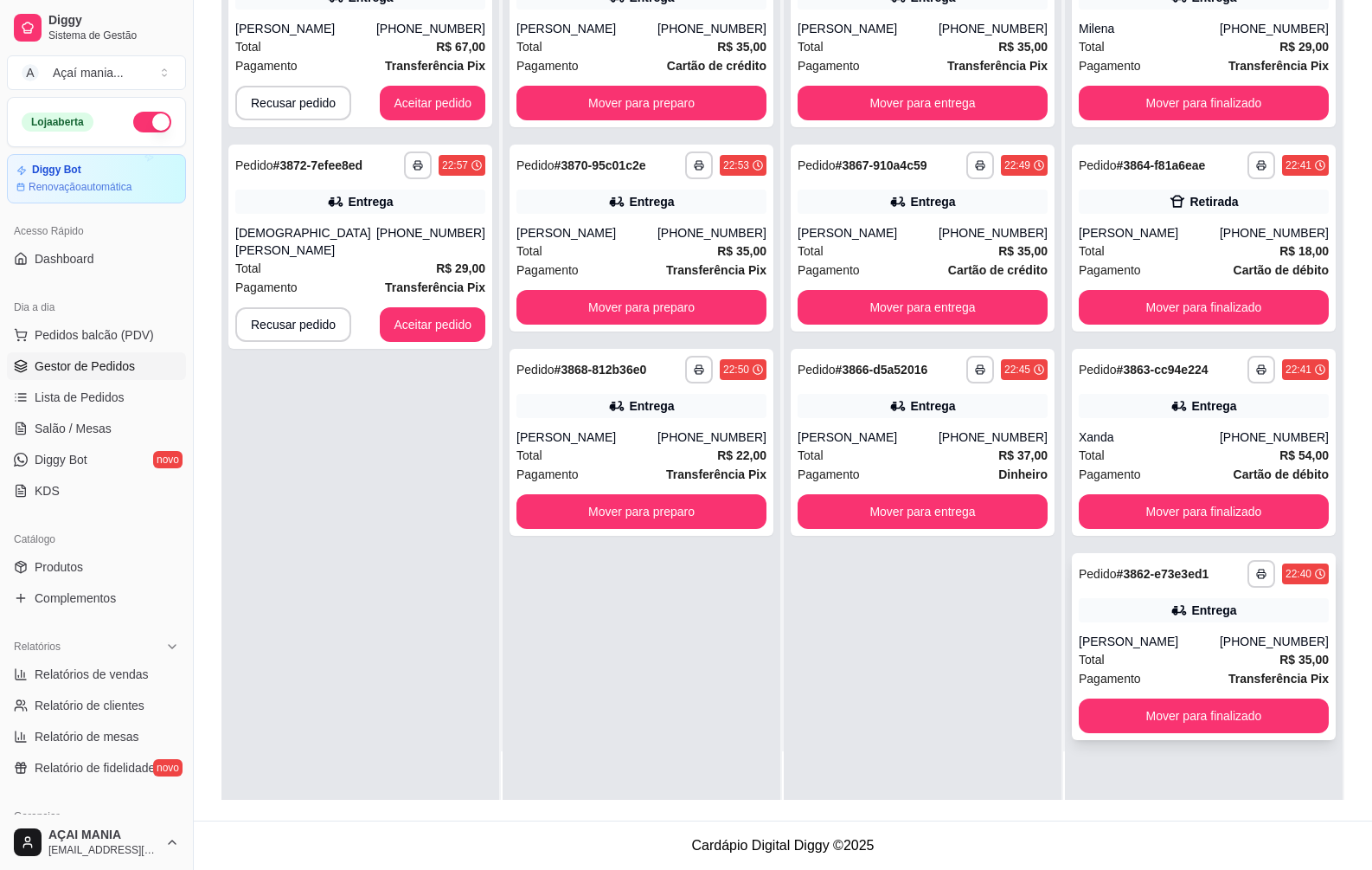
click at [1159, 663] on div "Total R$ 35,00" at bounding box center [1204, 659] width 251 height 19
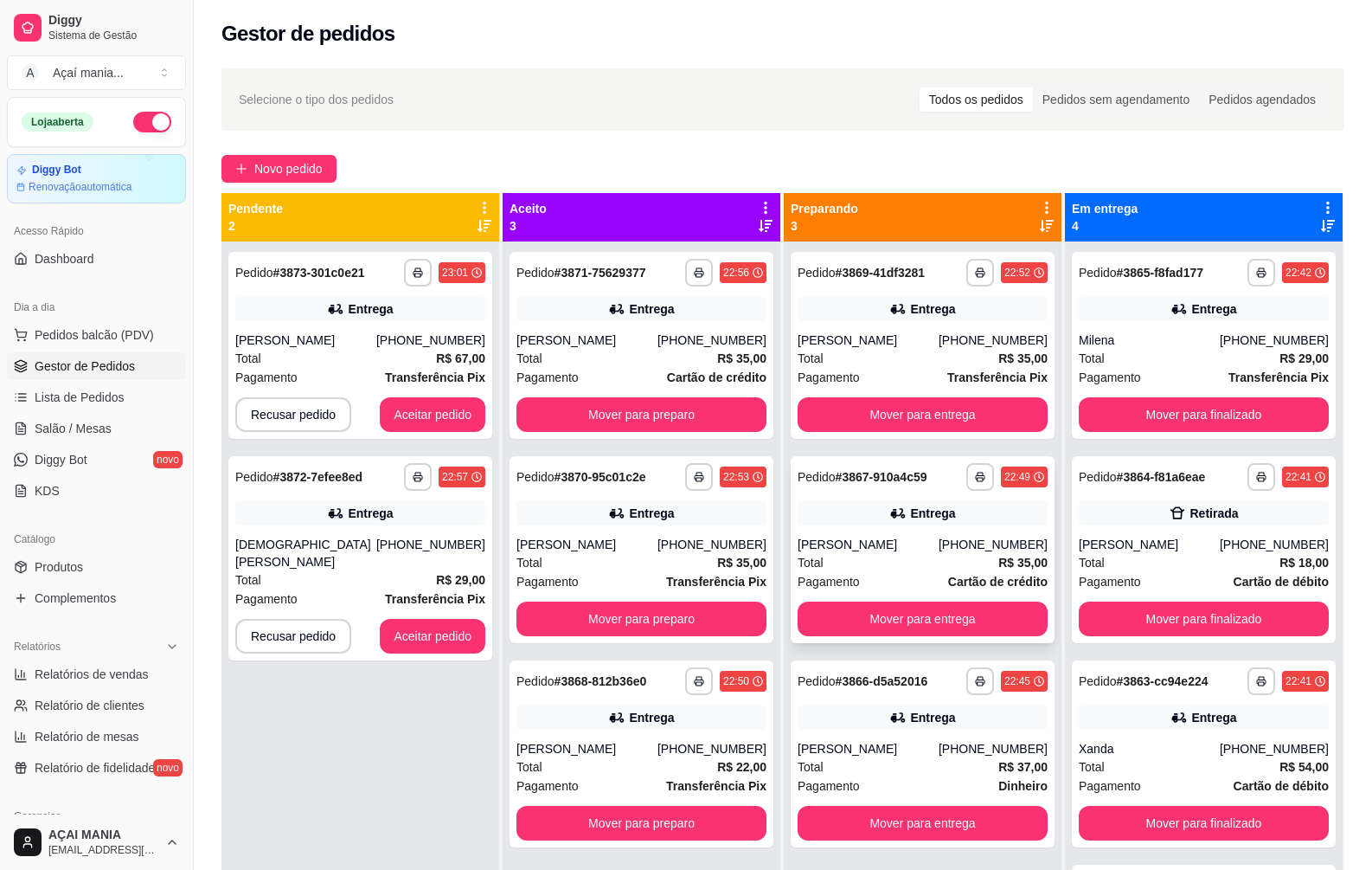
scroll to position [0, 0]
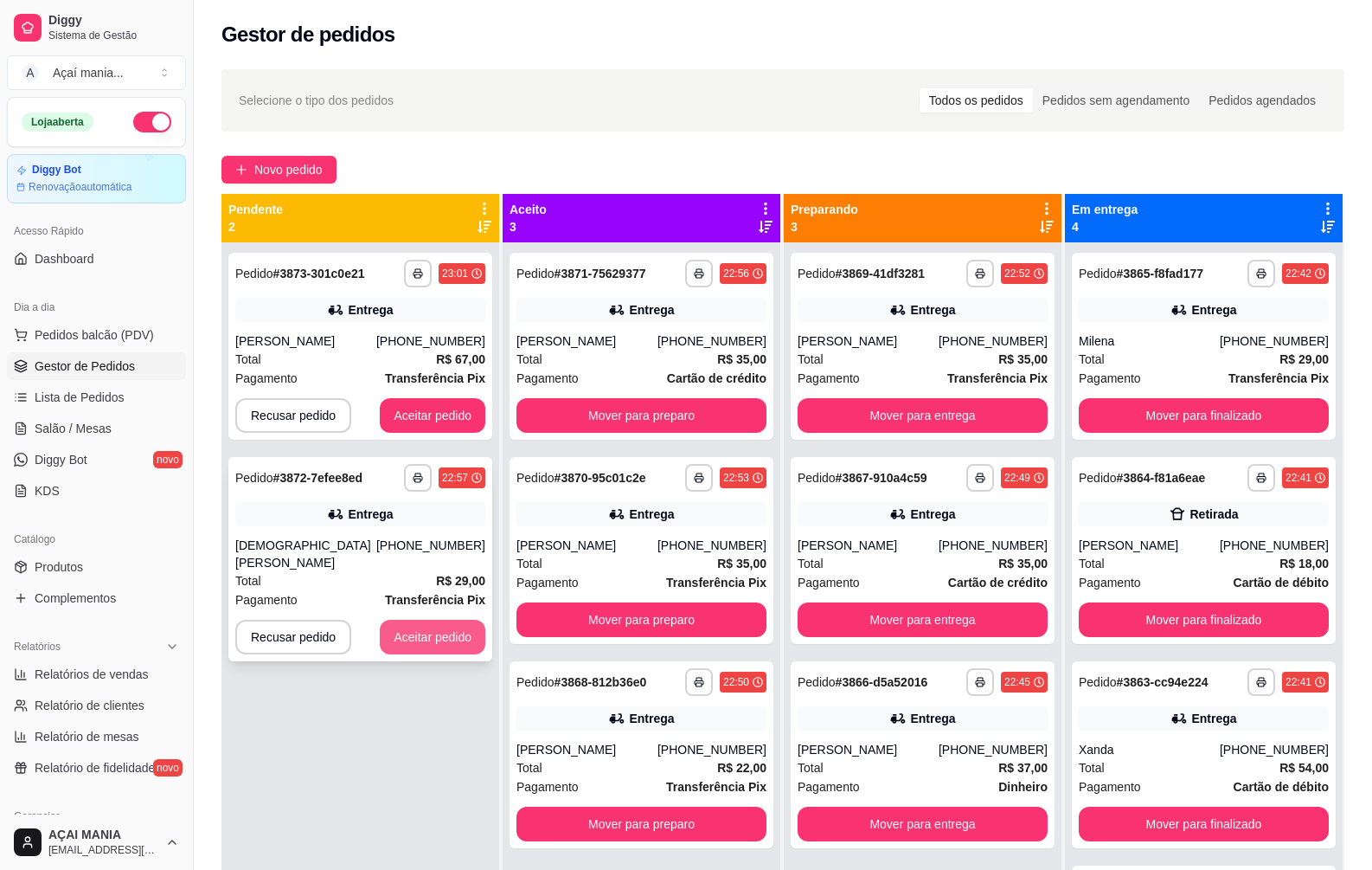
click at [439, 622] on button "Aceitar pedido" at bounding box center [432, 636] width 105 height 35
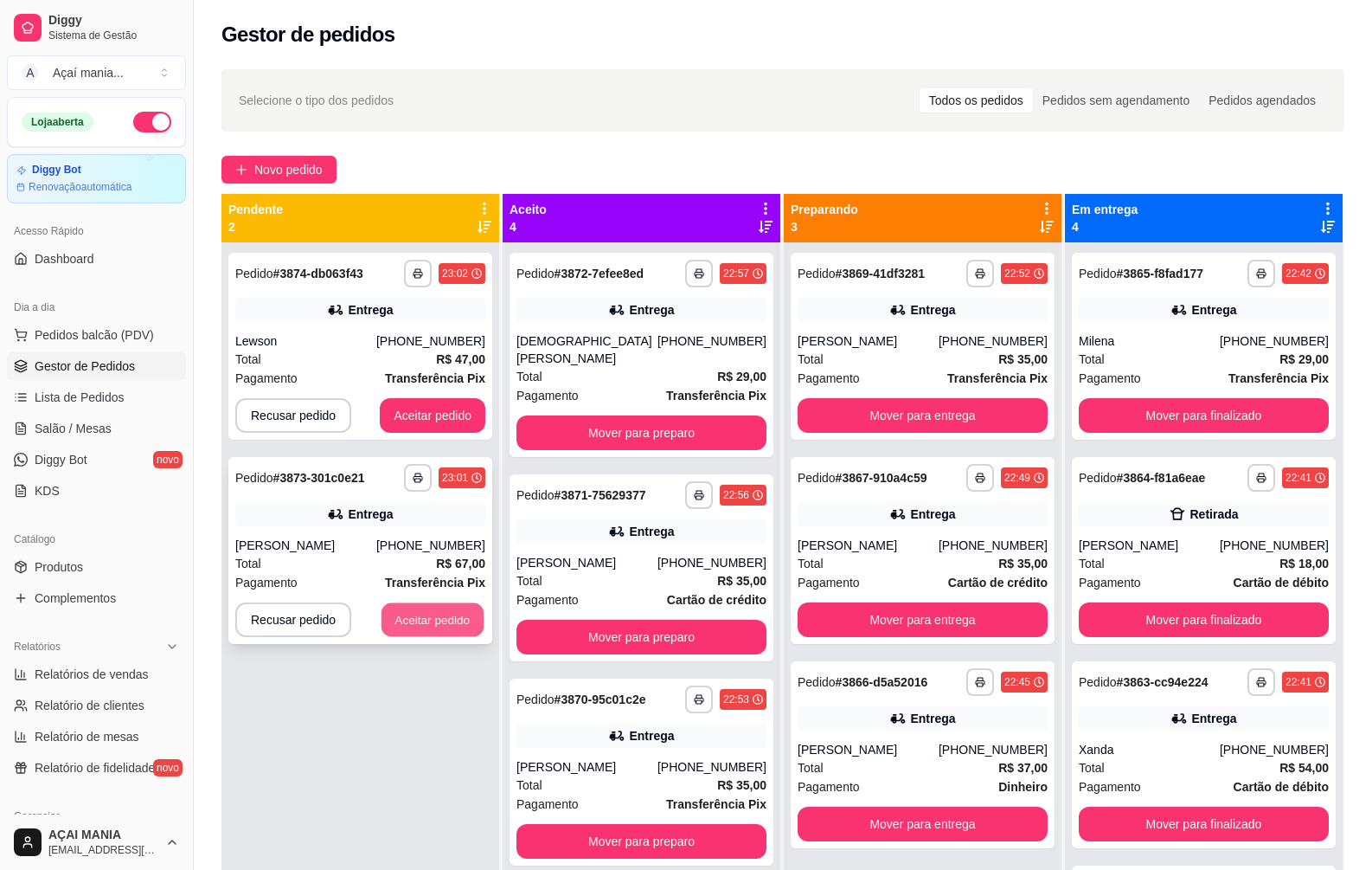
click at [445, 604] on button "Aceitar pedido" at bounding box center [432, 620] width 102 height 34
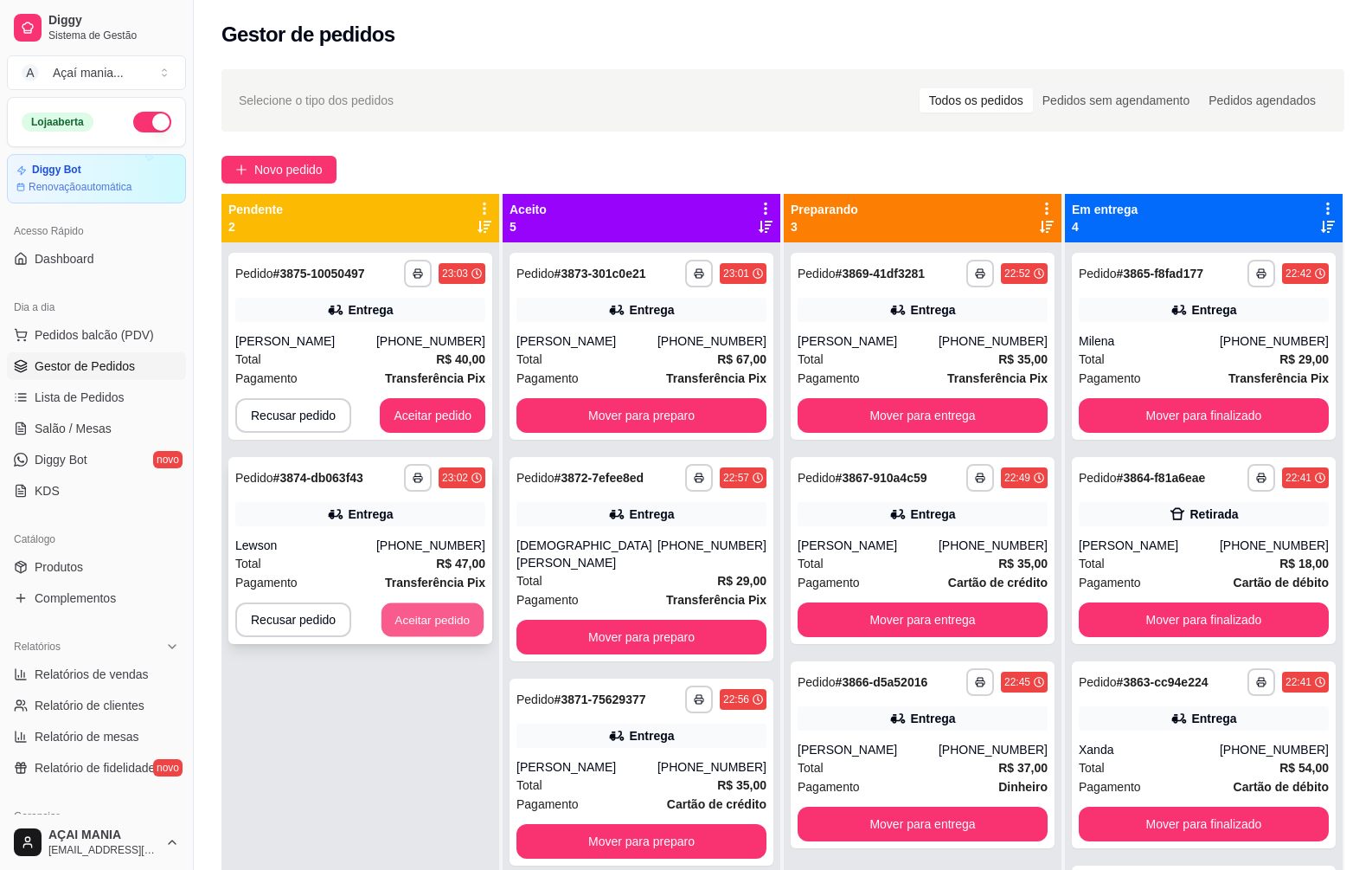
click at [439, 623] on button "Aceitar pedido" at bounding box center [432, 620] width 102 height 34
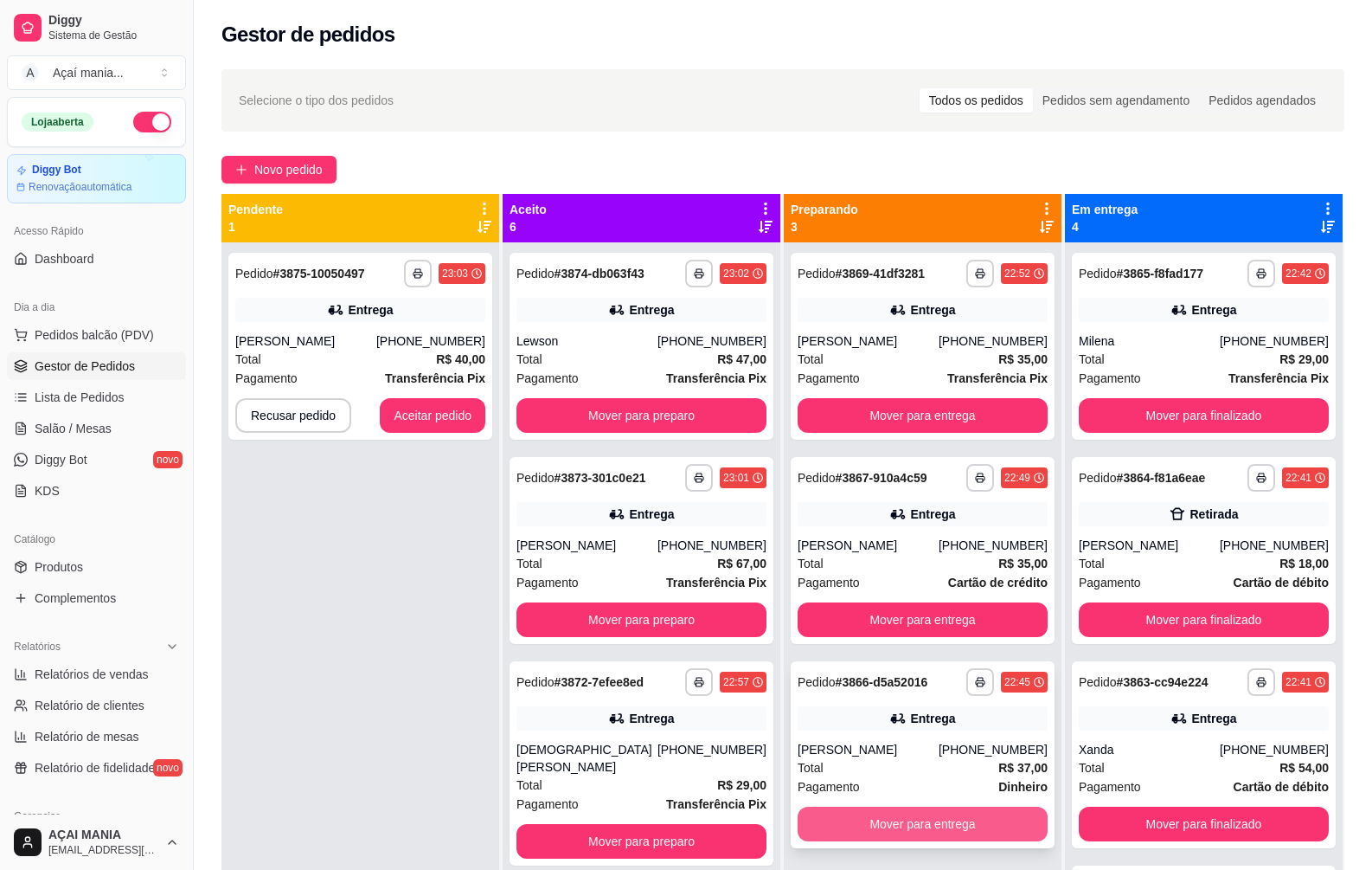
click at [915, 819] on button "Mover para entrega" at bounding box center [923, 823] width 251 height 35
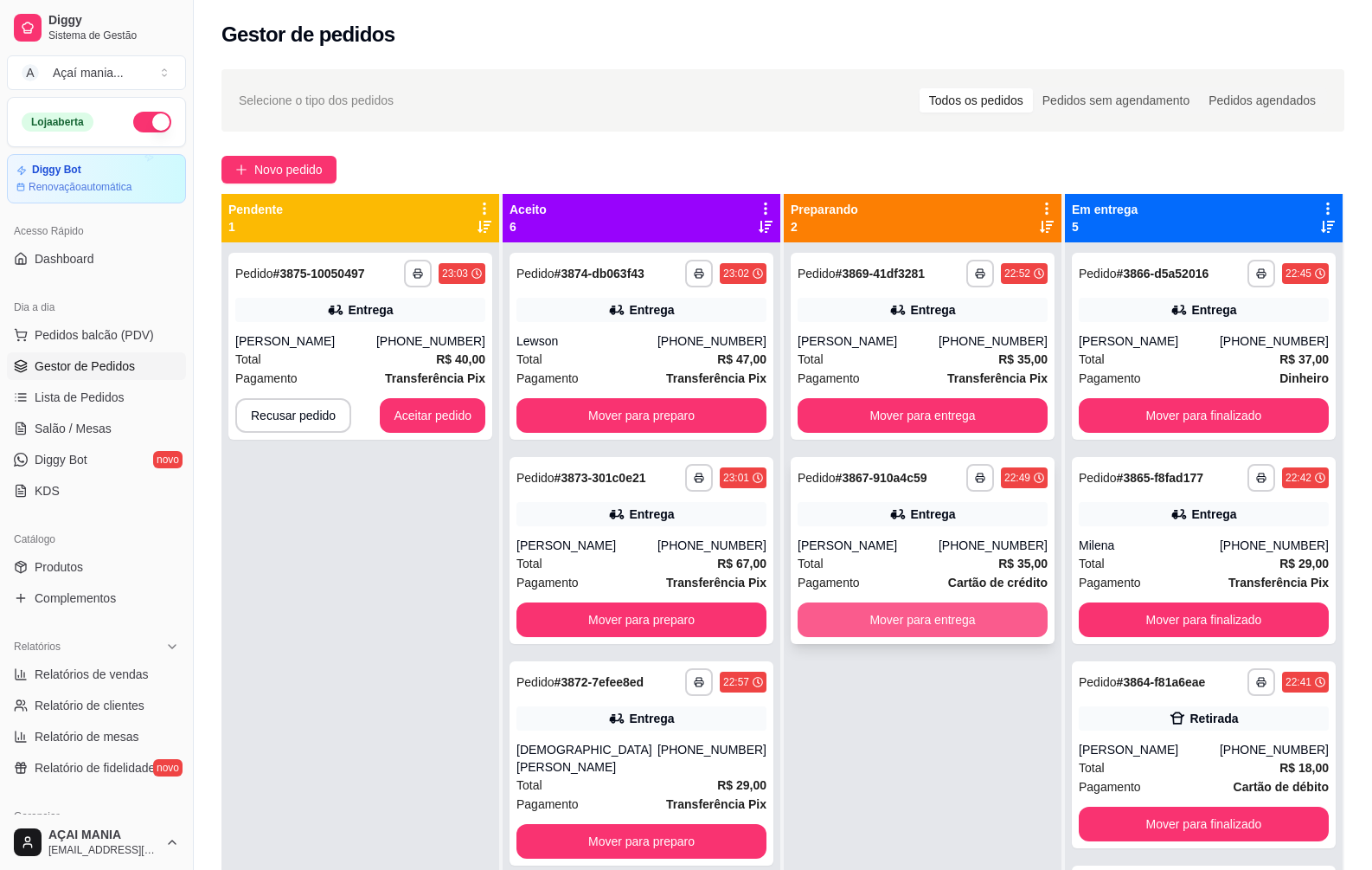
click at [897, 612] on button "Mover para entrega" at bounding box center [923, 619] width 251 height 35
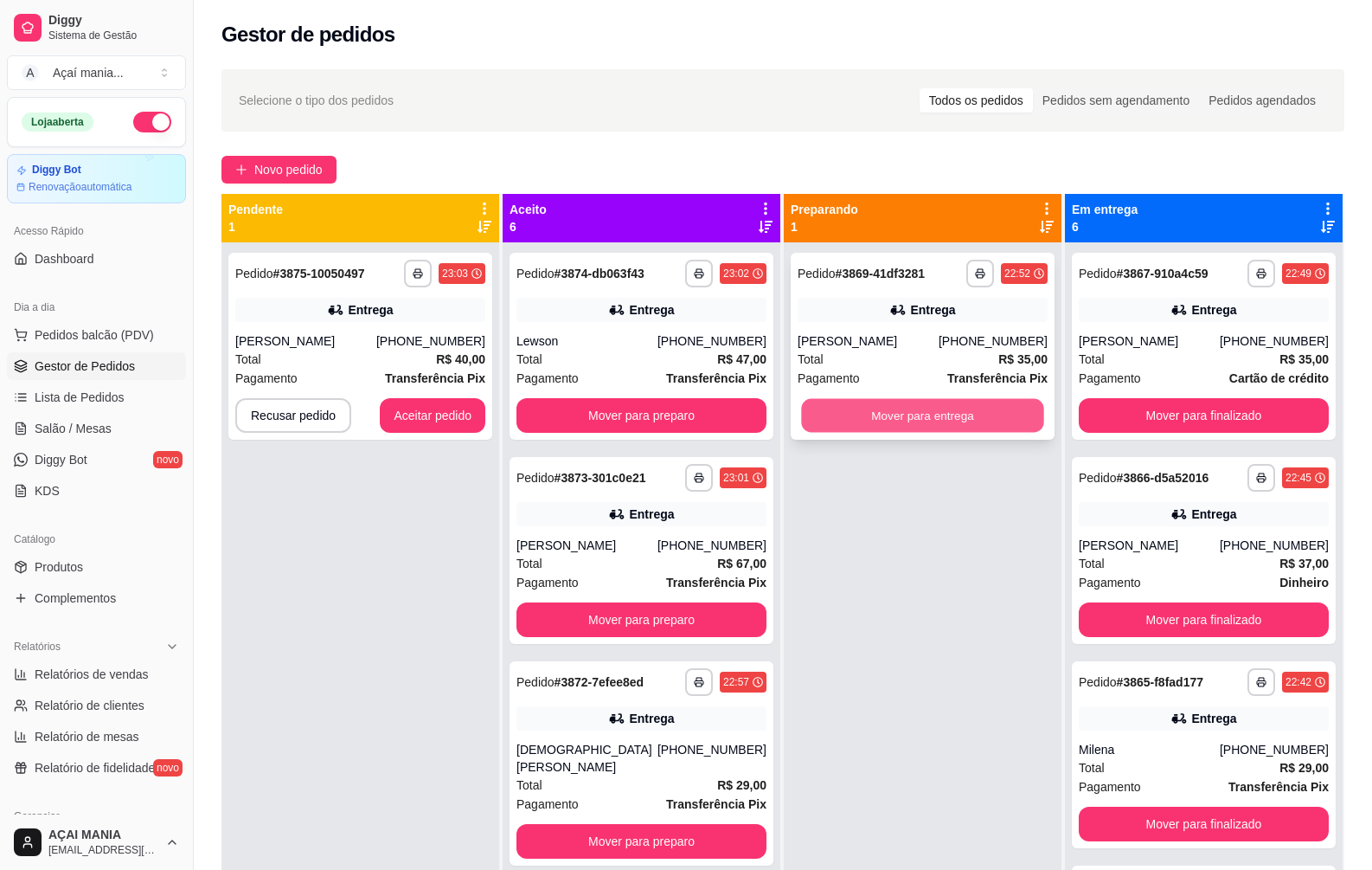
click at [851, 410] on button "Mover para entrega" at bounding box center [923, 416] width 243 height 34
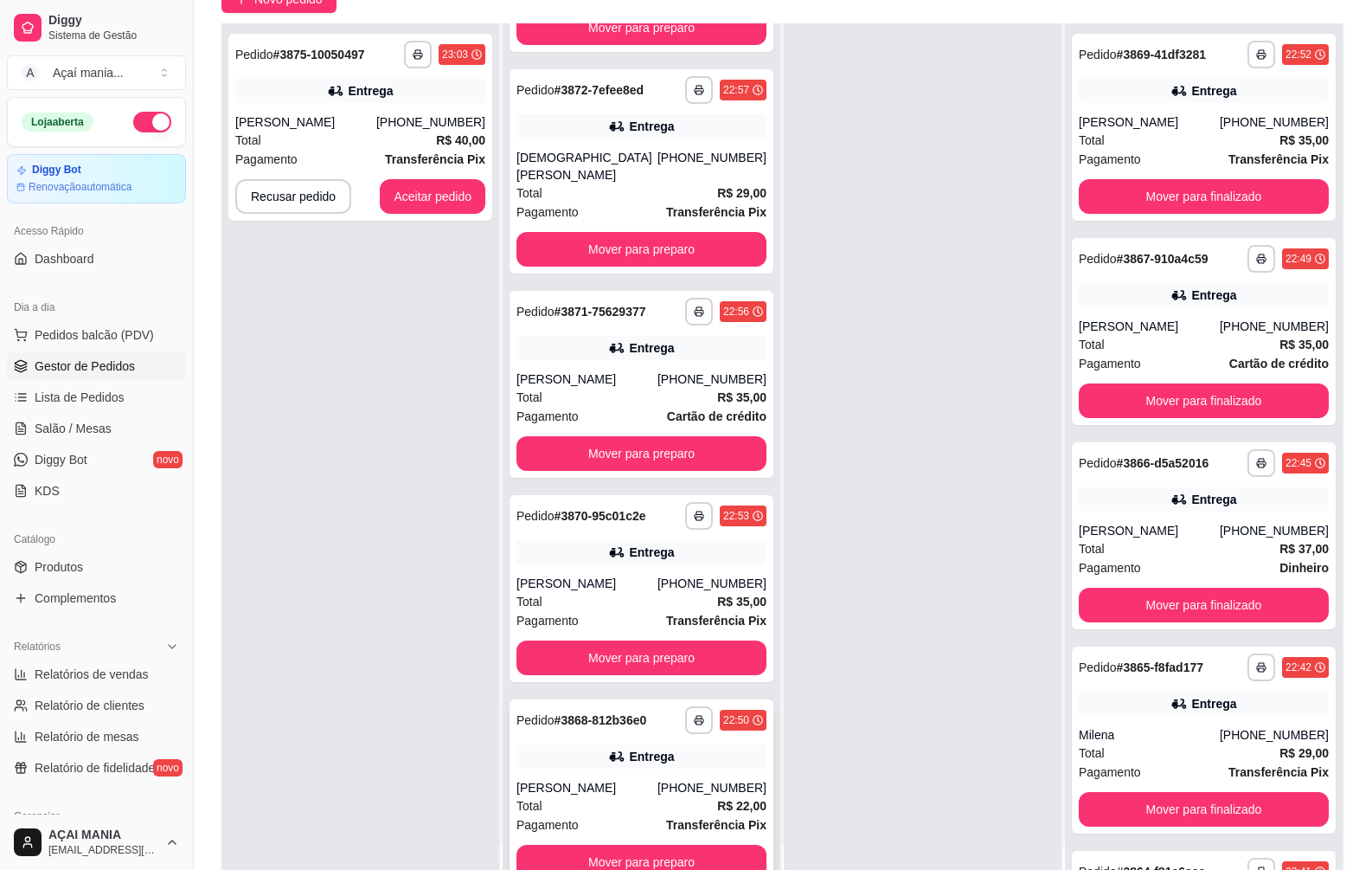
scroll to position [263, 0]
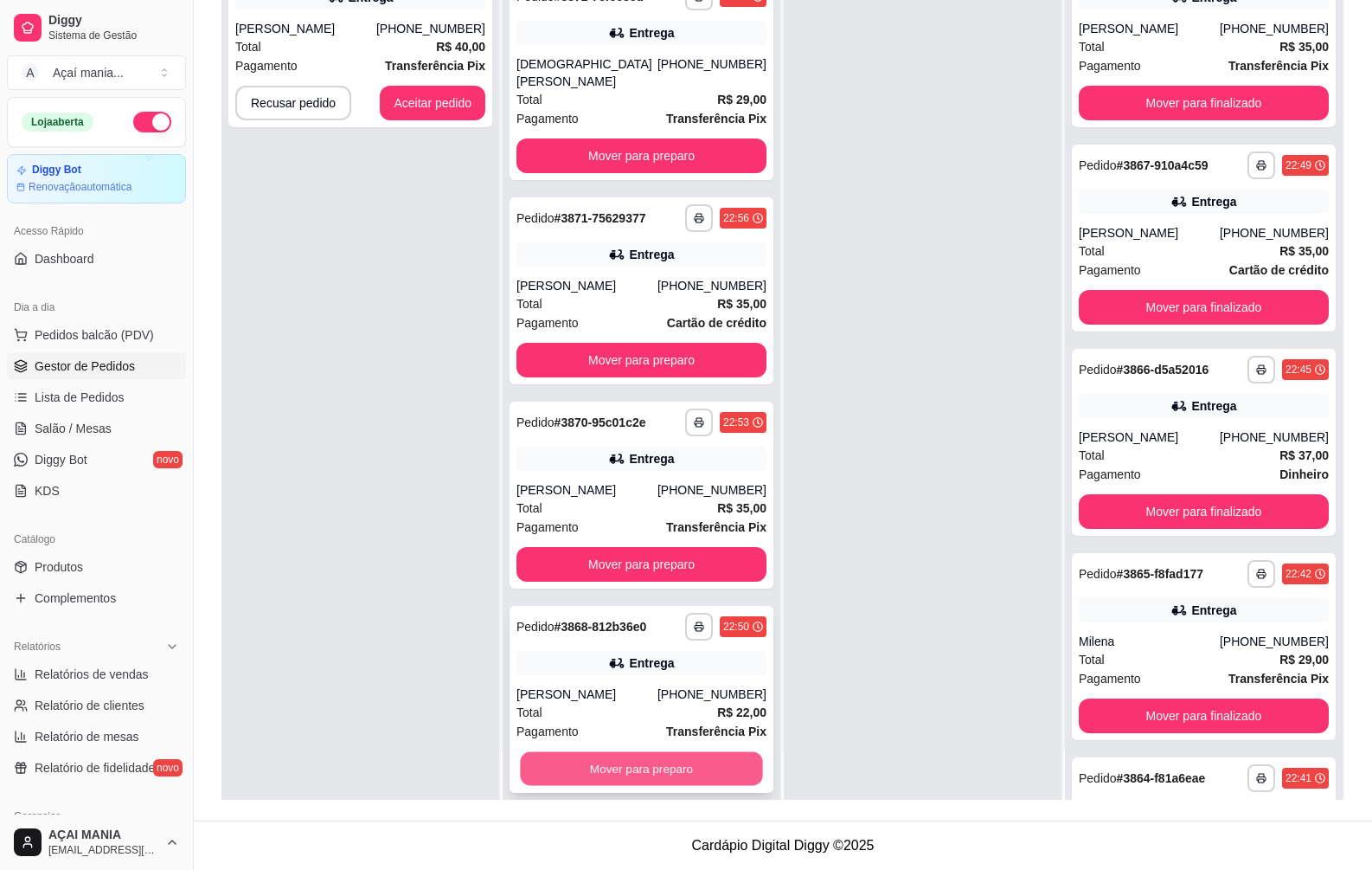
click at [600, 756] on button "Mover para preparo" at bounding box center [641, 769] width 243 height 34
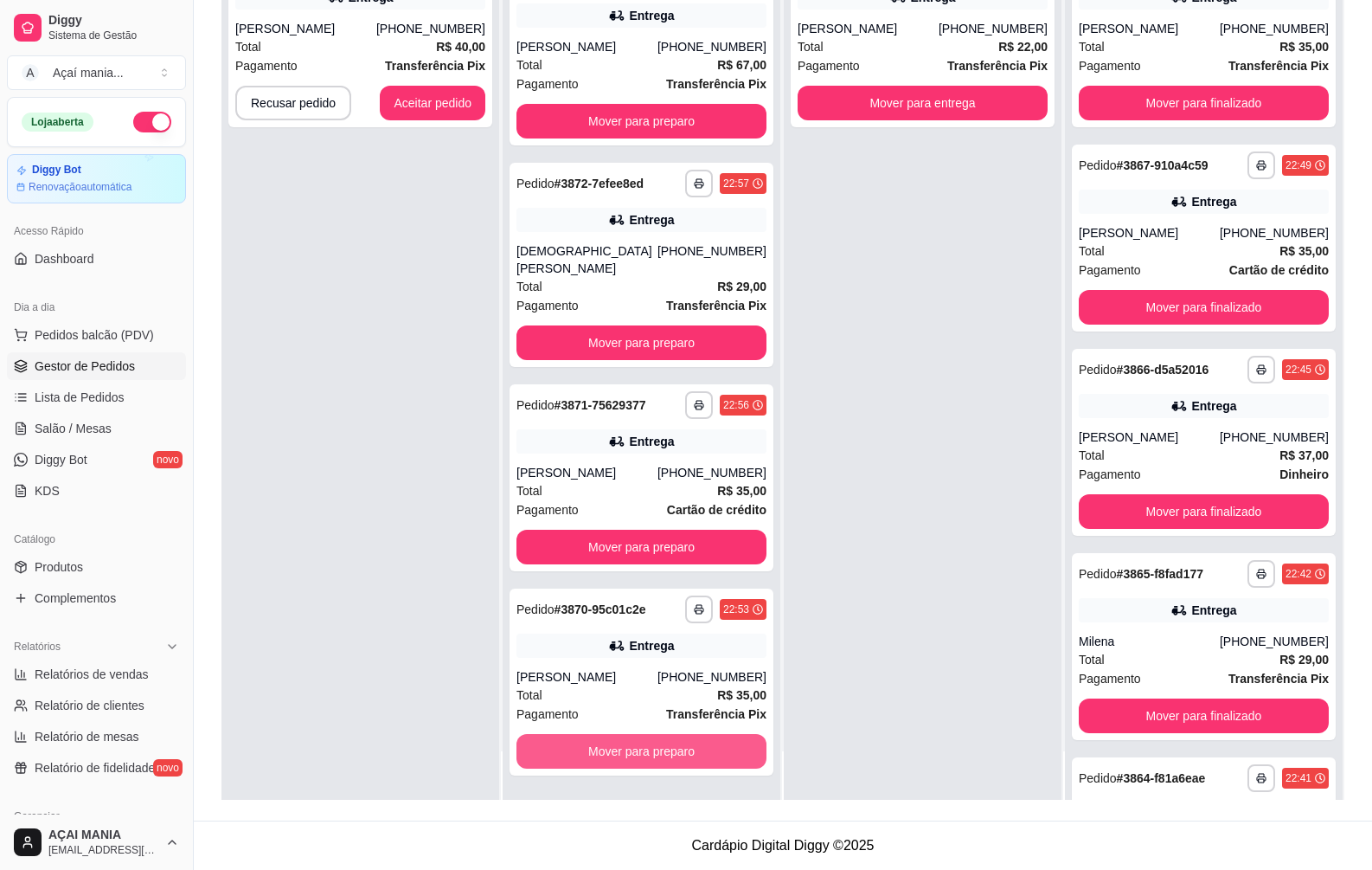
scroll to position [169, 0]
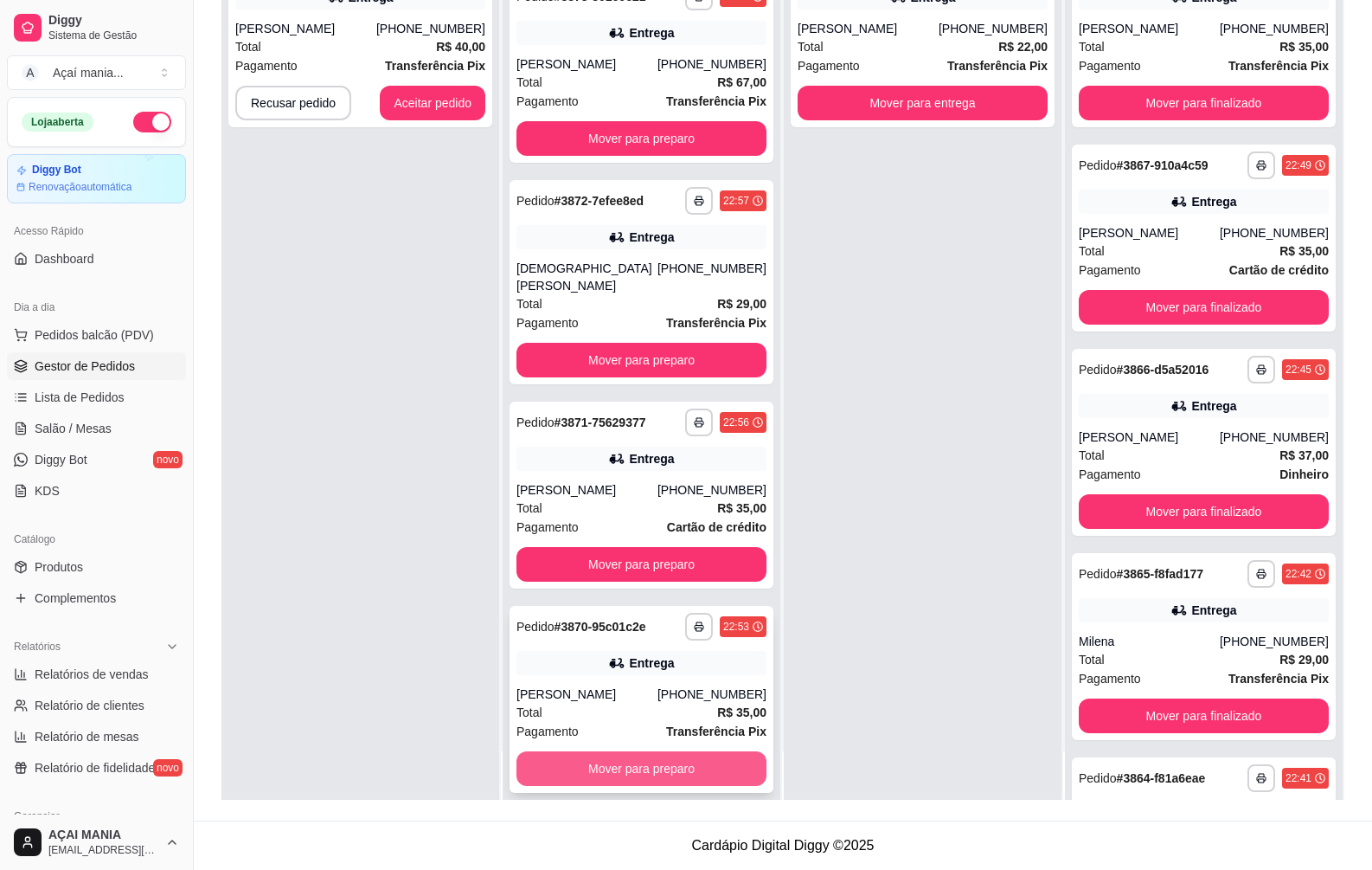
click at [597, 762] on button "Mover para preparo" at bounding box center [642, 768] width 251 height 35
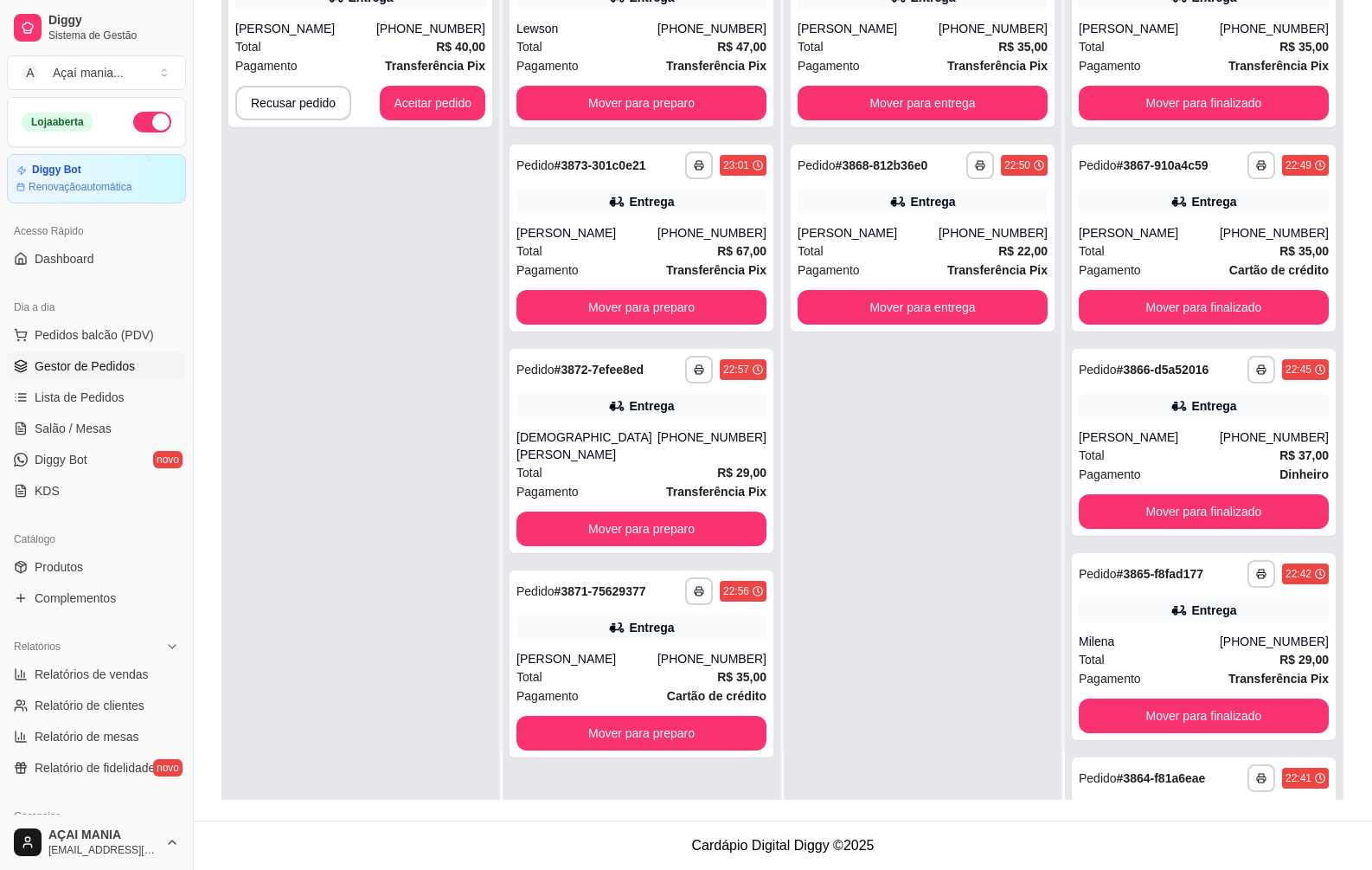
scroll to position [0, 0]
click at [589, 716] on button "Mover para preparo" at bounding box center [642, 733] width 251 height 35
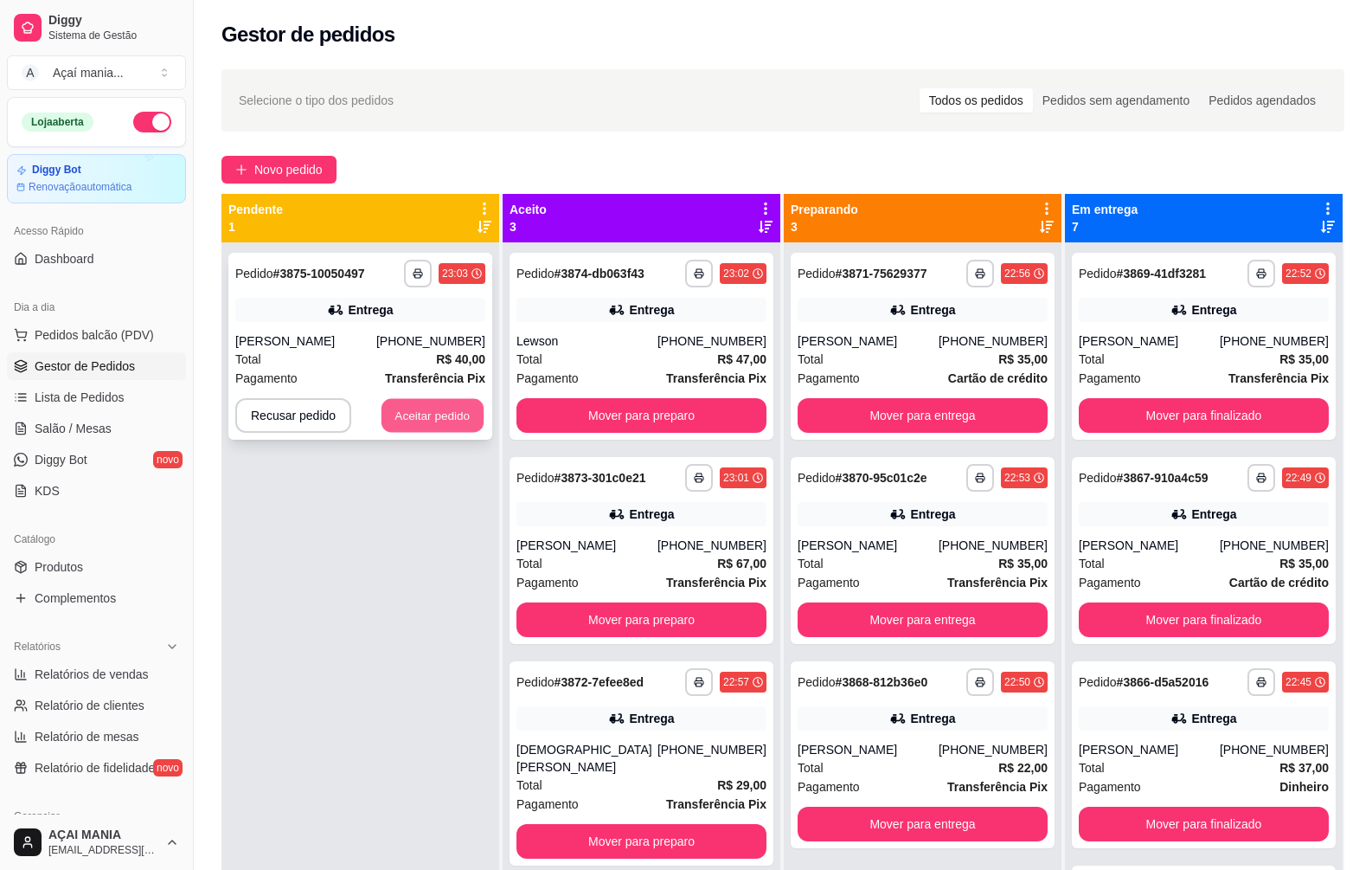
click at [426, 414] on button "Aceitar pedido" at bounding box center [432, 416] width 102 height 34
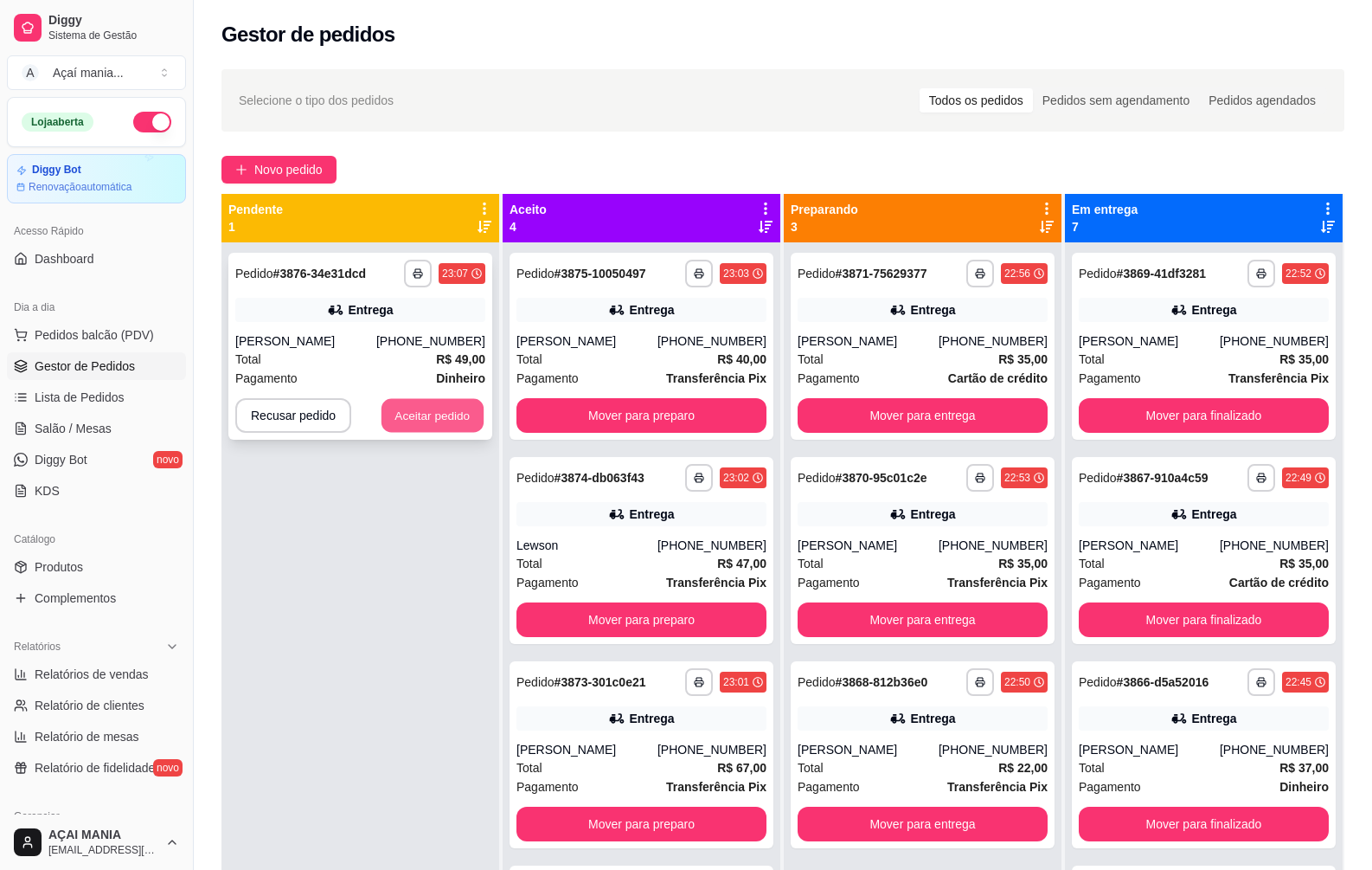
click at [433, 419] on button "Aceitar pedido" at bounding box center [432, 416] width 102 height 34
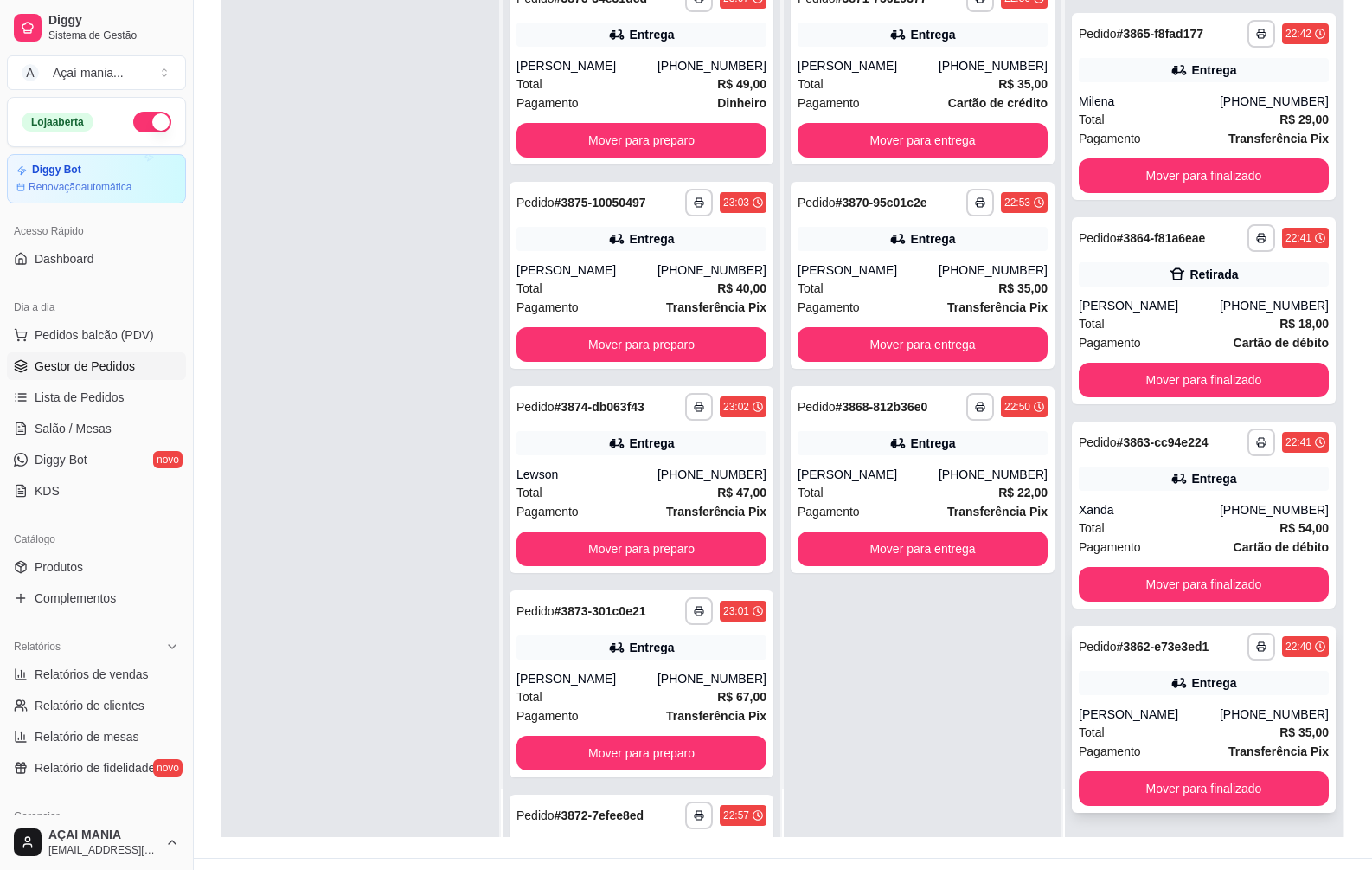
scroll to position [263, 0]
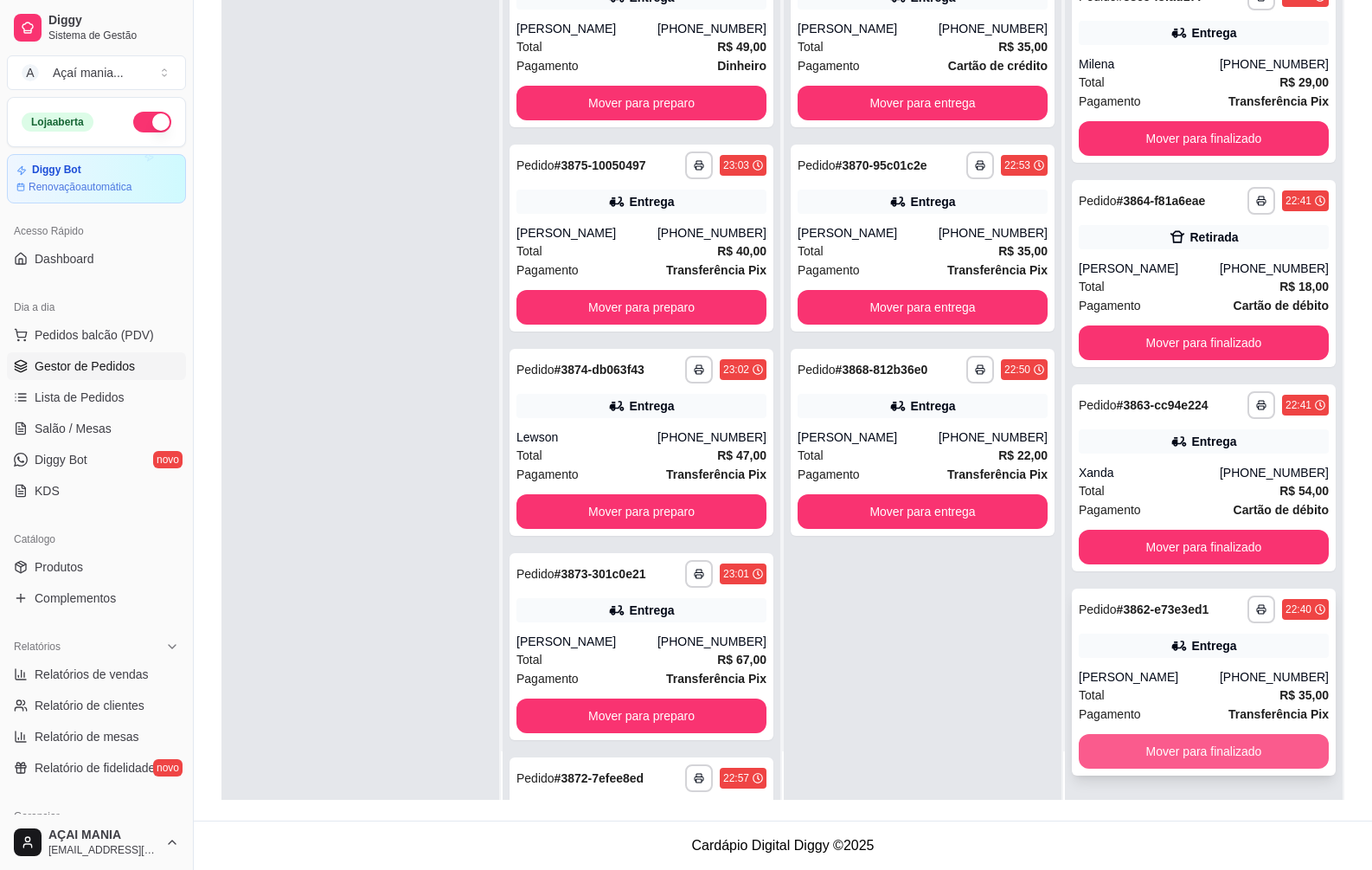
click at [1206, 739] on button "Mover para finalizado" at bounding box center [1204, 751] width 251 height 35
click at [1186, 760] on button "Mover para finalizado" at bounding box center [1204, 751] width 251 height 35
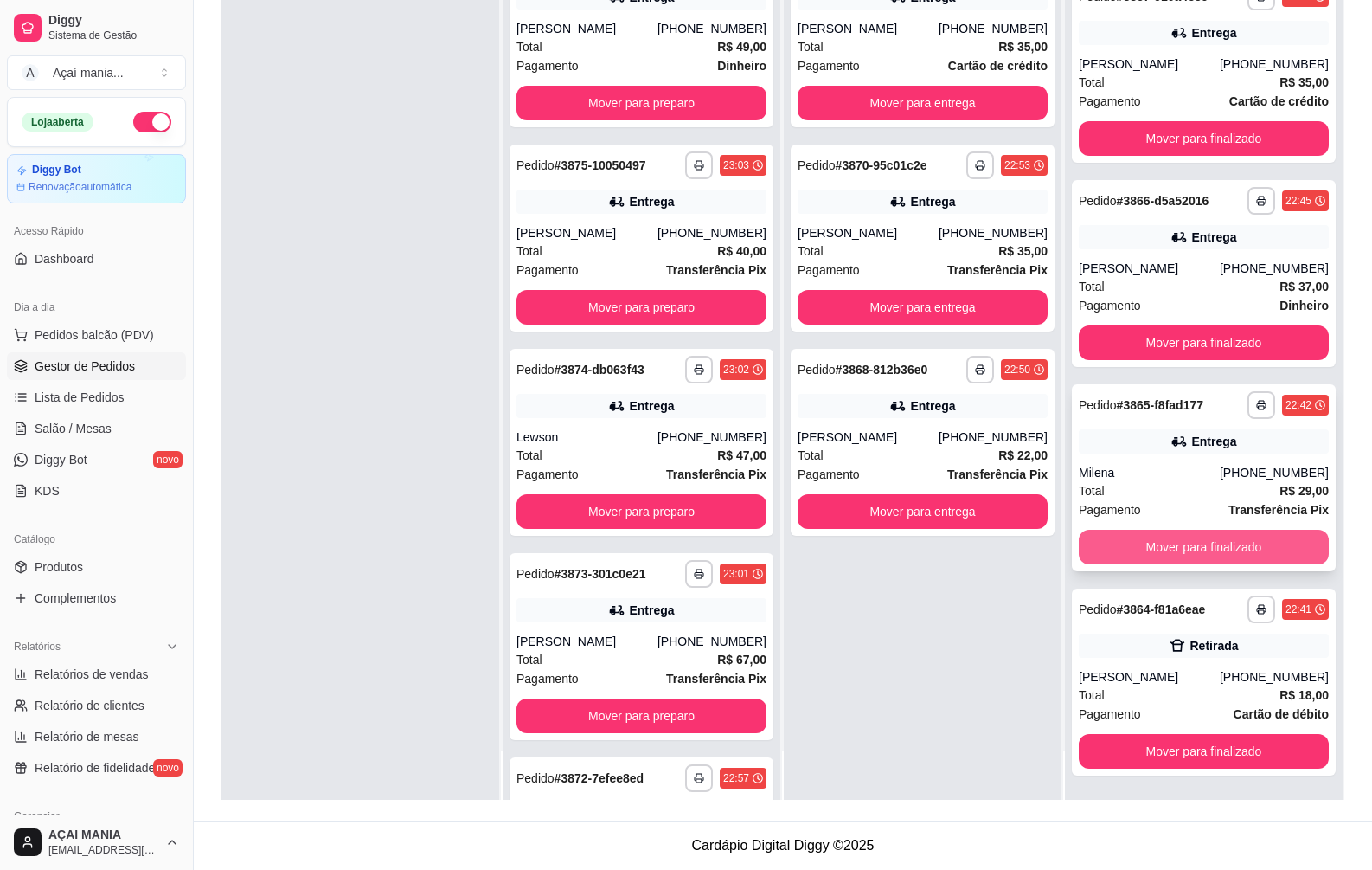
click at [1171, 547] on button "Mover para finalizado" at bounding box center [1204, 547] width 251 height 35
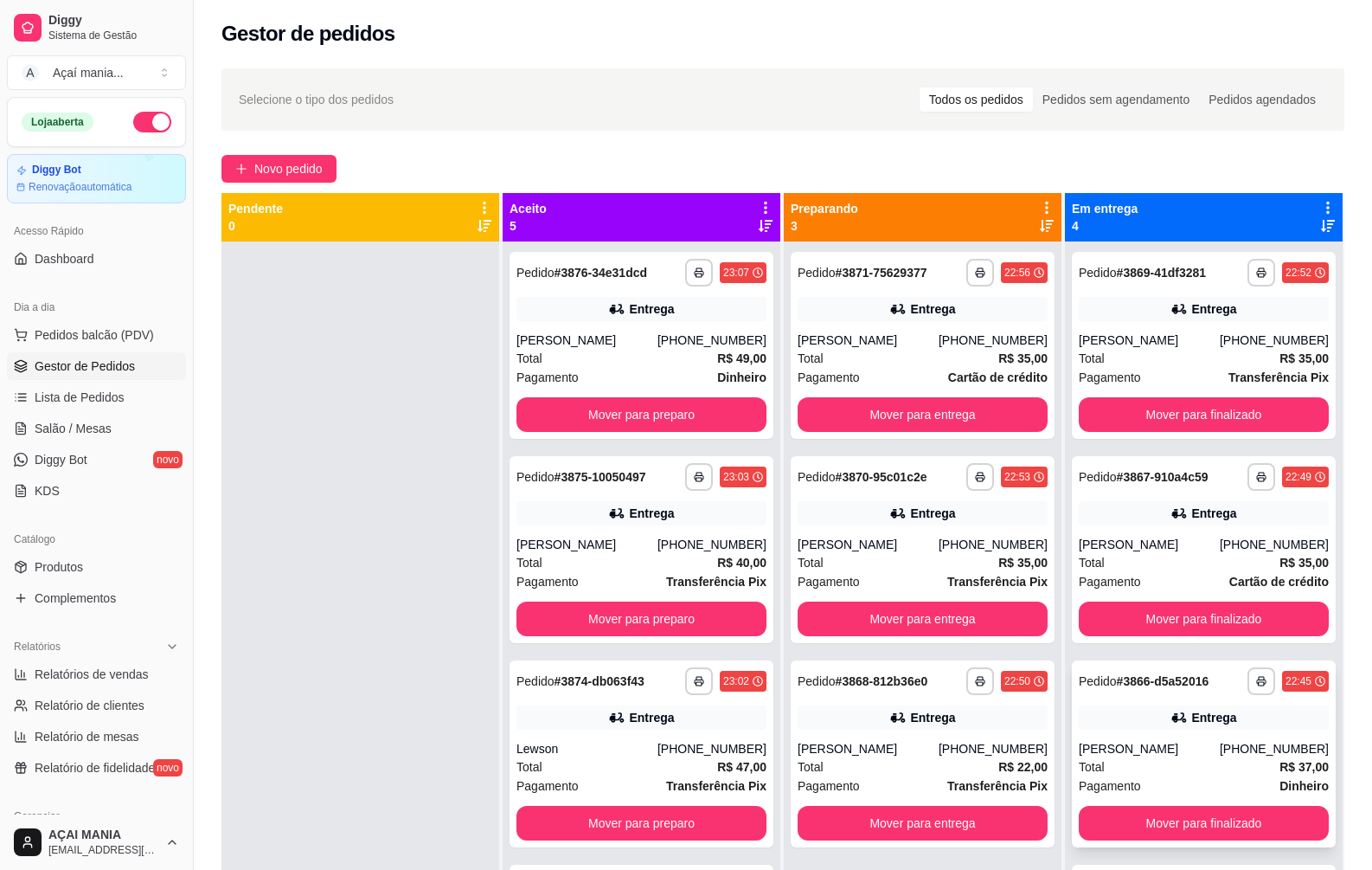
scroll to position [0, 0]
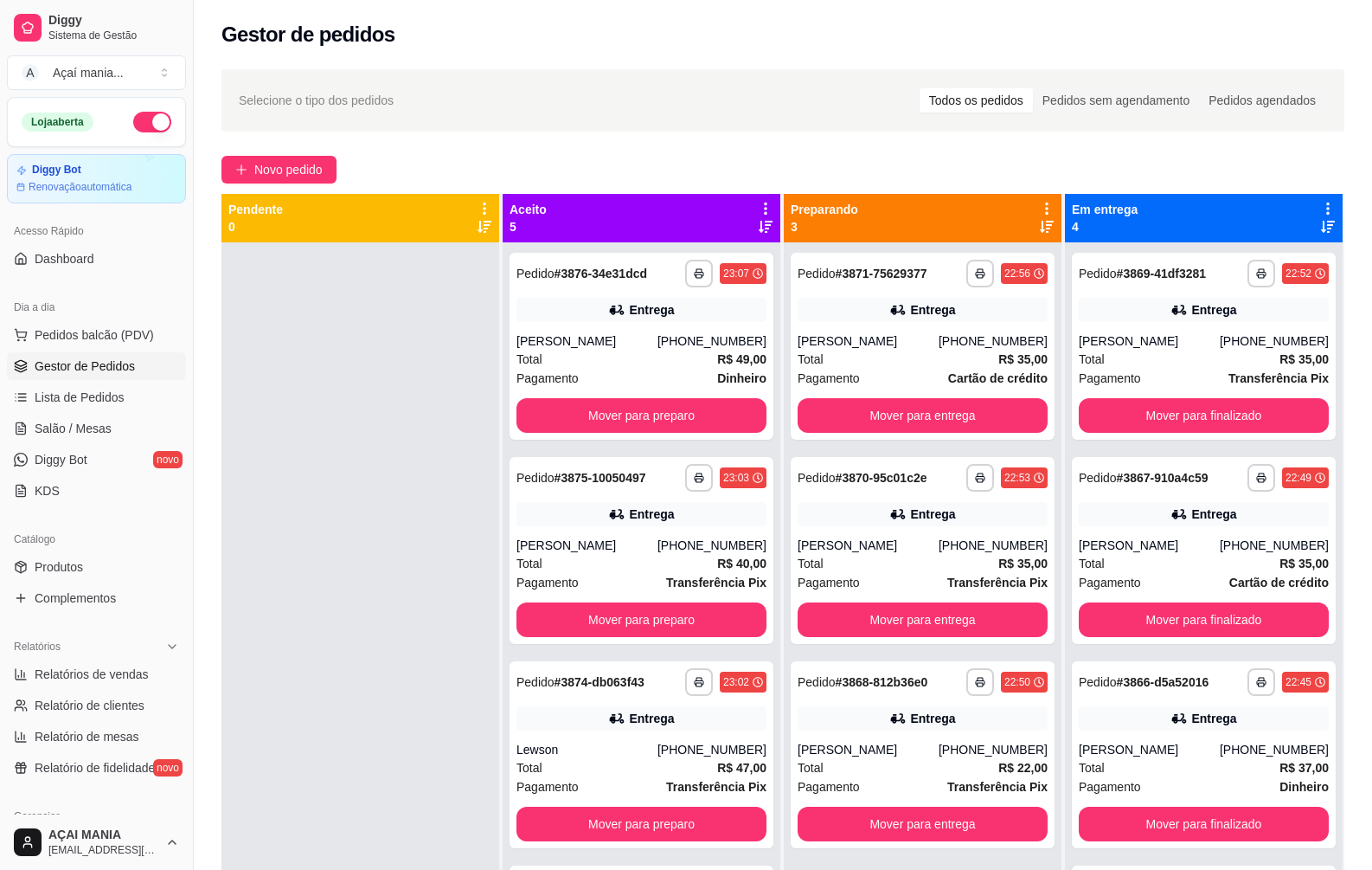
click at [462, 684] on div at bounding box center [360, 677] width 277 height 870
drag, startPoint x: 411, startPoint y: 730, endPoint x: 403, endPoint y: 730, distance: 8.0
click at [411, 730] on div at bounding box center [360, 677] width 277 height 870
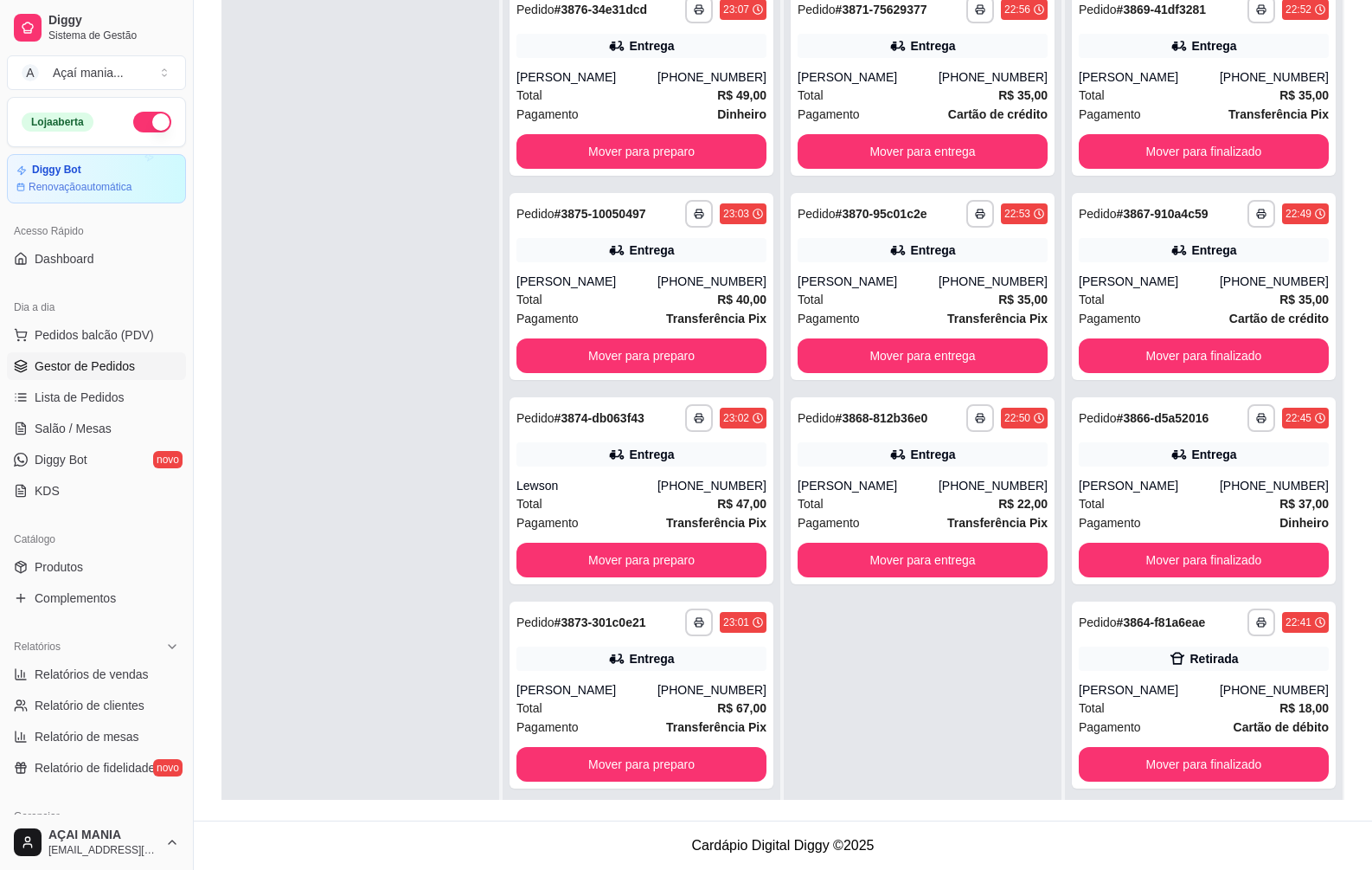
drag, startPoint x: 477, startPoint y: 674, endPoint x: 466, endPoint y: 677, distance: 11.4
click at [475, 673] on div at bounding box center [360, 413] width 277 height 870
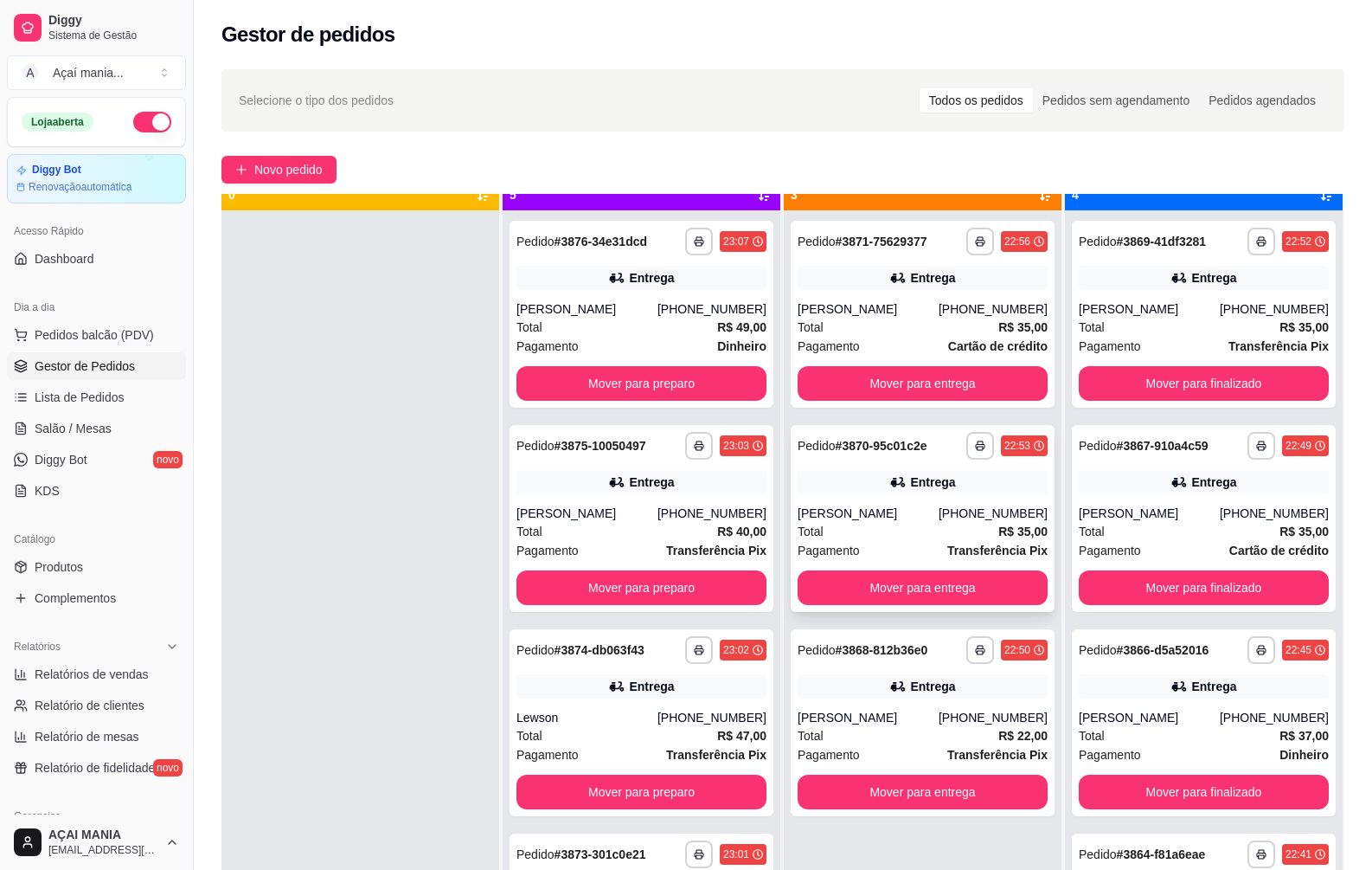
scroll to position [49, 0]
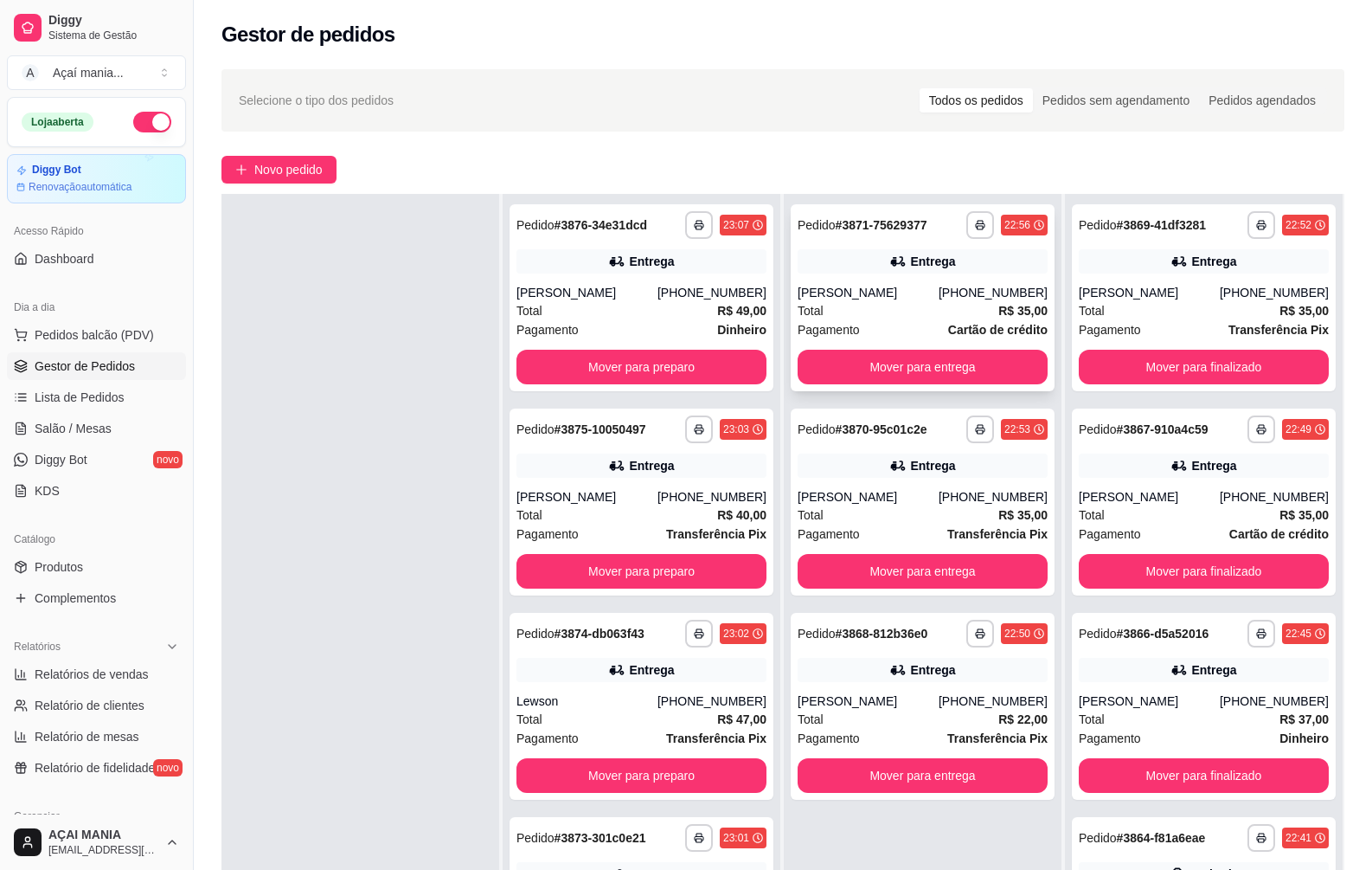
click at [857, 323] on div "Pagamento Cartão de crédito" at bounding box center [923, 329] width 251 height 19
click at [292, 516] on div at bounding box center [360, 628] width 277 height 870
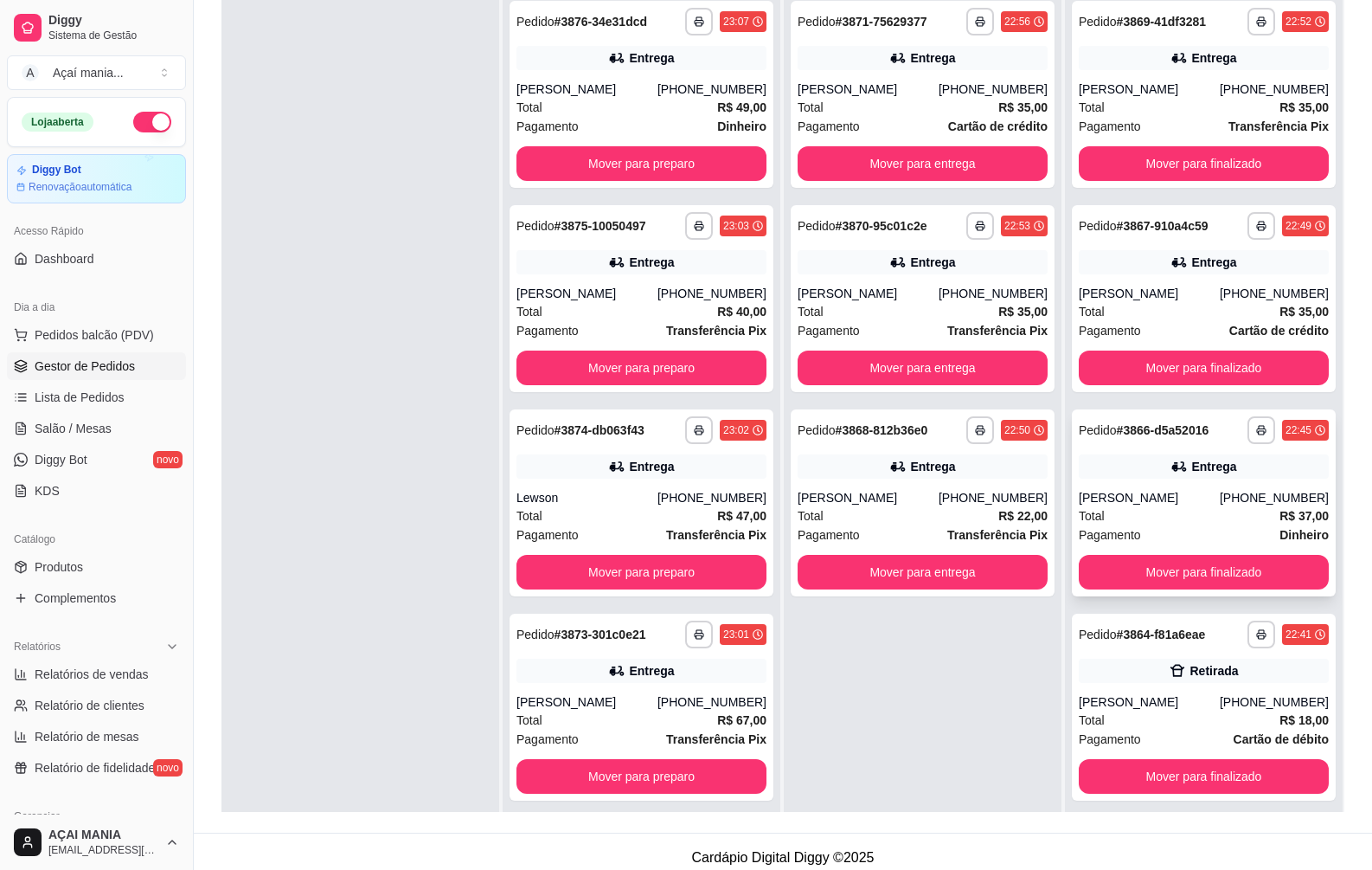
scroll to position [0, 0]
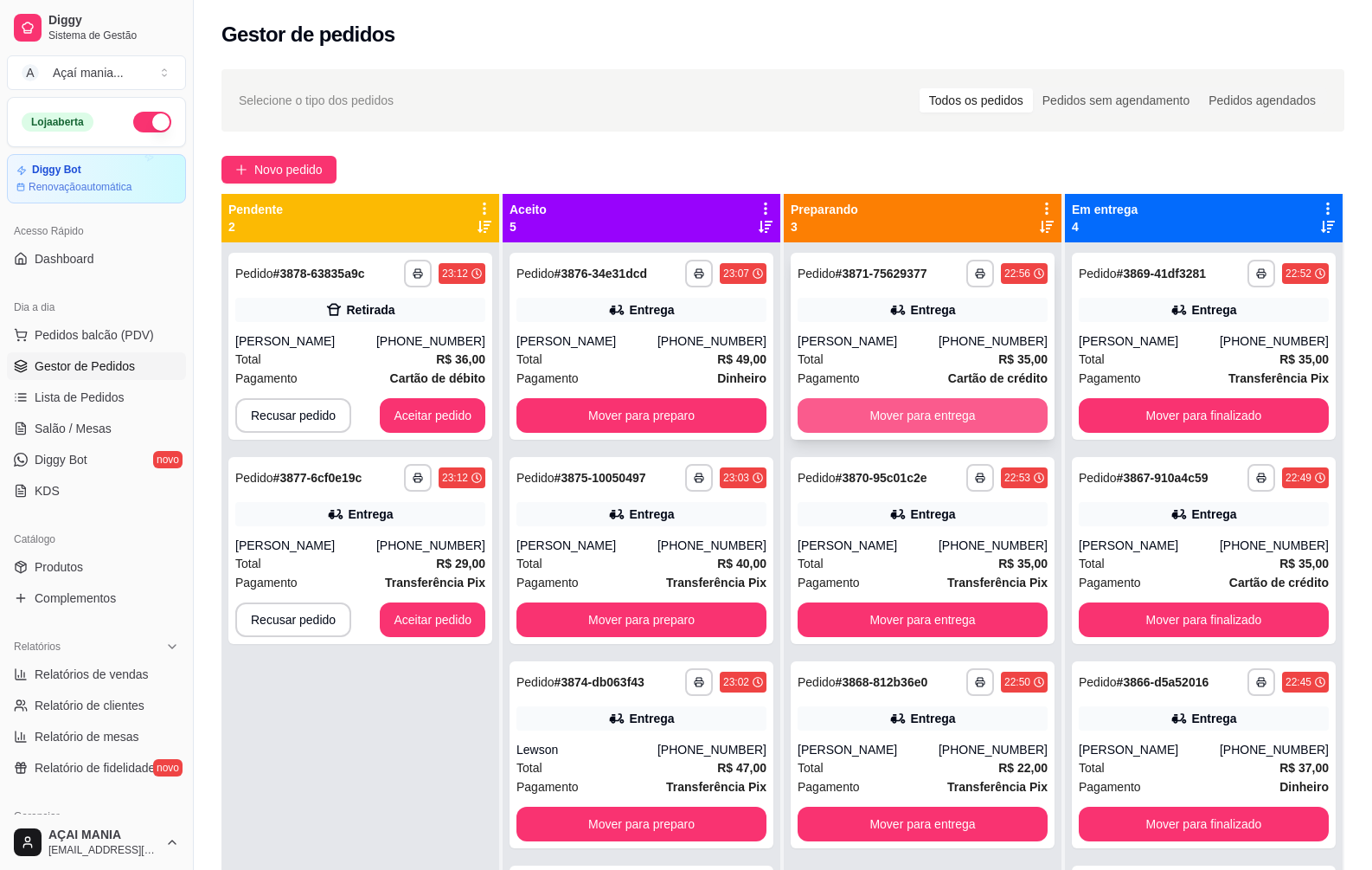
click at [1024, 414] on button "Mover para entrega" at bounding box center [923, 415] width 251 height 35
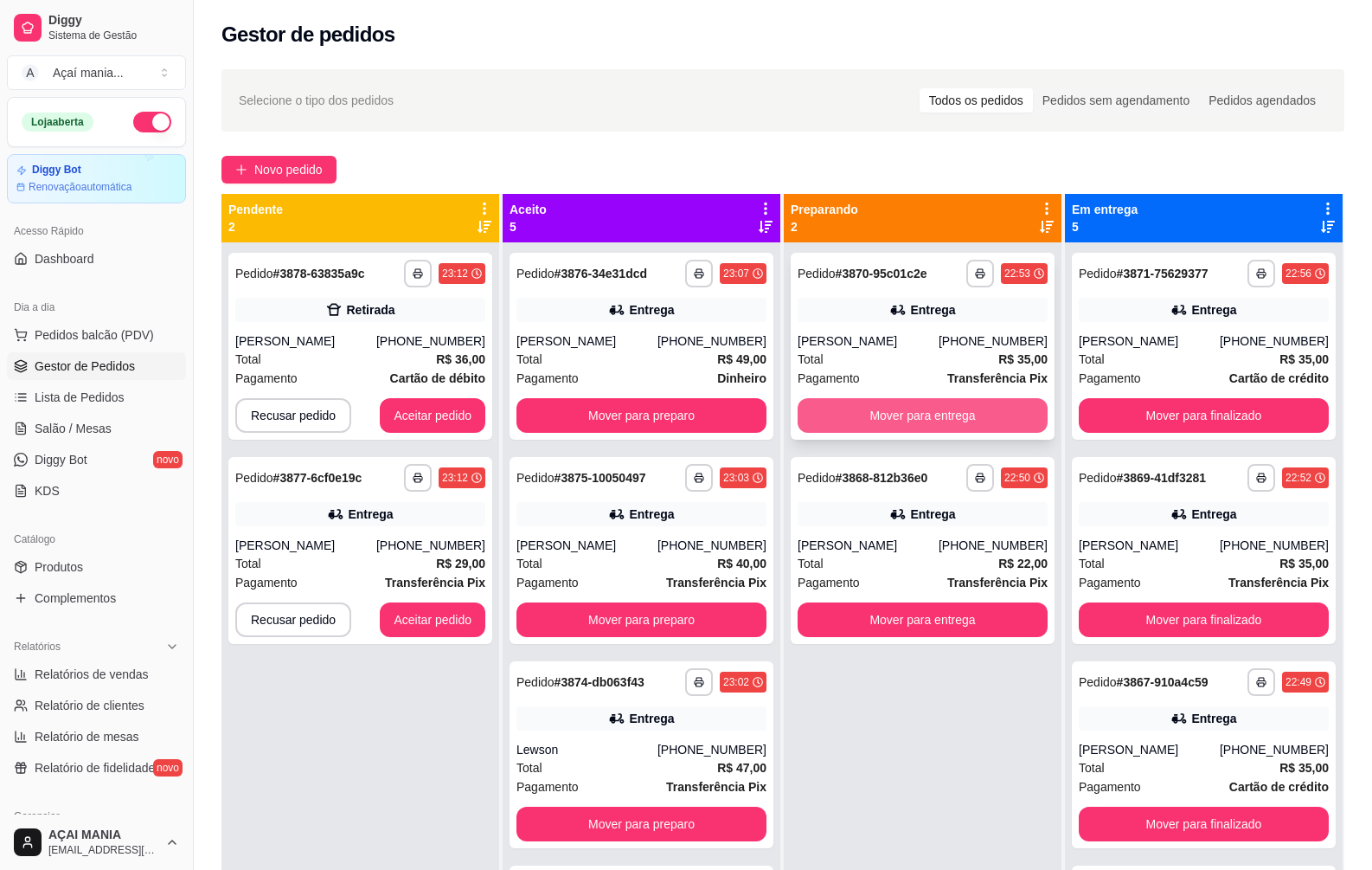
click at [1010, 420] on button "Mover para entrega" at bounding box center [923, 415] width 251 height 35
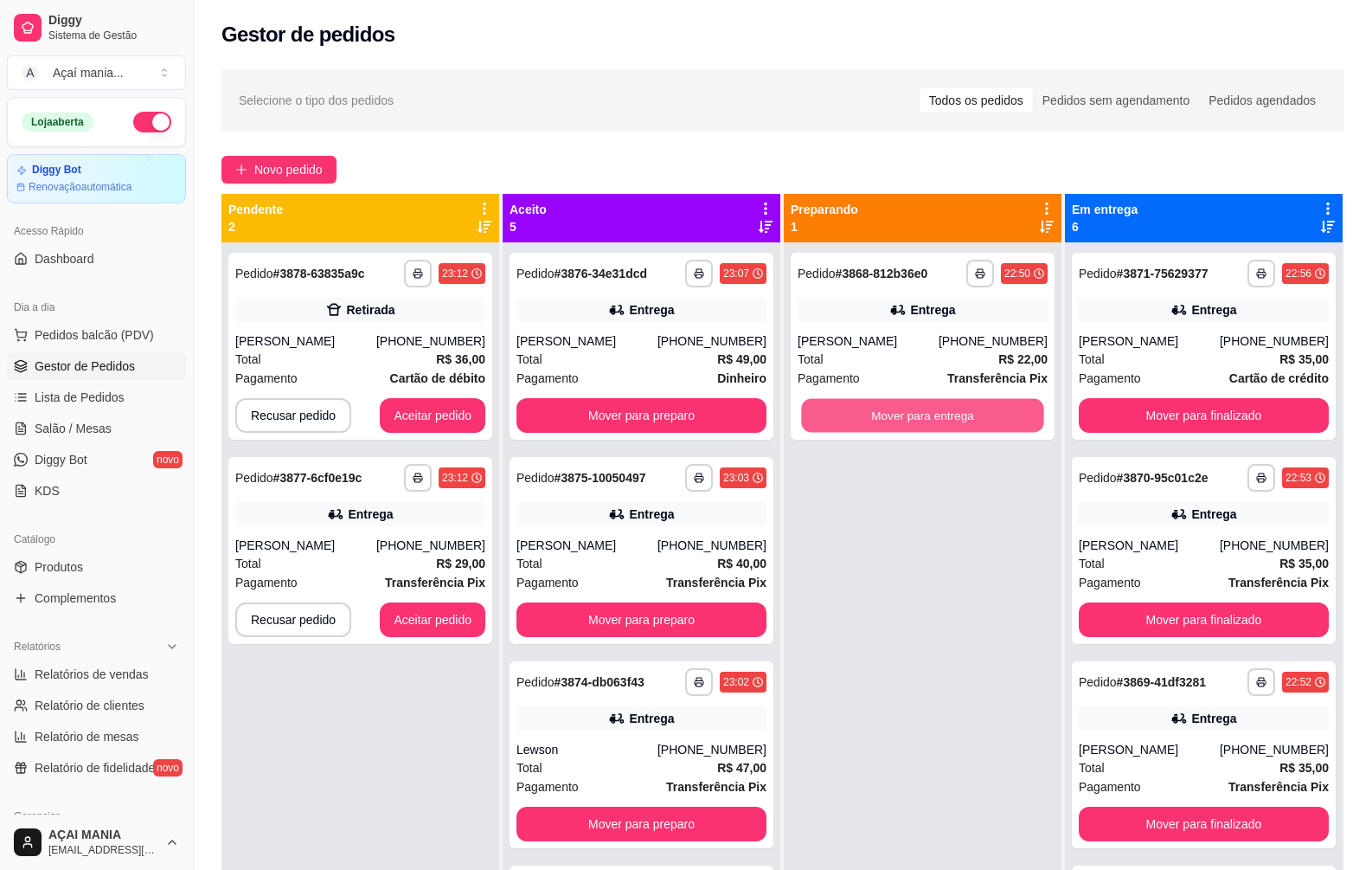
click at [1010, 420] on button "Mover para entrega" at bounding box center [923, 416] width 243 height 34
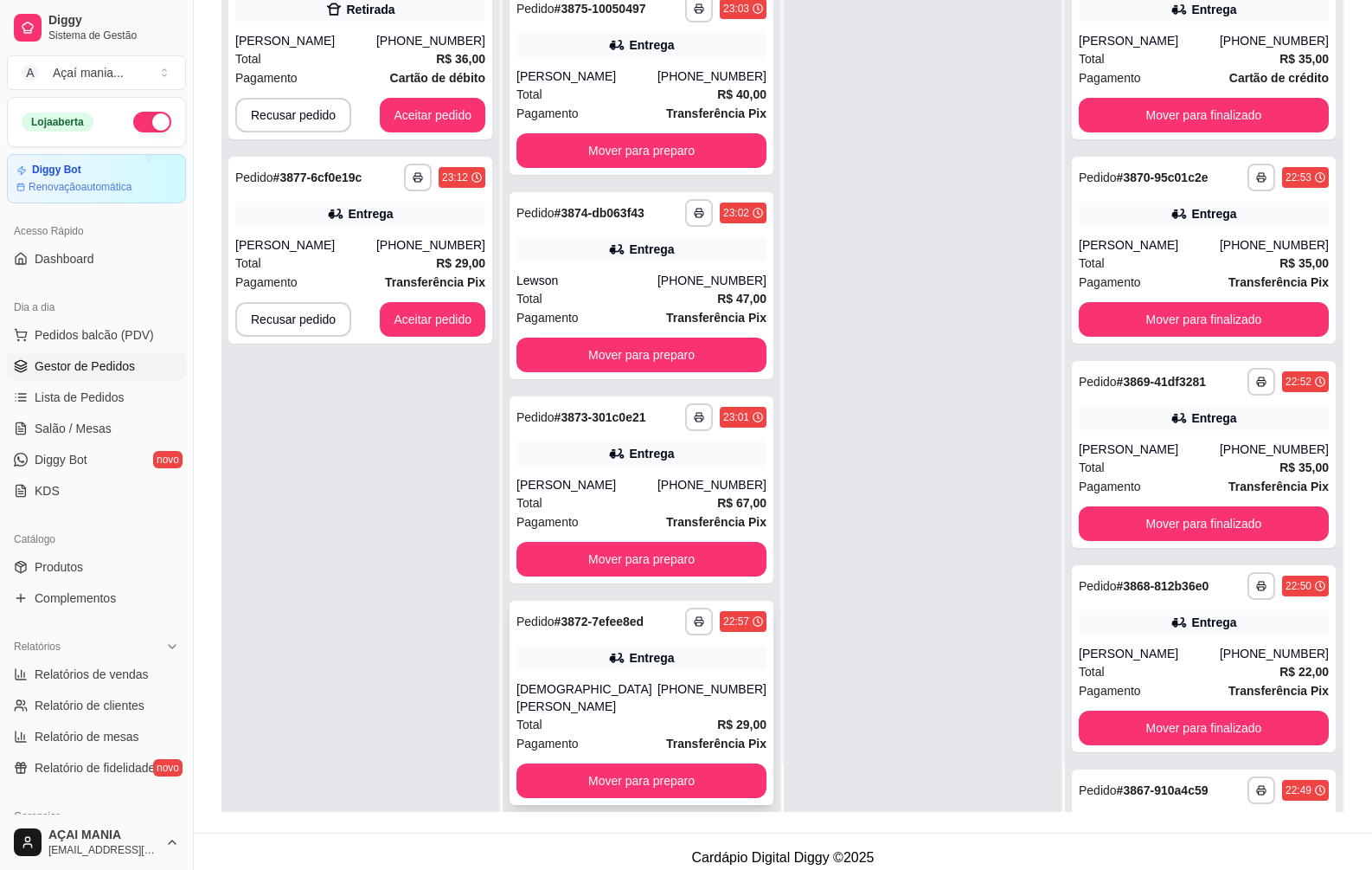
scroll to position [263, 0]
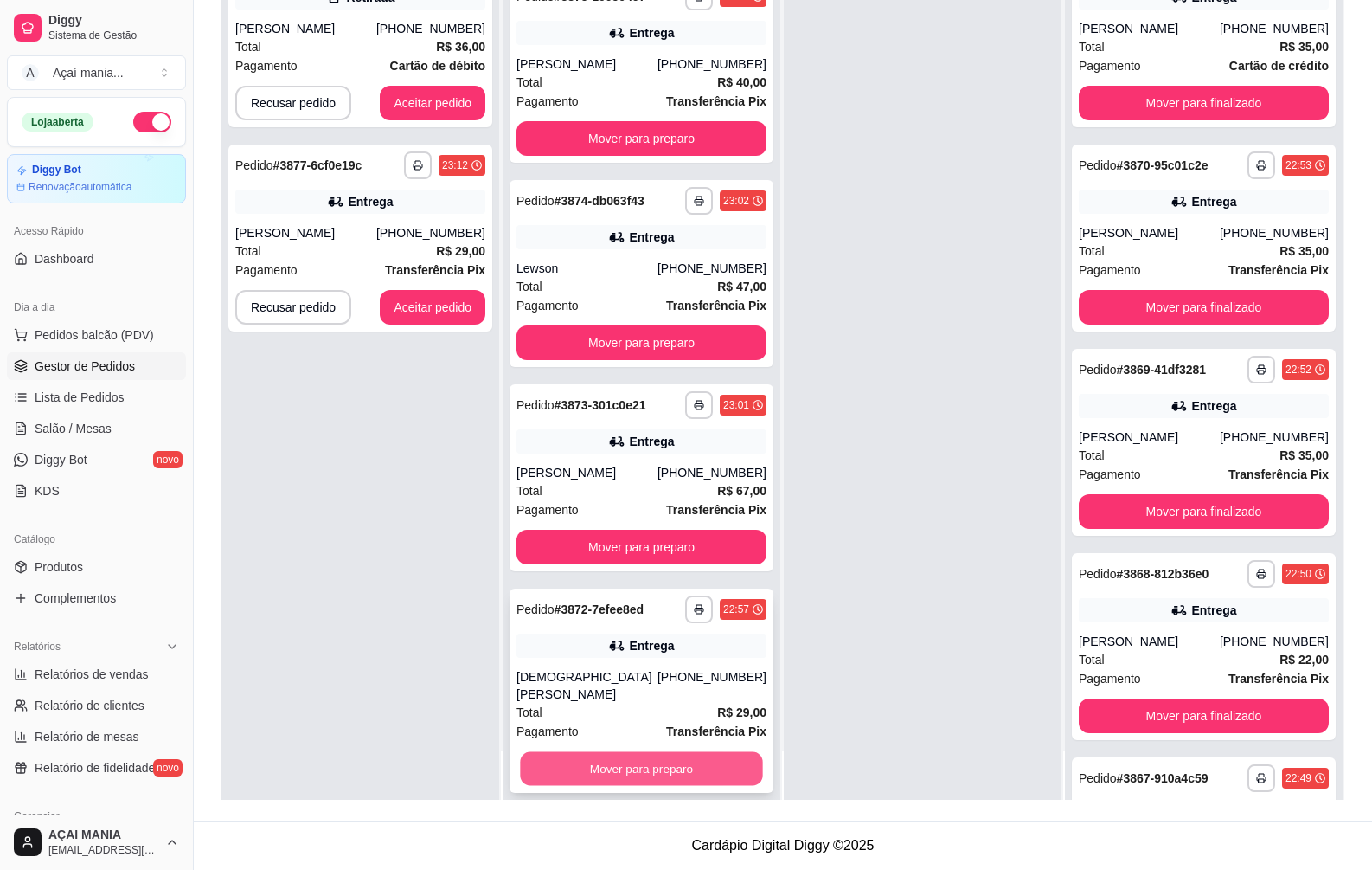
click at [689, 752] on button "Mover para preparo" at bounding box center [641, 769] width 243 height 34
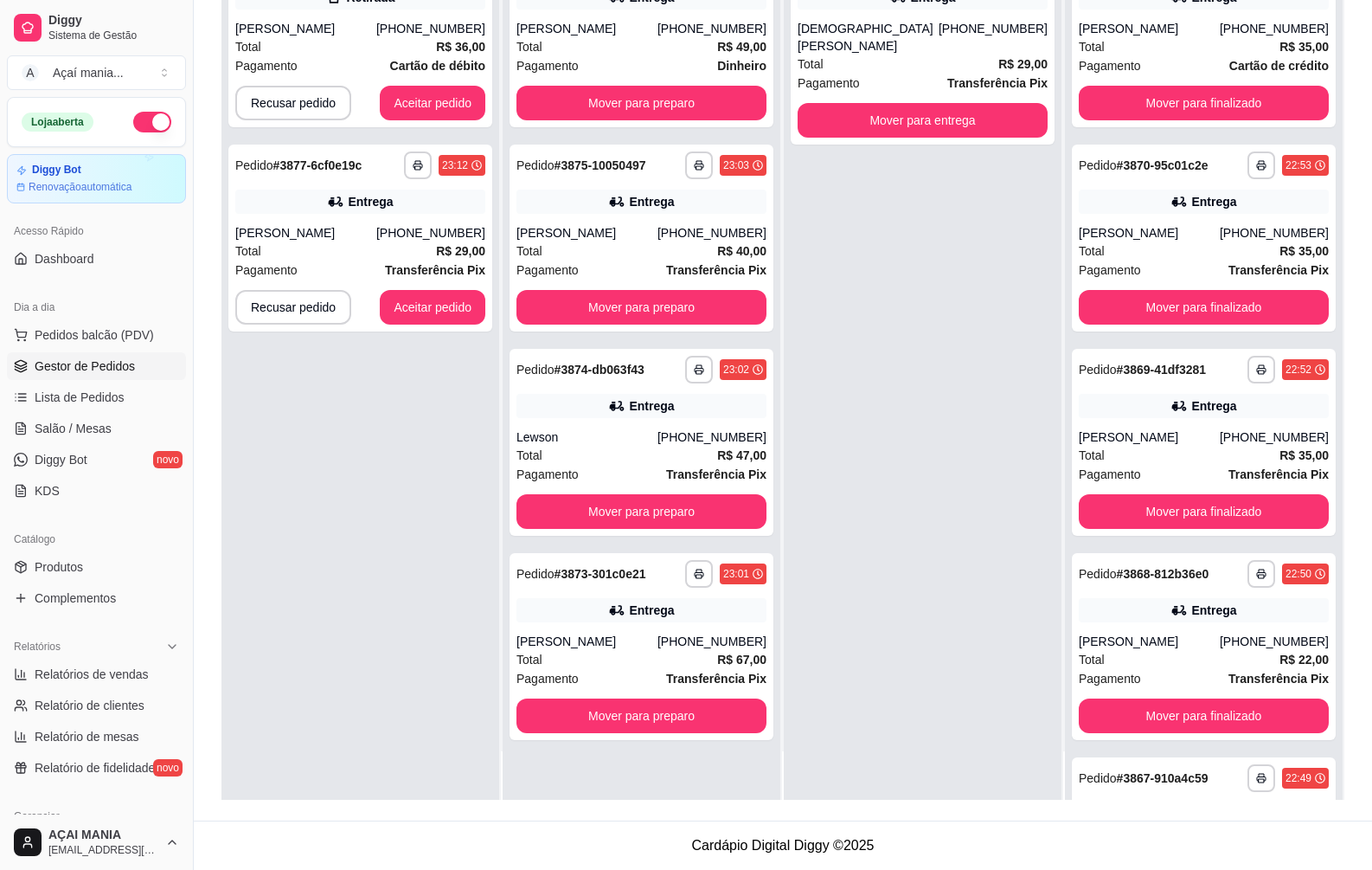
scroll to position [0, 0]
click at [661, 714] on button "Mover para preparo" at bounding box center [642, 715] width 251 height 35
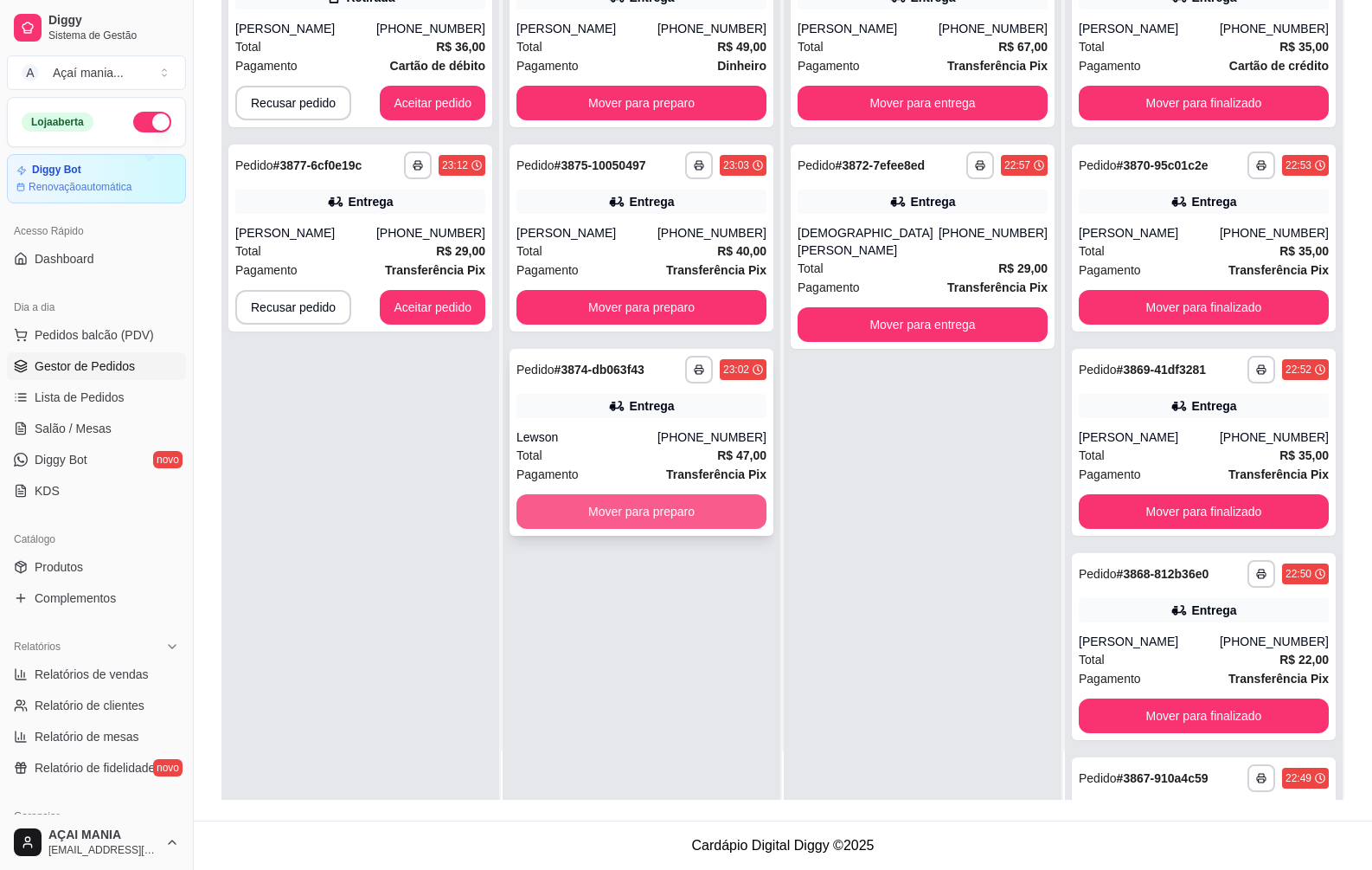
click at [675, 517] on button "Mover para preparo" at bounding box center [642, 511] width 251 height 35
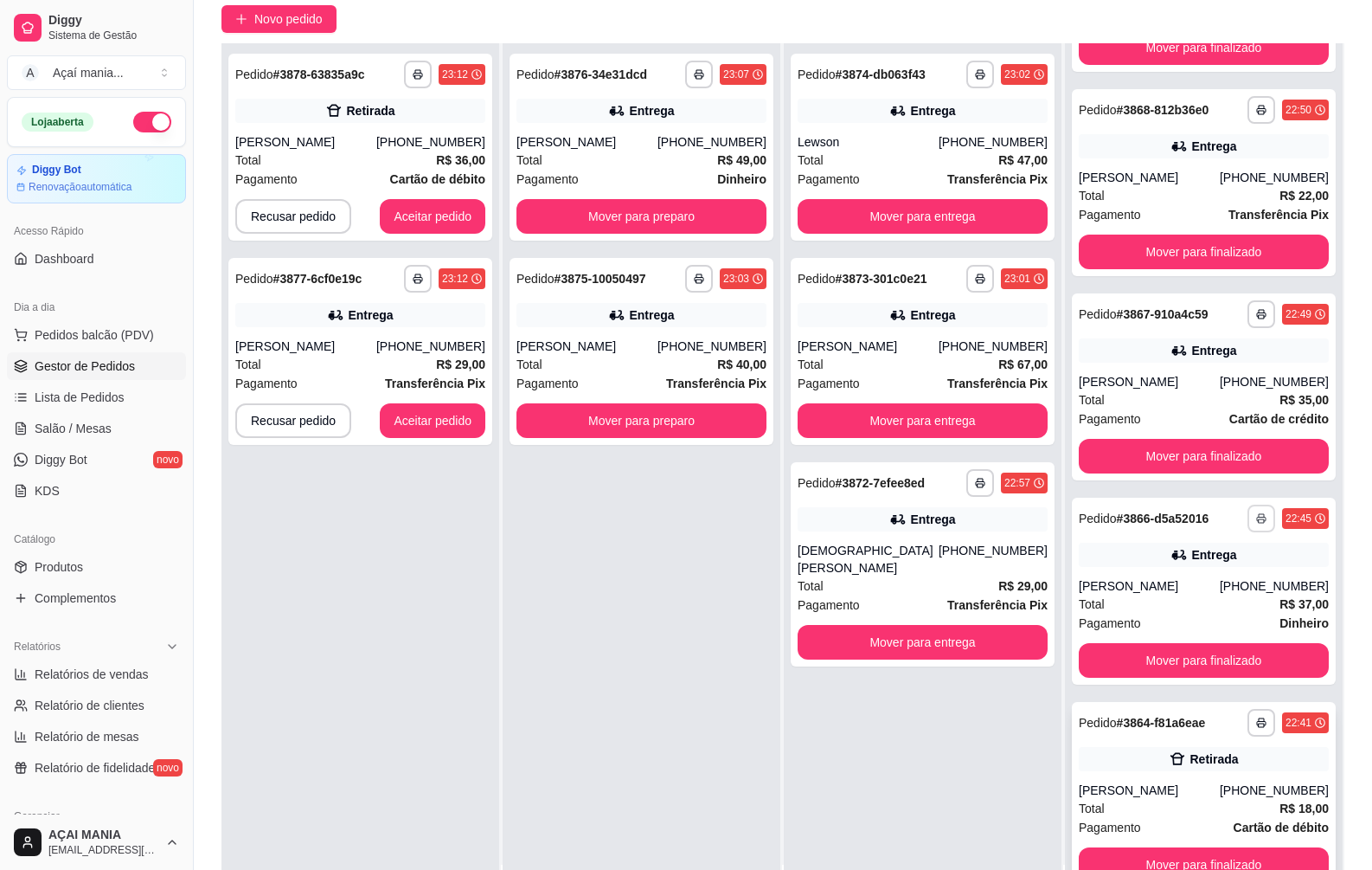
scroll to position [263, 0]
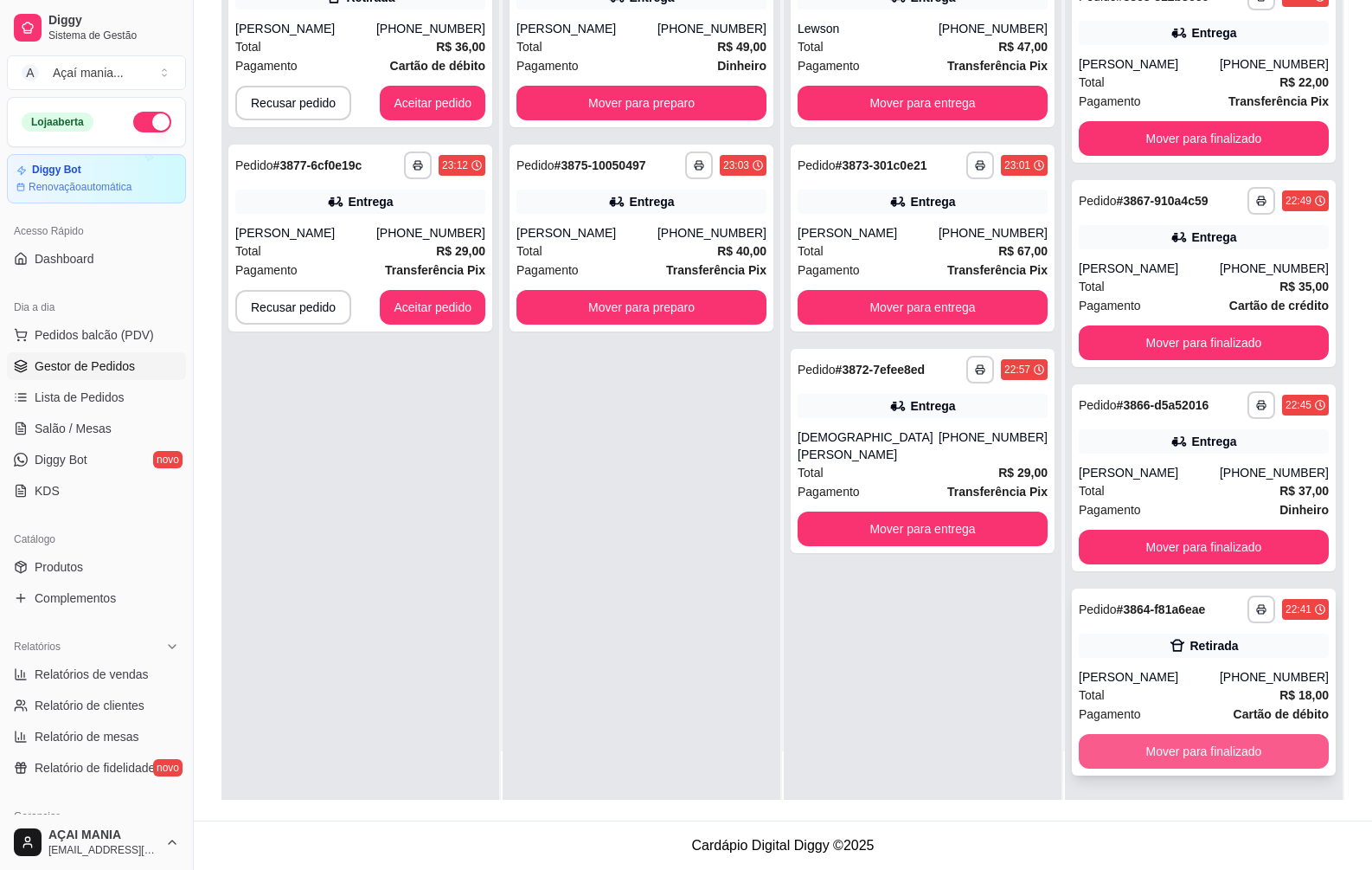
click at [1243, 750] on button "Mover para finalizado" at bounding box center [1204, 751] width 251 height 35
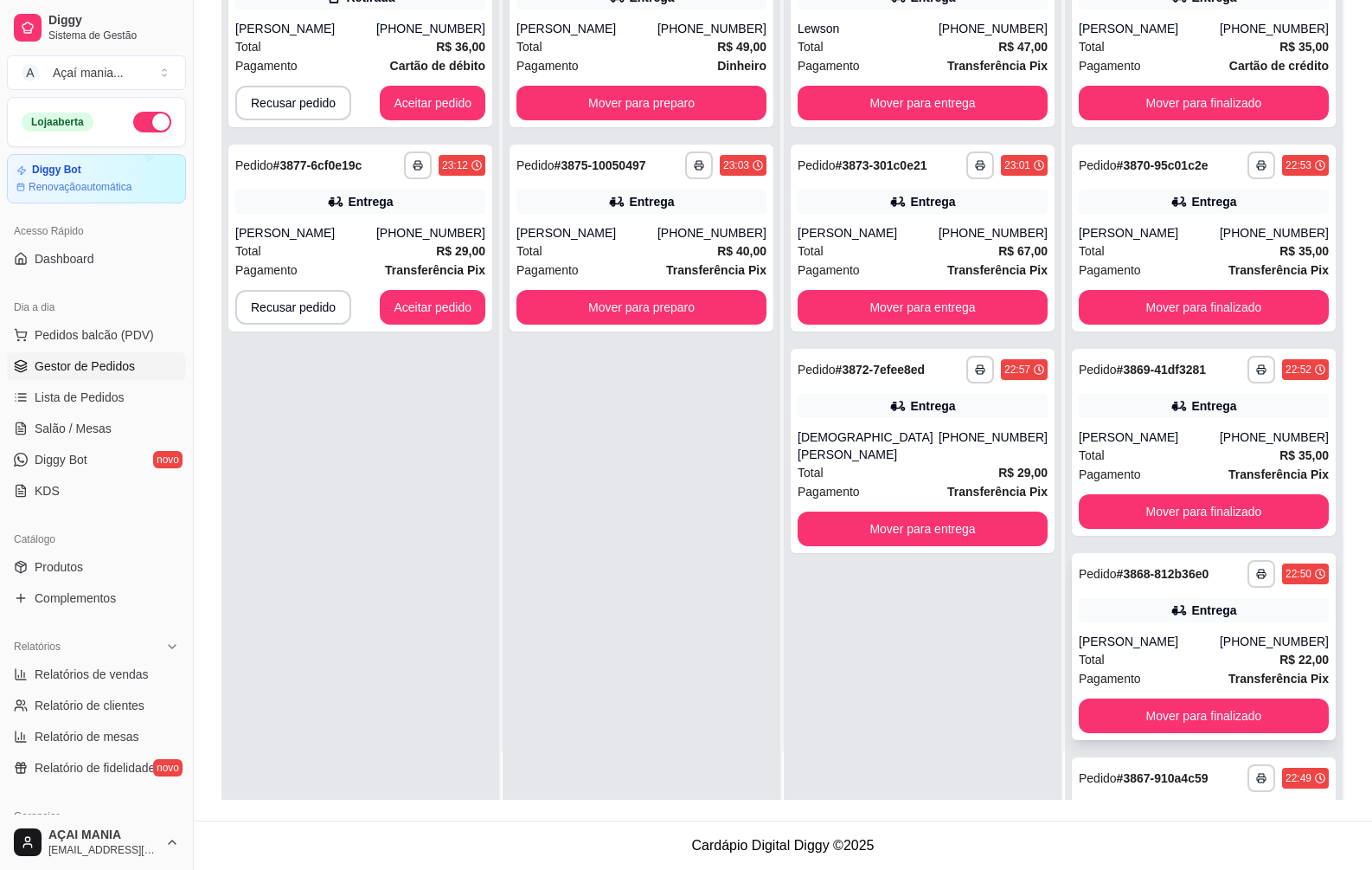
scroll to position [0, 0]
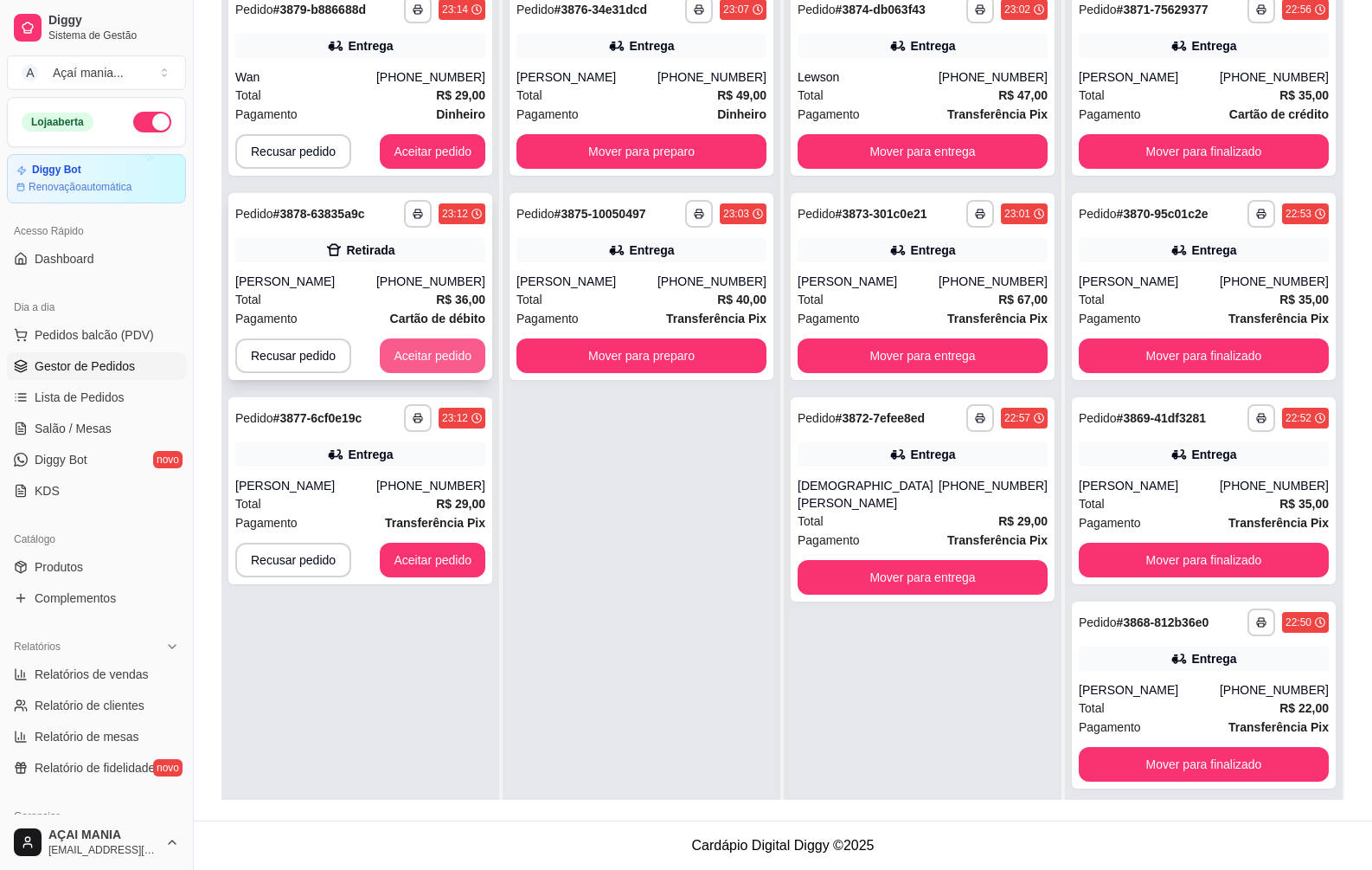
click at [422, 348] on button "Aceitar pedido" at bounding box center [432, 355] width 105 height 35
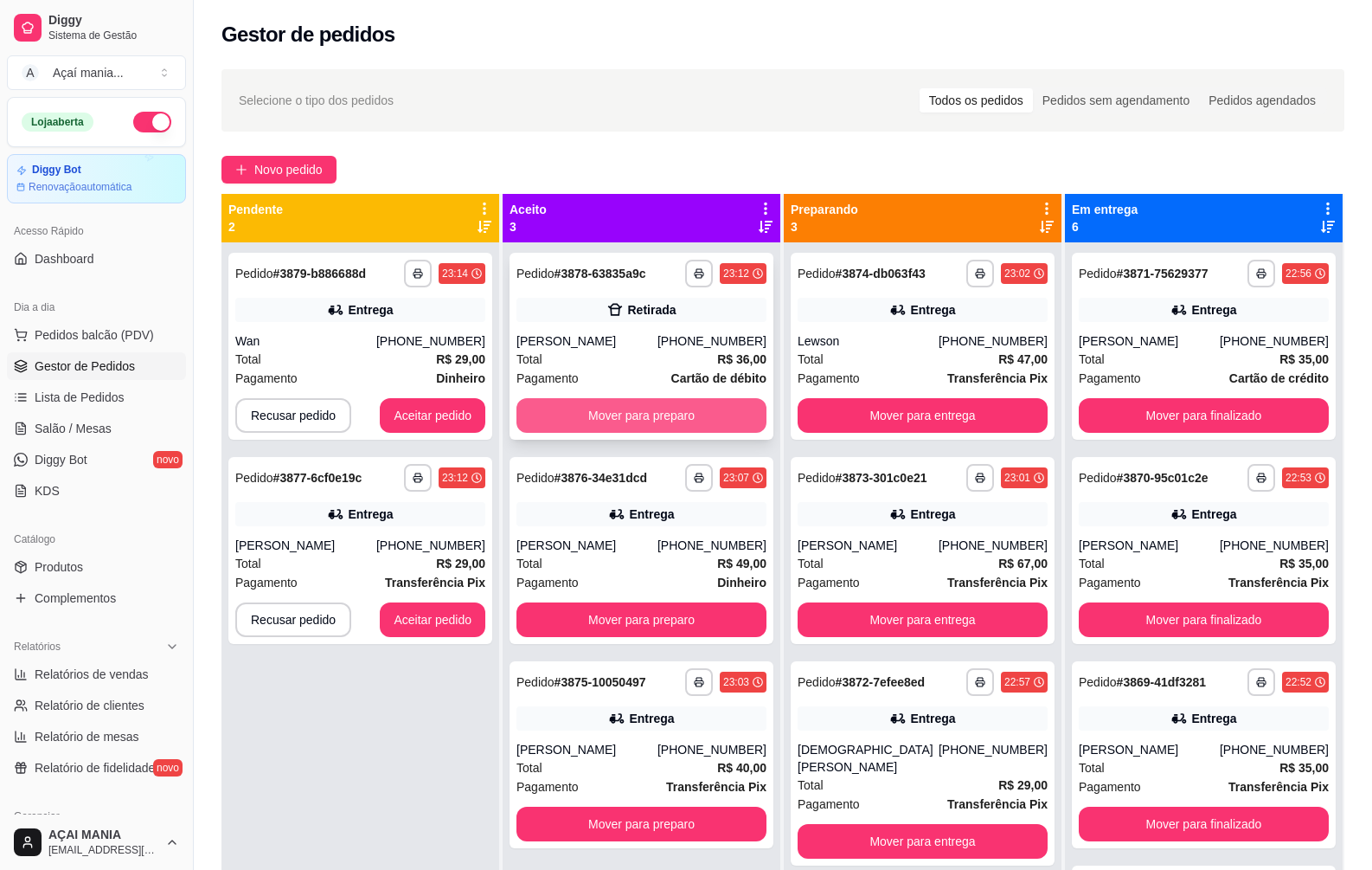
click at [656, 414] on button "Mover para preparo" at bounding box center [642, 415] width 251 height 35
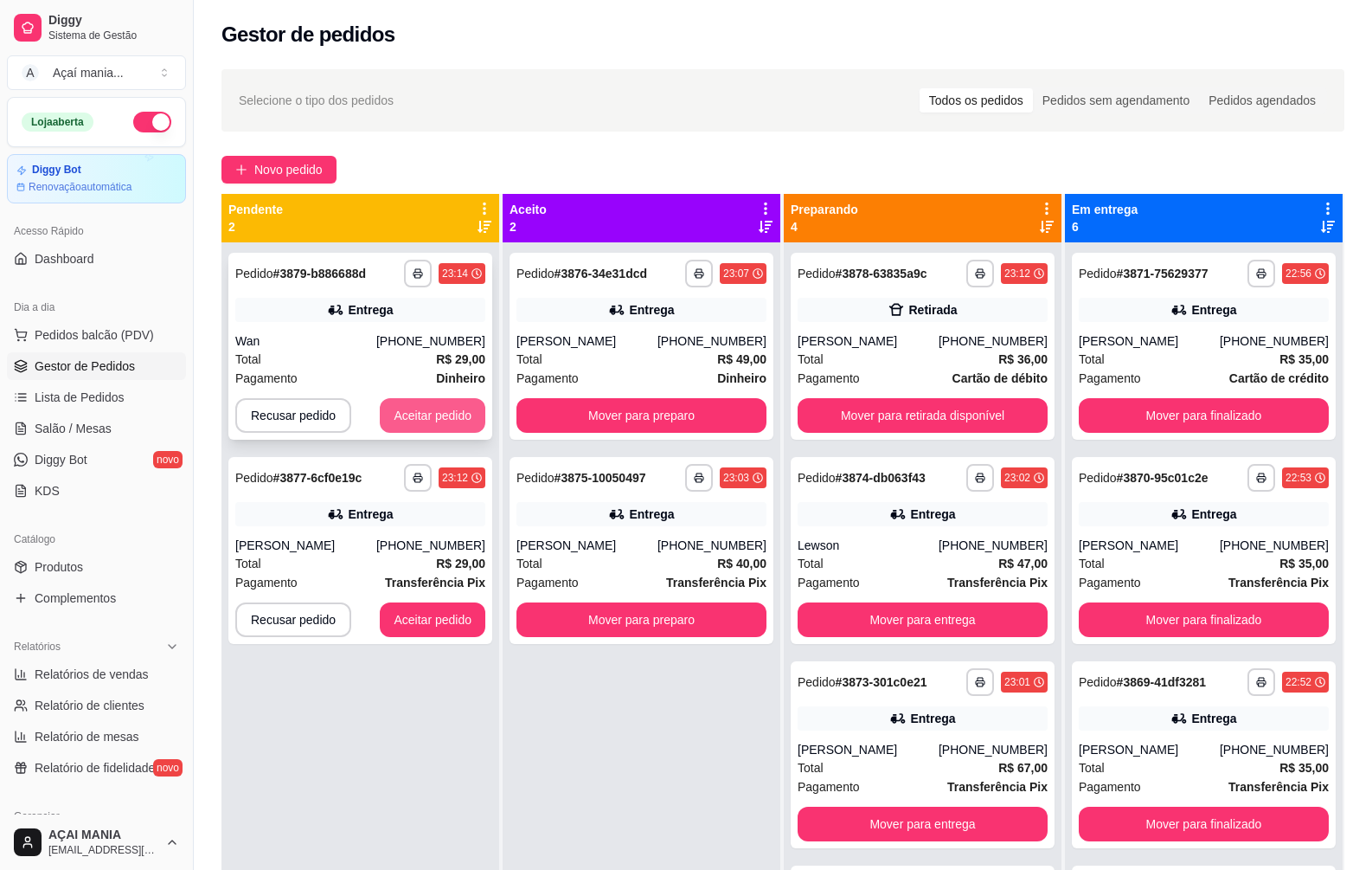
click at [420, 413] on button "Aceitar pedido" at bounding box center [432, 415] width 105 height 35
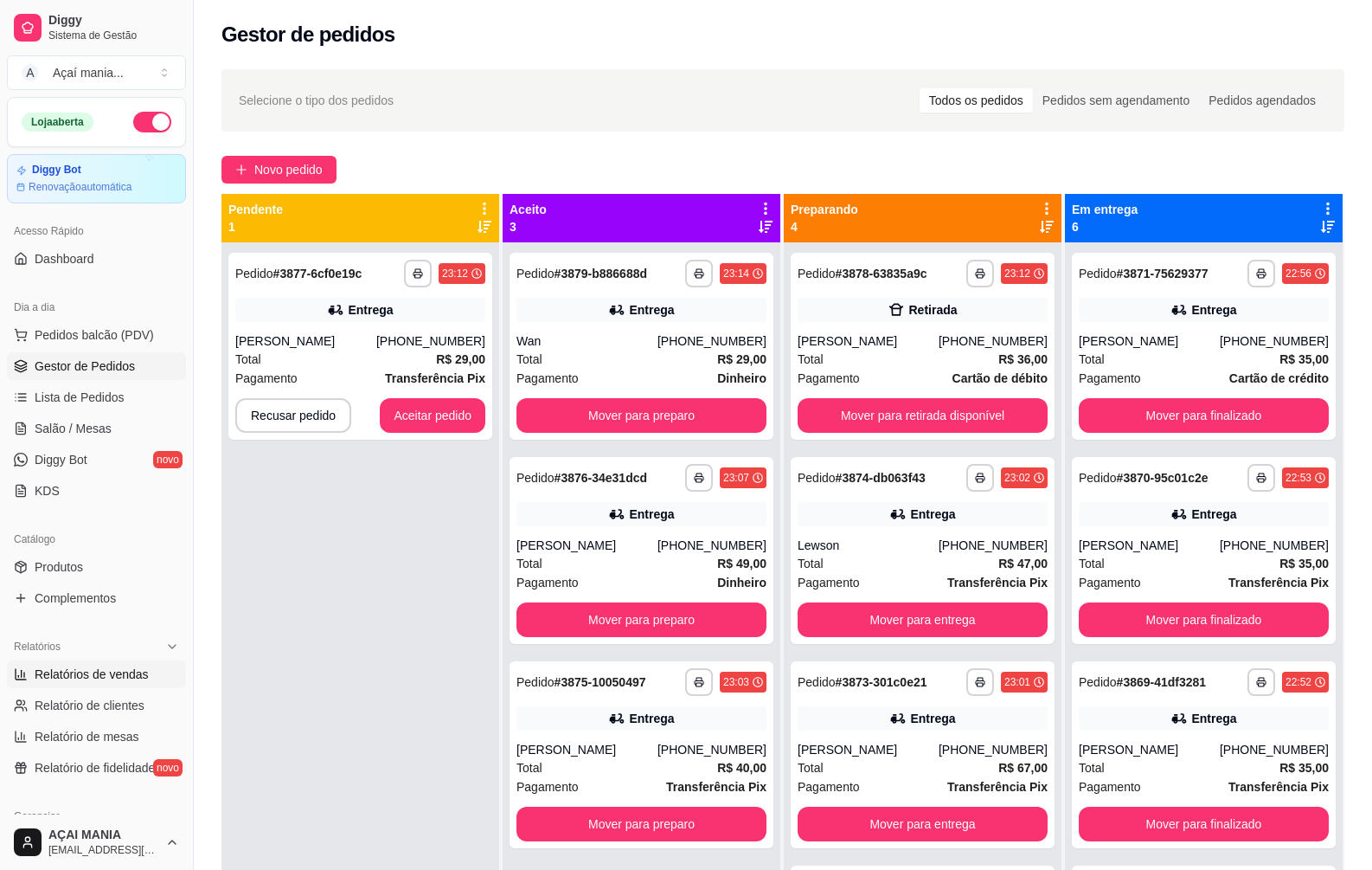
click at [96, 678] on span "Relatórios de vendas" at bounding box center [91, 673] width 114 height 17
select select "ALL"
select select "0"
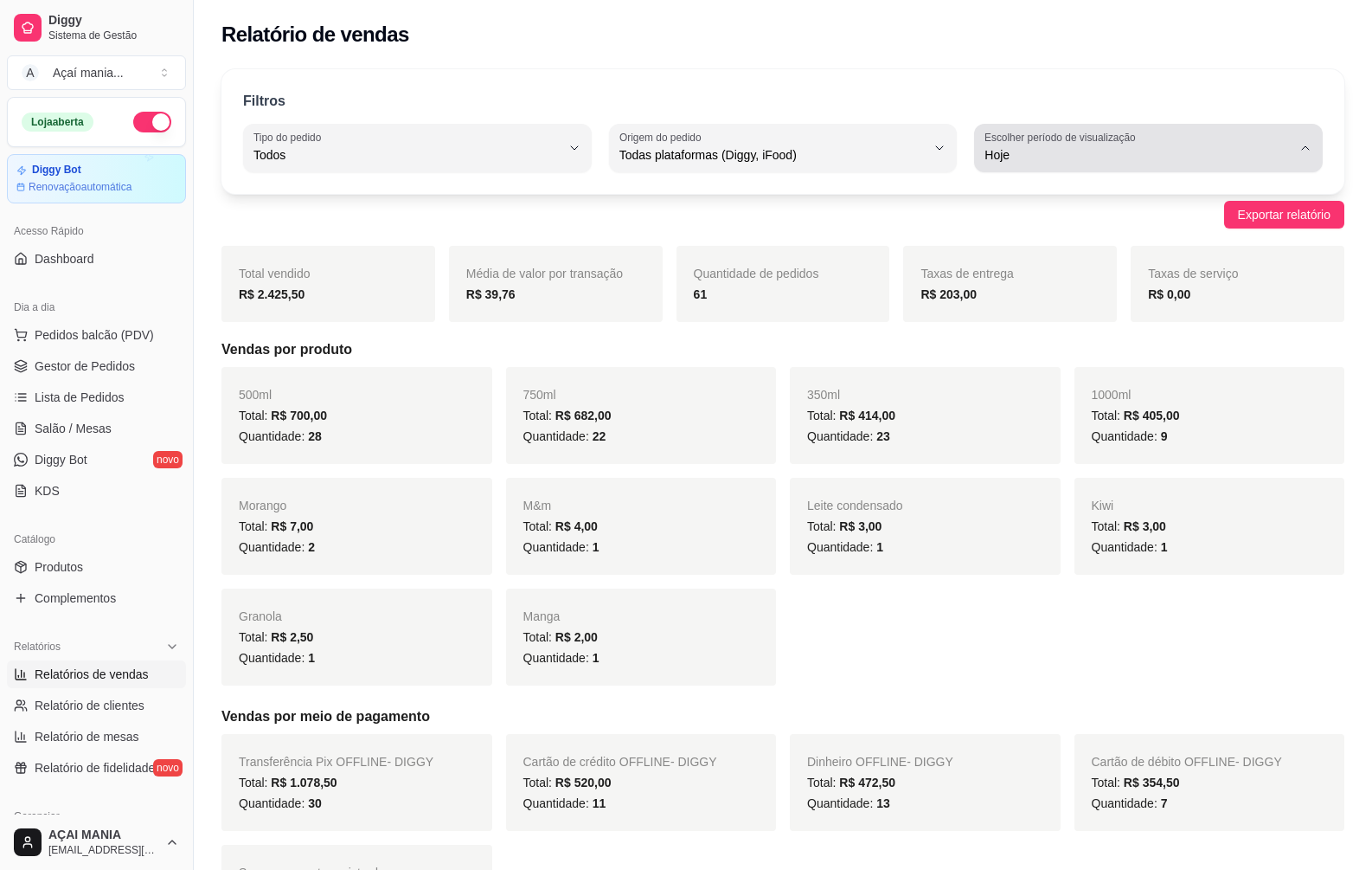
click at [1055, 149] on span "Hoje" at bounding box center [1137, 154] width 307 height 17
click at [1037, 233] on span "Ontem" at bounding box center [1140, 225] width 291 height 17
type input "1"
select select "1"
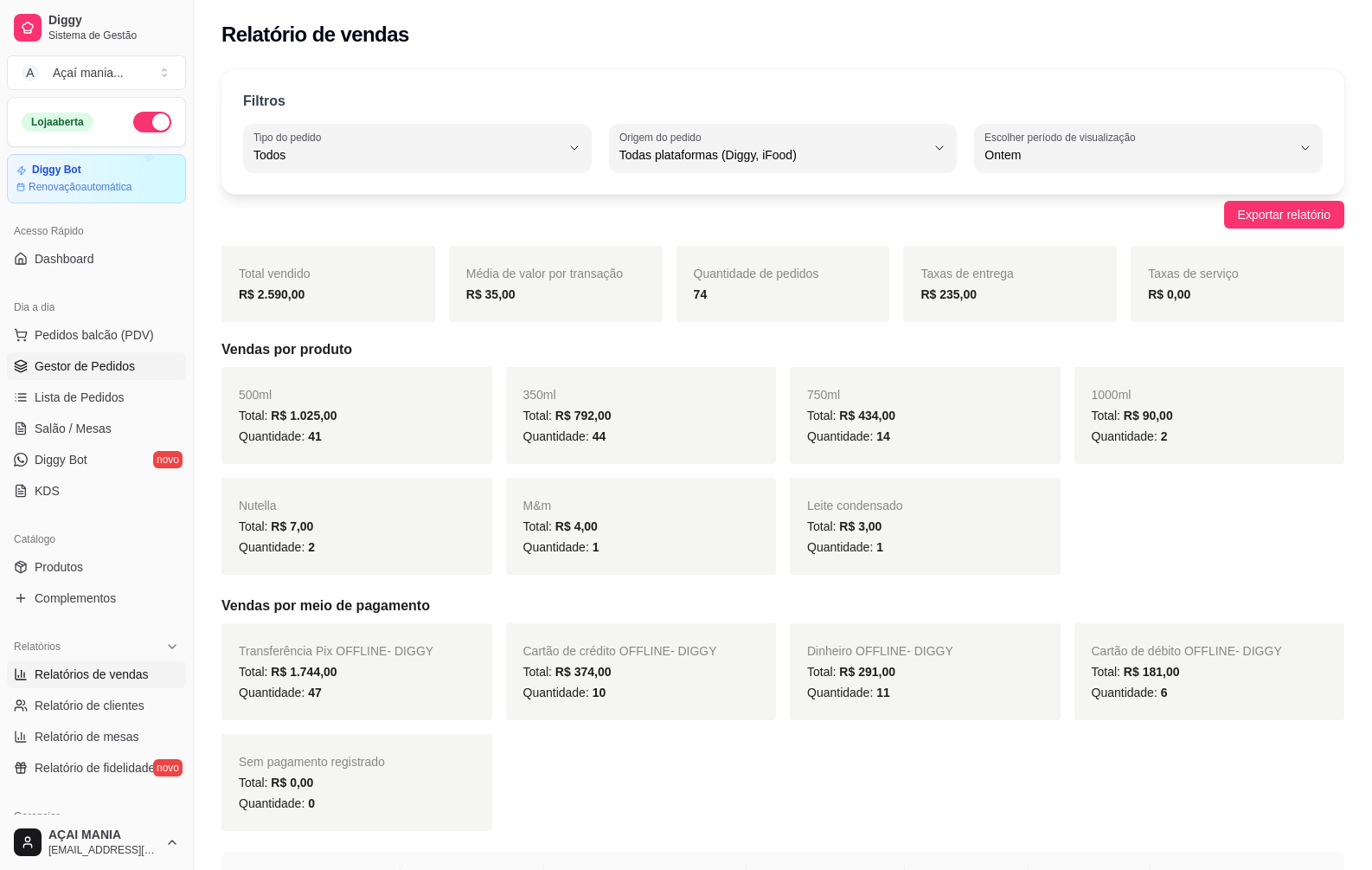
click at [73, 370] on span "Gestor de Pedidos" at bounding box center [85, 365] width 100 height 17
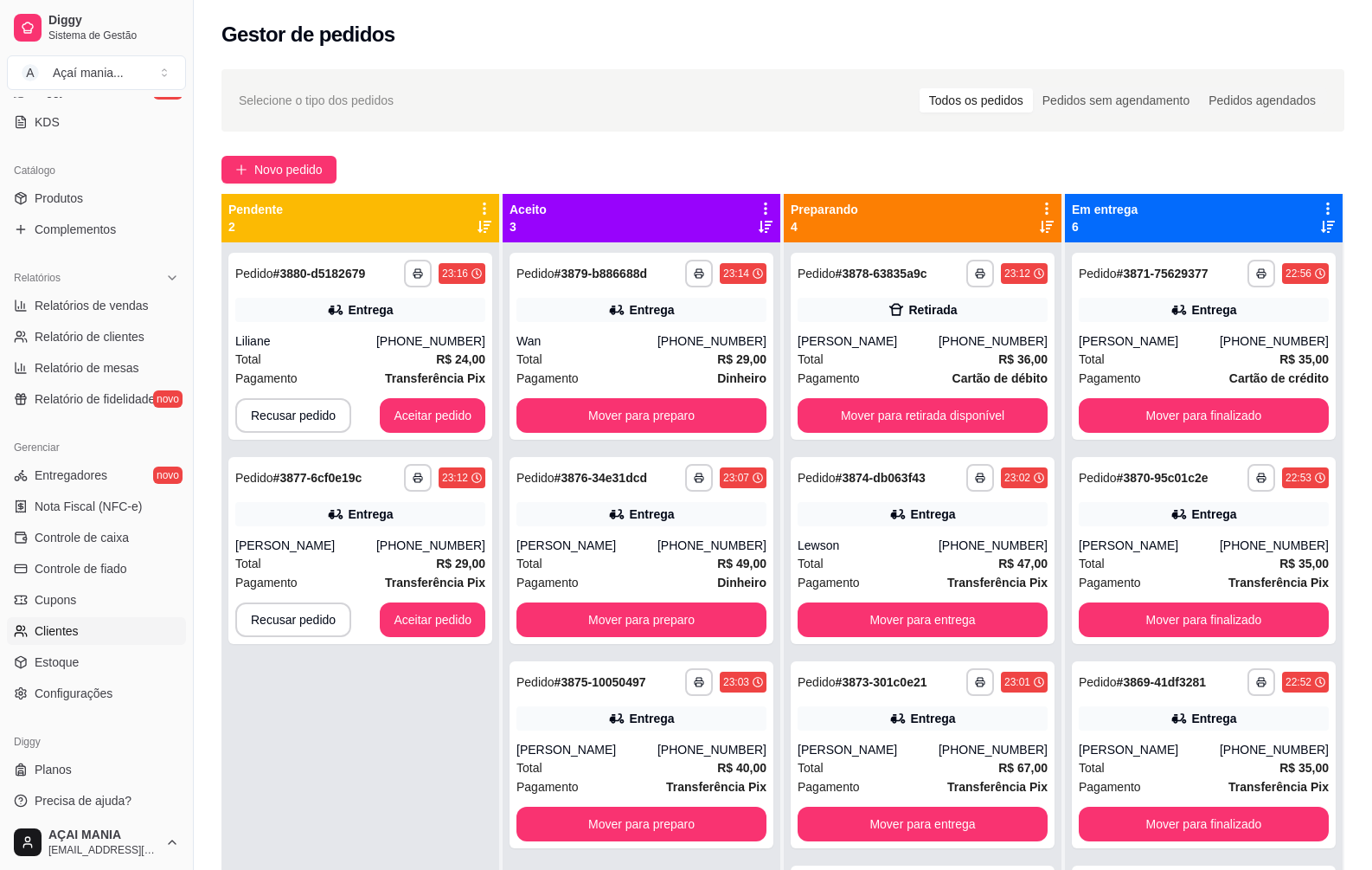
scroll to position [376, 0]
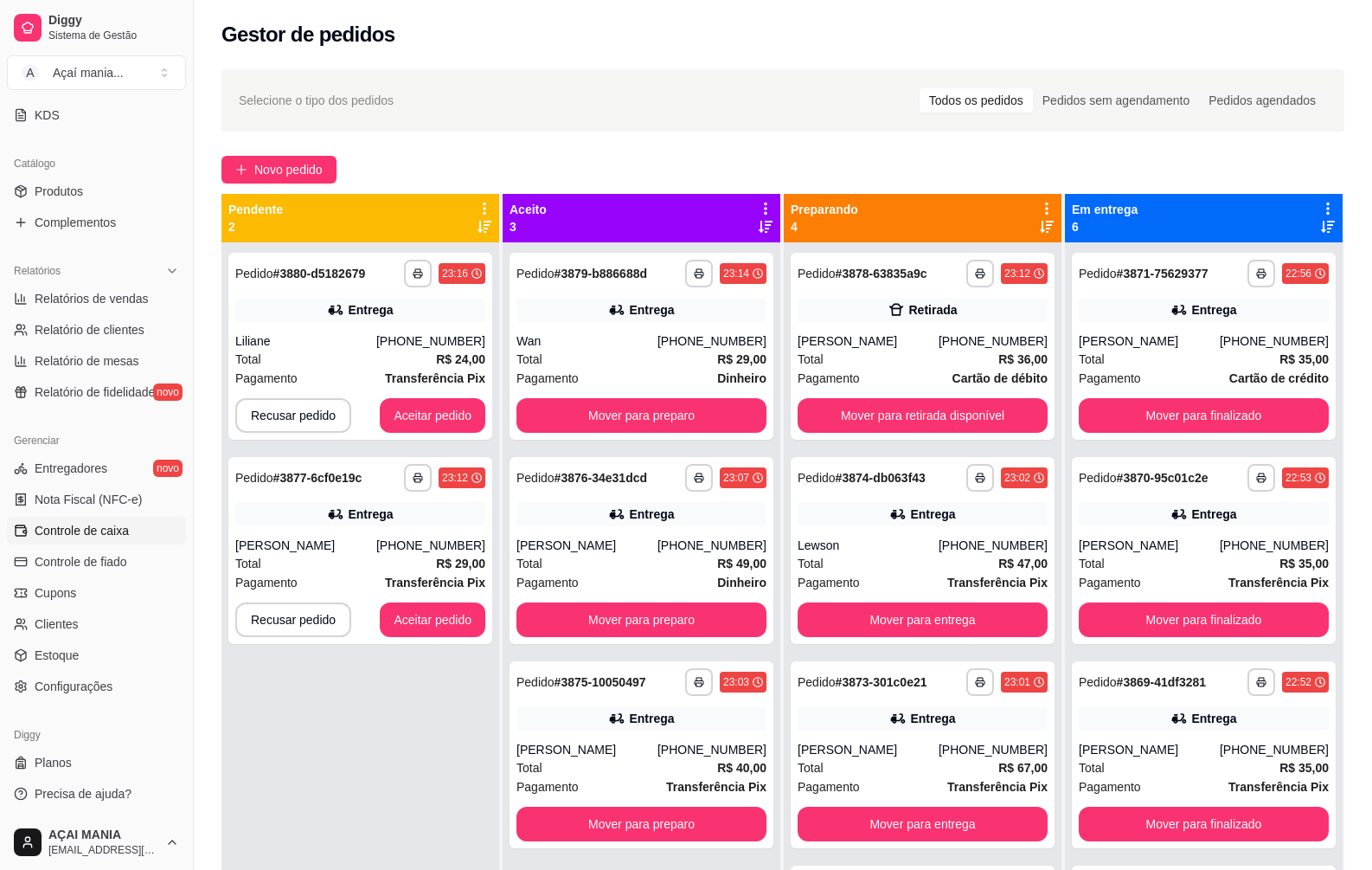
click at [99, 527] on span "Controle de caixa" at bounding box center [82, 530] width 94 height 17
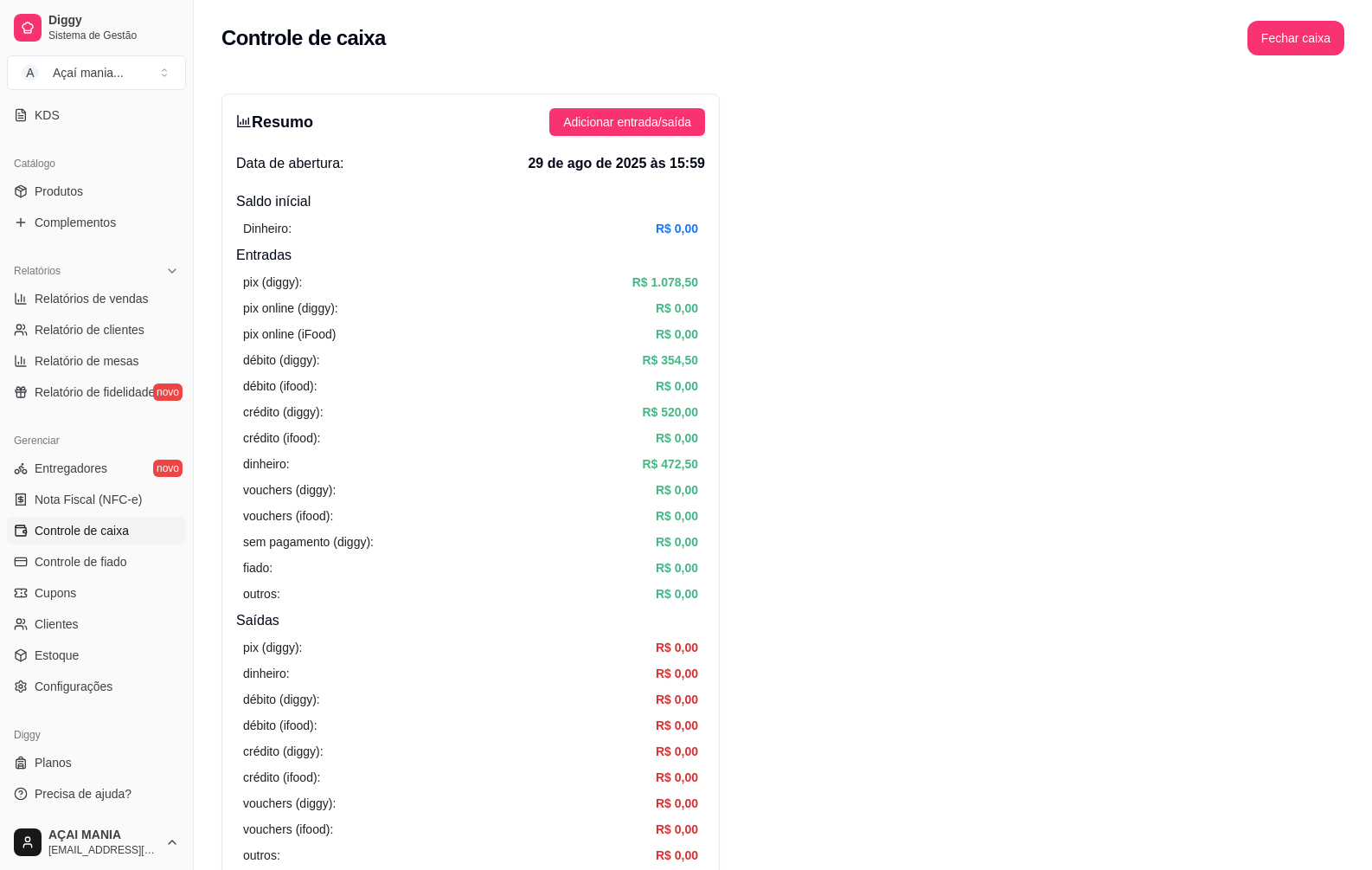
scroll to position [692, 0]
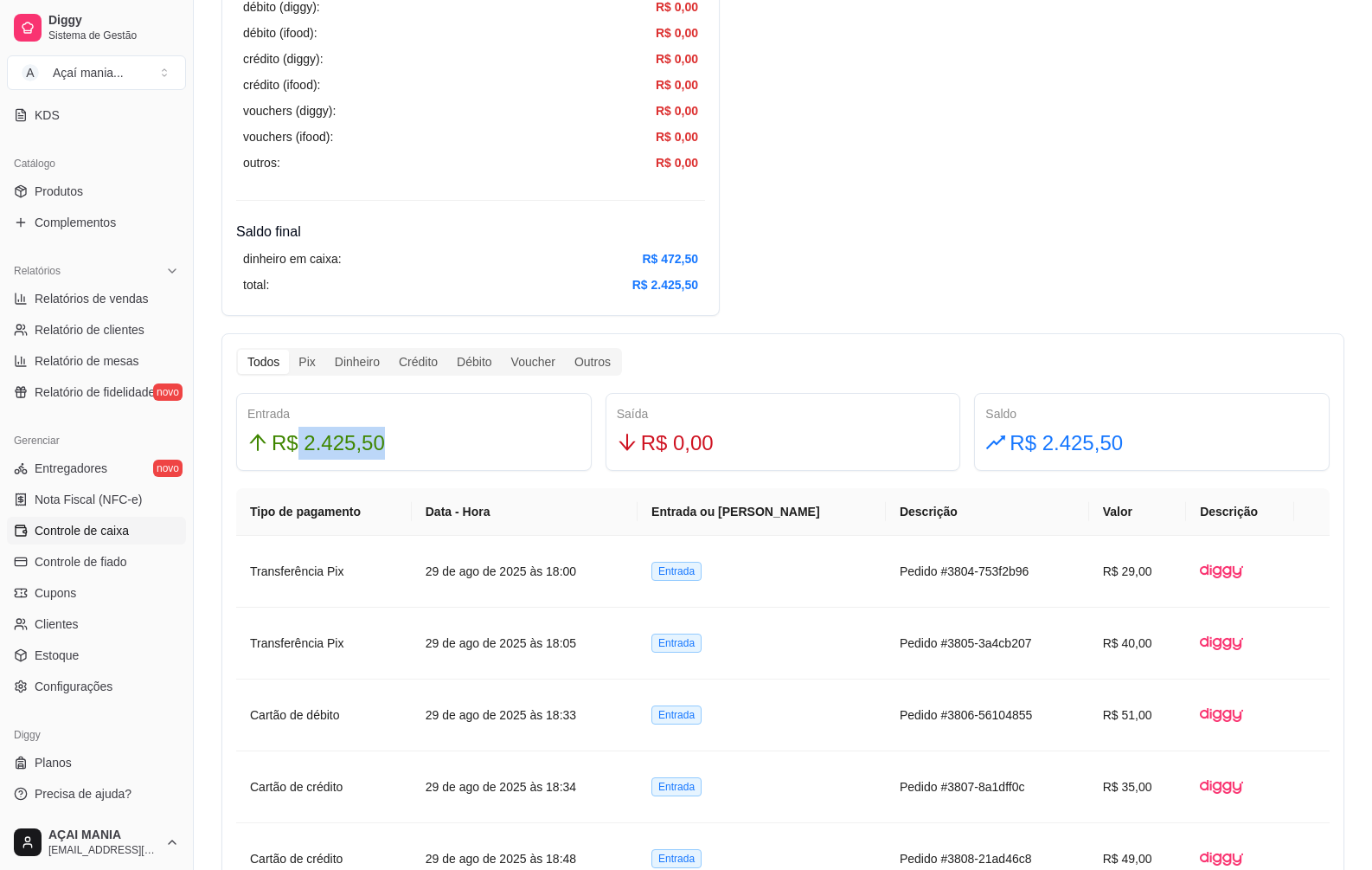
drag, startPoint x: 297, startPoint y: 443, endPoint x: 401, endPoint y: 440, distance: 104.0
click at [401, 440] on div "R$ 2.425,50" at bounding box center [414, 442] width 333 height 33
click at [198, 295] on button "Toggle Sidebar" at bounding box center [193, 435] width 14 height 870
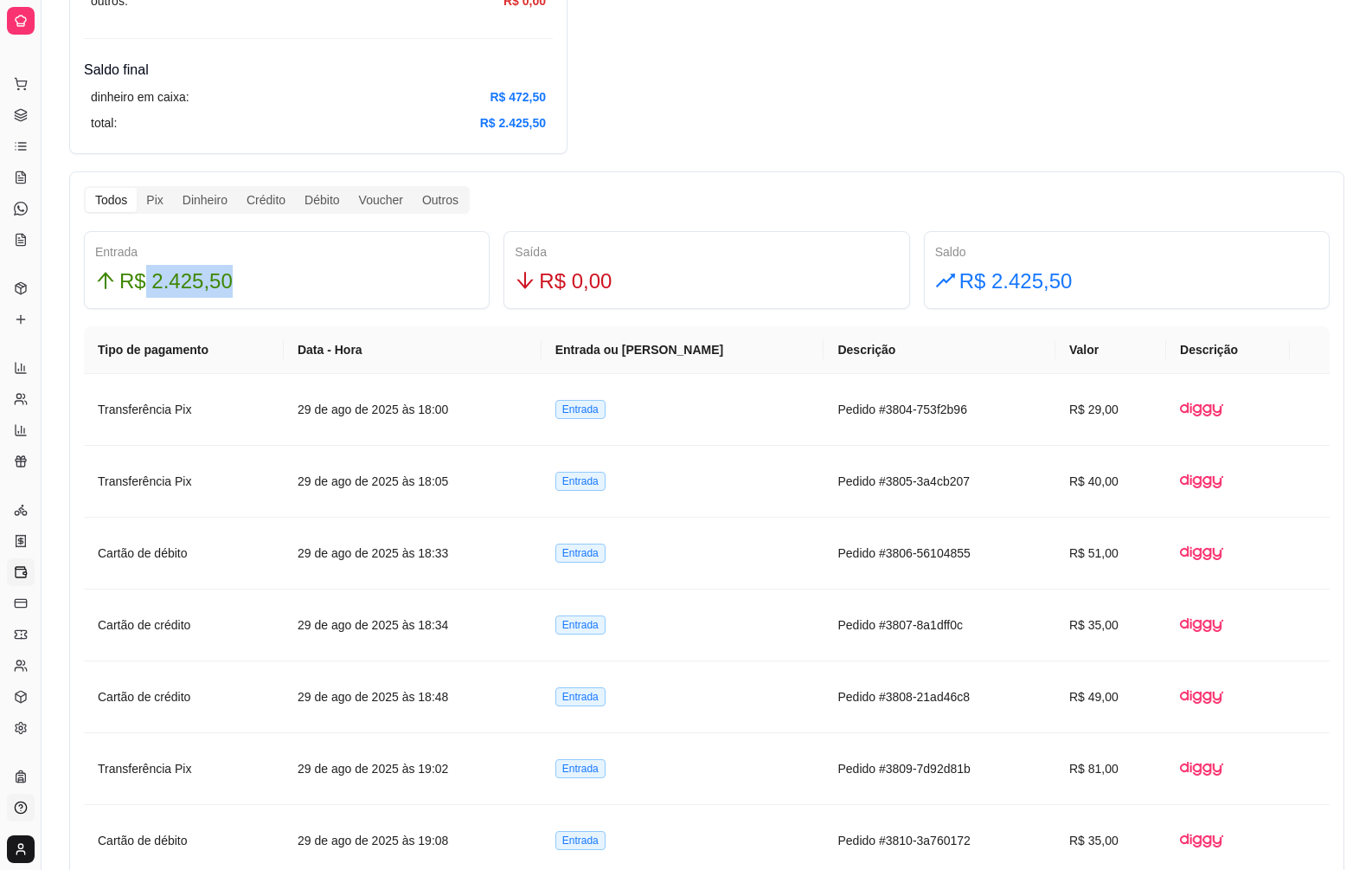
scroll to position [865, 0]
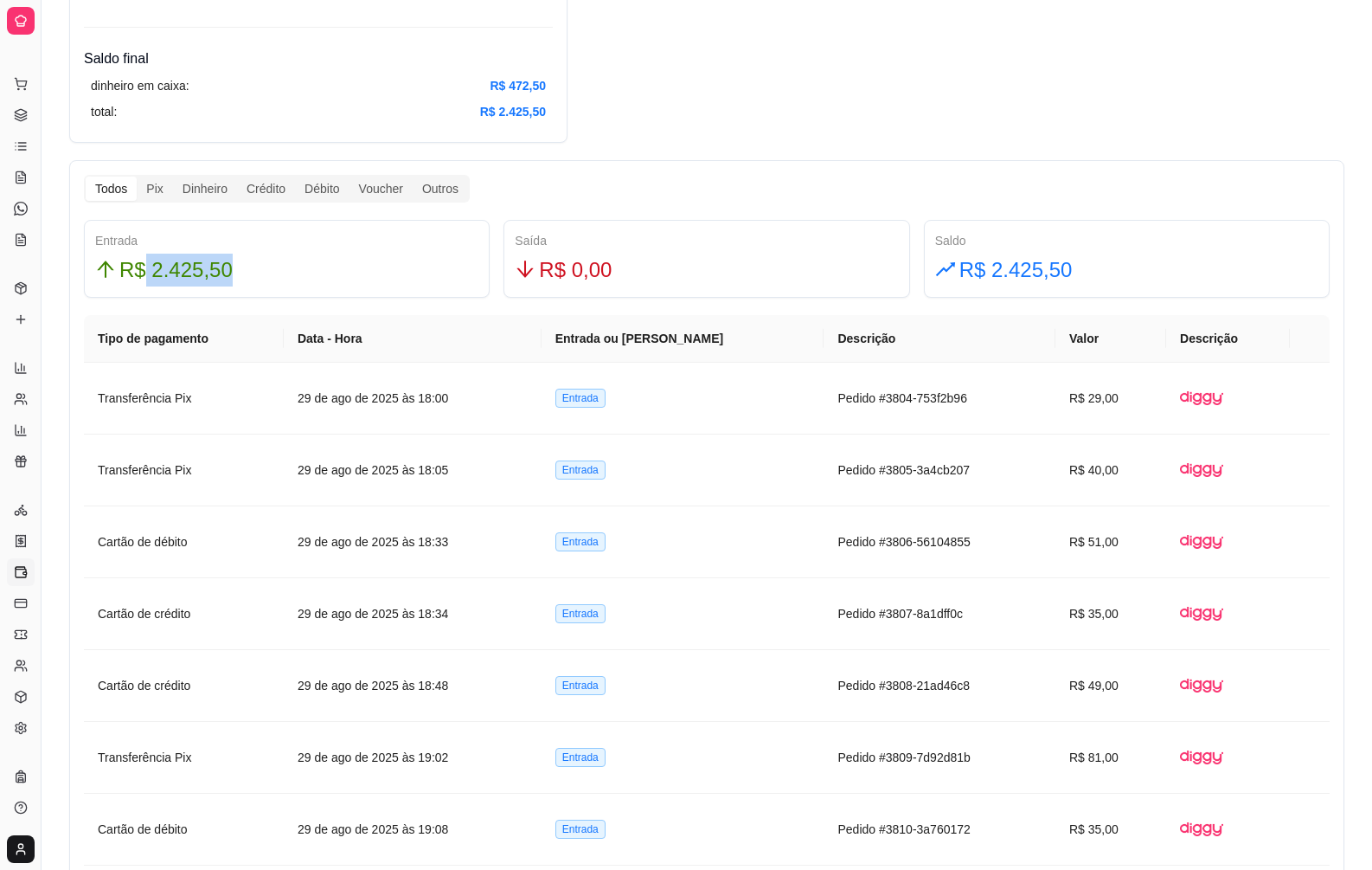
drag, startPoint x: 44, startPoint y: 794, endPoint x: 182, endPoint y: 797, distance: 138.0
click at [182, 797] on div "Diggy Sistema de Gestão A Açaí mania ... Loja aberta Diggy Bot Renovação automá…" at bounding box center [686, 518] width 1372 height 2767
drag, startPoint x: 41, startPoint y: 783, endPoint x: 159, endPoint y: 758, distance: 120.6
click at [277, 737] on div "Diggy Sistema de Gestão A Açaí mania ... Loja aberta Diggy Bot Renovação automá…" at bounding box center [686, 518] width 1372 height 2767
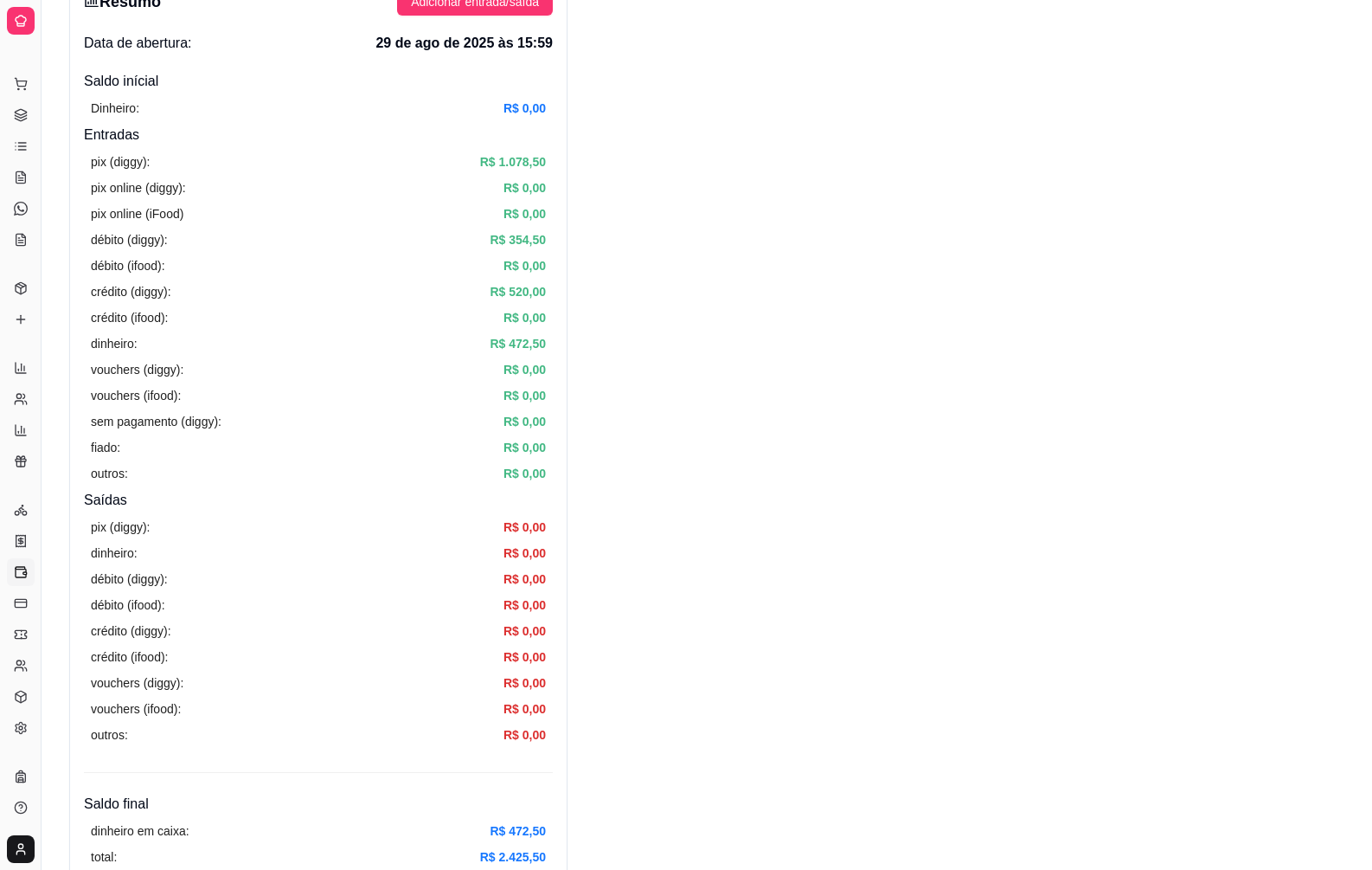
scroll to position [0, 0]
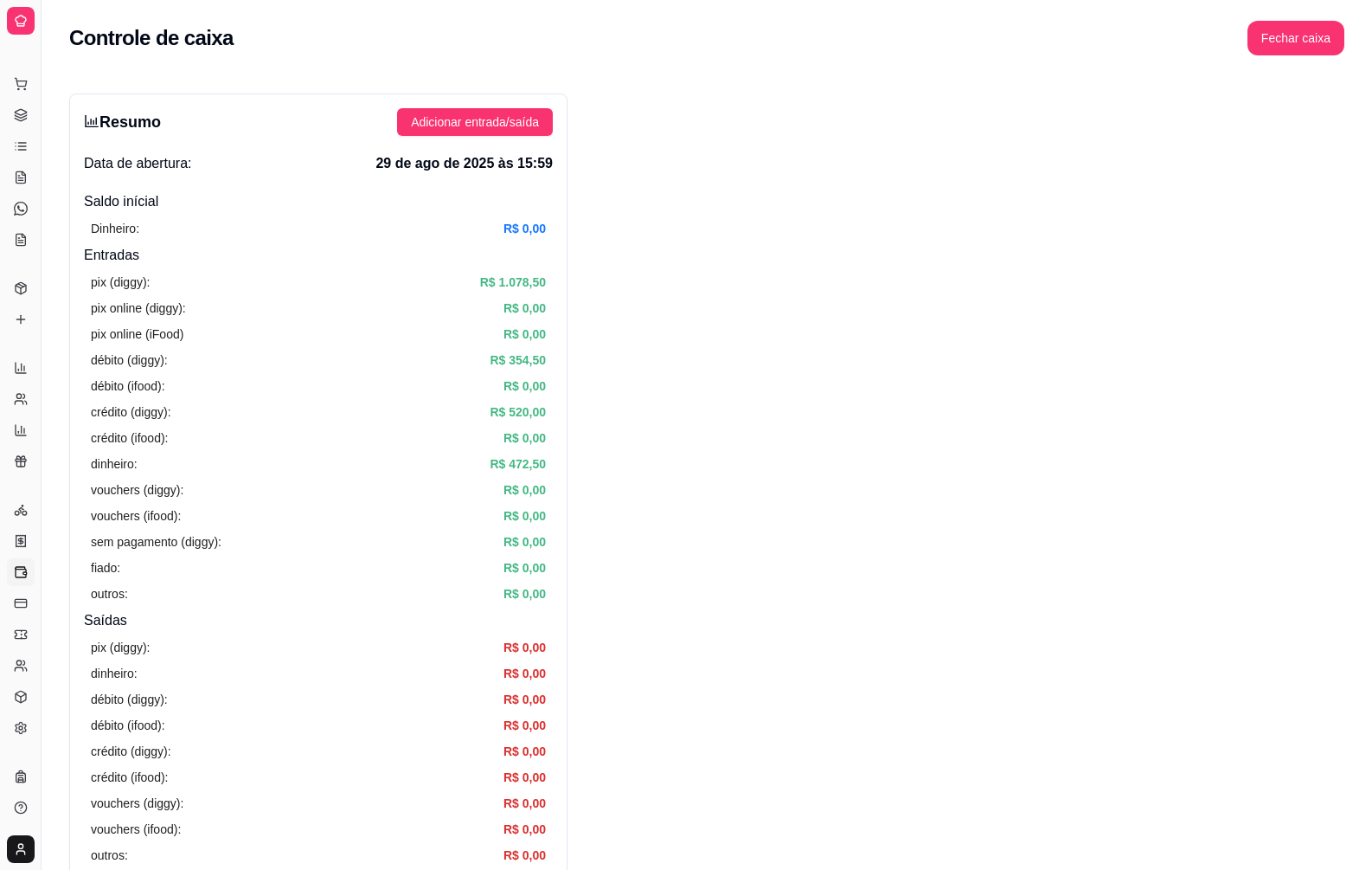
click at [23, 21] on icon at bounding box center [21, 21] width 14 height 14
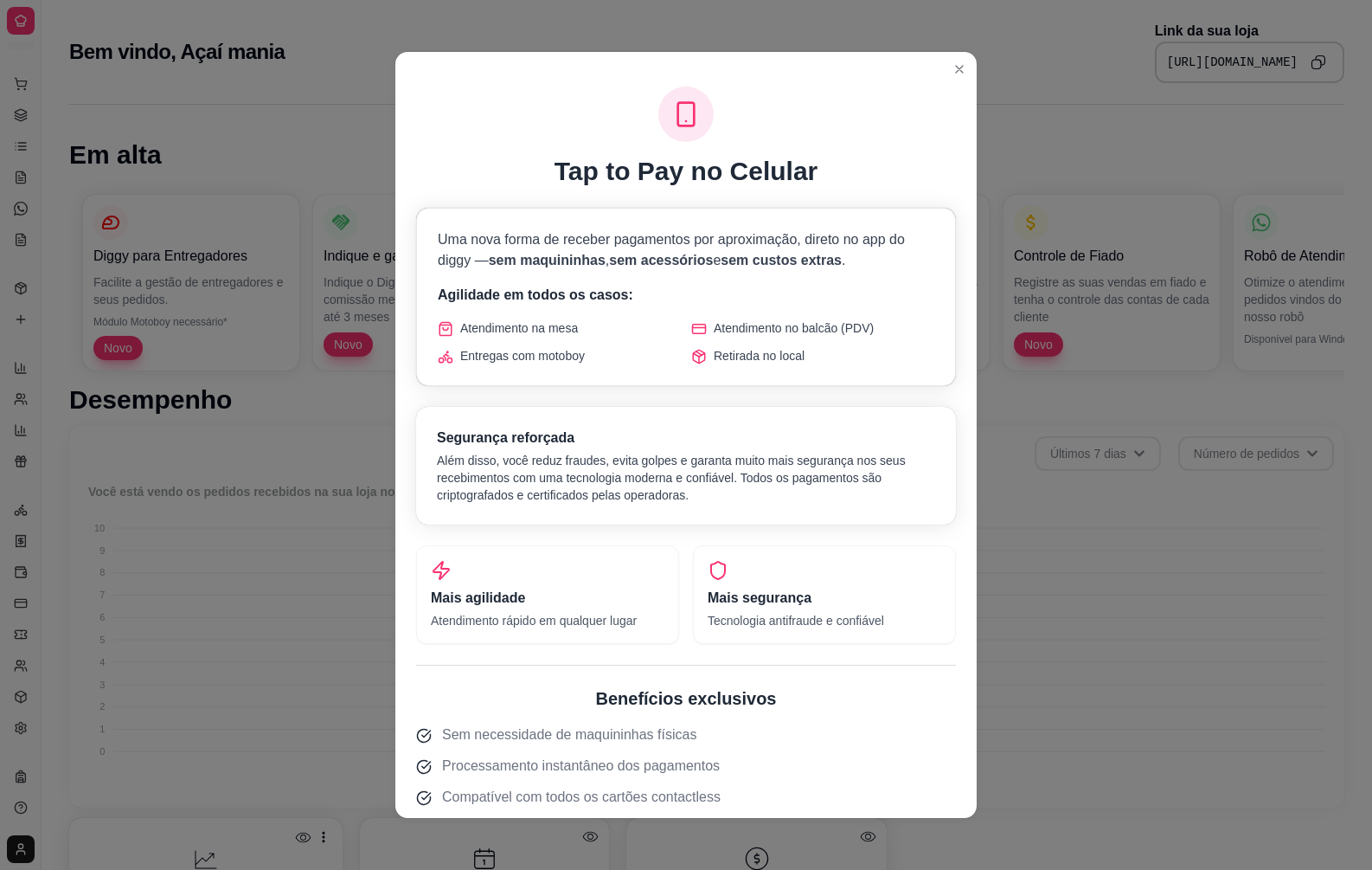
scroll to position [354, 0]
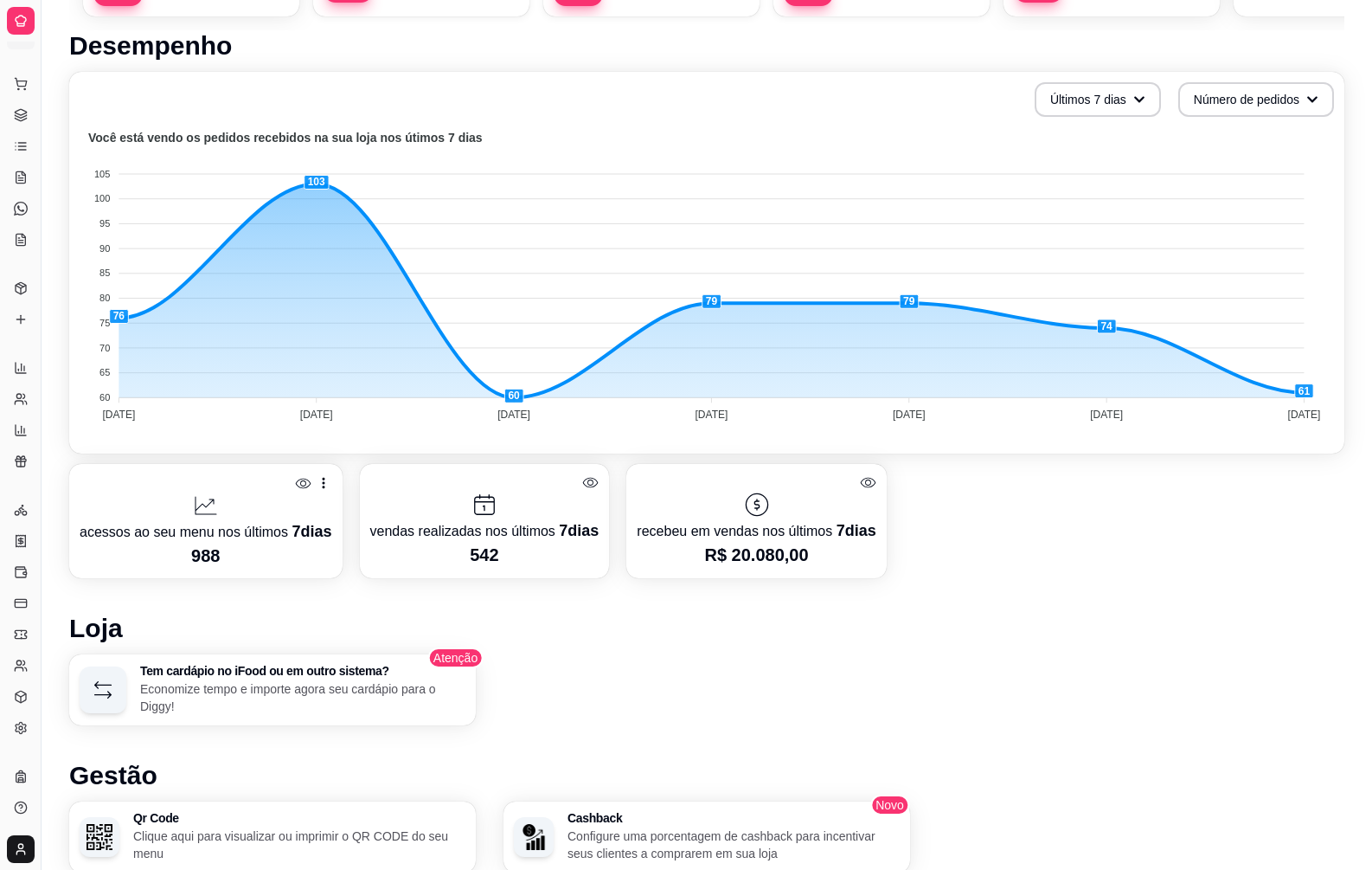
click at [724, 715] on div "Tem cardápio no iFood ou em outro sistema? Economize tempo e importe agora seu …" at bounding box center [707, 689] width 1276 height 71
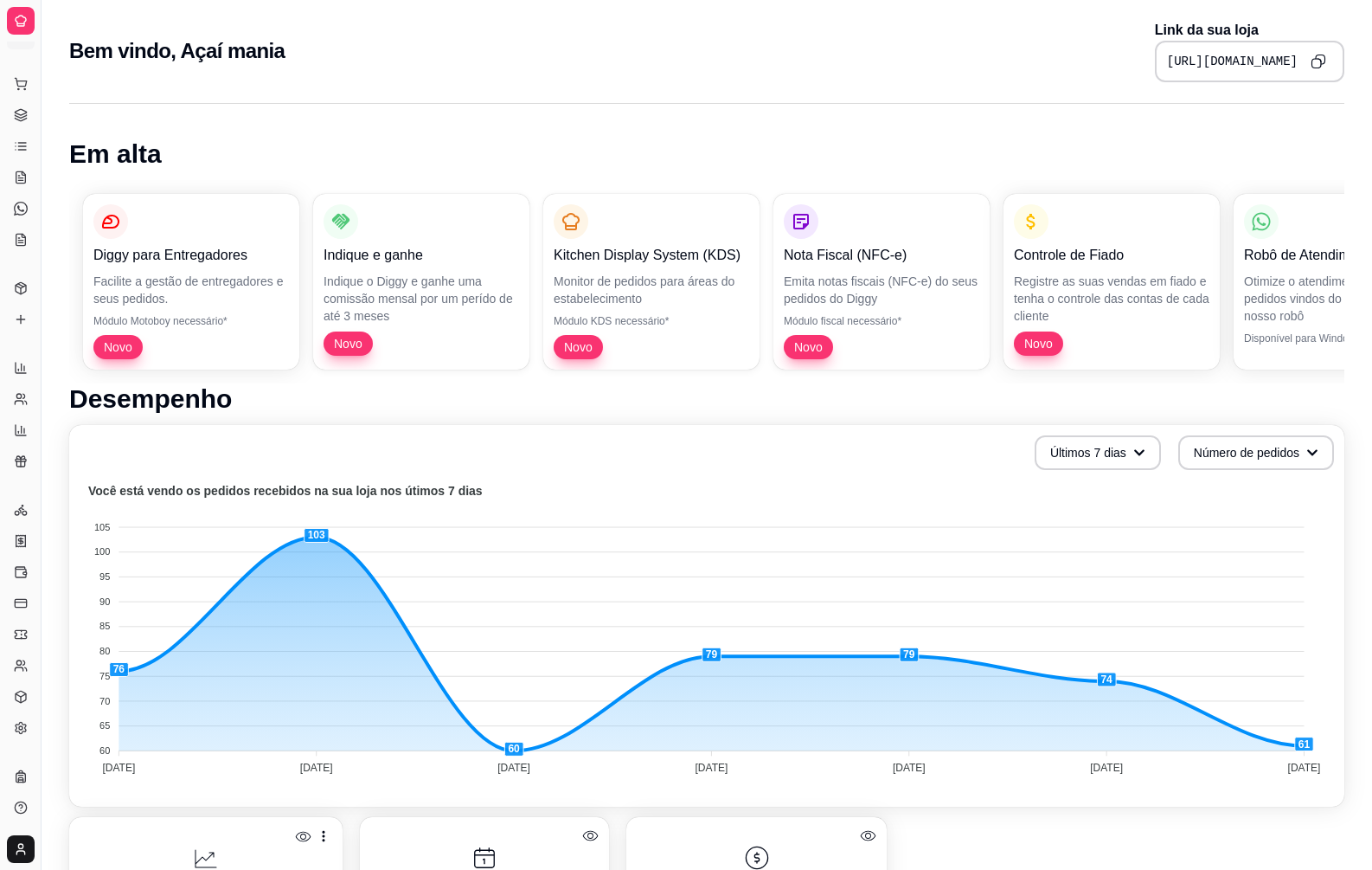
scroll to position [0, 0]
click at [10, 843] on html "Diggy Sistema de Gestão A Açaí mania ... Loja aberta Diggy Bot Renovação automá…" at bounding box center [686, 435] width 1372 height 870
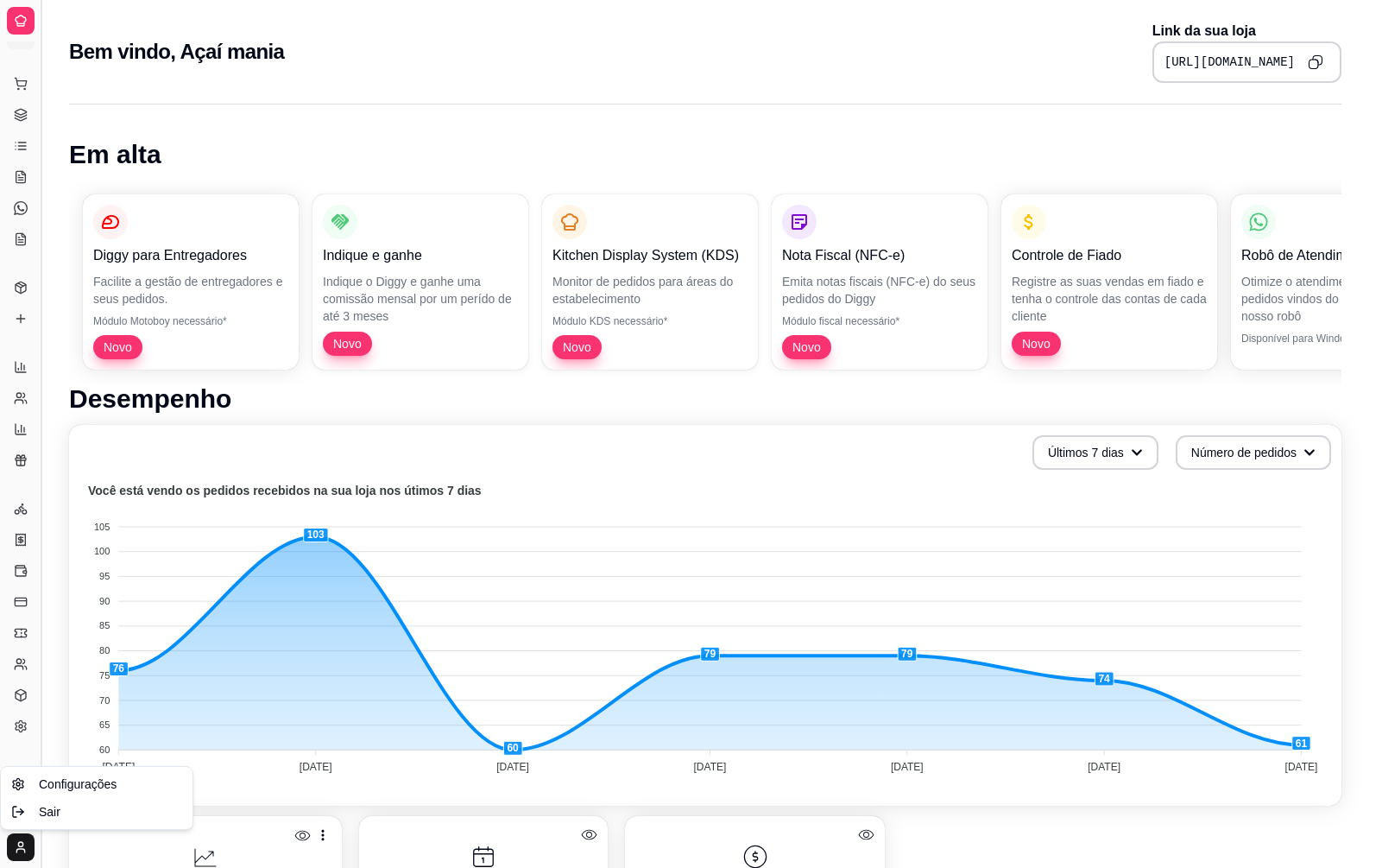
drag, startPoint x: 33, startPoint y: 737, endPoint x: 43, endPoint y: 742, distance: 11.2
click at [33, 738] on html "Diggy Sistema de Gestão A Açaí mania ... Loja aberta Diggy Bot Renovação automá…" at bounding box center [691, 434] width 1382 height 868
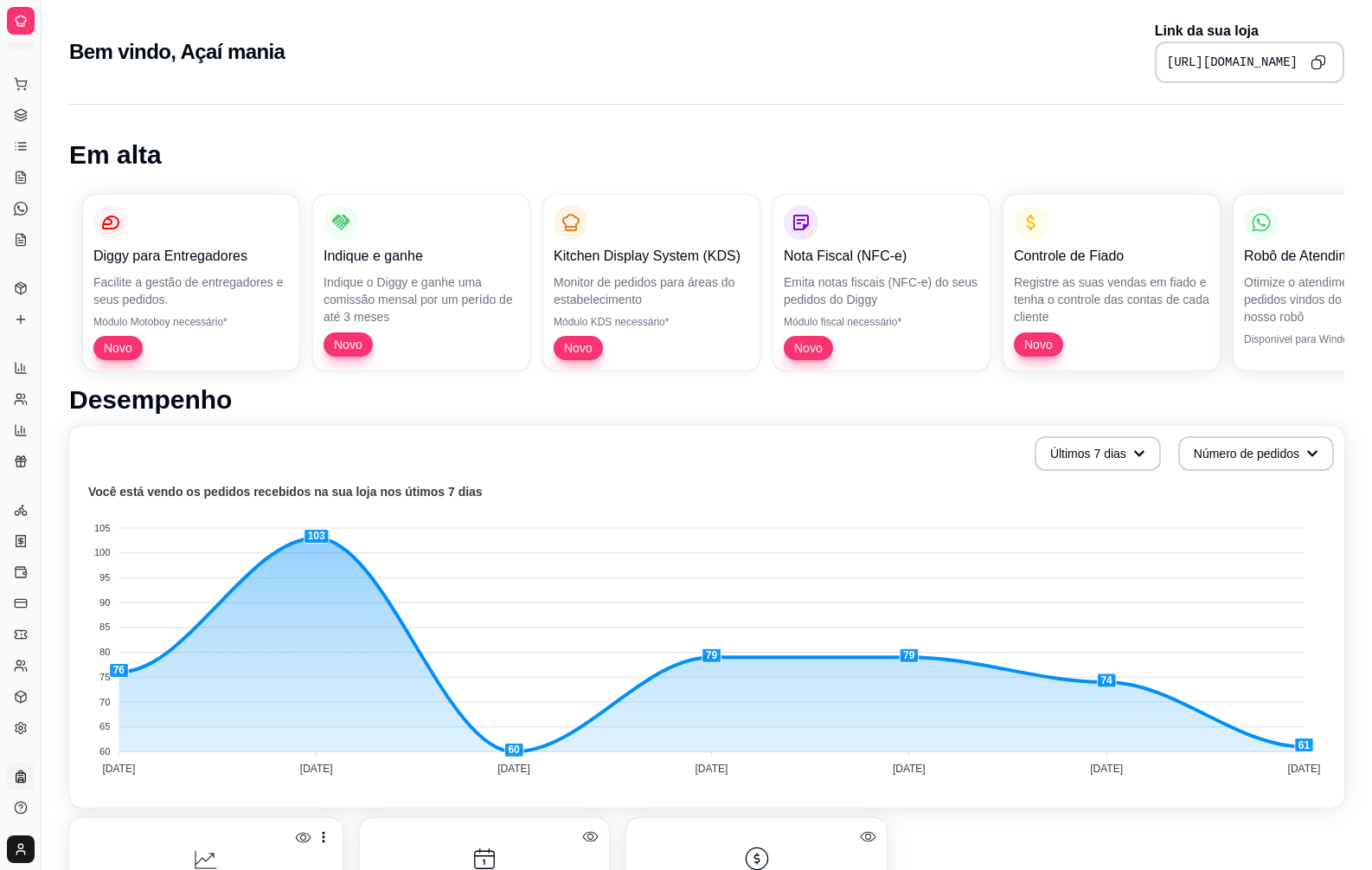
click at [19, 783] on icon at bounding box center [22, 778] width 10 height 10
